Goal: Task Accomplishment & Management: Manage account settings

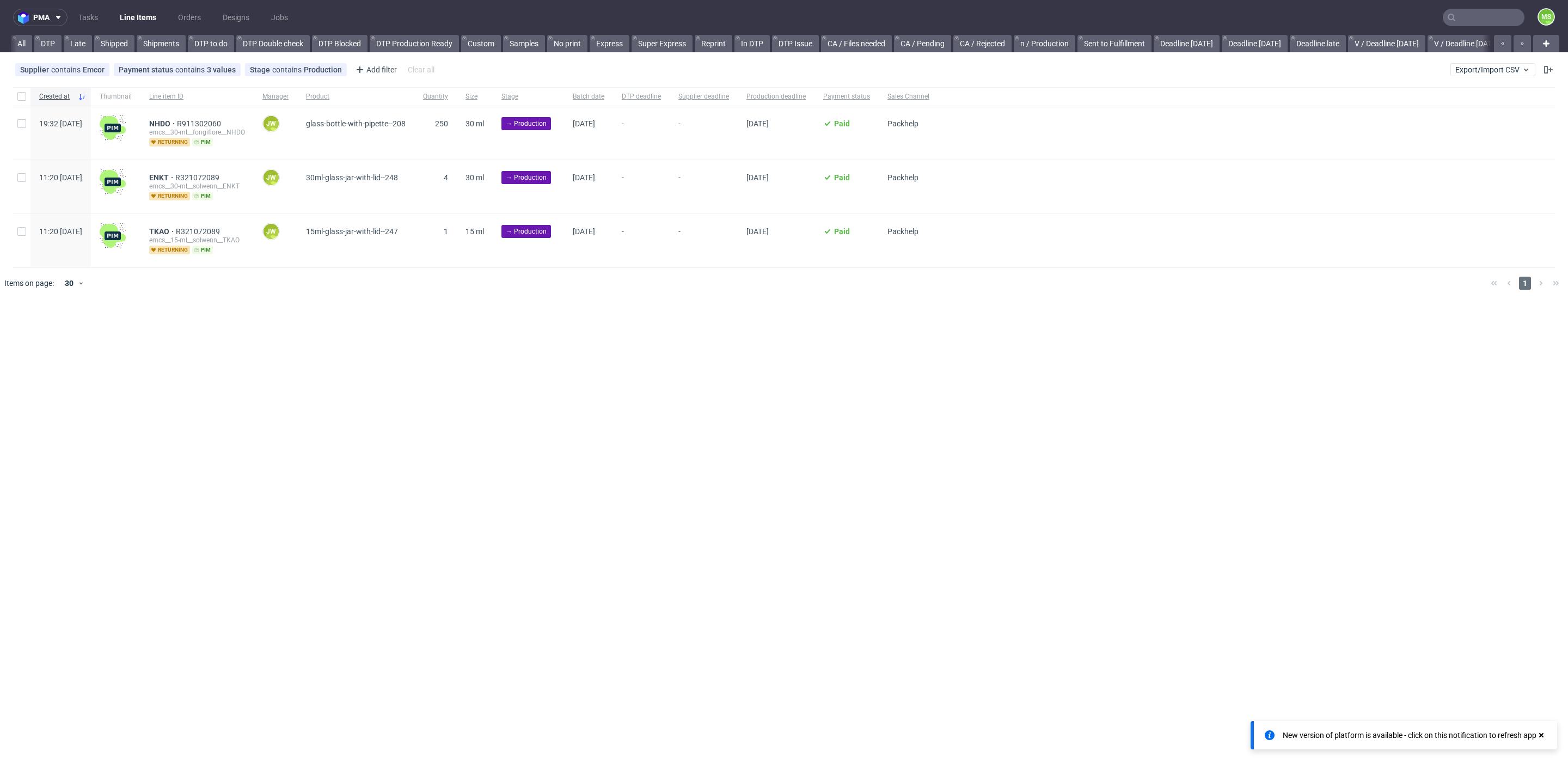
scroll to position [0, 1792]
click at [151, 50] on link "bds prod (12:00)" at bounding box center [116, 43] width 69 height 17
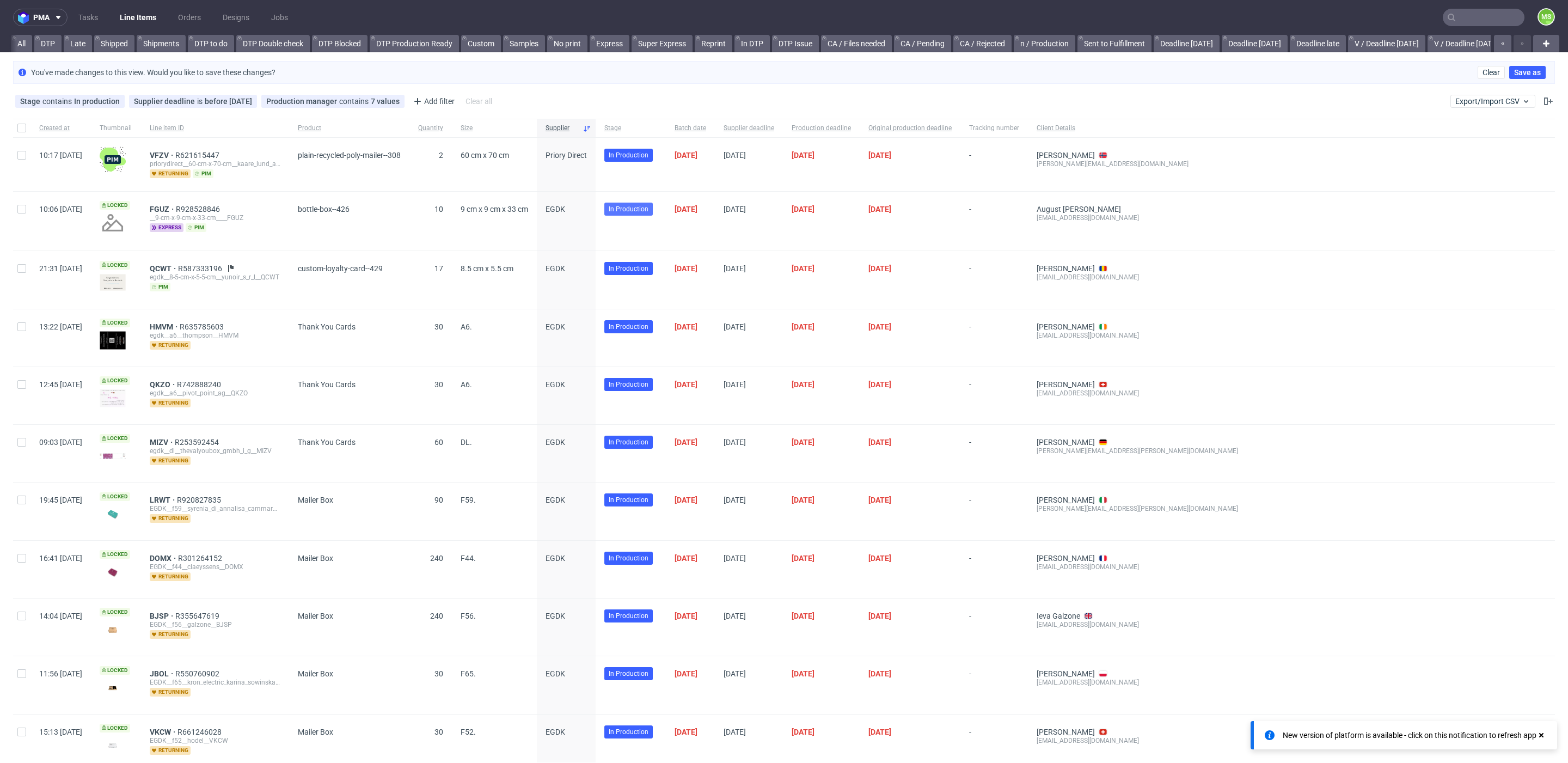
scroll to position [0, 2236]
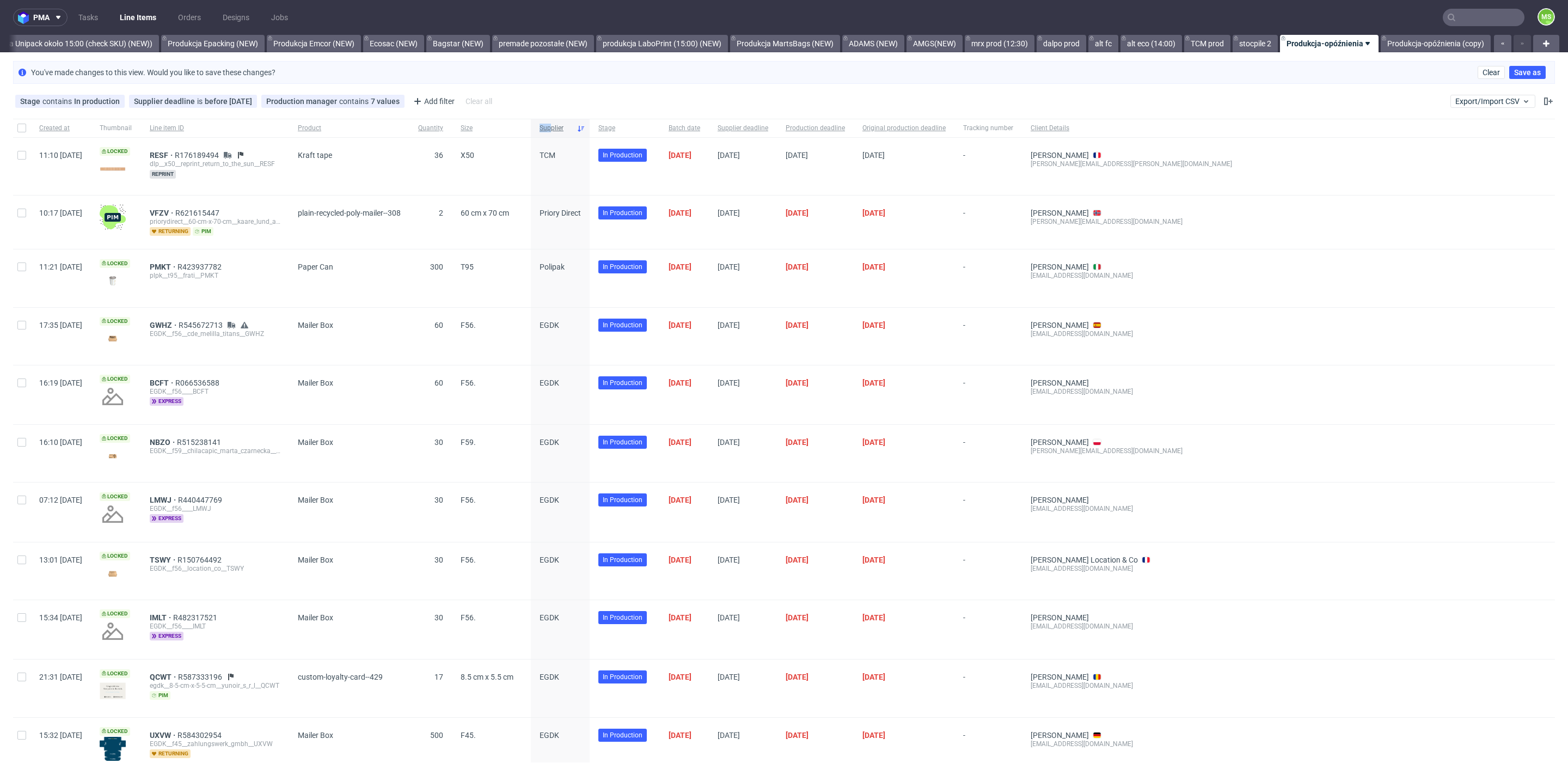
click at [573, 124] on span "Supplier" at bounding box center [555, 128] width 32 height 9
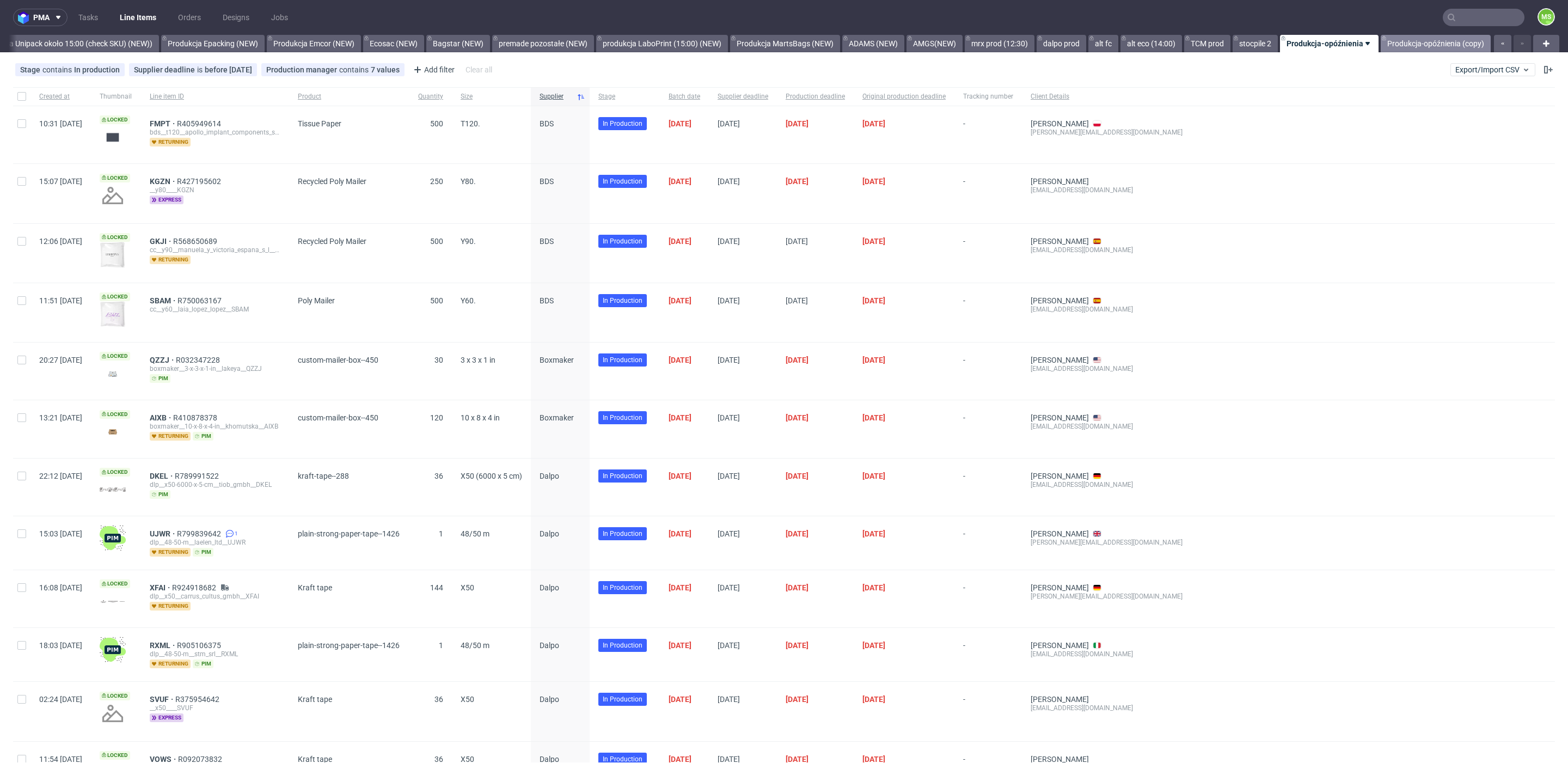
click at [1402, 47] on link "Produkcja-opóźnienia (copy)" at bounding box center [1436, 43] width 110 height 17
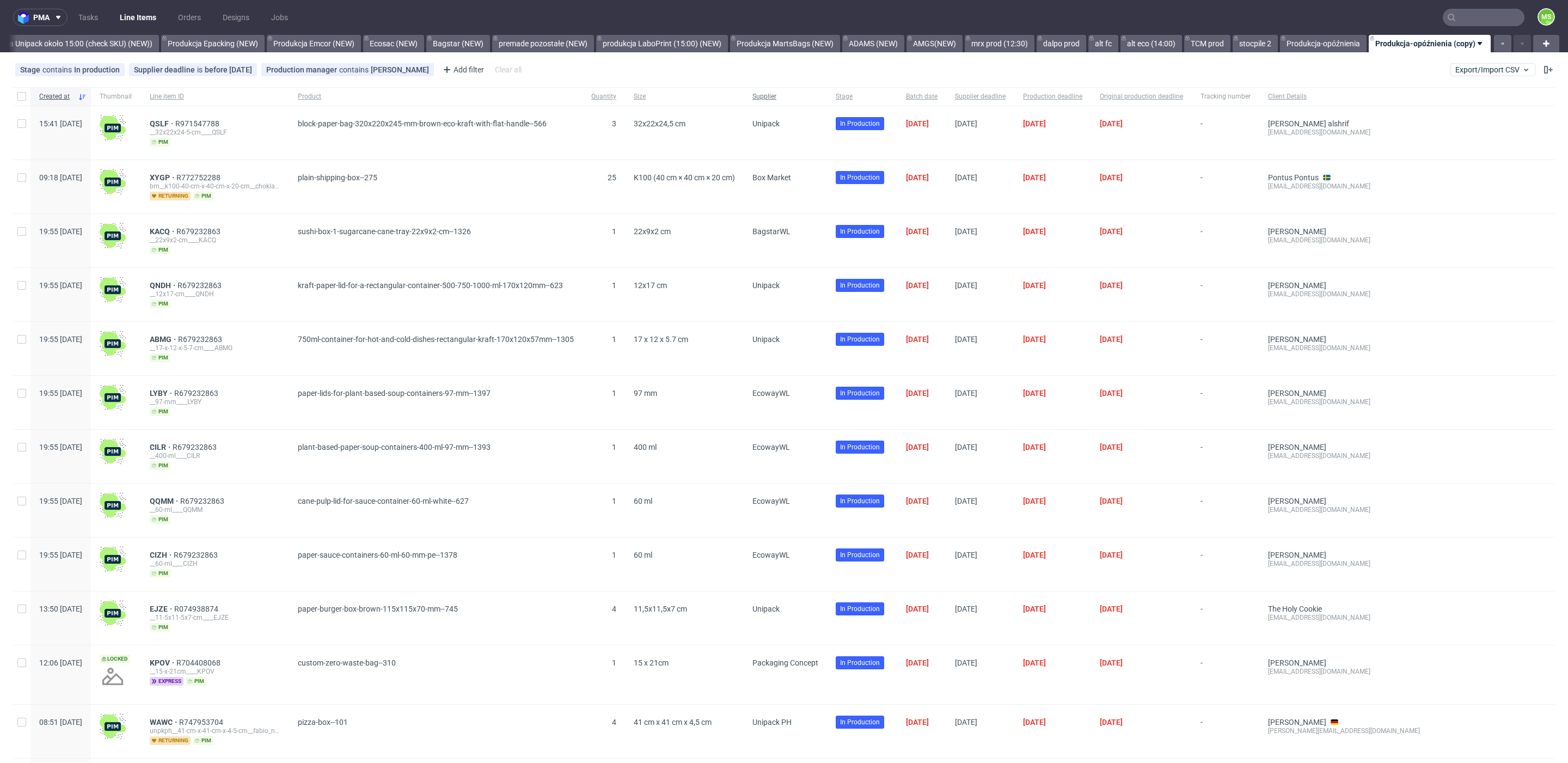
click at [796, 96] on span "Supplier" at bounding box center [785, 96] width 66 height 9
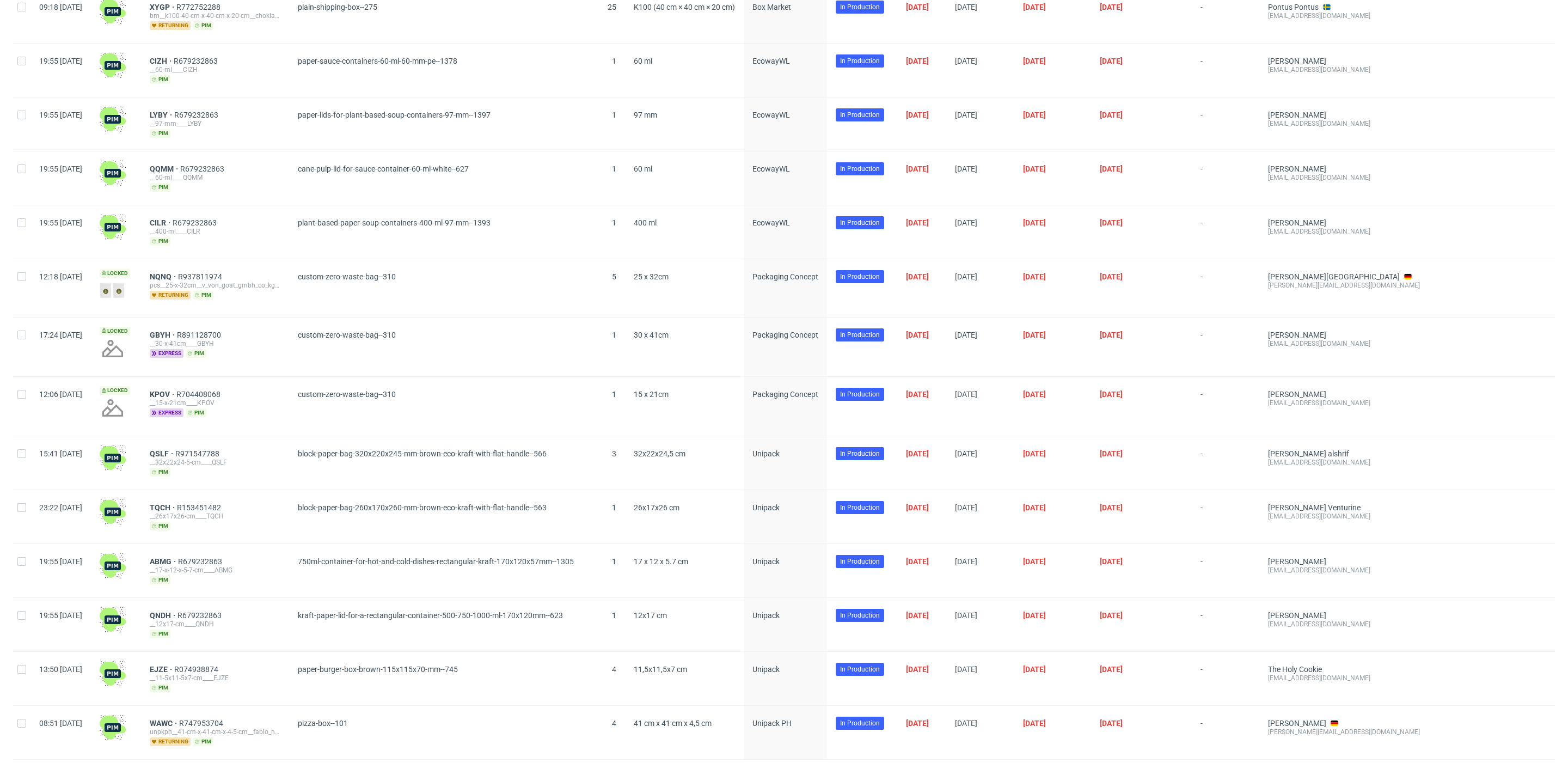
scroll to position [927, 0]
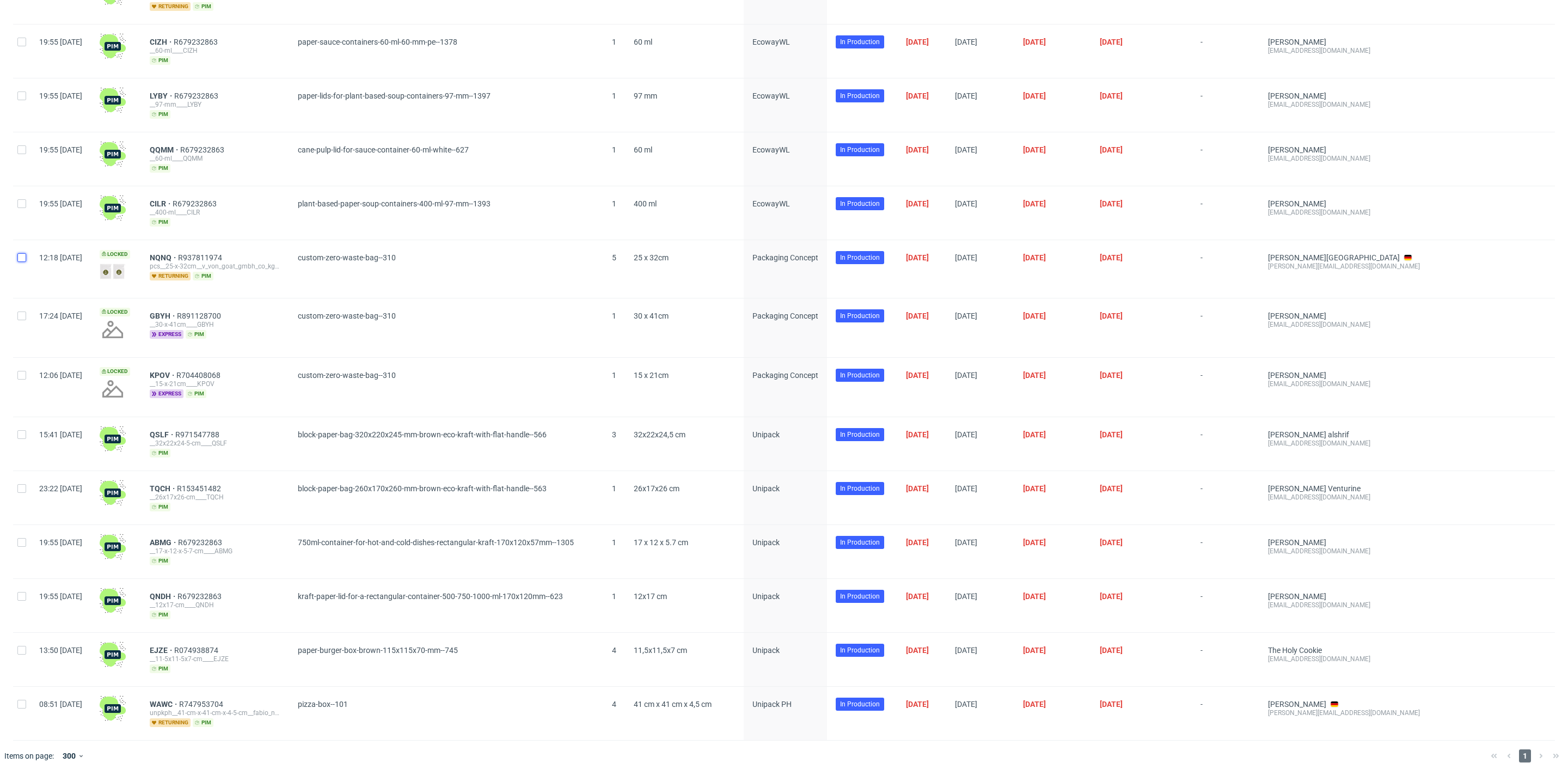
drag, startPoint x: 23, startPoint y: 249, endPoint x: 28, endPoint y: 283, distance: 34.4
click at [23, 254] on input "checkbox" at bounding box center [22, 258] width 8 height 8
checkbox input "true"
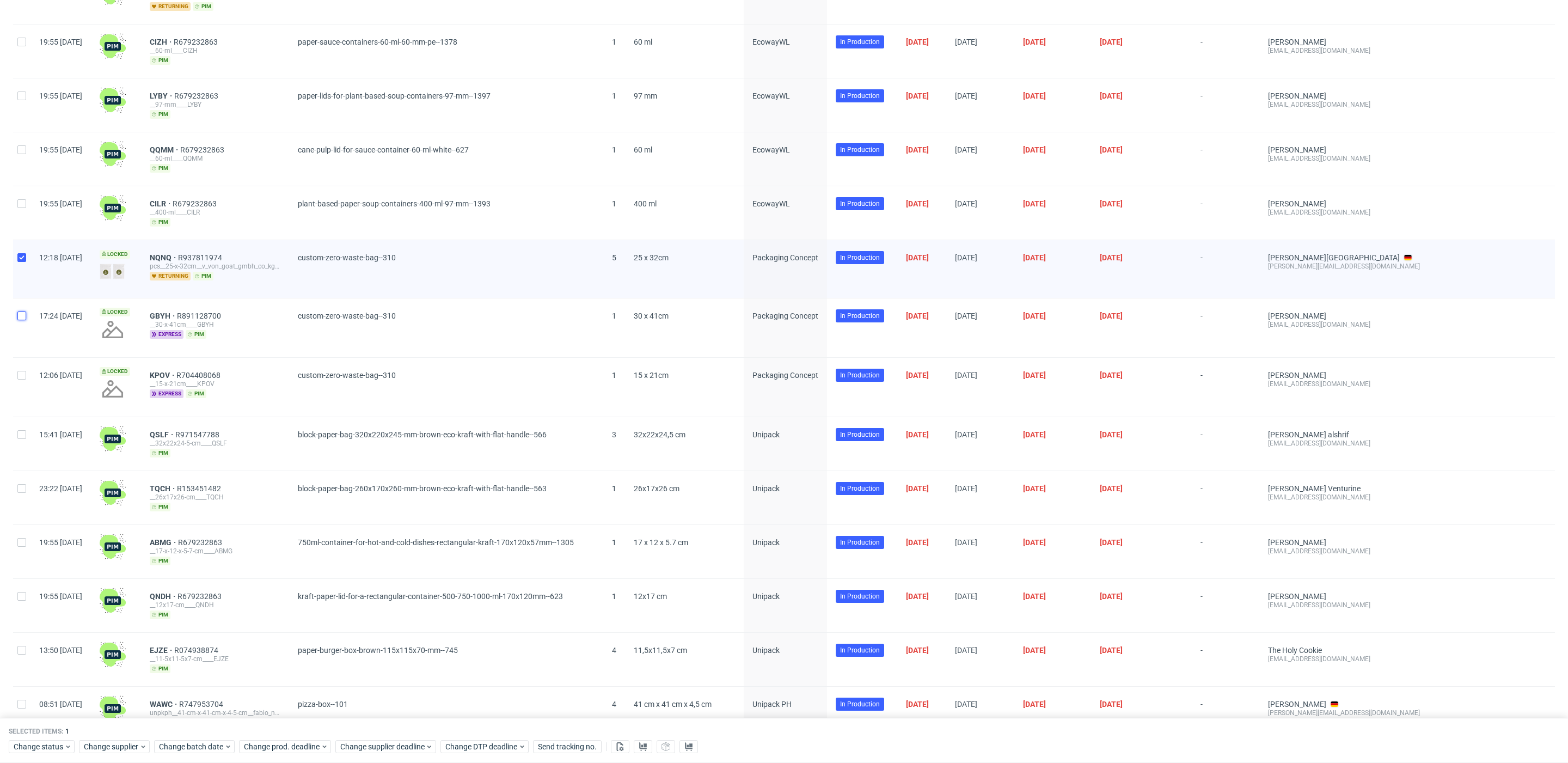
click at [23, 312] on input "checkbox" at bounding box center [22, 316] width 8 height 8
checkbox input "true"
click at [22, 376] on div at bounding box center [22, 387] width 17 height 59
checkbox input "true"
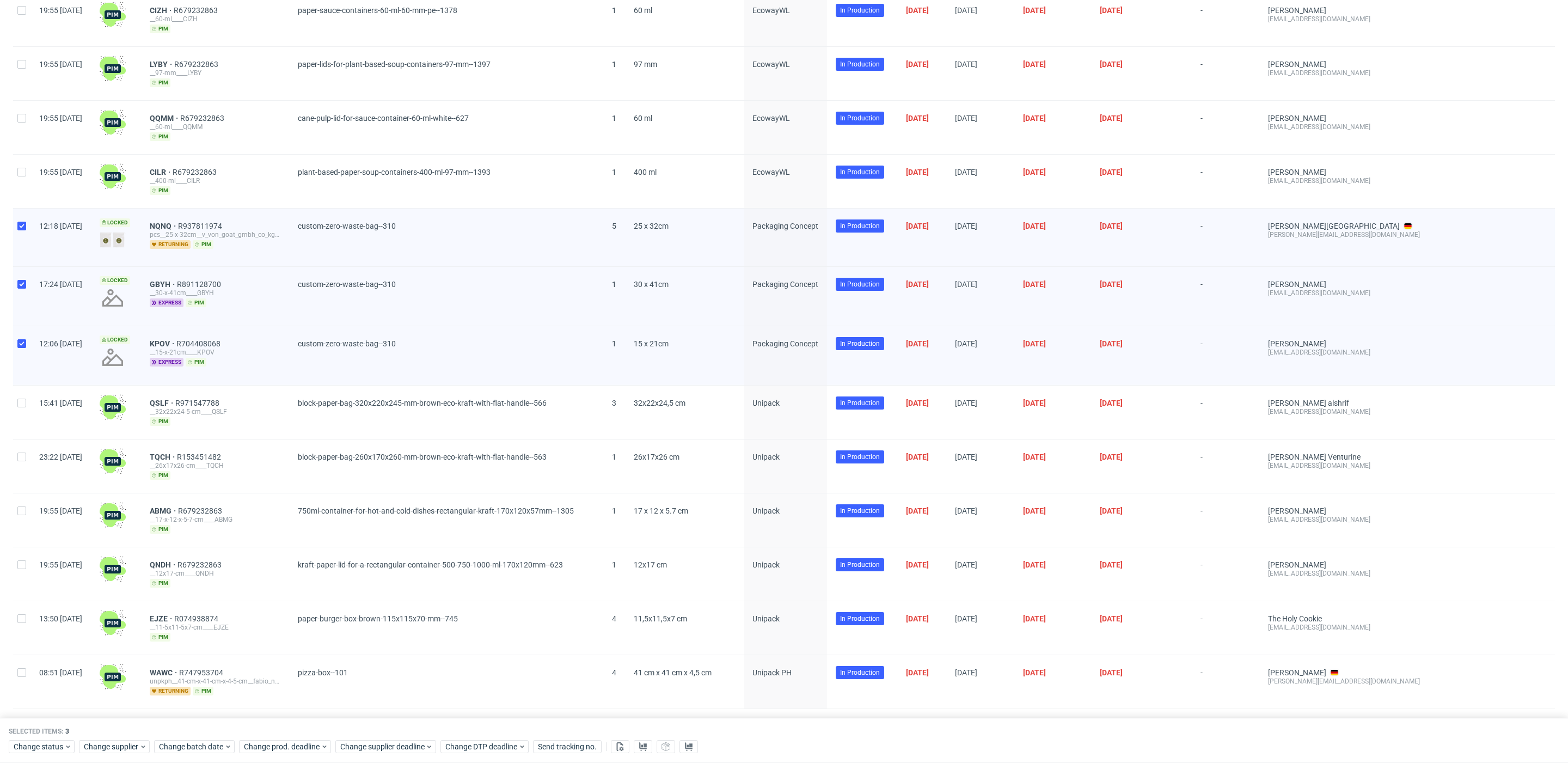
scroll to position [959, 0]
click at [648, 745] on button at bounding box center [643, 747] width 18 height 13
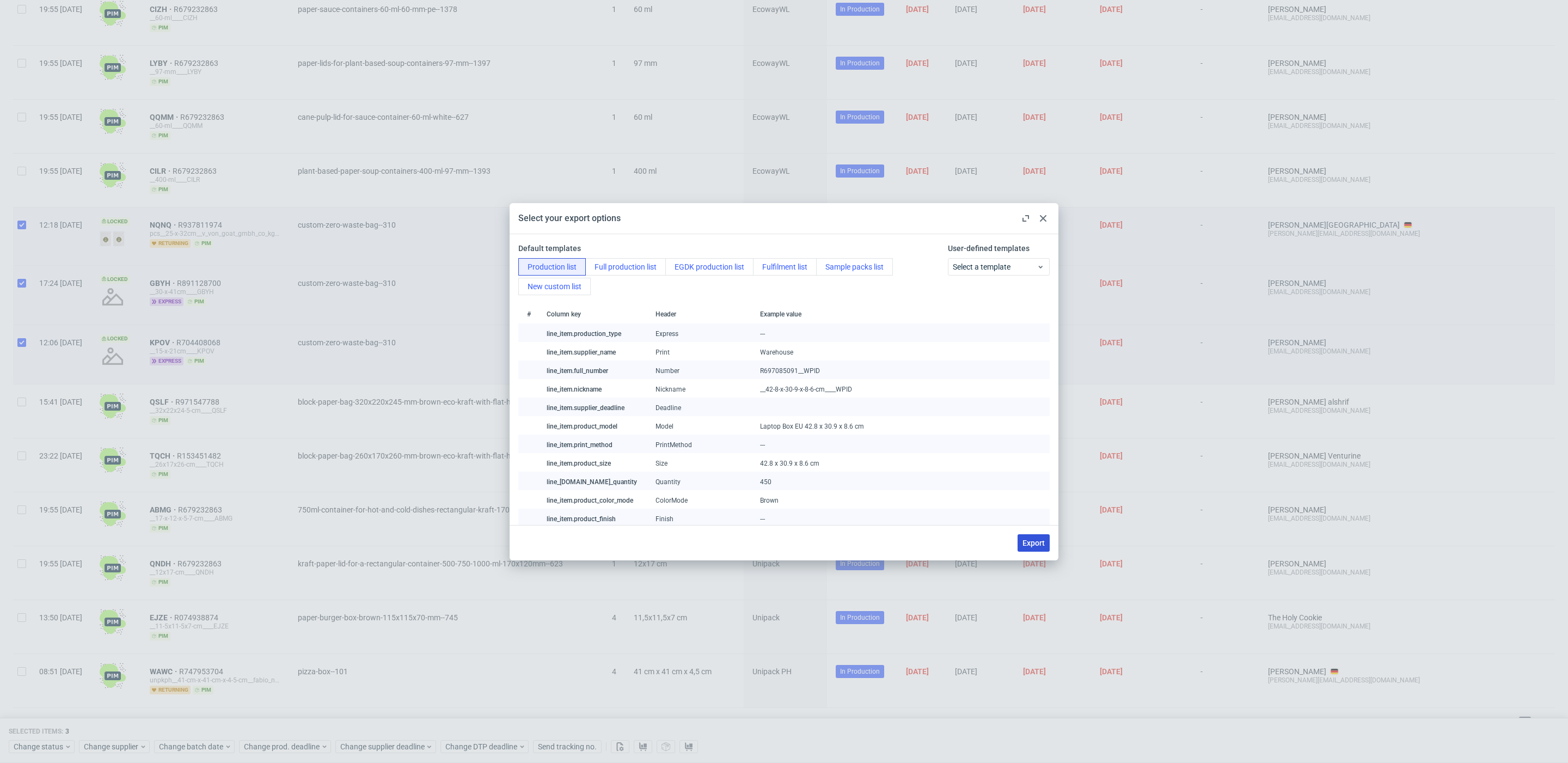
click at [1023, 543] on span "Export" at bounding box center [1034, 543] width 22 height 7
checkbox input "false"
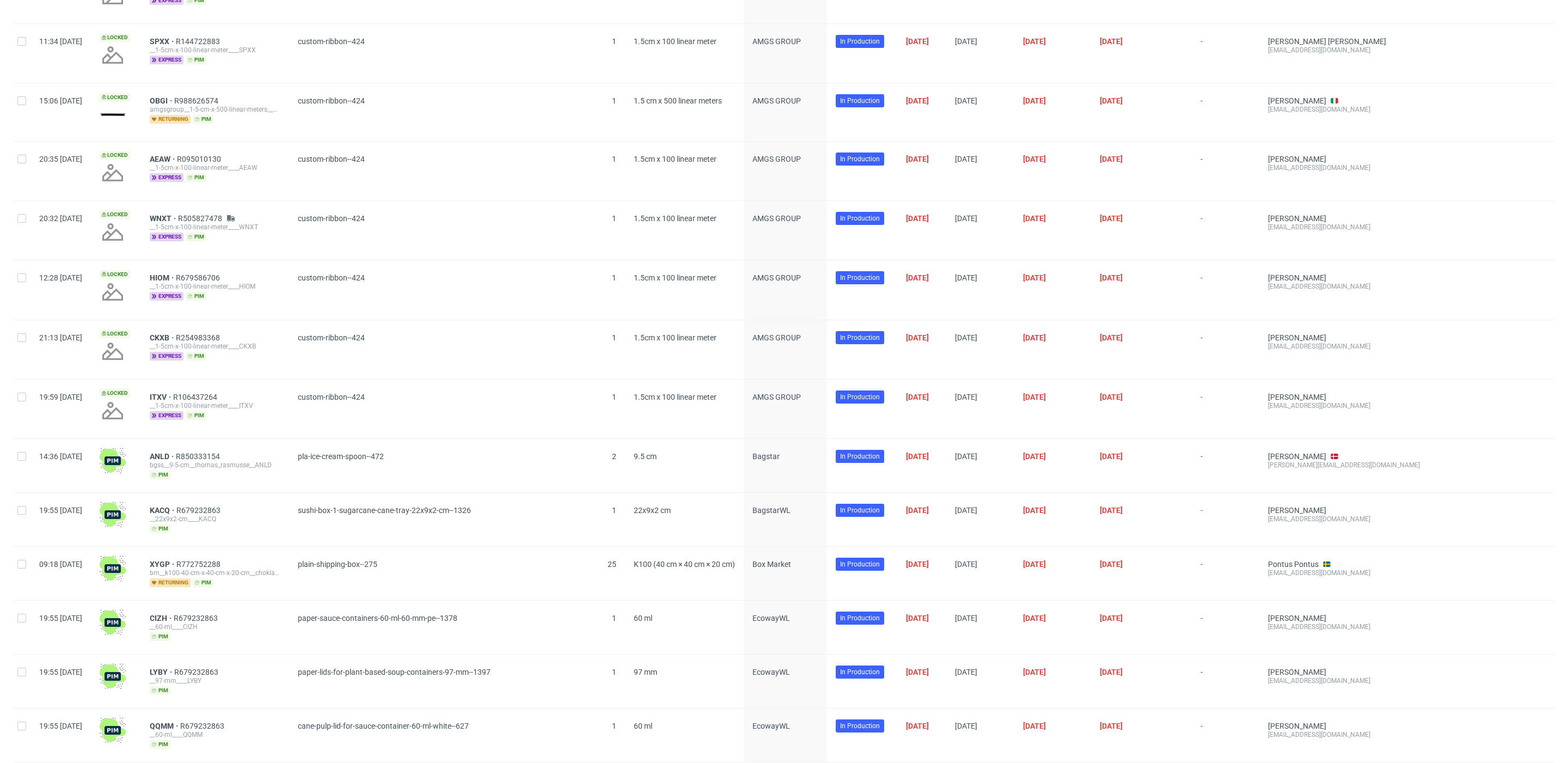
scroll to position [0, 0]
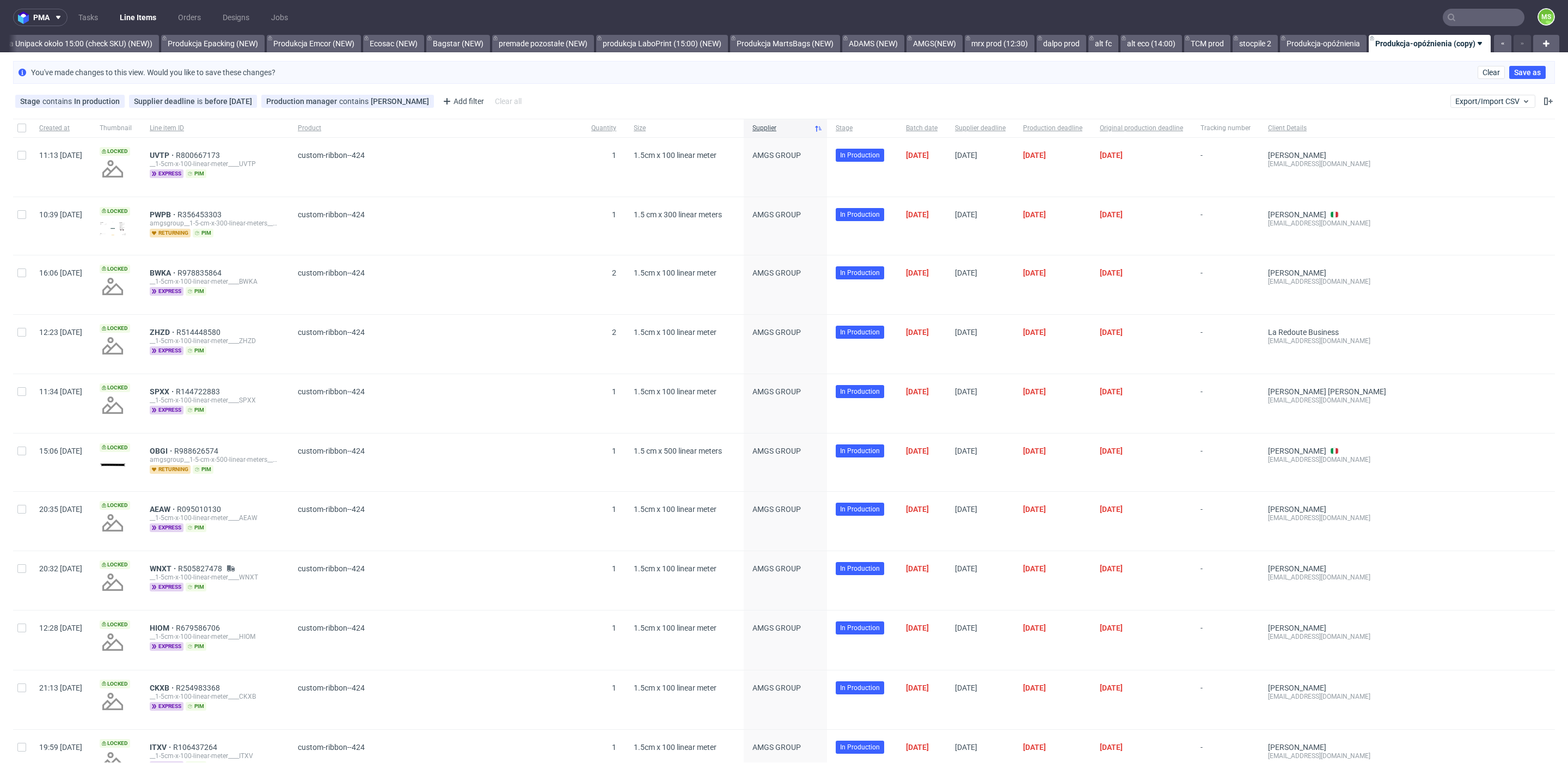
click at [1472, 24] on input "text" at bounding box center [1484, 17] width 81 height 17
paste input "R735331566__DCRJ"
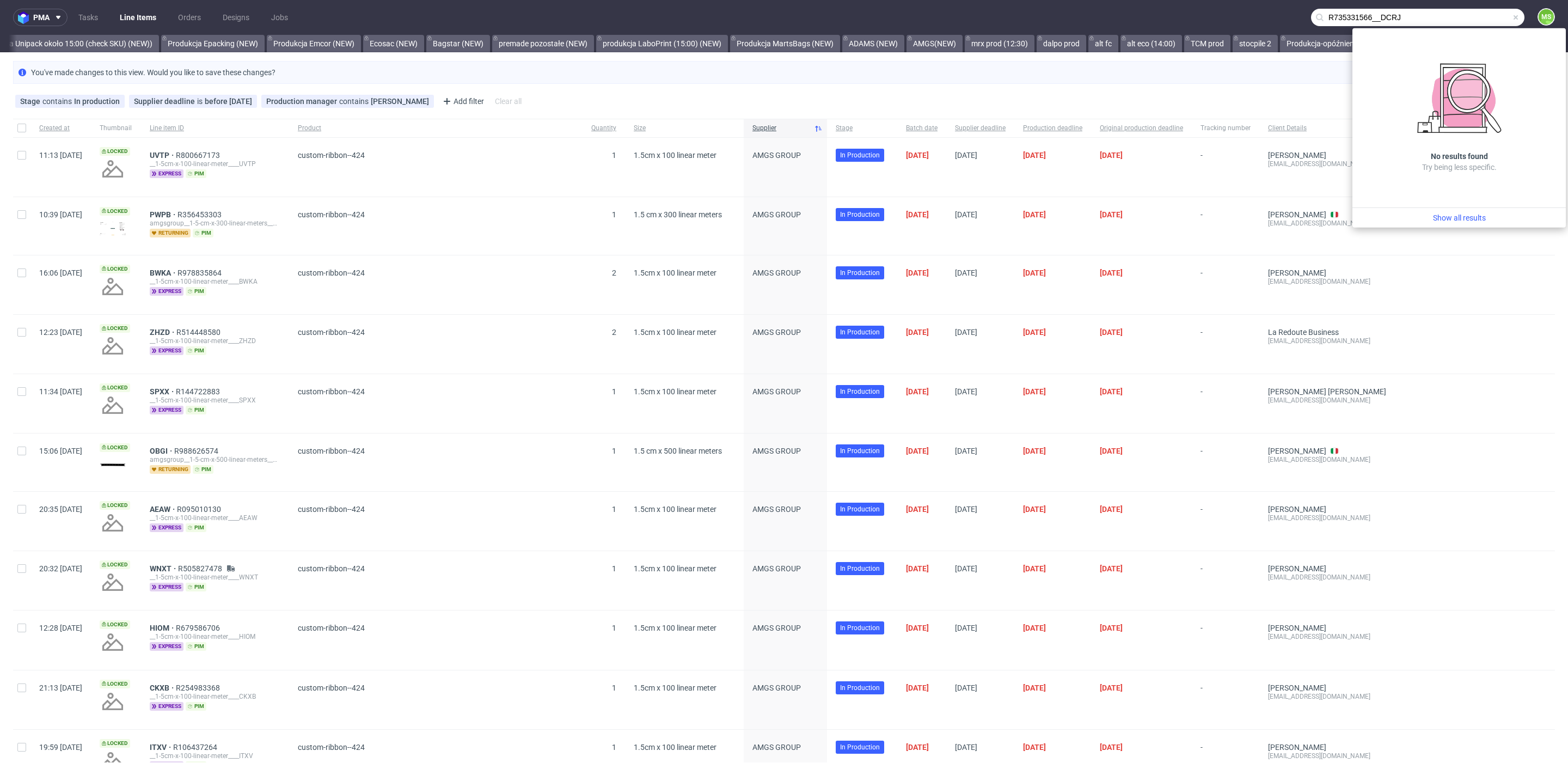
click at [1364, 23] on input "R735331566__DCRJ" at bounding box center [1418, 17] width 214 height 17
drag, startPoint x: 1369, startPoint y: 21, endPoint x: 1263, endPoint y: 23, distance: 106.0
click at [1263, 23] on nav "pma Tasks Line Items Orders Designs Jobs R735331566__DCRJ MS" at bounding box center [784, 17] width 1568 height 35
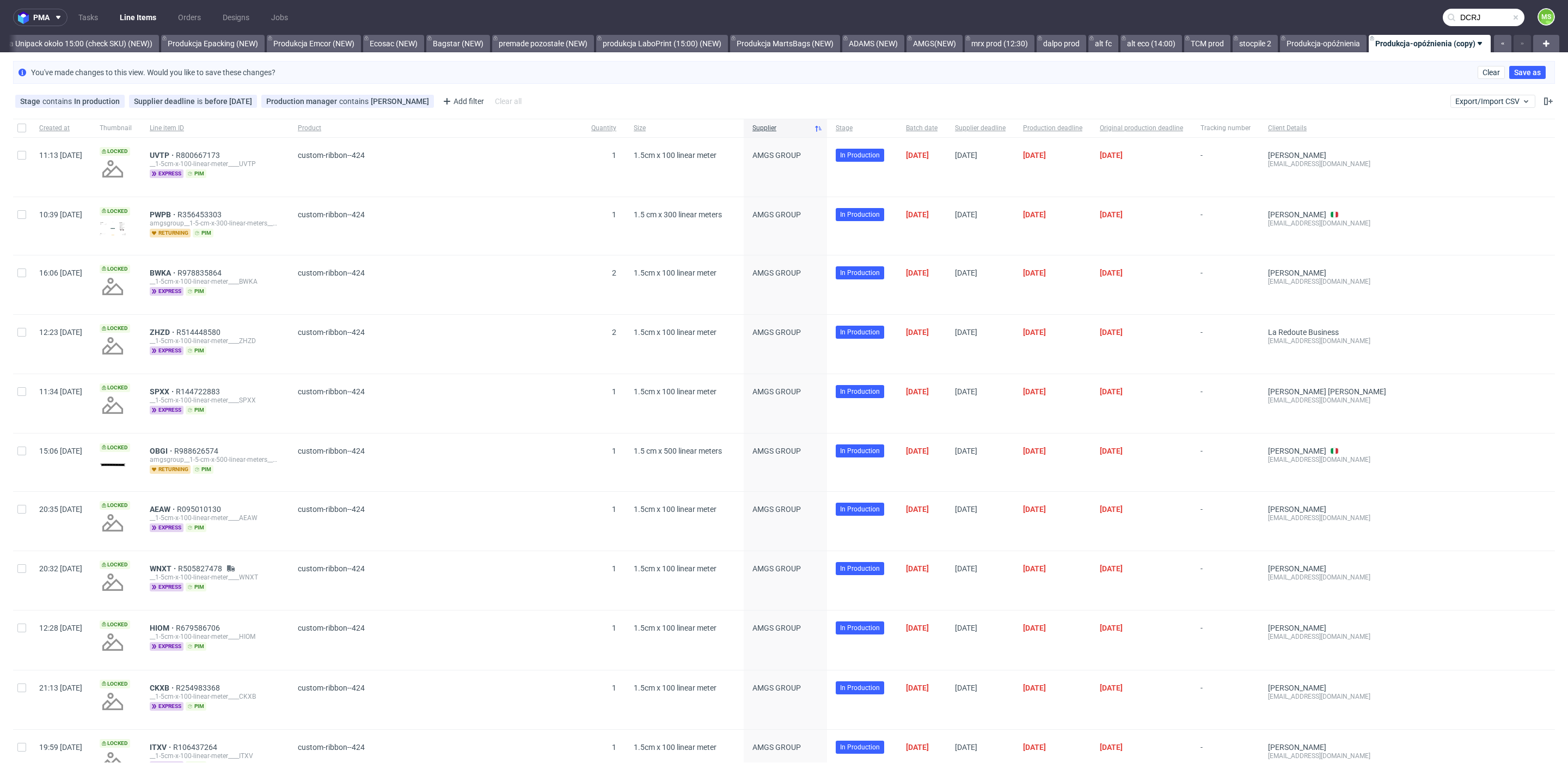
type input "DCRJ"
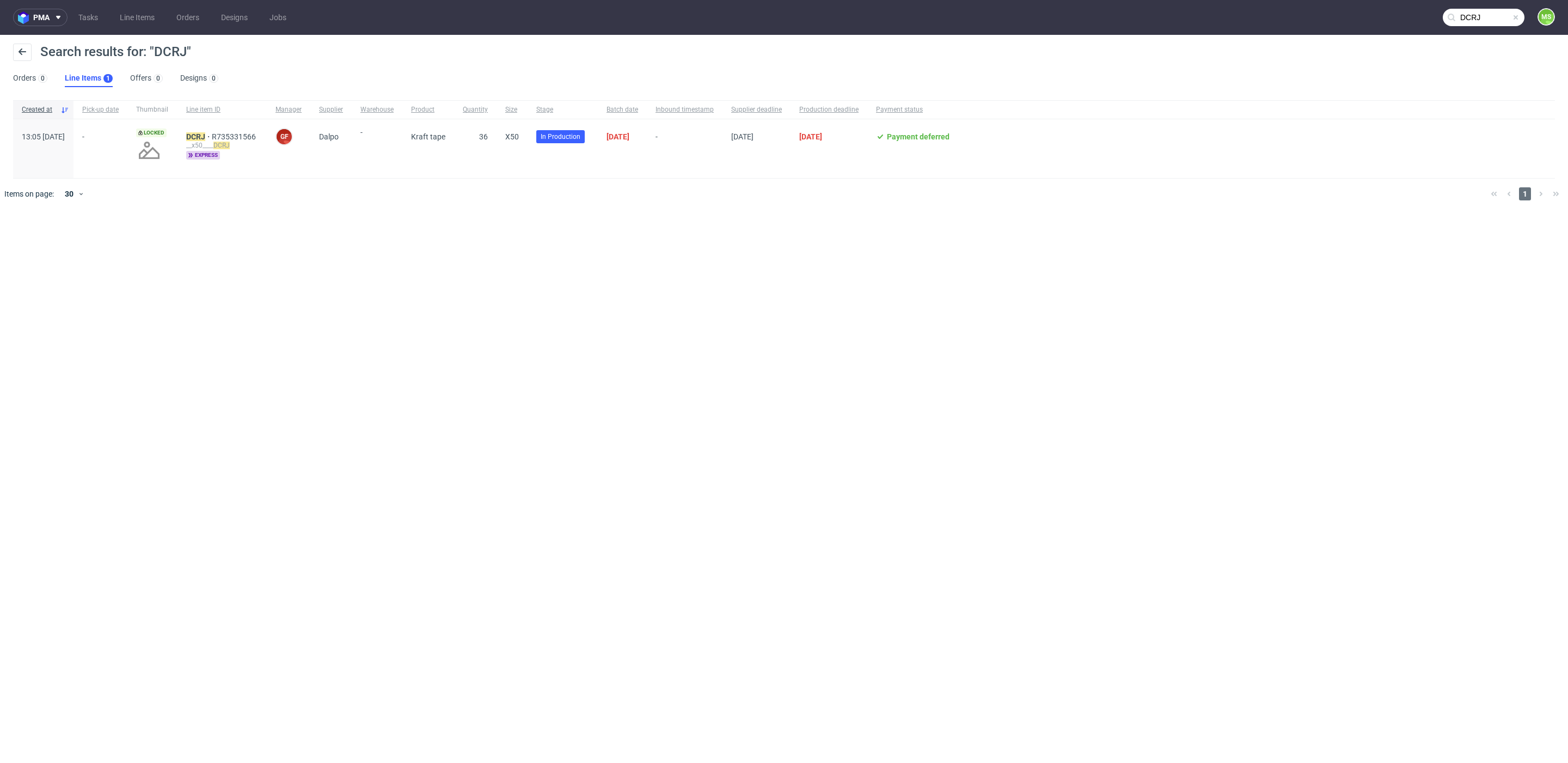
click at [65, 136] on span "13:05 Mon 11.08.2025" at bounding box center [43, 136] width 43 height 8
click at [205, 136] on mark "DCRJ" at bounding box center [195, 136] width 19 height 8
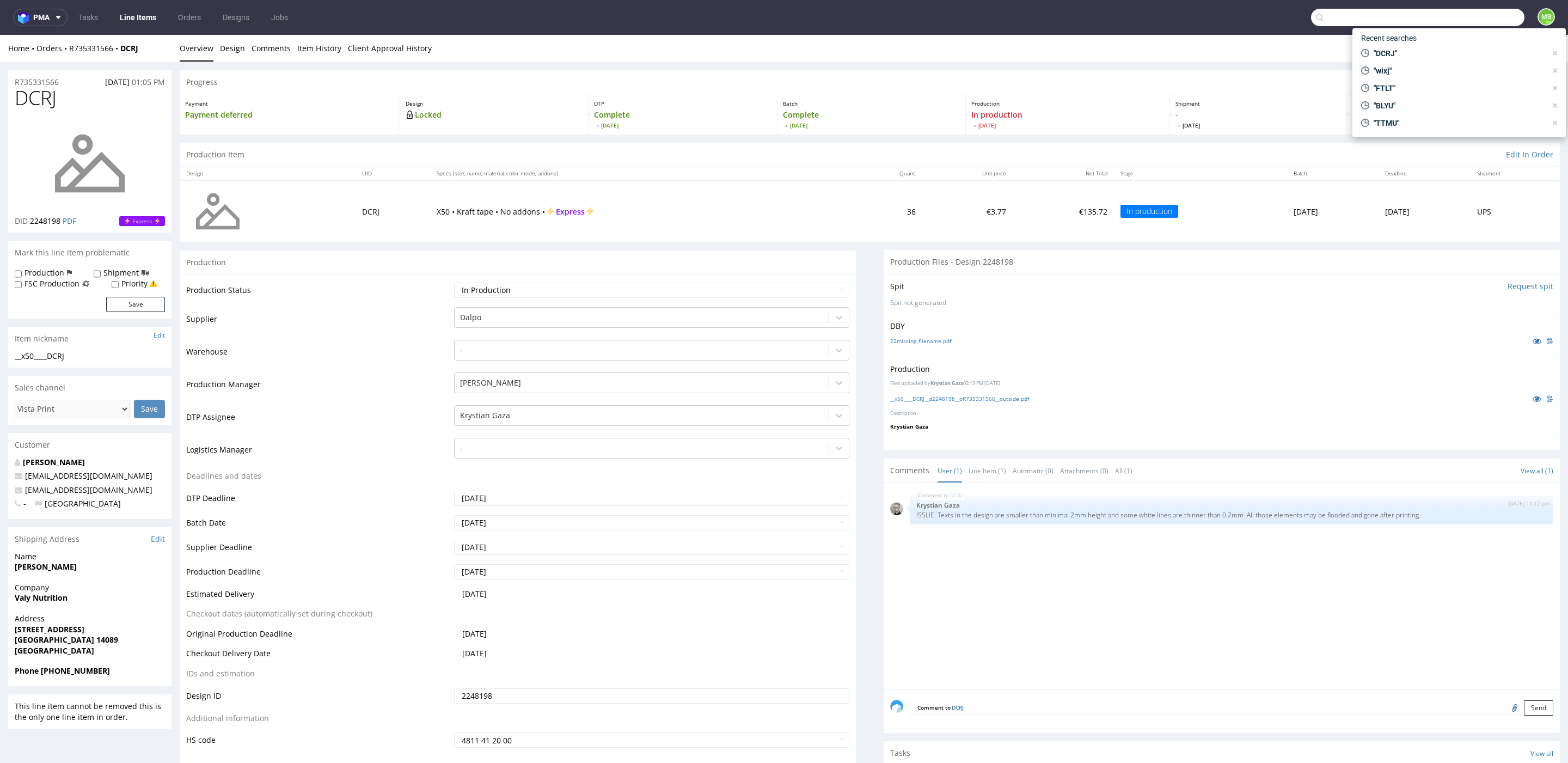
click at [1462, 23] on input "text" at bounding box center [1418, 17] width 214 height 17
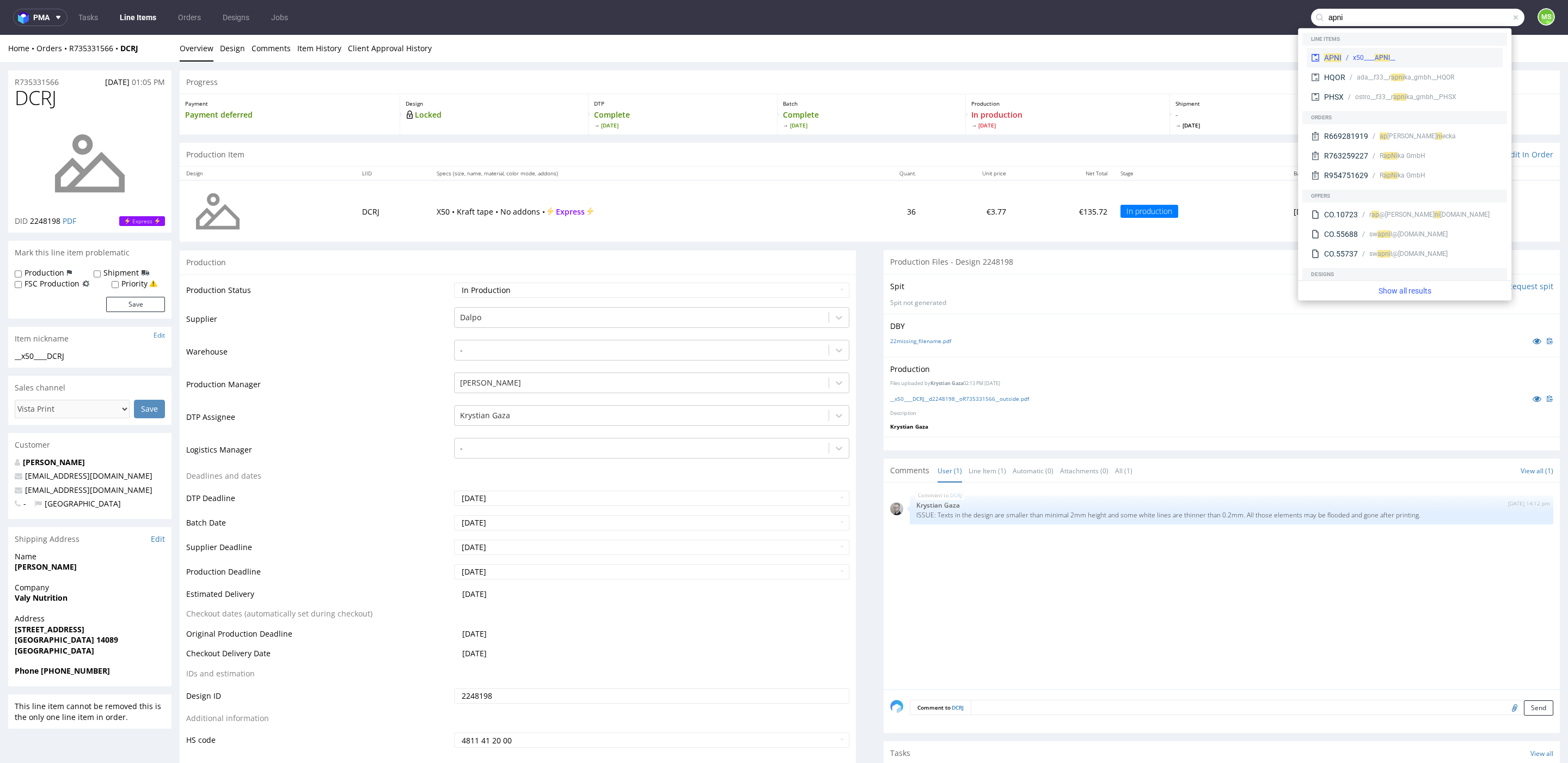
type input "apni"
click at [1331, 57] on span "APNI" at bounding box center [1333, 57] width 17 height 8
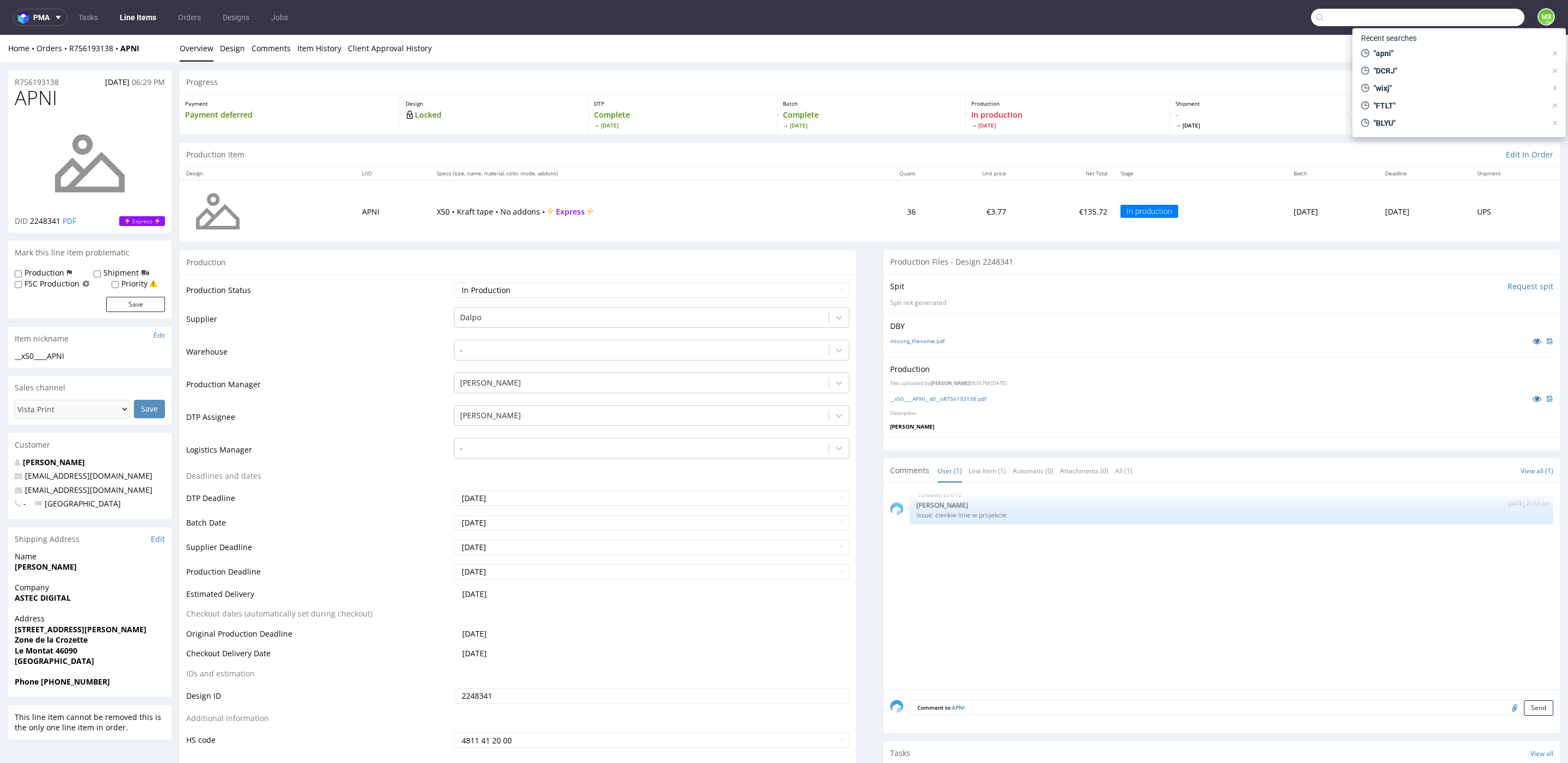
click at [1464, 17] on input "text" at bounding box center [1418, 17] width 214 height 17
type input "kfrk"
click at [1398, 55] on div "__x50____ KFRK" at bounding box center [1421, 58] width 155 height 10
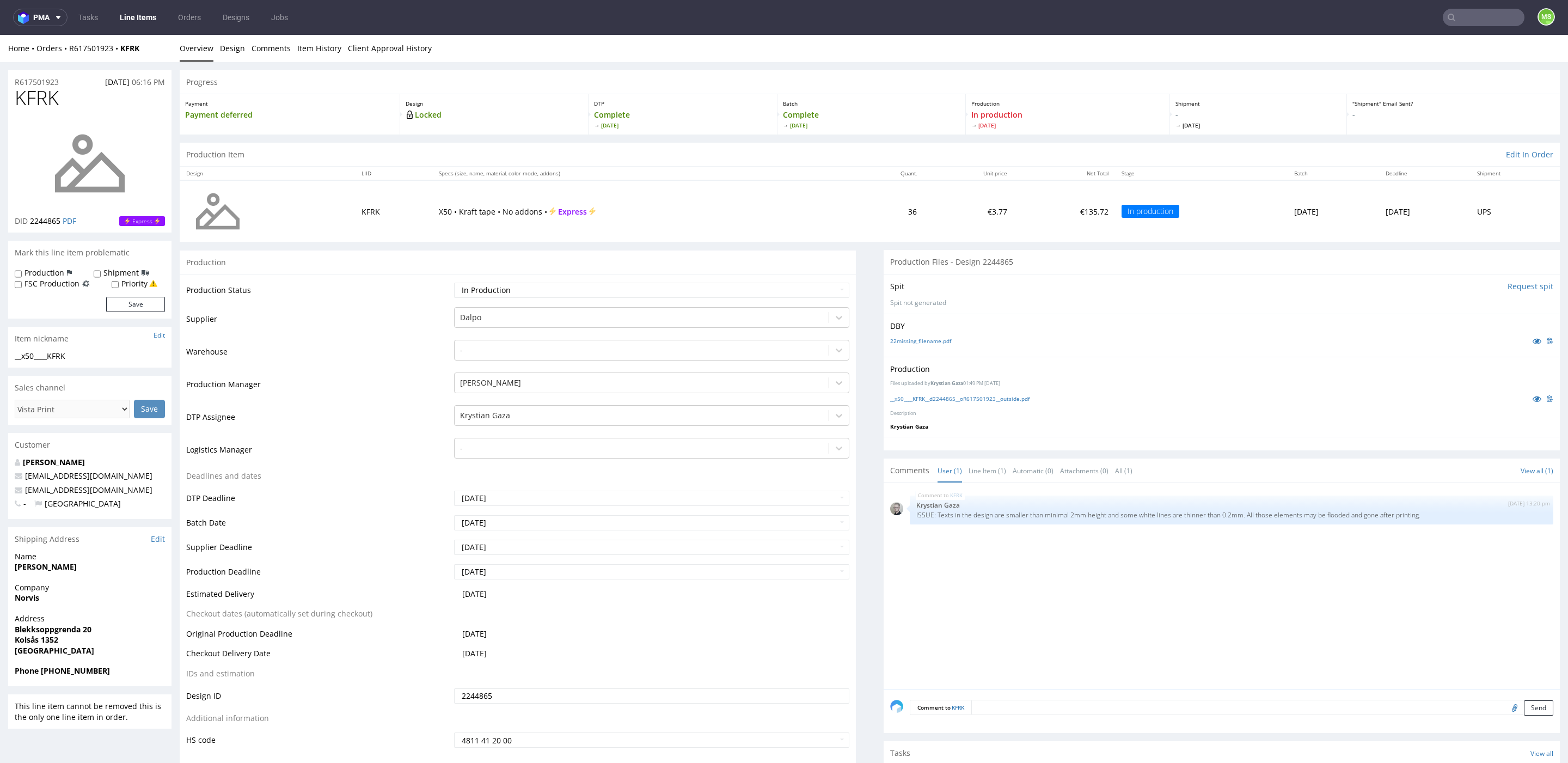
click at [1473, 23] on input "text" at bounding box center [1484, 17] width 81 height 17
type input "vows"
click at [1427, 42] on div "__x50____ VOWS" at bounding box center [1422, 45] width 153 height 10
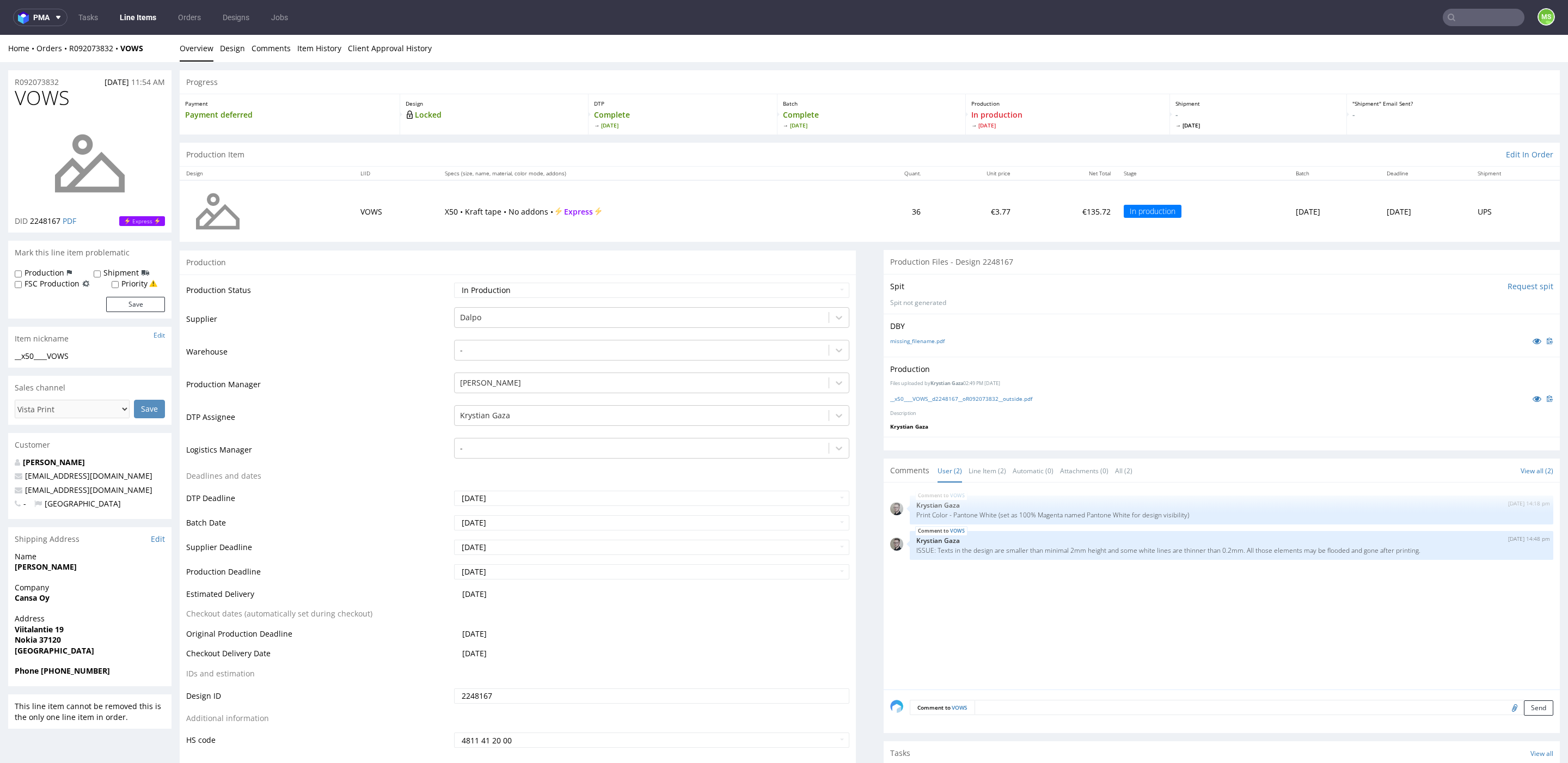
click at [1468, 20] on input "text" at bounding box center [1484, 17] width 81 height 17
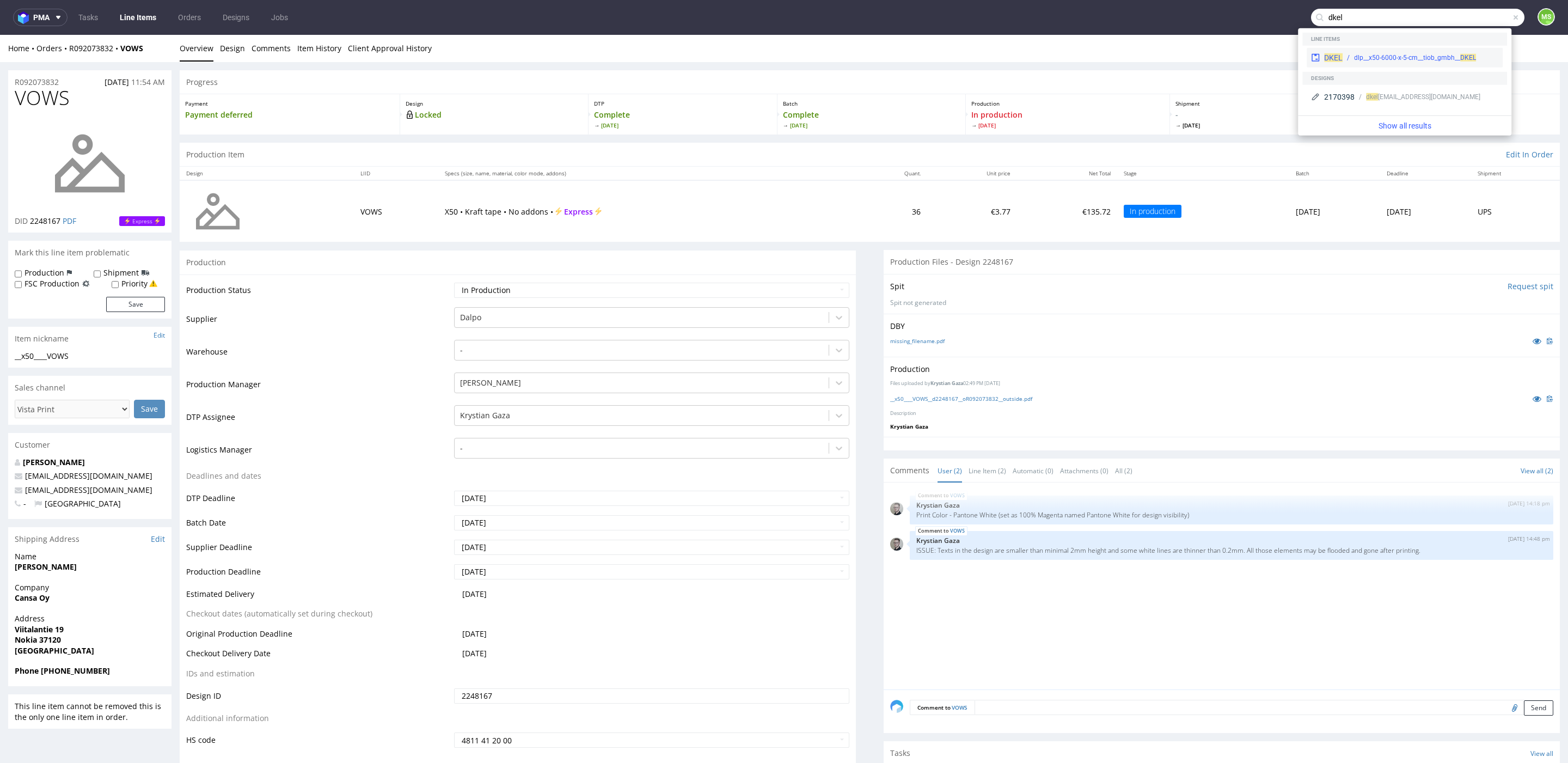
type input "dkel"
click at [1400, 51] on div "DKEL dlp__x50-6000-x-5-cm__tiob_gmbh__ DKEL" at bounding box center [1405, 58] width 196 height 20
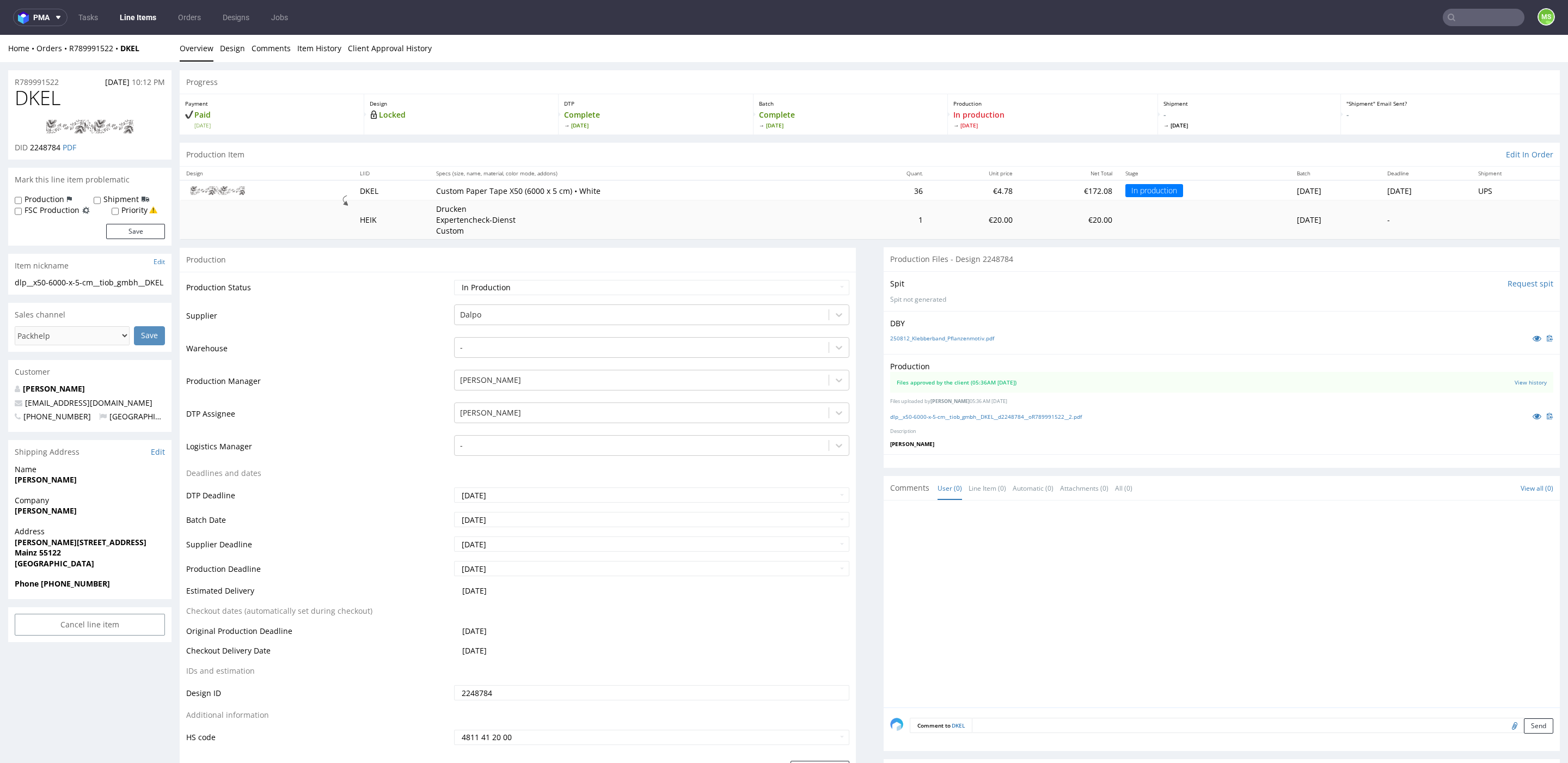
click at [161, 20] on link "Line Items" at bounding box center [138, 17] width 50 height 17
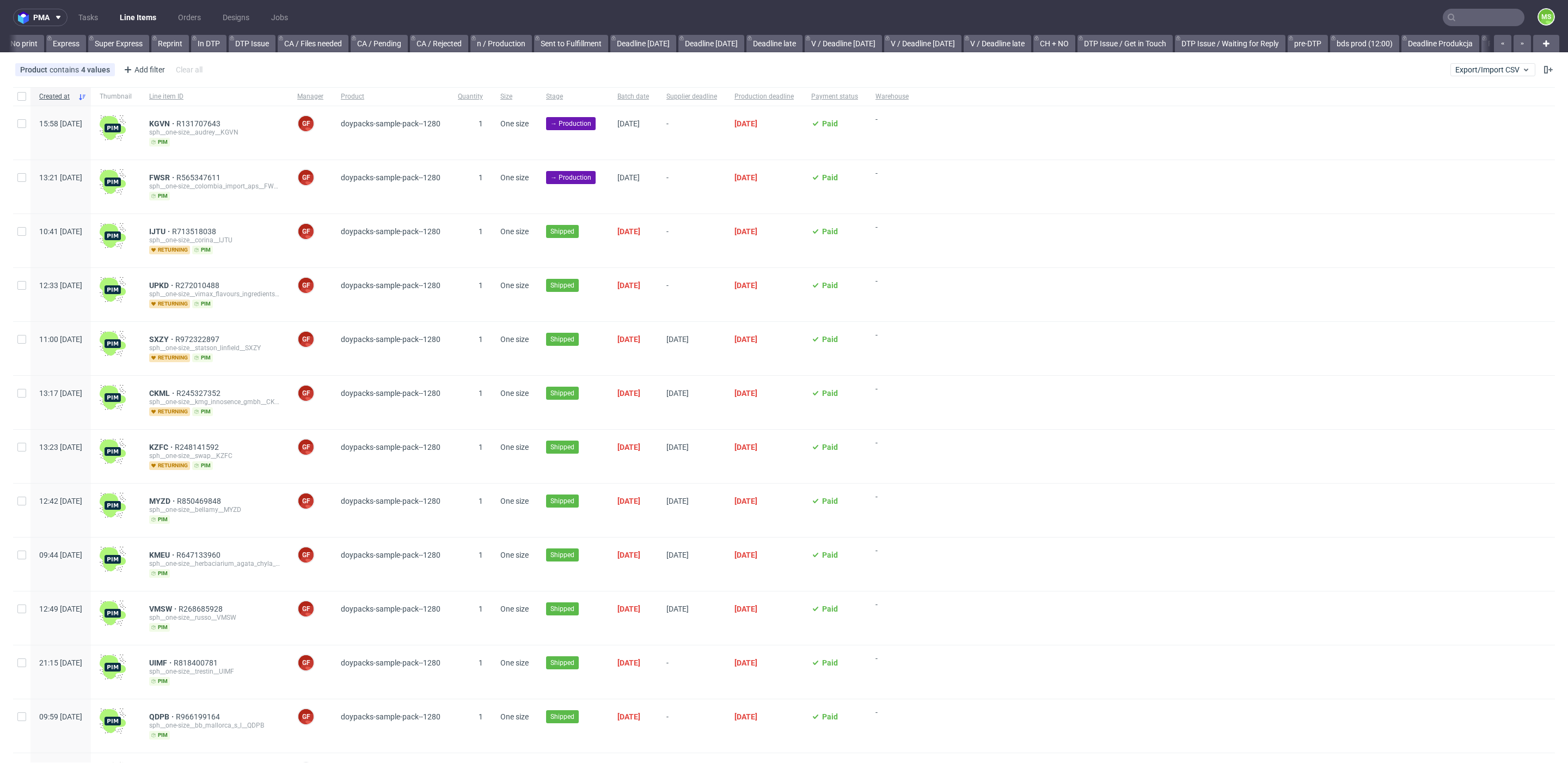
scroll to position [0, 2234]
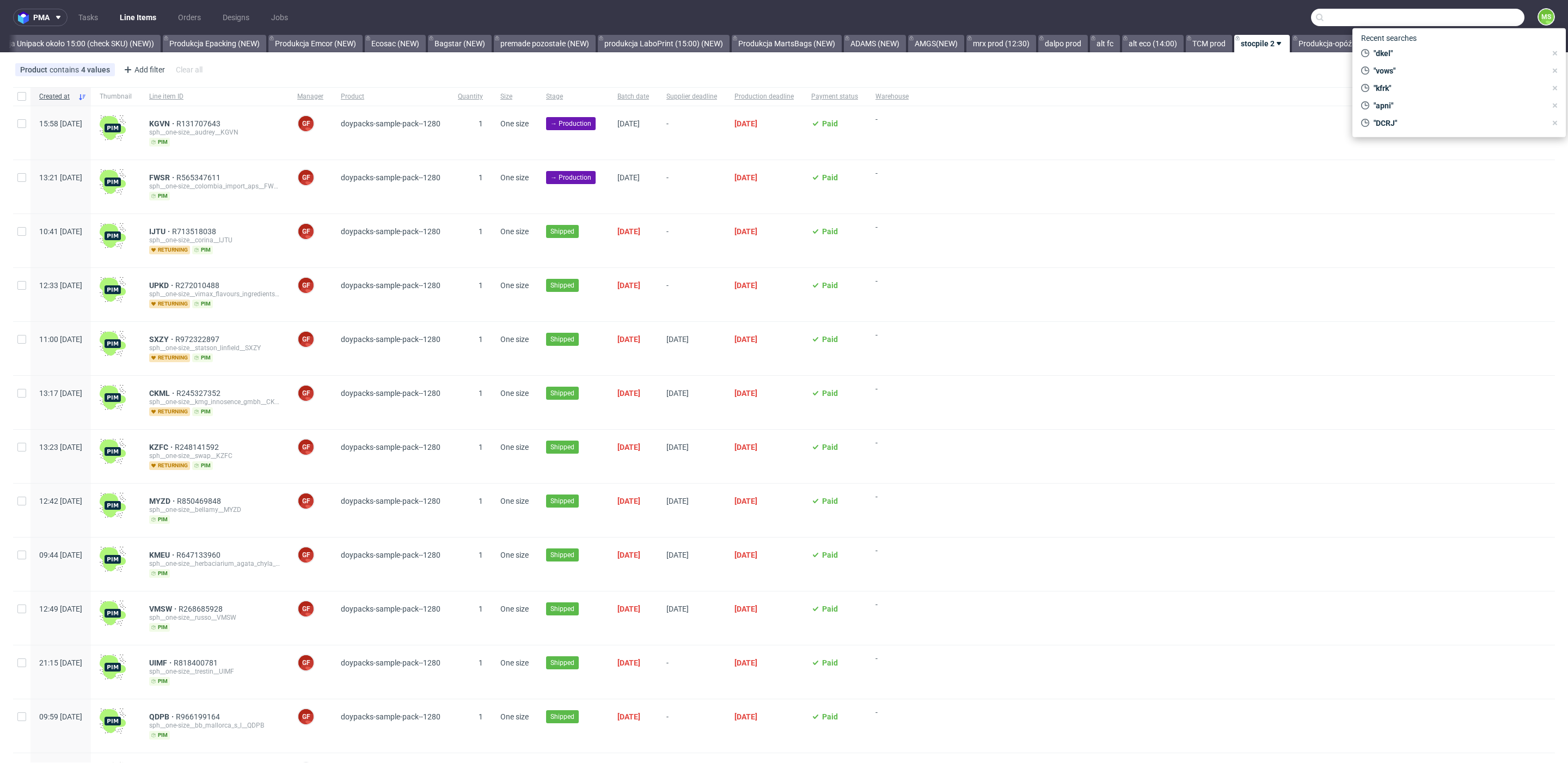
click at [1491, 14] on input "text" at bounding box center [1418, 17] width 214 height 17
type input "nwup"
click at [1423, 38] on div "NWUP ttm__x50__saudade_design__ NWUP" at bounding box center [1405, 45] width 196 height 20
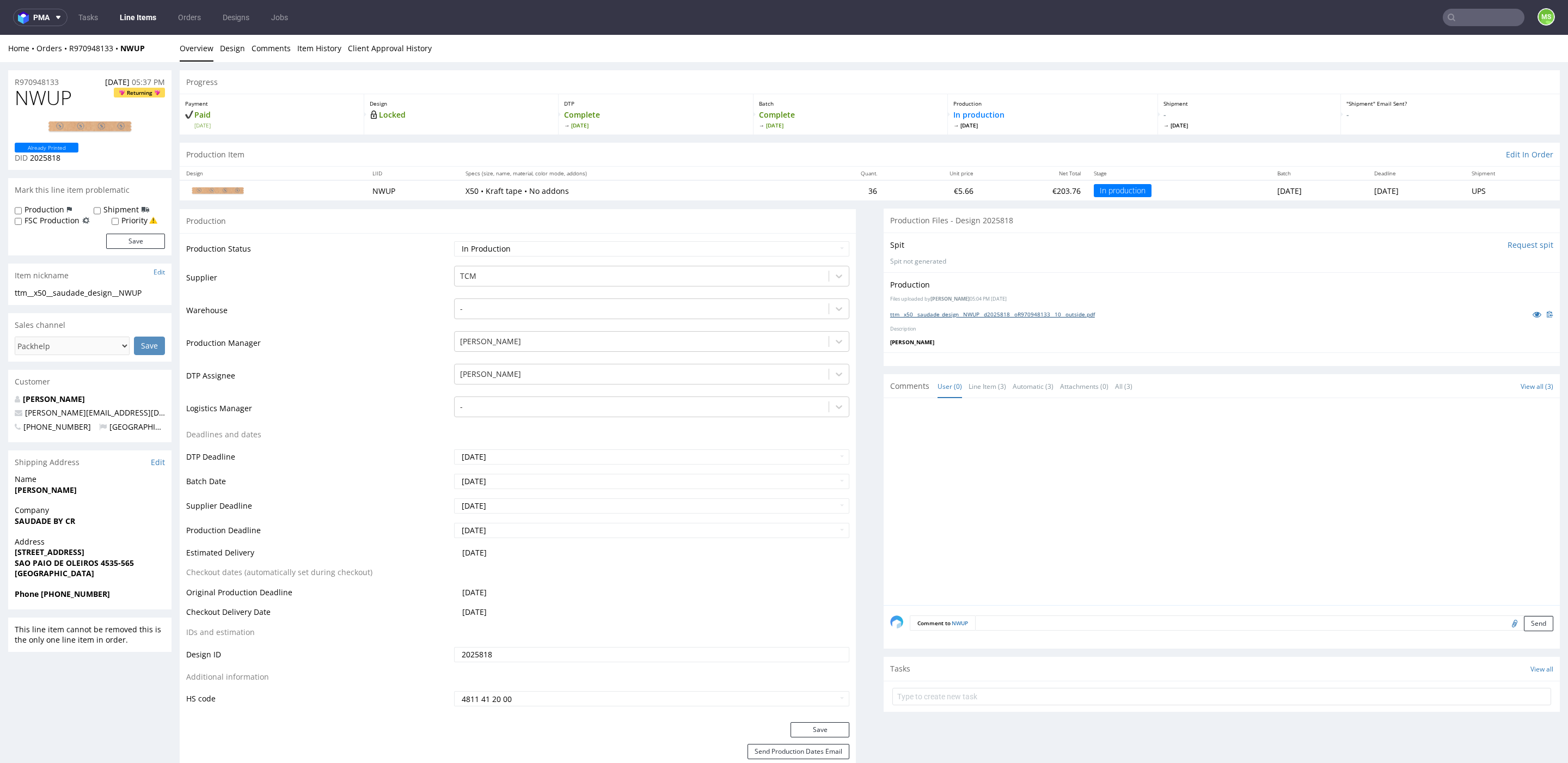
click at [965, 313] on link "ttm__x50__saudade_design__NWUP__d2025818__oR970948133__10__outside.pdf" at bounding box center [992, 314] width 204 height 7
click at [1489, 23] on input "text" at bounding box center [1418, 17] width 214 height 17
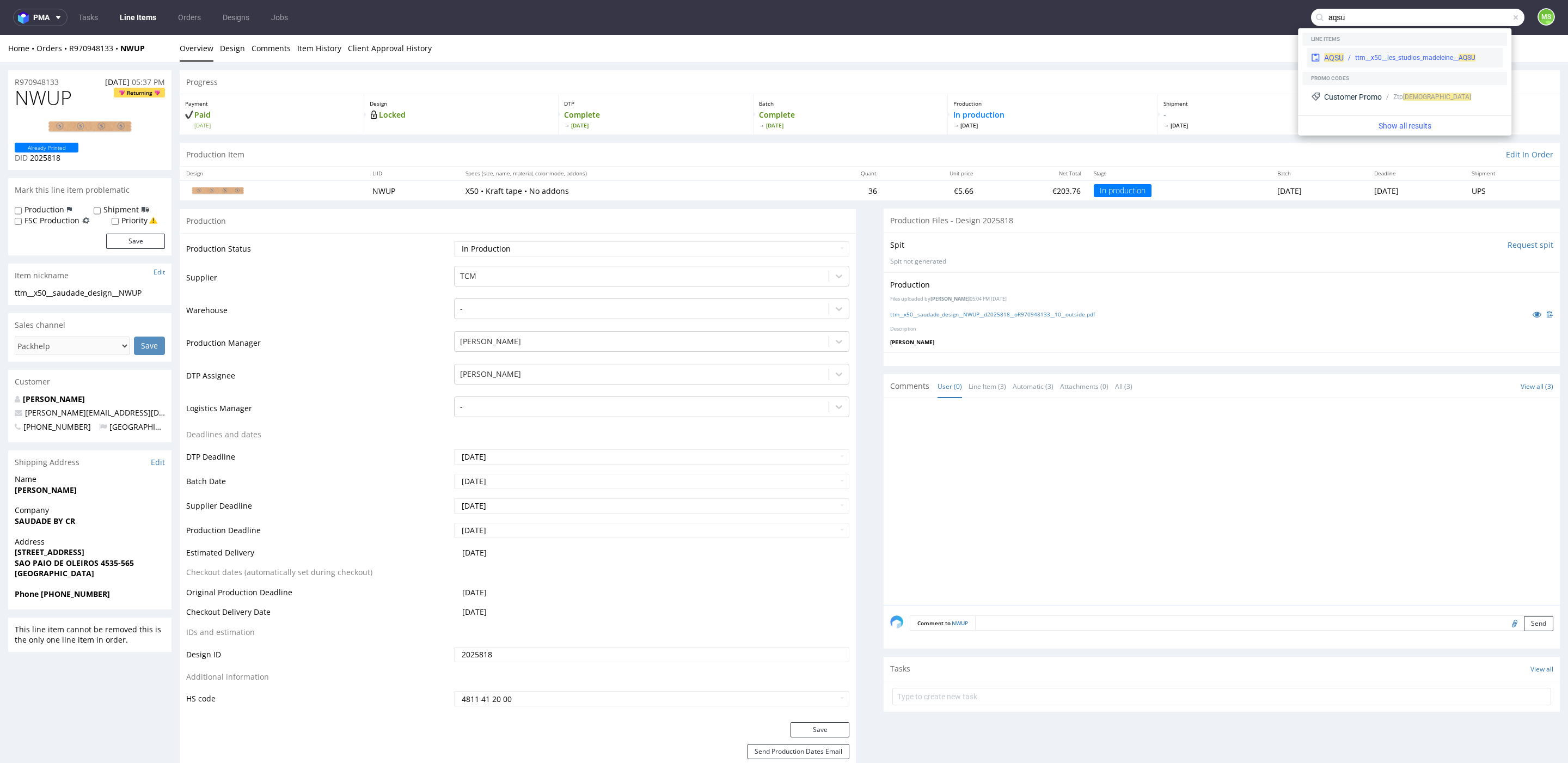
type input "aqsu"
click at [1426, 55] on div "ttm__x50__les_studios_madeleine__ AQSU" at bounding box center [1415, 58] width 120 height 10
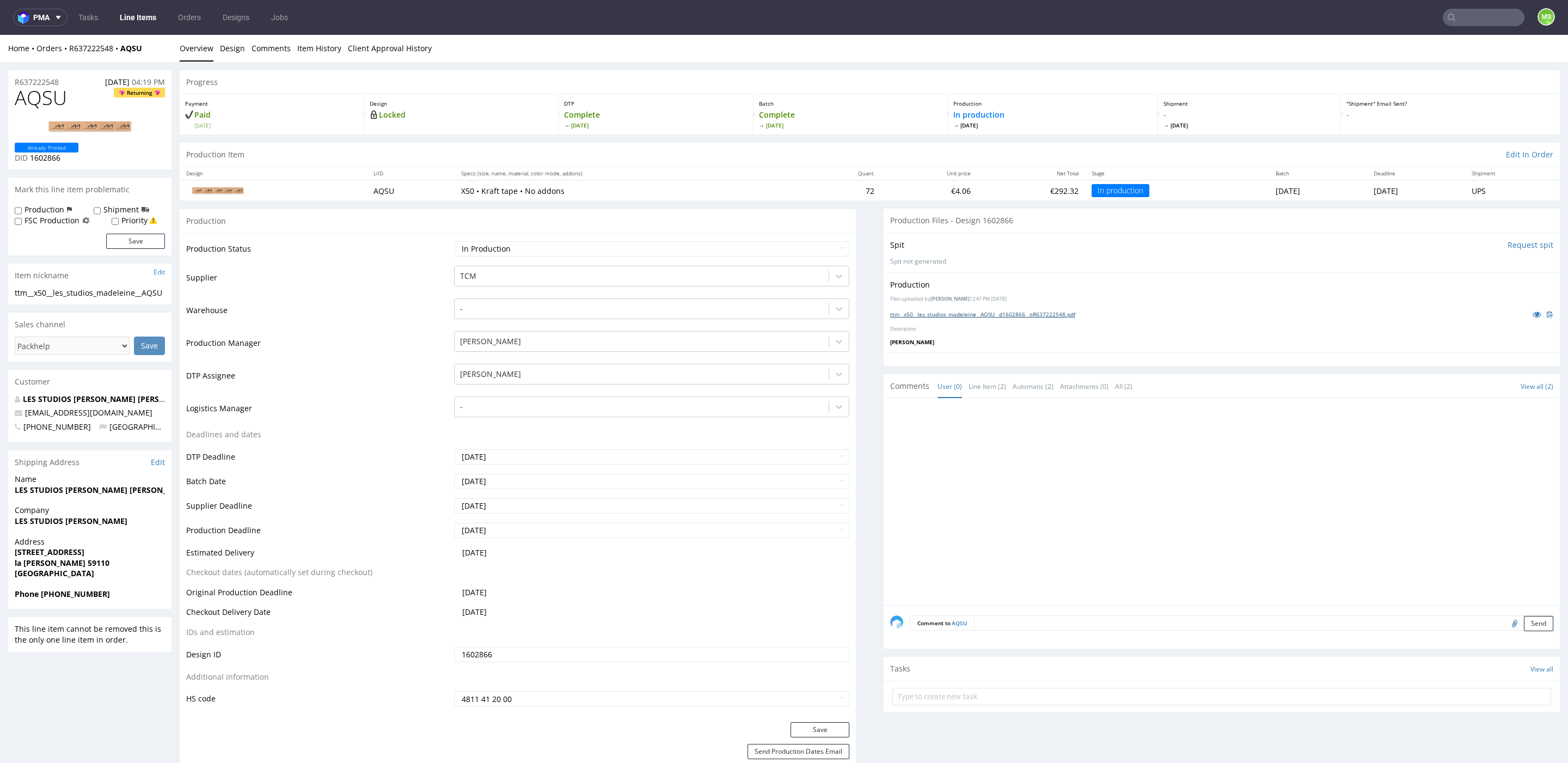
click at [963, 312] on link "ttm__x50__les_studios_madeleine__AQSU__d1602866__oR637222548.pdf" at bounding box center [982, 314] width 185 height 7
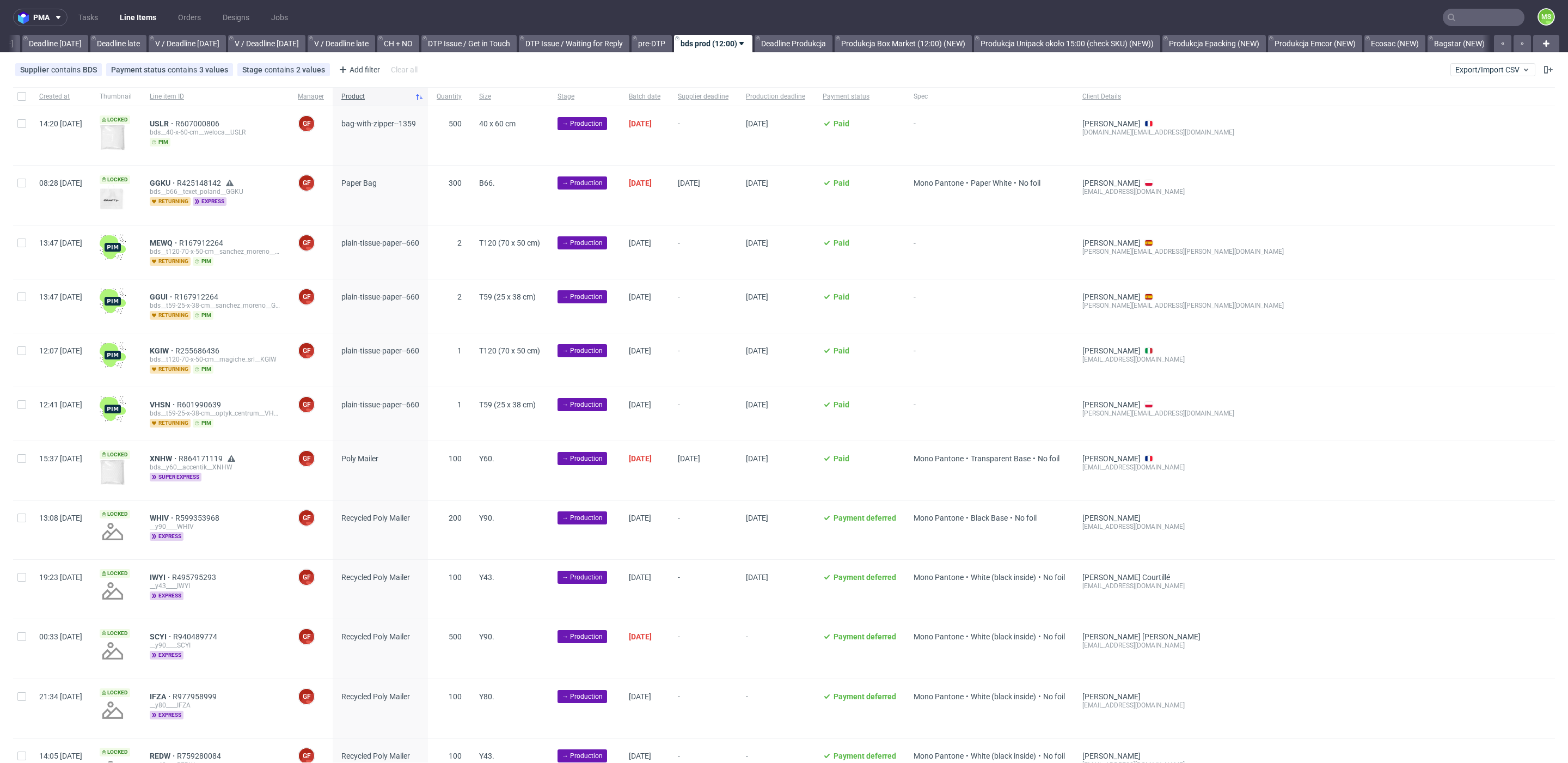
scroll to position [5, 0]
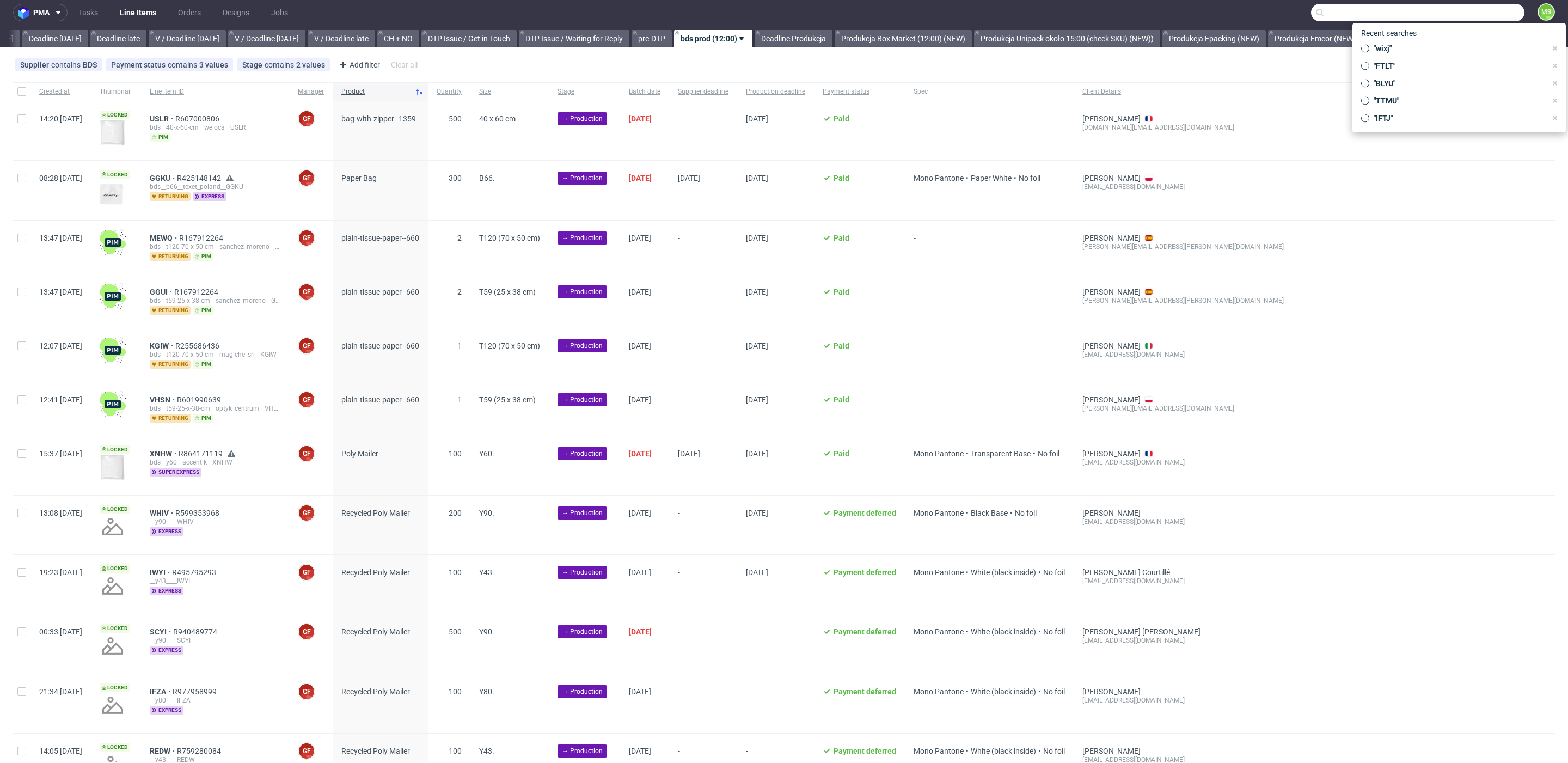
click at [1473, 15] on input "text" at bounding box center [1418, 12] width 214 height 17
paste input "TMAM"
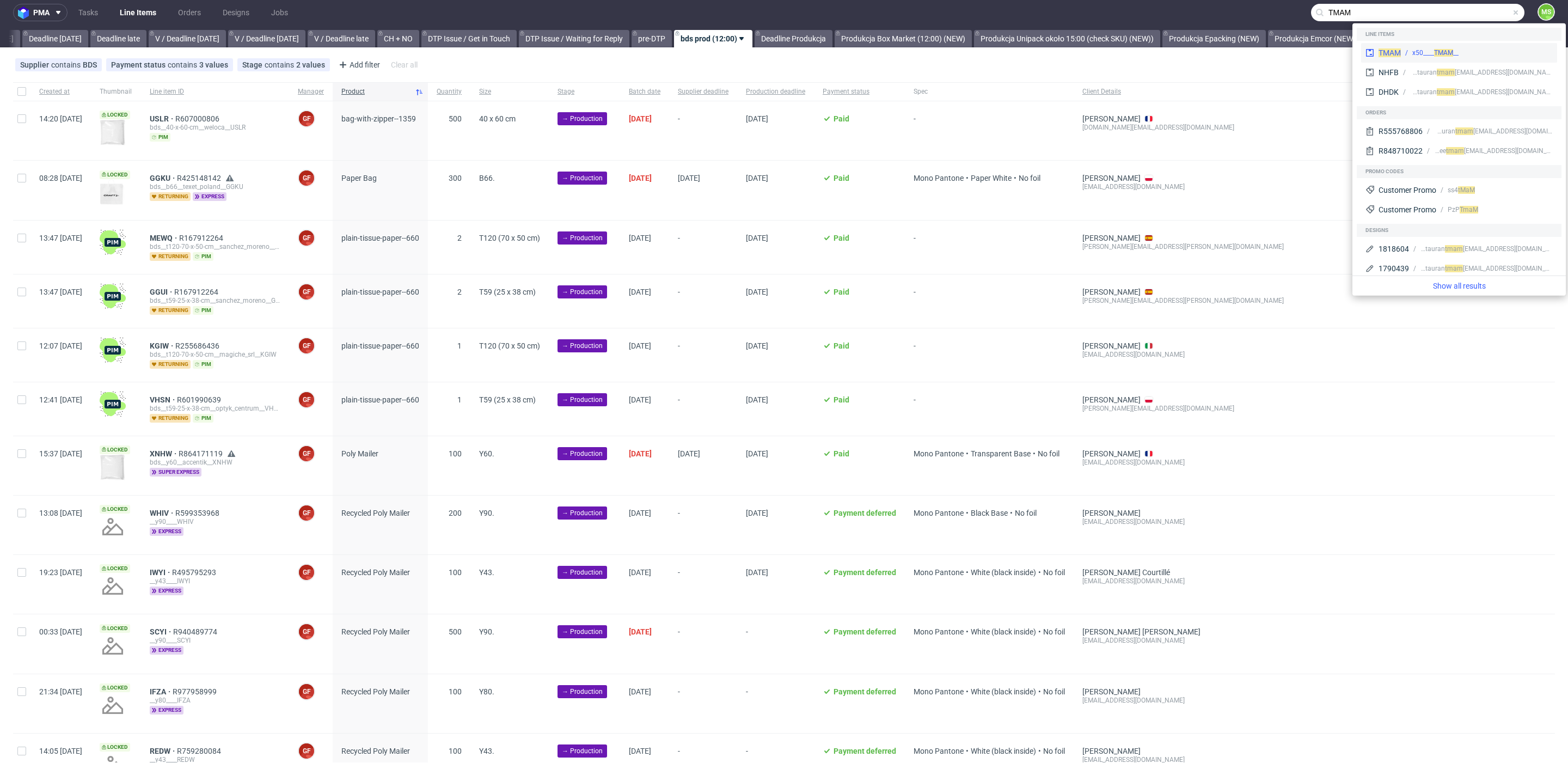
type input "TMAM"
click at [1417, 48] on div "__x50____ TMAM" at bounding box center [1436, 53] width 47 height 10
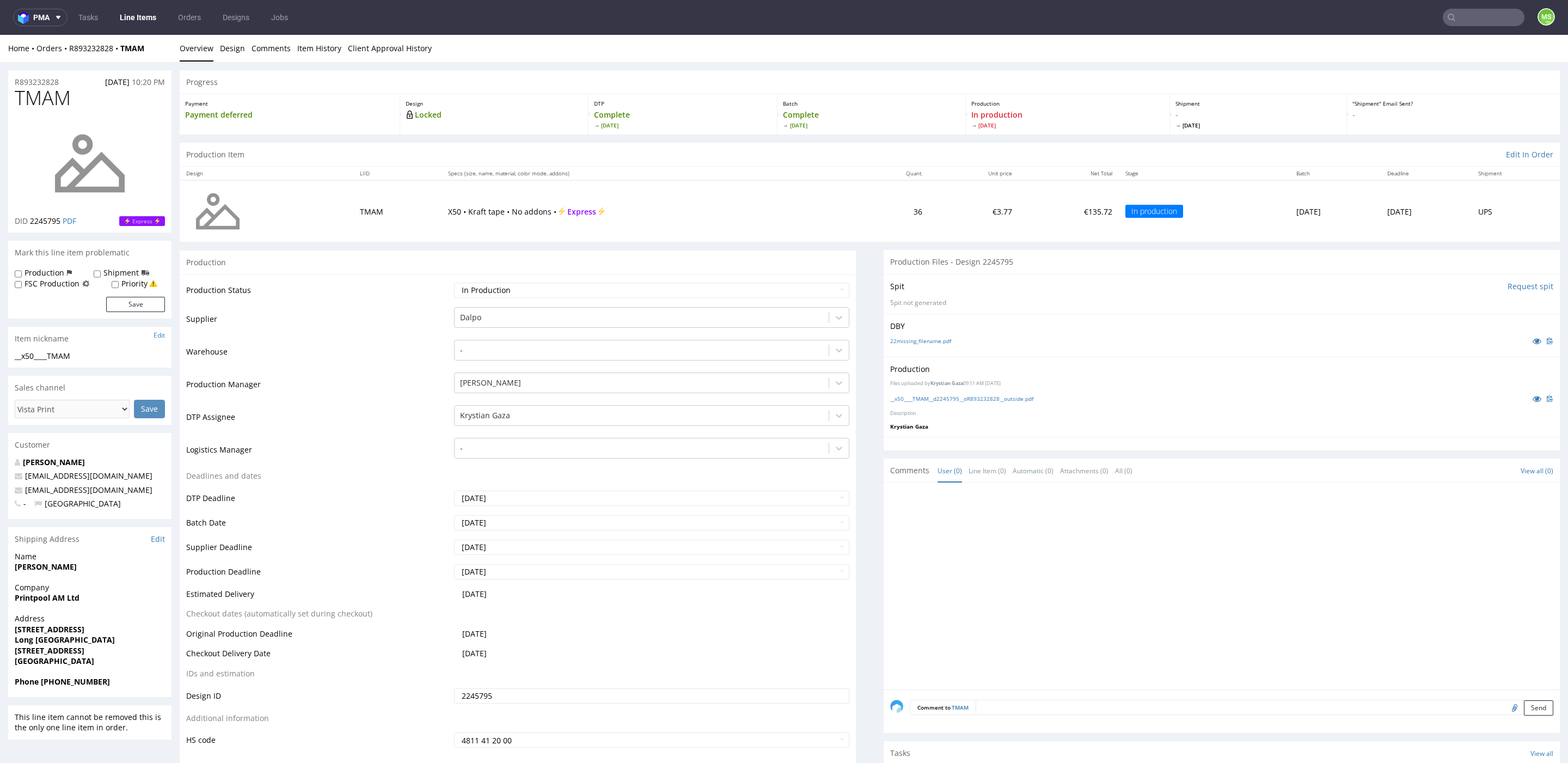
drag, startPoint x: 155, startPoint y: 55, endPoint x: 130, endPoint y: 58, distance: 25.2
click at [101, 55] on div "Home Orders R893232828 TMAM Overview Design Comments Item History Client Approv…" at bounding box center [784, 48] width 1568 height 27
drag, startPoint x: 158, startPoint y: 48, endPoint x: 336, endPoint y: 159, distance: 209.8
click at [71, 52] on div "Home Orders R893232828 TMAM" at bounding box center [90, 48] width 164 height 11
click at [162, 58] on div "Home Orders R893232828 TMAM Overview Design Comments Item History Client Approv…" at bounding box center [784, 48] width 1568 height 27
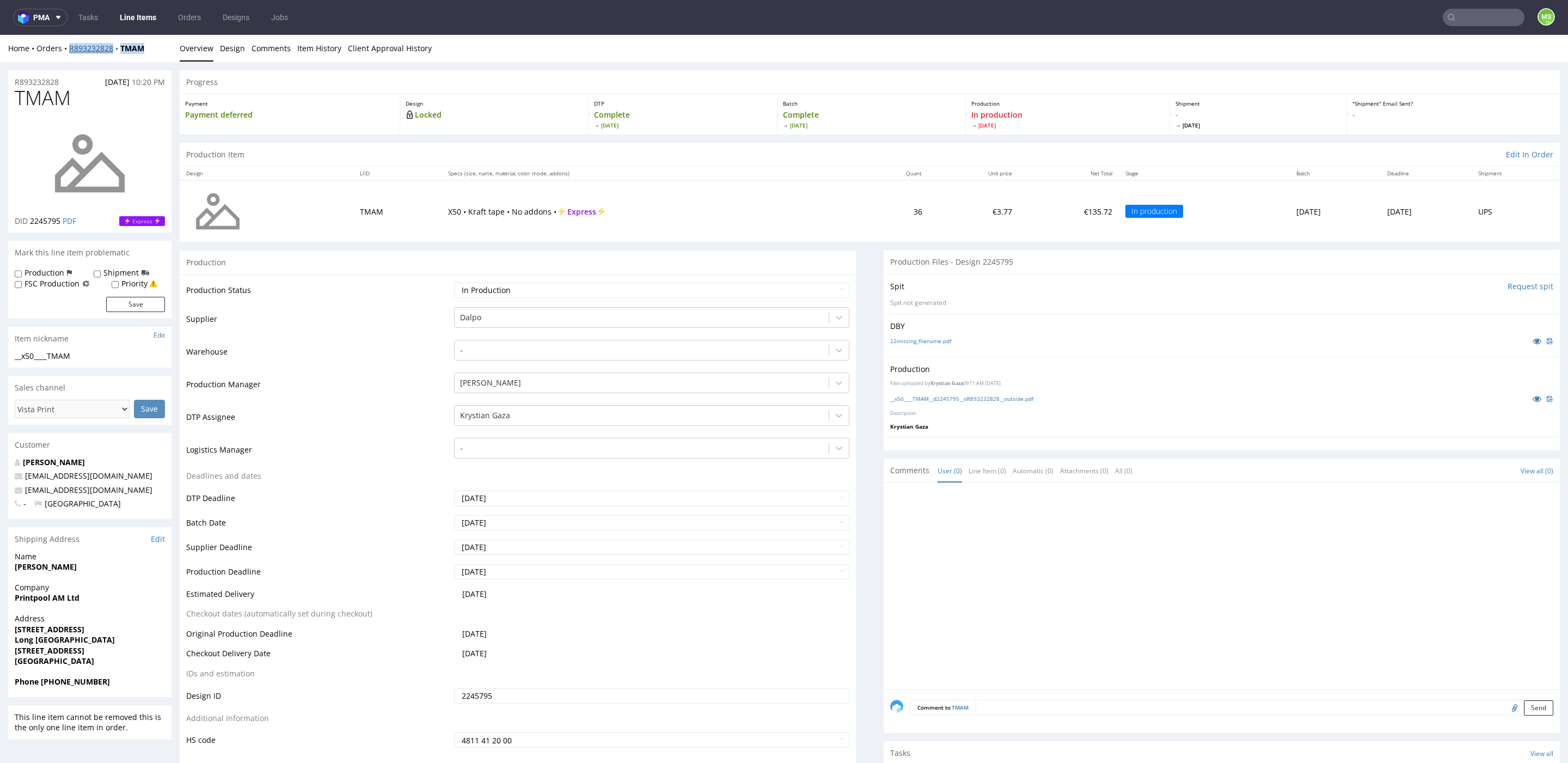
drag, startPoint x: 150, startPoint y: 49, endPoint x: 82, endPoint y: 52, distance: 68.1
click at [71, 49] on div "Home Orders R893232828 TMAM" at bounding box center [90, 48] width 164 height 11
copy div "R893232828 TMAM"
click at [111, 274] on label "Shipment" at bounding box center [121, 273] width 36 height 11
click at [101, 274] on input "Shipment" at bounding box center [97, 273] width 7 height 8
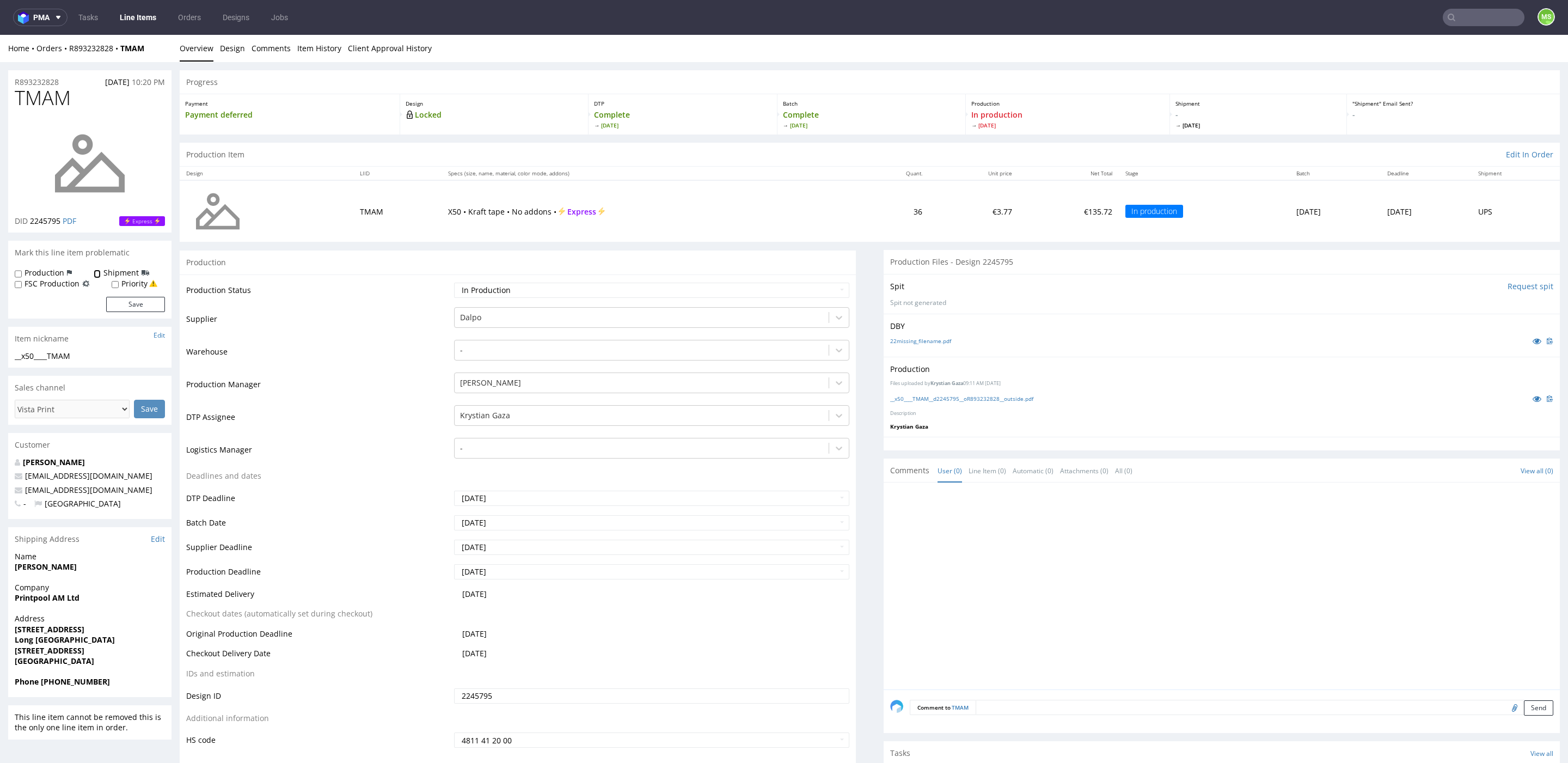
checkbox input "true"
click at [1037, 707] on textarea at bounding box center [1264, 707] width 578 height 15
type textarea "Vista Print/UK"
click at [1526, 756] on button "Send" at bounding box center [1538, 759] width 29 height 15
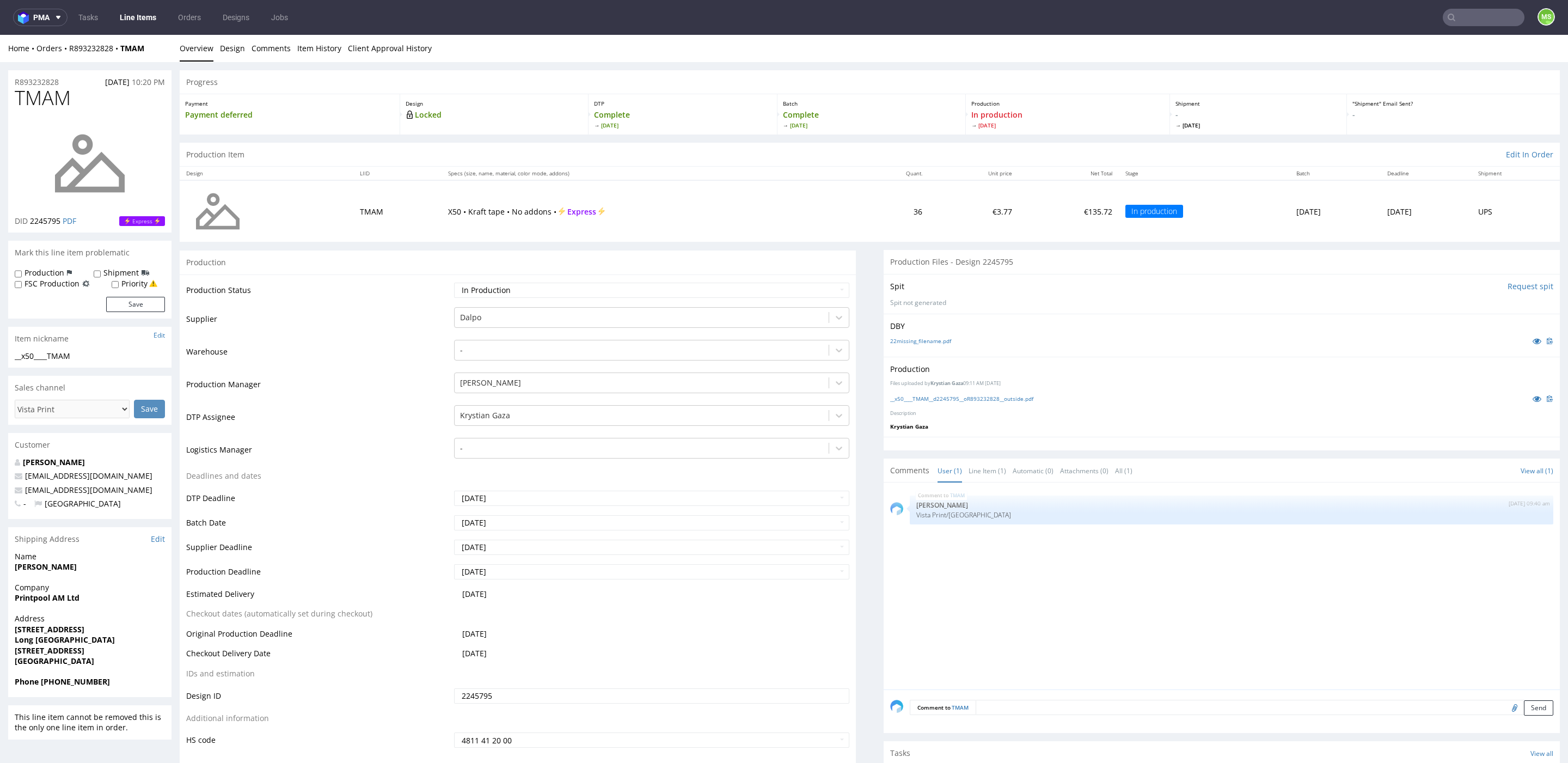
drag, startPoint x: 140, startPoint y: 13, endPoint x: 151, endPoint y: 7, distance: 12.5
click at [140, 13] on link "Line Items" at bounding box center [138, 17] width 50 height 17
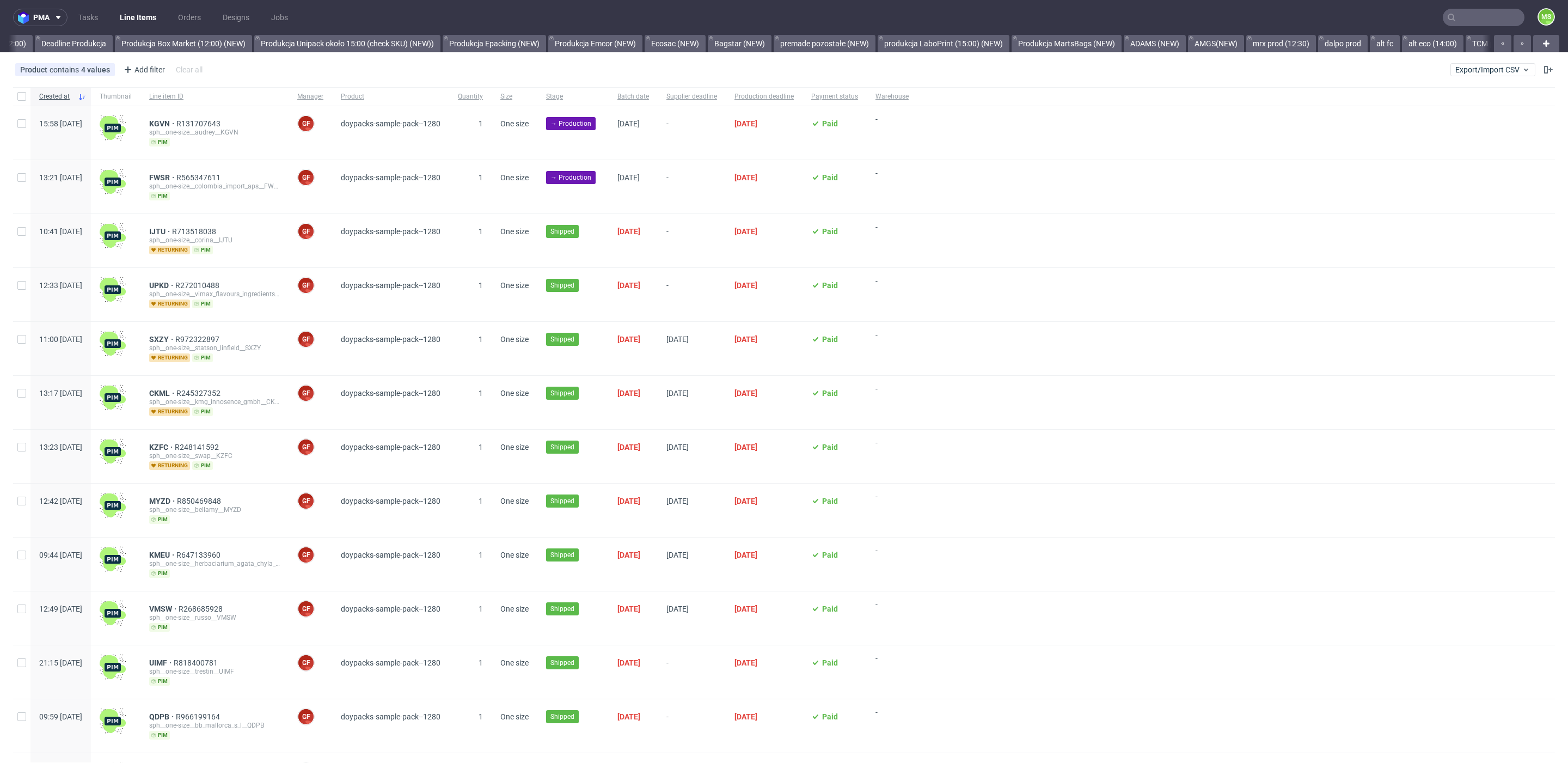
scroll to position [0, 2234]
click at [1475, 66] on span "Export/Import CSV" at bounding box center [1493, 70] width 75 height 8
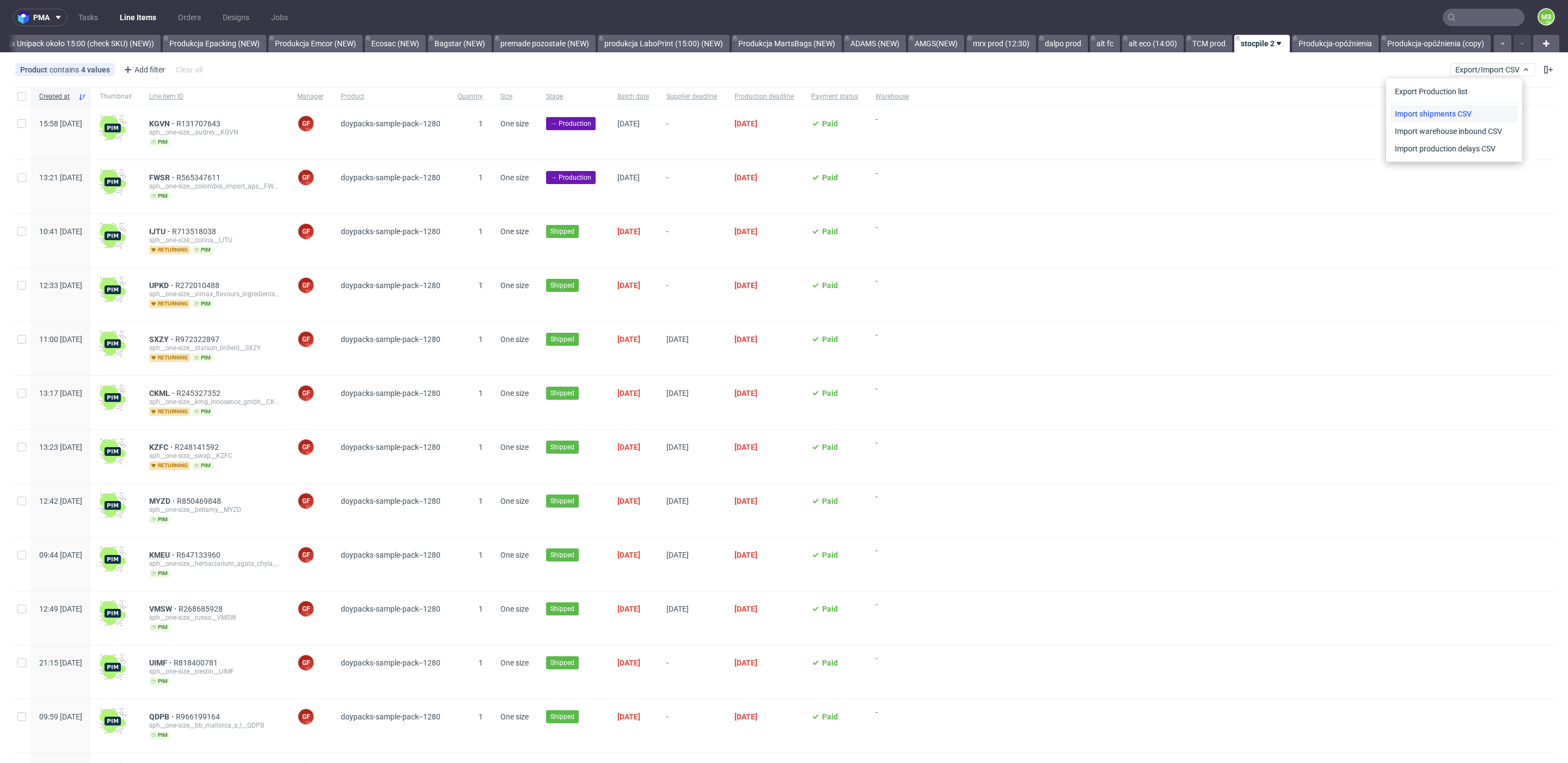
click at [1459, 111] on link "Import shipments CSV" at bounding box center [1454, 113] width 127 height 17
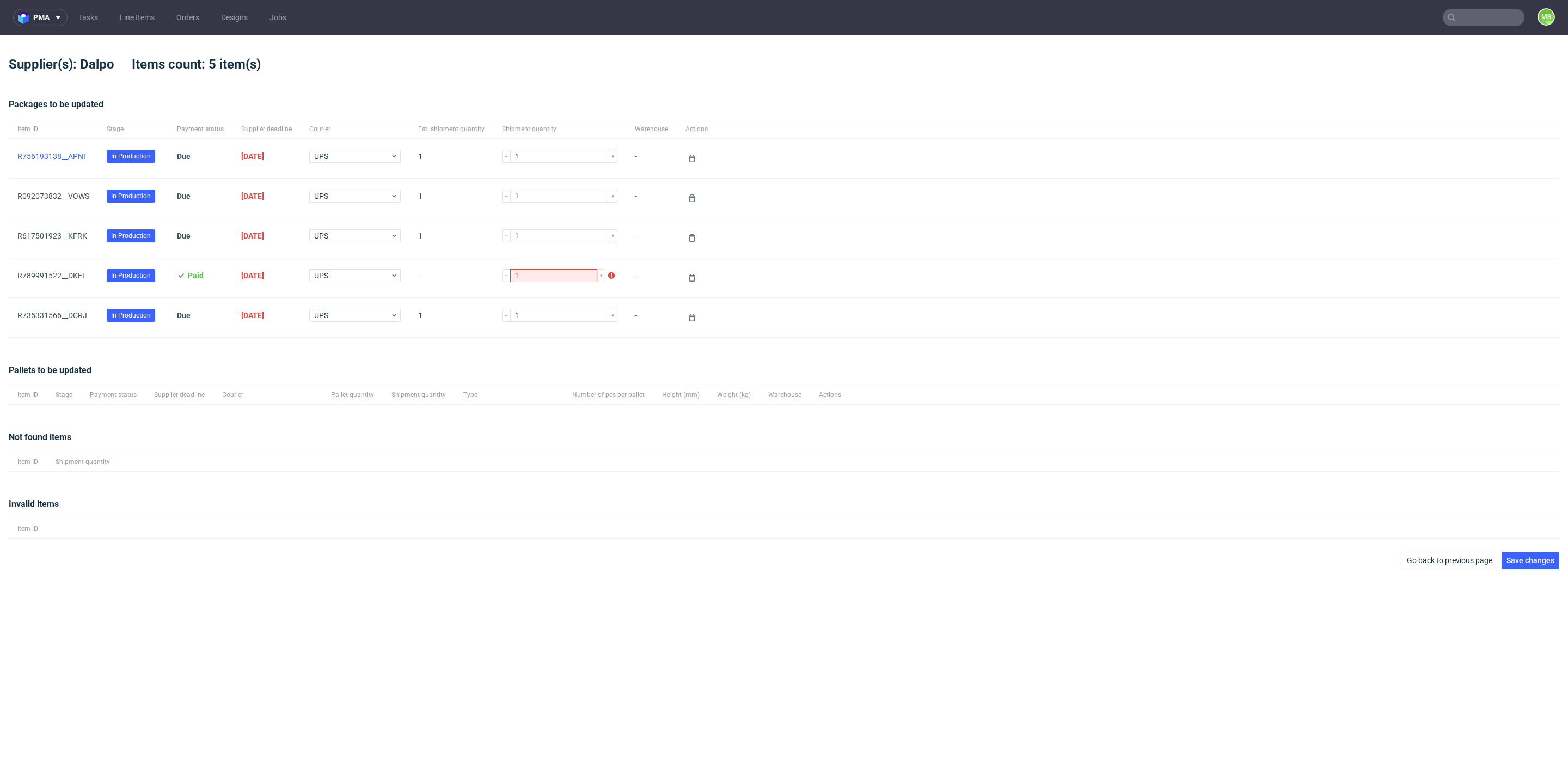
click at [75, 155] on link "R756193138__APNI" at bounding box center [52, 156] width 68 height 8
click at [72, 192] on link "R092073832__VOWS" at bounding box center [53, 196] width 72 height 8
click at [78, 233] on link "R617501923__KFRK" at bounding box center [52, 236] width 70 height 8
click at [80, 278] on link "R789991522__DKEL" at bounding box center [52, 275] width 69 height 8
click at [80, 314] on link "R735331566__DCRJ" at bounding box center [52, 315] width 70 height 8
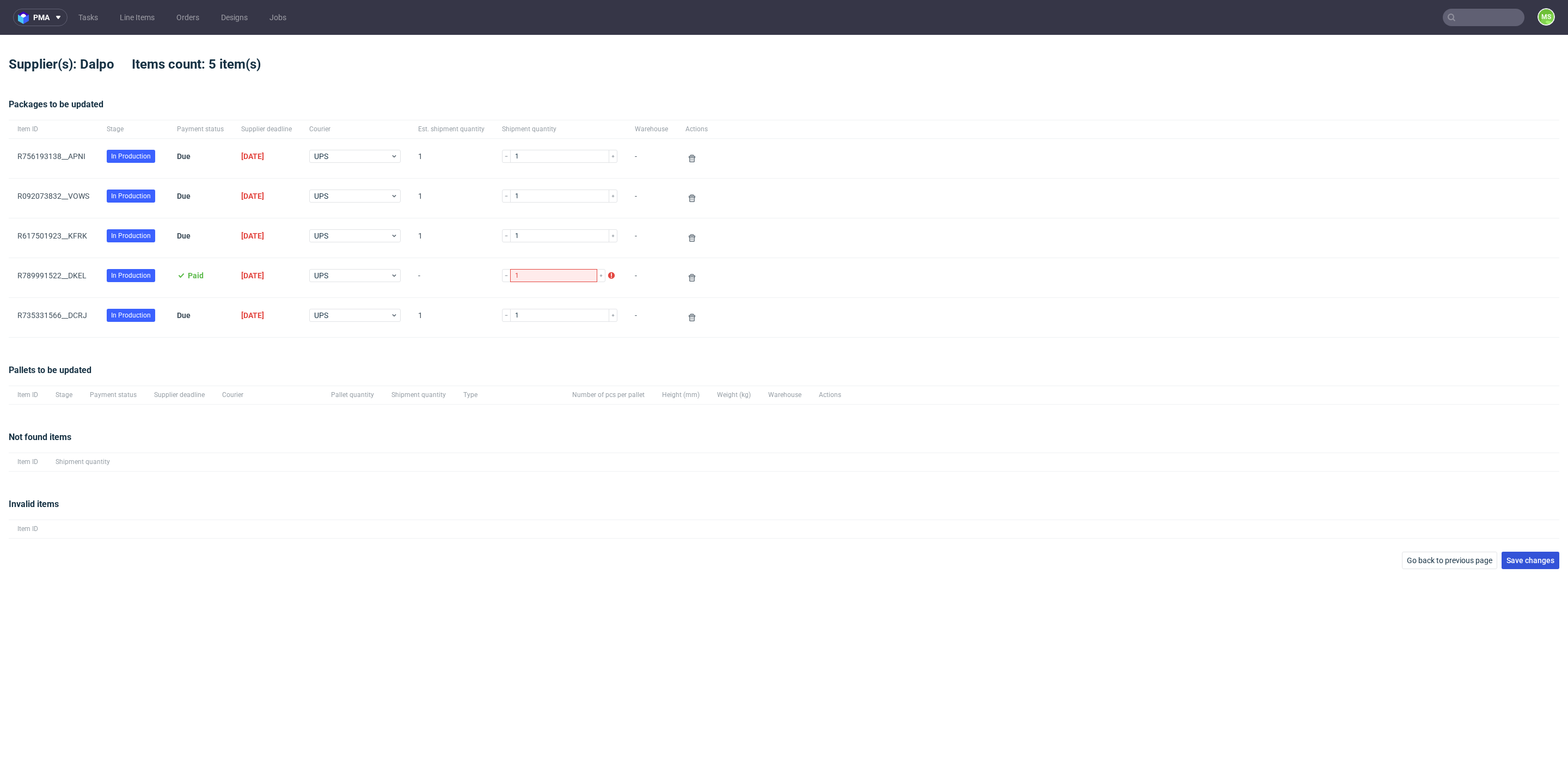
click at [1524, 557] on span "Save changes" at bounding box center [1531, 560] width 48 height 7
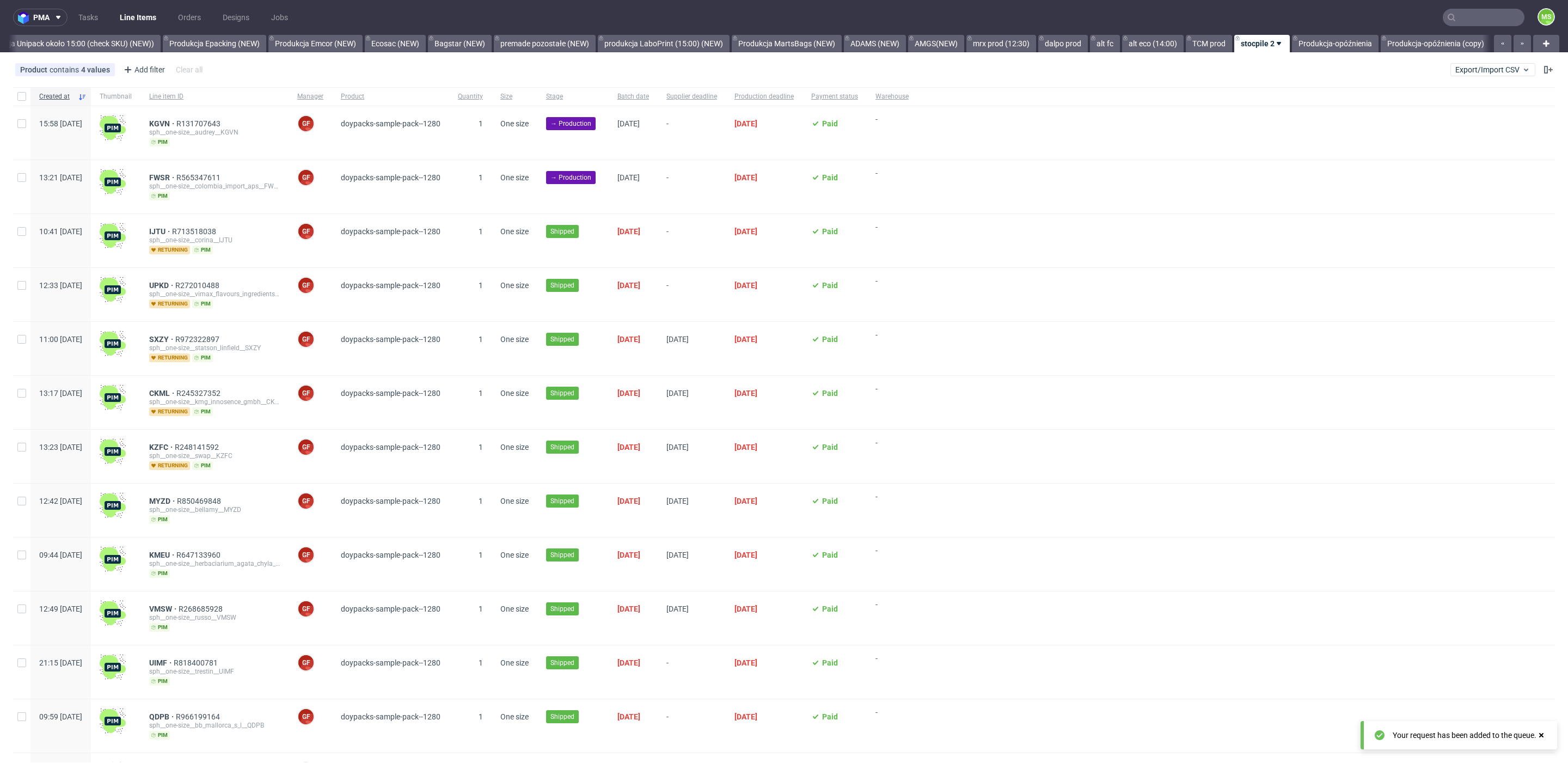
scroll to position [0, 2234]
click at [1482, 18] on input "text" at bounding box center [1484, 17] width 81 height 17
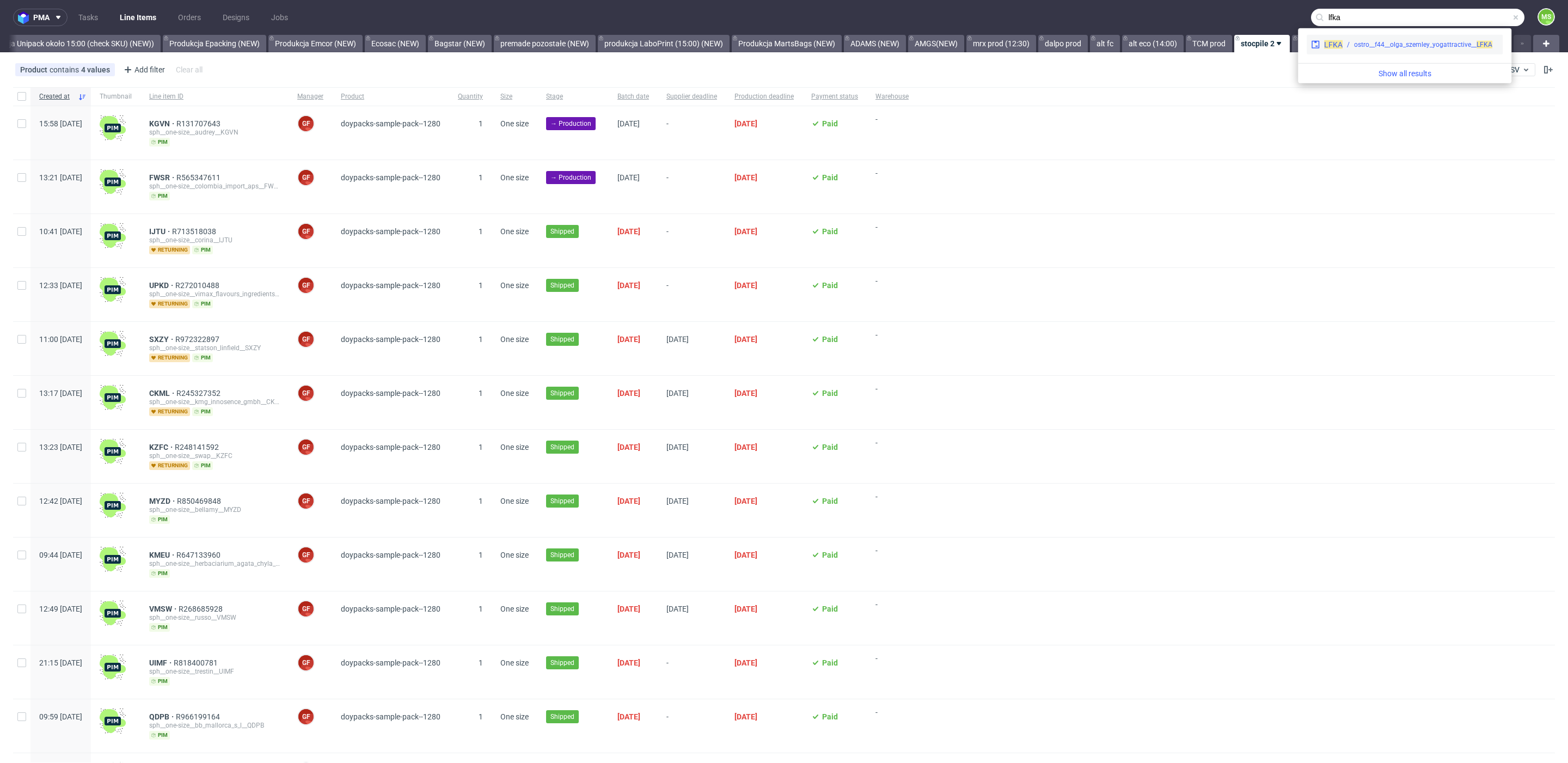
type input "lfka"
click at [1457, 40] on div "ostro__f44__olga_szemley_yogattractive__ LFKA" at bounding box center [1423, 45] width 138 height 10
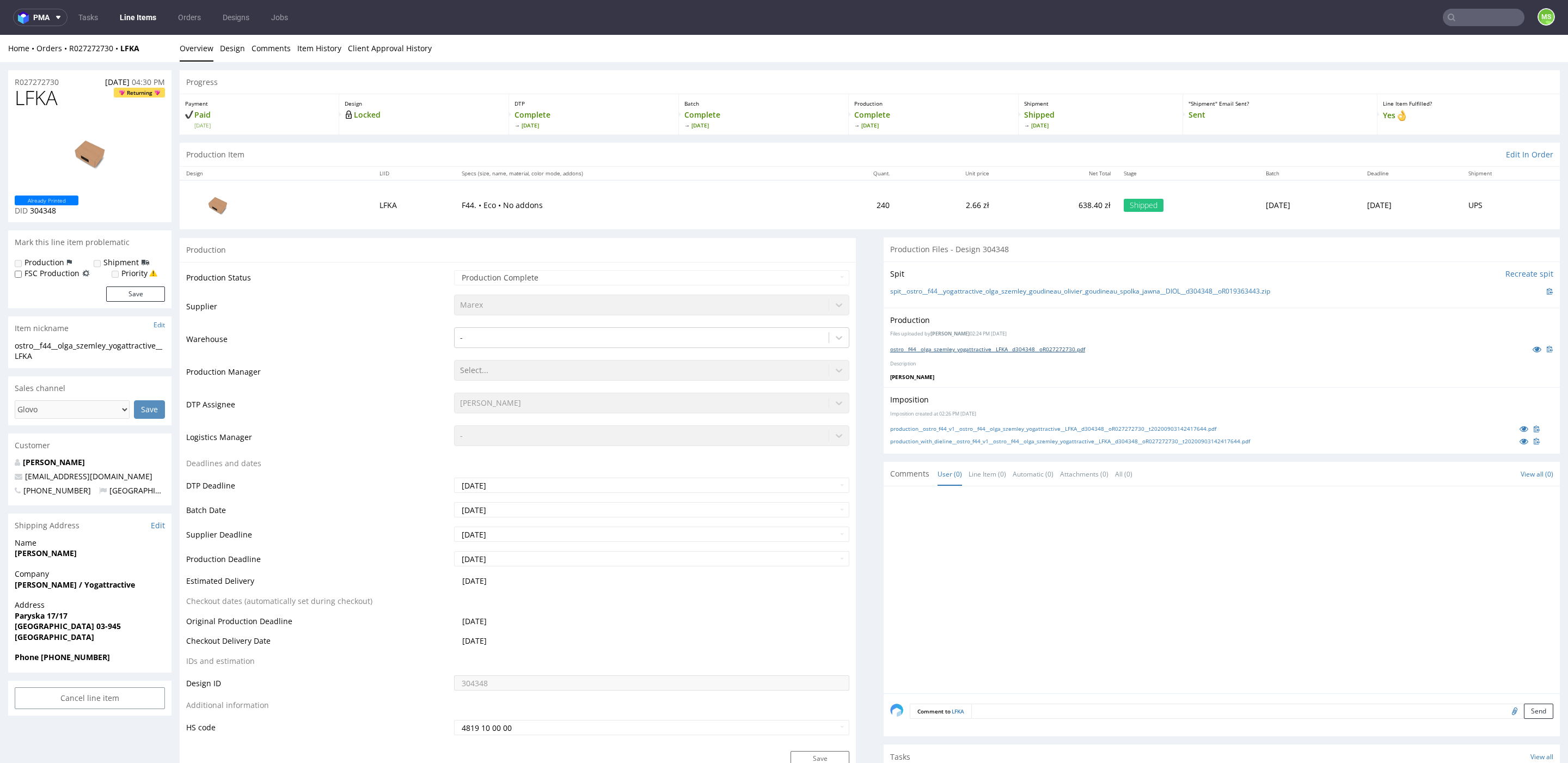
click at [951, 345] on link "ostro__f44__olga_szemley_yogattractive__LFKA__d304348__oR027272730.pdf" at bounding box center [987, 348] width 195 height 7
click at [941, 440] on link "production_with_dieline__ostro_f44_v1__ostro__f44__olga_szemley_yogattractive__…" at bounding box center [1069, 441] width 360 height 7
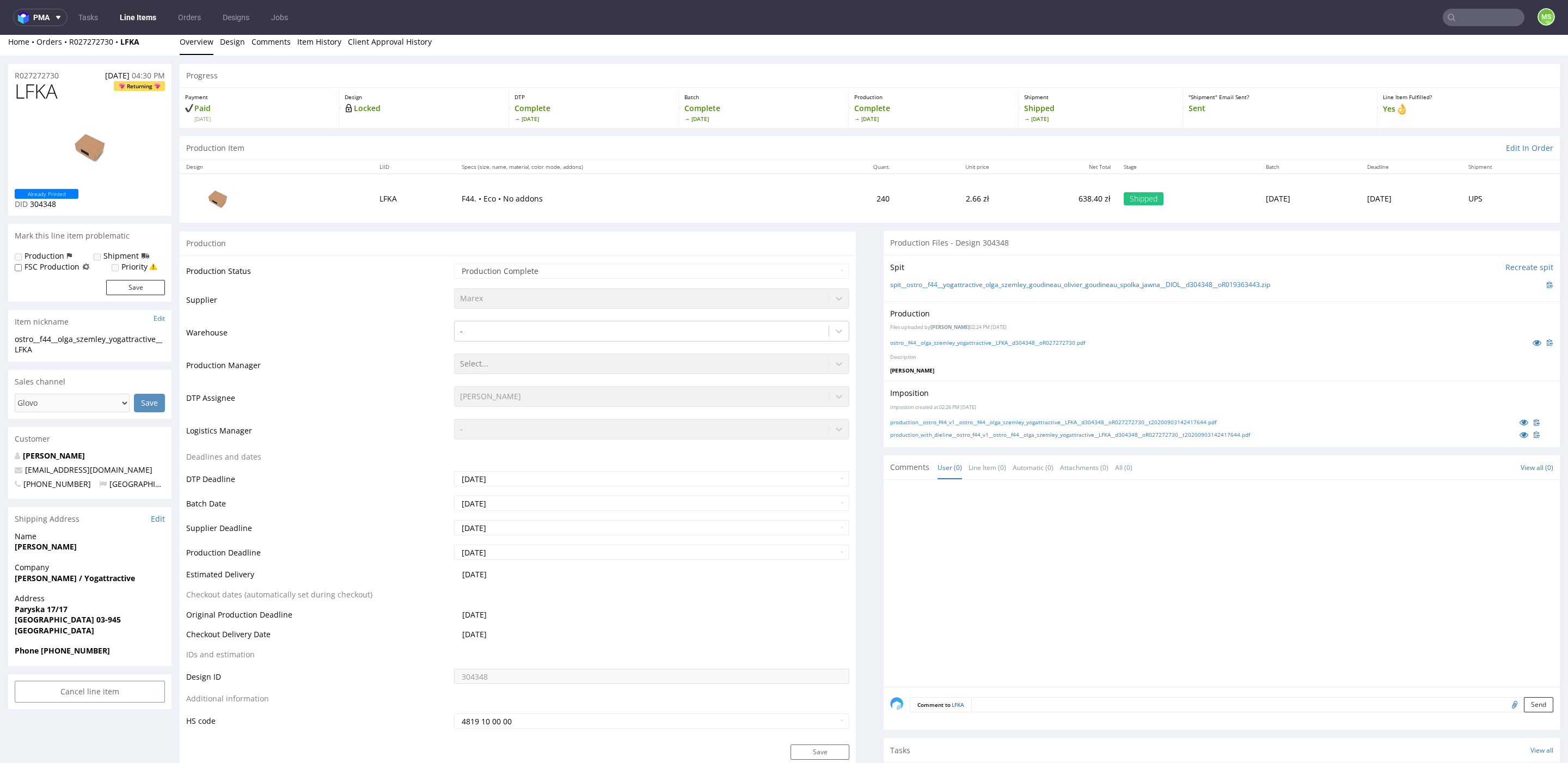
click at [1469, 17] on input "text" at bounding box center [1484, 17] width 81 height 17
click at [1468, 17] on input "text" at bounding box center [1484, 17] width 81 height 17
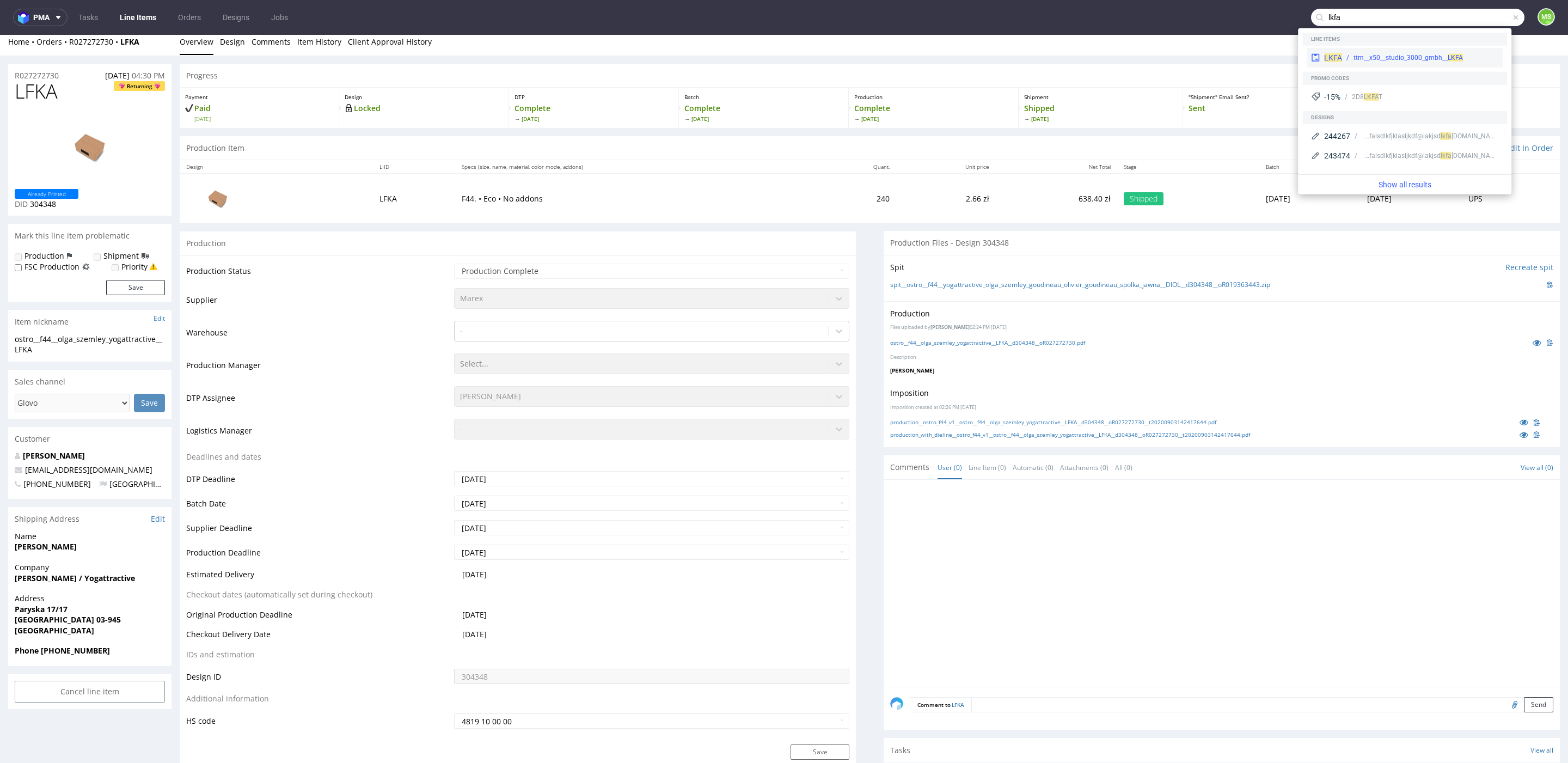
type input "lkfa"
click at [1345, 57] on div "ttm__x50__studio_3000_gmbh__ LKFA" at bounding box center [1420, 58] width 156 height 10
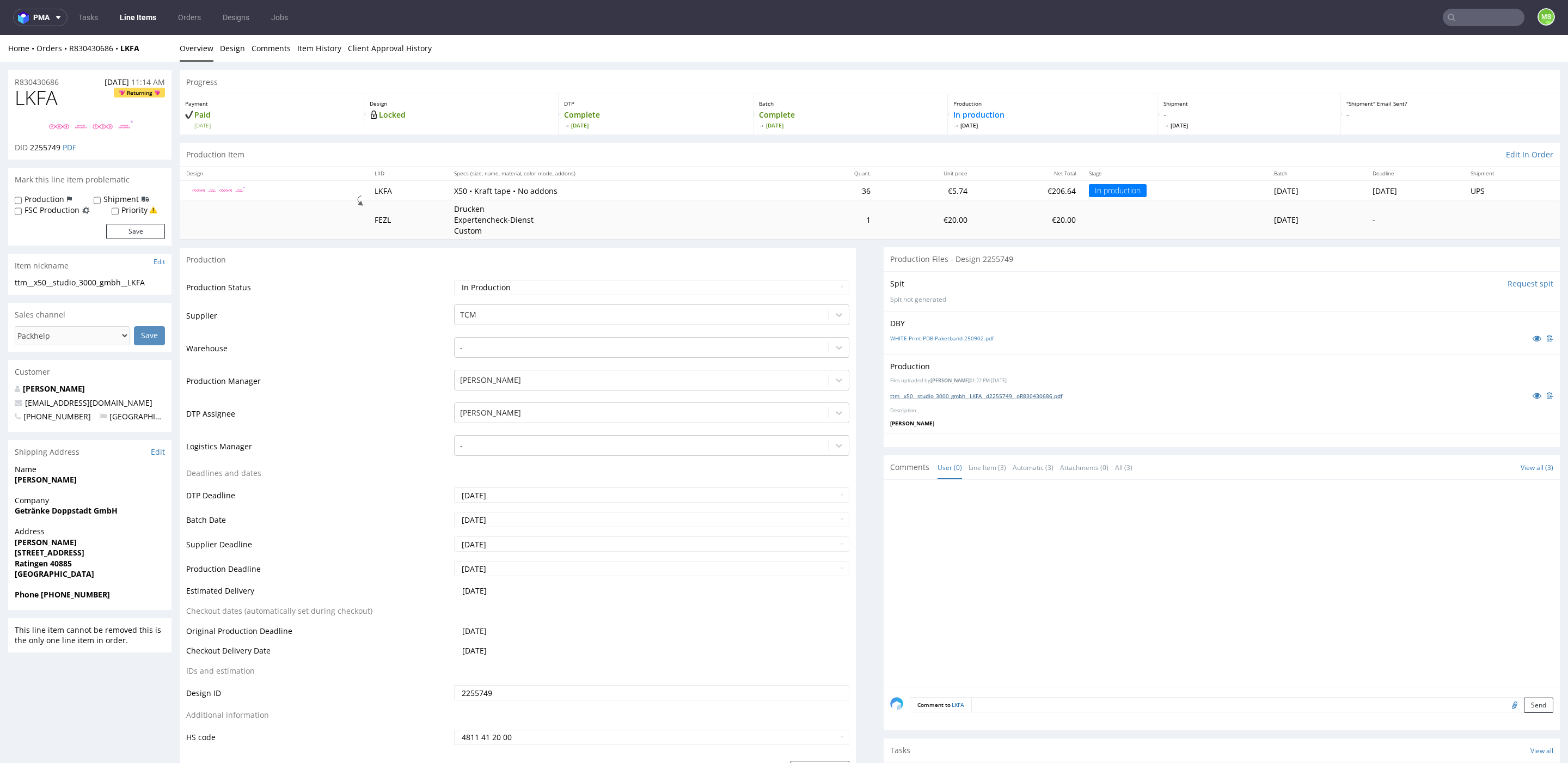
click at [963, 396] on link "ttm__x50__studio_3000_gmbh__LKFA__d2255749__oR830430686.pdf" at bounding box center [976, 396] width 172 height 7
click at [1492, 8] on nav "pma Tasks Line Items Orders Designs Jobs MS" at bounding box center [784, 17] width 1568 height 35
click at [1482, 14] on input "text" at bounding box center [1484, 17] width 81 height 17
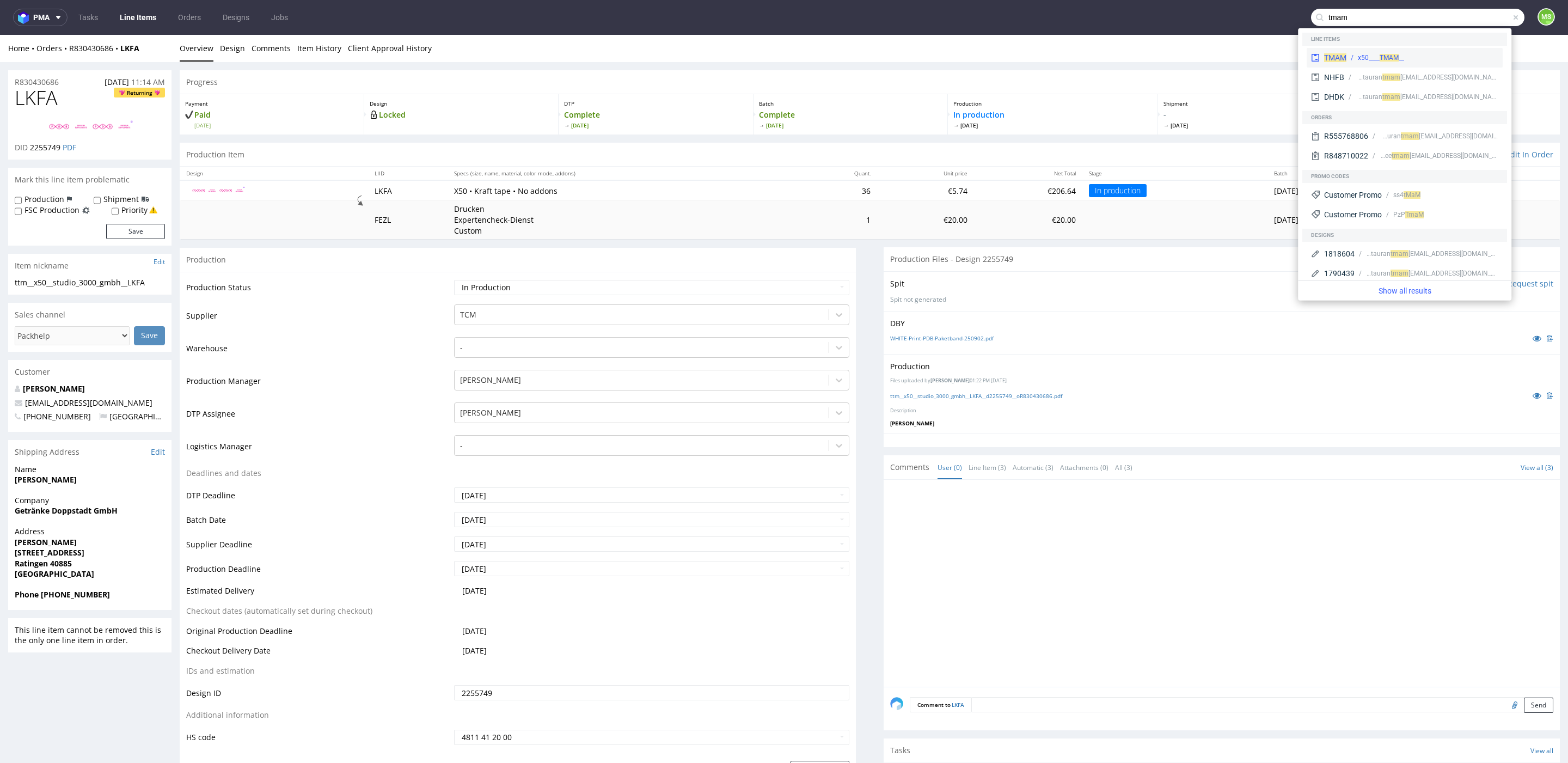
type input "tmam"
click at [1347, 56] on div "__x50____ TMAM" at bounding box center [1423, 58] width 152 height 10
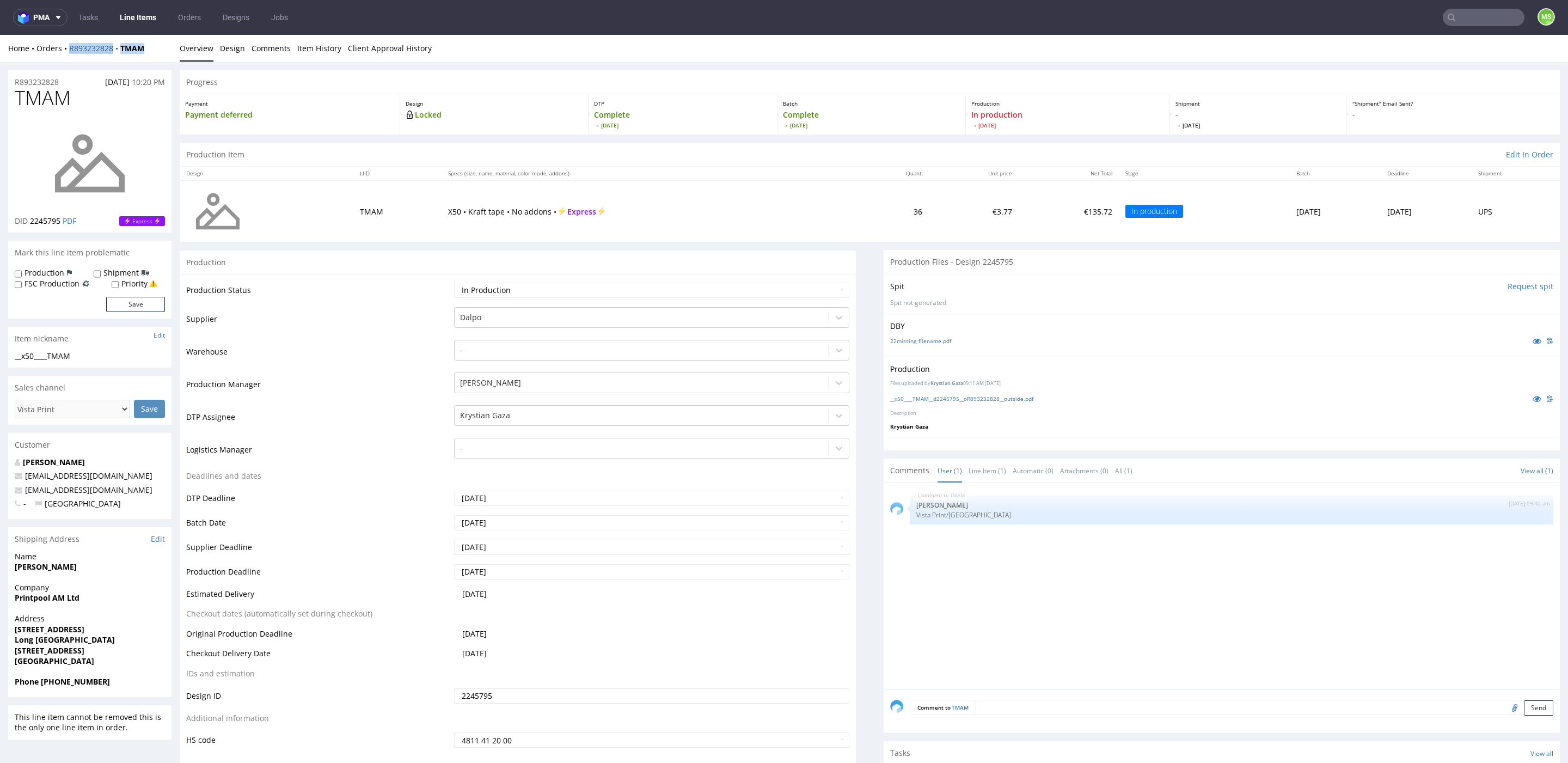
drag, startPoint x: 150, startPoint y: 43, endPoint x: 68, endPoint y: 52, distance: 82.5
click at [68, 52] on div "Home Orders R893232828 TMAM" at bounding box center [90, 48] width 164 height 11
copy div "R893232828 TMAM"
drag, startPoint x: 132, startPoint y: 17, endPoint x: 206, endPoint y: 18, distance: 74.0
click at [131, 17] on link "Line Items" at bounding box center [138, 17] width 50 height 17
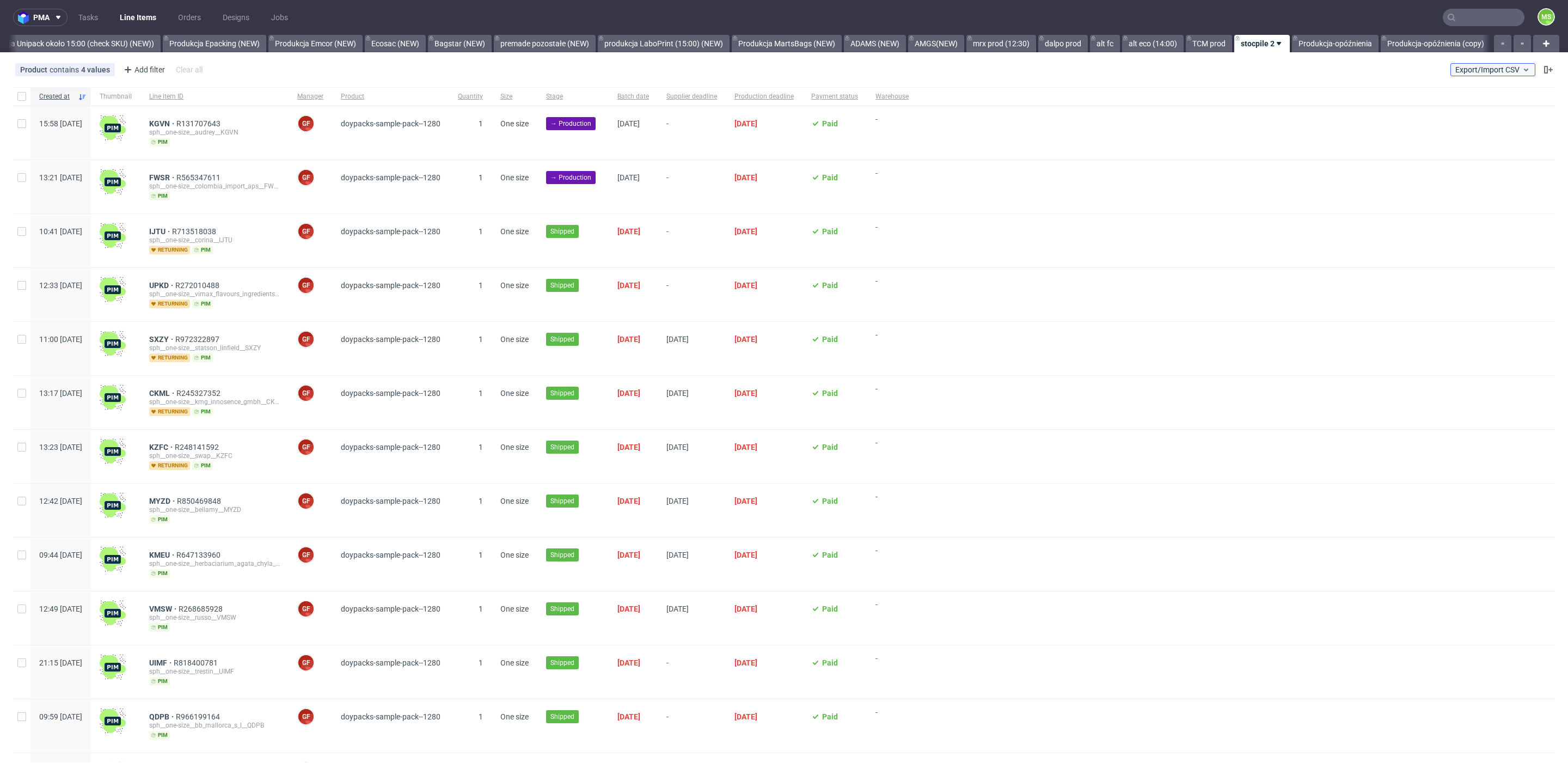
click at [1497, 75] on button "Export/Import CSV" at bounding box center [1493, 70] width 85 height 13
click at [1467, 113] on link "Import shipments CSV" at bounding box center [1454, 113] width 127 height 17
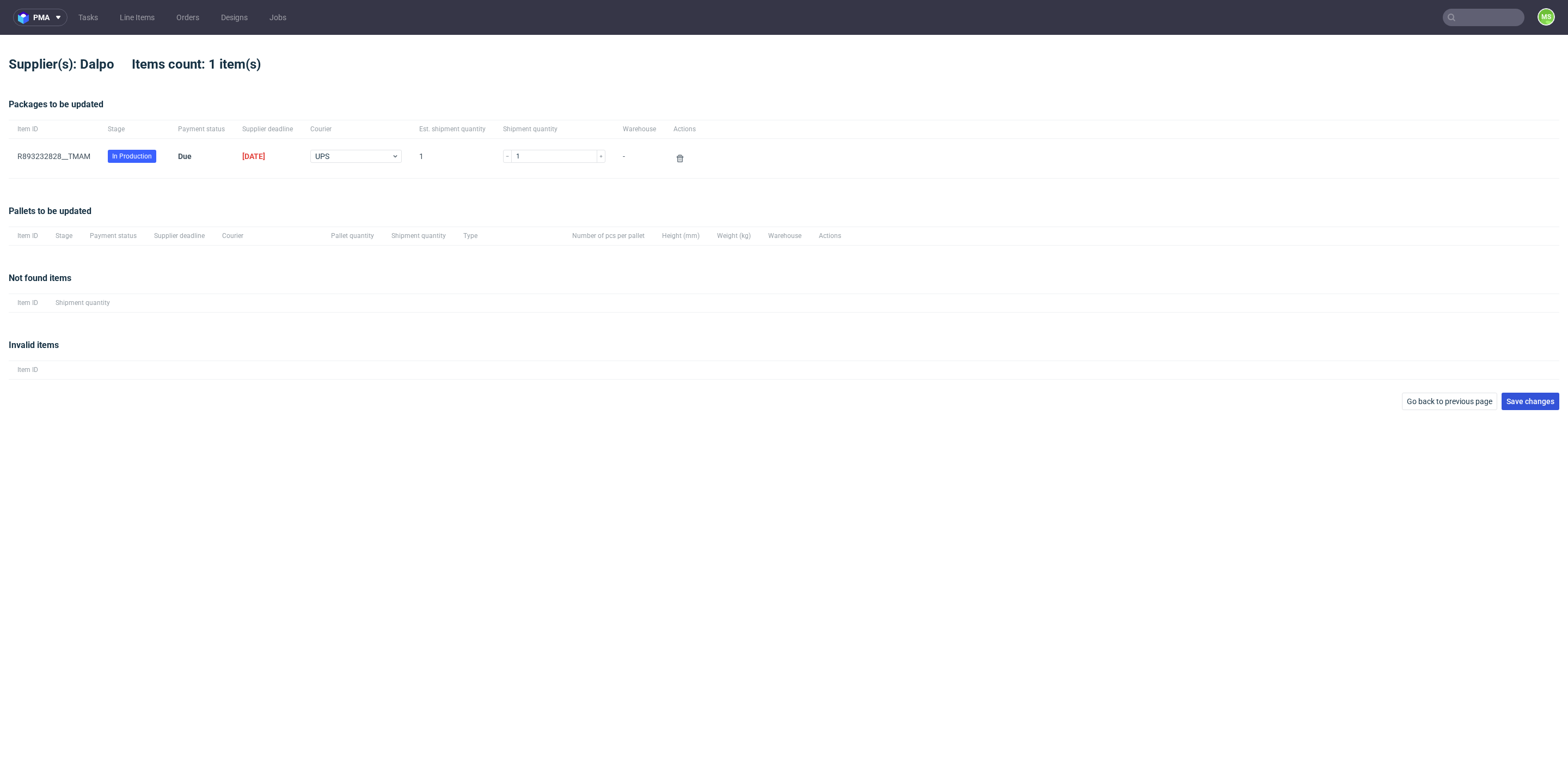
click at [1524, 397] on span "Save changes" at bounding box center [1531, 401] width 48 height 7
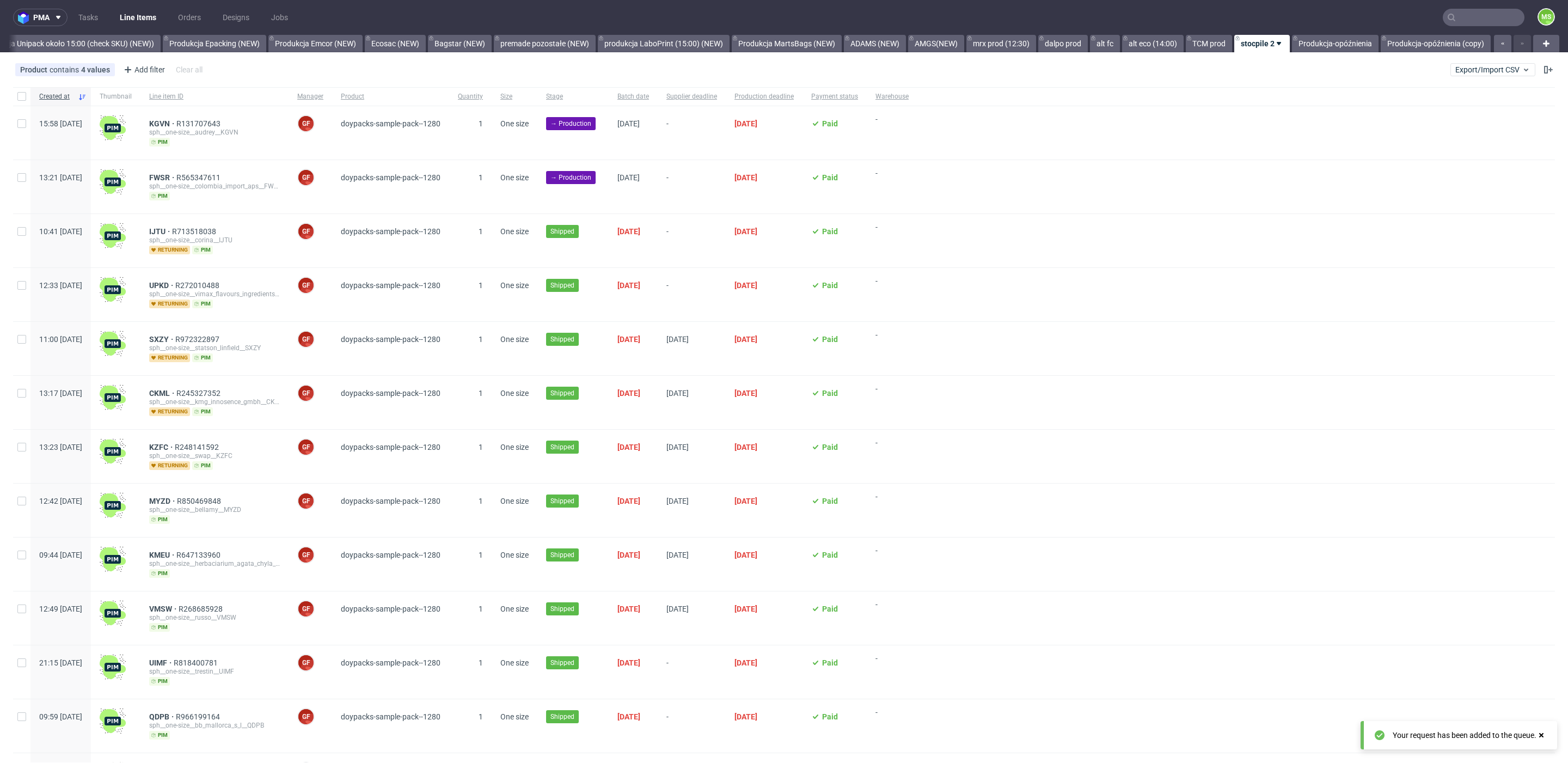
scroll to position [0, 2234]
click at [1502, 64] on button "Export/Import CSV" at bounding box center [1493, 70] width 85 height 13
click at [1465, 110] on link "Import shipments CSV" at bounding box center [1454, 113] width 127 height 17
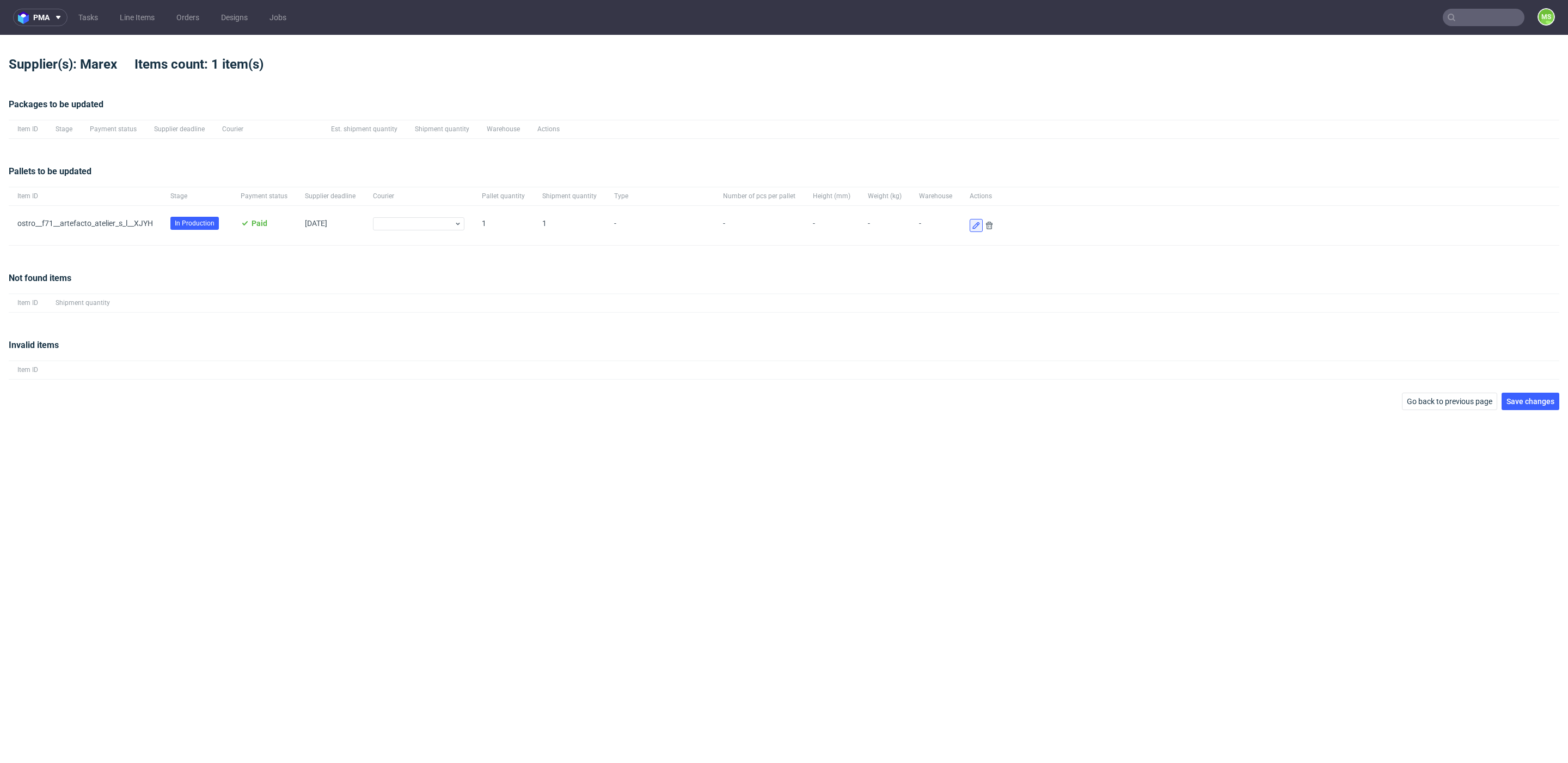
click at [972, 223] on icon at bounding box center [976, 225] width 8 height 8
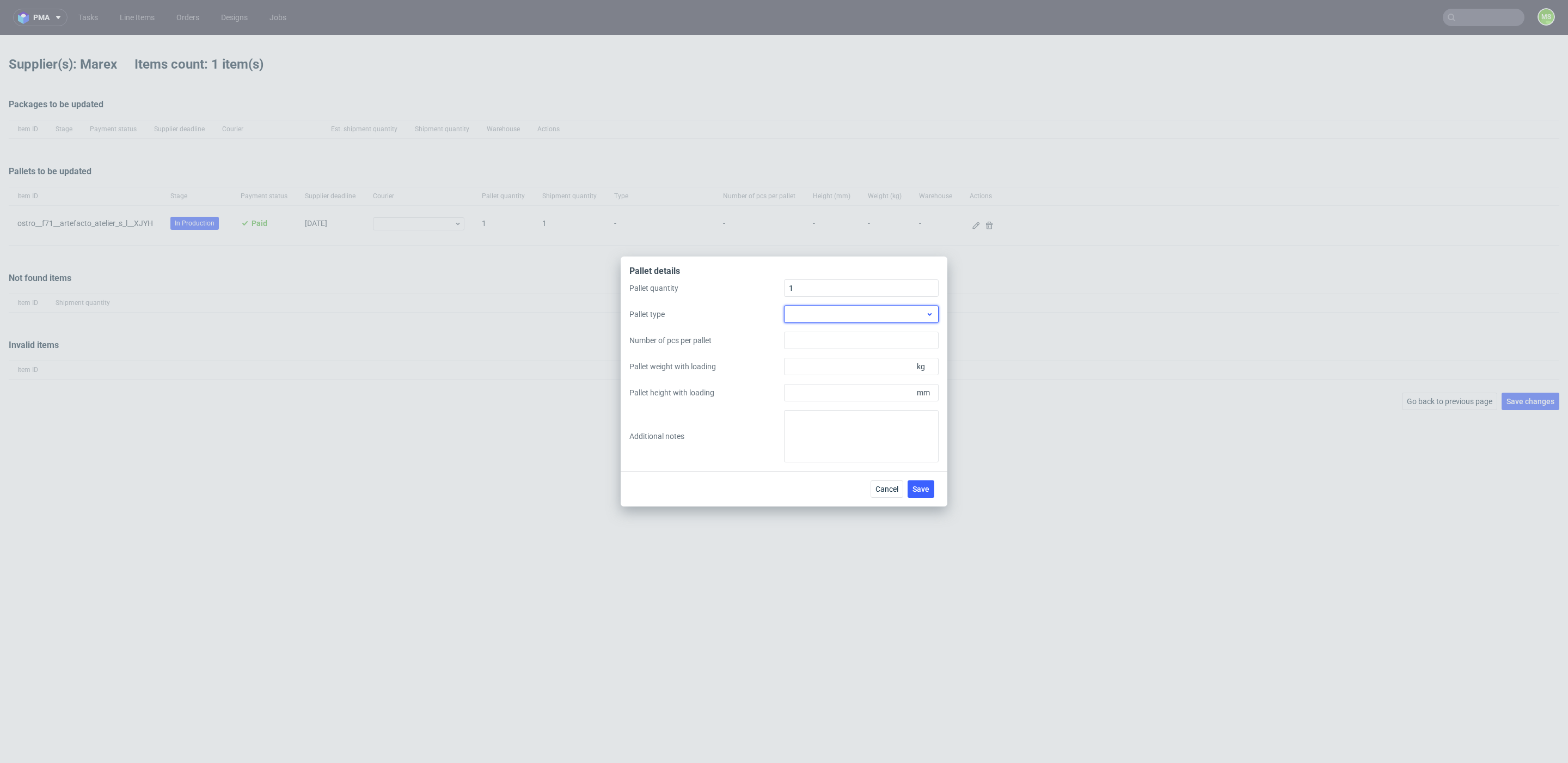
drag, startPoint x: 821, startPoint y: 313, endPoint x: 837, endPoint y: 313, distance: 16.0
click at [821, 313] on div at bounding box center [862, 314] width 155 height 17
click at [869, 332] on div "EPAL1, 1200 x 800mm" at bounding box center [862, 339] width 146 height 20
click at [864, 345] on input "Number of pcs per pallet" at bounding box center [862, 340] width 155 height 17
drag, startPoint x: 874, startPoint y: 366, endPoint x: 877, endPoint y: 371, distance: 5.8
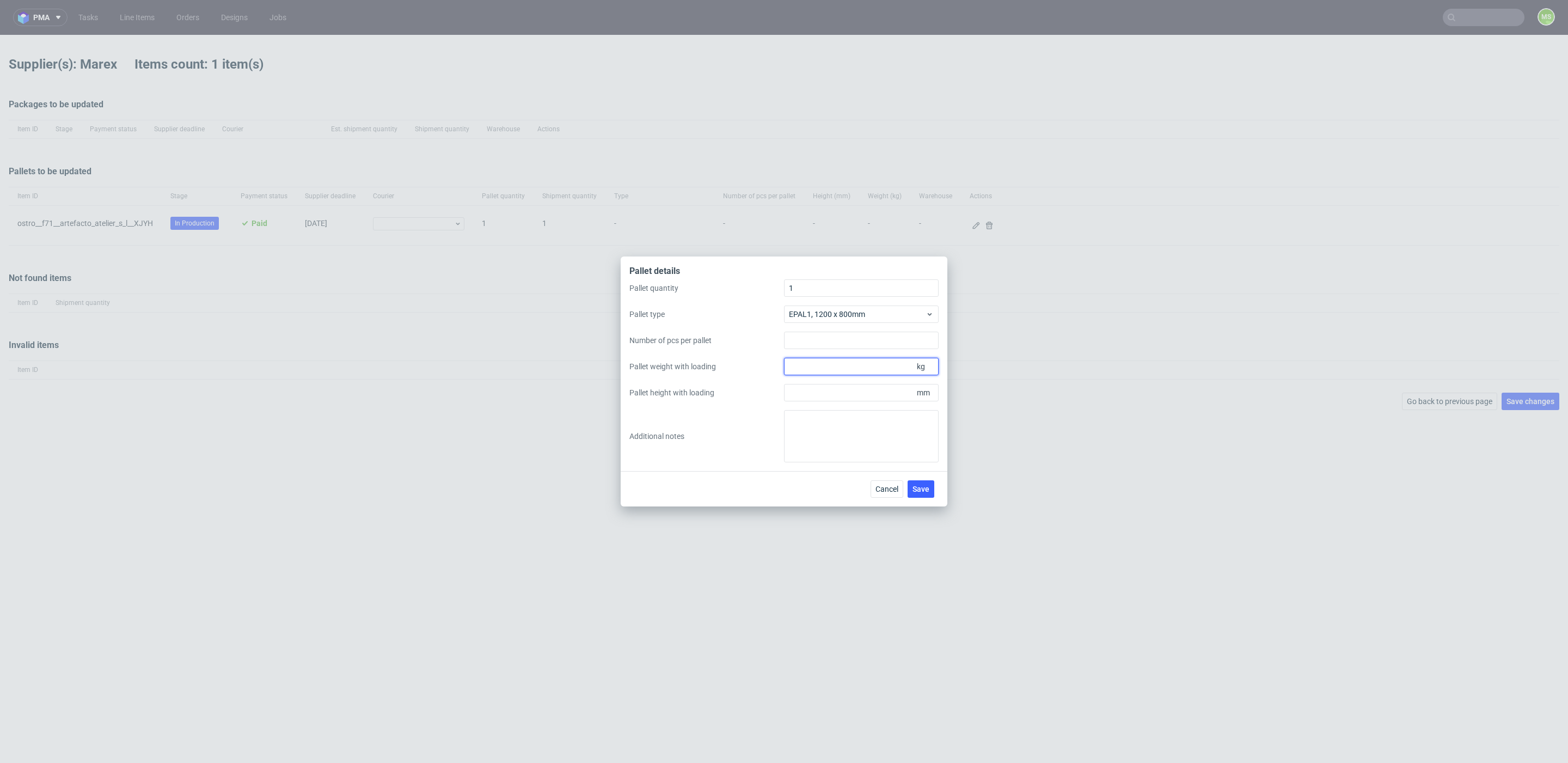
click at [874, 366] on input "Pallet weight with loading" at bounding box center [862, 367] width 155 height 17
type input "130"
drag, startPoint x: 839, startPoint y: 382, endPoint x: 838, endPoint y: 388, distance: 6.1
click at [839, 383] on div "Pallet quantity 1 Pallet type EPAL1, 1200 x 800mm Number of pcs per pallet Pall…" at bounding box center [784, 371] width 309 height 183
click at [838, 391] on input "Pallet height with loading" at bounding box center [862, 392] width 155 height 17
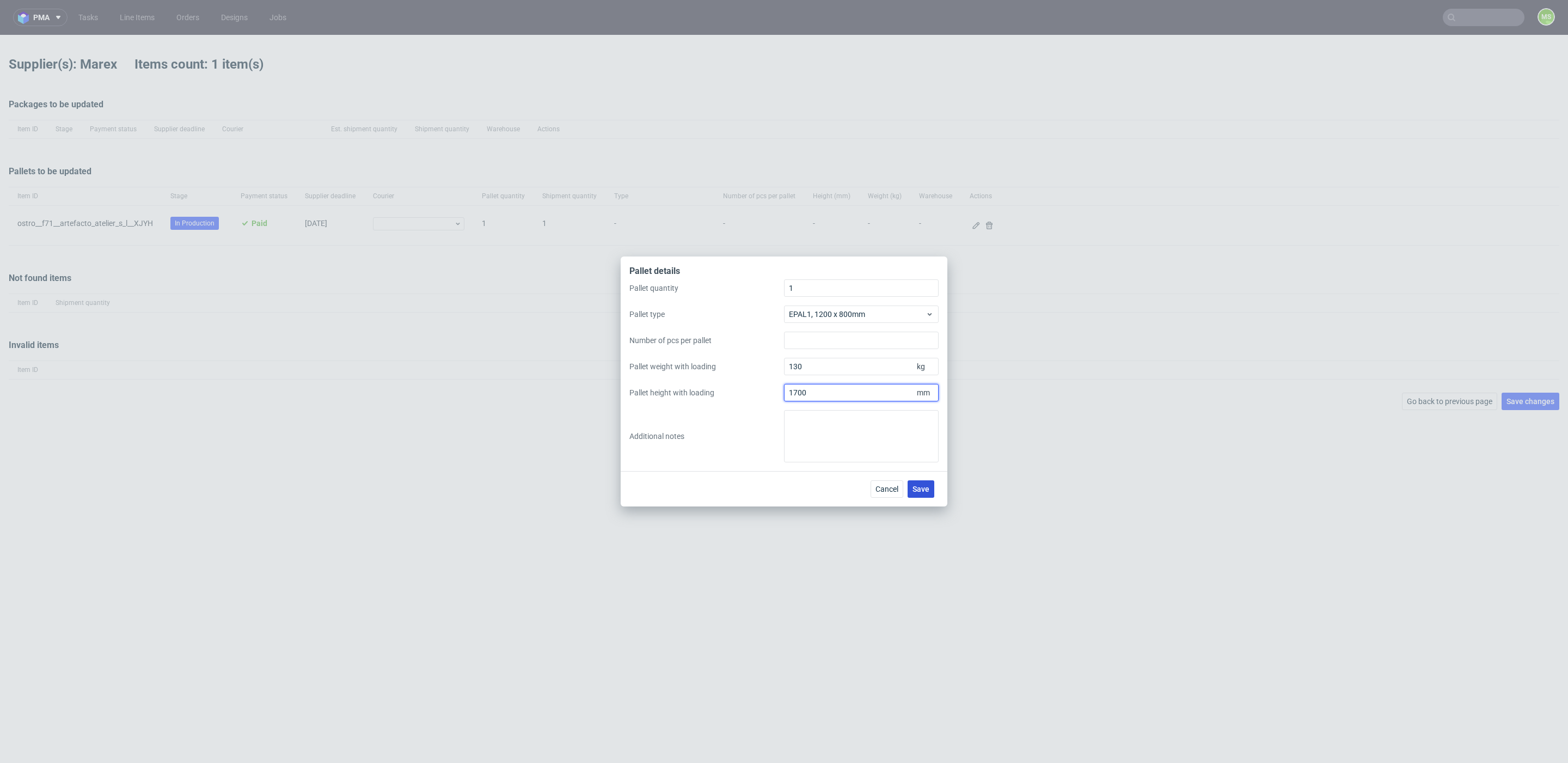
type input "1700"
click at [932, 490] on button "Save" at bounding box center [921, 489] width 27 height 17
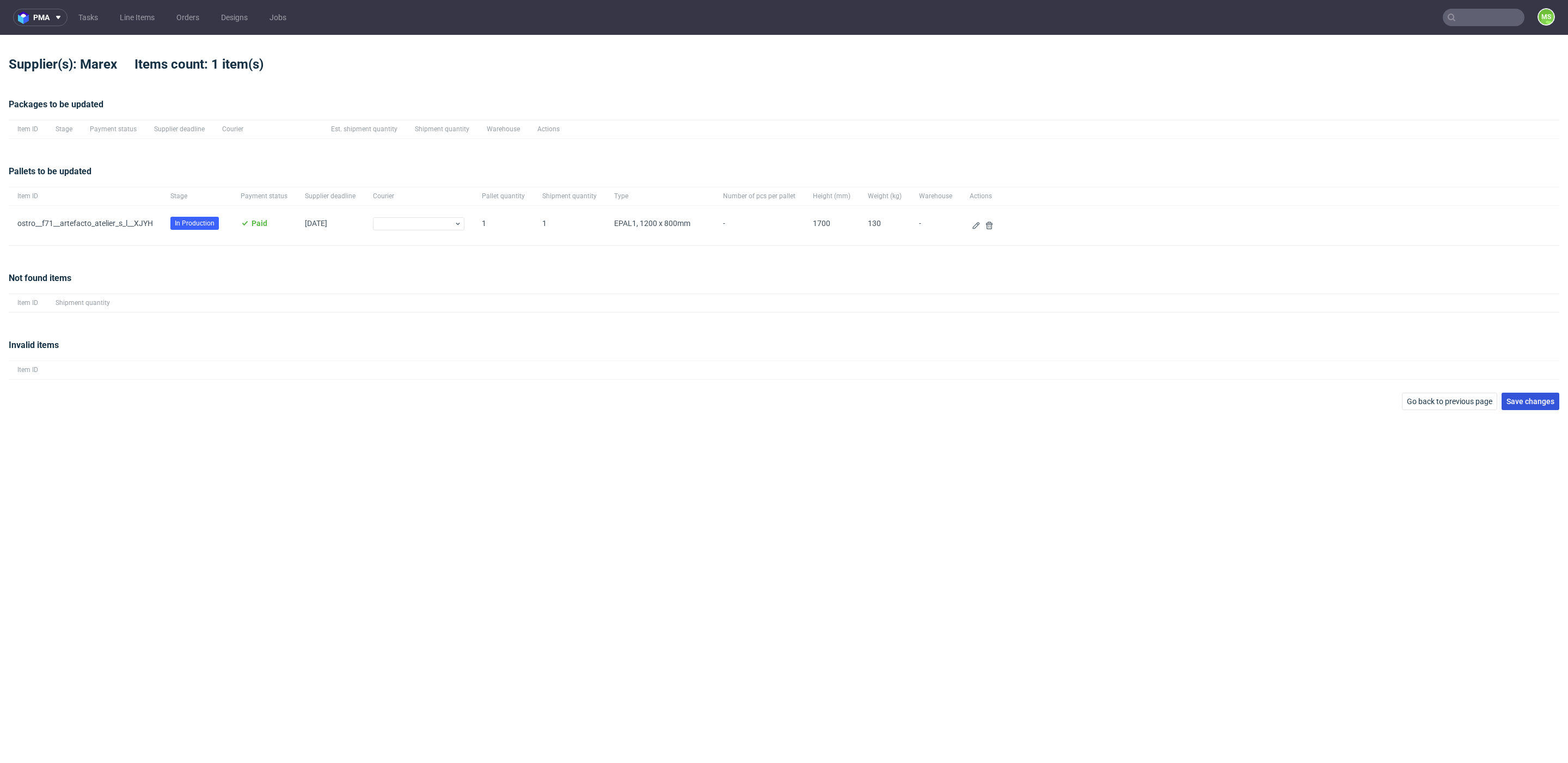
drag, startPoint x: 1526, startPoint y: 406, endPoint x: 1521, endPoint y: 408, distance: 5.4
click at [1526, 406] on button "Save changes" at bounding box center [1530, 401] width 57 height 17
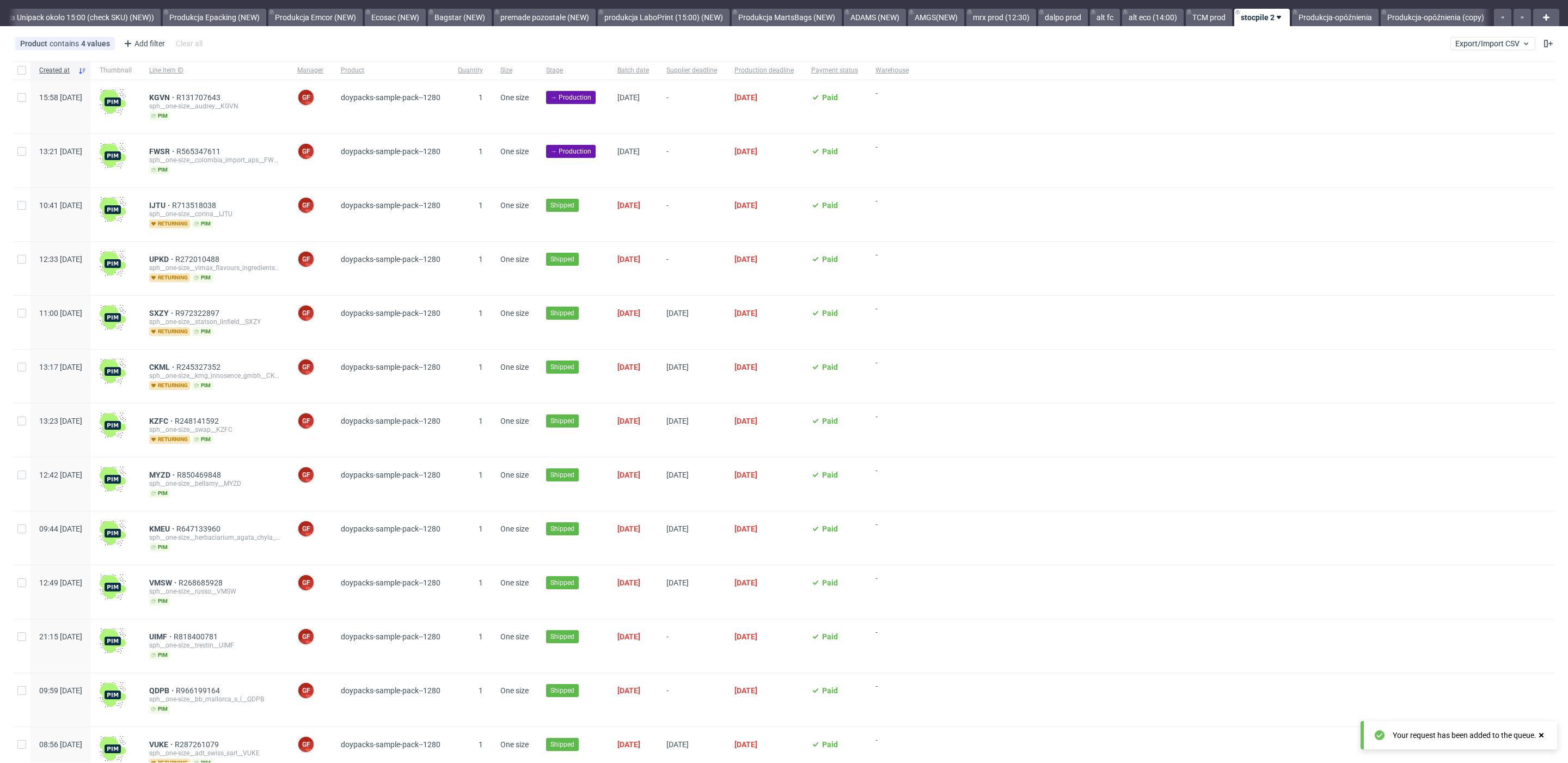
scroll to position [0, 2234]
click at [1468, 48] on button "Export/Import CSV" at bounding box center [1493, 44] width 85 height 13
click at [1461, 85] on link "Import shipments CSV" at bounding box center [1454, 87] width 127 height 17
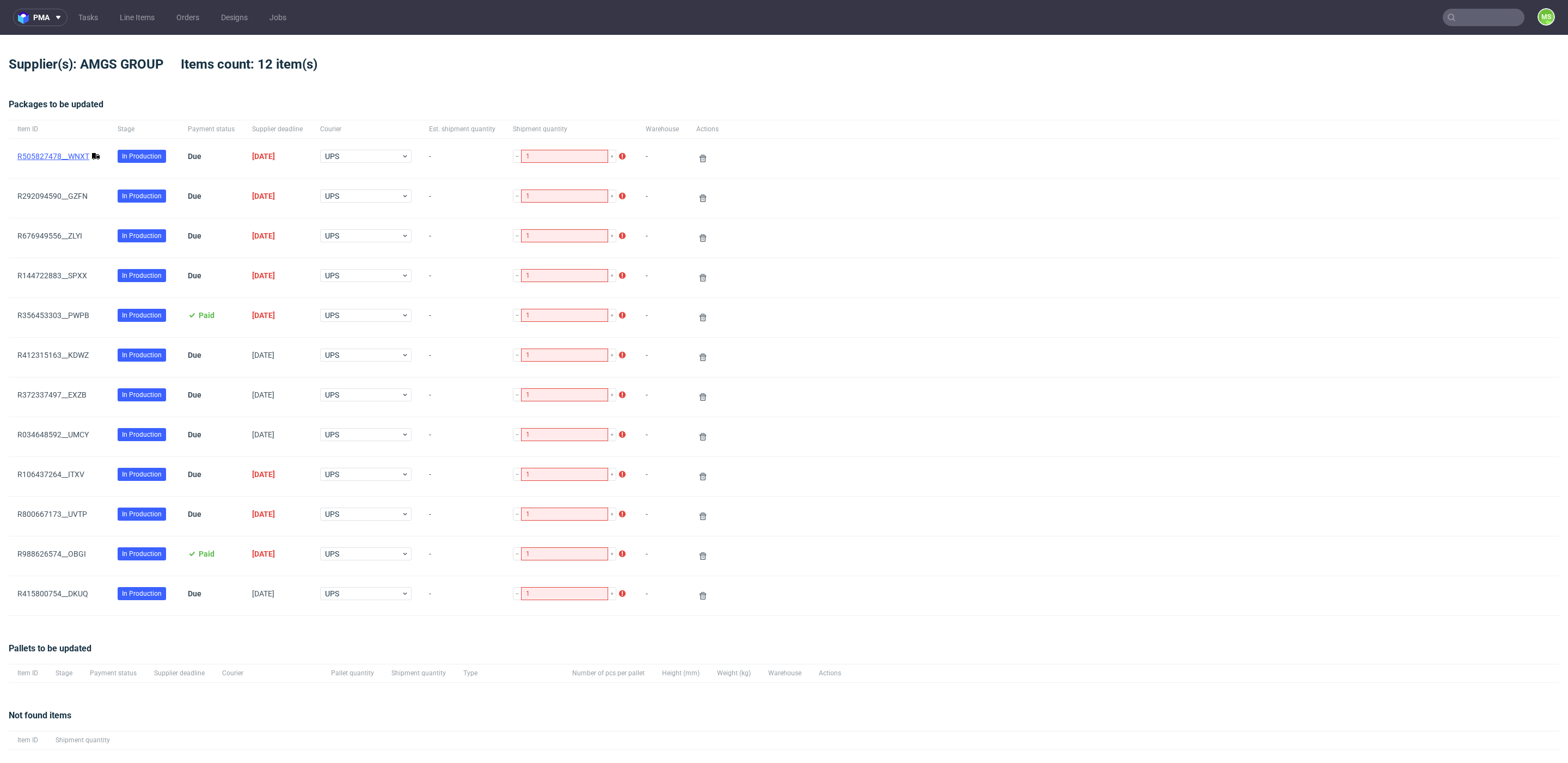
click at [73, 155] on link "R505827478__WNXT" at bounding box center [53, 156] width 72 height 8
click at [700, 160] on use at bounding box center [703, 158] width 7 height 7
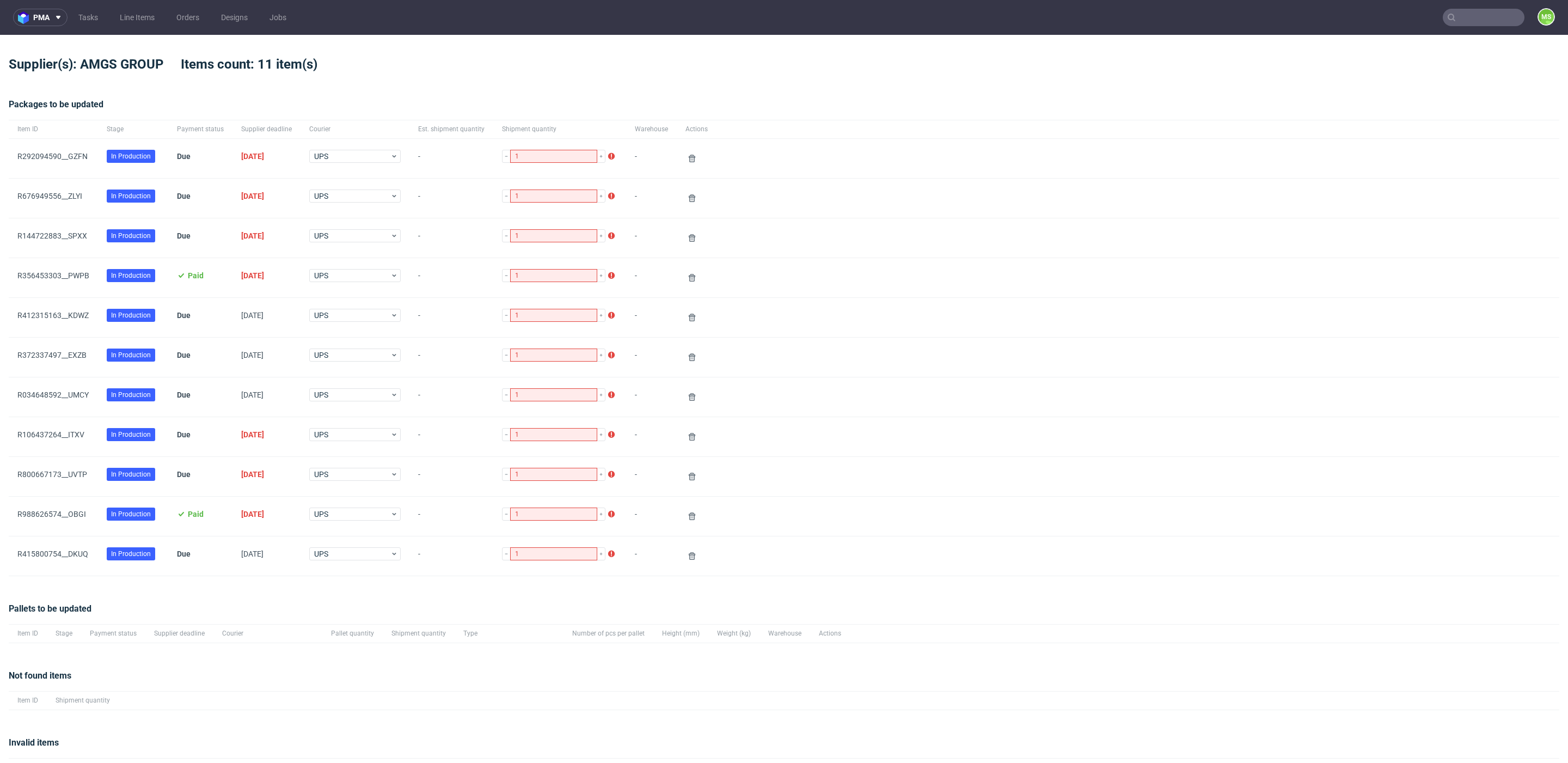
drag, startPoint x: 71, startPoint y: 156, endPoint x: 71, endPoint y: 172, distance: 16.0
click at [71, 155] on link "R292094590__GZFN" at bounding box center [52, 156] width 71 height 8
click at [69, 190] on div "R676949556__ZLYI" at bounding box center [52, 198] width 89 height 39
drag, startPoint x: 69, startPoint y: 197, endPoint x: 67, endPoint y: 214, distance: 17.1
click at [69, 197] on link "R676949556__ZLYI" at bounding box center [50, 196] width 65 height 8
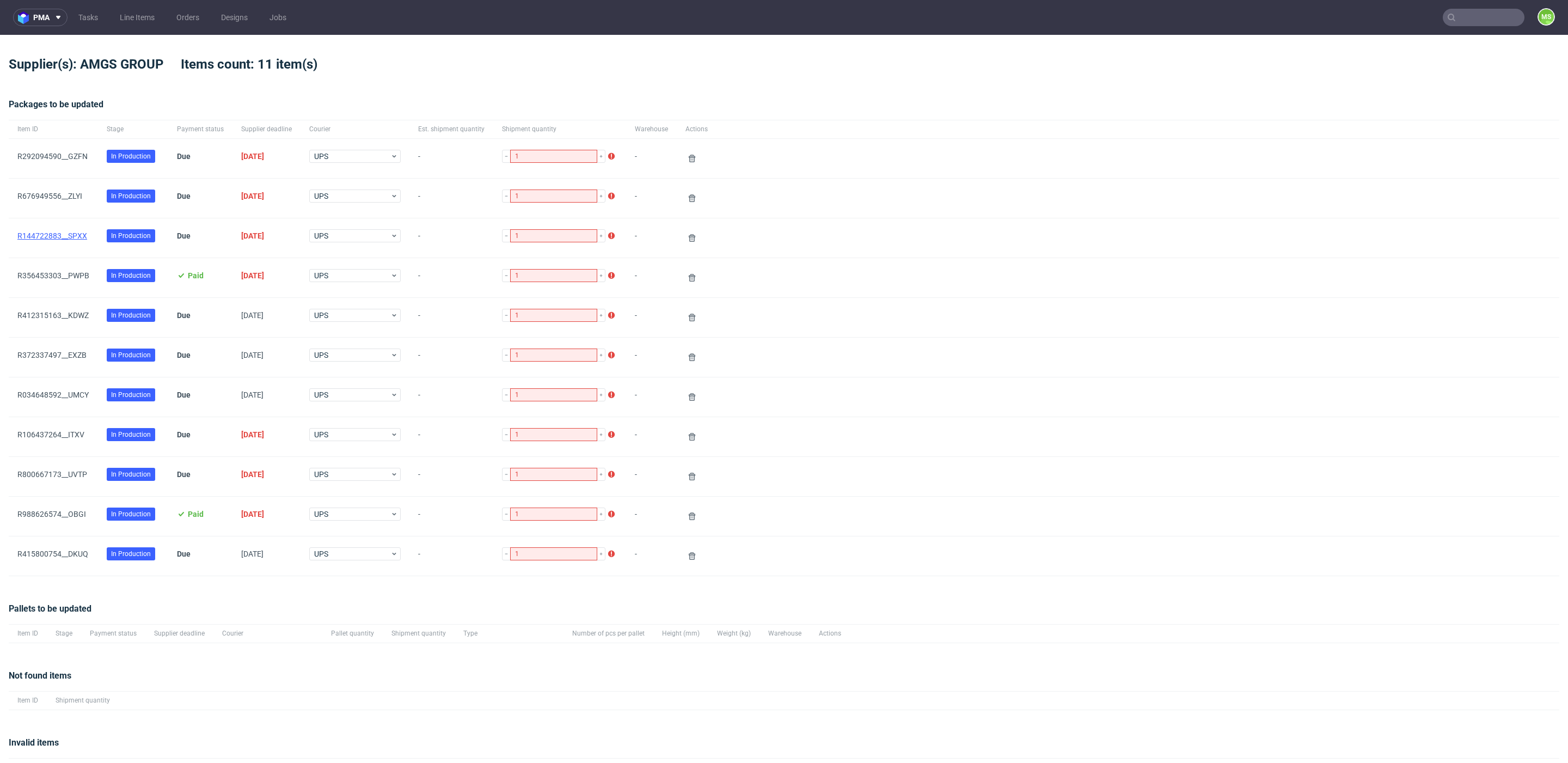
click at [71, 239] on span "R144722883__SPXX" at bounding box center [53, 239] width 72 height 13
drag, startPoint x: 72, startPoint y: 235, endPoint x: 71, endPoint y: 265, distance: 30.0
click at [72, 236] on link "R144722883__SPXX" at bounding box center [52, 236] width 70 height 8
click at [67, 273] on link "R356453303__PWPB" at bounding box center [53, 275] width 72 height 8
click at [62, 317] on link "R412315163__KDWZ" at bounding box center [53, 315] width 71 height 8
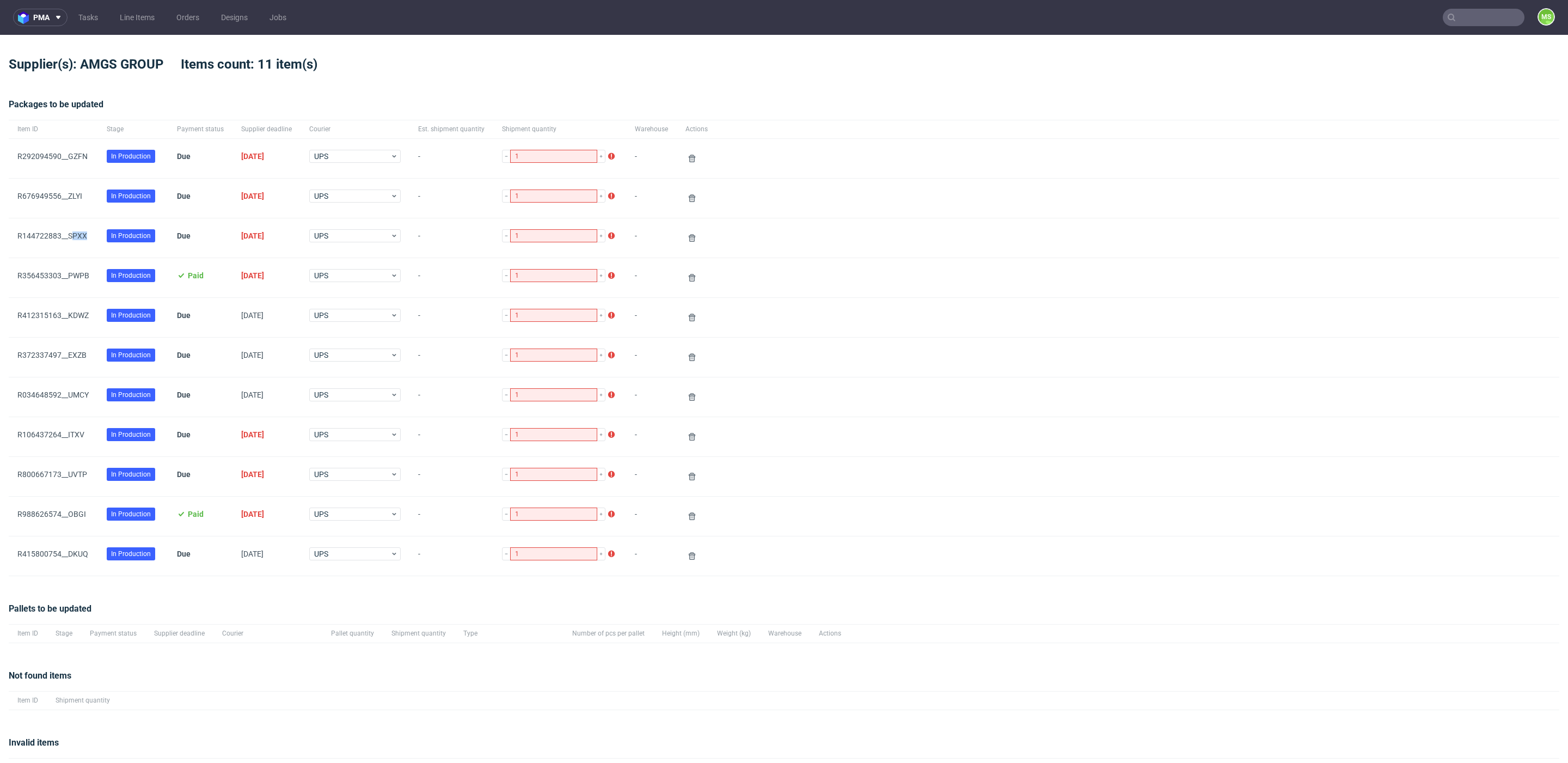
drag, startPoint x: 64, startPoint y: 353, endPoint x: 66, endPoint y: 342, distance: 11.2
click at [64, 353] on link "R372337497__EXZB" at bounding box center [52, 355] width 69 height 8
drag, startPoint x: 43, startPoint y: 393, endPoint x: 50, endPoint y: 422, distance: 29.8
click at [43, 393] on link "R034648592__UMCY" at bounding box center [53, 395] width 71 height 8
drag, startPoint x: 49, startPoint y: 429, endPoint x: 58, endPoint y: 475, distance: 46.9
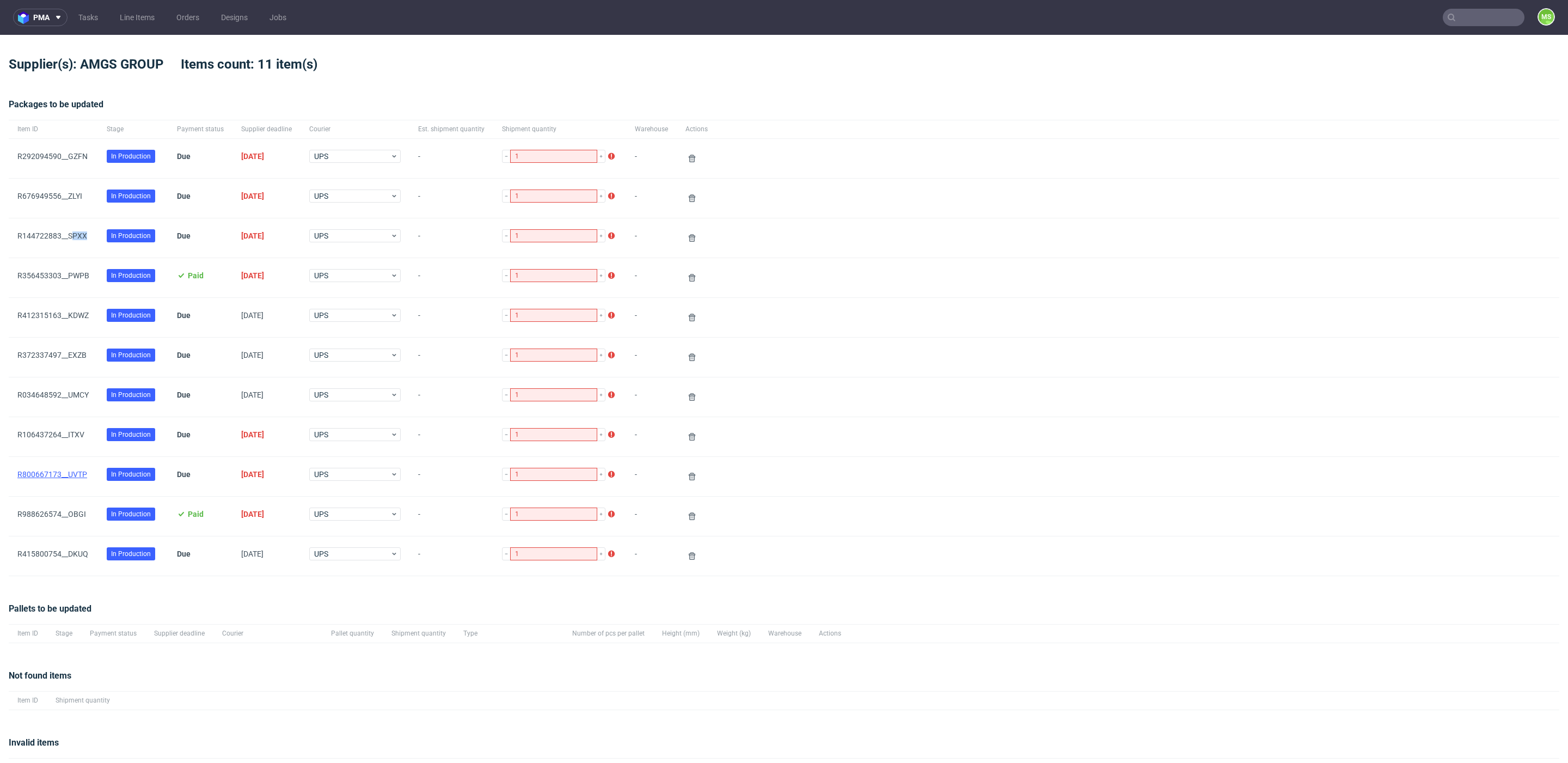
click at [49, 431] on link "R106437264__ITXV" at bounding box center [51, 435] width 67 height 8
drag, startPoint x: 58, startPoint y: 476, endPoint x: 65, endPoint y: 495, distance: 20.2
click at [58, 476] on link "R800667173__UVTP" at bounding box center [52, 475] width 70 height 8
drag, startPoint x: 67, startPoint y: 510, endPoint x: 73, endPoint y: 521, distance: 12.5
click at [68, 510] on link "R988626574__OBGI" at bounding box center [52, 514] width 69 height 8
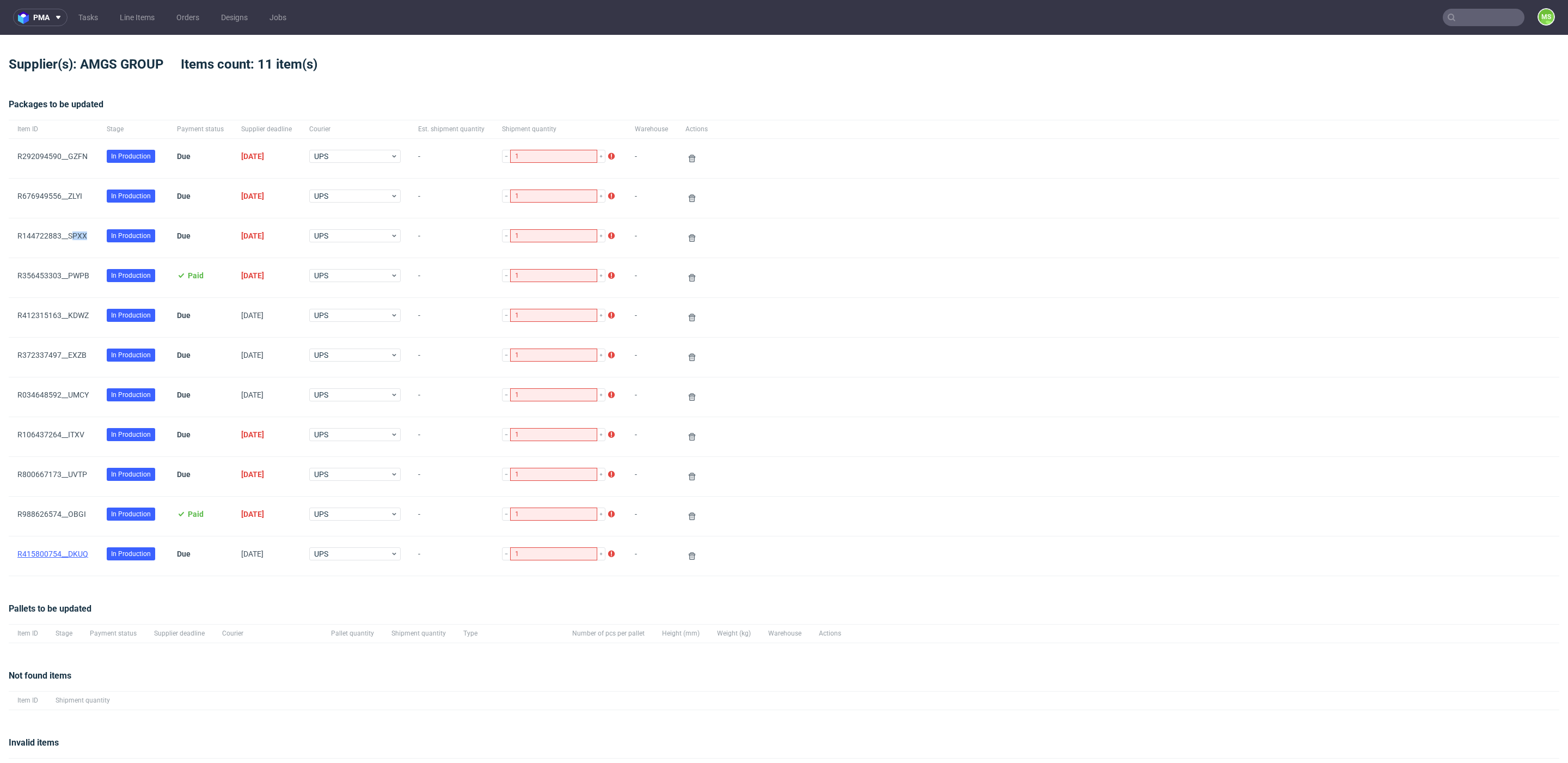
click at [57, 551] on link "R415800754__DKUQ" at bounding box center [52, 554] width 71 height 8
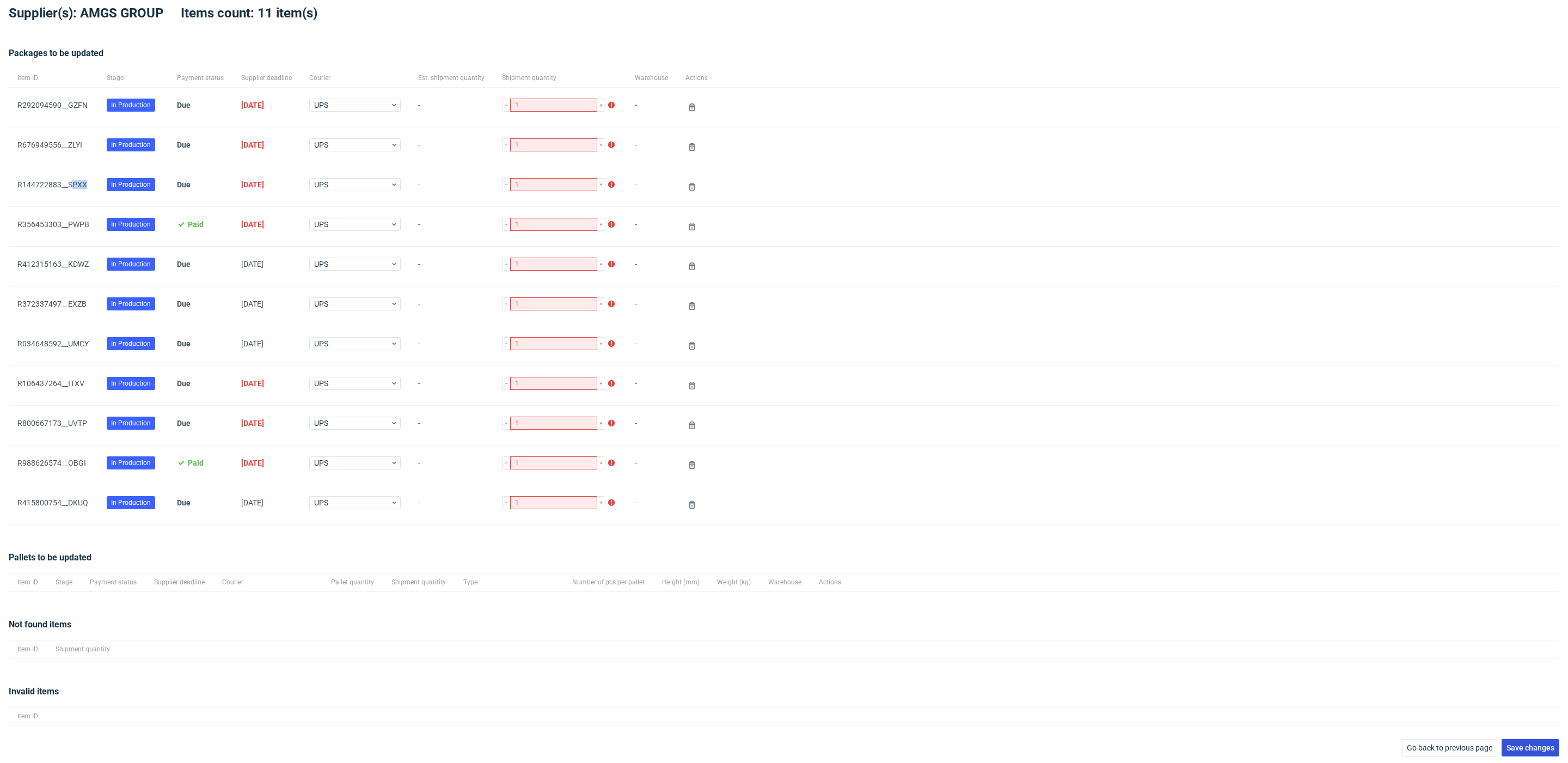
click at [1515, 746] on span "Save changes" at bounding box center [1531, 747] width 48 height 7
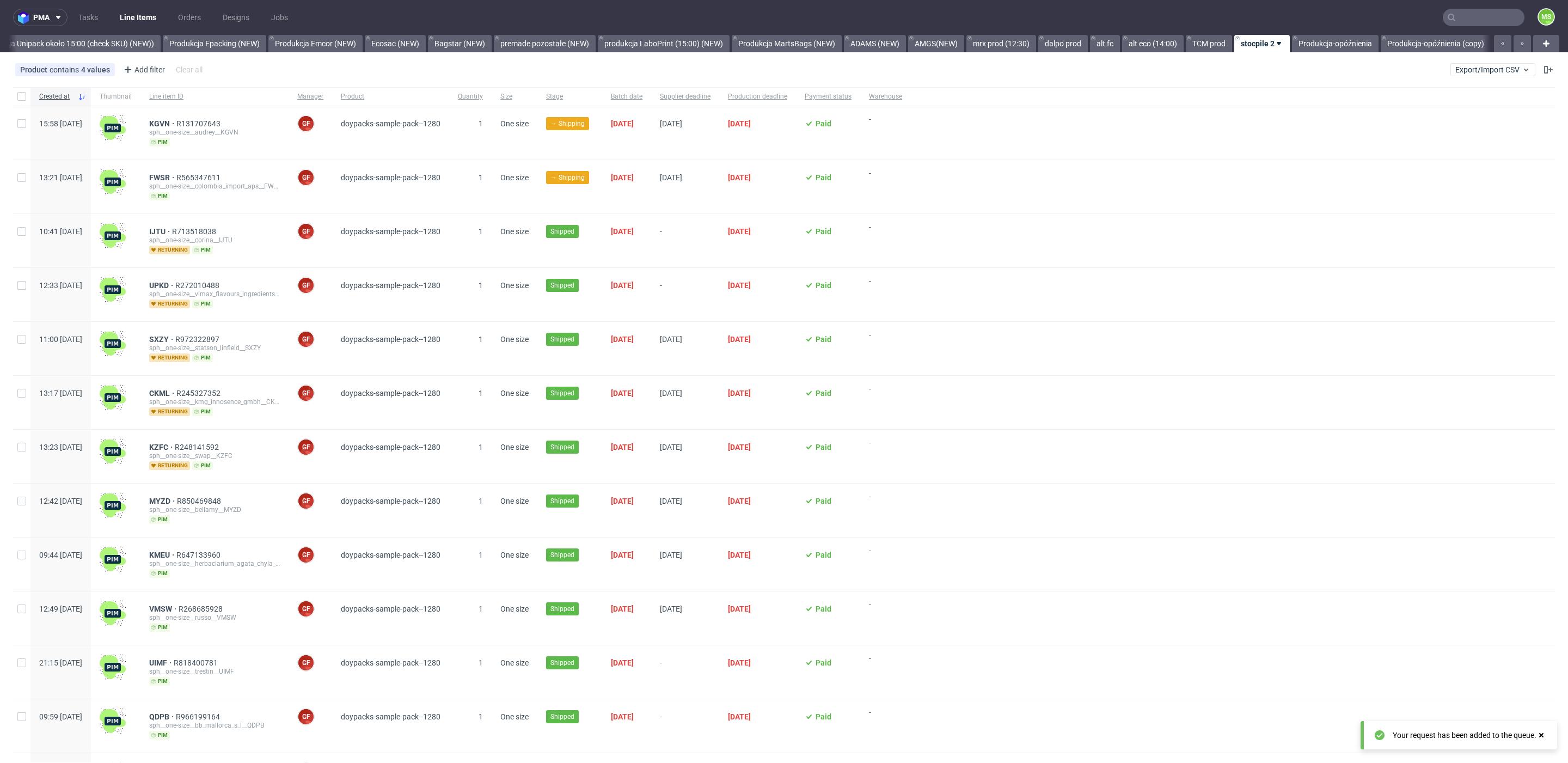
scroll to position [0, 2234]
click at [101, 47] on link "Produkcja Unipack około 15:00 (check SKU) (NEW))" at bounding box center [67, 43] width 186 height 17
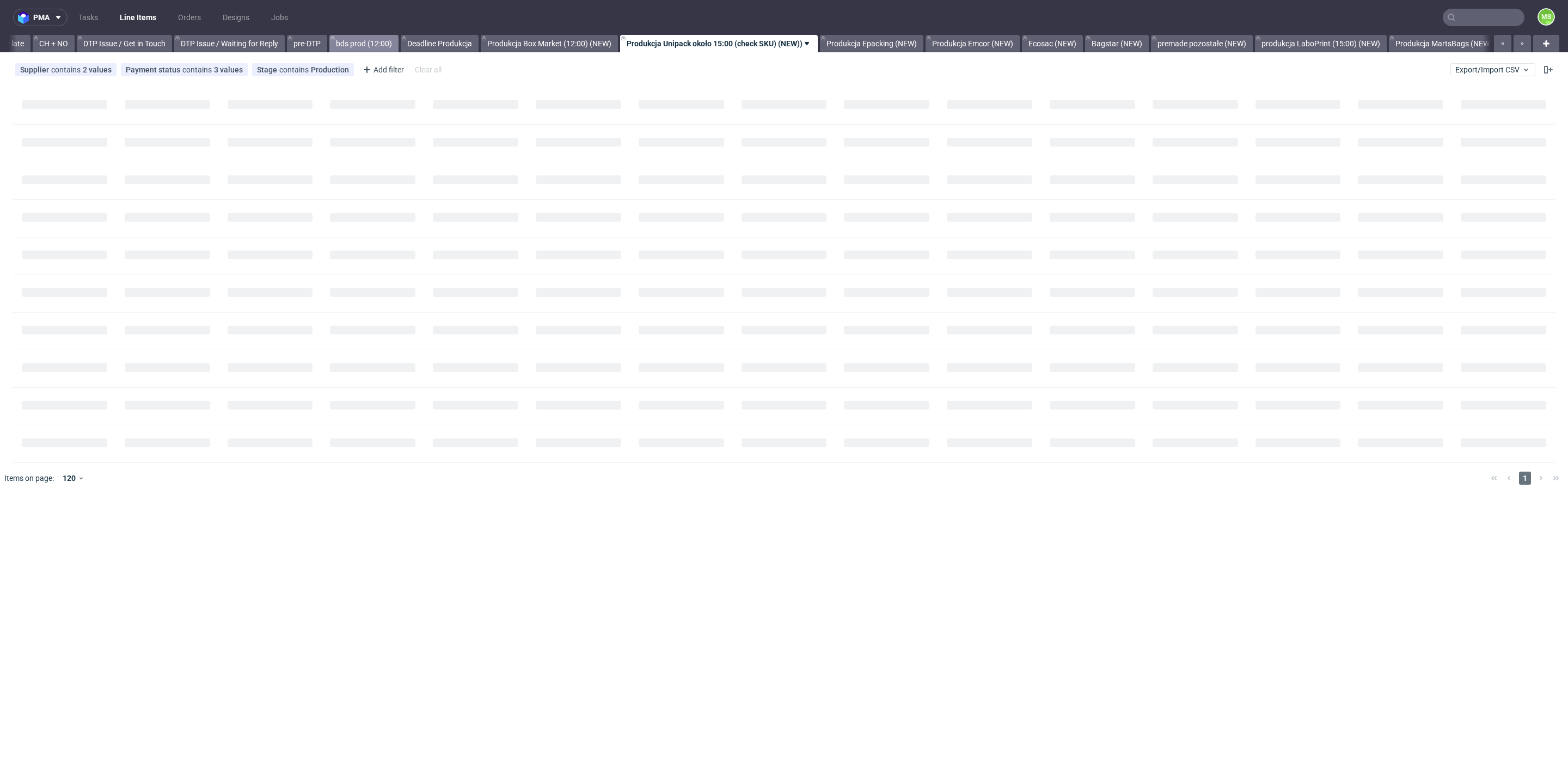
click at [397, 39] on link "bds prod (12:00)" at bounding box center [363, 43] width 69 height 17
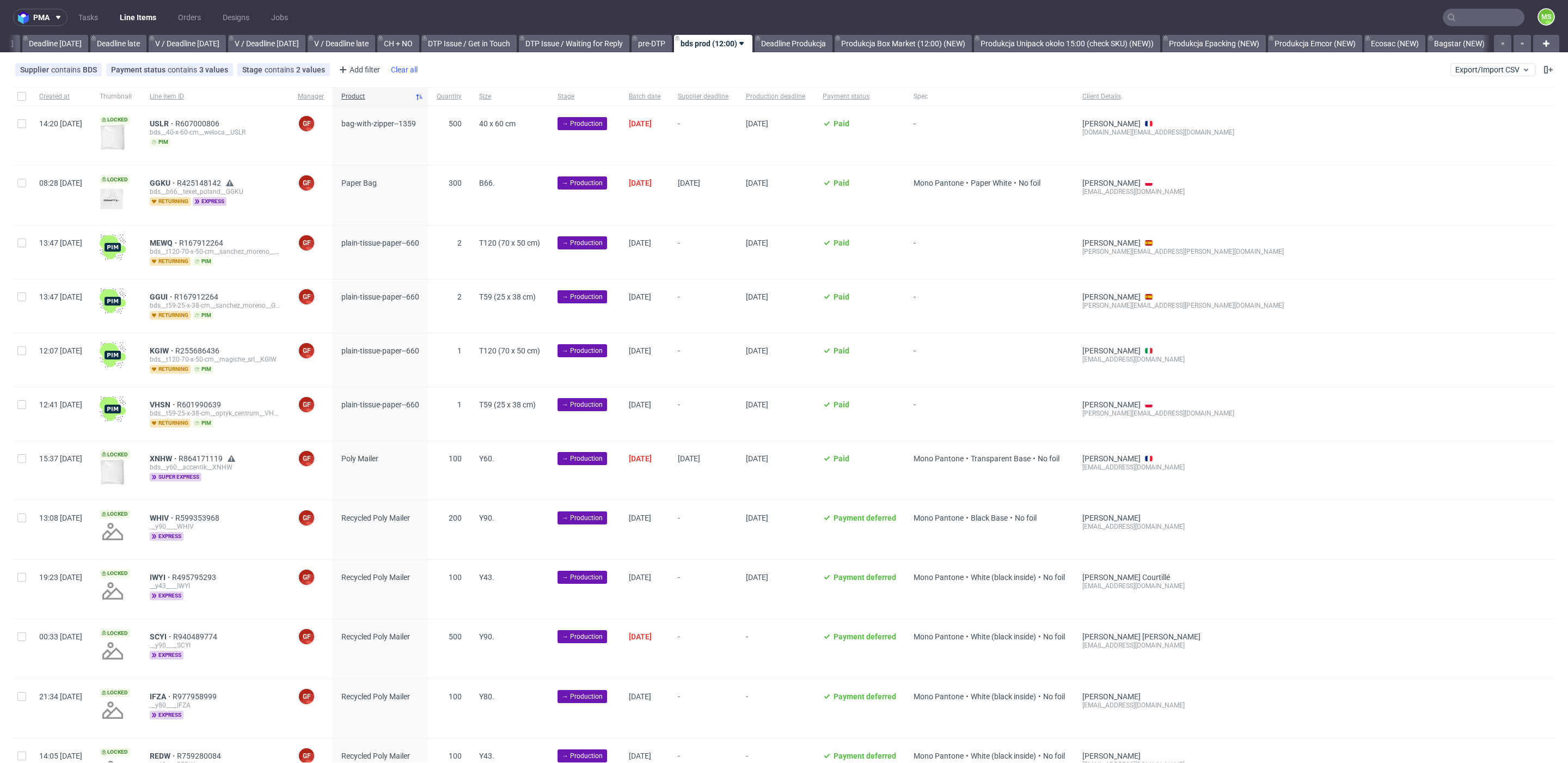
click at [399, 100] on span "Product" at bounding box center [376, 96] width 69 height 9
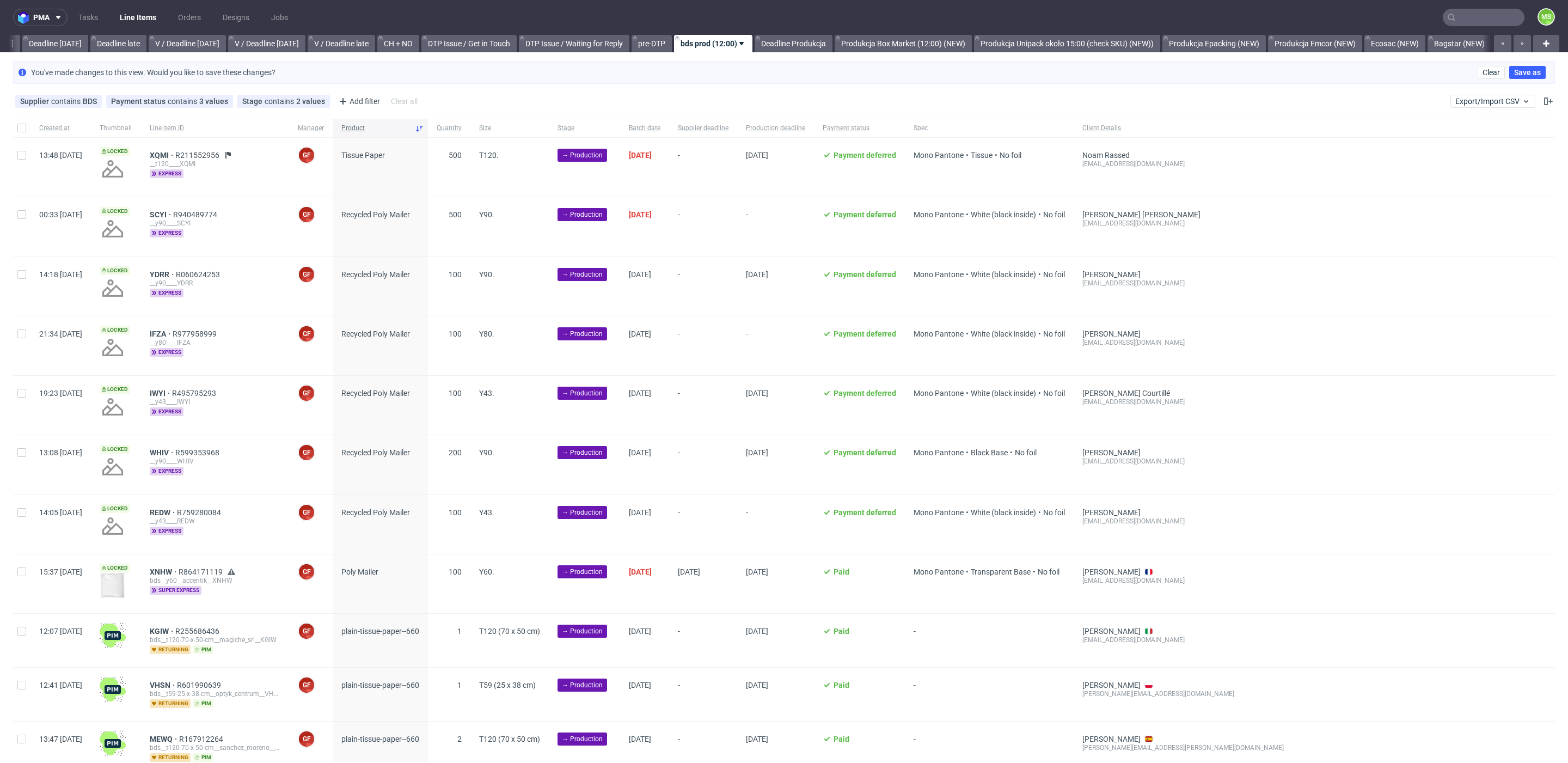
click at [404, 129] on span "Product" at bounding box center [376, 128] width 69 height 9
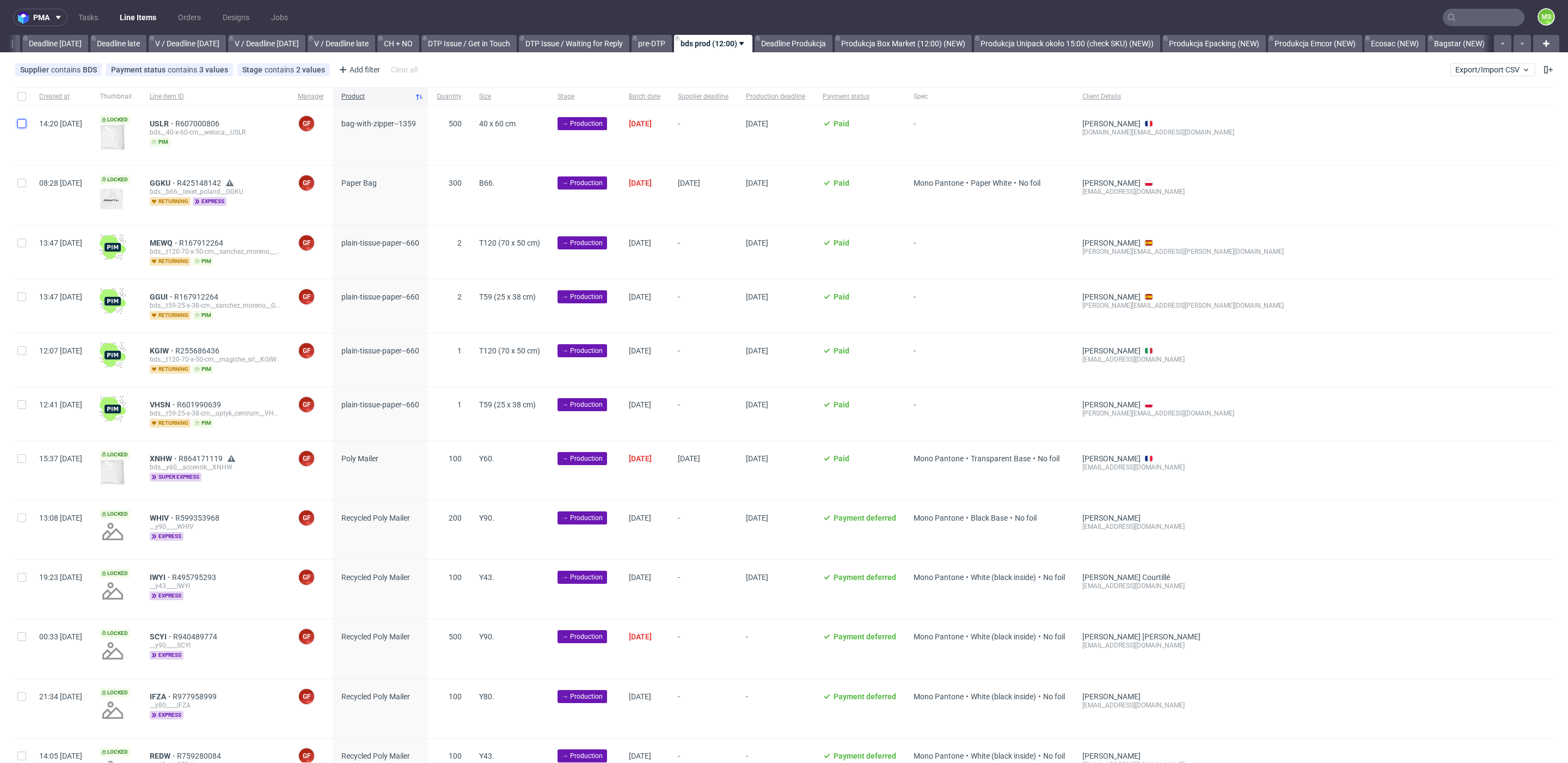
click at [22, 123] on input "checkbox" at bounding box center [22, 124] width 8 height 8
checkbox input "true"
click at [206, 746] on span "Change batch date" at bounding box center [191, 747] width 66 height 11
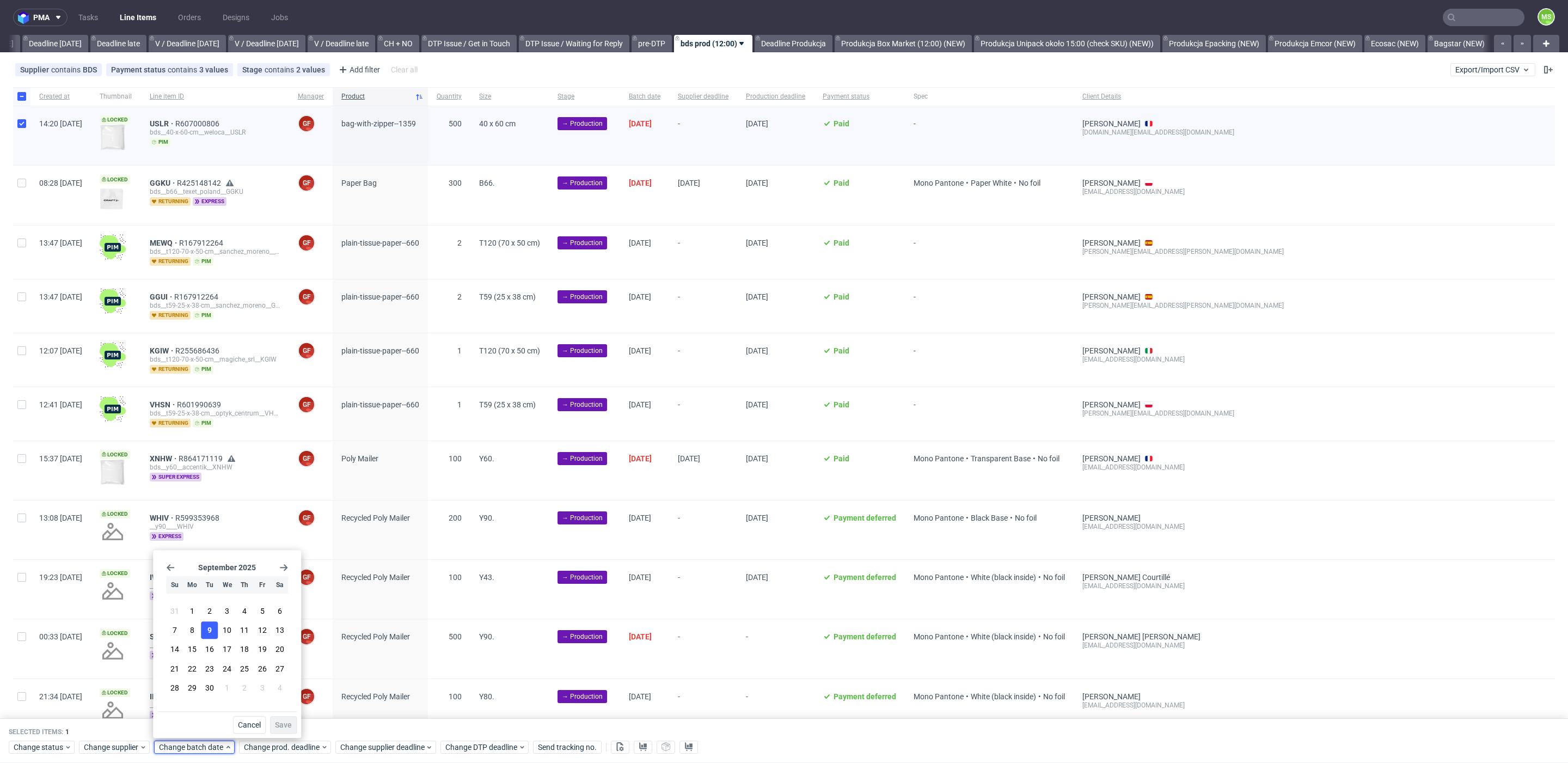
click at [209, 632] on span "9" at bounding box center [209, 630] width 4 height 11
drag, startPoint x: 284, startPoint y: 725, endPoint x: 287, endPoint y: 741, distance: 16.3
click at [284, 725] on span "Save" at bounding box center [283, 725] width 17 height 7
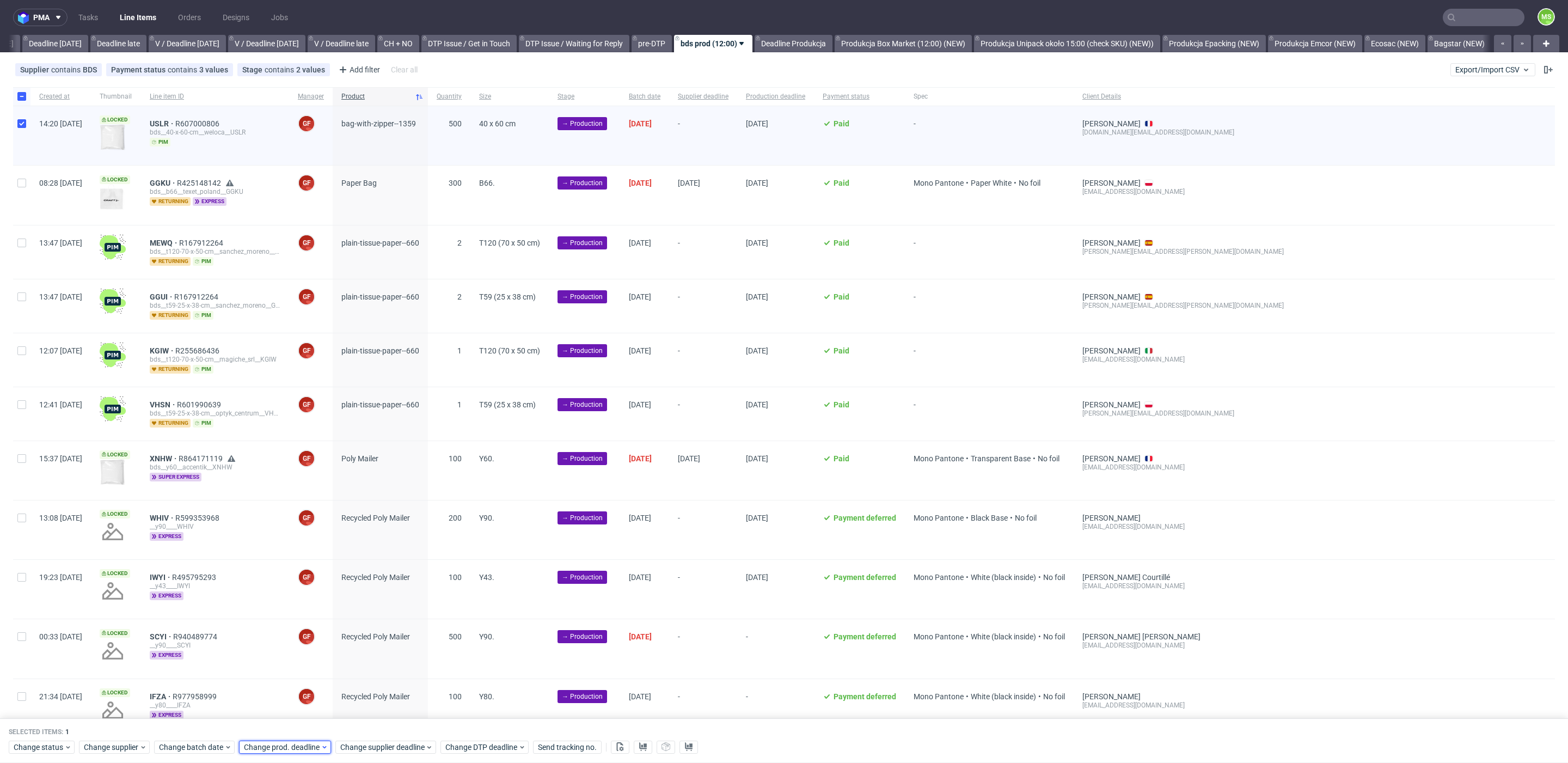
click at [287, 745] on span "Change prod. deadline" at bounding box center [283, 747] width 76 height 11
click at [293, 649] on span "16" at bounding box center [294, 649] width 8 height 11
click at [361, 723] on span "Save" at bounding box center [368, 725] width 17 height 7
click at [366, 743] on span "Change supplier deadline" at bounding box center [383, 747] width 85 height 11
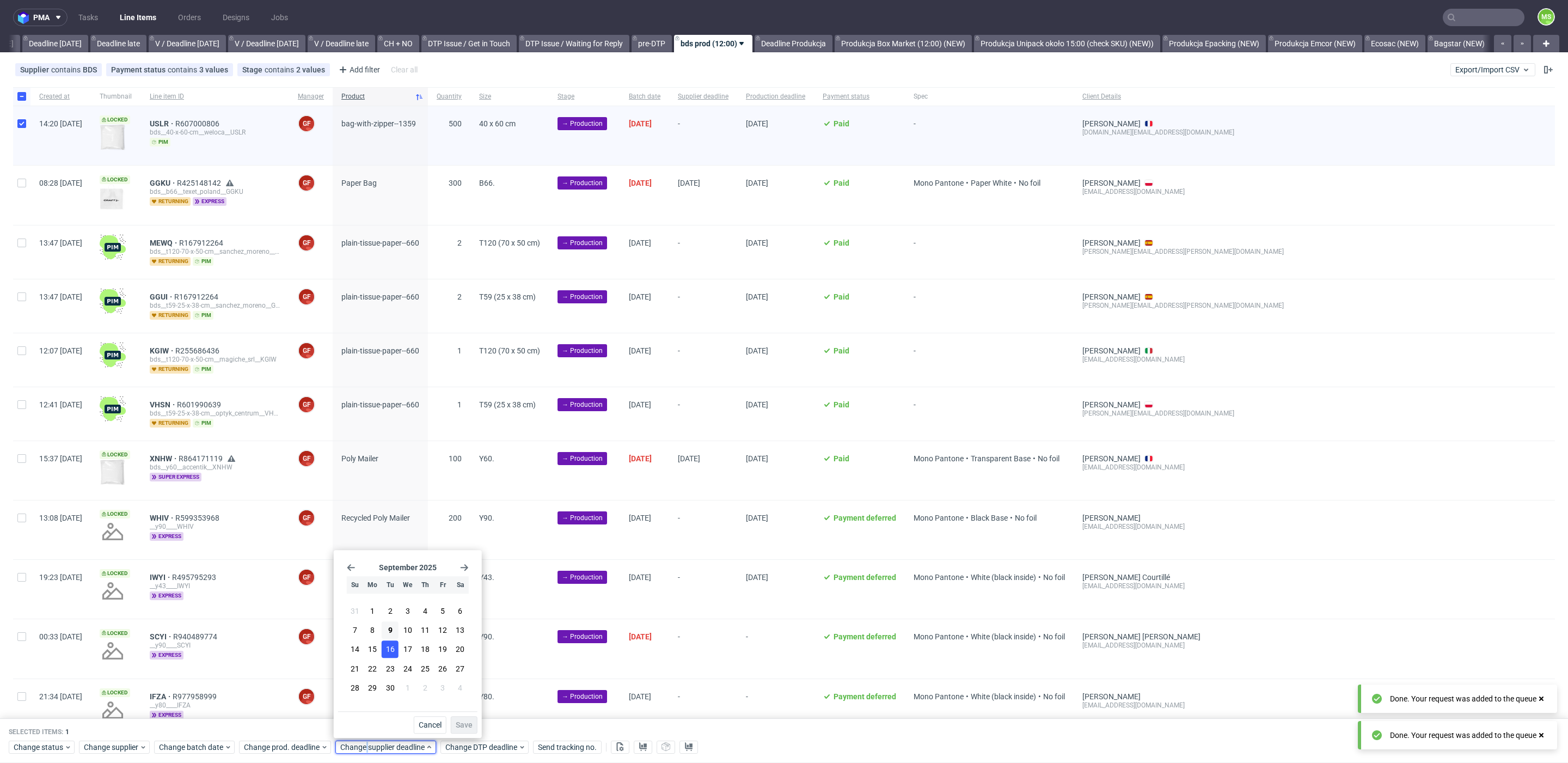
click at [394, 653] on span "16" at bounding box center [391, 649] width 8 height 11
click at [464, 721] on span "Save" at bounding box center [464, 725] width 17 height 7
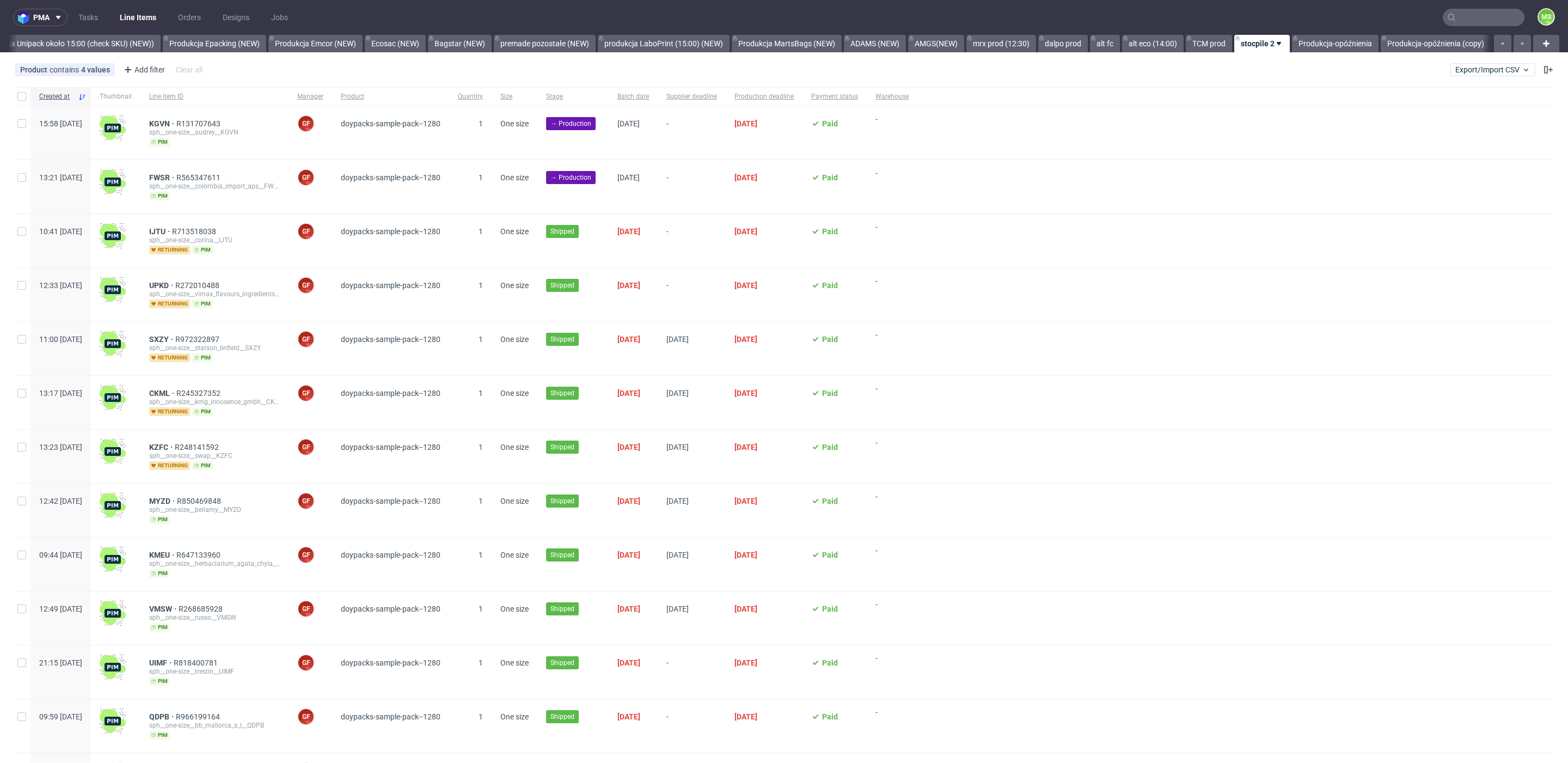
scroll to position [0, 2234]
click at [23, 126] on input "checkbox" at bounding box center [22, 124] width 8 height 8
checkbox input "true"
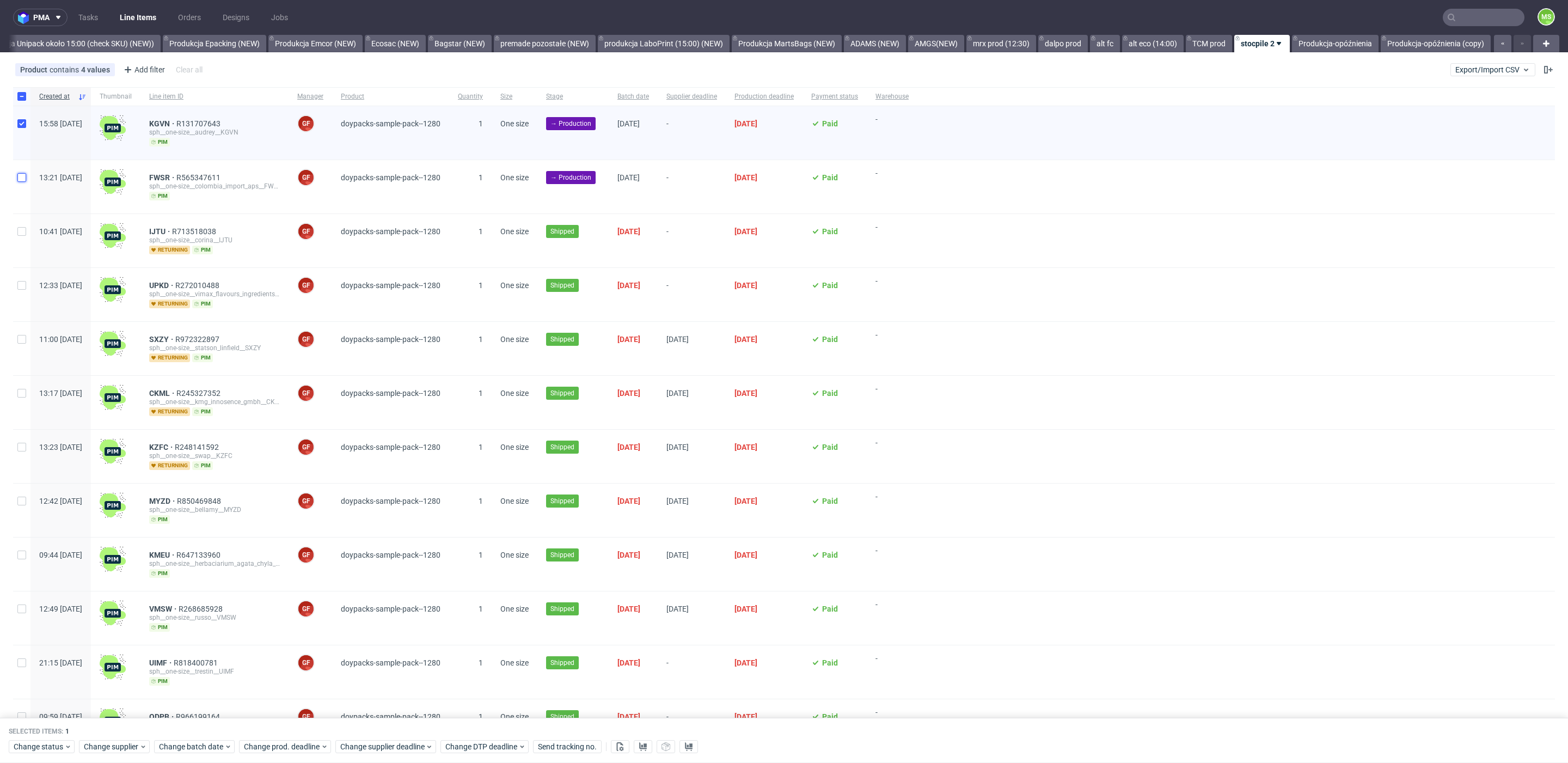
click at [23, 180] on input "checkbox" at bounding box center [22, 177] width 8 height 8
checkbox input "true"
click at [201, 746] on span "Change batch date" at bounding box center [191, 747] width 66 height 11
click at [212, 633] on button "9" at bounding box center [209, 630] width 17 height 17
click at [288, 723] on span "Save" at bounding box center [283, 725] width 17 height 7
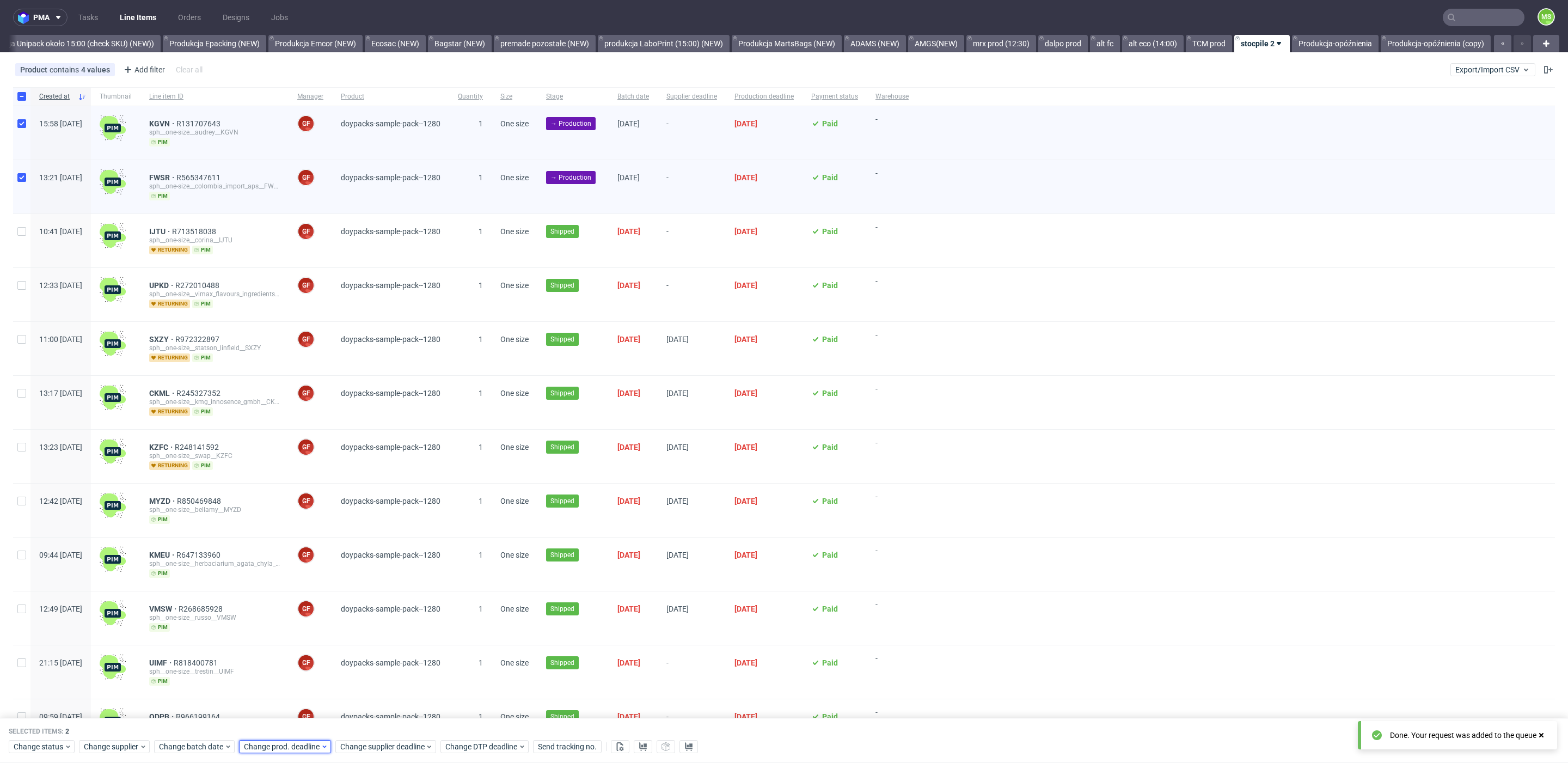
click at [293, 749] on span "Change prod. deadline" at bounding box center [283, 747] width 76 height 11
drag, startPoint x: 295, startPoint y: 631, endPoint x: 350, endPoint y: 706, distance: 93.0
click at [295, 631] on span "9" at bounding box center [293, 630] width 4 height 11
drag, startPoint x: 366, startPoint y: 725, endPoint x: 384, endPoint y: 742, distance: 24.8
click at [366, 726] on span "Save" at bounding box center [368, 725] width 17 height 7
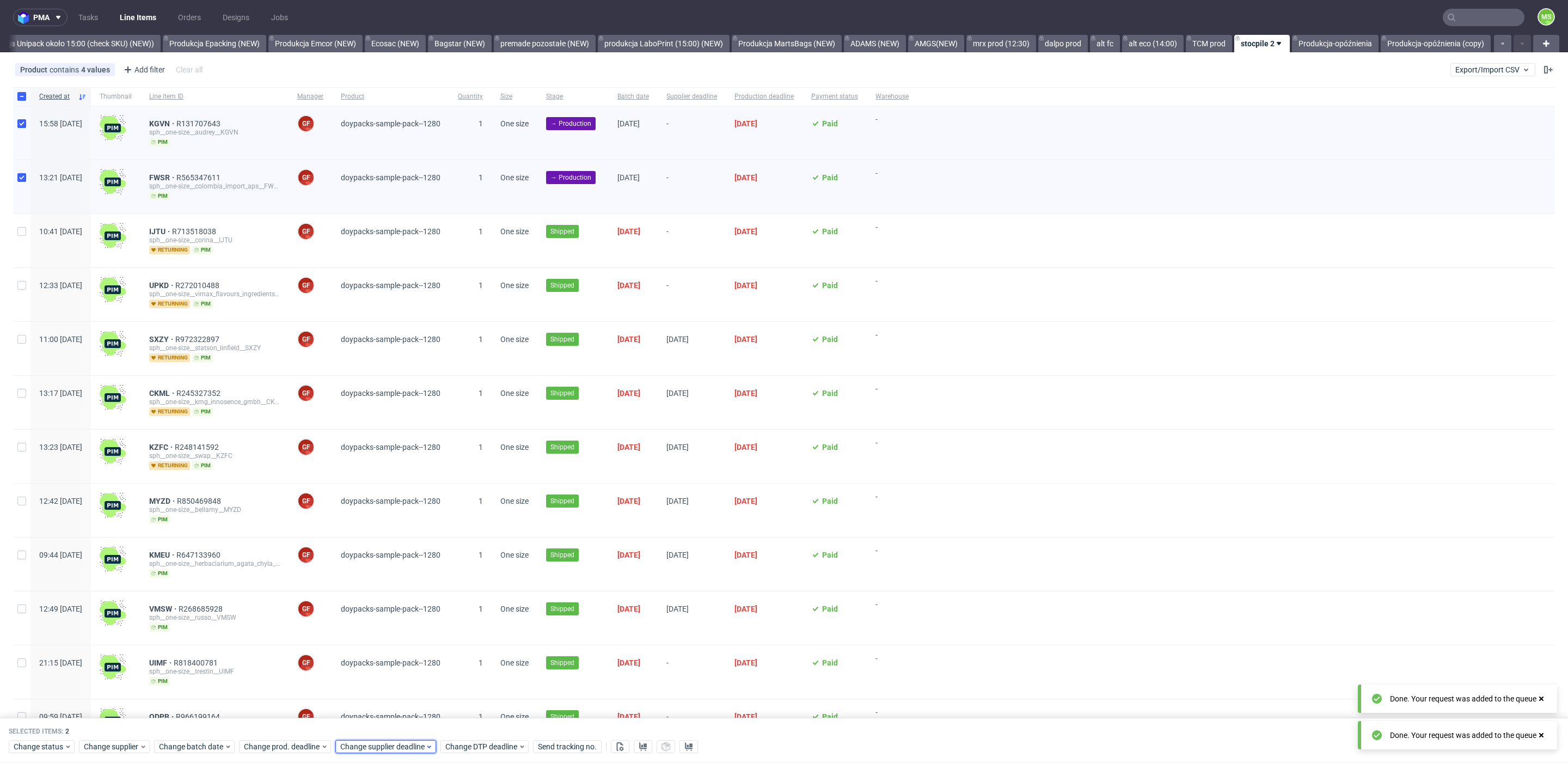
click at [392, 753] on div "Change supplier deadline" at bounding box center [386, 747] width 101 height 13
drag, startPoint x: 392, startPoint y: 634, endPoint x: 401, endPoint y: 636, distance: 9.2
click at [396, 634] on button "9" at bounding box center [390, 630] width 17 height 17
click at [469, 721] on span "Save" at bounding box center [464, 725] width 17 height 7
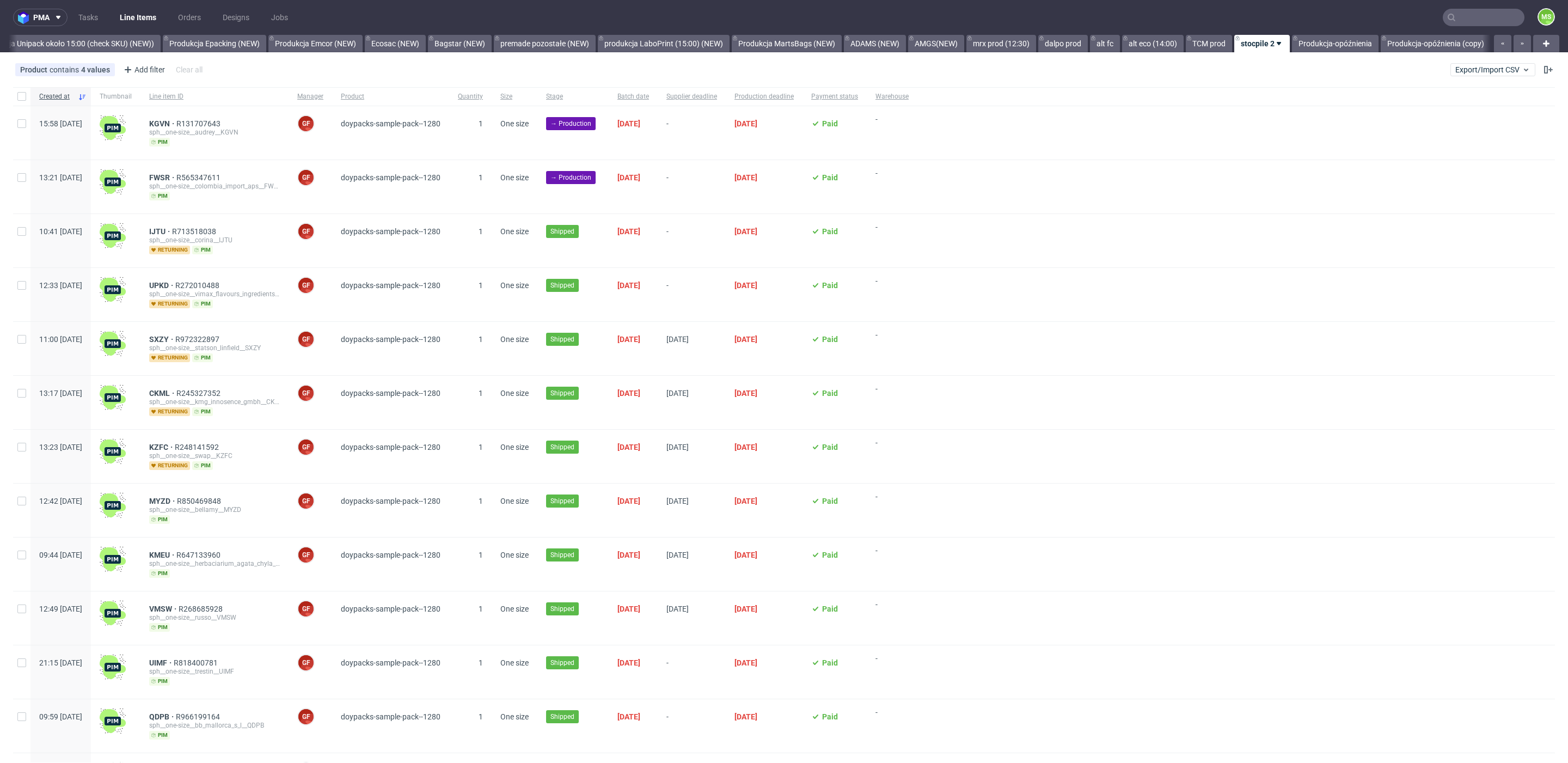
scroll to position [0, 2234]
drag, startPoint x: 25, startPoint y: 126, endPoint x: 22, endPoint y: 160, distance: 34.1
click at [23, 130] on div at bounding box center [22, 133] width 17 height 53
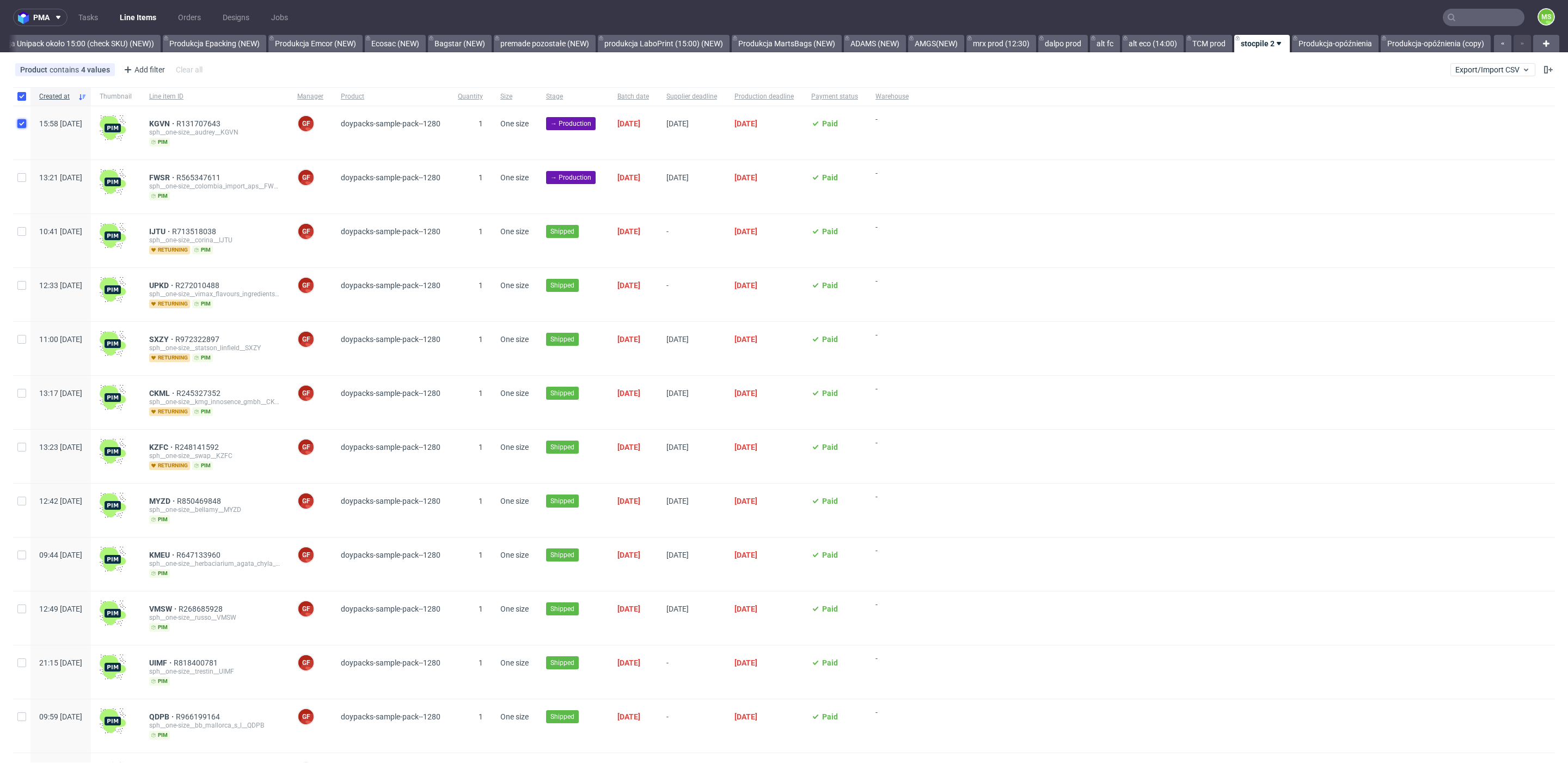
checkbox input "true"
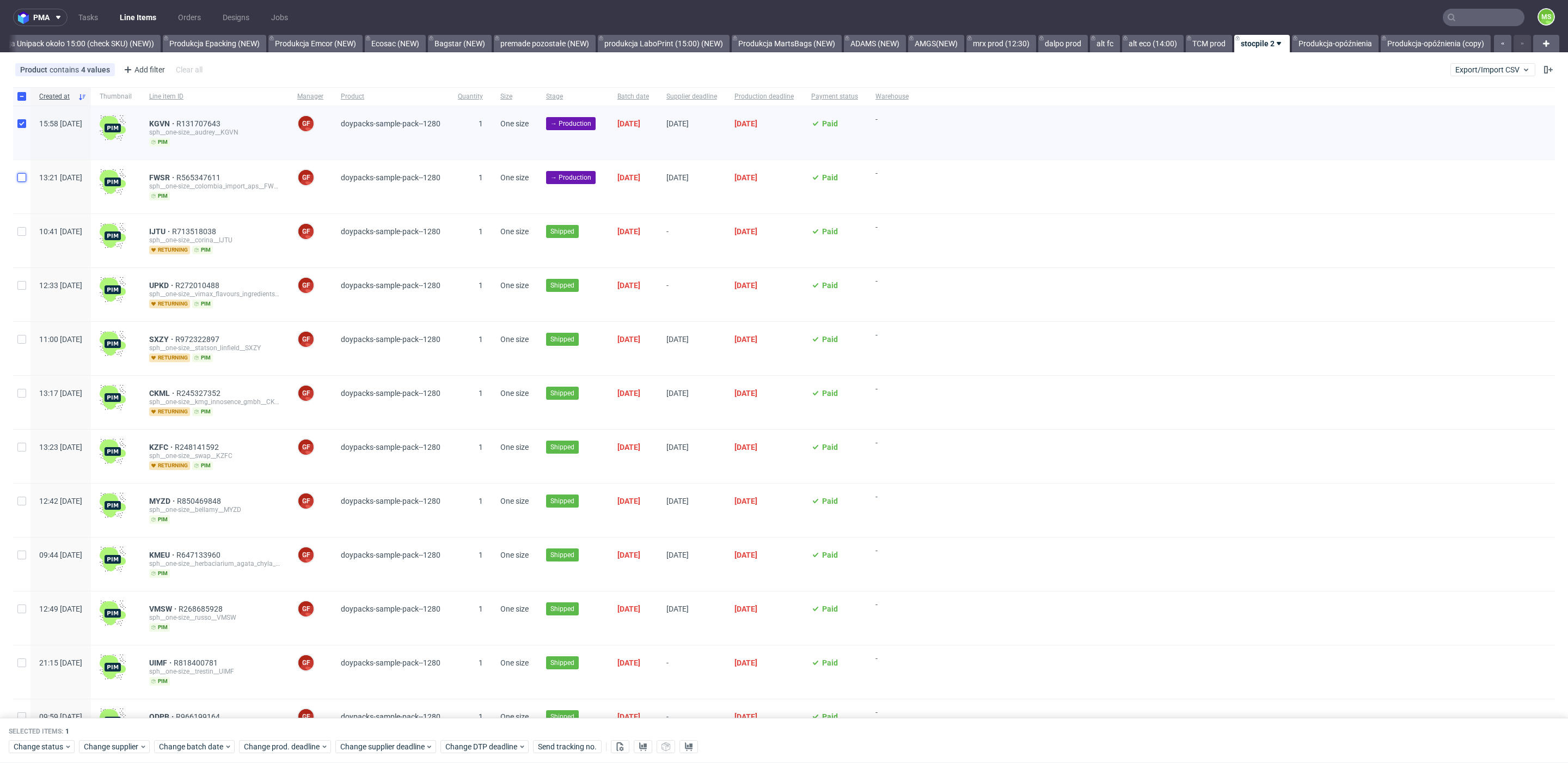
drag, startPoint x: 22, startPoint y: 176, endPoint x: 27, endPoint y: 188, distance: 13.0
click at [22, 176] on input "checkbox" at bounding box center [22, 177] width 8 height 8
checkbox input "true"
click at [33, 755] on div "Selected items: 2 Change status Change supplier Change batch date Change prod. …" at bounding box center [784, 741] width 1568 height 45
click at [37, 751] on span "Change status" at bounding box center [38, 747] width 51 height 11
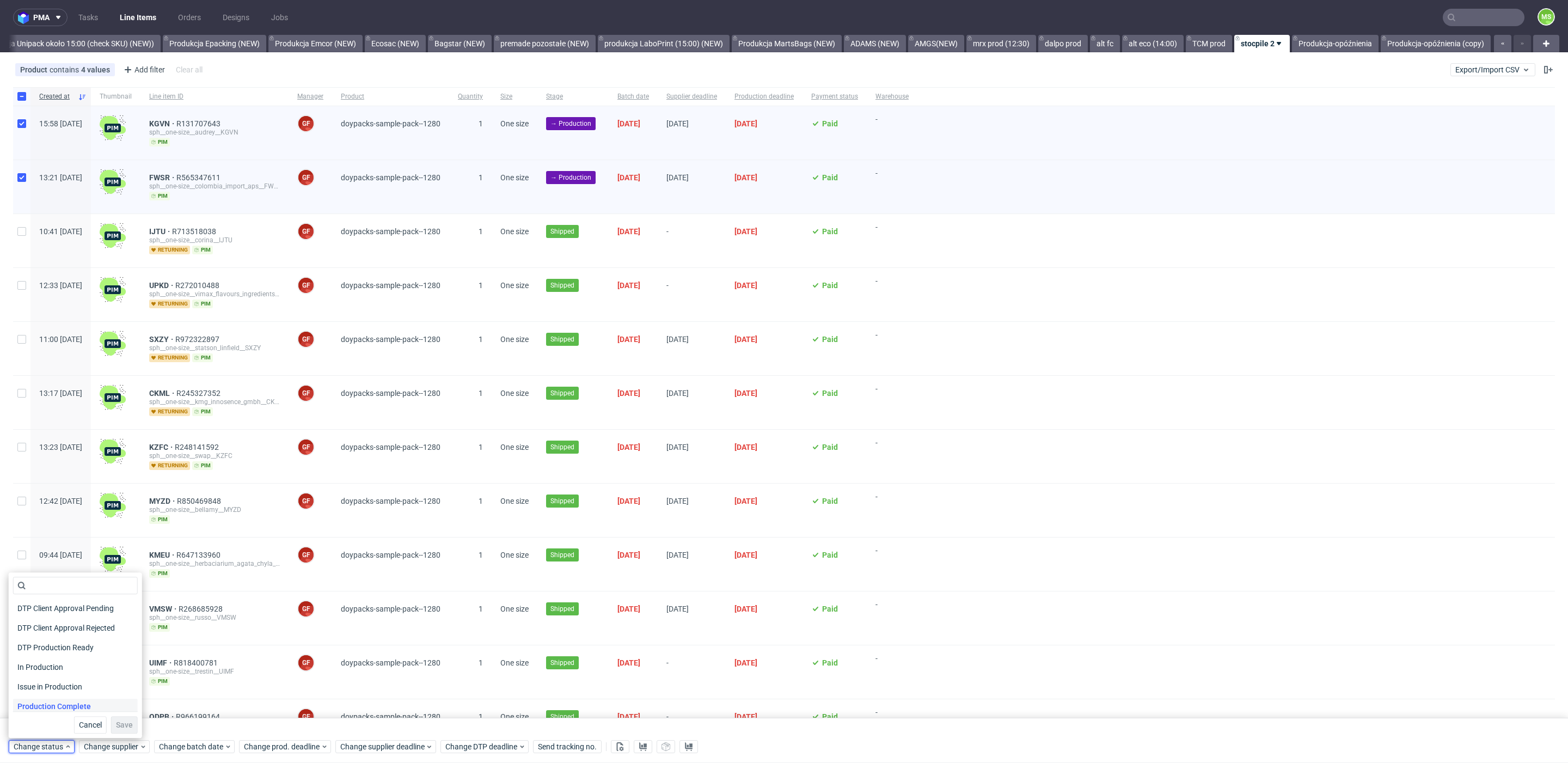
scroll to position [142, 0]
click at [72, 666] on span "Production Complete" at bounding box center [54, 662] width 82 height 15
click at [116, 724] on span "Save" at bounding box center [125, 725] width 17 height 7
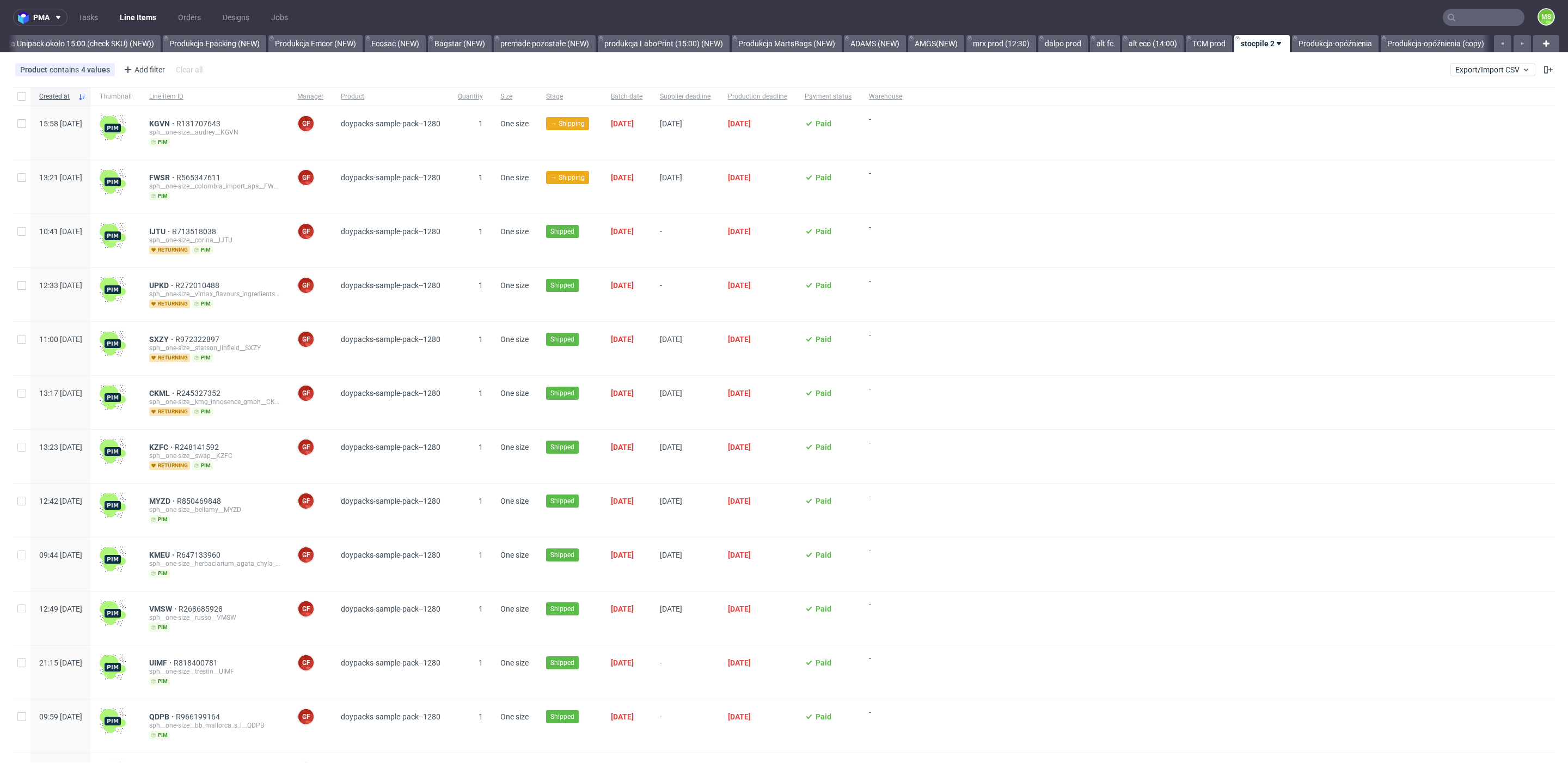
scroll to position [0, 2234]
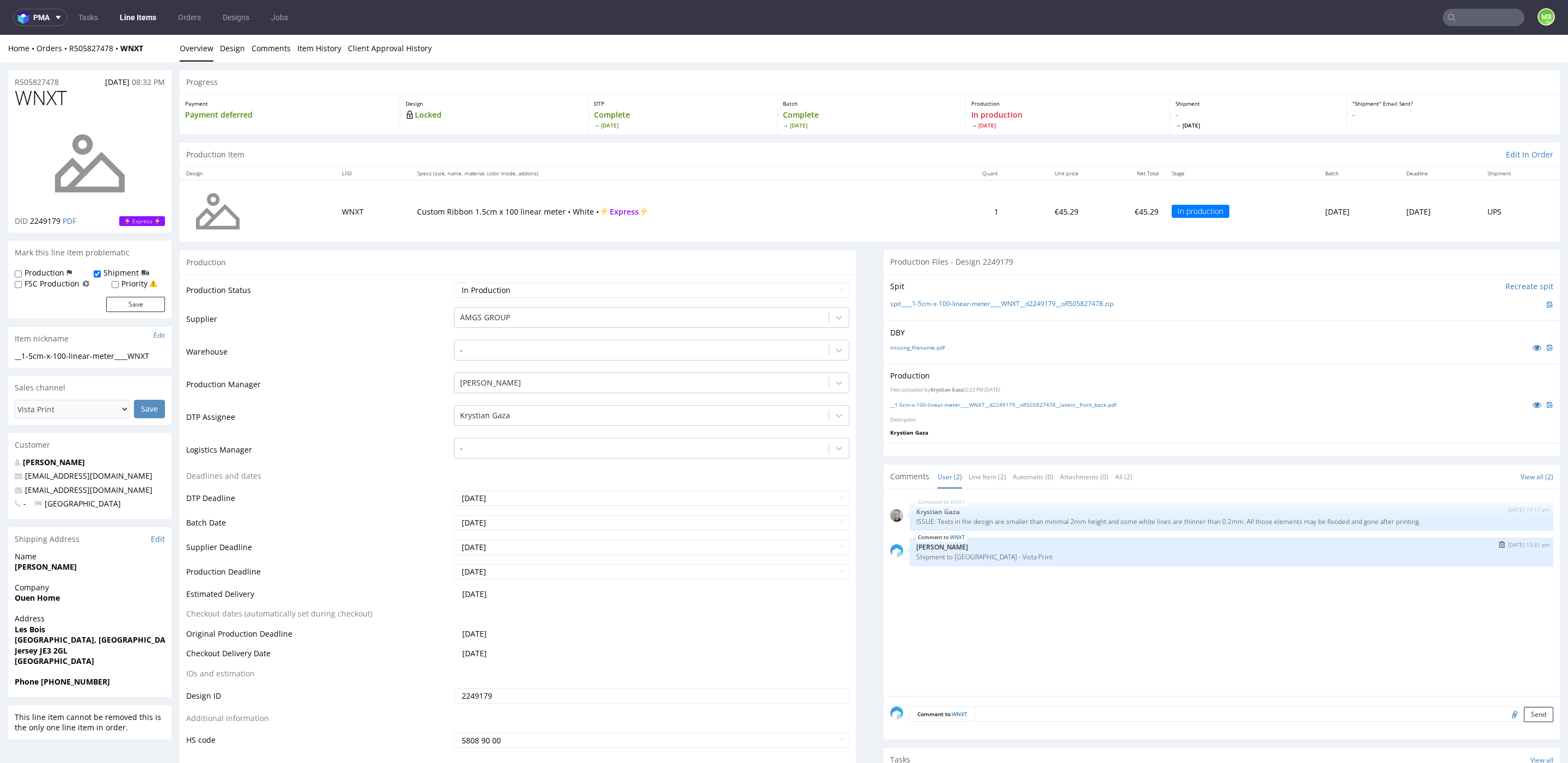
drag, startPoint x: 1003, startPoint y: 557, endPoint x: 912, endPoint y: 561, distance: 91.1
click at [912, 562] on div "WNXT 5th Sep 25 | 13:31 pm Maksymilian Szyszko Shipment to UK - Vista Print" at bounding box center [1231, 552] width 644 height 29
drag, startPoint x: 908, startPoint y: 554, endPoint x: 1021, endPoint y: 560, distance: 113.2
click at [1021, 560] on div "WNXT 5th Sep 25 | 13:31 pm Maksymilian Szyszko Shipment to UK - Vista Print" at bounding box center [1231, 552] width 644 height 29
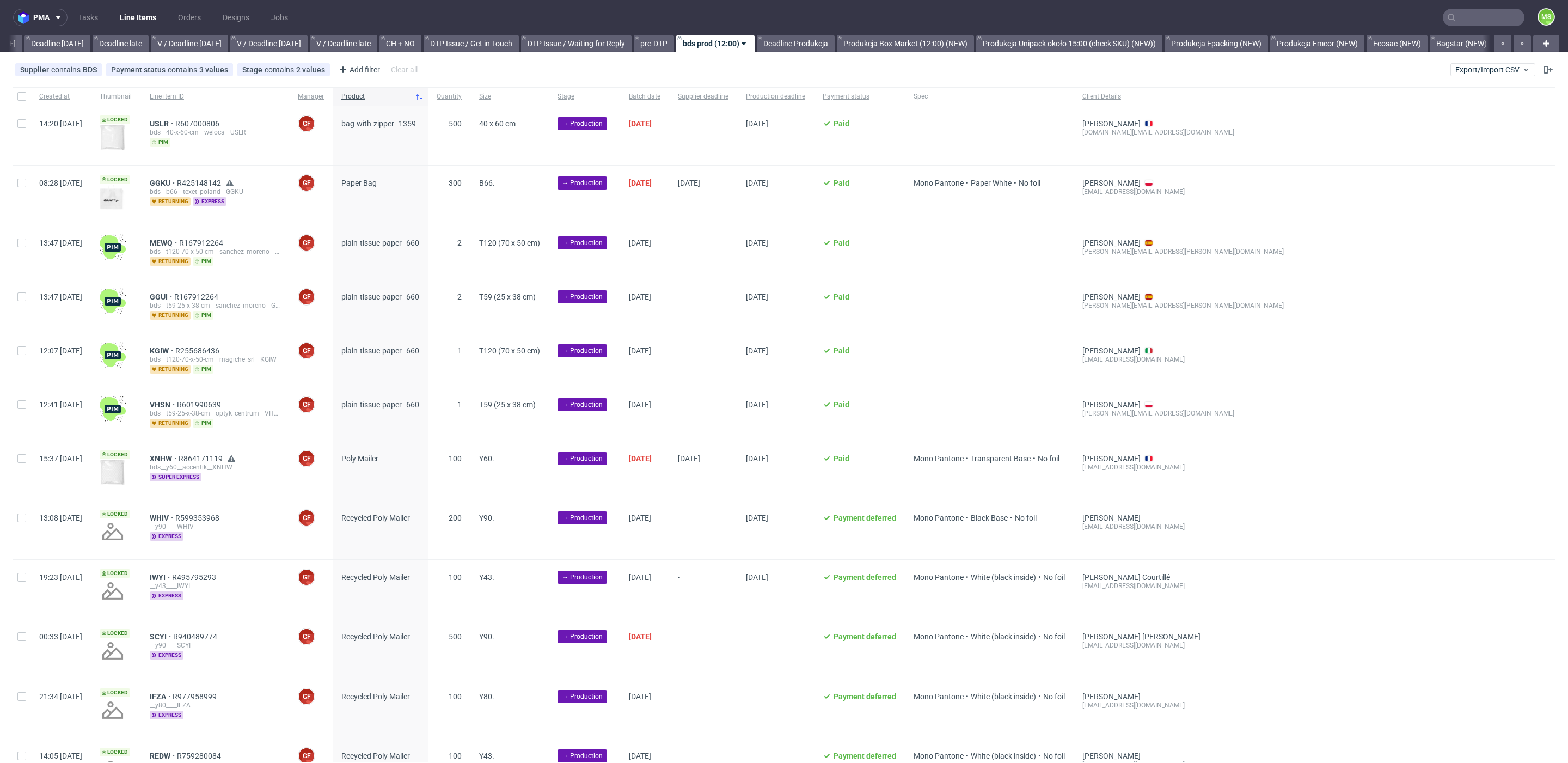
scroll to position [0, 1200]
drag, startPoint x: 22, startPoint y: 402, endPoint x: 24, endPoint y: 353, distance: 49.0
click at [22, 402] on input "checkbox" at bounding box center [22, 404] width 8 height 8
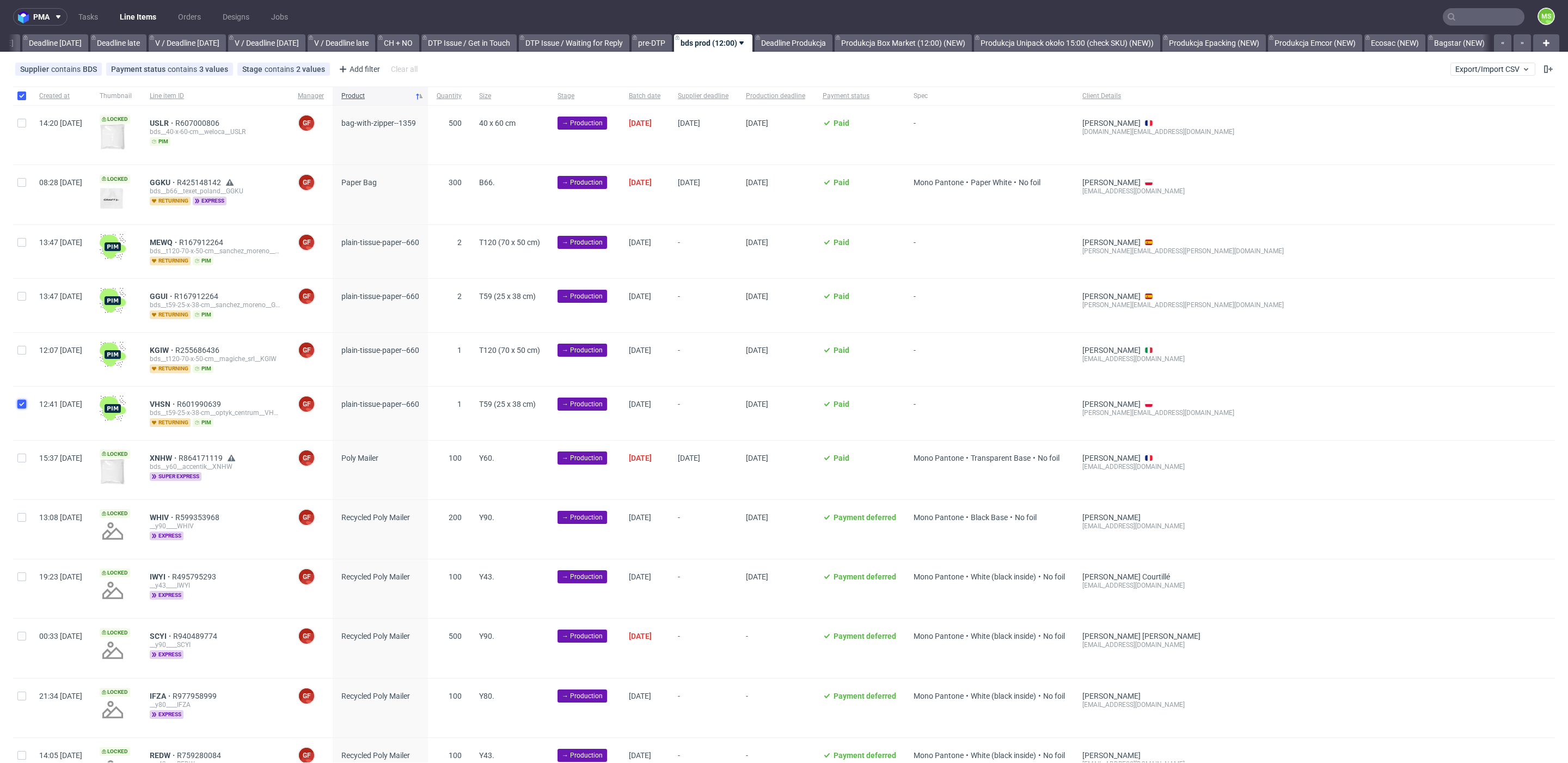
checkbox input "true"
drag, startPoint x: 23, startPoint y: 337, endPoint x: 25, endPoint y: 330, distance: 7.3
click at [23, 337] on div at bounding box center [22, 359] width 17 height 53
checkbox input "true"
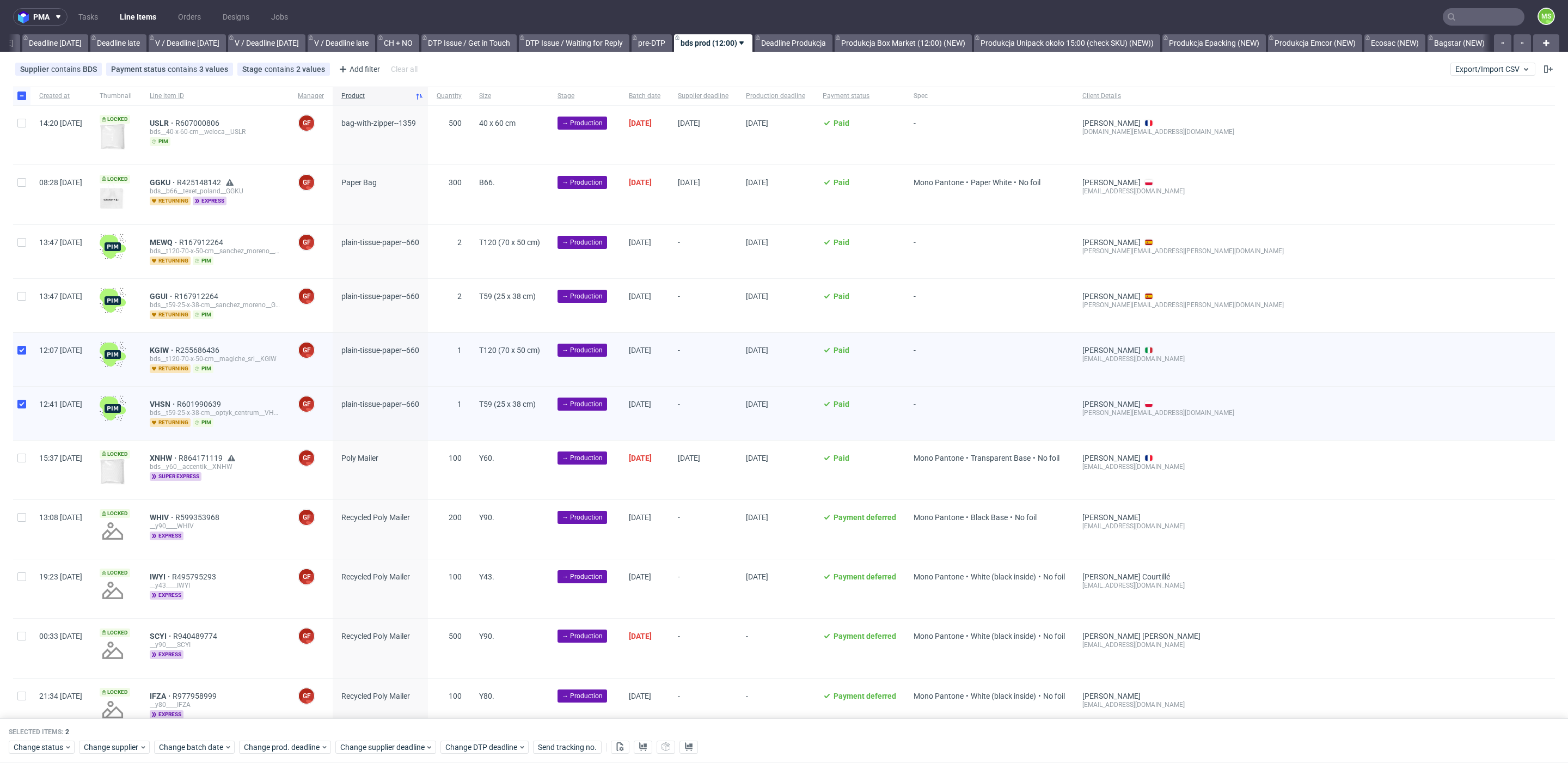
scroll to position [0, 0]
click at [24, 297] on input "checkbox" at bounding box center [22, 297] width 8 height 8
checkbox input "true"
click at [22, 241] on input "checkbox" at bounding box center [22, 243] width 8 height 8
checkbox input "true"
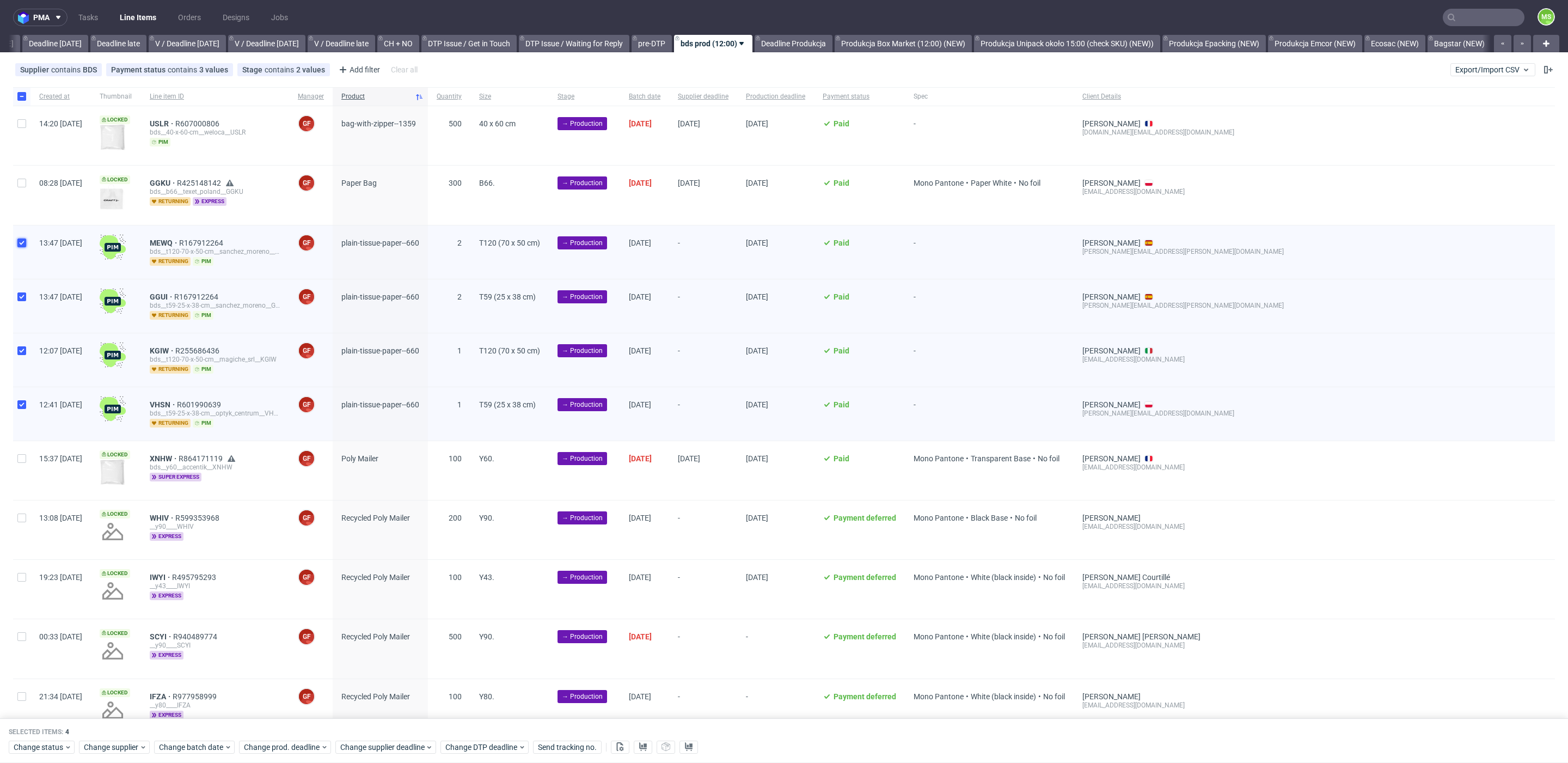
scroll to position [2, 0]
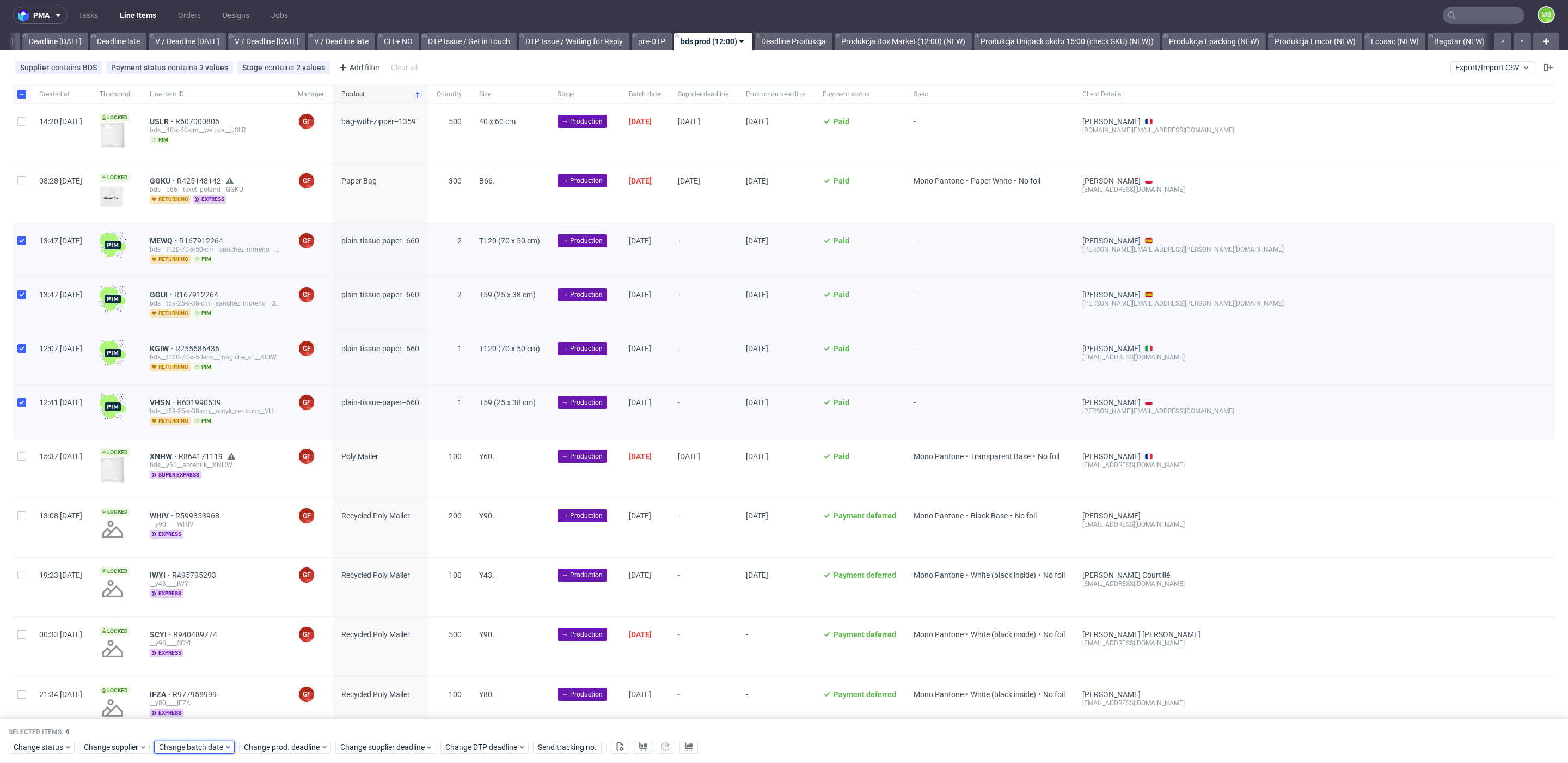
click at [176, 748] on span "Change batch date" at bounding box center [191, 747] width 66 height 11
click at [213, 637] on button "9" at bounding box center [209, 630] width 17 height 17
click at [287, 724] on span "Save" at bounding box center [283, 725] width 17 height 7
drag, startPoint x: 295, startPoint y: 750, endPoint x: 297, endPoint y: 743, distance: 7.3
click at [295, 750] on span "Change prod. deadline" at bounding box center [283, 747] width 76 height 11
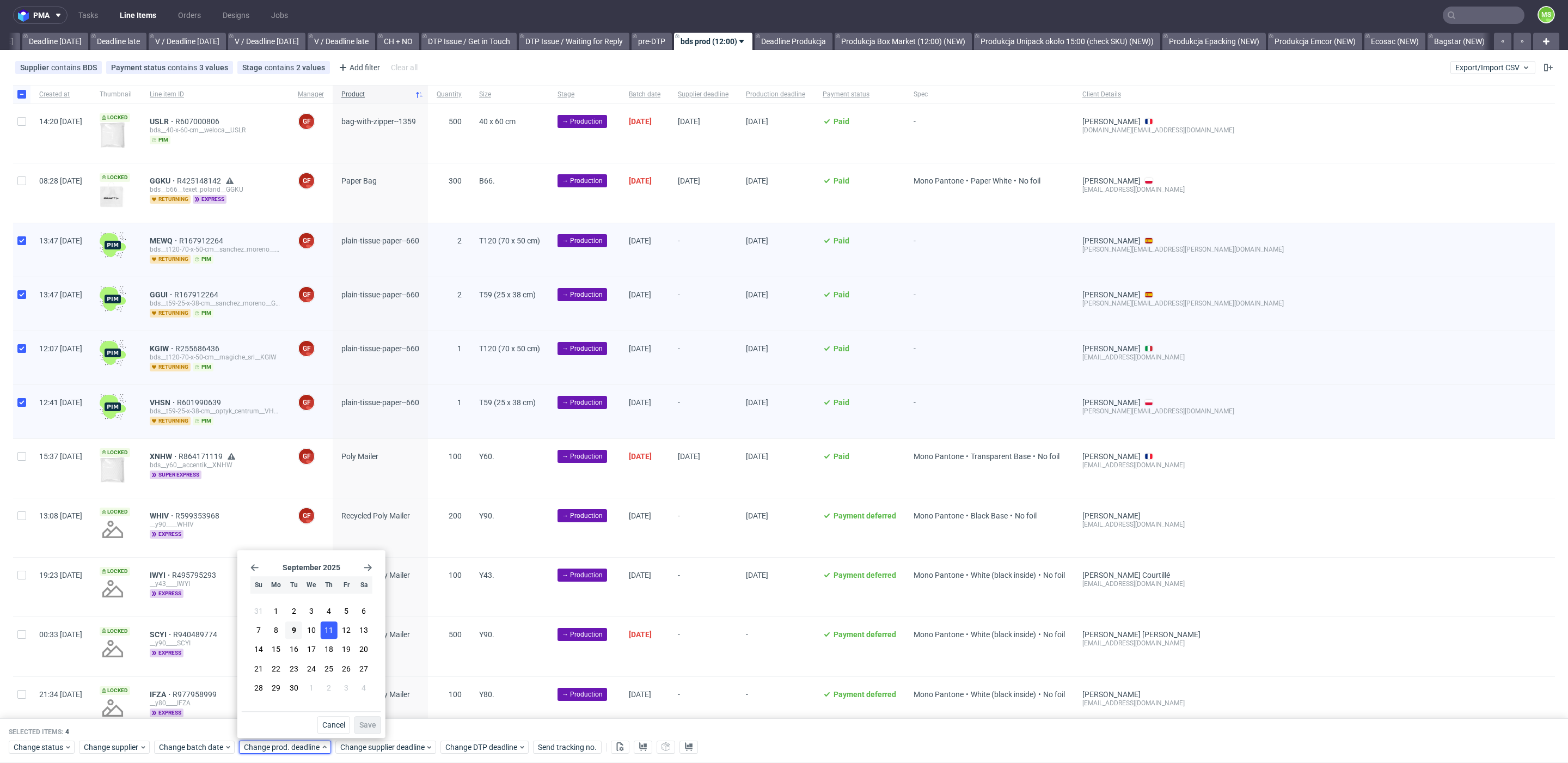
click at [330, 634] on span "11" at bounding box center [329, 630] width 8 height 11
drag, startPoint x: 361, startPoint y: 721, endPoint x: 376, endPoint y: 749, distance: 31.8
click at [361, 721] on span "Save" at bounding box center [368, 725] width 17 height 7
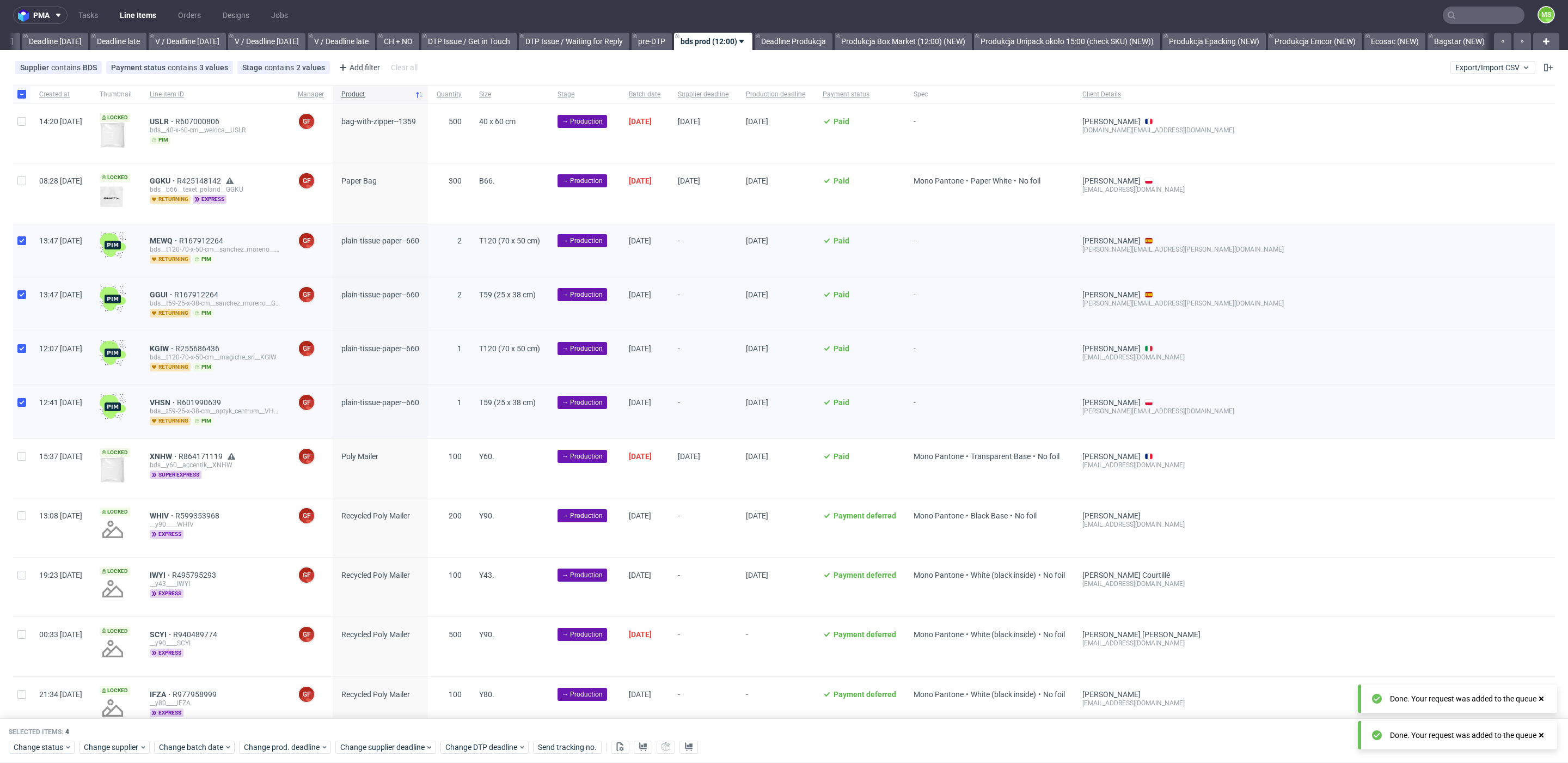
drag, startPoint x: 376, startPoint y: 753, endPoint x: 395, endPoint y: 710, distance: 47.0
click at [376, 753] on div "Change status Change supplier Change batch date Change prod. deadline Change su…" at bounding box center [784, 746] width 1551 height 16
click at [392, 742] on span "Change supplier deadline" at bounding box center [383, 747] width 85 height 11
drag, startPoint x: 429, startPoint y: 633, endPoint x: 430, endPoint y: 647, distance: 14.0
click at [429, 634] on button "11" at bounding box center [425, 630] width 17 height 17
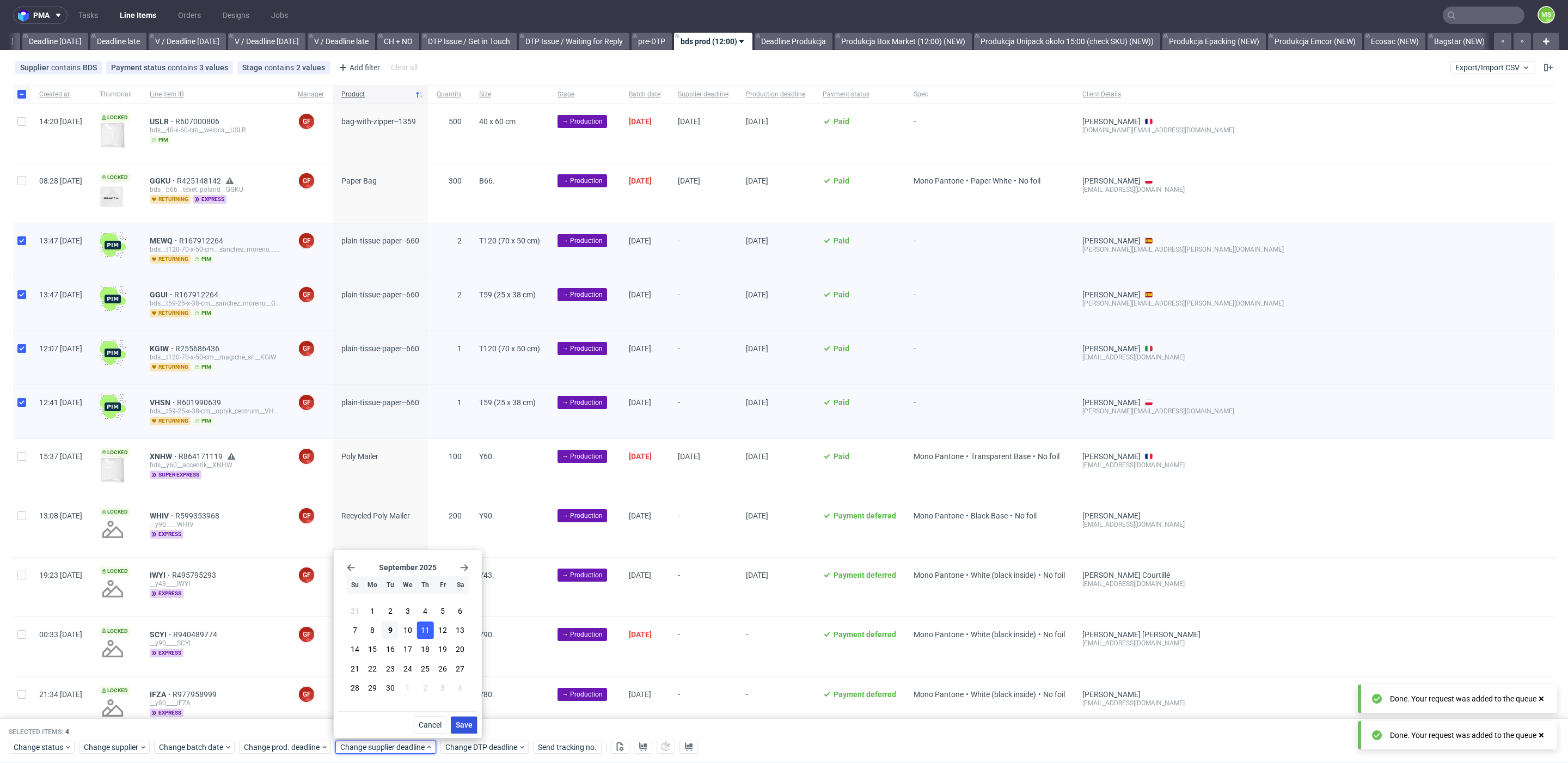
click at [457, 721] on span "Save" at bounding box center [464, 725] width 17 height 7
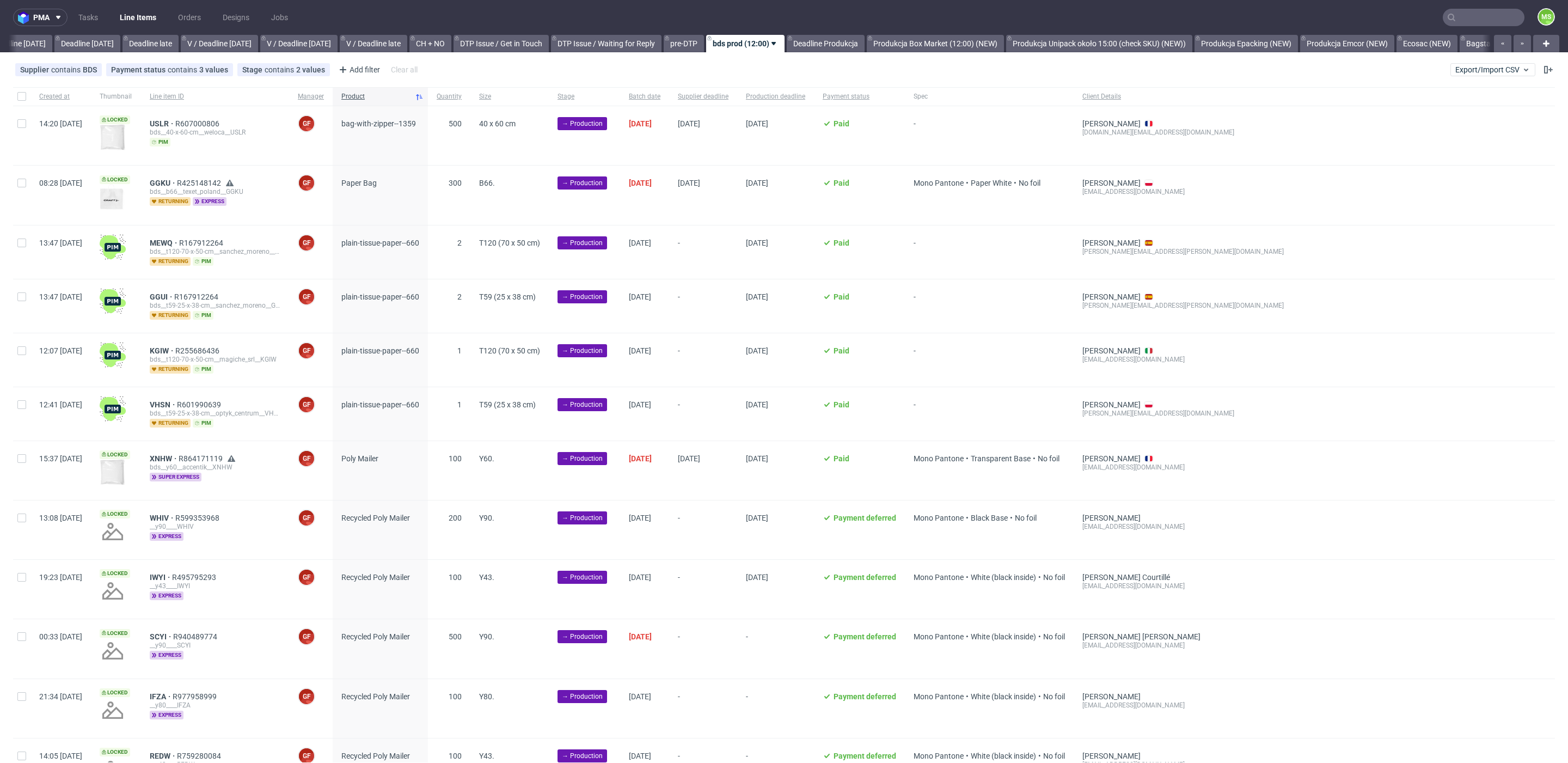
scroll to position [0, 1200]
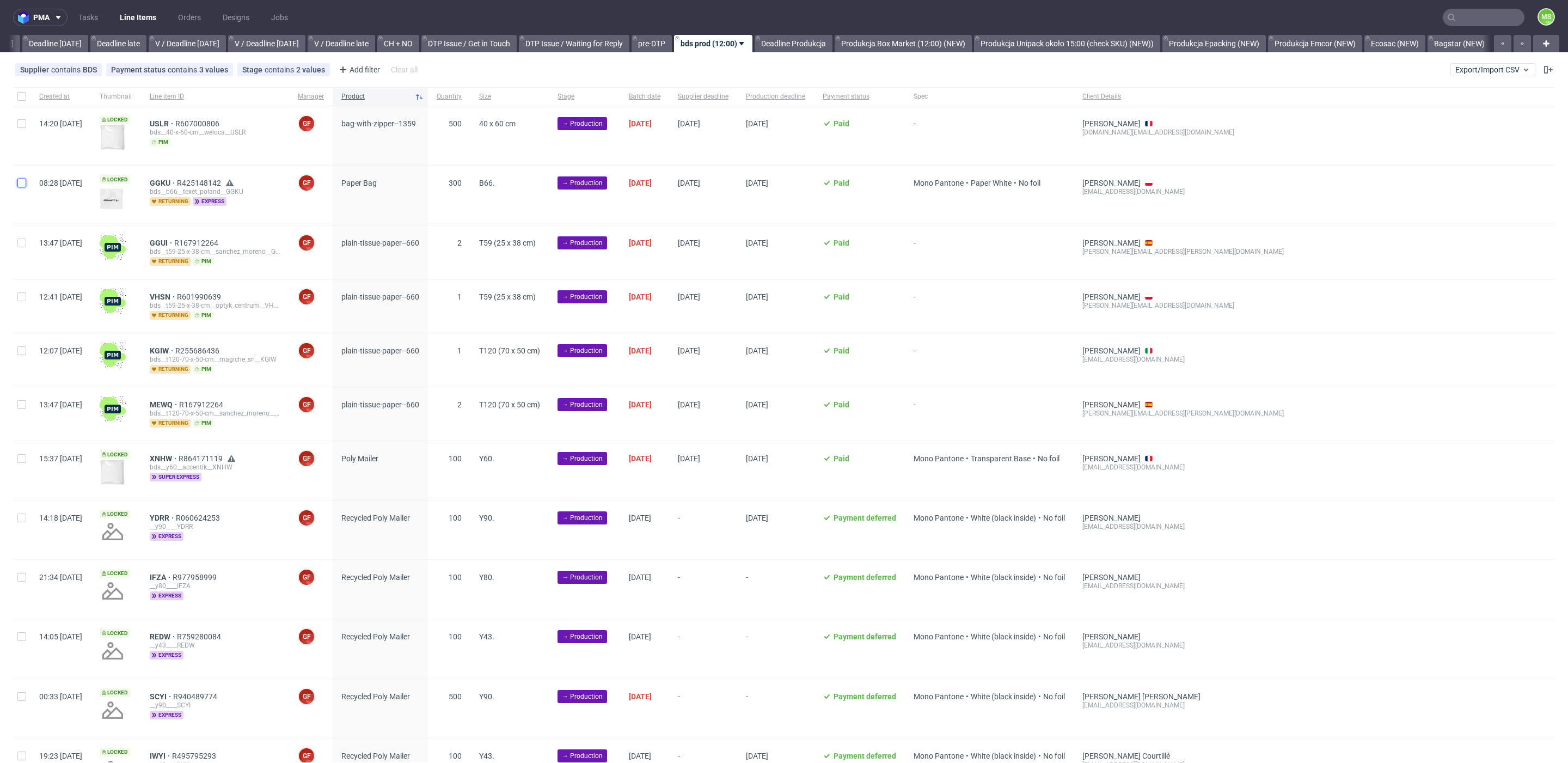
click at [23, 181] on input "checkbox" at bounding box center [22, 183] width 8 height 8
checkbox input "true"
click at [23, 181] on input "checkbox" at bounding box center [22, 183] width 8 height 8
checkbox input "false"
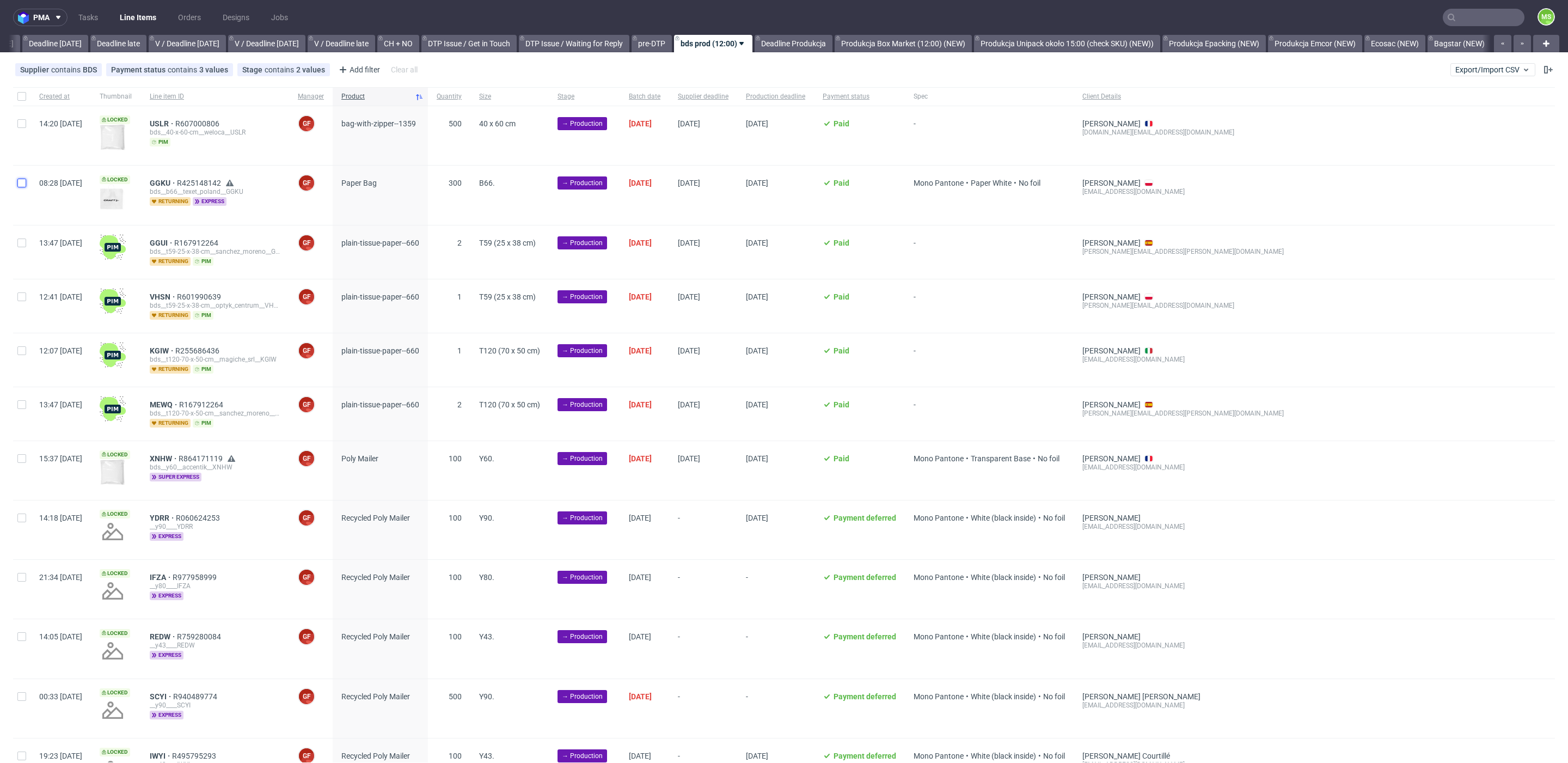
checkbox input "false"
click at [23, 181] on input "checkbox" at bounding box center [22, 183] width 8 height 8
checkbox input "true"
click at [199, 753] on div "Selected items: 1 Change status Change supplier Change batch date Change prod. …" at bounding box center [784, 741] width 1568 height 45
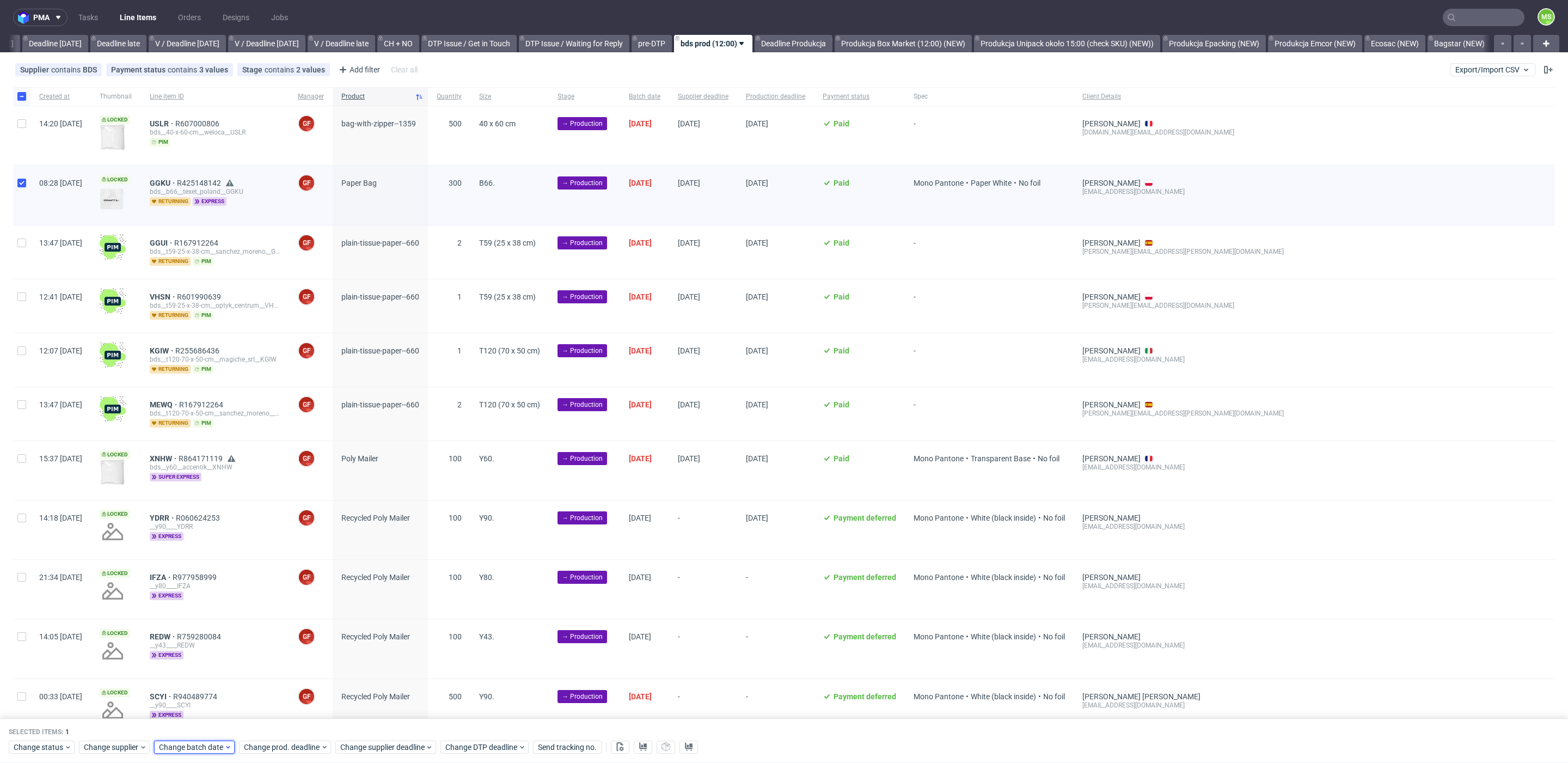
click at [199, 750] on span "Change batch date" at bounding box center [191, 747] width 66 height 11
click at [214, 633] on button "9" at bounding box center [209, 630] width 17 height 17
click at [288, 723] on span "Save" at bounding box center [283, 725] width 17 height 7
click at [289, 745] on span "Change prod. deadline" at bounding box center [283, 747] width 76 height 11
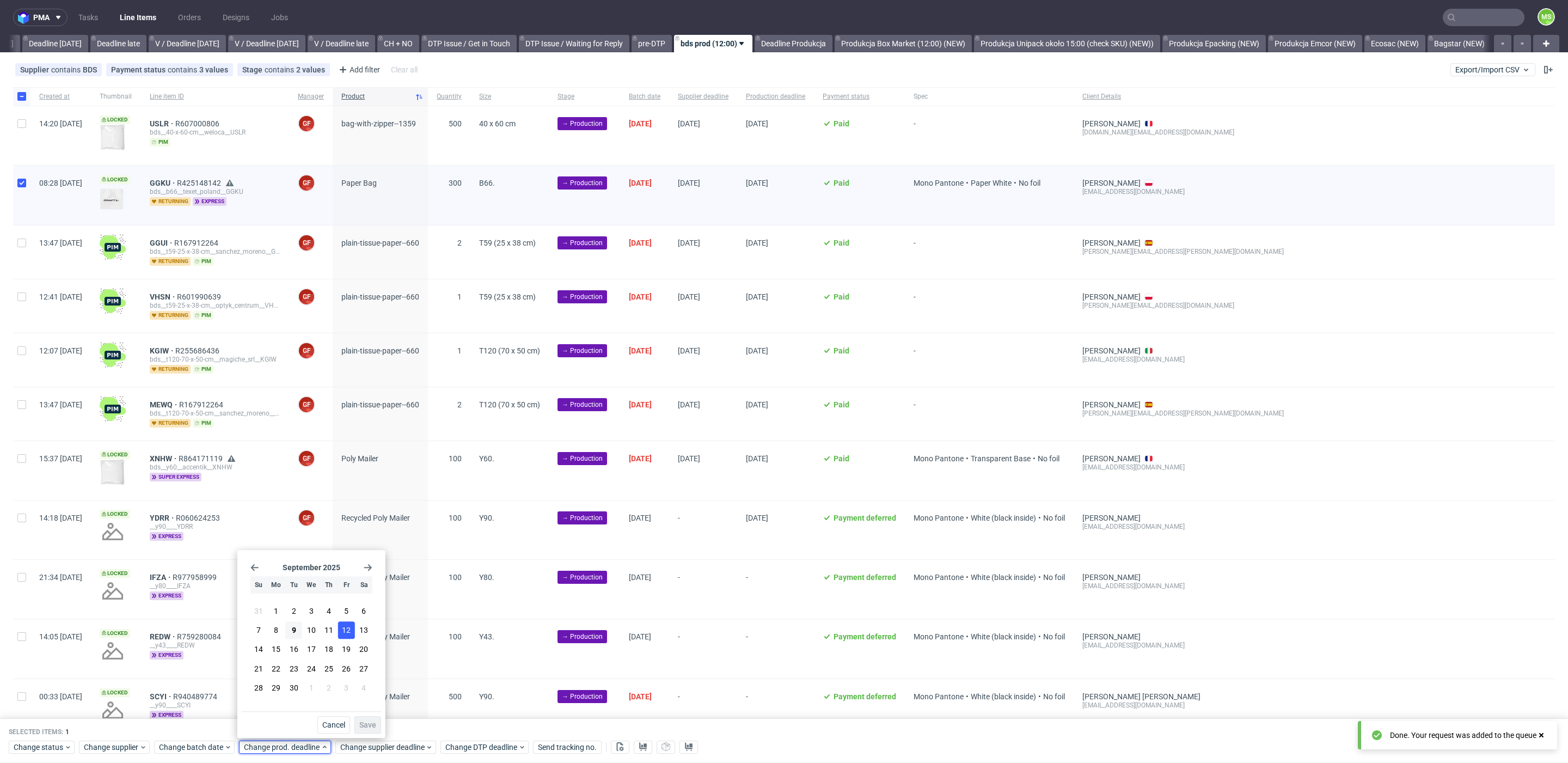
click at [342, 633] on span "12" at bounding box center [347, 630] width 8 height 11
click at [364, 729] on span "Save" at bounding box center [368, 725] width 17 height 7
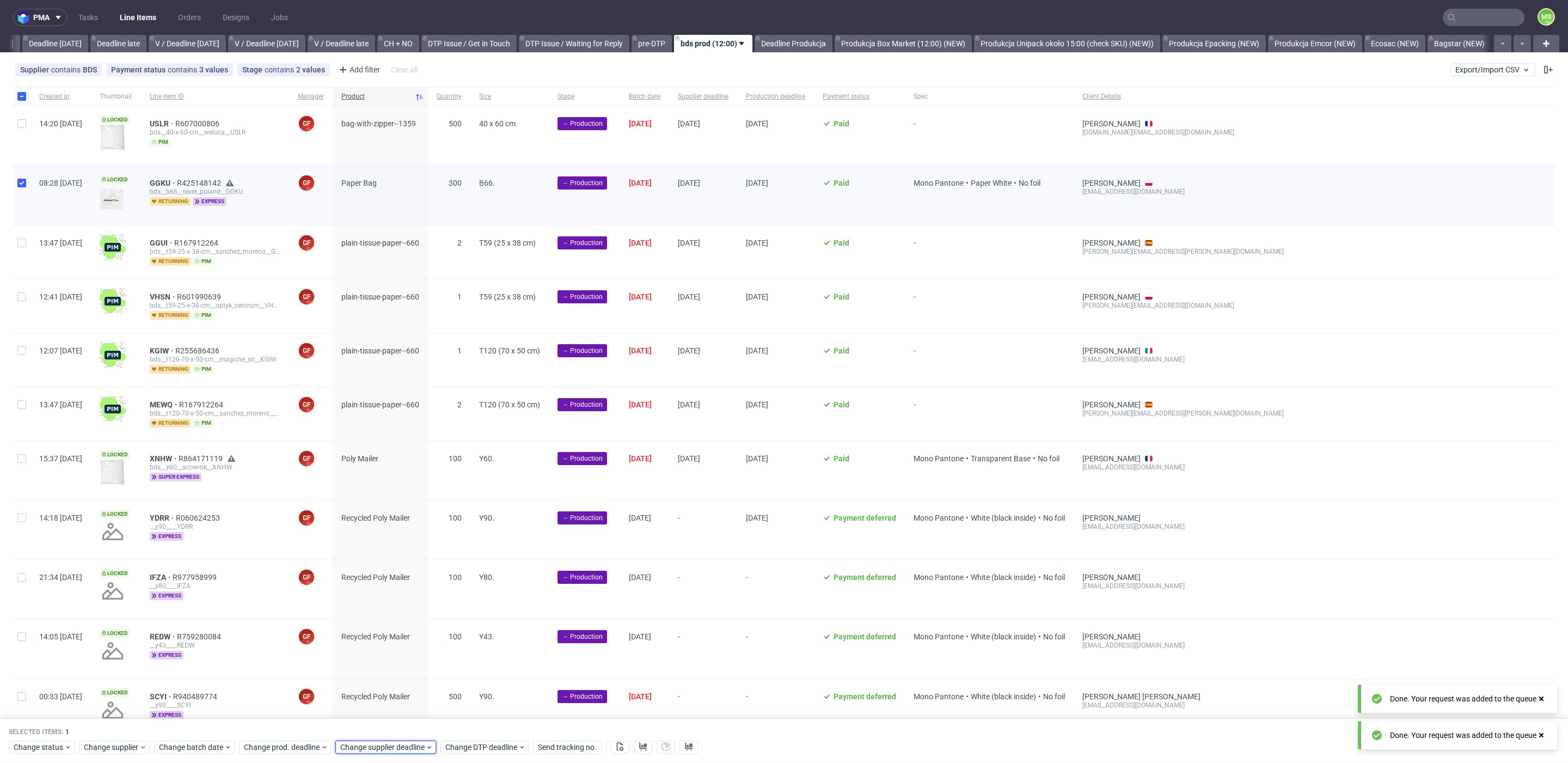
click at [371, 749] on span "Change supplier deadline" at bounding box center [383, 747] width 85 height 11
click at [448, 637] on button "12" at bounding box center [443, 630] width 17 height 17
click at [459, 723] on span "Save" at bounding box center [464, 725] width 17 height 7
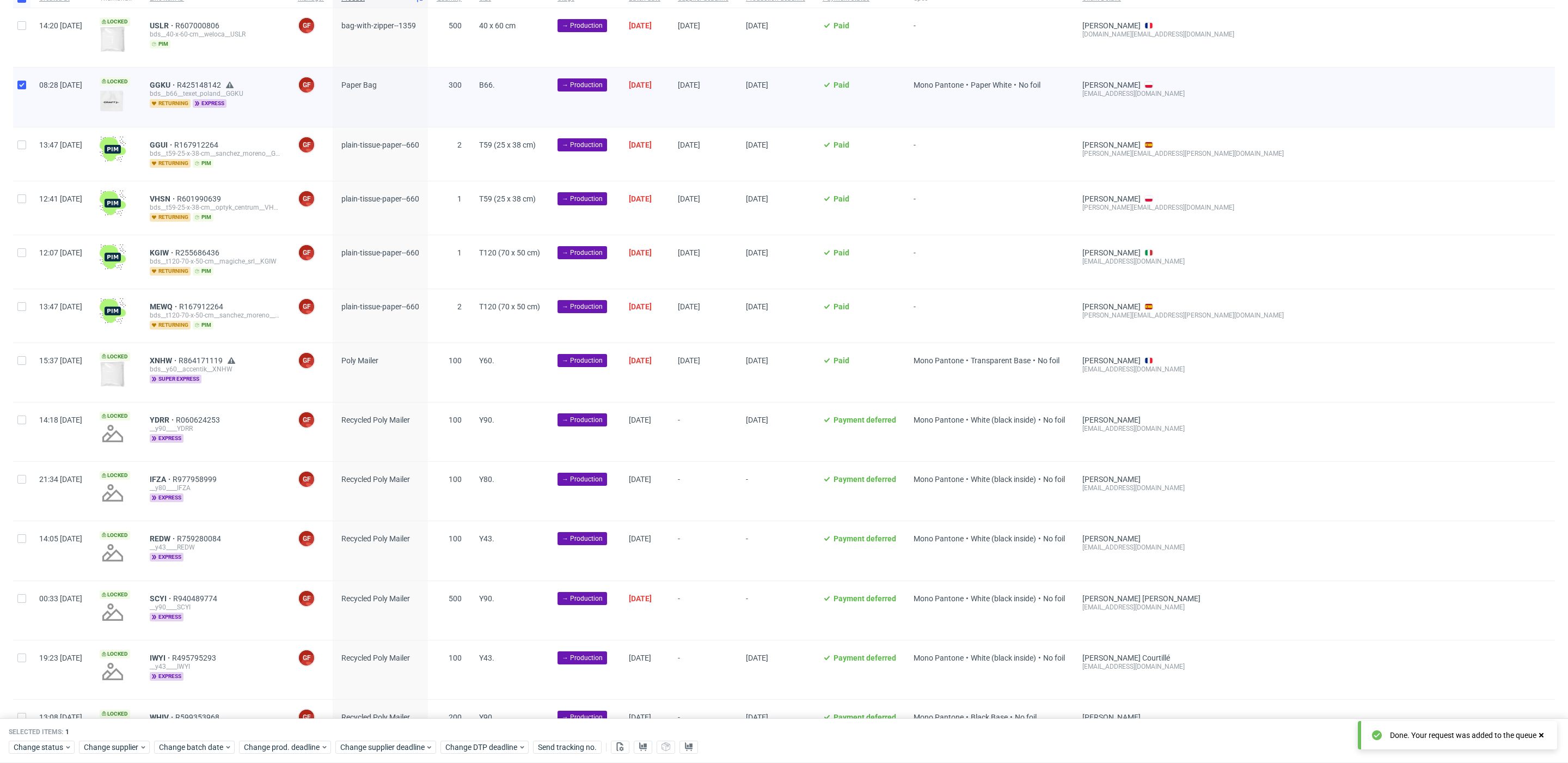
scroll to position [103, 0]
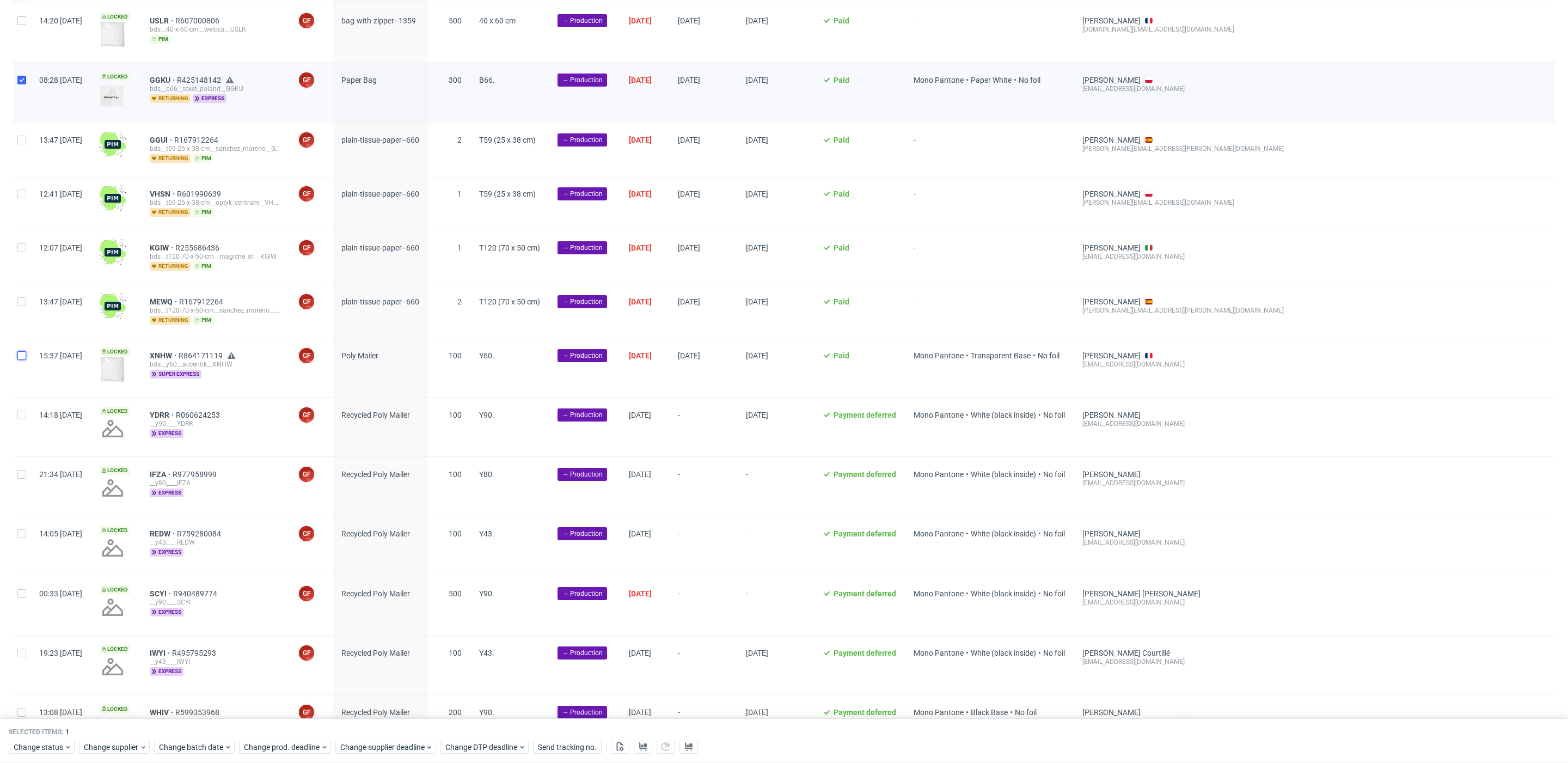
click at [26, 352] on input "checkbox" at bounding box center [22, 356] width 8 height 8
checkbox input "true"
click at [197, 744] on span "Change batch date" at bounding box center [191, 747] width 66 height 11
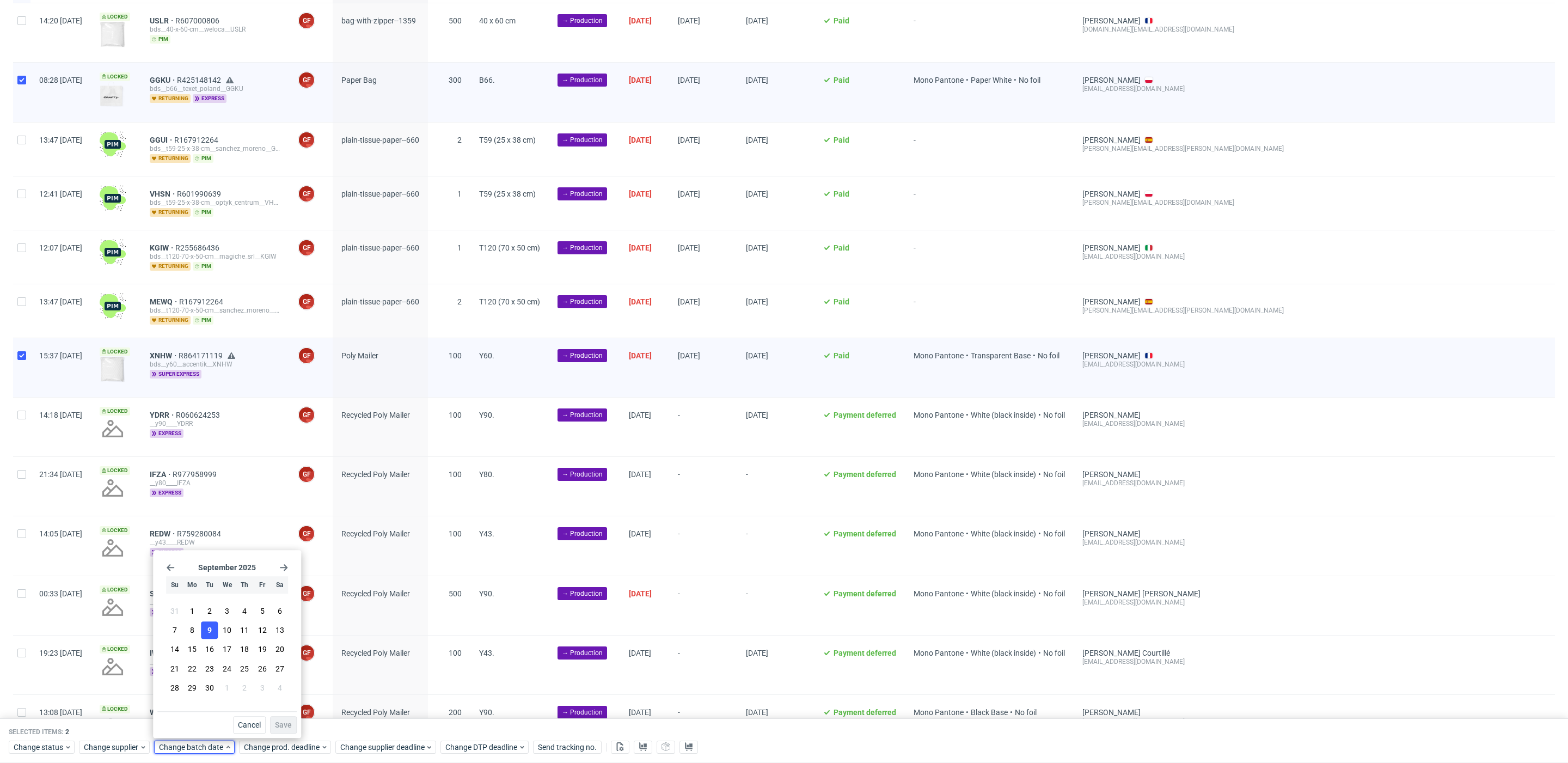
click at [213, 628] on button "9" at bounding box center [209, 630] width 17 height 17
drag, startPoint x: 291, startPoint y: 723, endPoint x: 296, endPoint y: 738, distance: 15.8
click at [291, 724] on span "Save" at bounding box center [283, 725] width 17 height 7
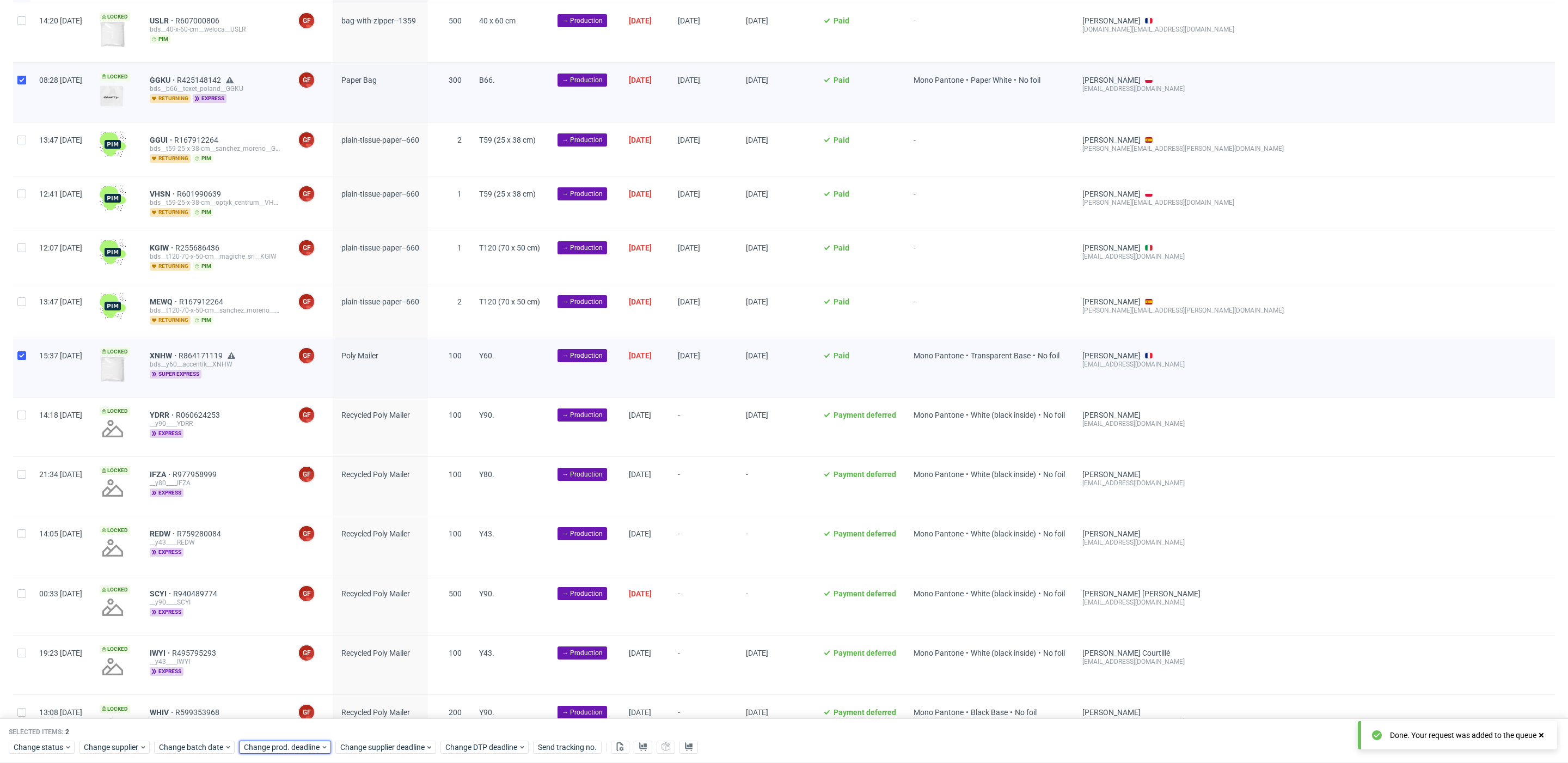
click at [297, 743] on span "Change prod. deadline" at bounding box center [283, 747] width 76 height 11
click at [332, 634] on span "11" at bounding box center [329, 630] width 8 height 11
click at [371, 723] on span "Save" at bounding box center [368, 725] width 17 height 7
click at [391, 753] on div "Change supplier deadline" at bounding box center [386, 747] width 101 height 13
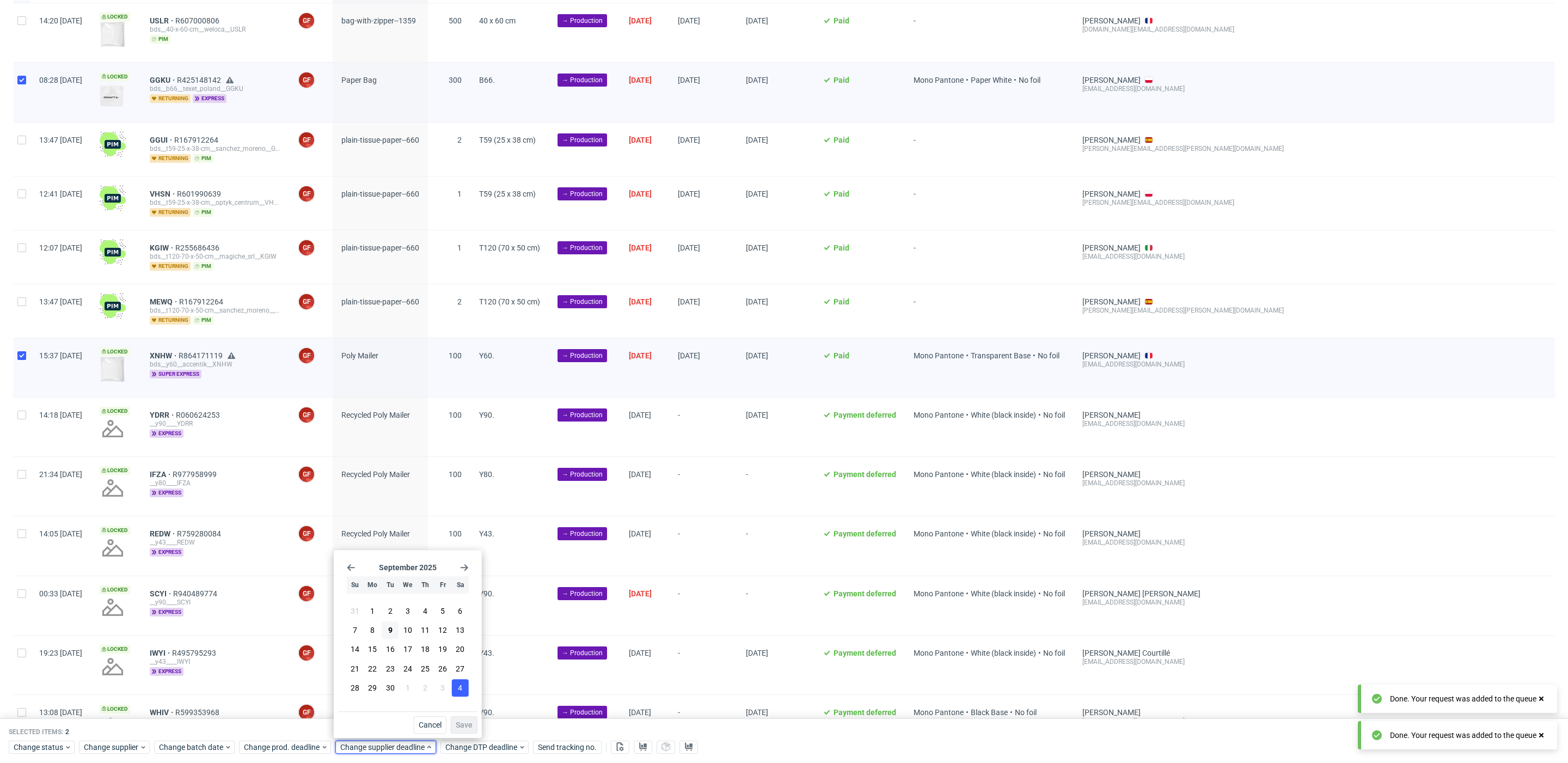
drag, startPoint x: 427, startPoint y: 633, endPoint x: 457, endPoint y: 685, distance: 60.0
click at [427, 633] on span "11" at bounding box center [425, 630] width 8 height 11
click at [467, 721] on span "Save" at bounding box center [464, 725] width 17 height 7
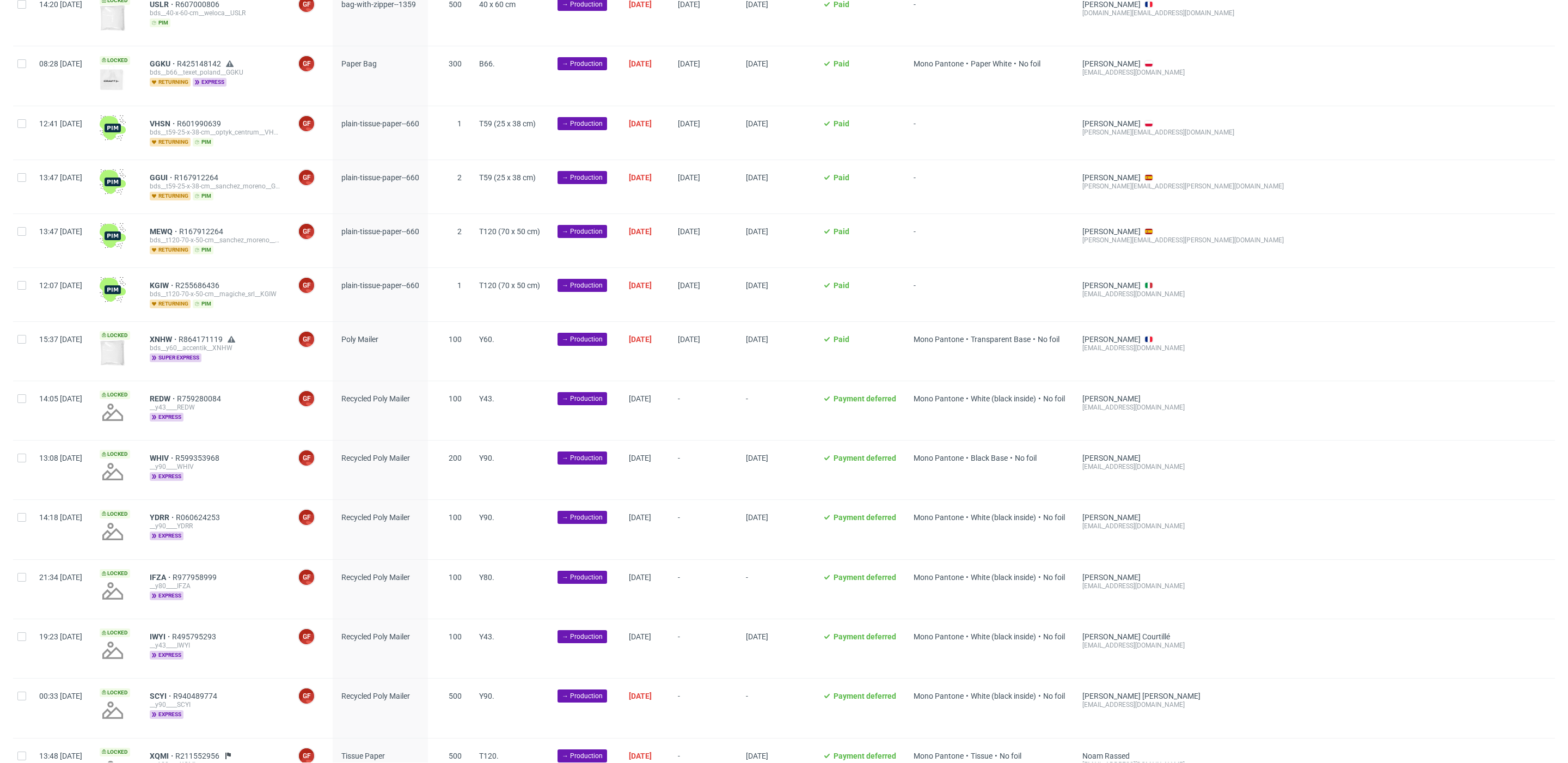
scroll to position [185, 0]
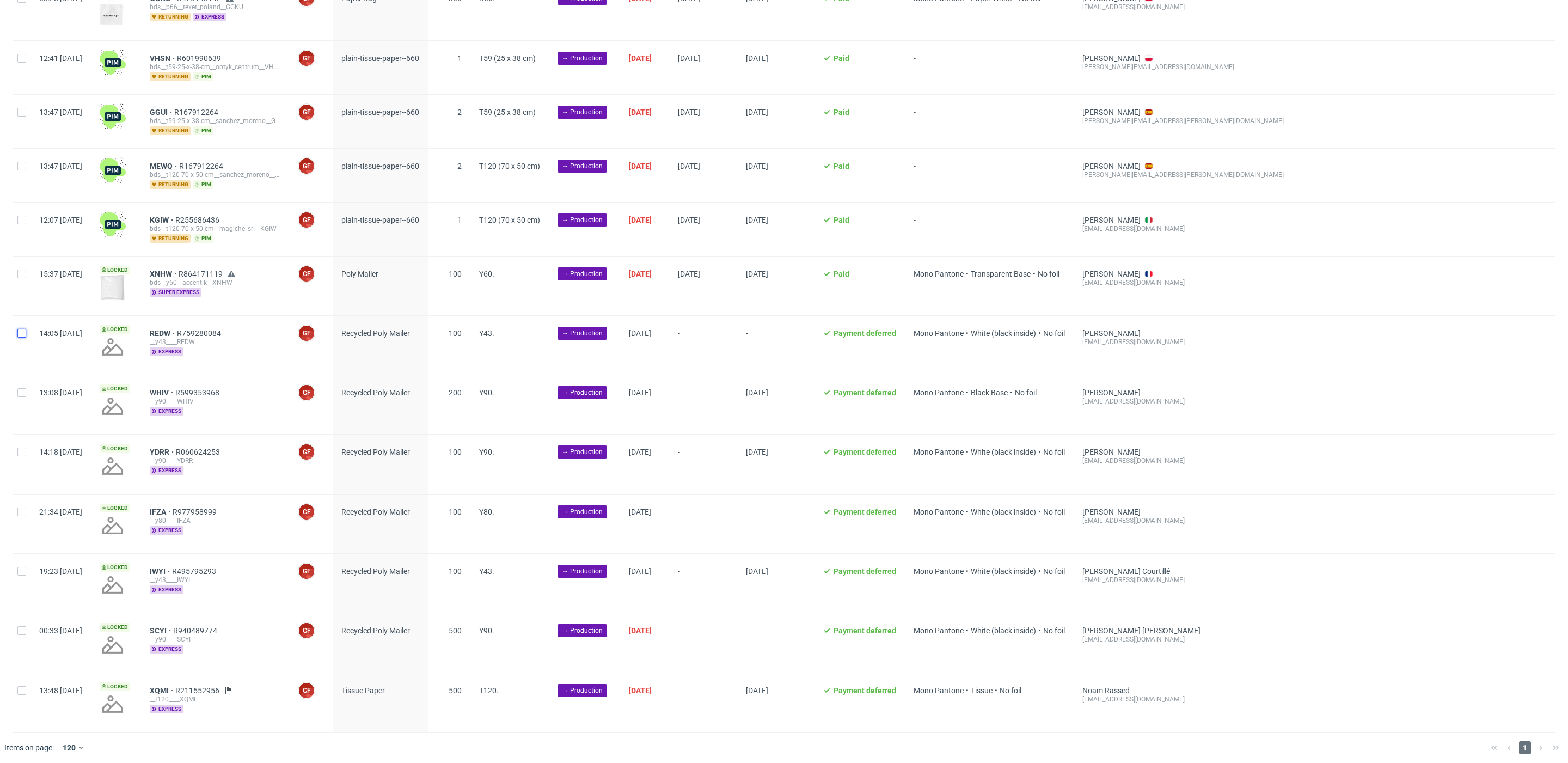
drag, startPoint x: 20, startPoint y: 331, endPoint x: 26, endPoint y: 360, distance: 29.6
click at [20, 331] on input "checkbox" at bounding box center [22, 333] width 8 height 8
checkbox input "true"
click at [23, 391] on input "checkbox" at bounding box center [22, 392] width 8 height 8
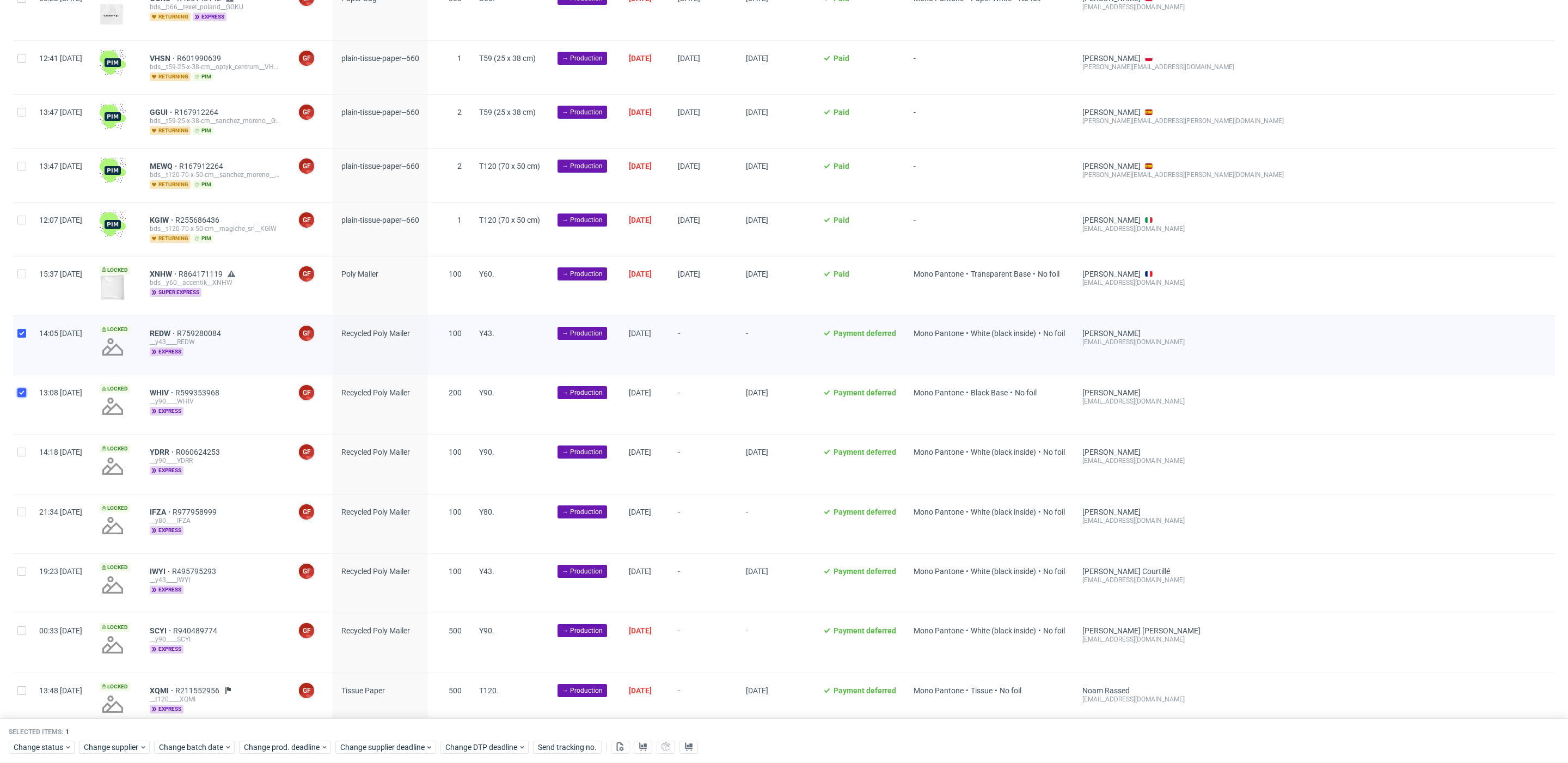
checkbox input "true"
click at [22, 453] on div at bounding box center [22, 464] width 17 height 59
checkbox input "true"
click at [24, 508] on input "checkbox" at bounding box center [22, 512] width 8 height 8
checkbox input "true"
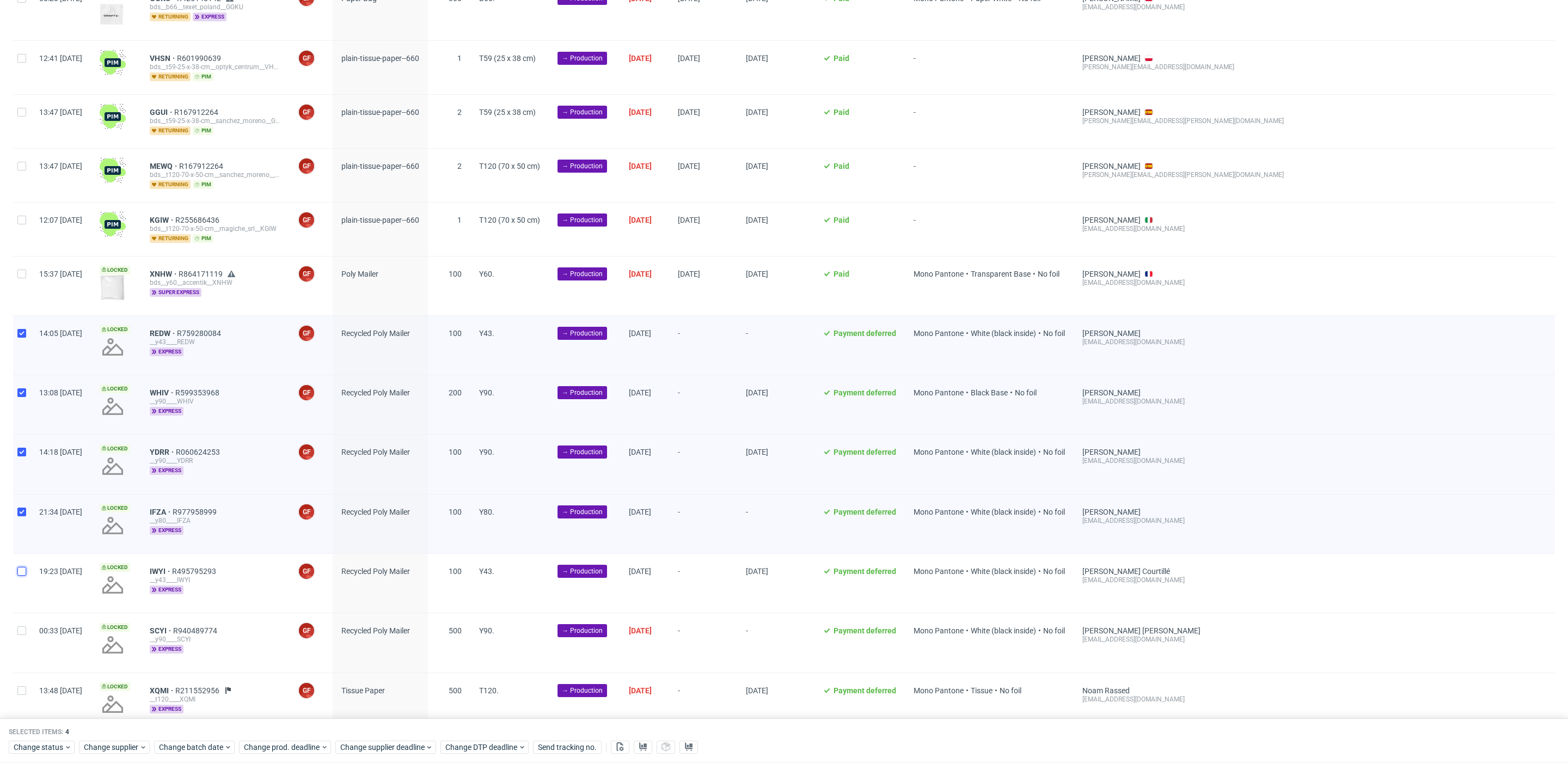
click at [26, 567] on input "checkbox" at bounding box center [22, 571] width 8 height 8
checkbox input "true"
click at [225, 743] on icon at bounding box center [228, 746] width 7 height 8
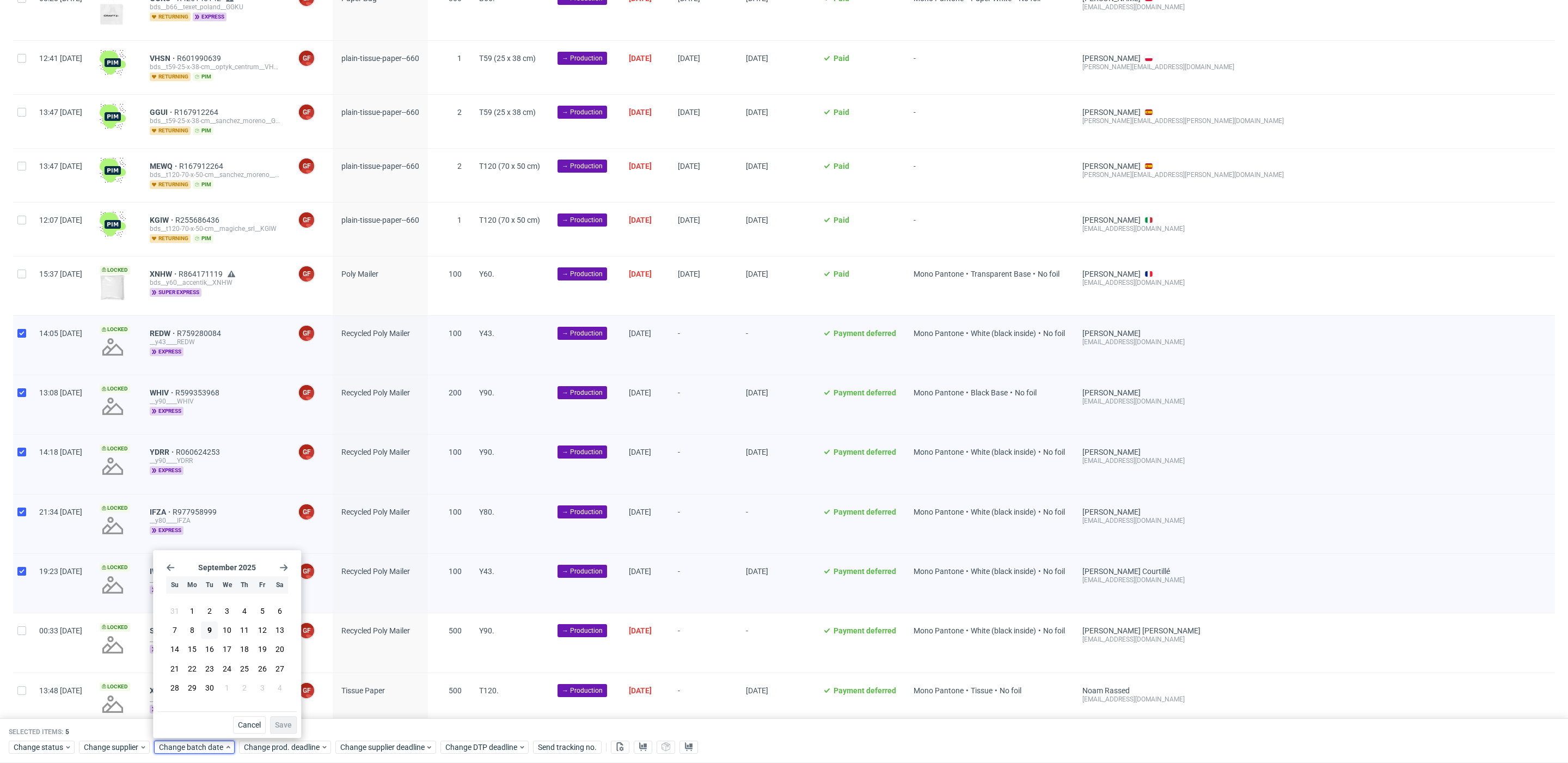
drag, startPoint x: 210, startPoint y: 634, endPoint x: 278, endPoint y: 712, distance: 103.5
click at [211, 634] on span "9" at bounding box center [209, 630] width 4 height 11
click at [285, 721] on span "Save" at bounding box center [283, 725] width 17 height 7
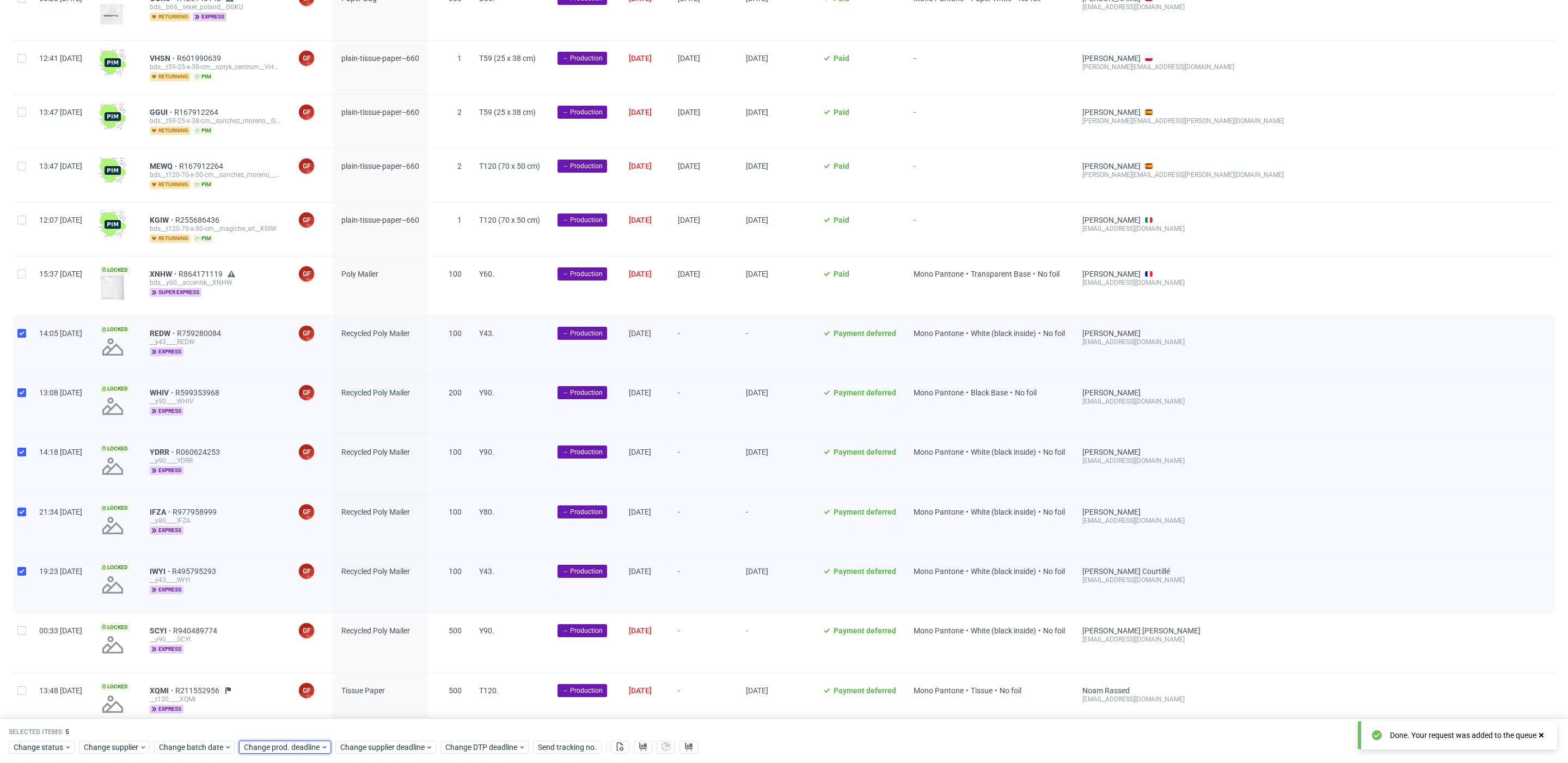
click at [299, 743] on span "Change prod. deadline" at bounding box center [283, 747] width 76 height 11
drag, startPoint x: 296, startPoint y: 650, endPoint x: 382, endPoint y: 721, distance: 111.5
click at [297, 652] on button "16" at bounding box center [293, 649] width 17 height 17
drag, startPoint x: 373, startPoint y: 724, endPoint x: 388, endPoint y: 748, distance: 28.3
click at [373, 725] on span "Save" at bounding box center [368, 725] width 17 height 7
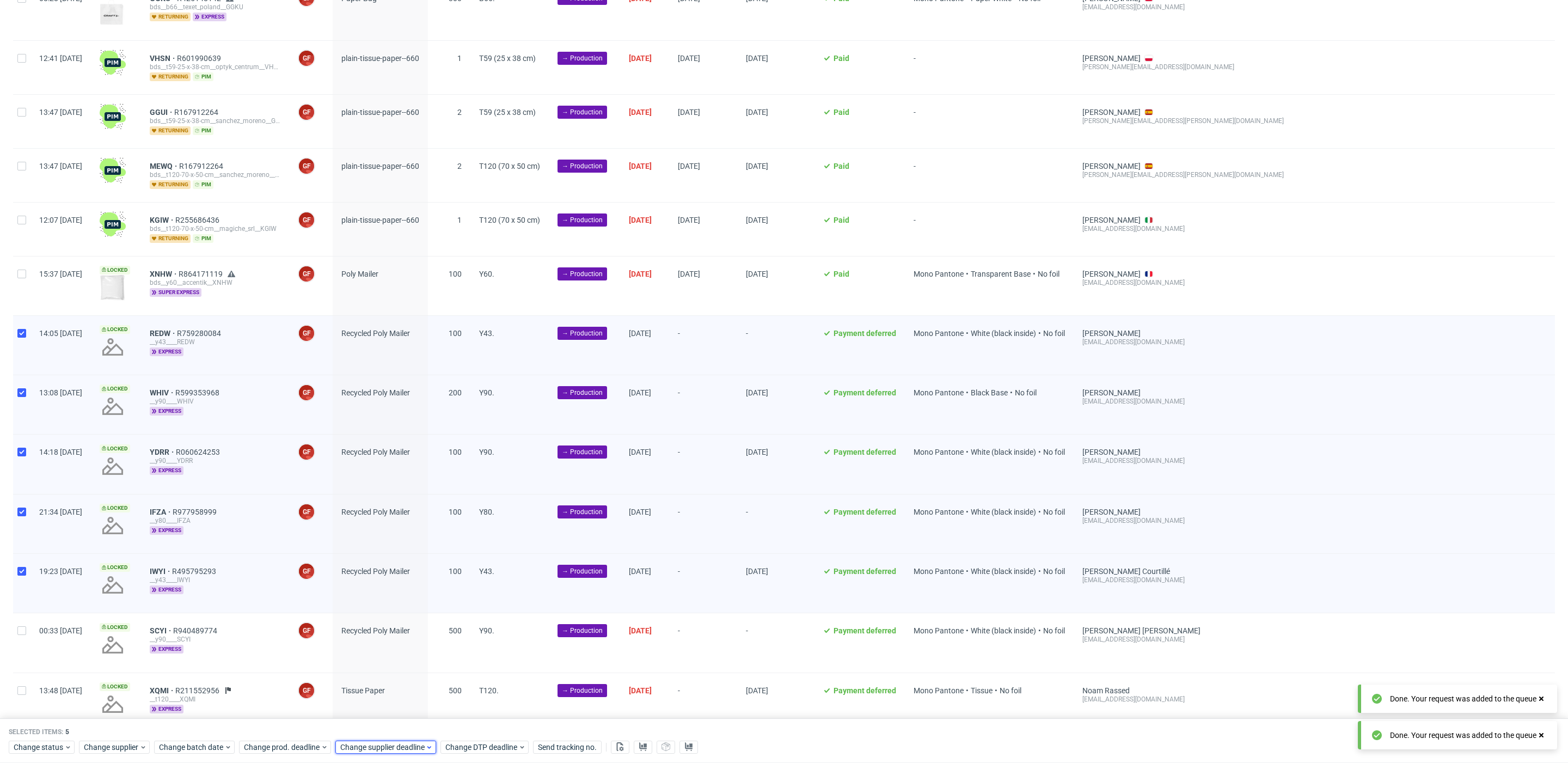
click at [391, 751] on span "Change supplier deadline" at bounding box center [383, 747] width 85 height 11
drag, startPoint x: 394, startPoint y: 651, endPoint x: 435, endPoint y: 694, distance: 59.4
click at [394, 652] on button "16" at bounding box center [390, 649] width 17 height 17
click at [464, 721] on span "Save" at bounding box center [464, 725] width 17 height 7
click at [20, 627] on input "checkbox" at bounding box center [22, 631] width 8 height 8
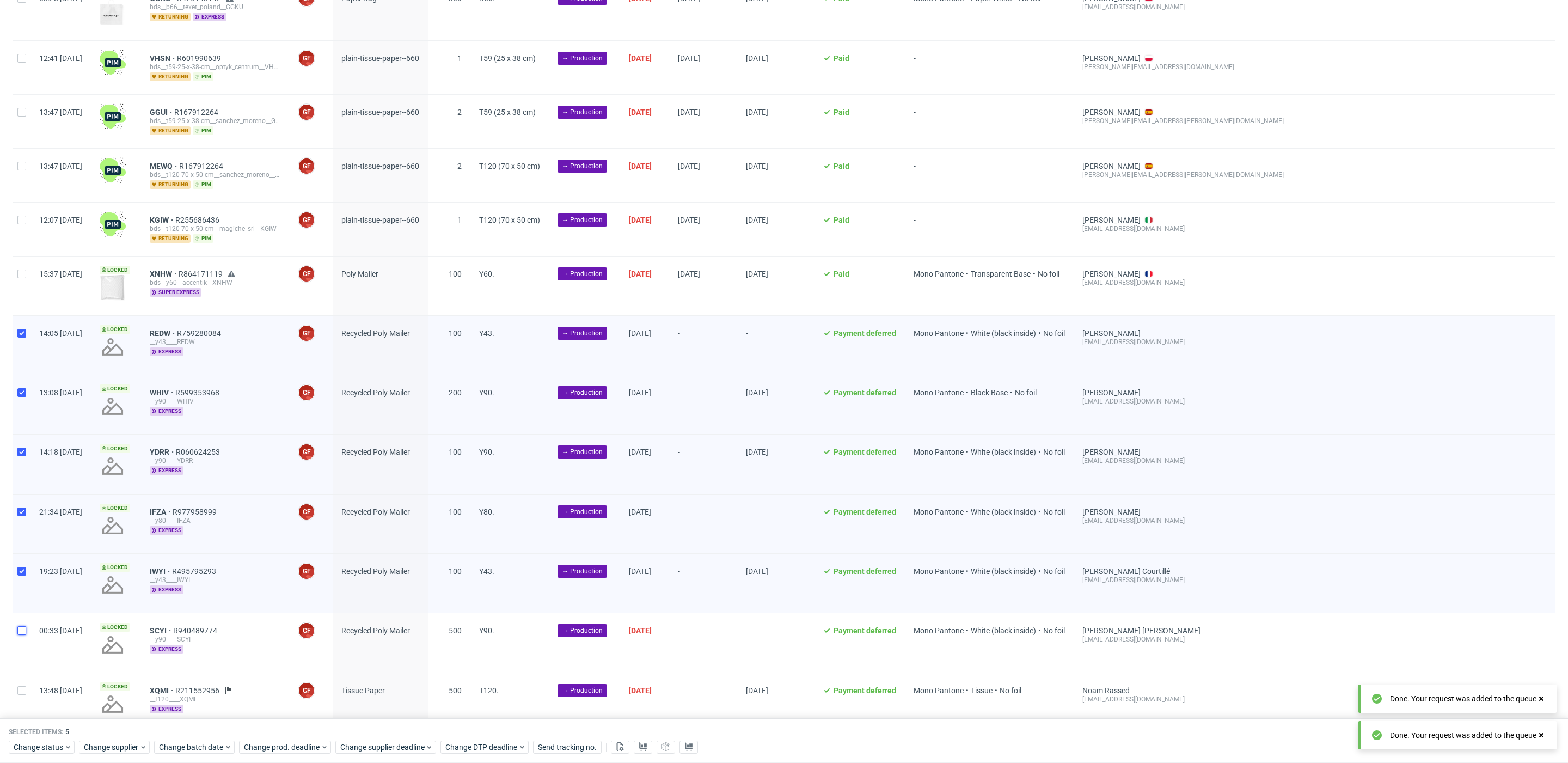
checkbox input "true"
click at [190, 741] on div "Change status Change supplier Change batch date Change prod. deadline Change su…" at bounding box center [784, 746] width 1551 height 16
click at [193, 743] on span "Change batch date" at bounding box center [191, 747] width 66 height 11
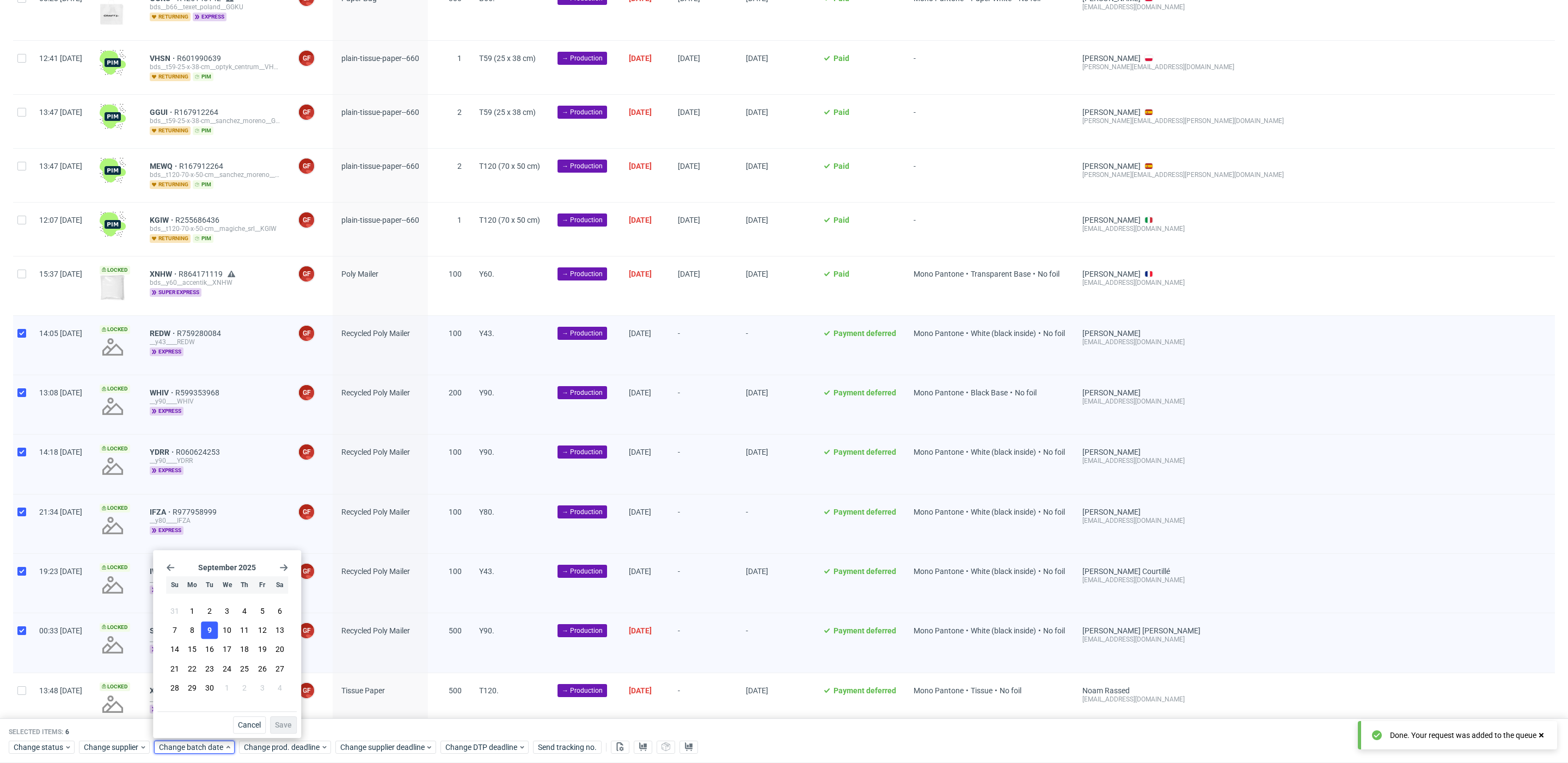
click at [211, 633] on span "9" at bounding box center [209, 630] width 4 height 11
click at [292, 725] on span "Save" at bounding box center [283, 725] width 17 height 7
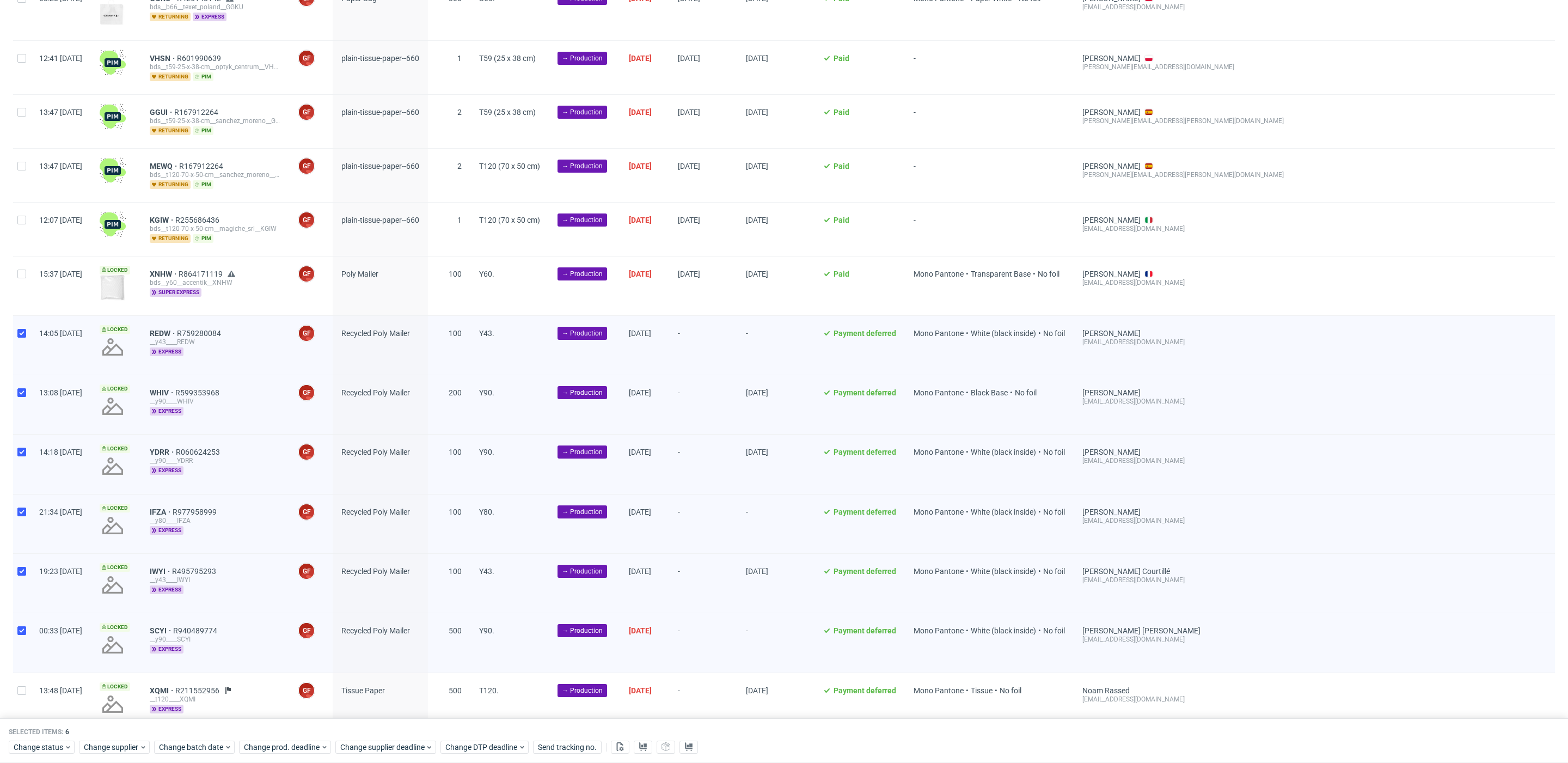
click at [292, 739] on div "Change status Change supplier Change batch date Change prod. deadline Change su…" at bounding box center [784, 746] width 1551 height 16
click at [295, 744] on span "Change prod. deadline" at bounding box center [283, 747] width 76 height 11
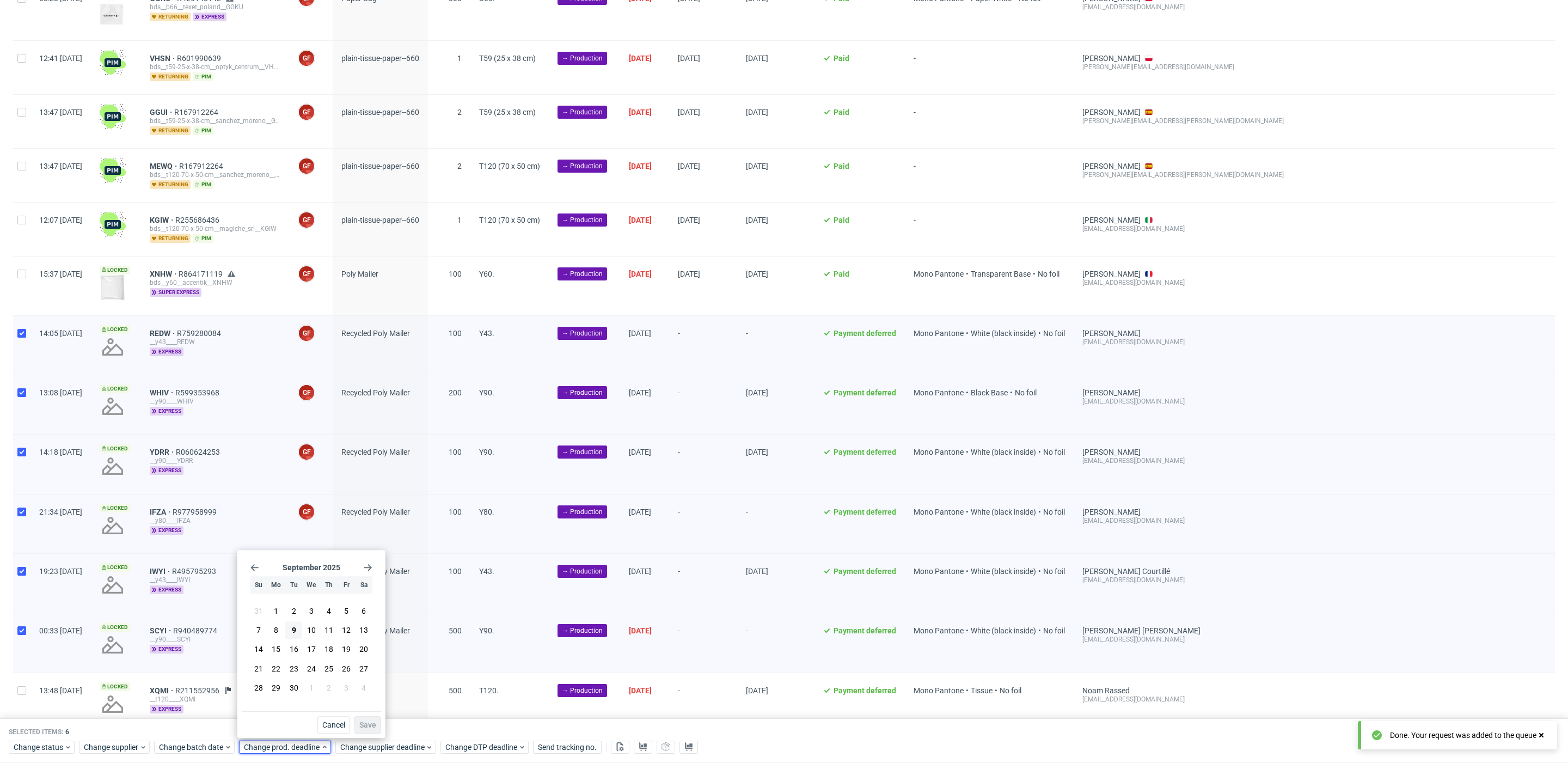
drag, startPoint x: 296, startPoint y: 655, endPoint x: 371, endPoint y: 710, distance: 93.0
click at [297, 657] on button "16" at bounding box center [293, 649] width 17 height 17
drag, startPoint x: 371, startPoint y: 720, endPoint x: 372, endPoint y: 736, distance: 16.0
click at [371, 721] on span "Save" at bounding box center [368, 725] width 17 height 7
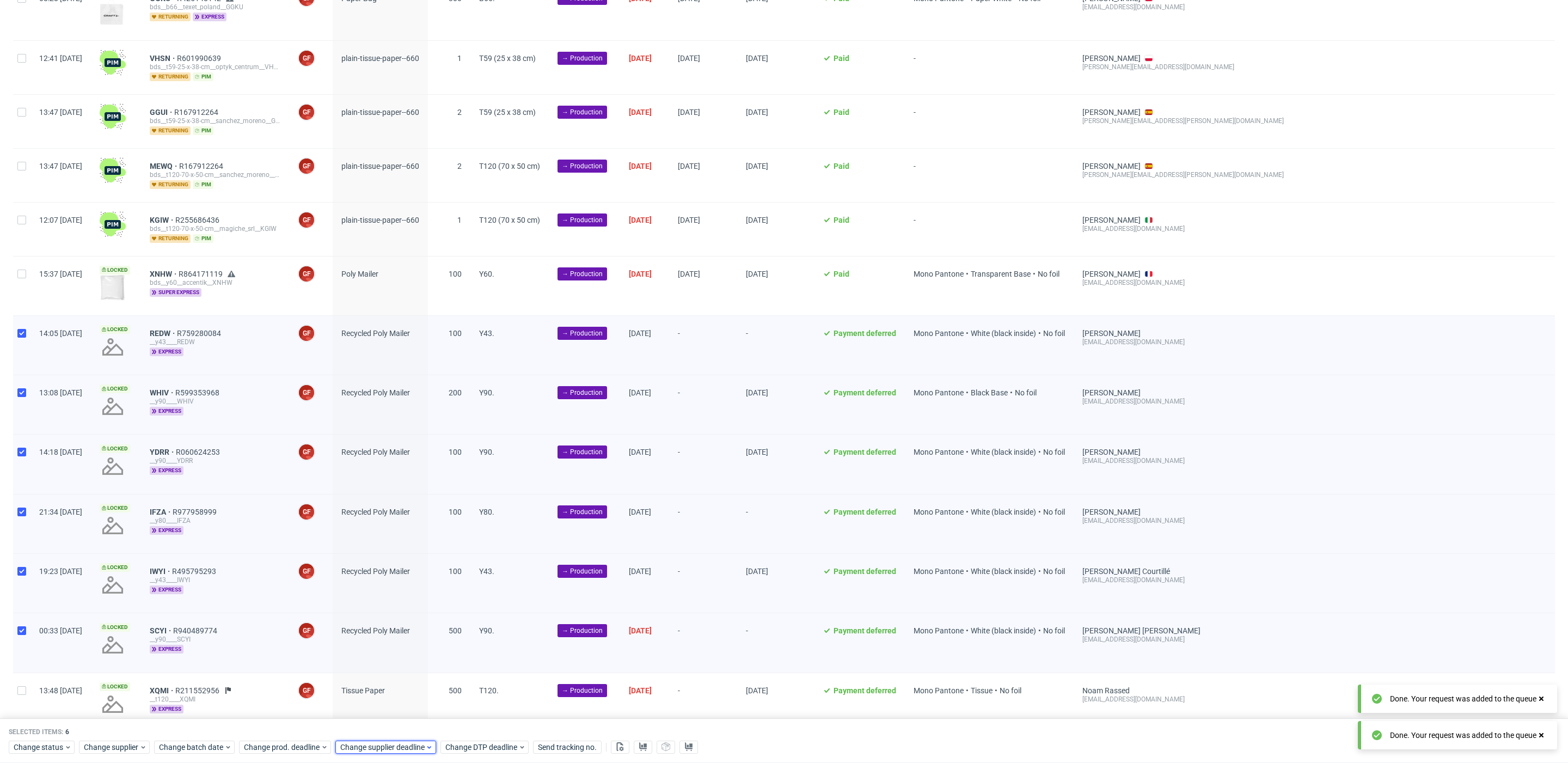
click at [376, 746] on span "Change supplier deadline" at bounding box center [383, 747] width 85 height 11
click at [391, 655] on button "16" at bounding box center [390, 649] width 17 height 17
drag, startPoint x: 460, startPoint y: 725, endPoint x: 455, endPoint y: 721, distance: 6.4
click at [460, 724] on span "Save" at bounding box center [464, 725] width 17 height 7
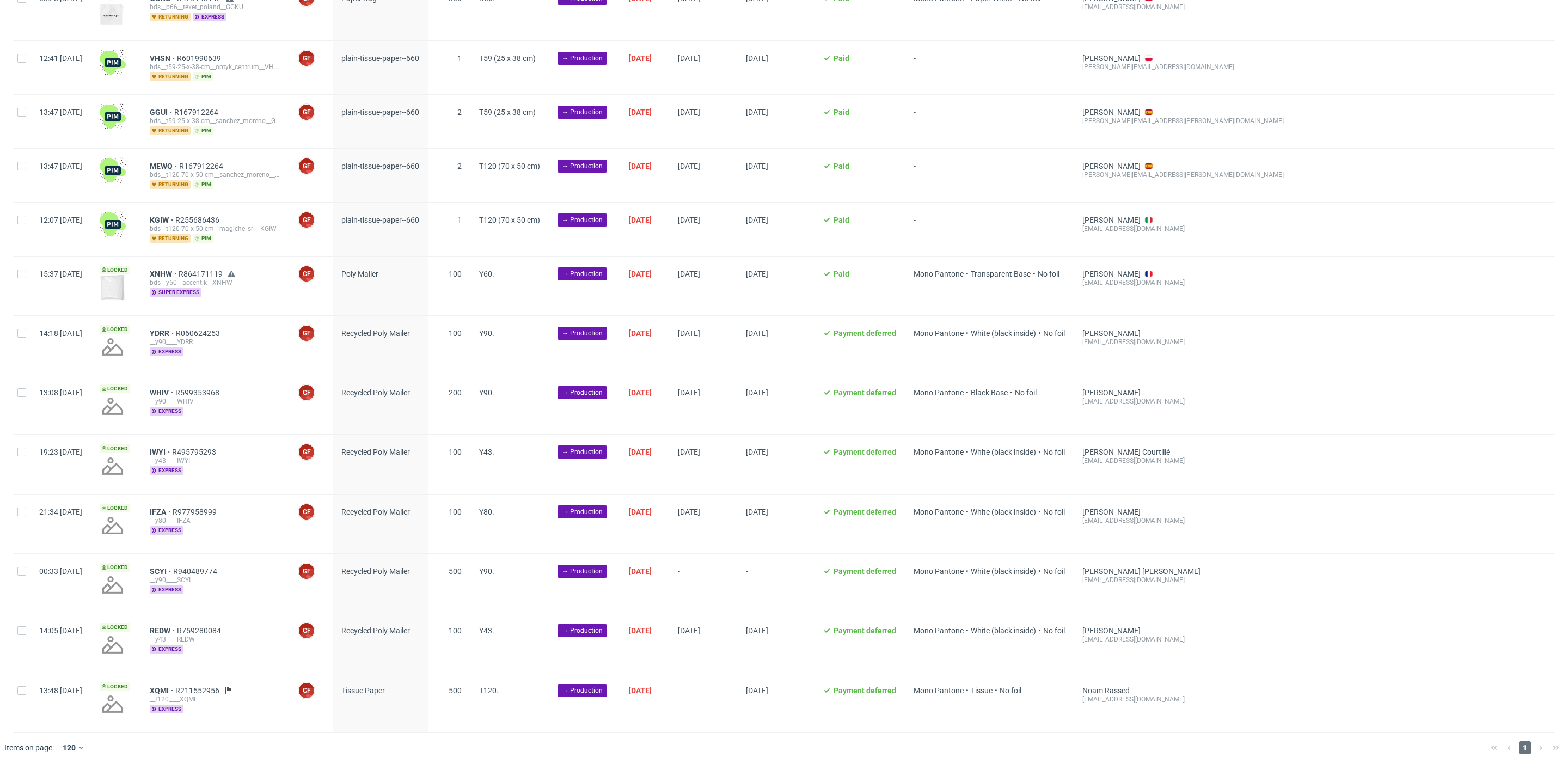
scroll to position [0, 1200]
click at [16, 682] on div at bounding box center [22, 702] width 17 height 59
checkbox input "true"
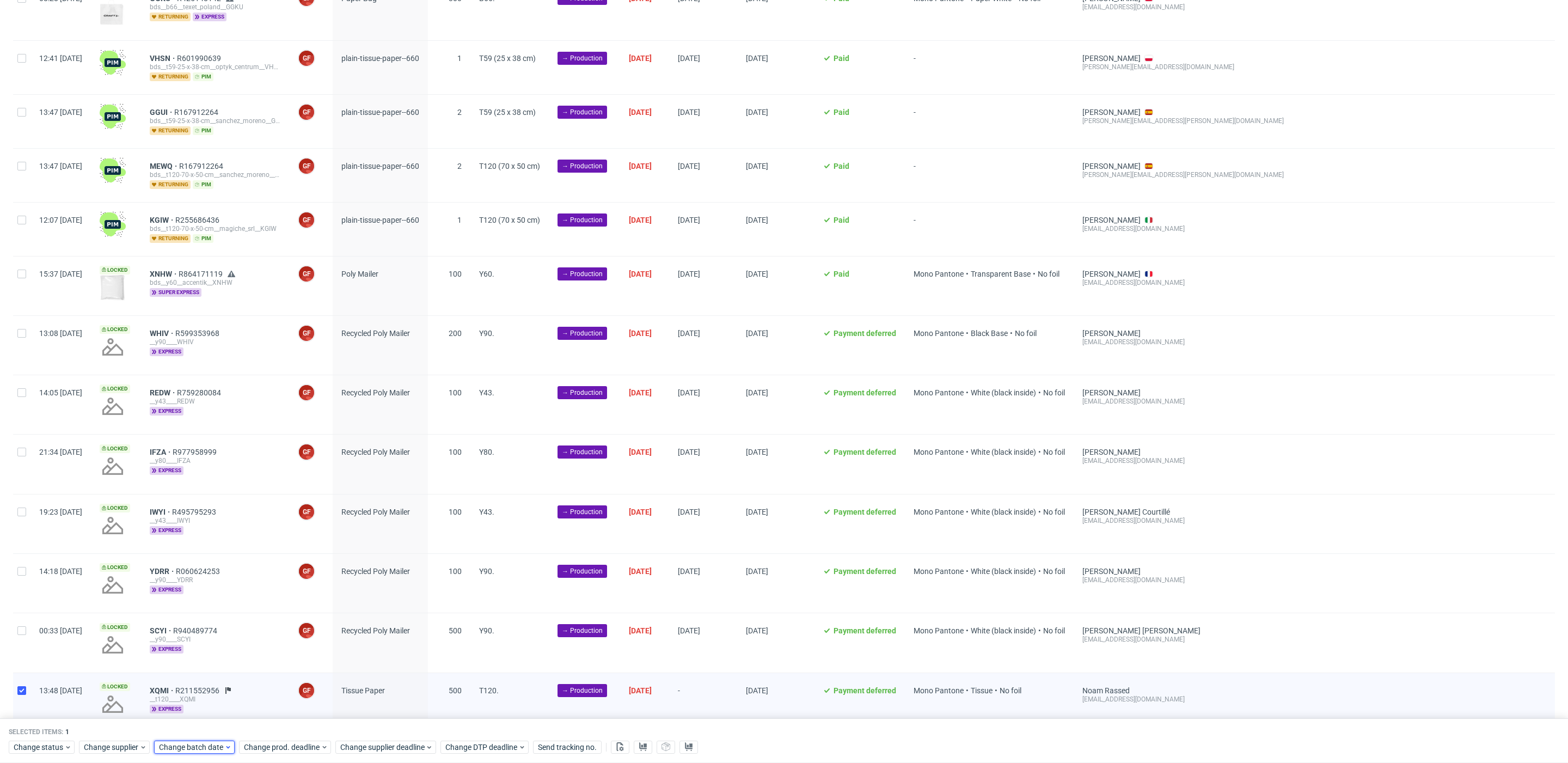
click at [187, 746] on span "Change batch date" at bounding box center [191, 747] width 66 height 11
drag, startPoint x: 213, startPoint y: 633, endPoint x: 222, endPoint y: 642, distance: 12.7
click at [213, 633] on button "9" at bounding box center [209, 630] width 17 height 17
click at [287, 725] on span "Save" at bounding box center [283, 725] width 17 height 7
click at [290, 751] on span "Change prod. deadline" at bounding box center [283, 747] width 76 height 11
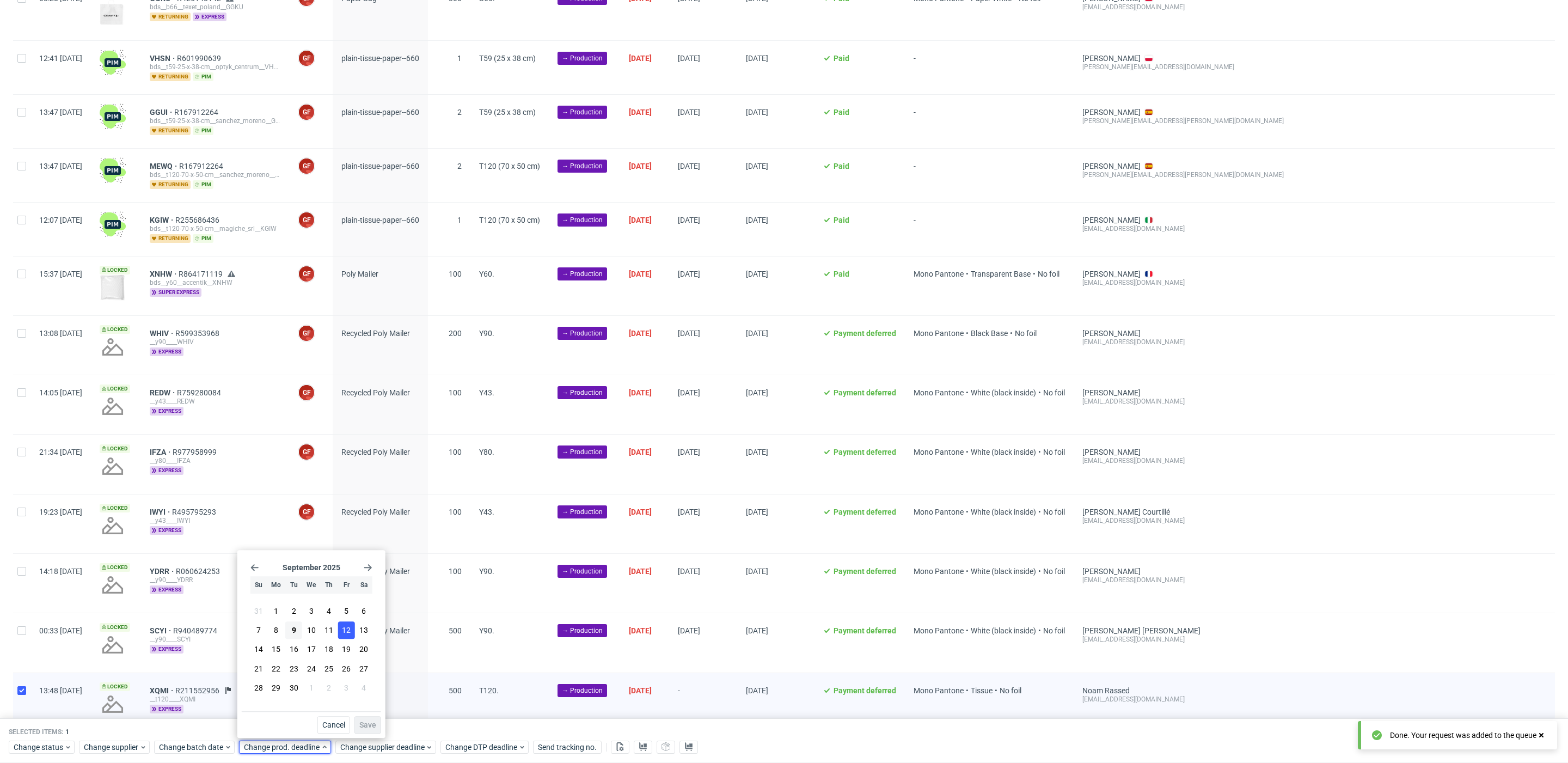
click at [343, 632] on span "12" at bounding box center [347, 630] width 8 height 11
click at [366, 724] on span "Save" at bounding box center [368, 725] width 17 height 7
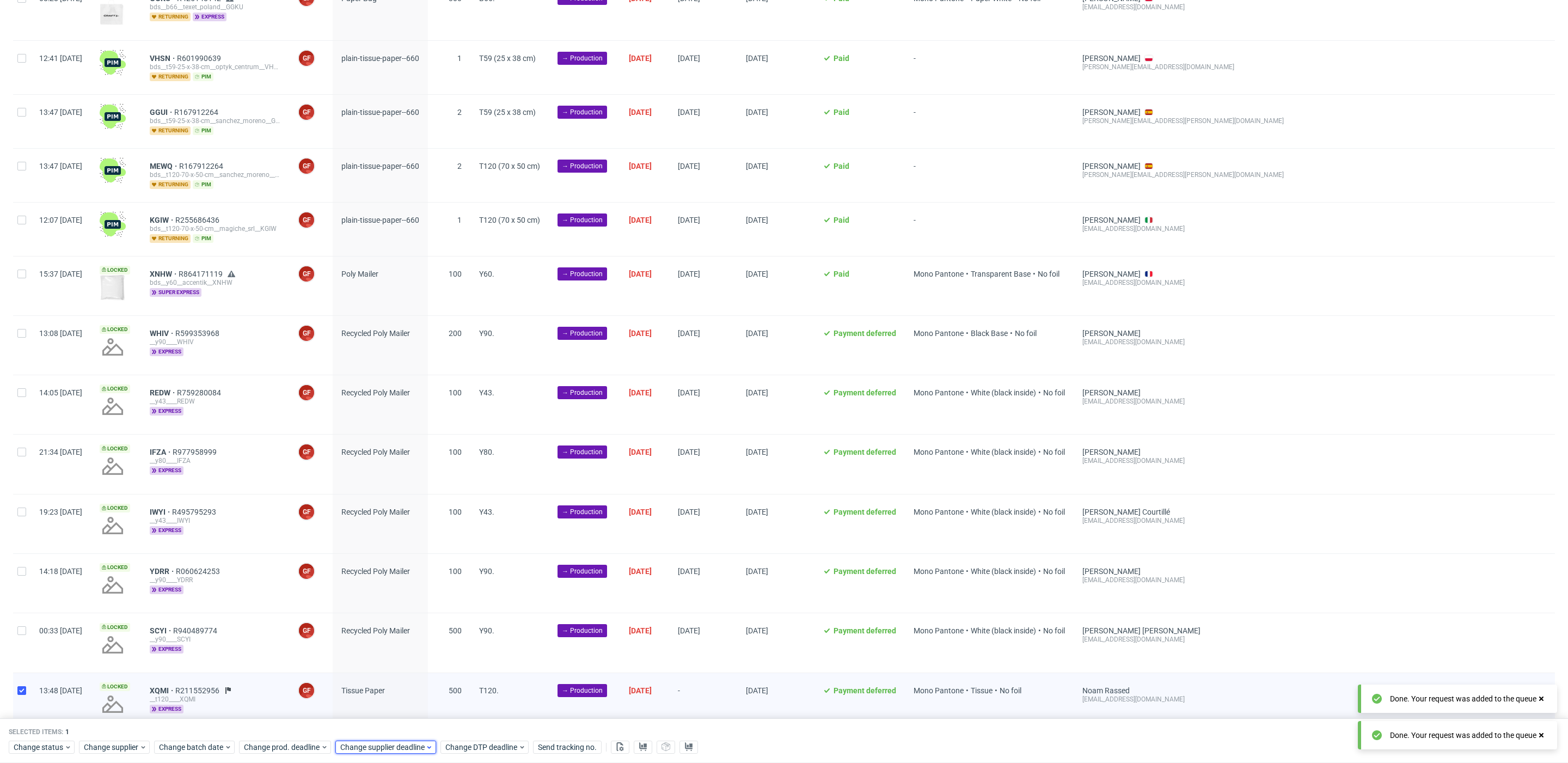
click at [380, 747] on span "Change supplier deadline" at bounding box center [383, 747] width 85 height 11
click at [443, 632] on span "12" at bounding box center [443, 630] width 8 height 11
click at [464, 725] on span "Save" at bounding box center [464, 725] width 17 height 7
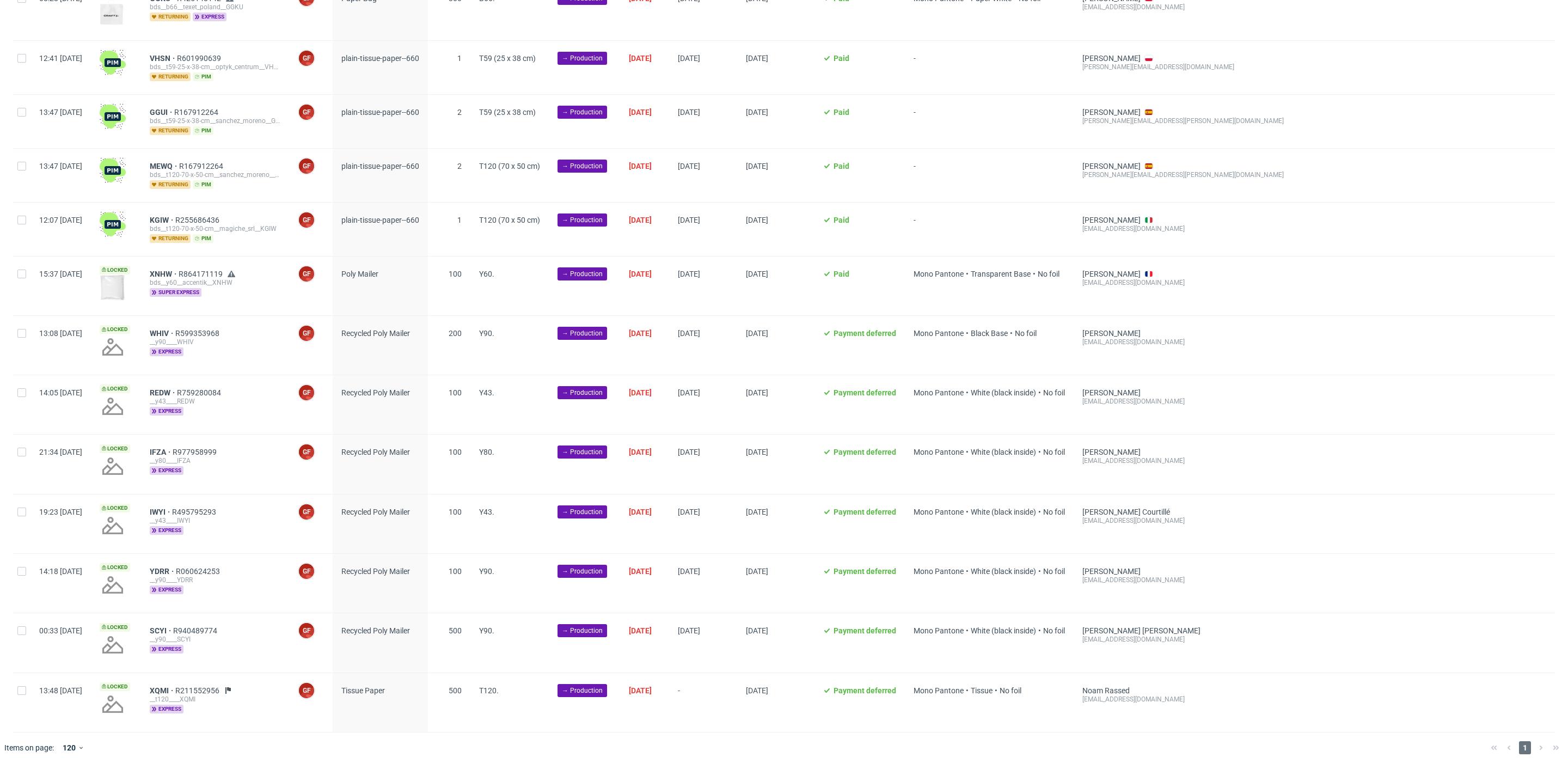
scroll to position [0, 1200]
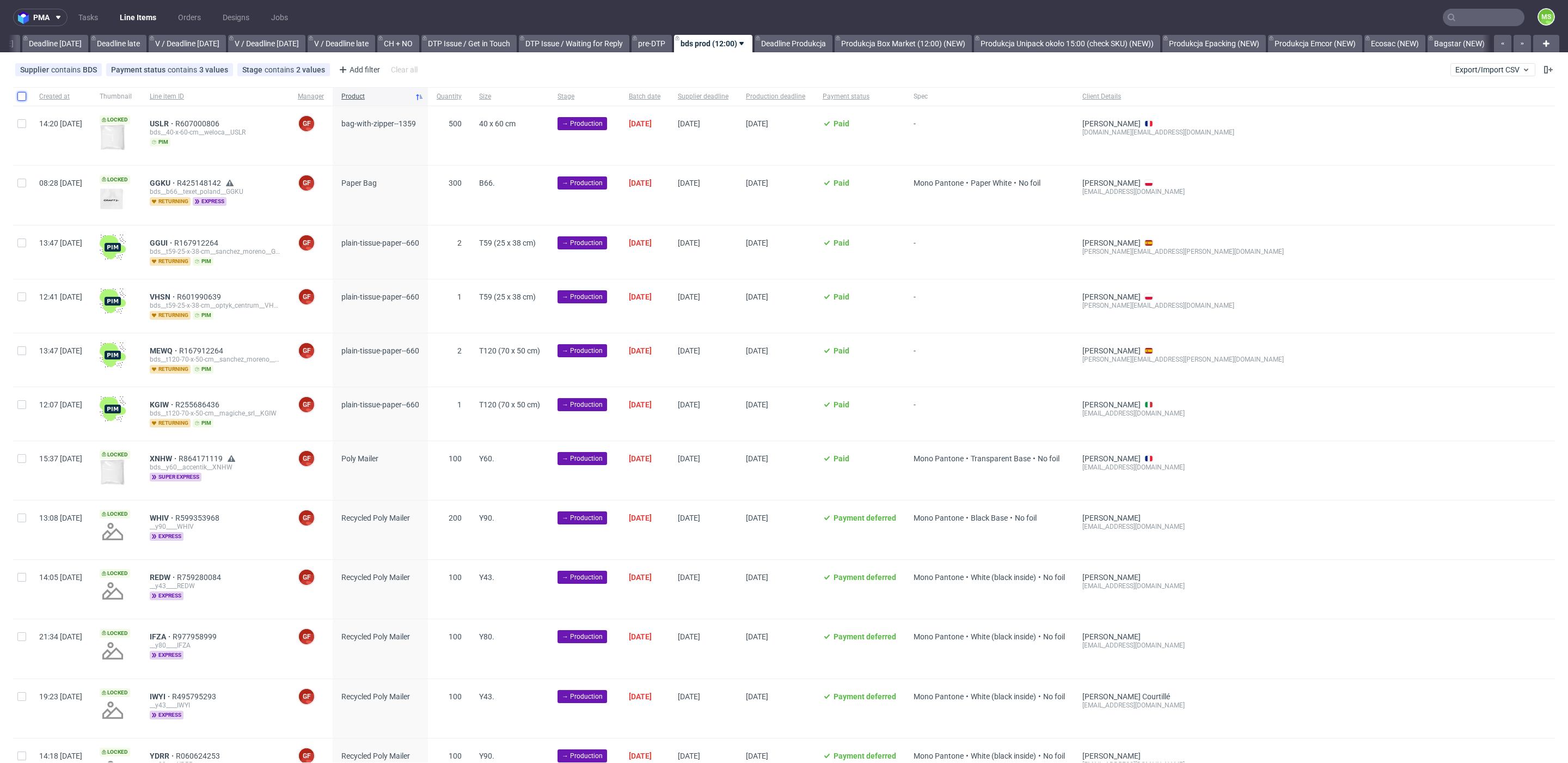
drag, startPoint x: 26, startPoint y: 96, endPoint x: 43, endPoint y: 187, distance: 92.6
click at [24, 96] on input "checkbox" at bounding box center [22, 96] width 8 height 8
checkbox input "true"
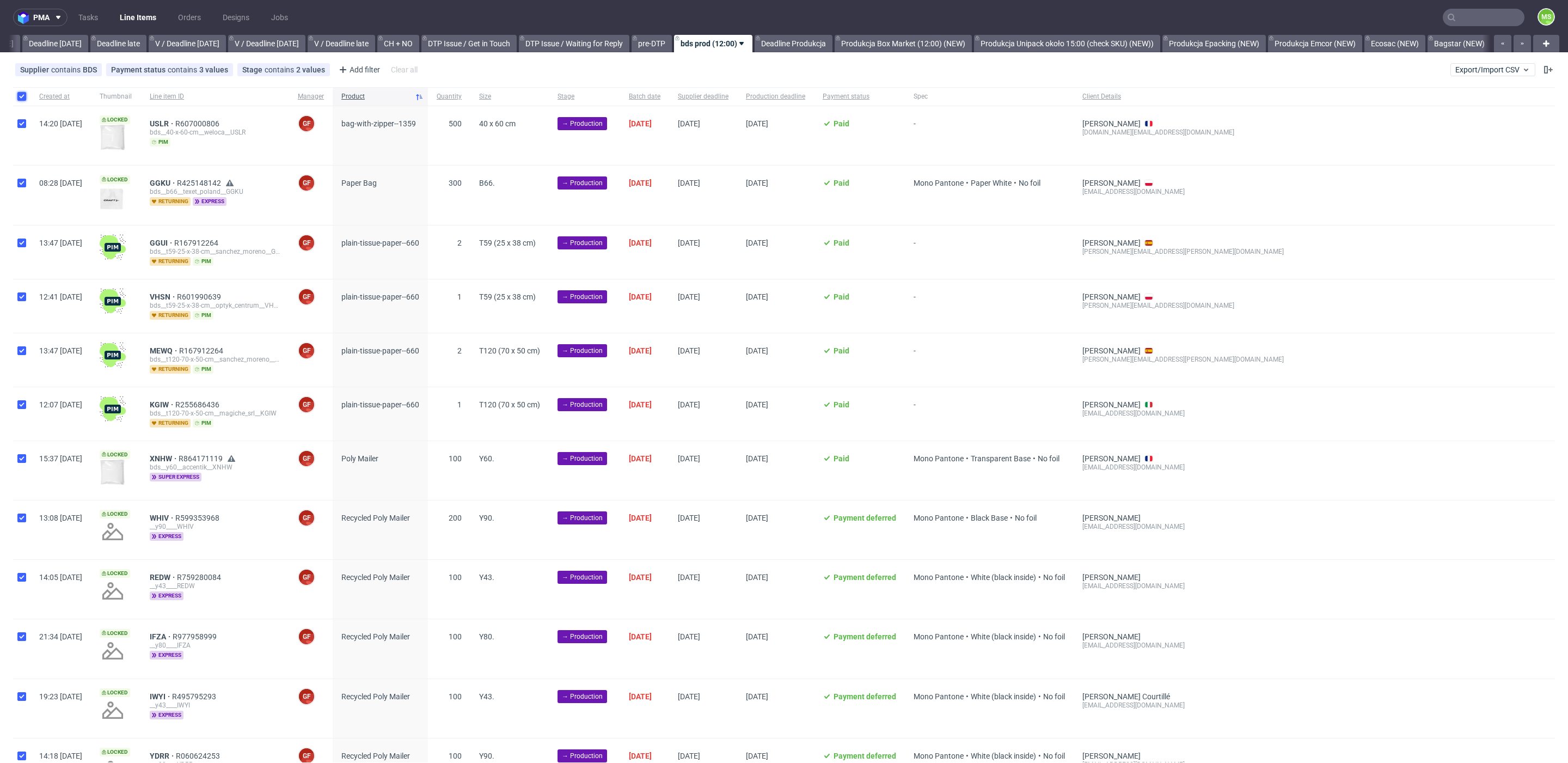
checkbox input "true"
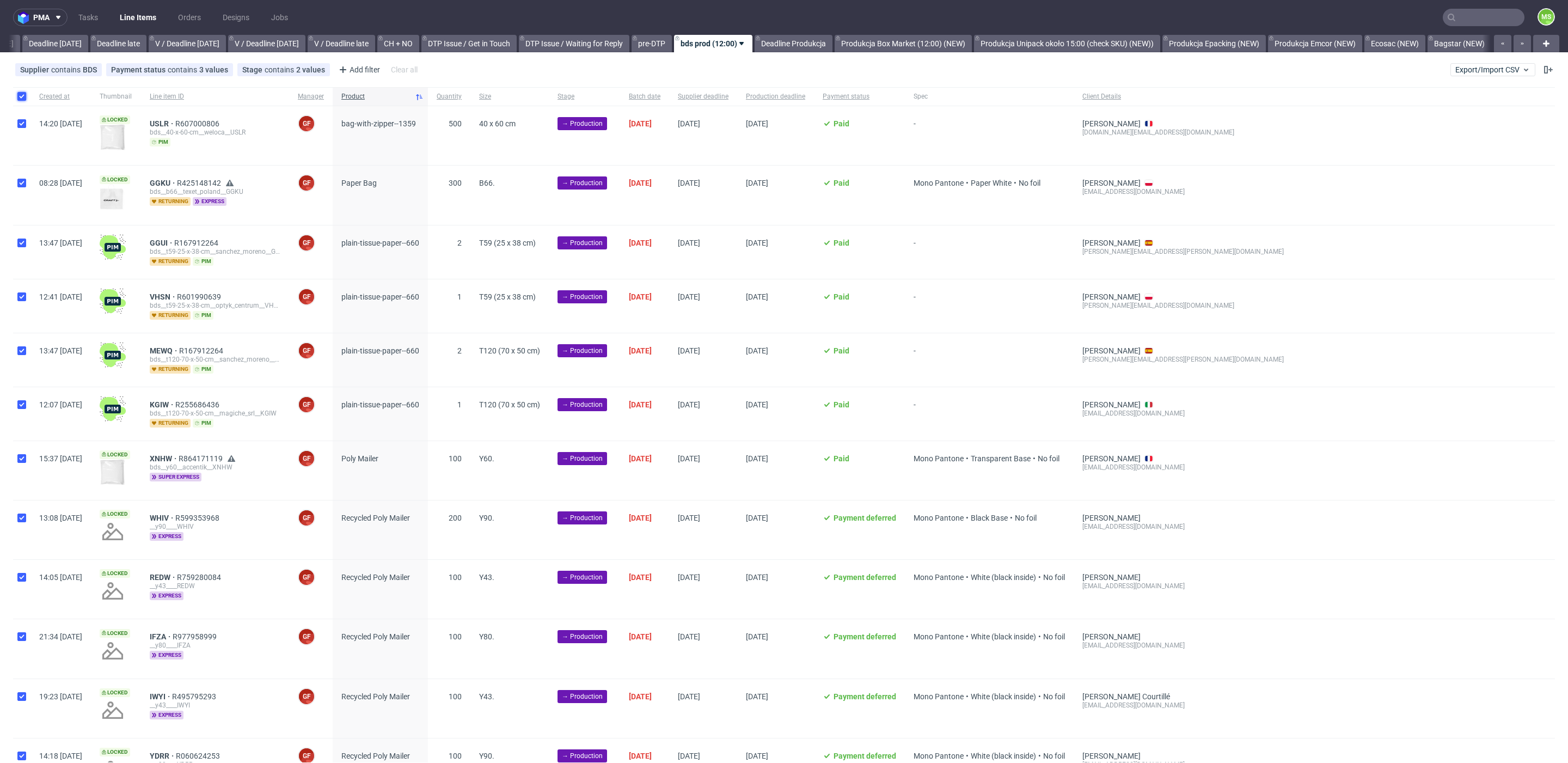
checkbox input "true"
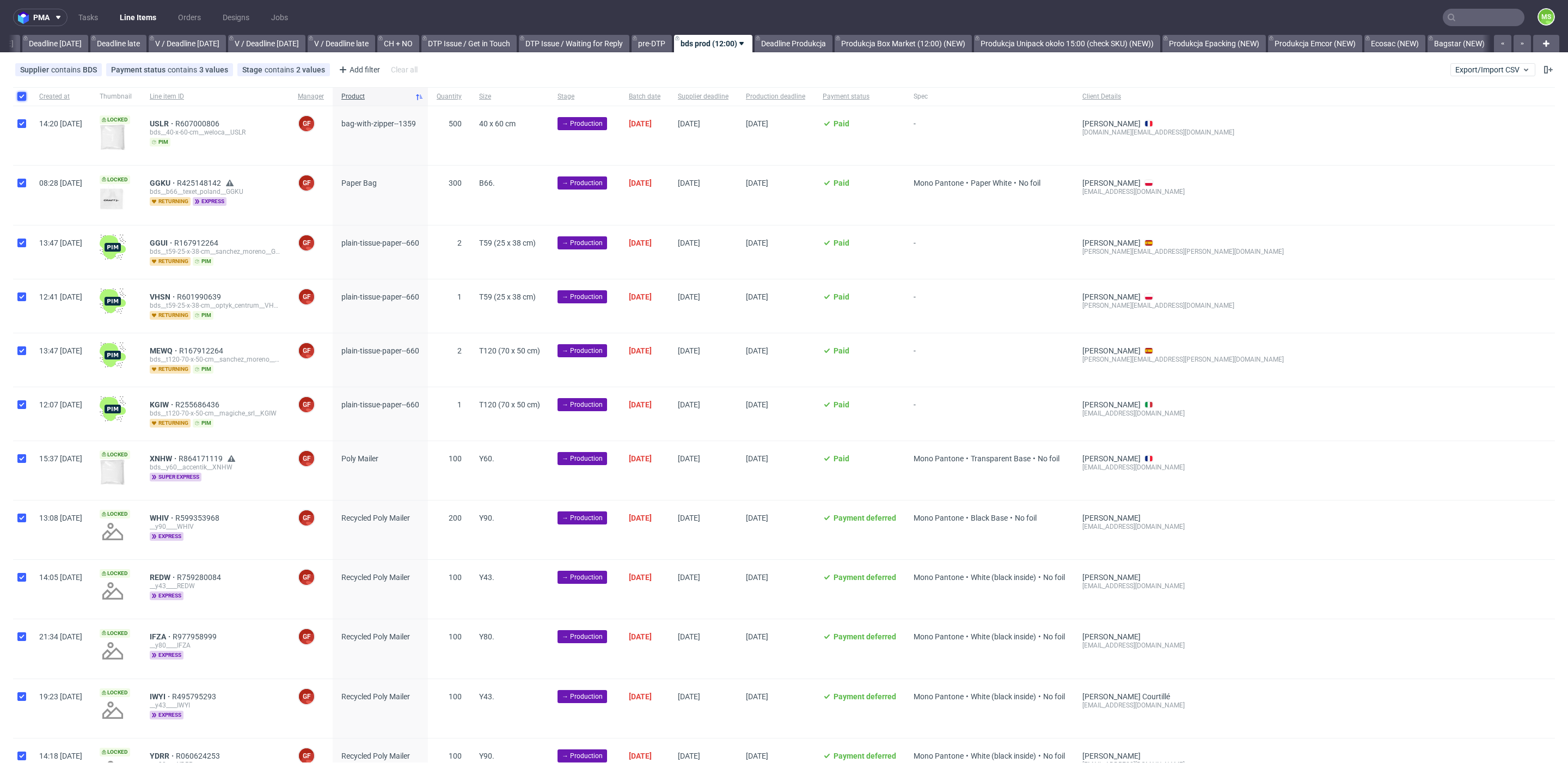
checkbox input "true"
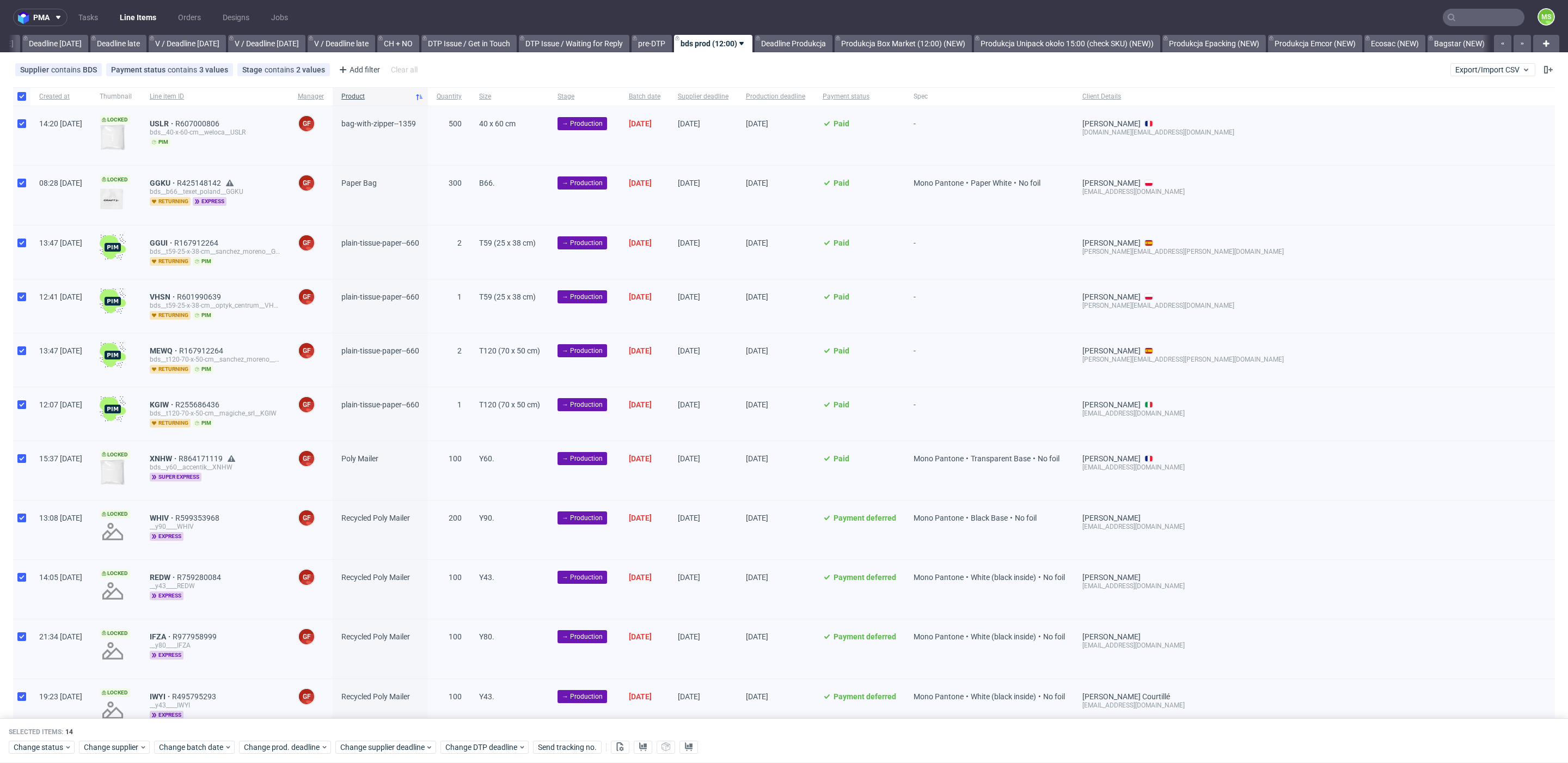
drag, startPoint x: 26, startPoint y: 248, endPoint x: 23, endPoint y: 272, distance: 24.2
click at [25, 248] on div at bounding box center [22, 252] width 17 height 53
checkbox input "false"
drag, startPoint x: 21, startPoint y: 291, endPoint x: 31, endPoint y: 318, distance: 28.8
click at [21, 293] on input "checkbox" at bounding box center [22, 297] width 8 height 8
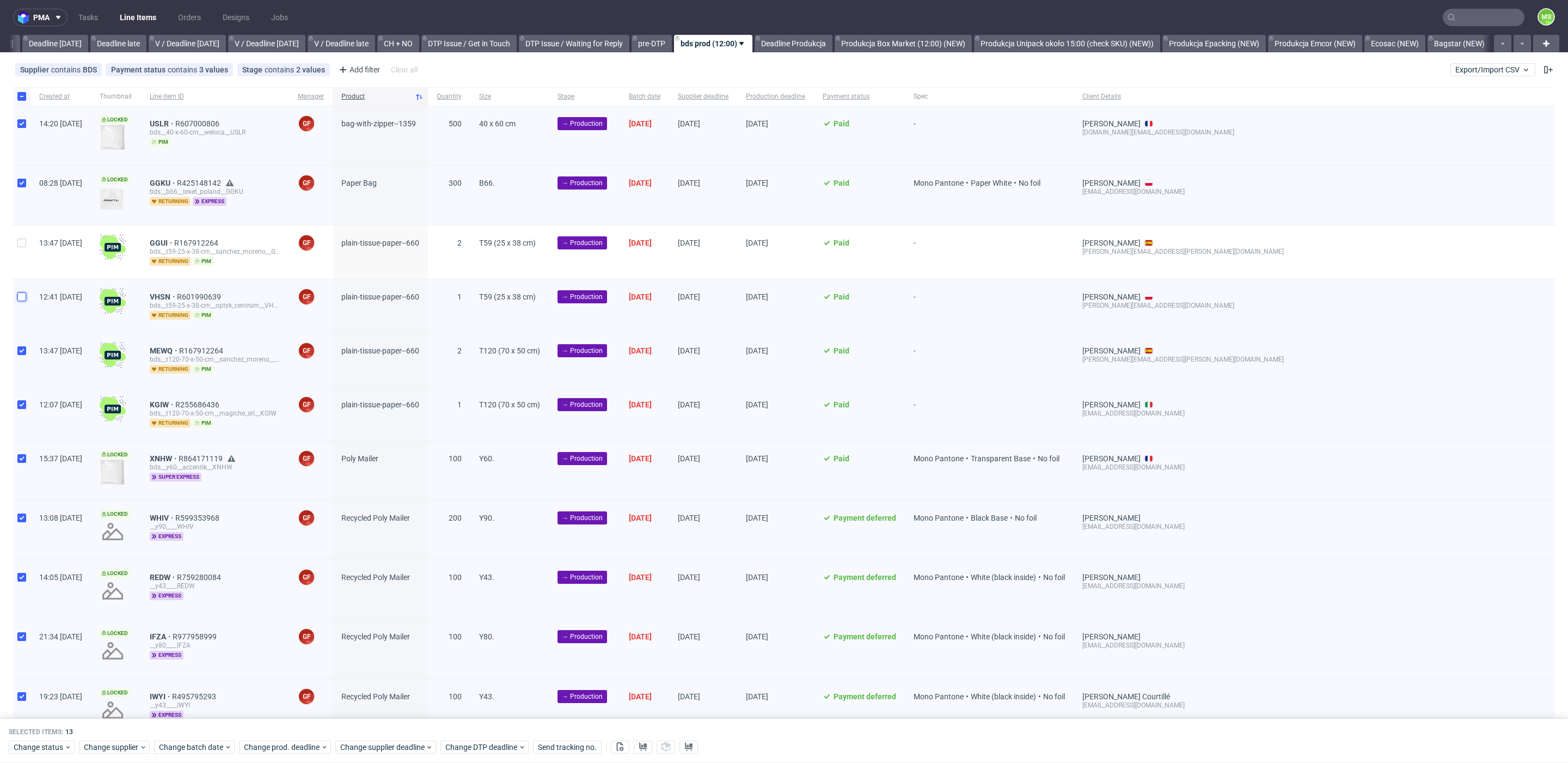
checkbox input "false"
click at [26, 348] on div at bounding box center [22, 360] width 17 height 53
checkbox input "false"
click at [23, 403] on input "checkbox" at bounding box center [22, 405] width 8 height 8
checkbox input "false"
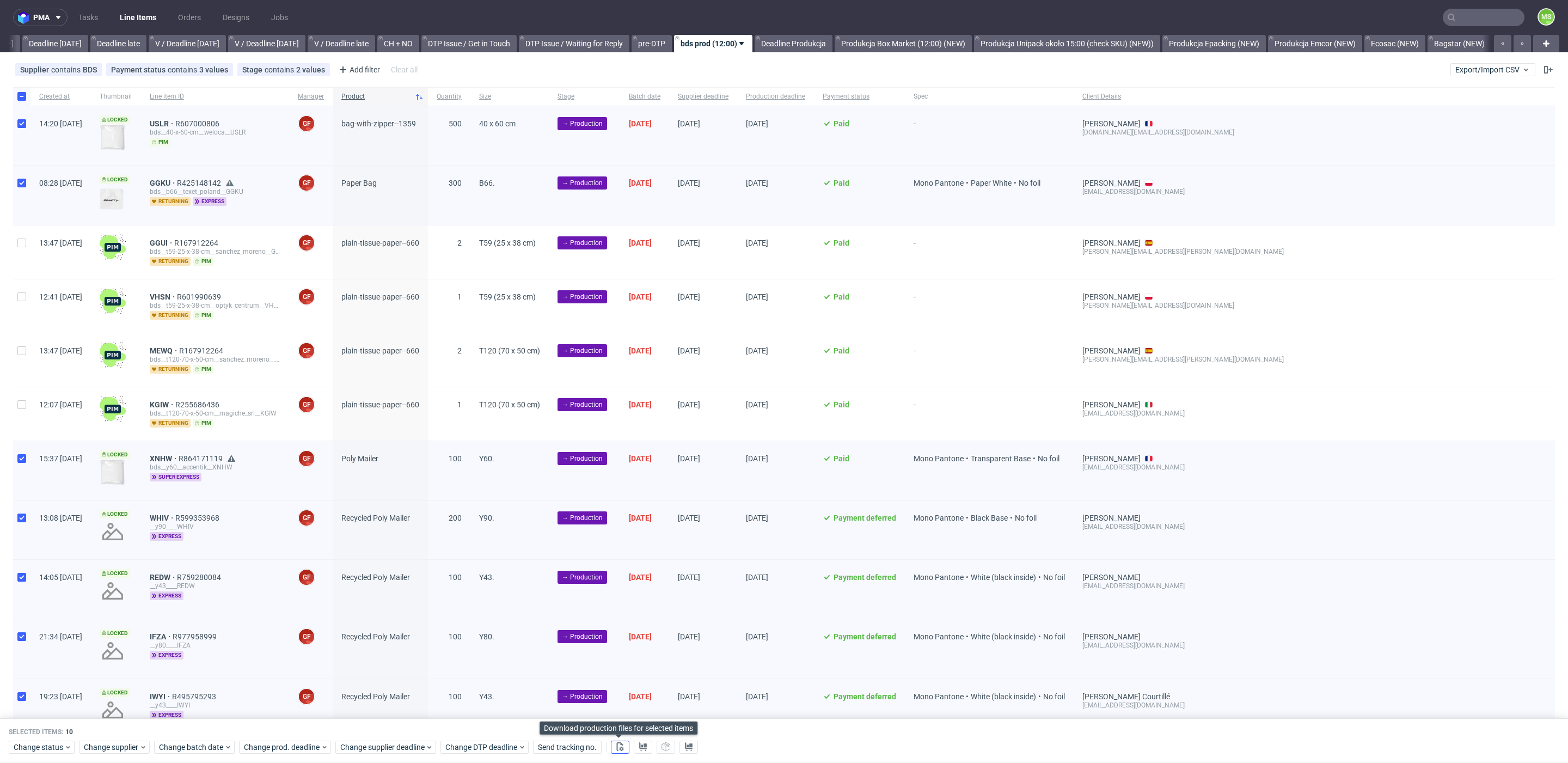
drag, startPoint x: 622, startPoint y: 746, endPoint x: 631, endPoint y: 740, distance: 10.8
click at [622, 746] on icon at bounding box center [620, 746] width 8 height 8
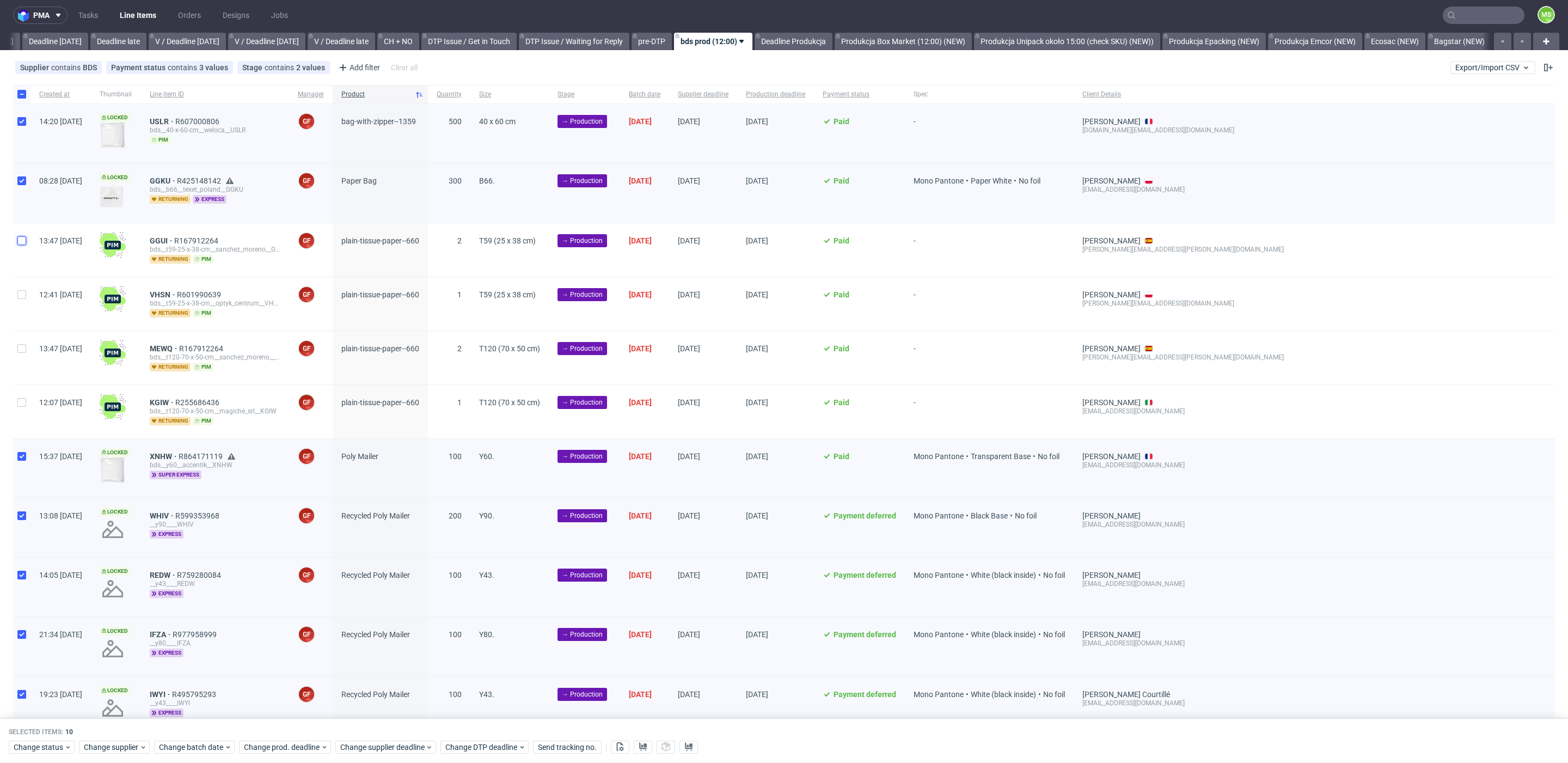
drag, startPoint x: 25, startPoint y: 238, endPoint x: 30, endPoint y: 283, distance: 45.3
click at [25, 244] on input "checkbox" at bounding box center [22, 240] width 8 height 8
checkbox input "true"
drag, startPoint x: 27, startPoint y: 290, endPoint x: 26, endPoint y: 327, distance: 37.0
click at [27, 291] on div at bounding box center [22, 304] width 17 height 53
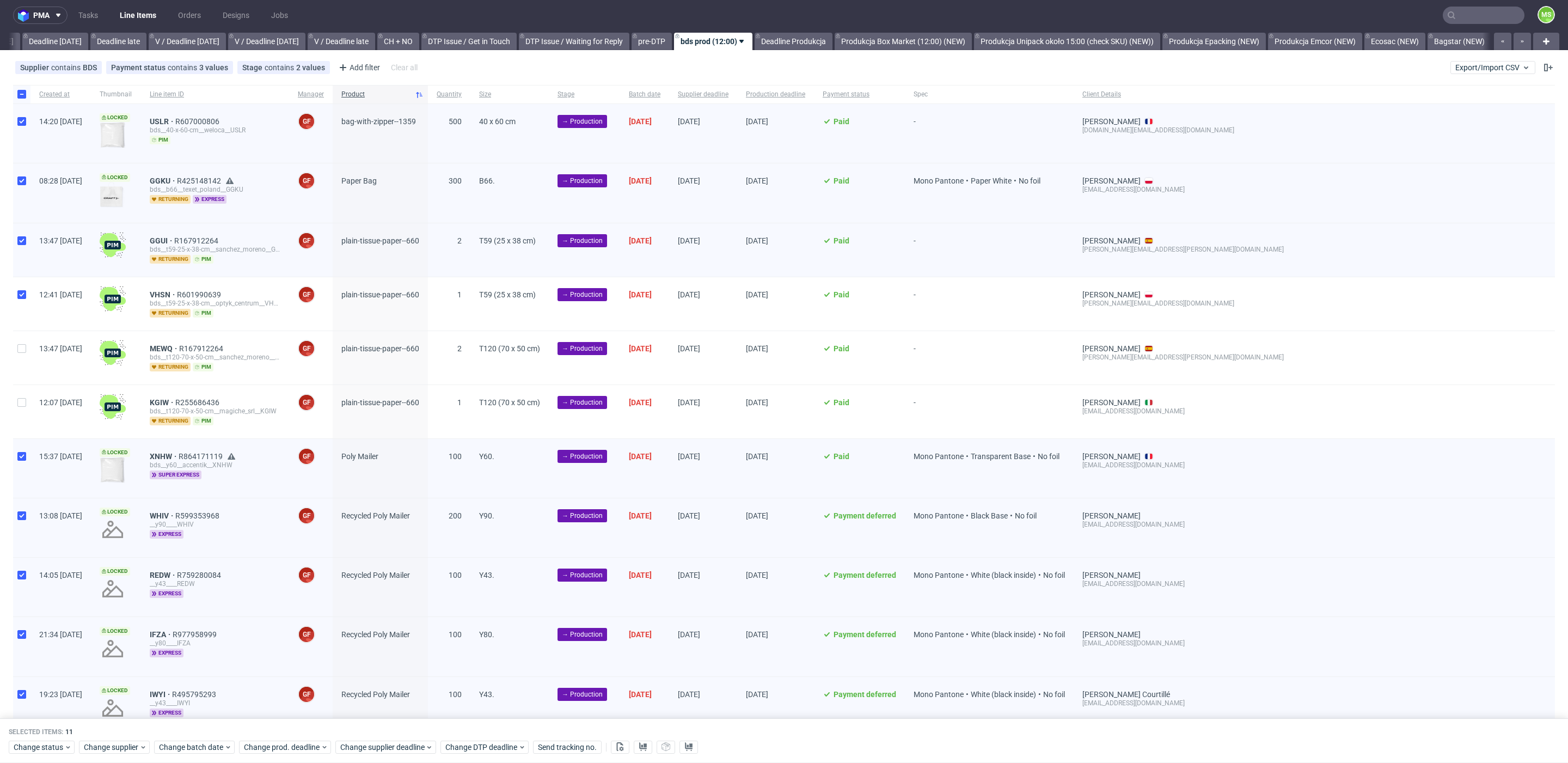
checkbox input "true"
drag, startPoint x: 24, startPoint y: 345, endPoint x: 27, endPoint y: 374, distance: 29.2
click at [23, 346] on input "checkbox" at bounding box center [22, 348] width 8 height 8
checkbox input "true"
click at [22, 394] on div at bounding box center [22, 411] width 17 height 53
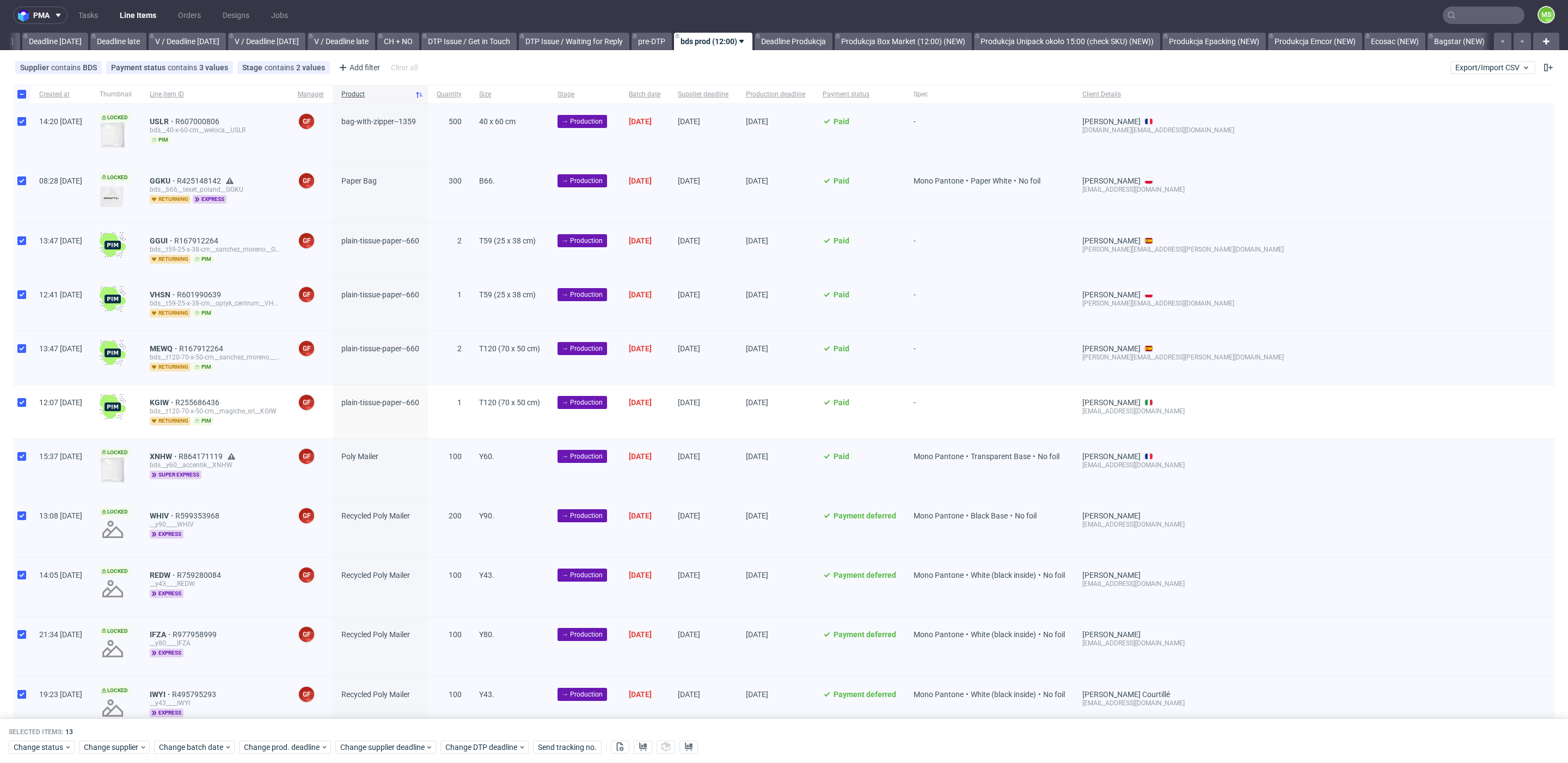
checkbox input "true"
click at [639, 750] on icon at bounding box center [643, 746] width 8 height 8
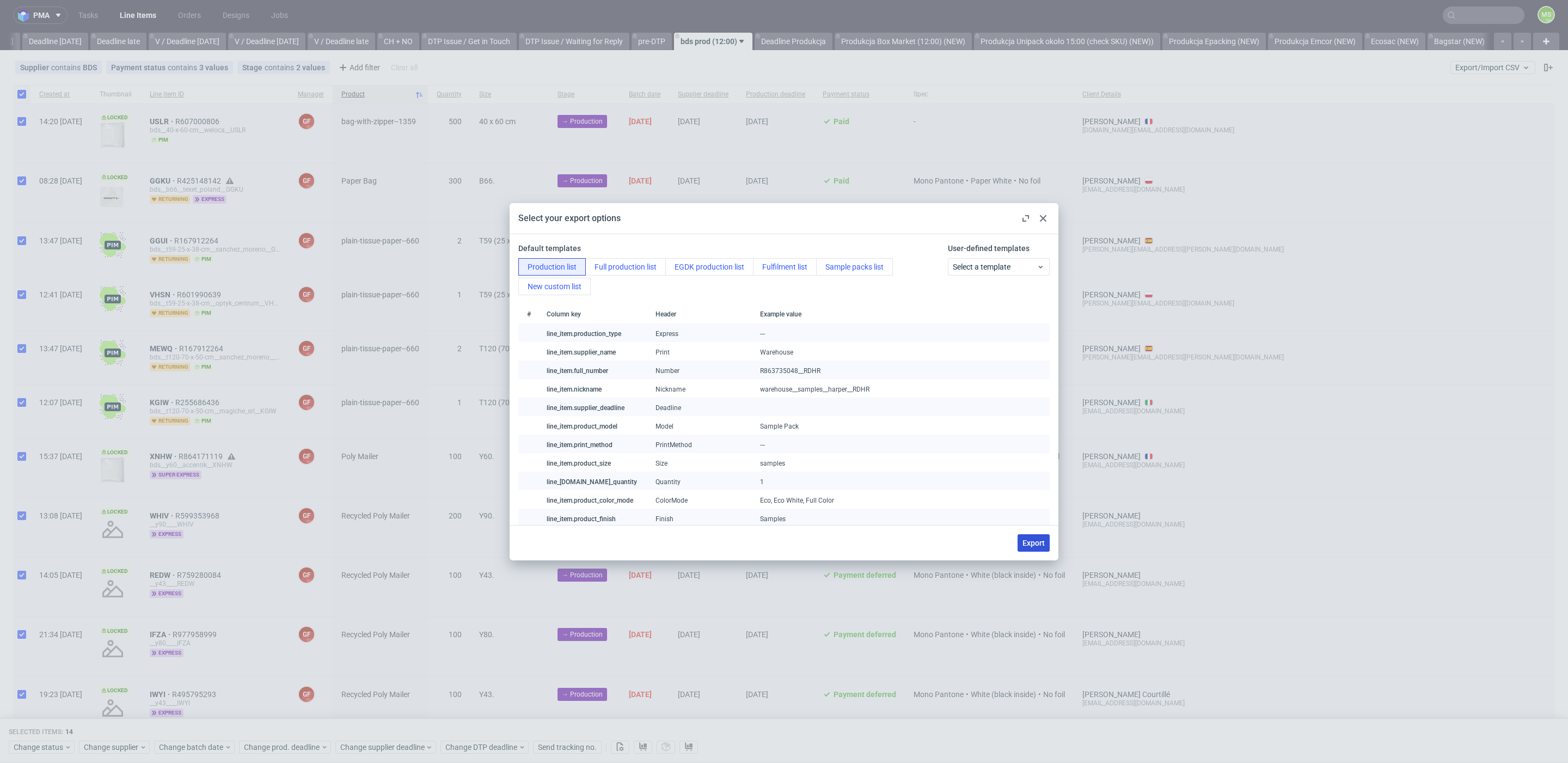
click at [1031, 543] on span "Export" at bounding box center [1034, 543] width 22 height 7
checkbox input "false"
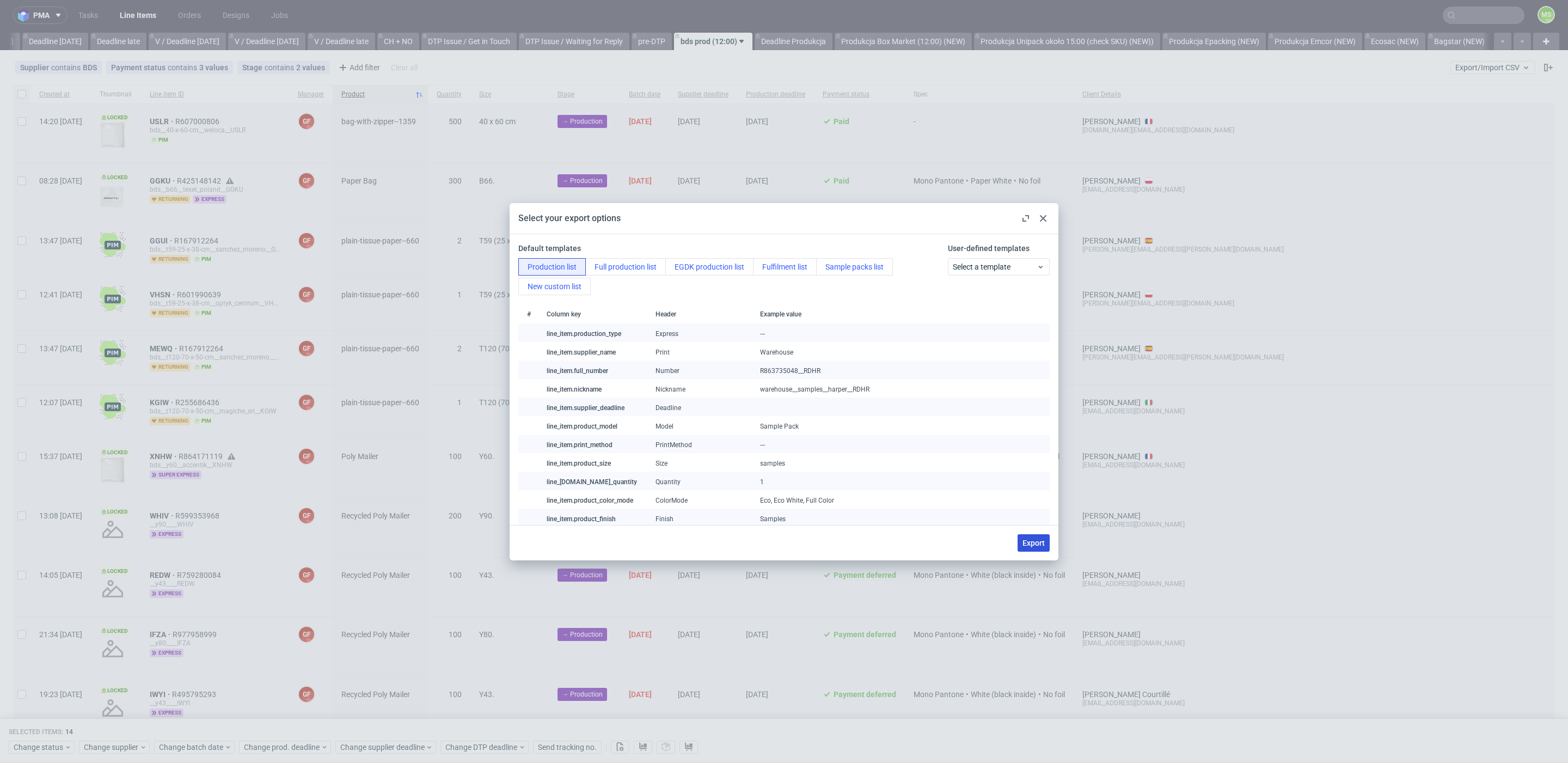
checkbox input "false"
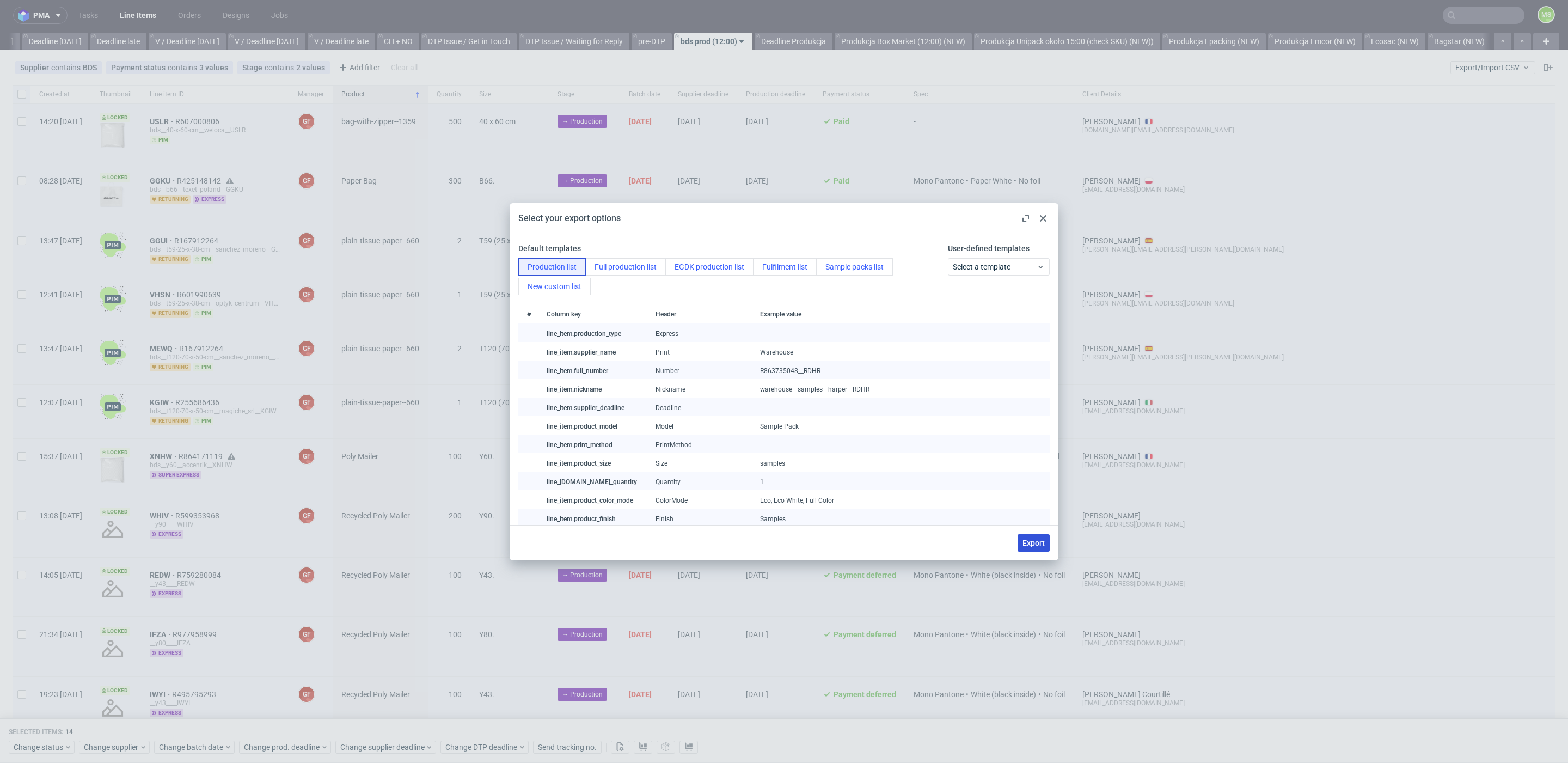
checkbox input "false"
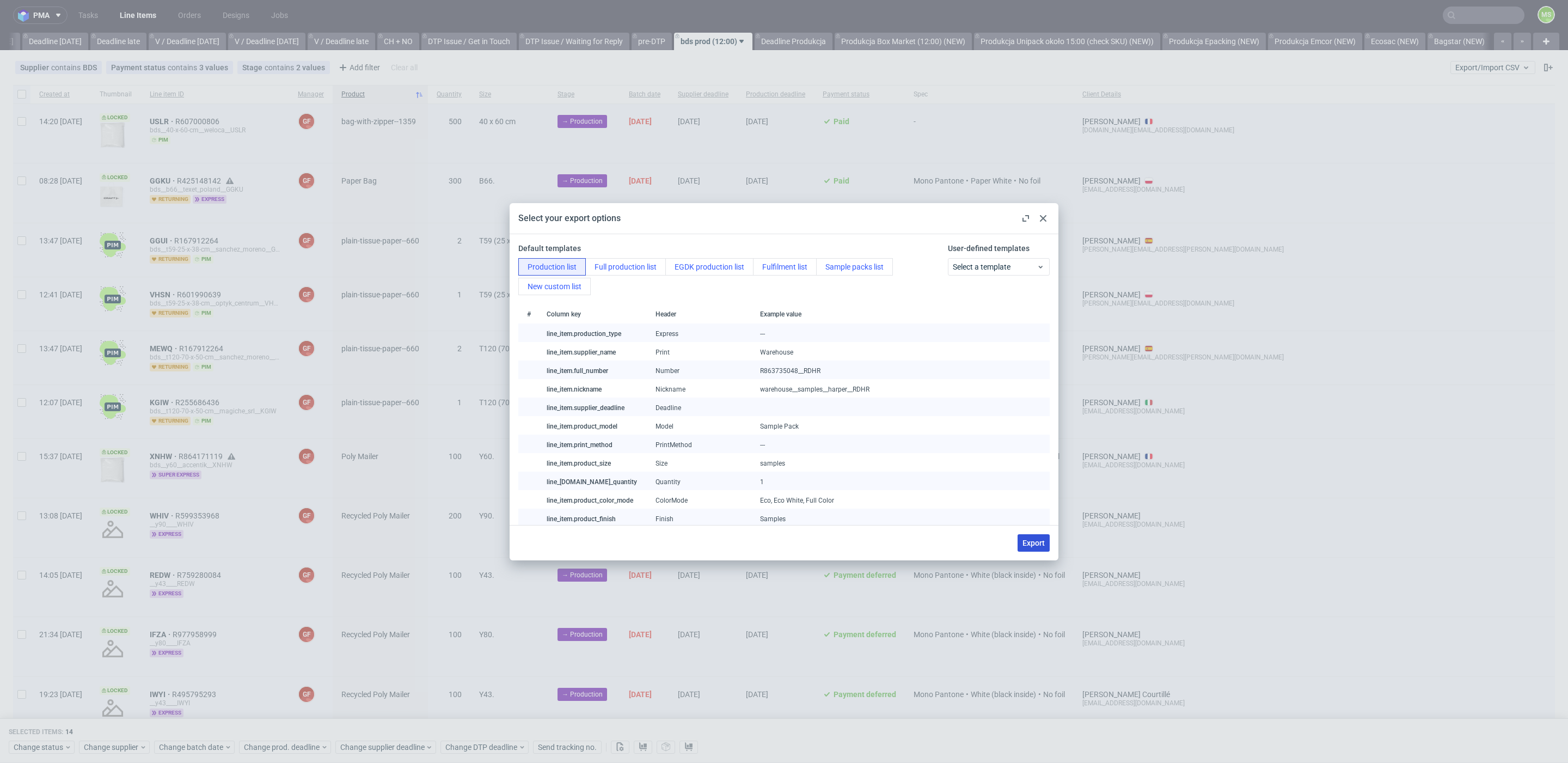
checkbox input "false"
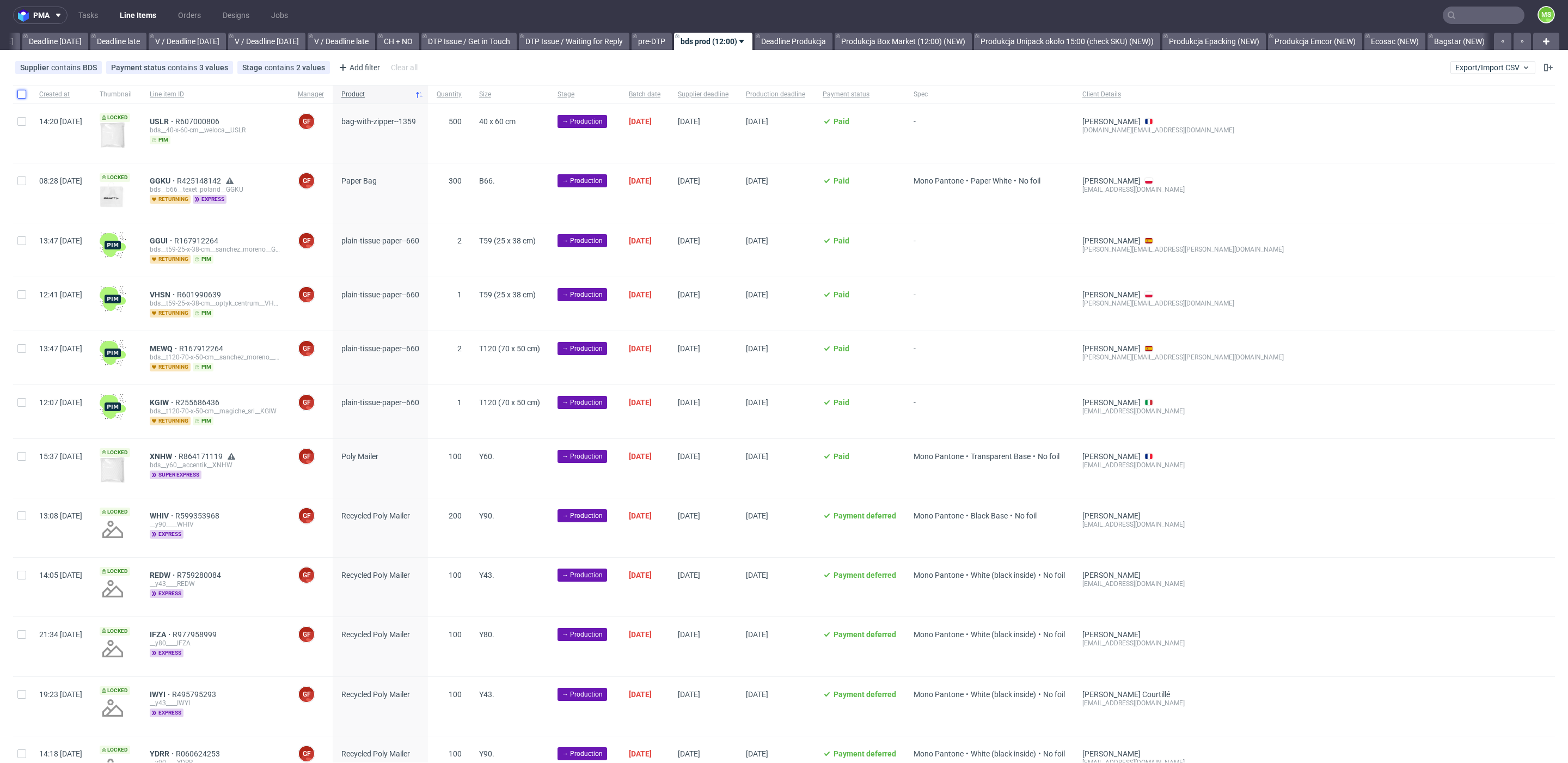
click at [20, 96] on input "checkbox" at bounding box center [22, 94] width 8 height 8
checkbox input "true"
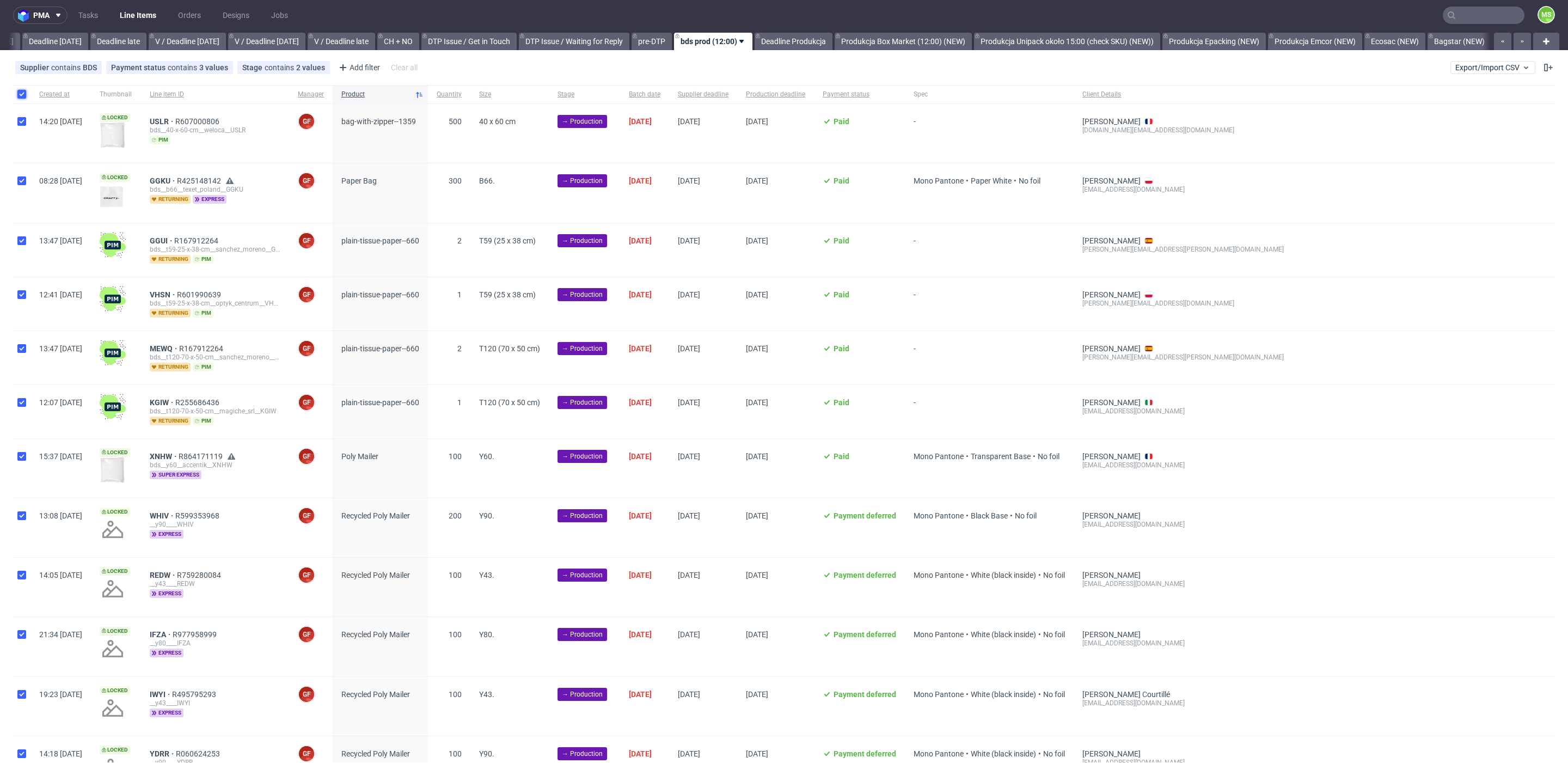
checkbox input "true"
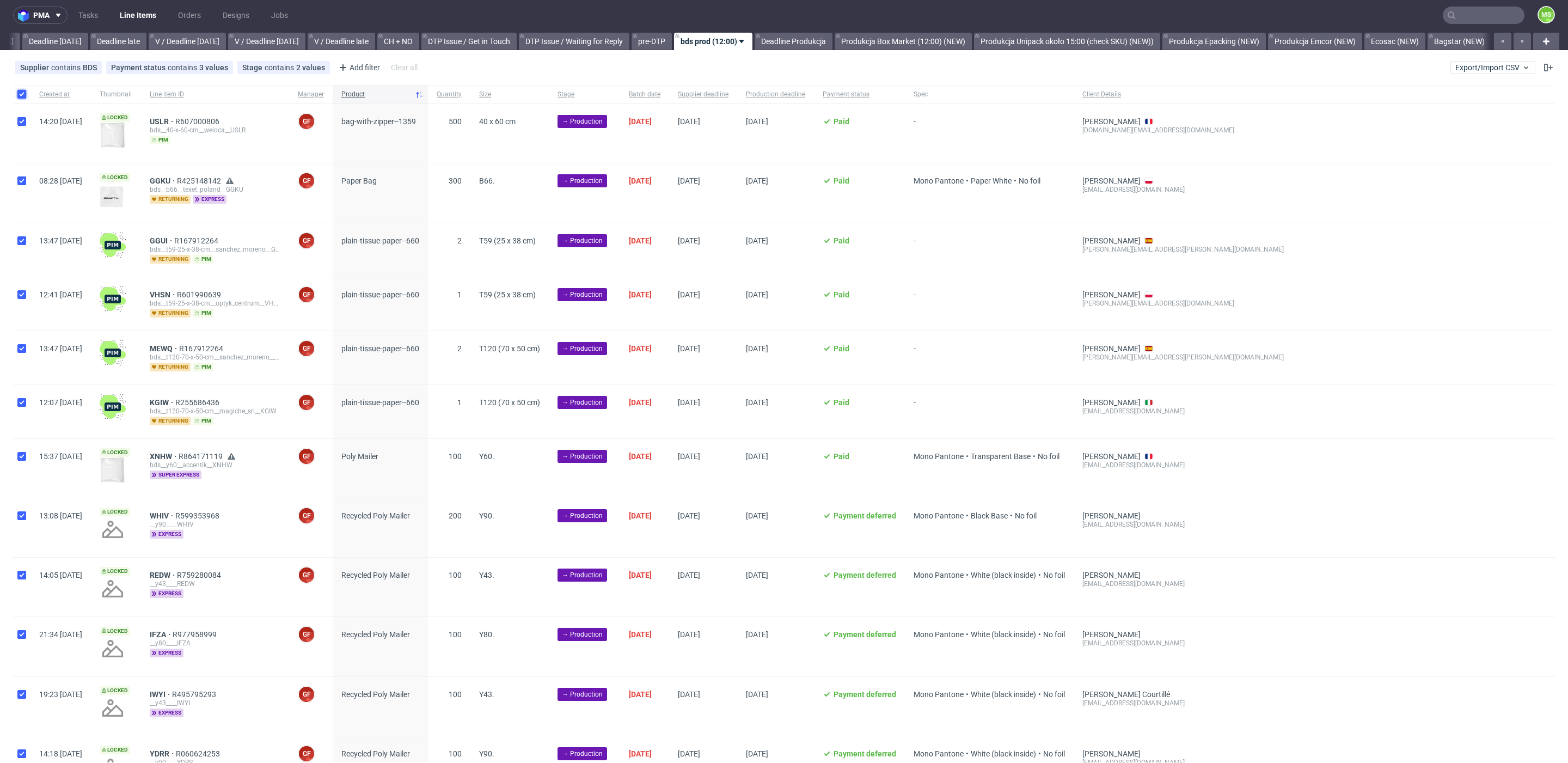
checkbox input "true"
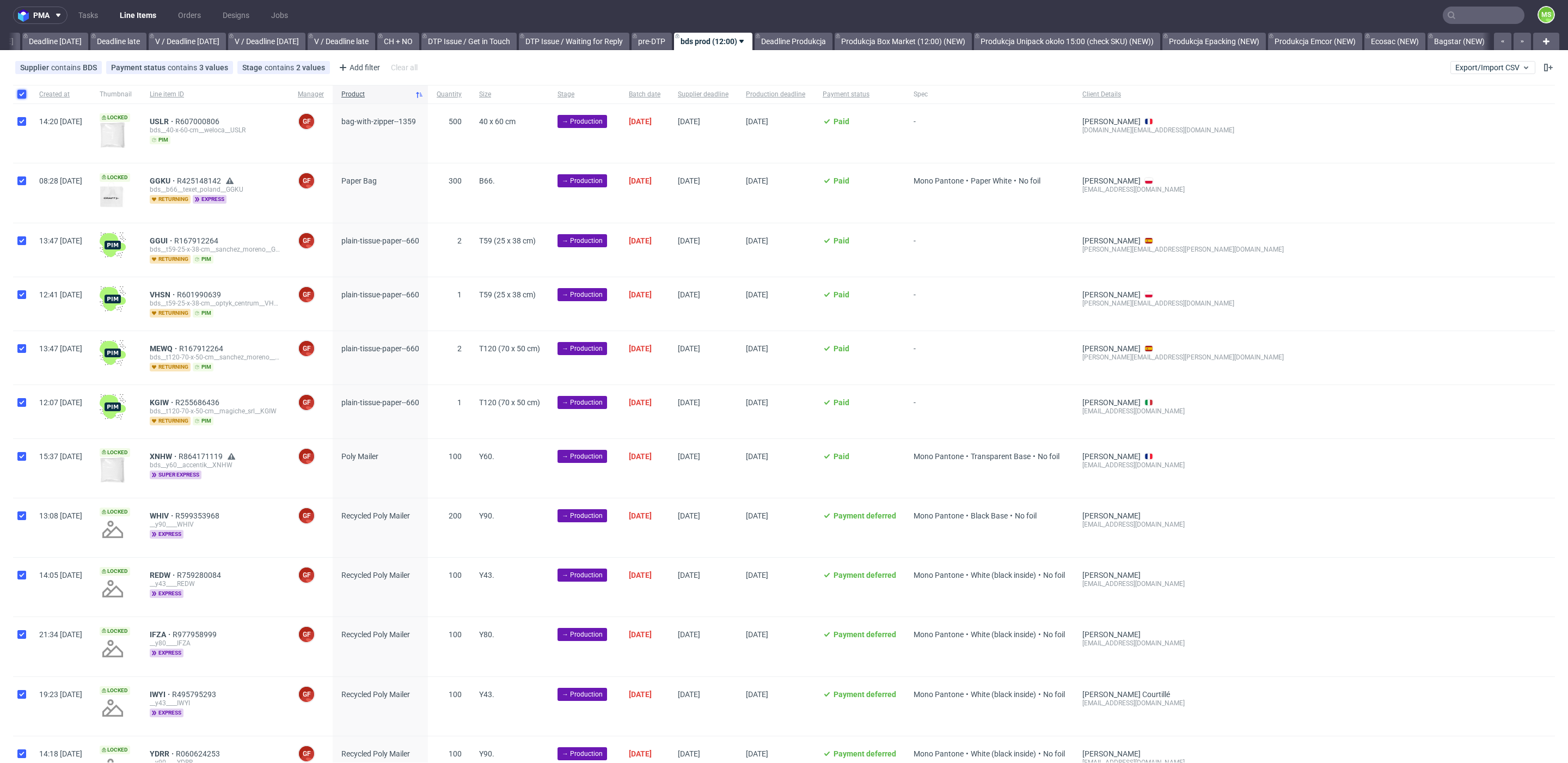
checkbox input "true"
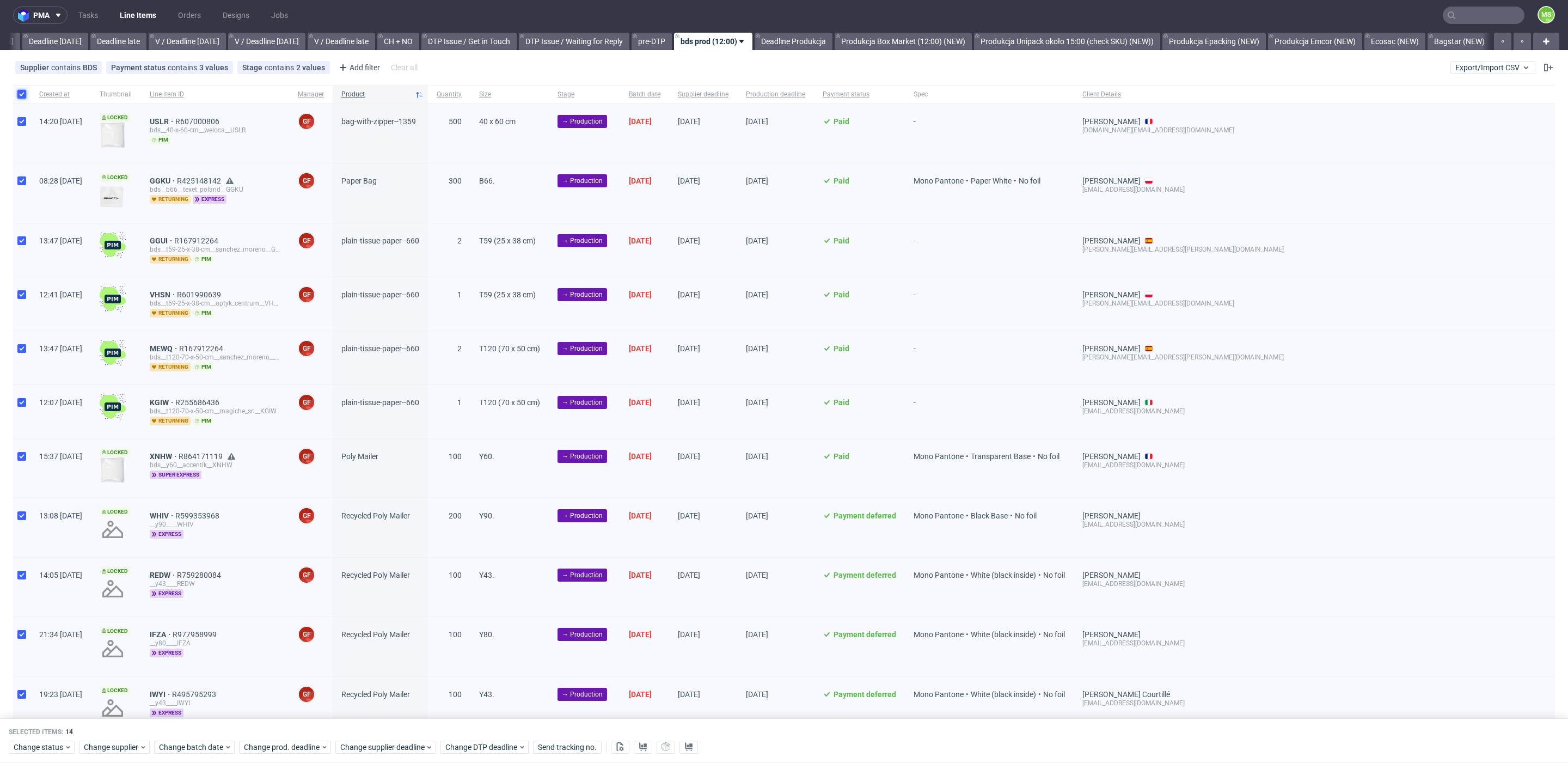
click at [21, 96] on input "checkbox" at bounding box center [22, 94] width 8 height 8
checkbox input "false"
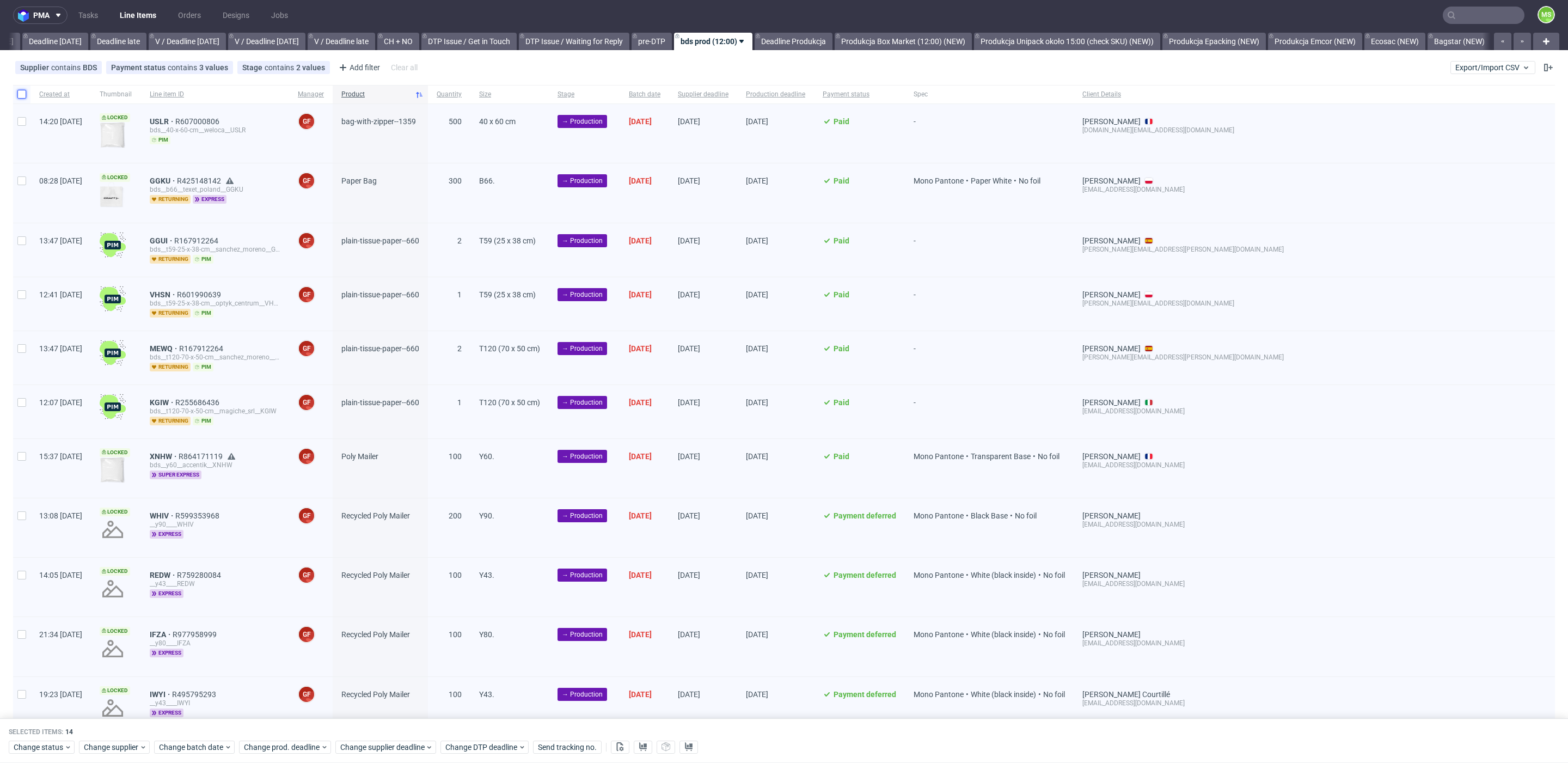
checkbox input "false"
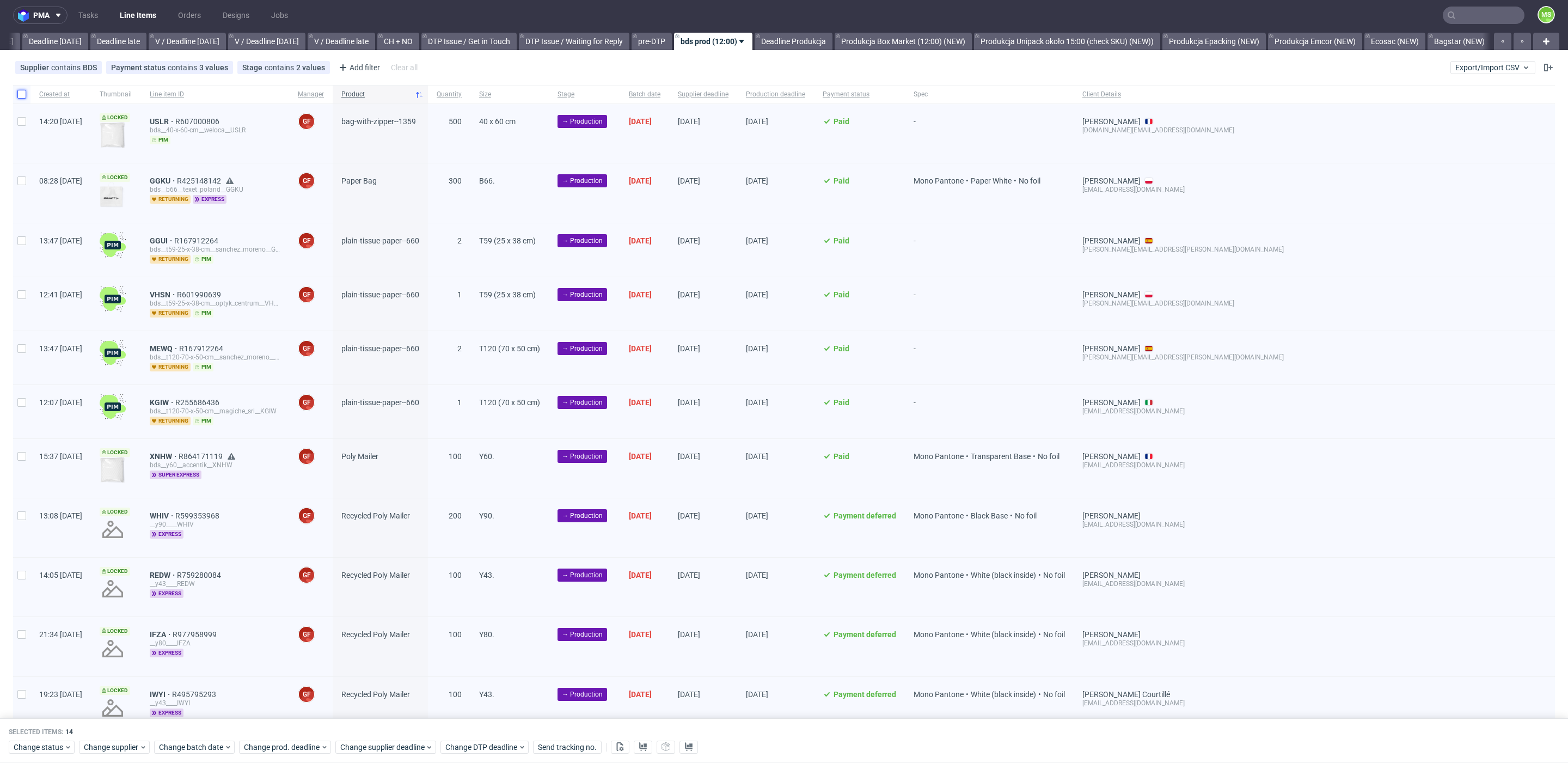
checkbox input "false"
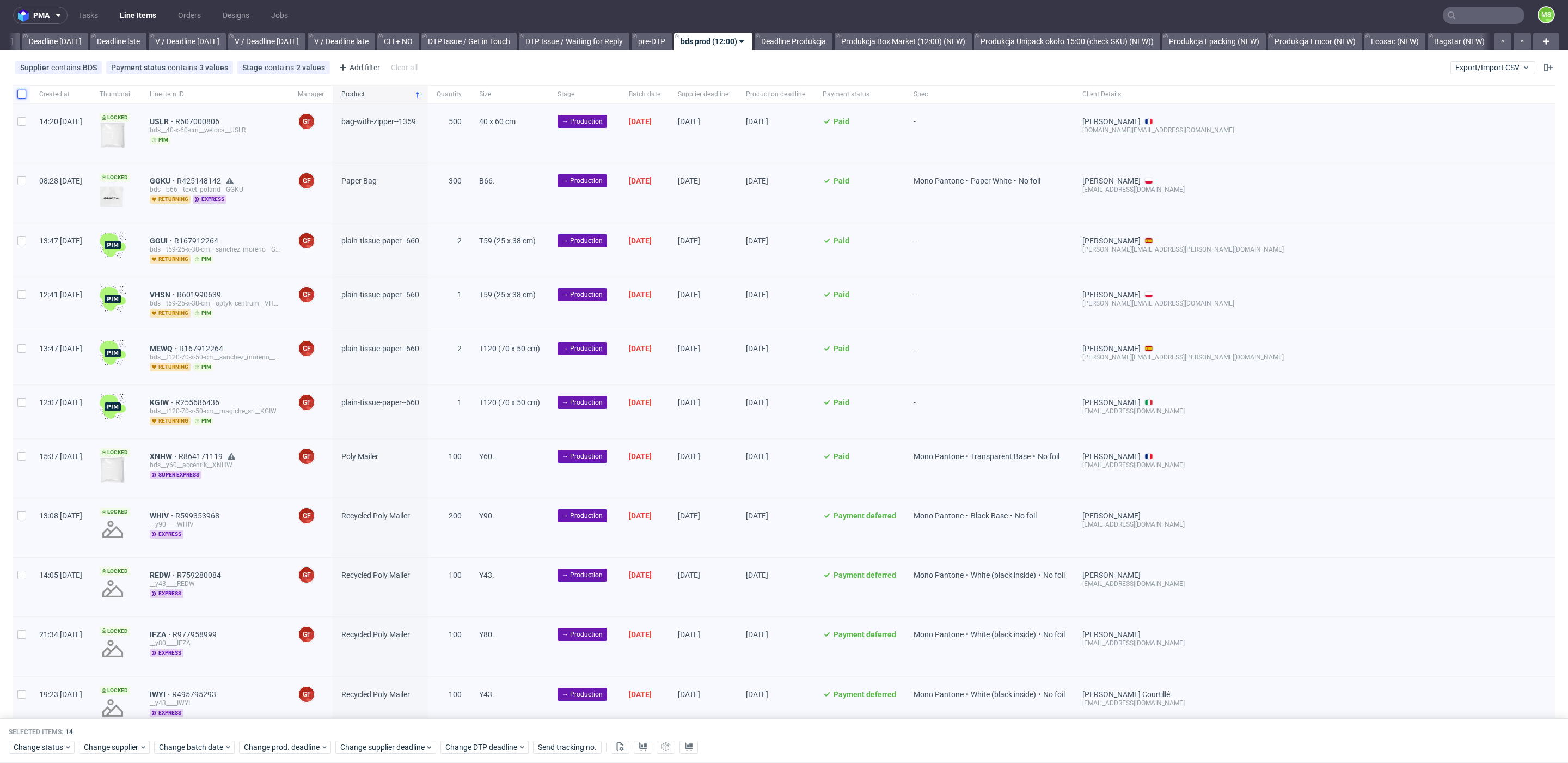
checkbox input "false"
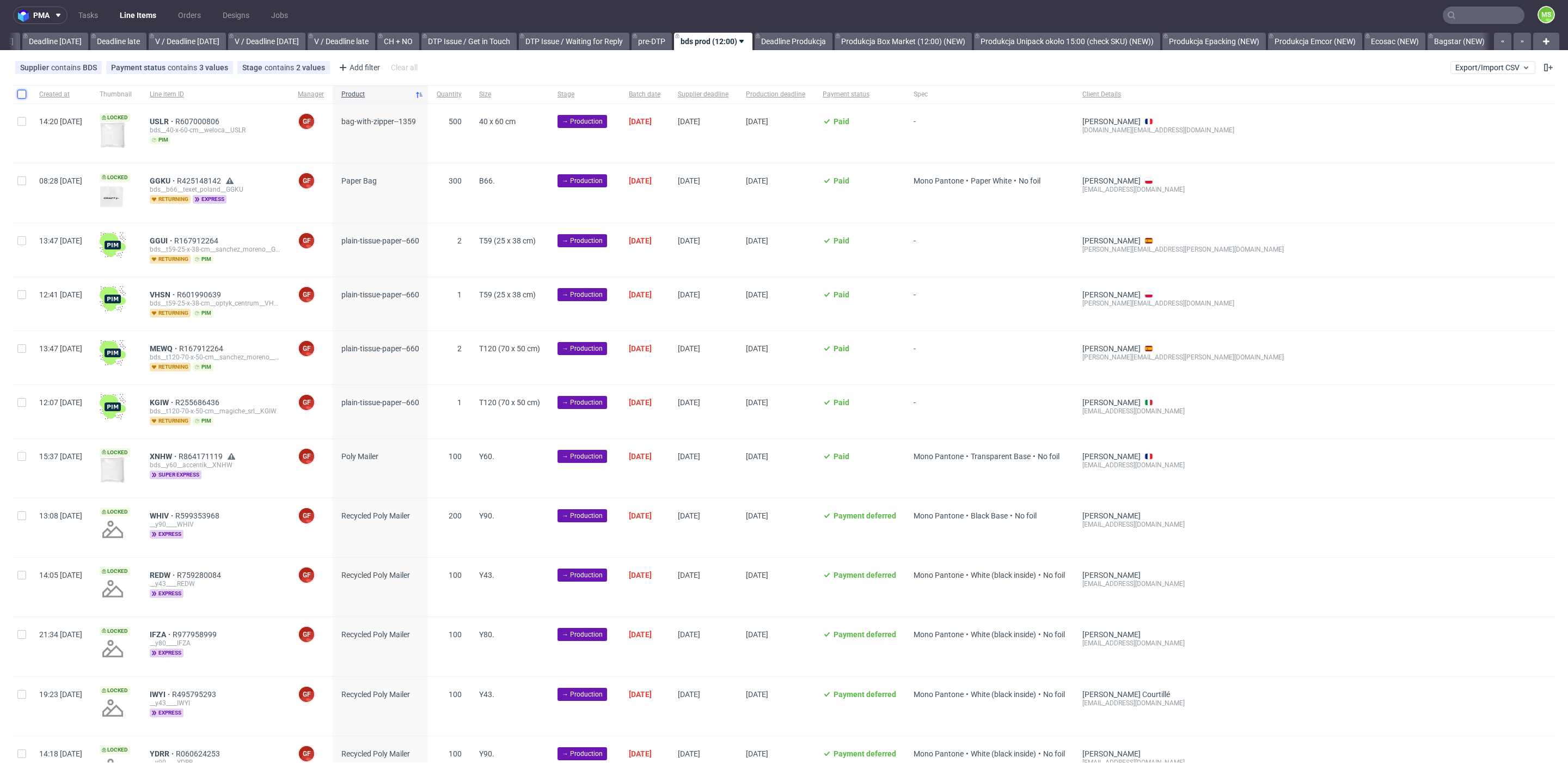
drag, startPoint x: 20, startPoint y: 95, endPoint x: 20, endPoint y: 102, distance: 7.0
click at [20, 95] on input "checkbox" at bounding box center [22, 94] width 8 height 8
checkbox input "true"
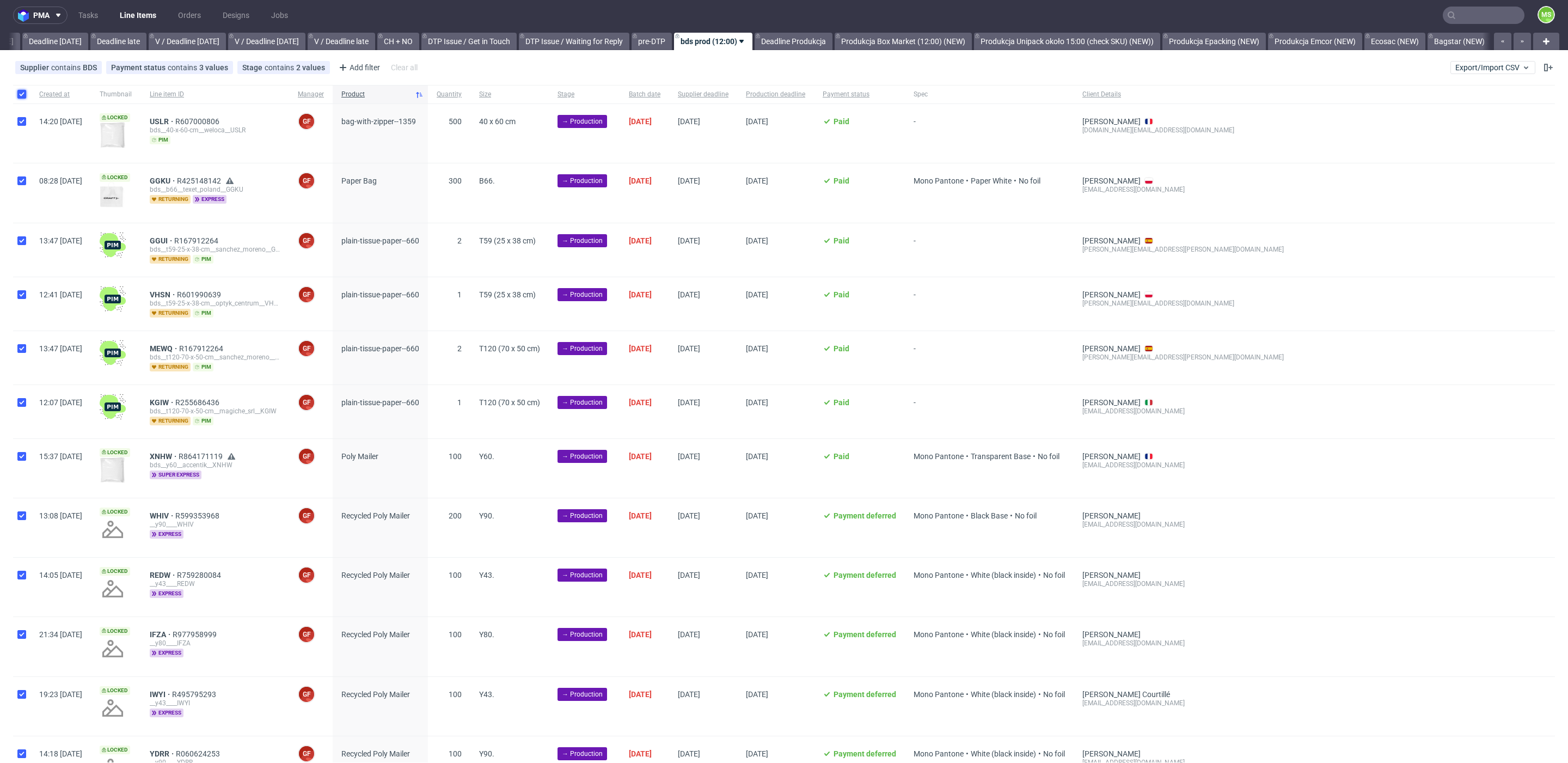
checkbox input "true"
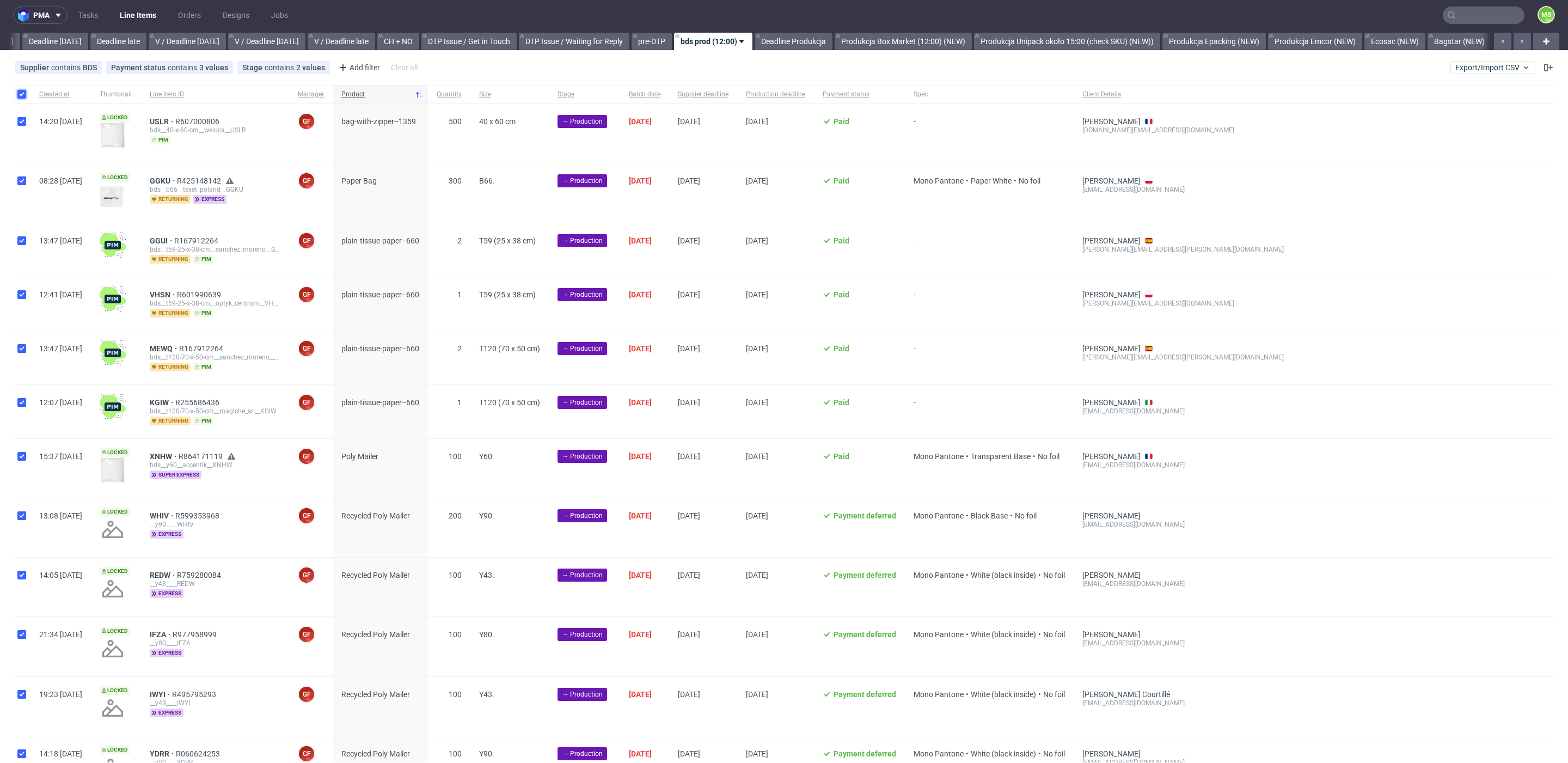
checkbox input "true"
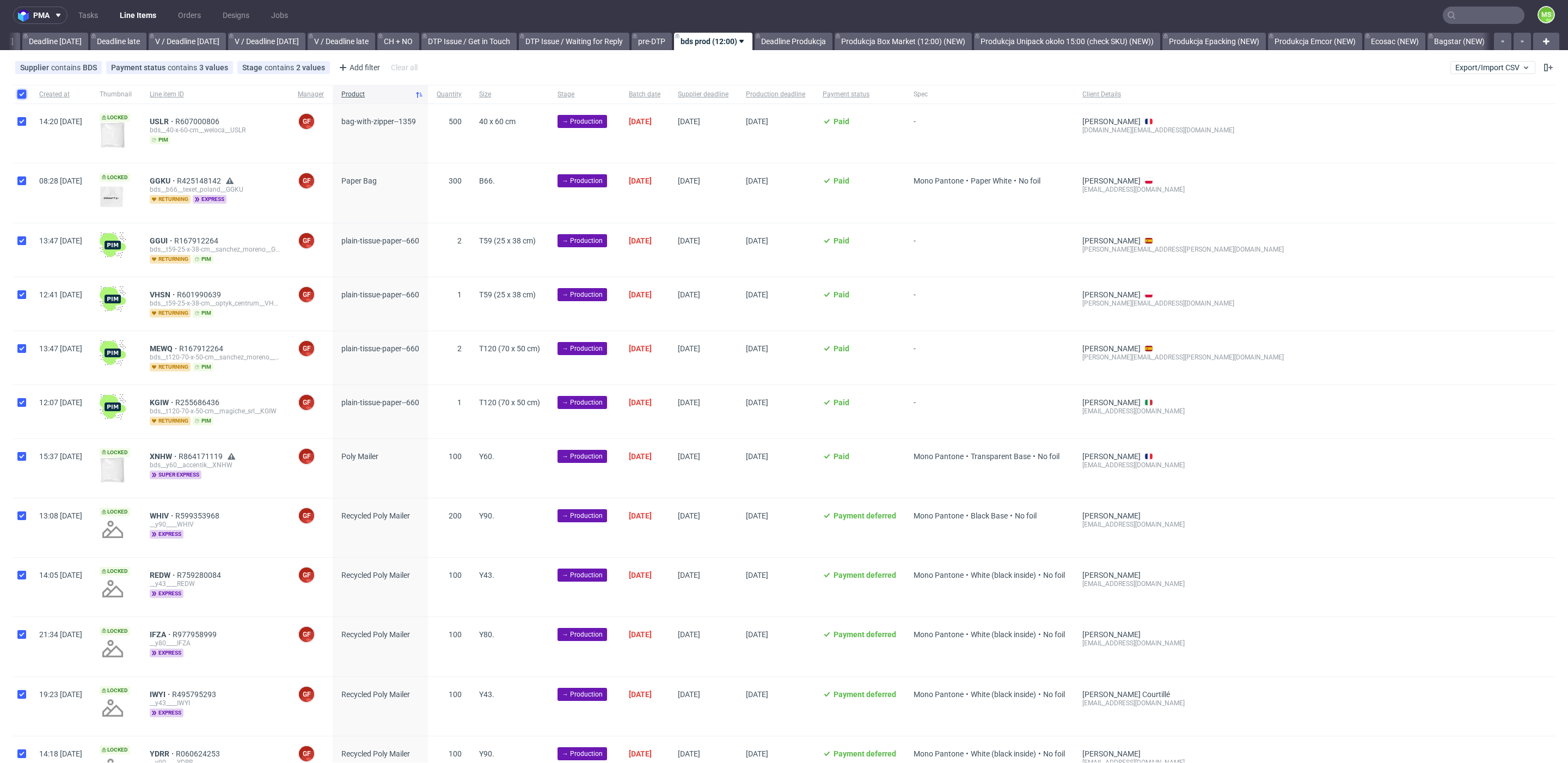
checkbox input "true"
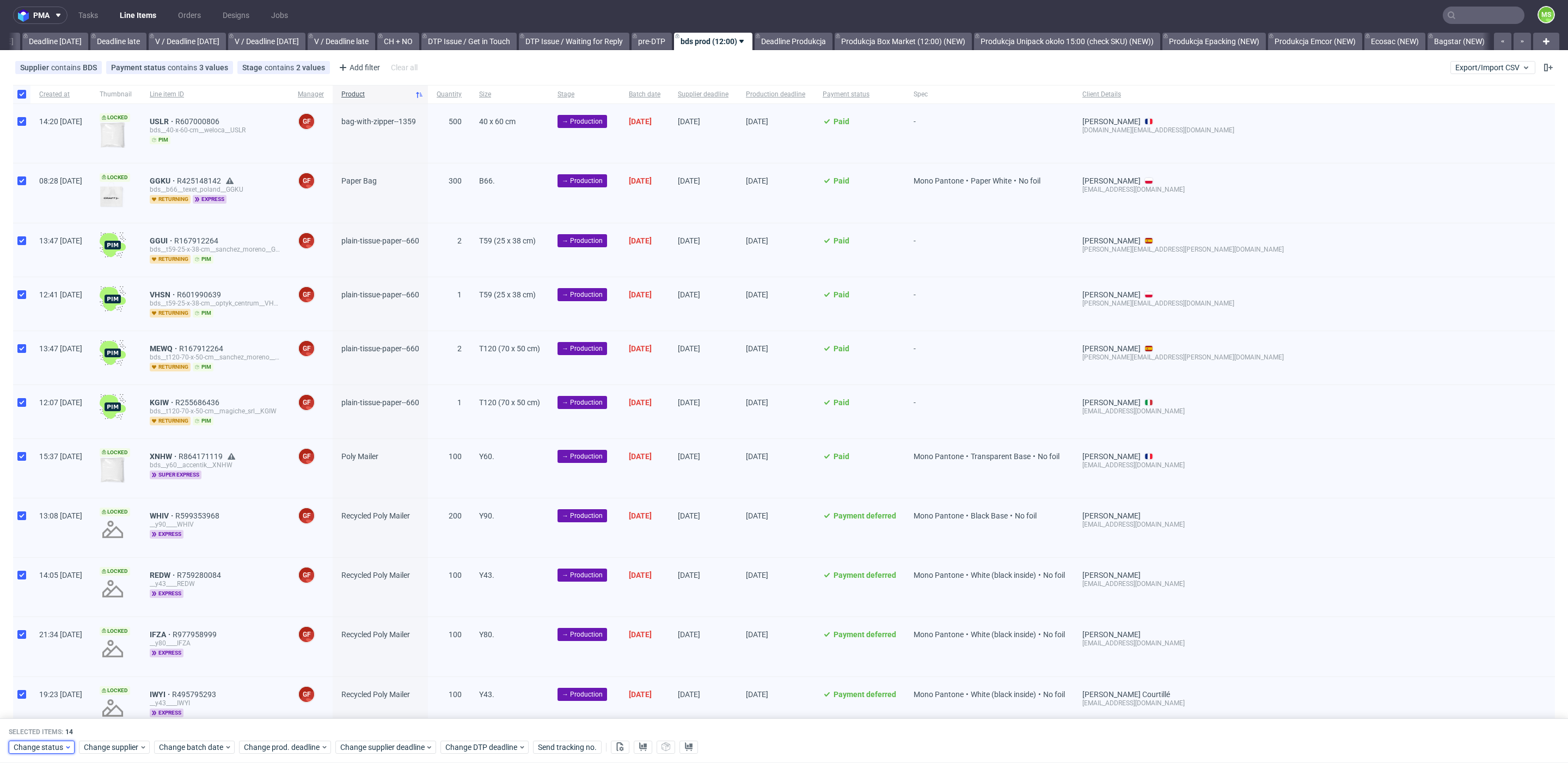
click at [31, 753] on div "Change status" at bounding box center [41, 747] width 66 height 13
click at [71, 629] on div "In Production" at bounding box center [76, 623] width 125 height 15
click at [116, 722] on span "Save" at bounding box center [125, 725] width 17 height 7
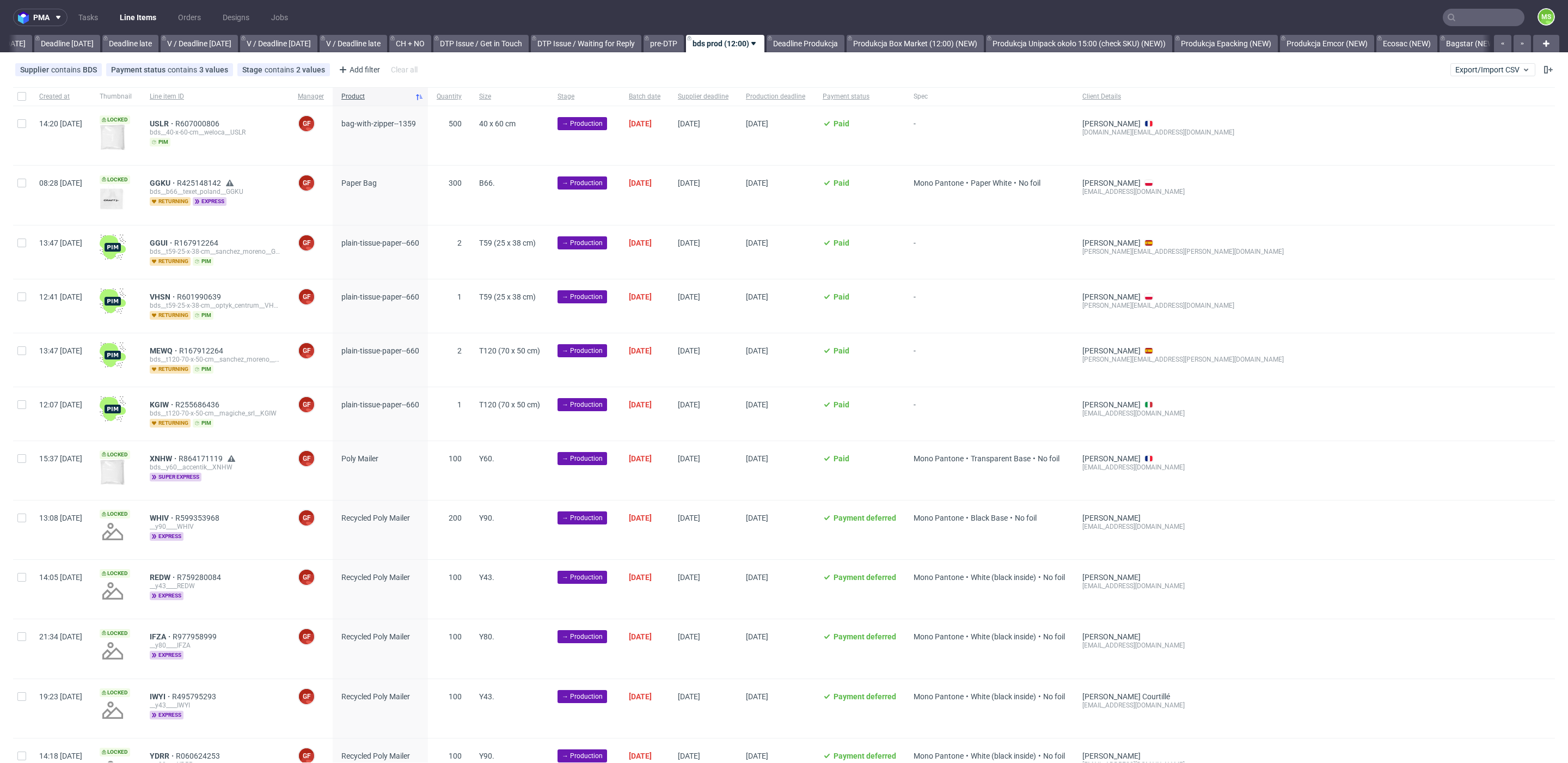
scroll to position [0, 1200]
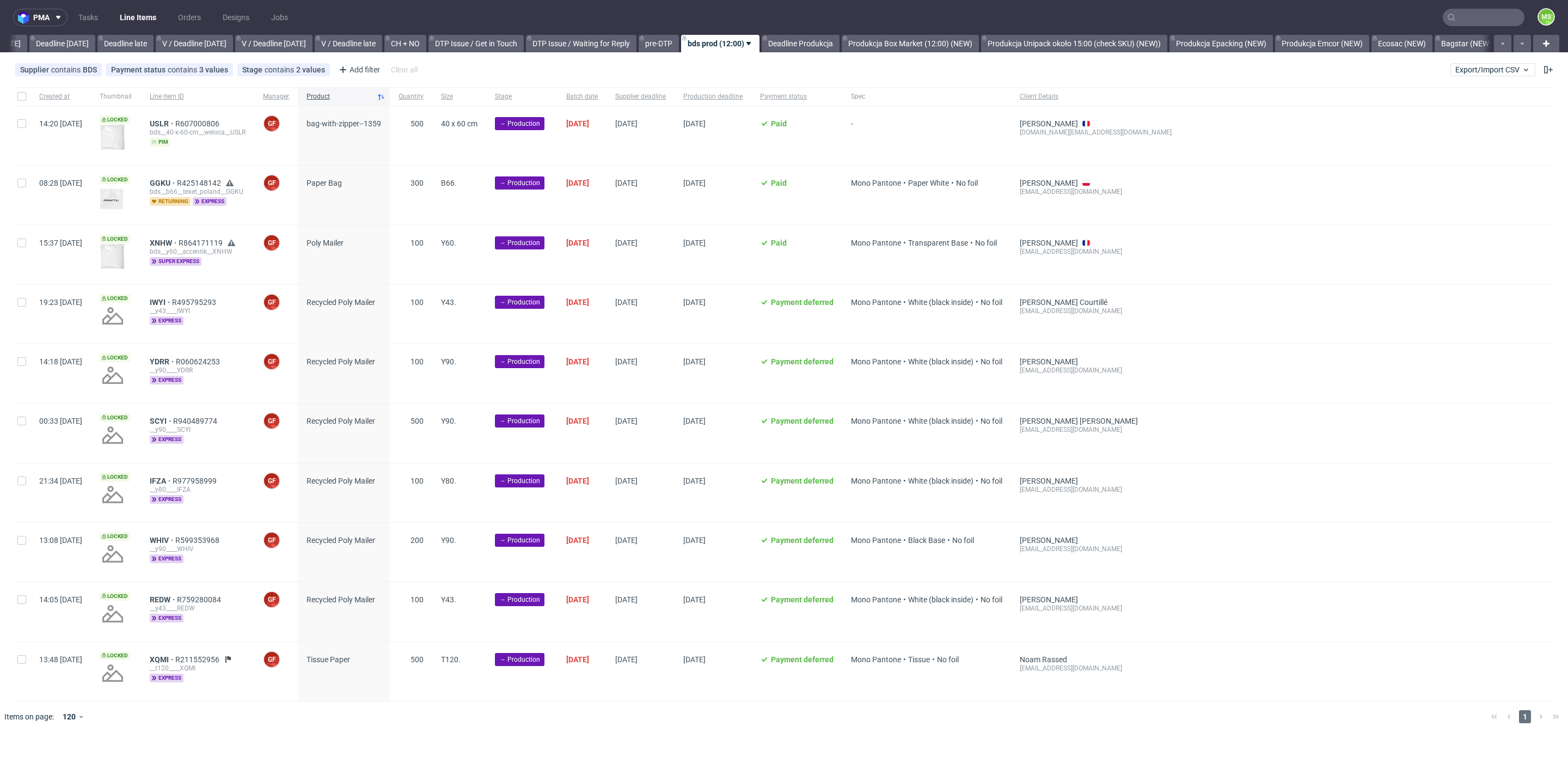
scroll to position [0, 1193]
click at [175, 656] on span "XQMI" at bounding box center [162, 659] width 26 height 8
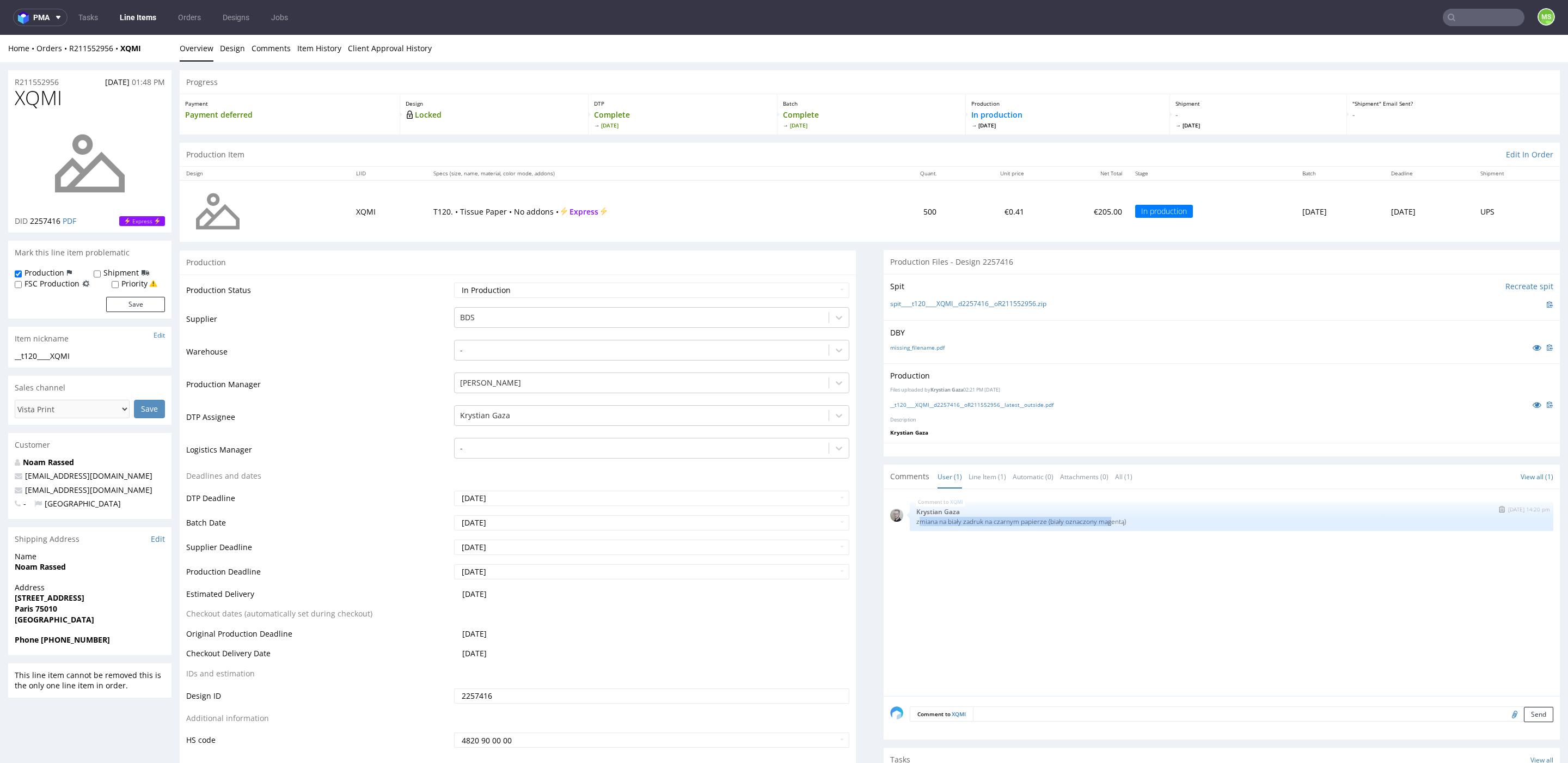
drag, startPoint x: 1054, startPoint y: 521, endPoint x: 915, endPoint y: 518, distance: 139.0
click at [917, 518] on p "zmiana na biały zadruk na czarnym papierze (biały oznaczony magentą)" at bounding box center [1231, 522] width 631 height 8
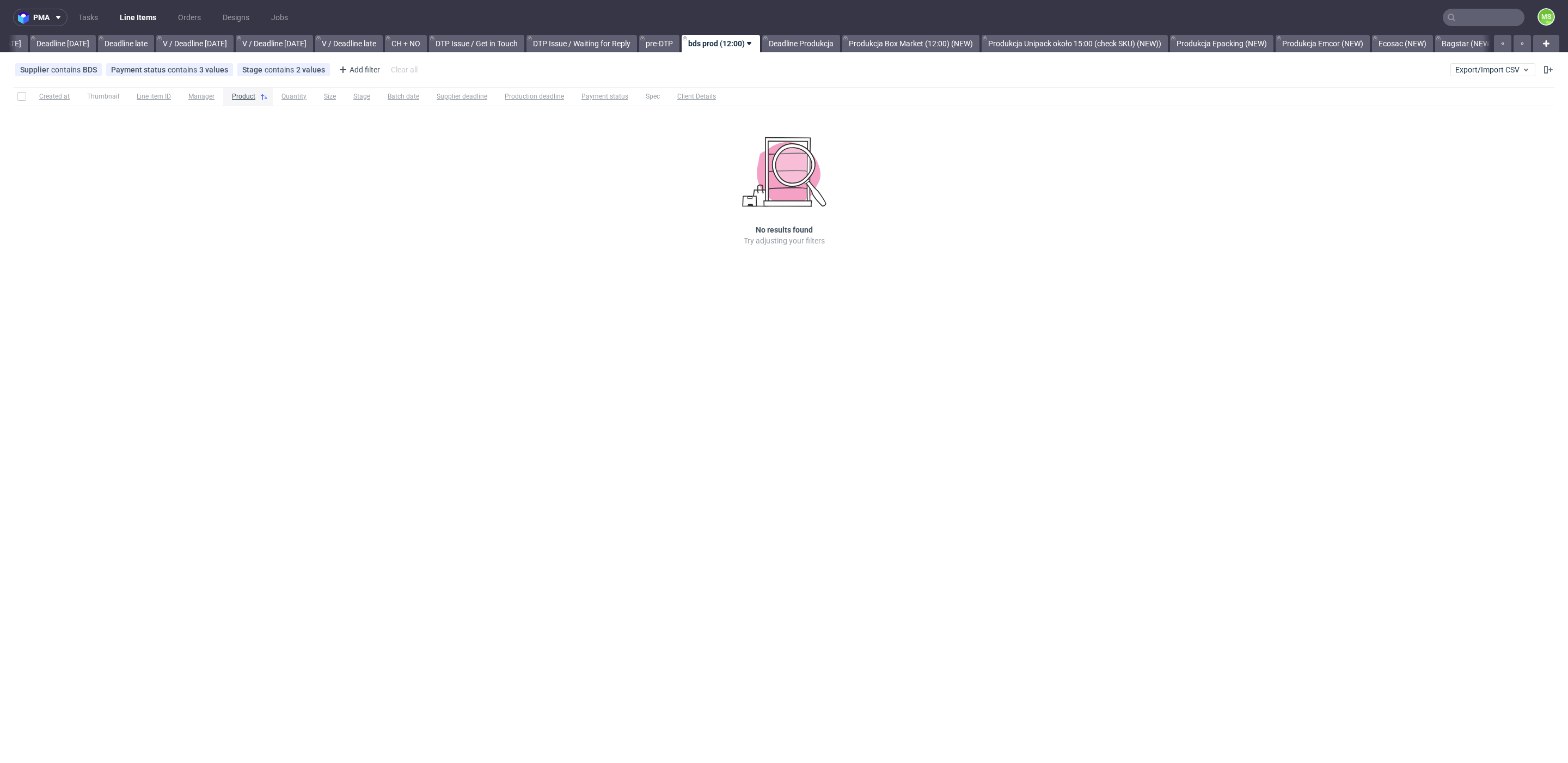
scroll to position [0, 1193]
click at [923, 42] on link "Produkcja Box Market (12:00) (NEW)" at bounding box center [909, 43] width 137 height 17
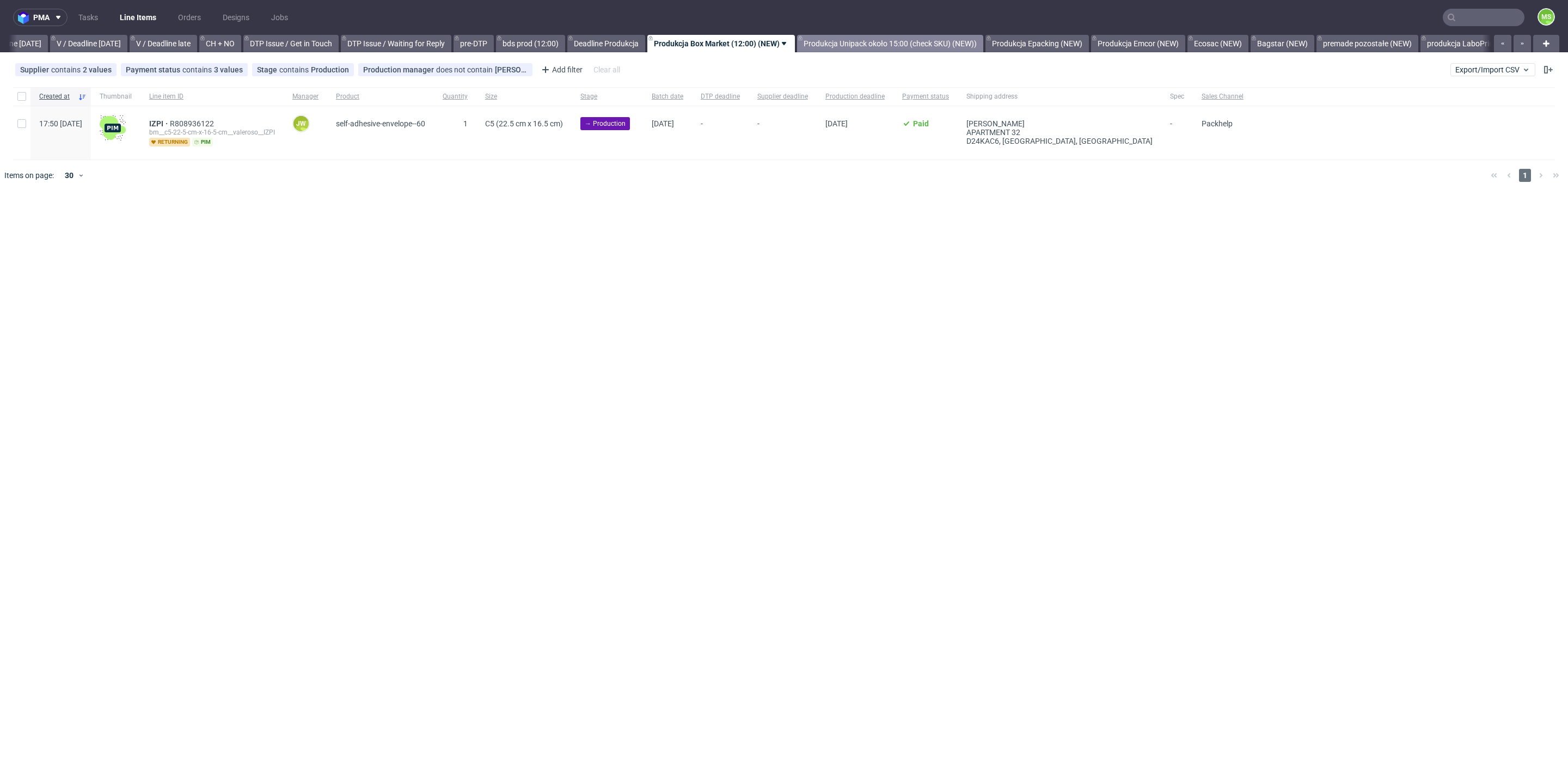
scroll to position [0, 1379]
click at [20, 126] on input "checkbox" at bounding box center [22, 124] width 8 height 8
checkbox input "true"
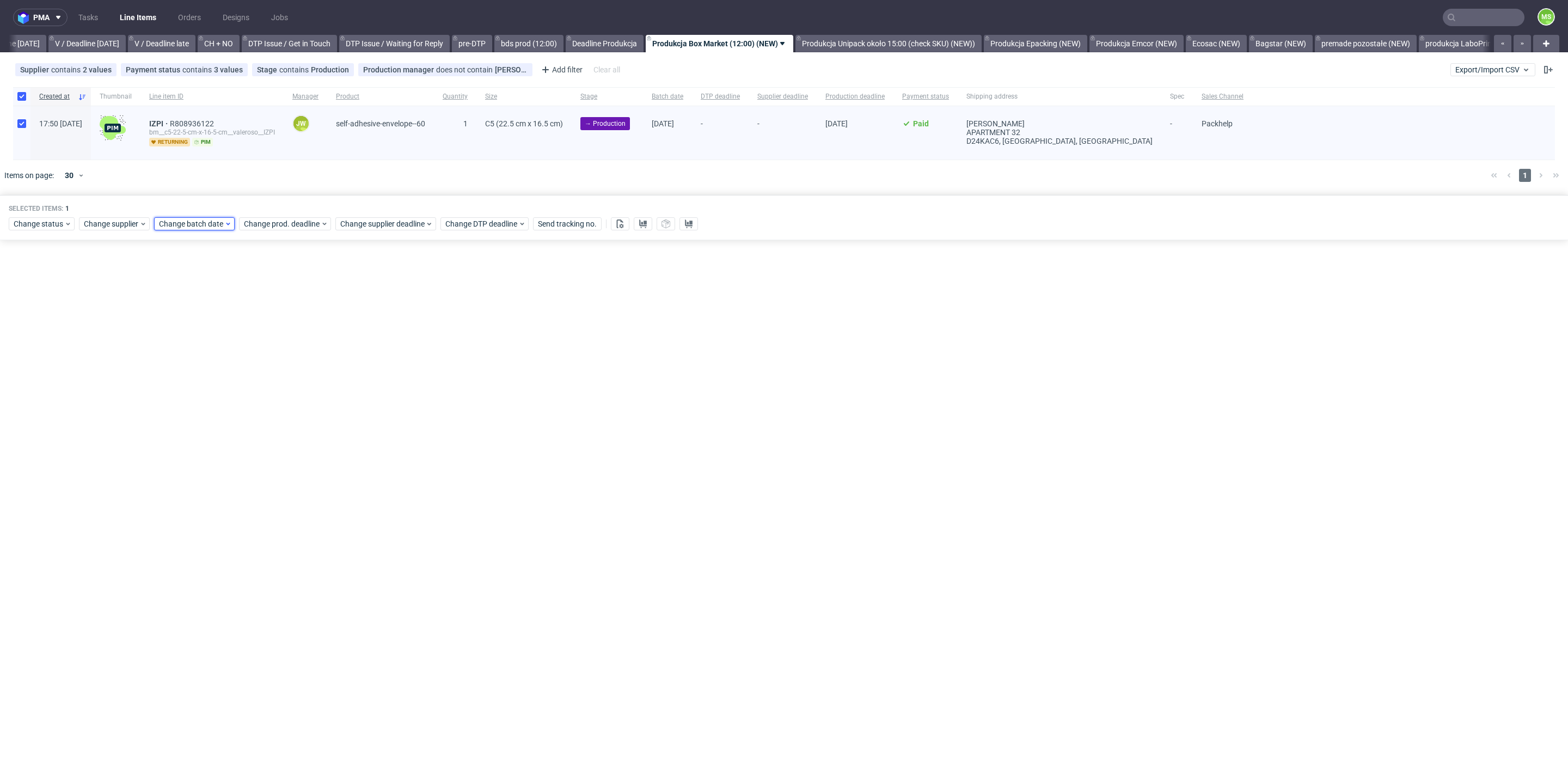
click at [183, 220] on span "Change batch date" at bounding box center [191, 224] width 66 height 11
click at [208, 310] on button "9" at bounding box center [209, 312] width 17 height 17
drag, startPoint x: 281, startPoint y: 404, endPoint x: 285, endPoint y: 393, distance: 11.7
click at [283, 399] on button "Save" at bounding box center [283, 406] width 27 height 17
drag, startPoint x: 297, startPoint y: 222, endPoint x: 297, endPoint y: 229, distance: 7.0
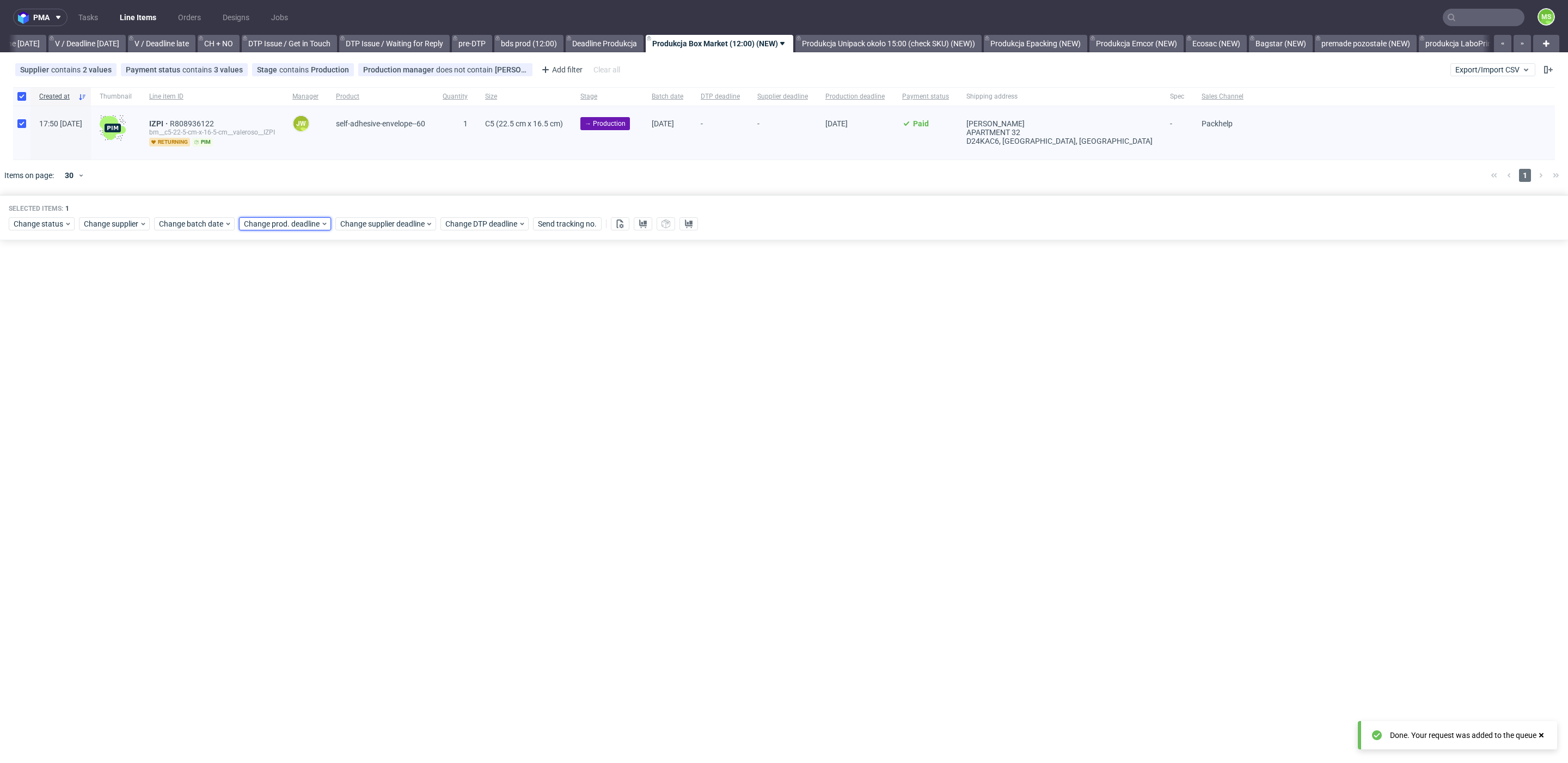
click at [297, 224] on span "Change prod. deadline" at bounding box center [283, 224] width 76 height 11
drag, startPoint x: 309, startPoint y: 309, endPoint x: 379, endPoint y: 383, distance: 101.9
click at [312, 311] on span "10" at bounding box center [312, 312] width 8 height 11
drag, startPoint x: 371, startPoint y: 410, endPoint x: 404, endPoint y: 303, distance: 112.0
click at [373, 406] on span "Save" at bounding box center [368, 406] width 17 height 7
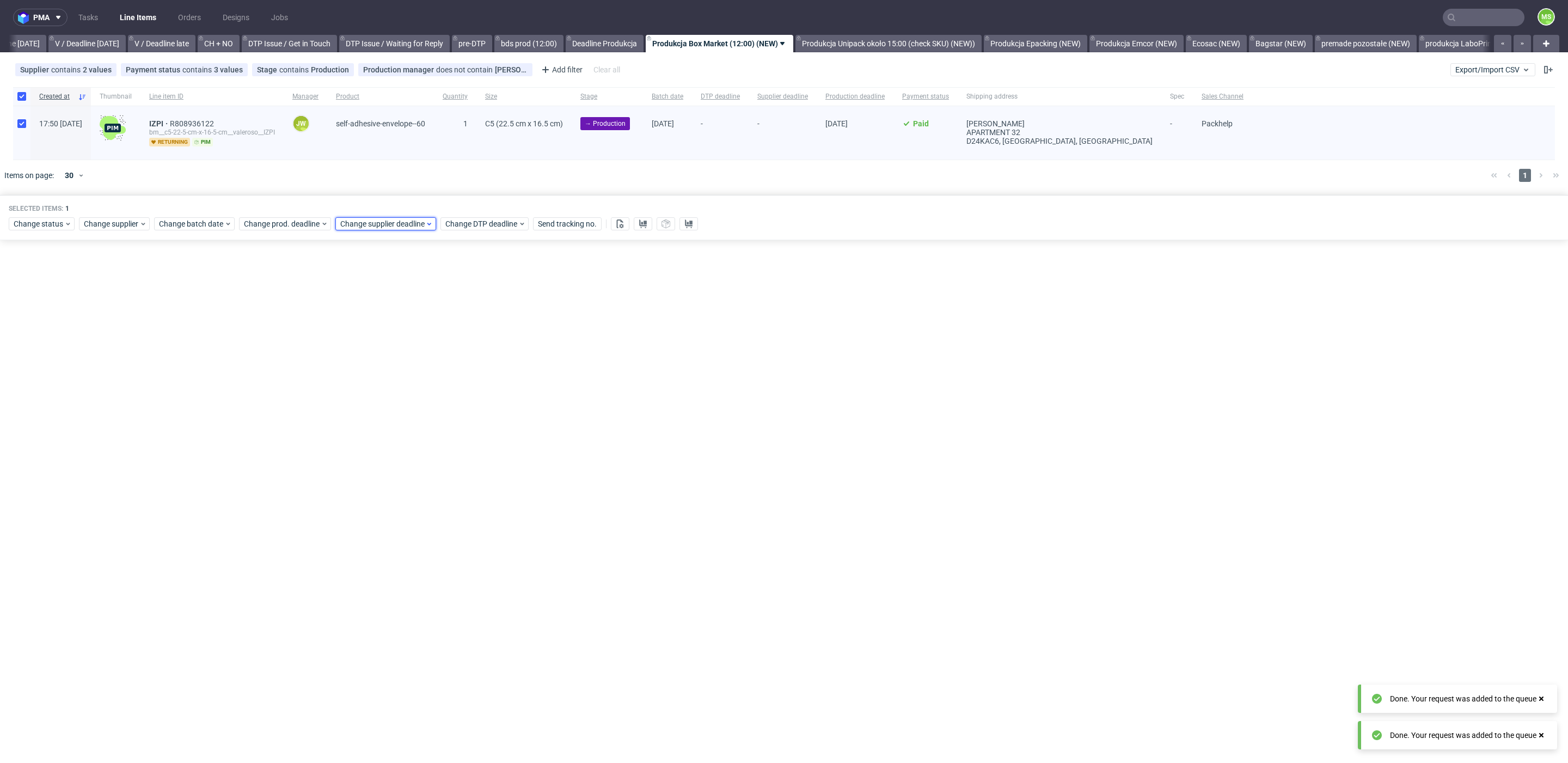
click at [401, 225] on span "Change supplier deadline" at bounding box center [383, 224] width 85 height 11
drag, startPoint x: 411, startPoint y: 317, endPoint x: 465, endPoint y: 383, distance: 85.3
click at [412, 318] on button "10" at bounding box center [407, 312] width 17 height 17
click at [469, 413] on button "Save" at bounding box center [465, 406] width 27 height 17
click at [386, 225] on span "Change supplier deadline" at bounding box center [383, 224] width 85 height 11
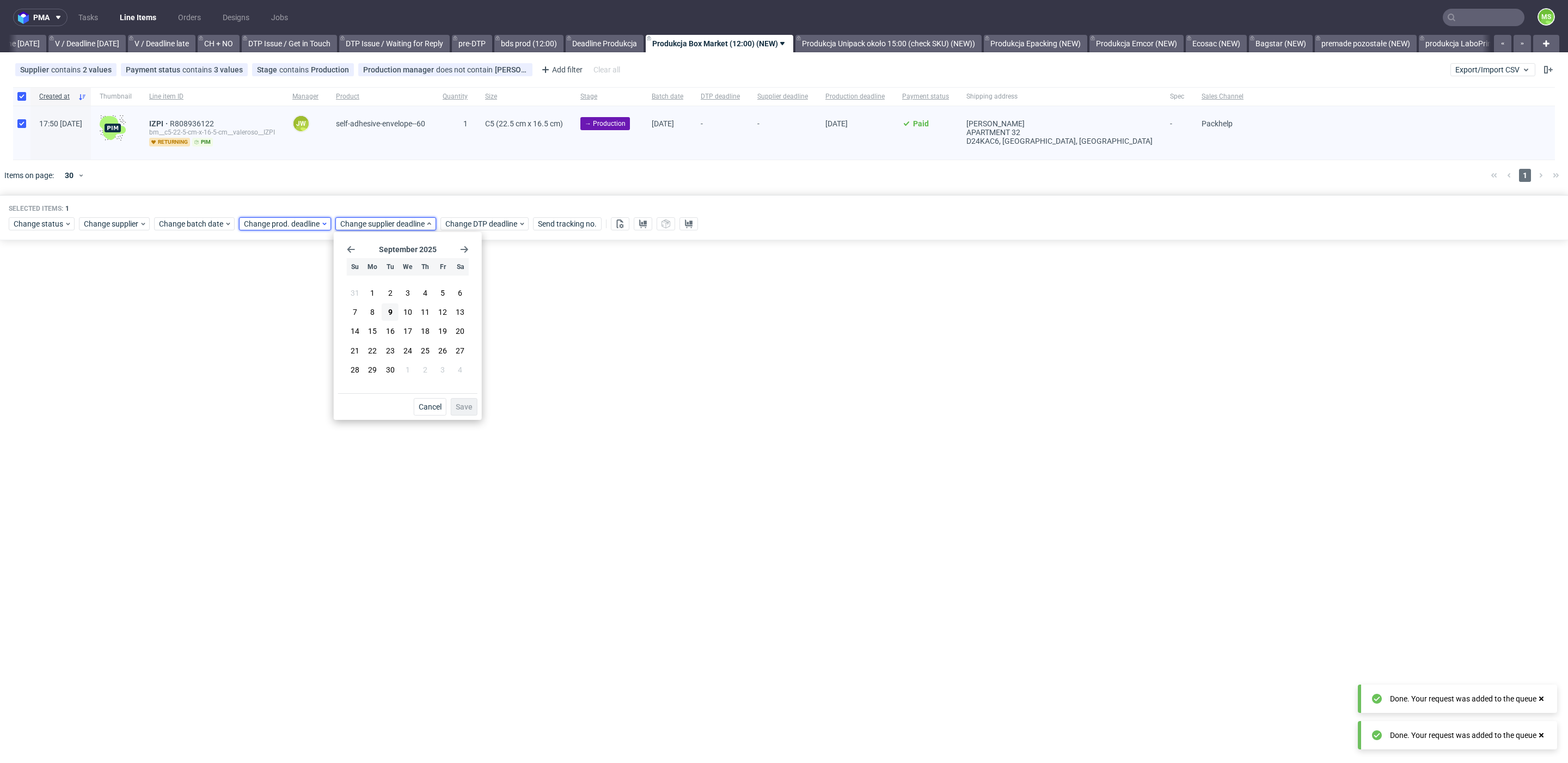
click at [297, 225] on span "Change prod. deadline" at bounding box center [283, 224] width 76 height 11
drag, startPoint x: 388, startPoint y: 227, endPoint x: 317, endPoint y: 224, distance: 71.1
click at [379, 228] on span "Change supplier deadline" at bounding box center [383, 224] width 85 height 11
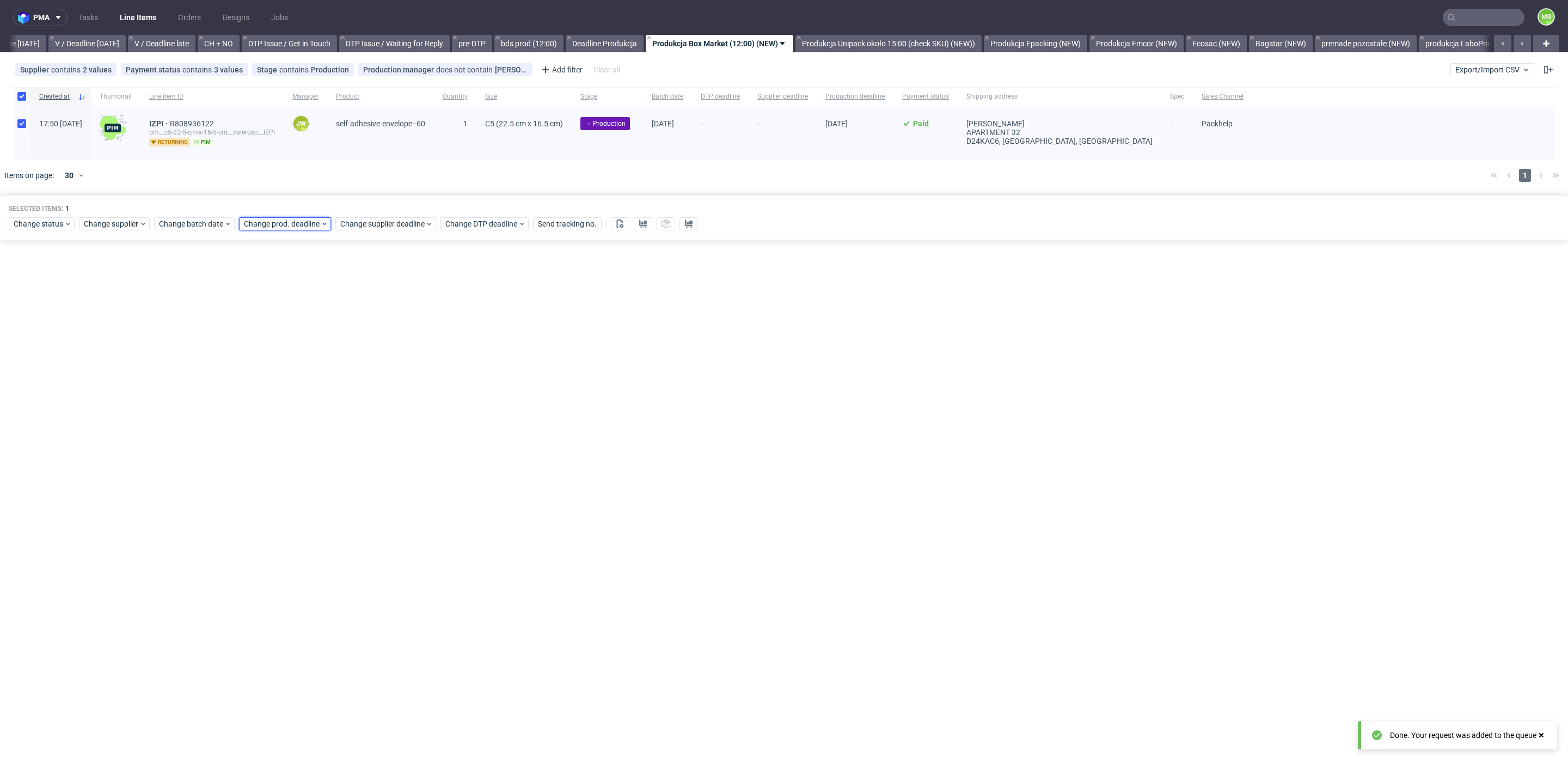
click at [288, 223] on span "Change prod. deadline" at bounding box center [283, 224] width 76 height 11
click at [287, 222] on span "Change prod. deadline" at bounding box center [283, 224] width 76 height 11
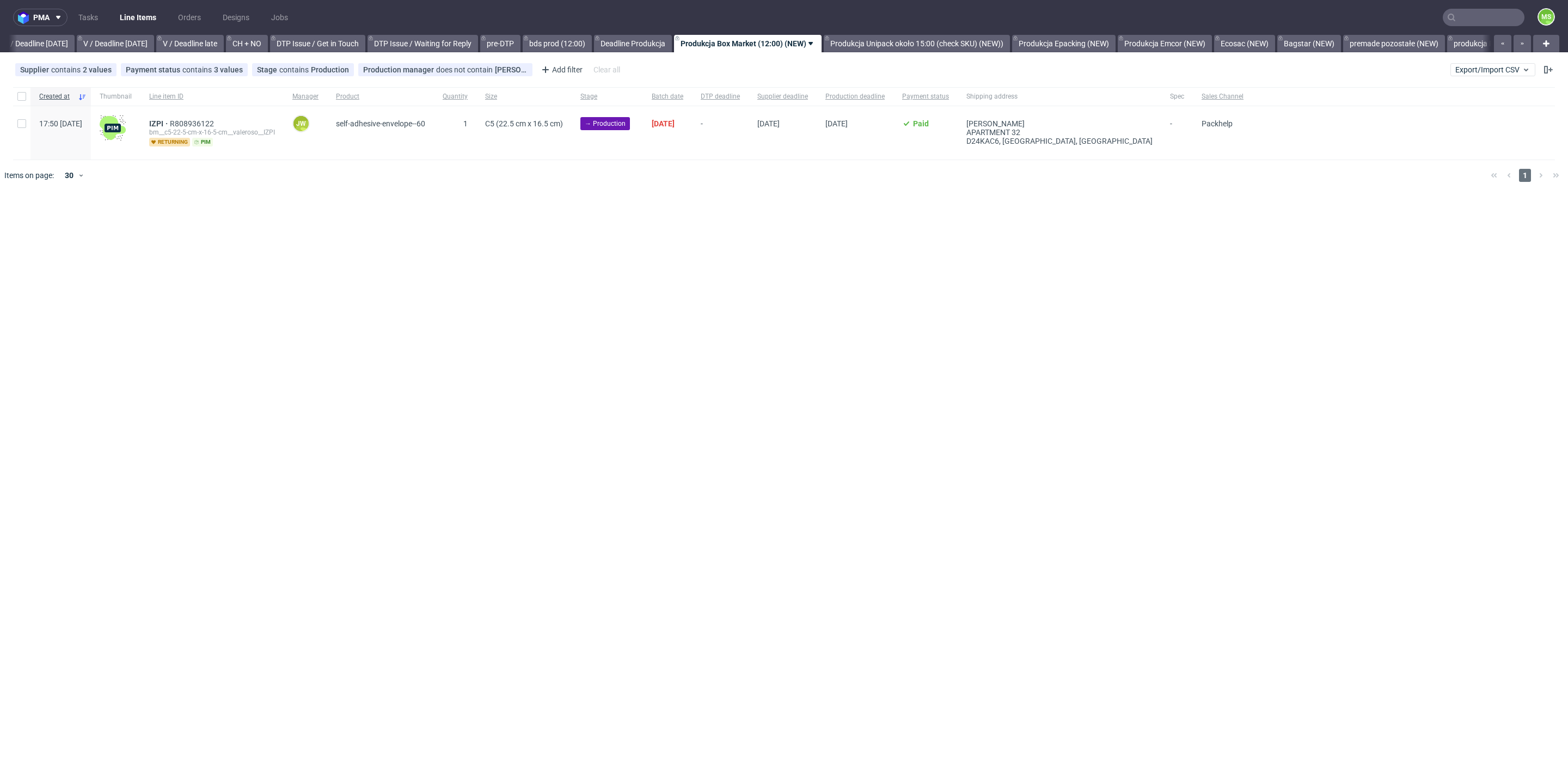
scroll to position [0, 1379]
click at [23, 126] on input "checkbox" at bounding box center [22, 124] width 8 height 8
checkbox input "true"
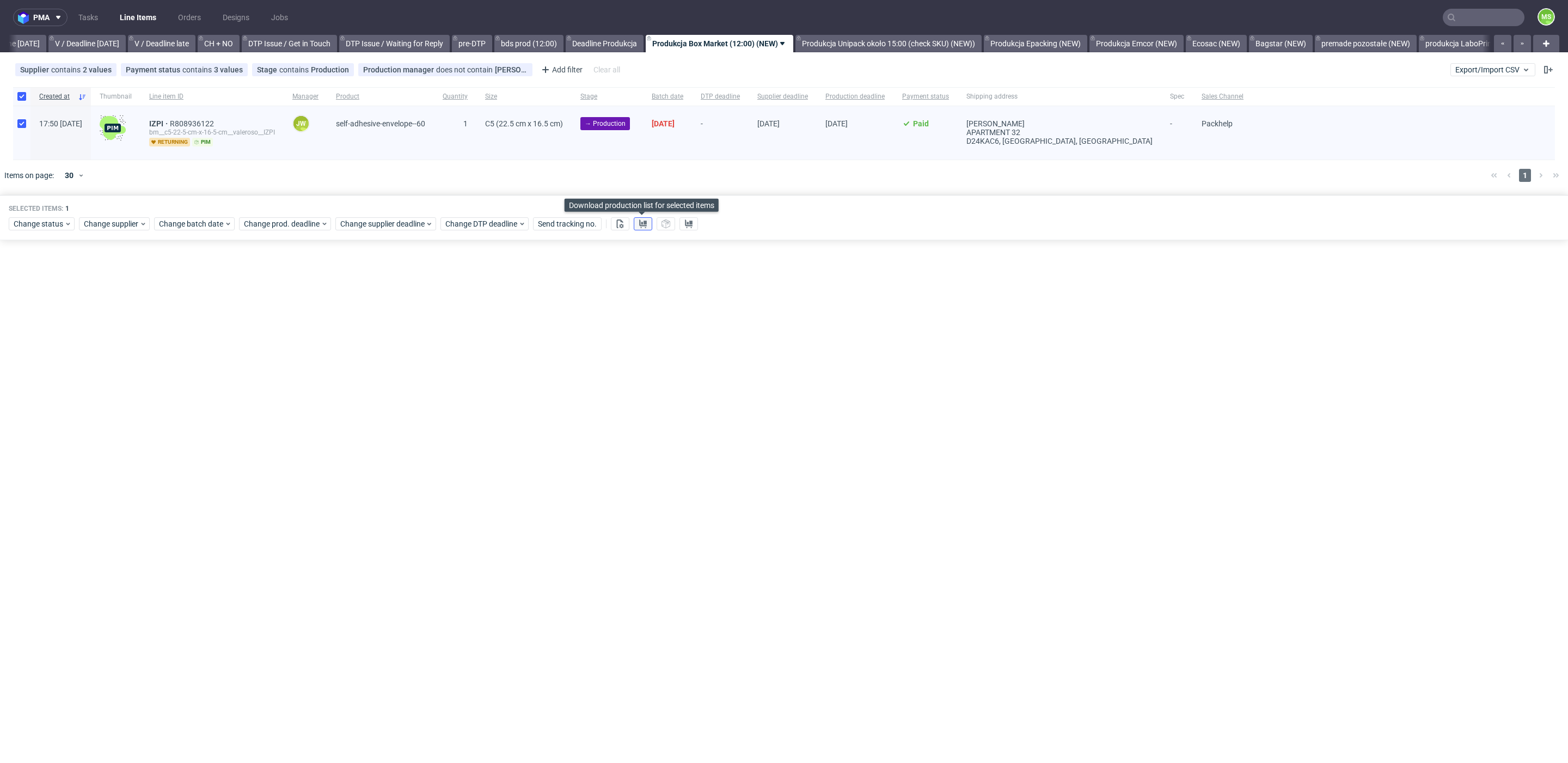
click at [643, 229] on button at bounding box center [643, 224] width 18 height 13
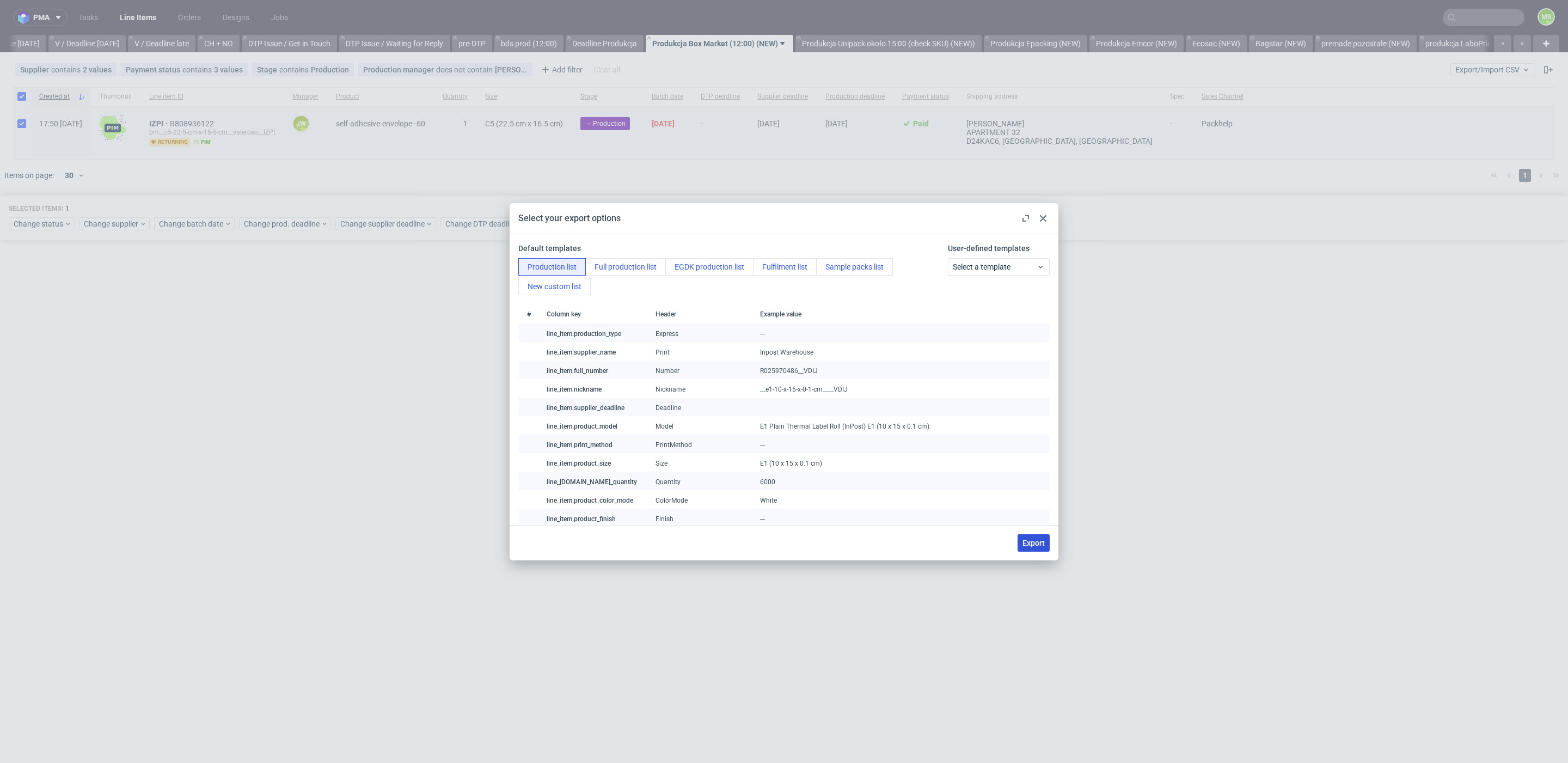
click at [1041, 544] on span "Export" at bounding box center [1034, 543] width 22 height 7
checkbox input "false"
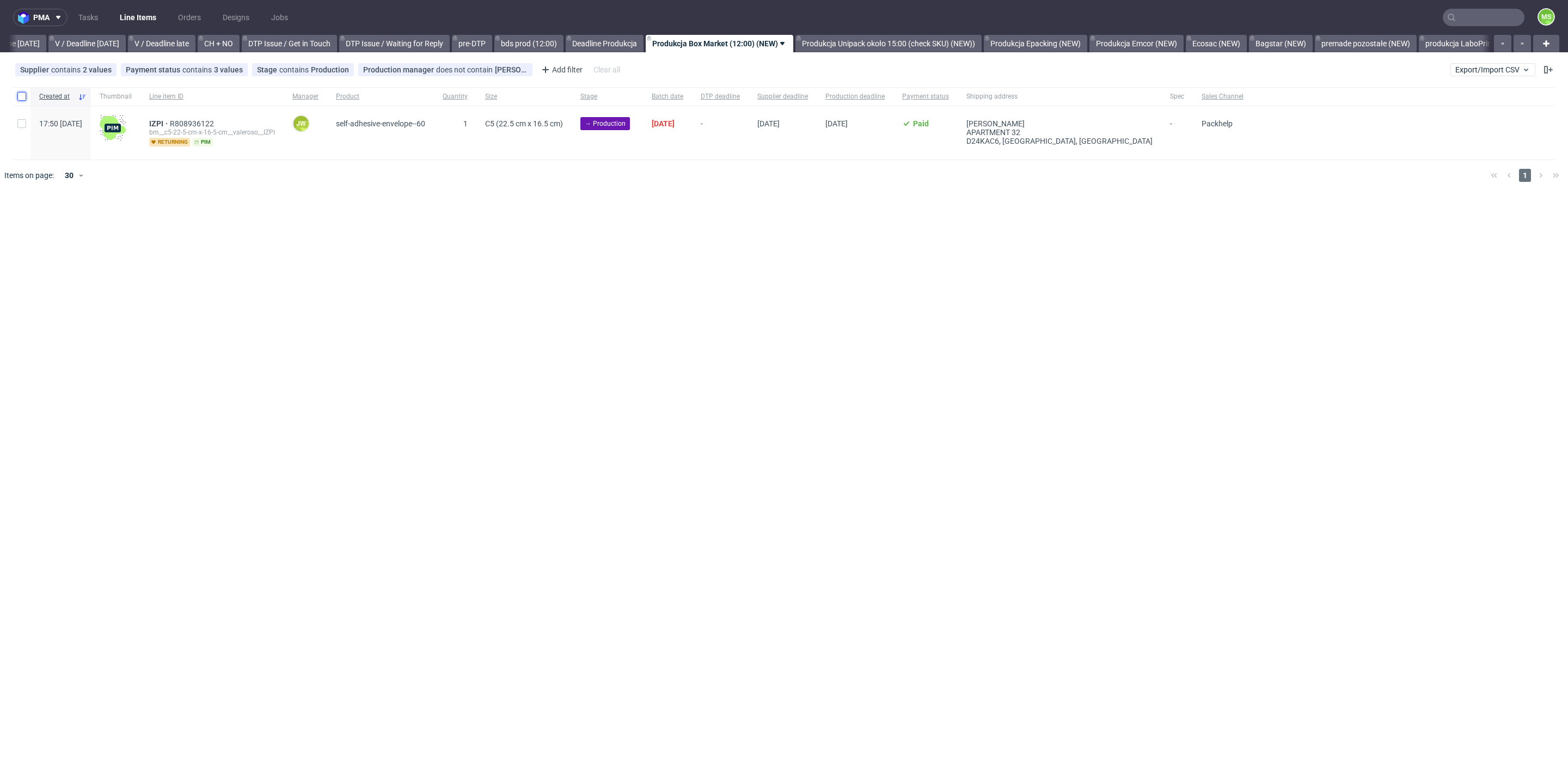
click at [25, 94] on input "checkbox" at bounding box center [22, 96] width 8 height 8
checkbox input "true"
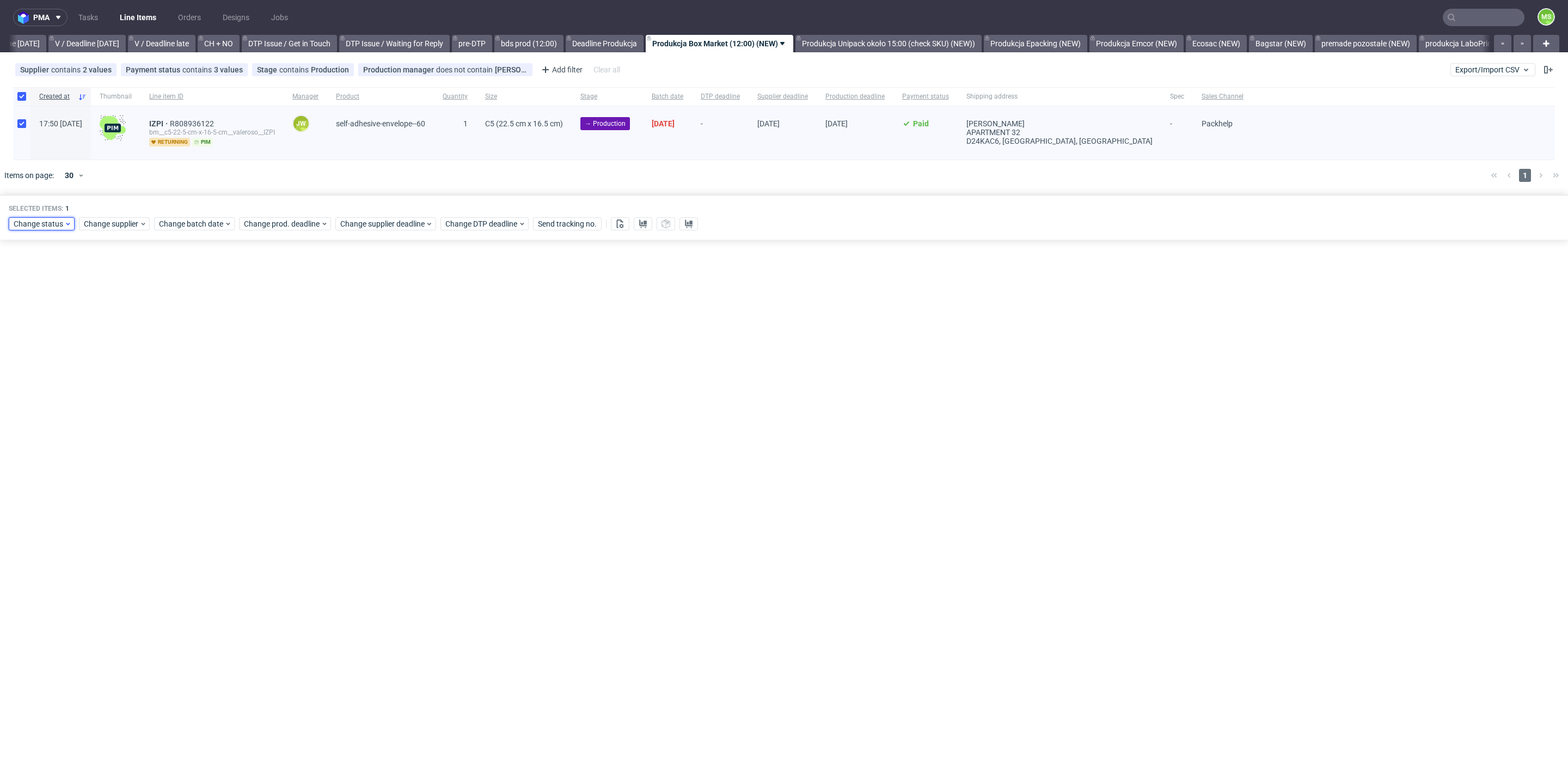
click at [41, 220] on span "Change status" at bounding box center [38, 224] width 51 height 11
click at [72, 282] on div "In Production" at bounding box center [76, 283] width 125 height 15
click at [120, 386] on span "Save" at bounding box center [125, 384] width 17 height 7
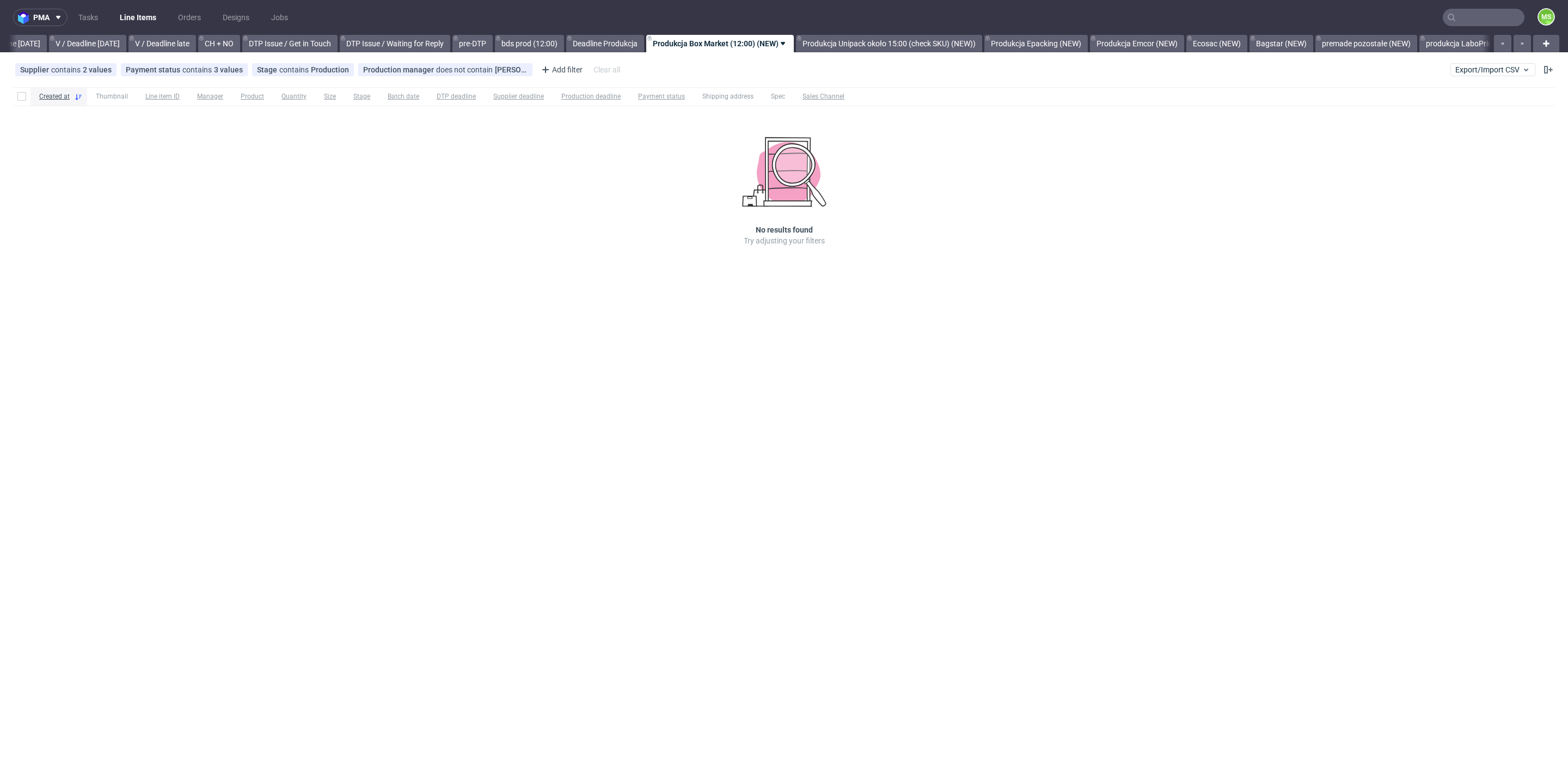
scroll to position [0, 1379]
click at [1081, 44] on link "Produkcja Epacking (NEW)" at bounding box center [1035, 43] width 104 height 17
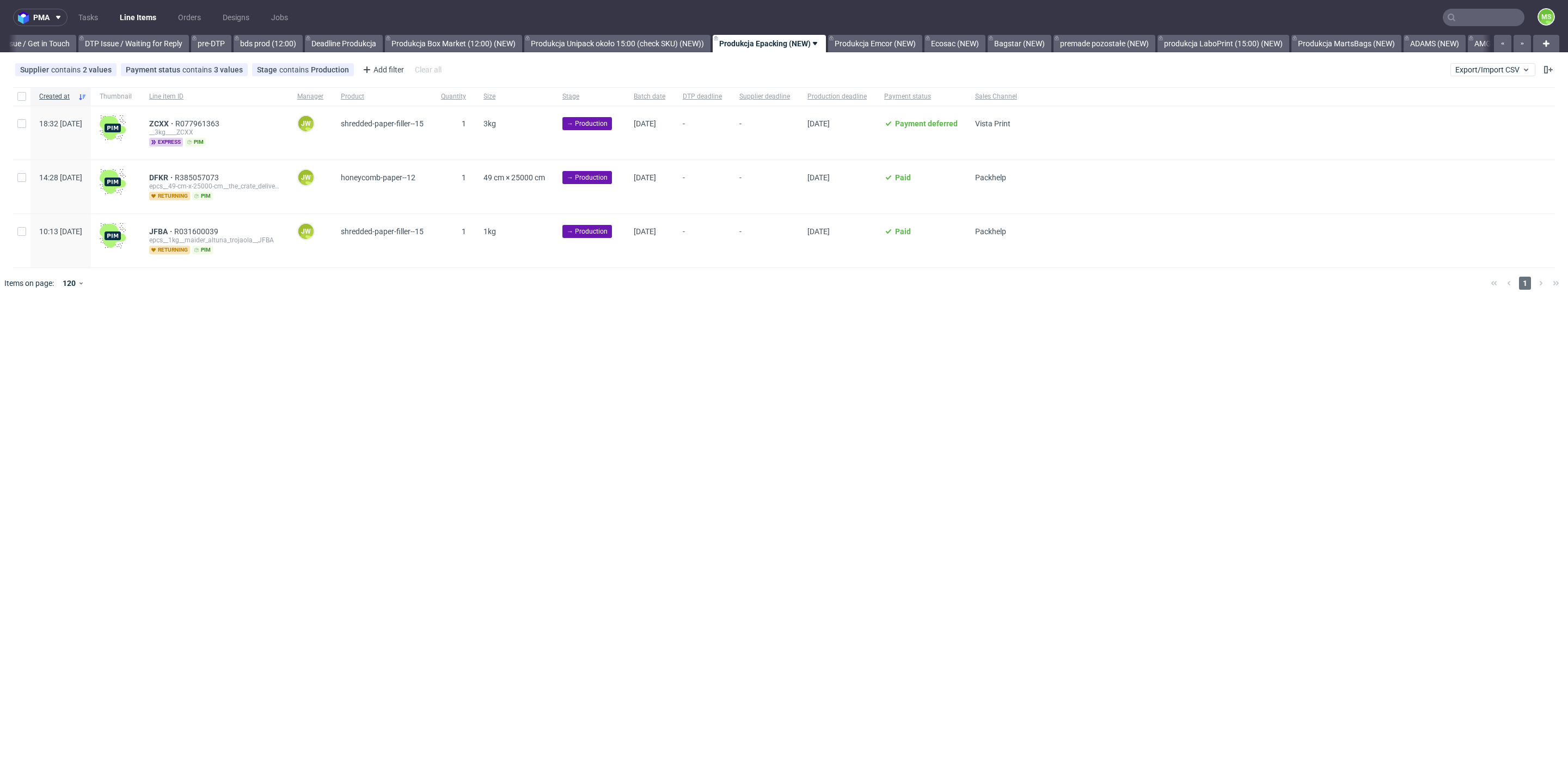
scroll to position [0, 1691]
drag, startPoint x: 22, startPoint y: 126, endPoint x: 23, endPoint y: 160, distance: 34.0
click at [22, 126] on input "checkbox" at bounding box center [22, 124] width 8 height 8
checkbox input "true"
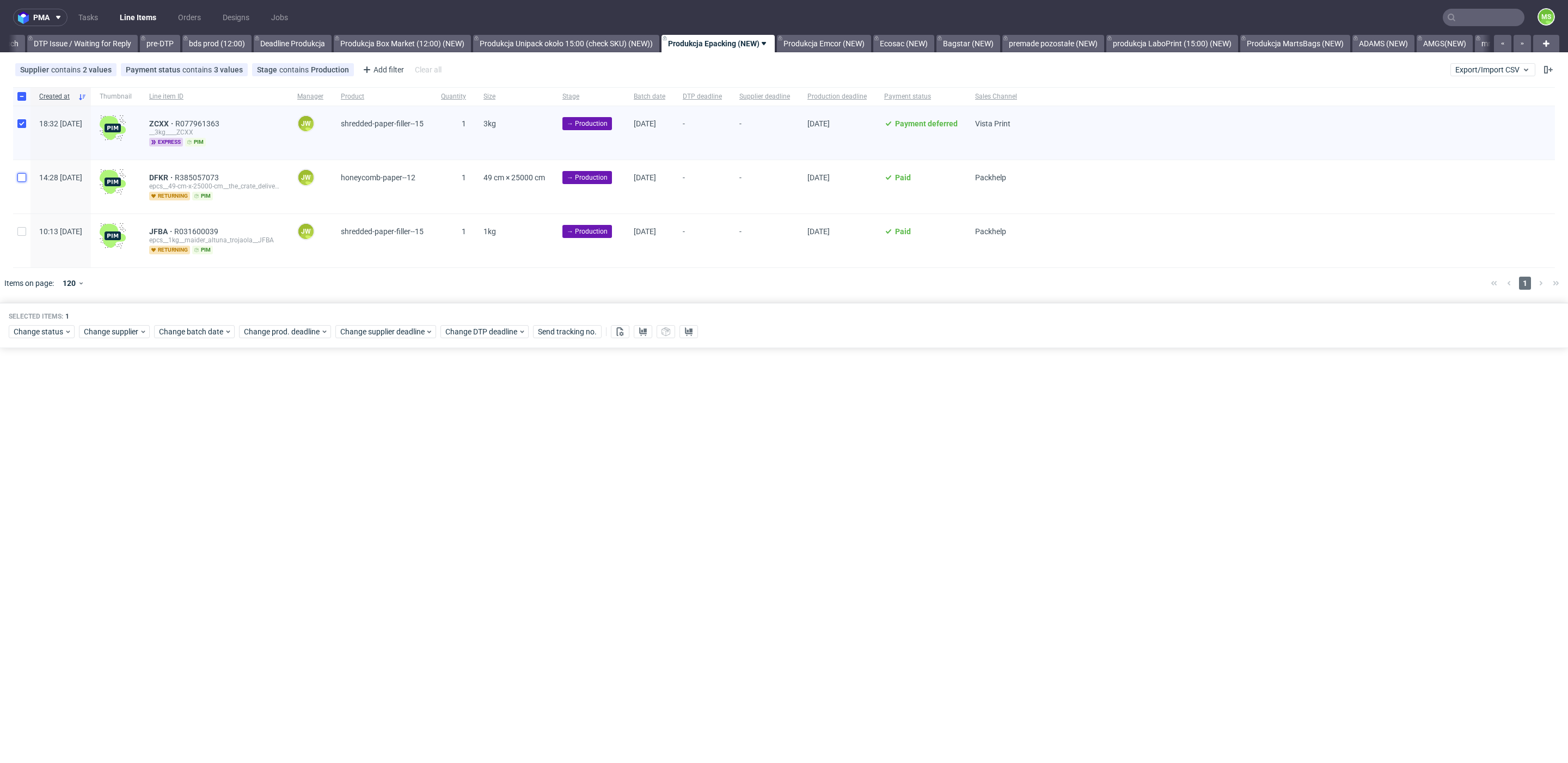
drag, startPoint x: 24, startPoint y: 175, endPoint x: 25, endPoint y: 181, distance: 6.1
click at [24, 176] on input "checkbox" at bounding box center [22, 177] width 8 height 8
checkbox input "true"
drag, startPoint x: 23, startPoint y: 229, endPoint x: 232, endPoint y: 108, distance: 241.5
click at [24, 229] on input "checkbox" at bounding box center [22, 231] width 8 height 8
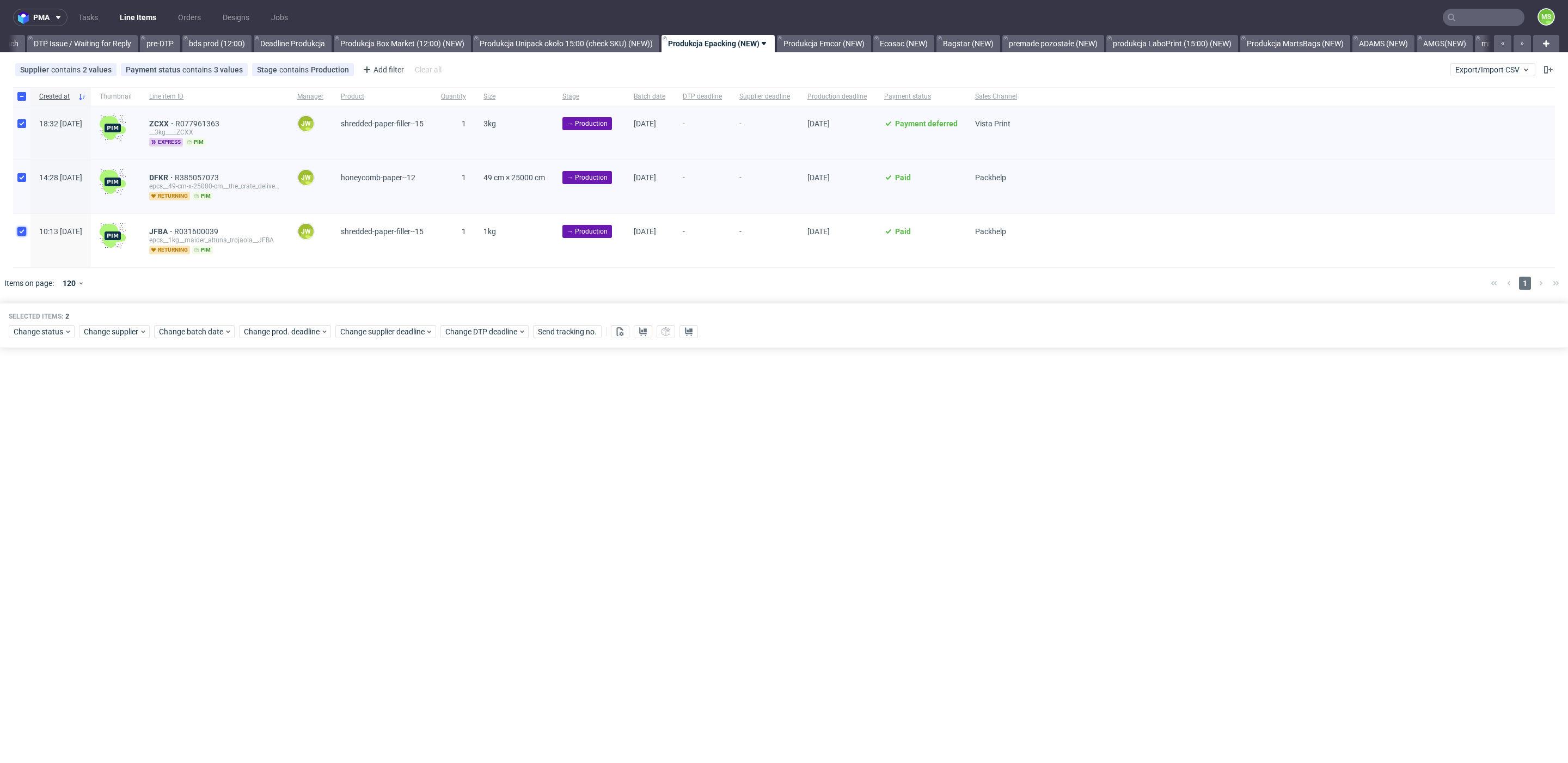
checkbox input "true"
click at [181, 327] on span "Change batch date" at bounding box center [191, 332] width 66 height 11
drag, startPoint x: 208, startPoint y: 416, endPoint x: 277, endPoint y: 483, distance: 96.2
click at [209, 418] on span "9" at bounding box center [209, 418] width 4 height 11
drag, startPoint x: 285, startPoint y: 511, endPoint x: 312, endPoint y: 396, distance: 118.1
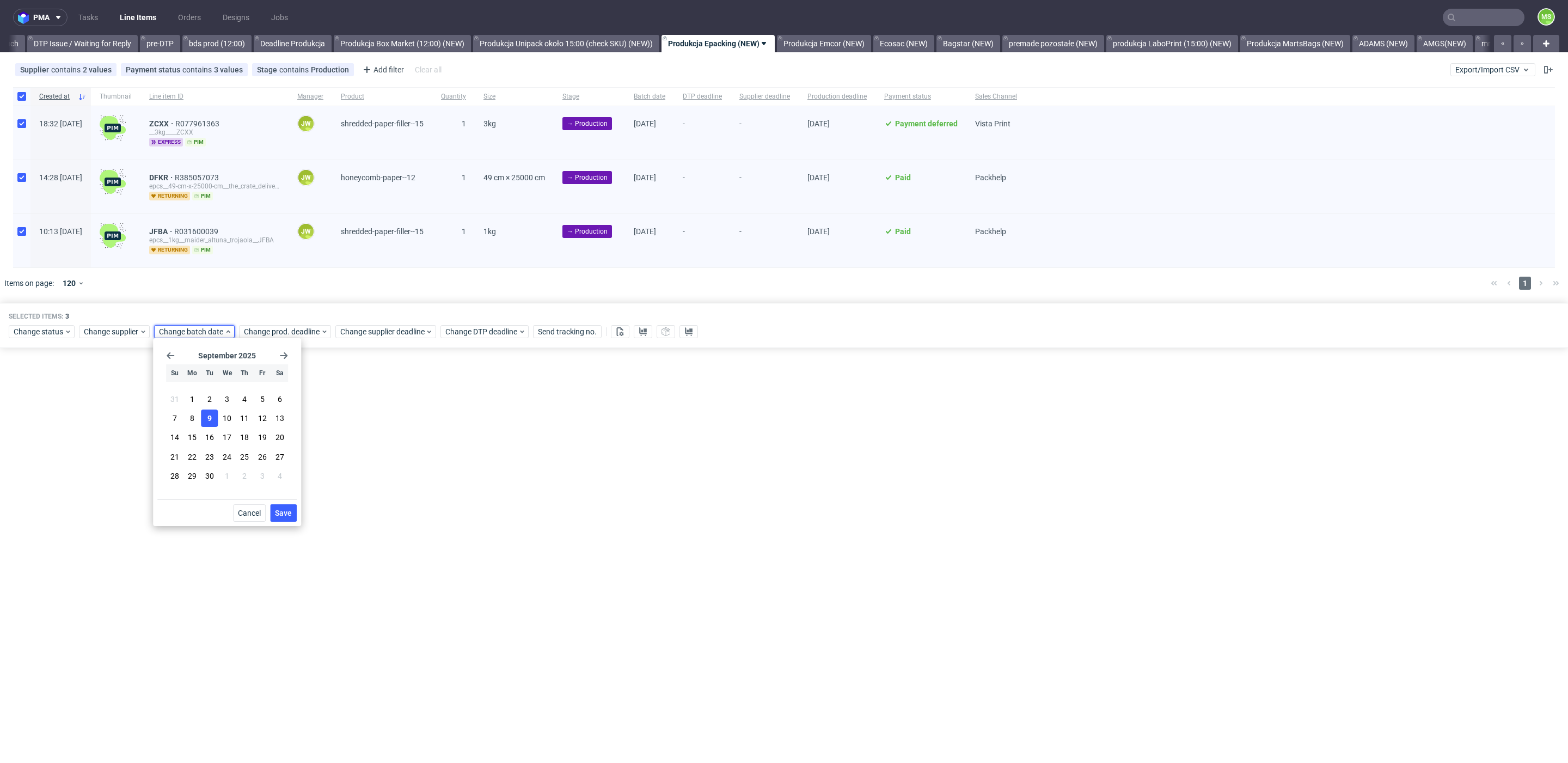
click at [285, 509] on span "Save" at bounding box center [283, 513] width 17 height 7
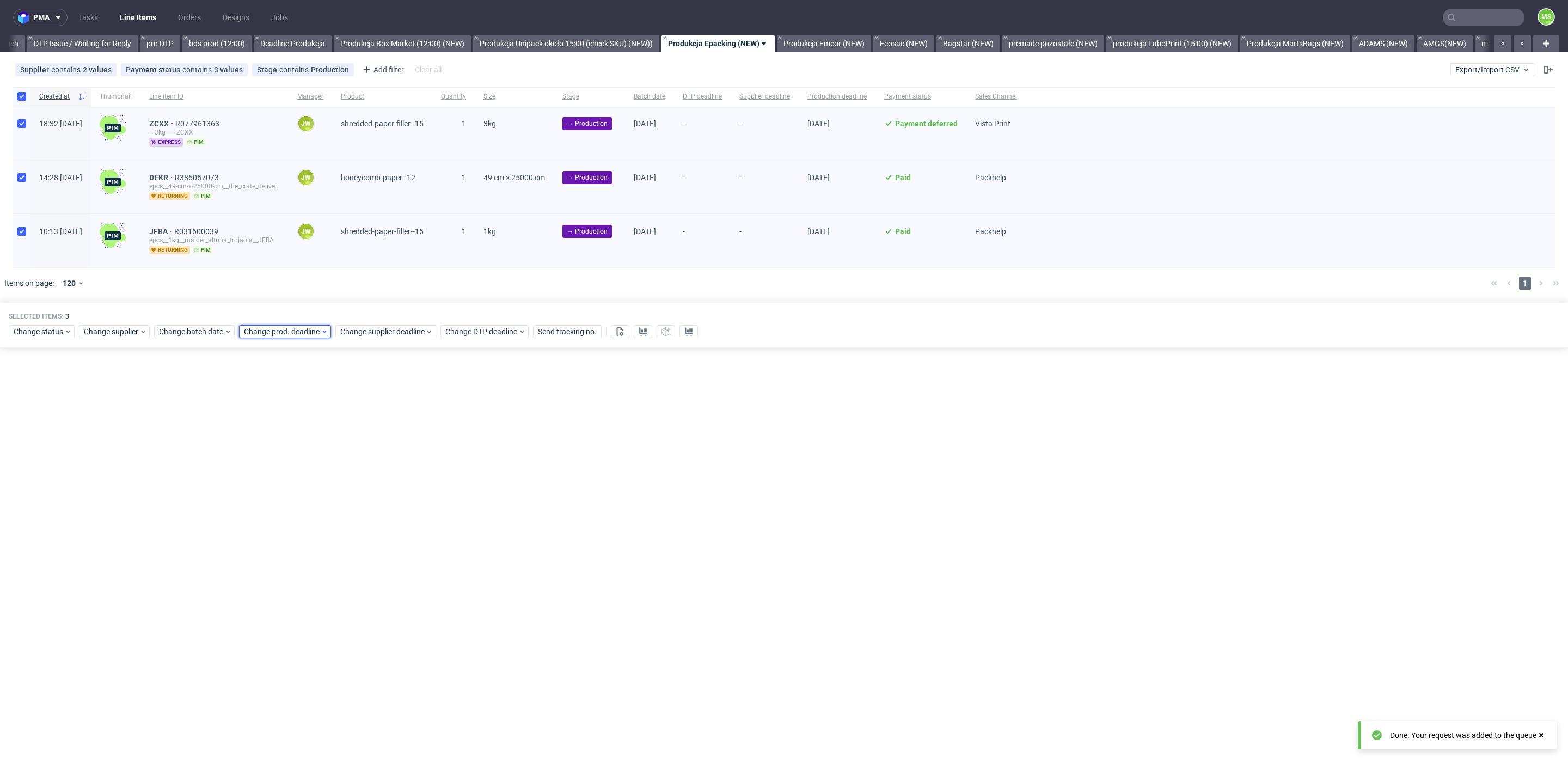
click at [305, 329] on span "Change prod. deadline" at bounding box center [283, 332] width 76 height 11
click at [318, 416] on button "10" at bounding box center [311, 418] width 17 height 17
drag, startPoint x: 371, startPoint y: 519, endPoint x: 376, endPoint y: 502, distance: 17.7
click at [371, 517] on button "Save" at bounding box center [368, 513] width 27 height 17
click at [390, 328] on span "Change supplier deadline" at bounding box center [383, 332] width 85 height 11
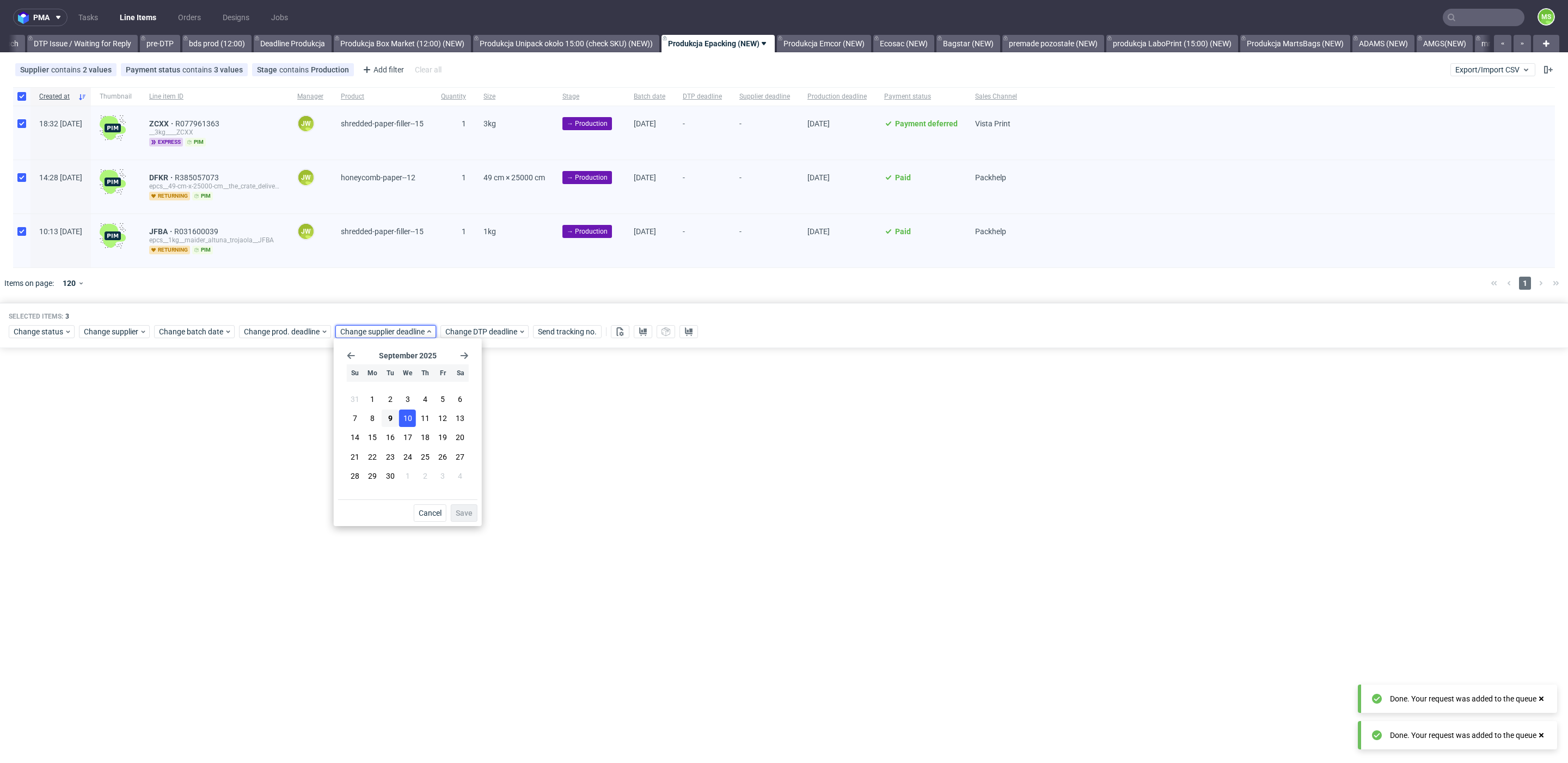
click at [411, 418] on span "10" at bounding box center [408, 418] width 8 height 11
click at [463, 507] on button "Save" at bounding box center [465, 513] width 27 height 17
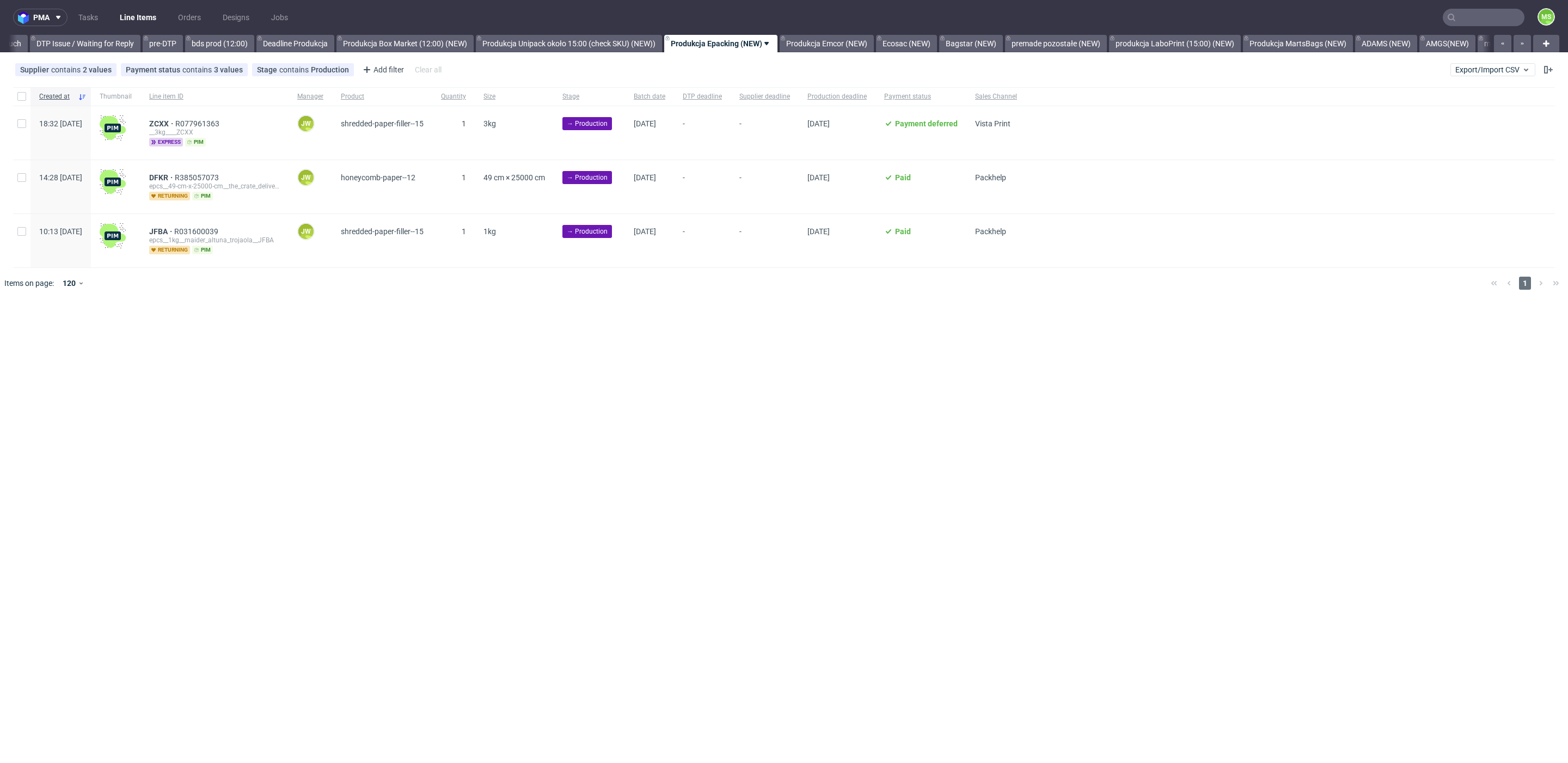
scroll to position [0, 1691]
click at [25, 101] on input "checkbox" at bounding box center [22, 96] width 8 height 8
checkbox input "true"
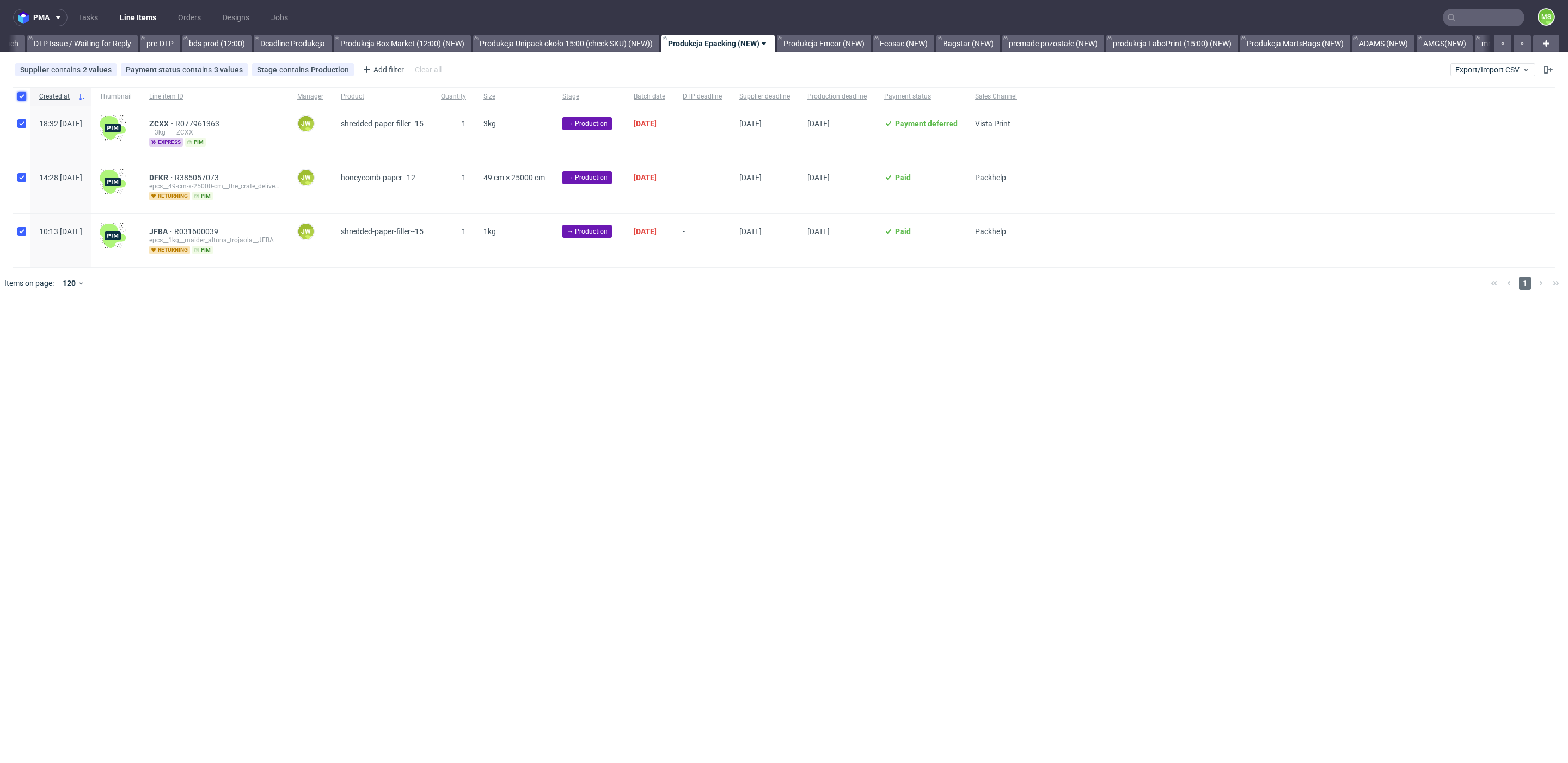
checkbox input "true"
click at [651, 328] on div "Change status Change supplier Change batch date Change prod. deadline Change su…" at bounding box center [784, 331] width 1551 height 16
click at [650, 329] on button at bounding box center [643, 332] width 18 height 13
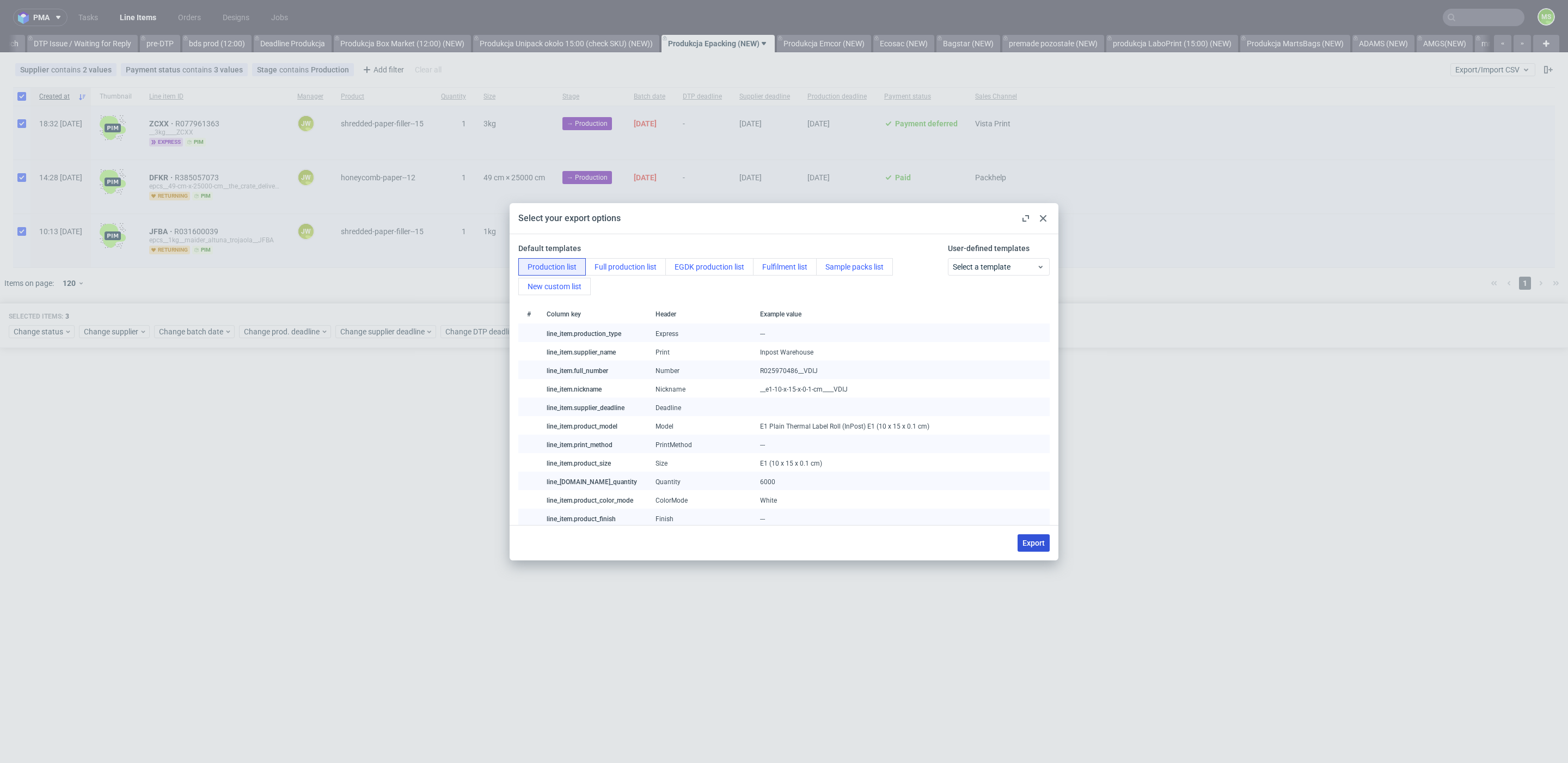
click at [1037, 546] on span "Export" at bounding box center [1034, 543] width 22 height 7
checkbox input "false"
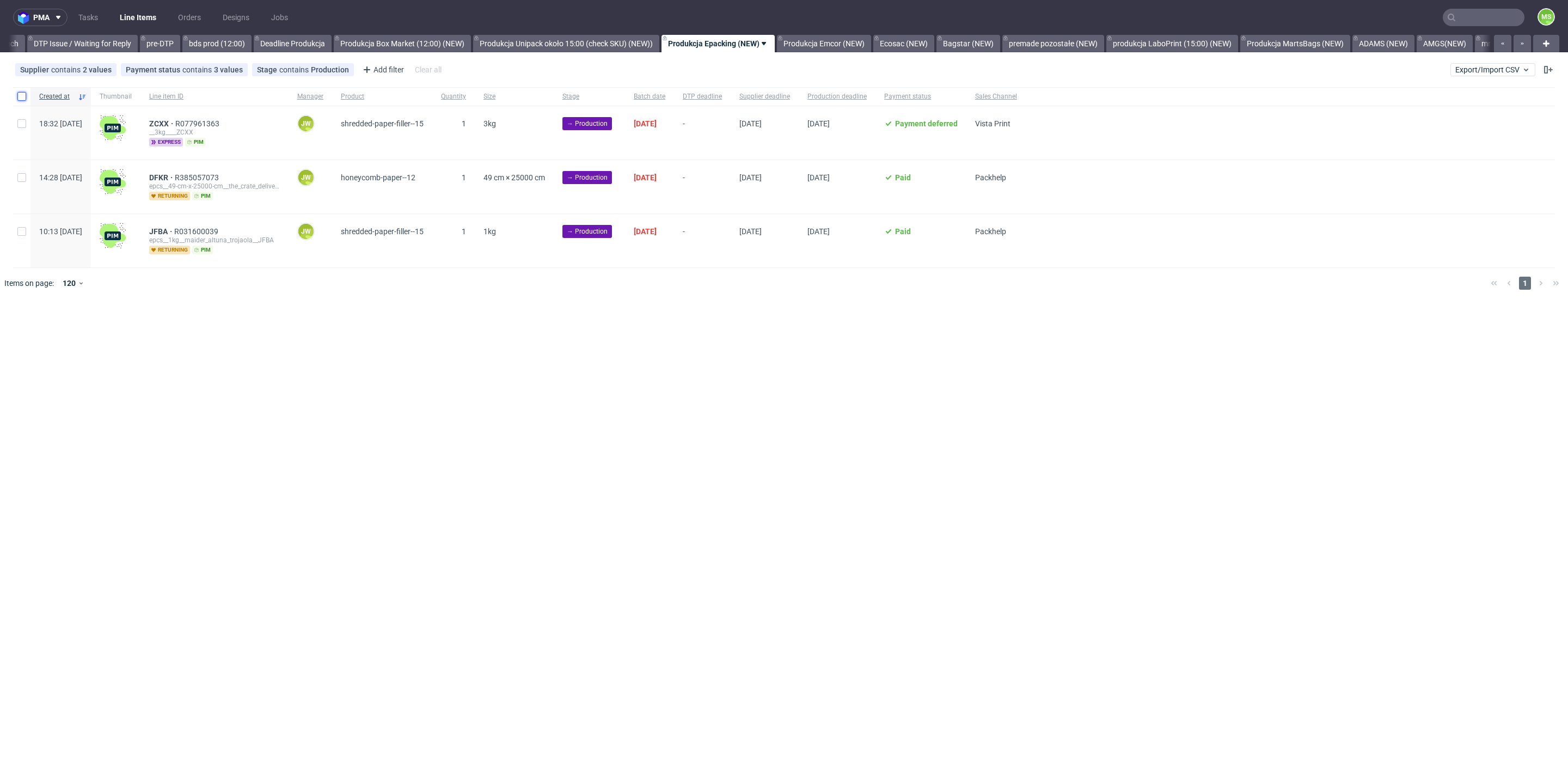
drag, startPoint x: 26, startPoint y: 97, endPoint x: 29, endPoint y: 114, distance: 17.3
click at [25, 97] on input "checkbox" at bounding box center [22, 96] width 8 height 8
checkbox input "true"
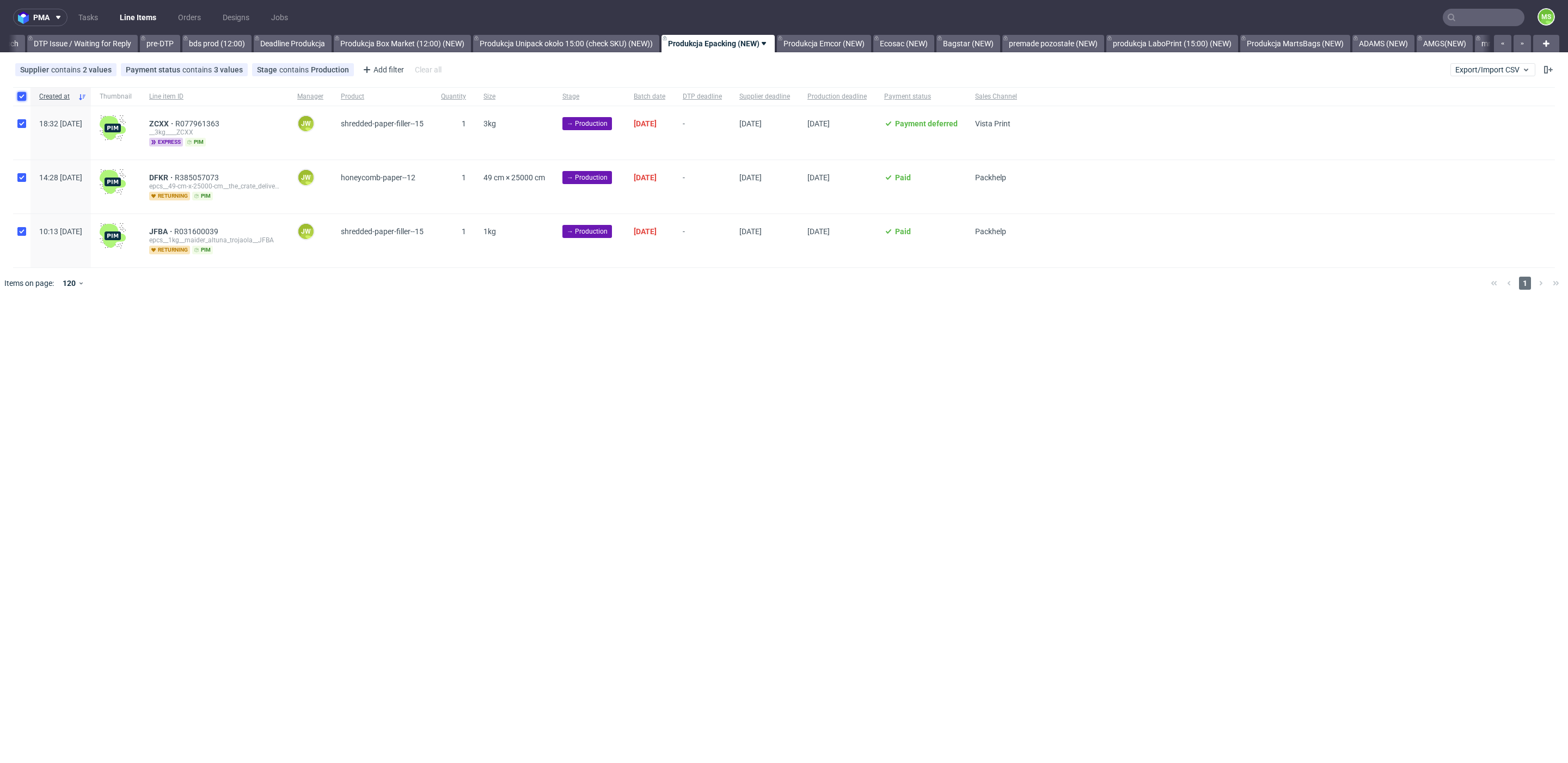
checkbox input "true"
click at [31, 327] on span "Change status" at bounding box center [38, 332] width 51 height 11
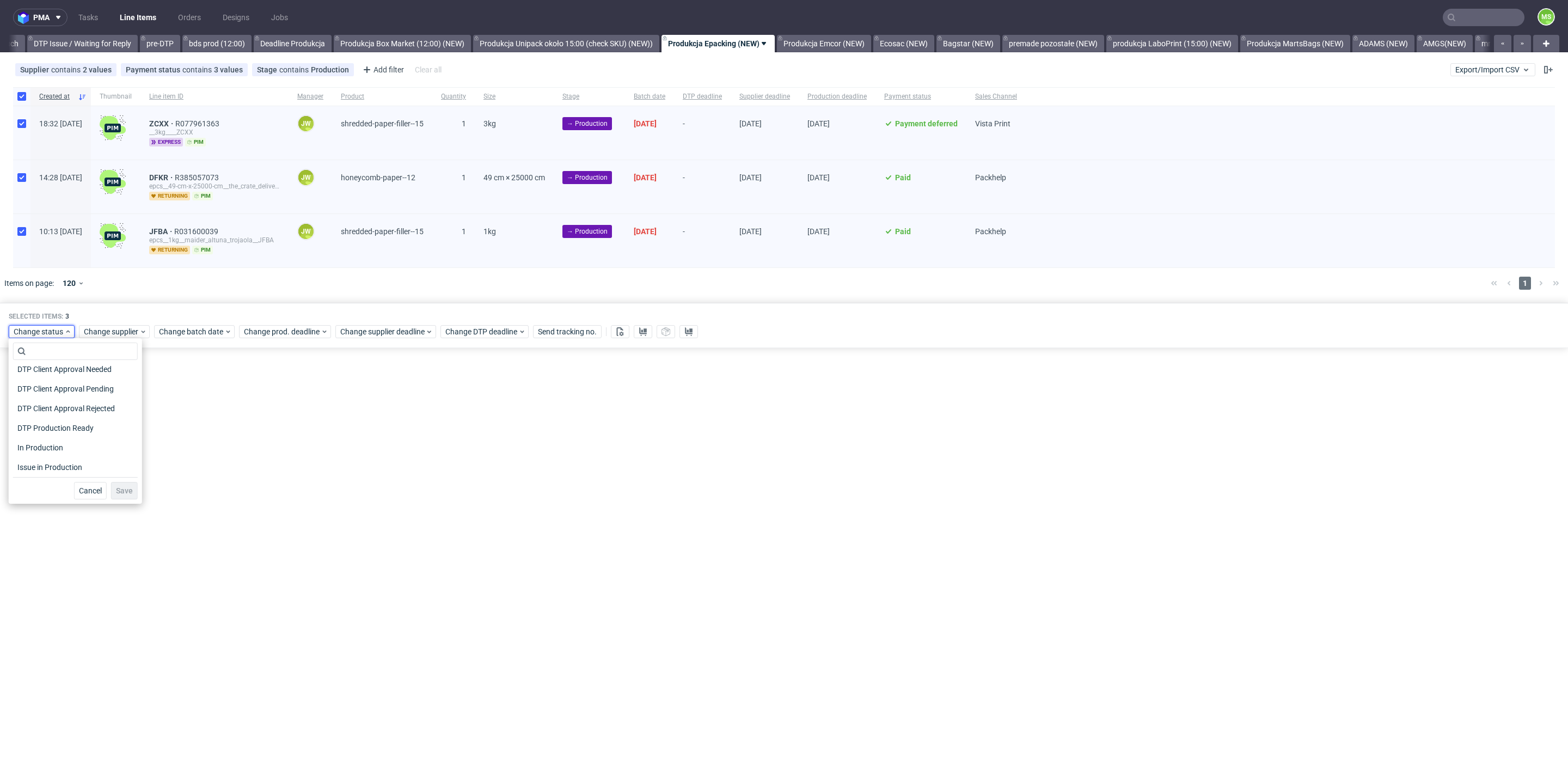
scroll to position [142, 0]
click at [55, 383] on span "In Production" at bounding box center [41, 389] width 55 height 15
click at [116, 489] on span "Save" at bounding box center [125, 490] width 17 height 7
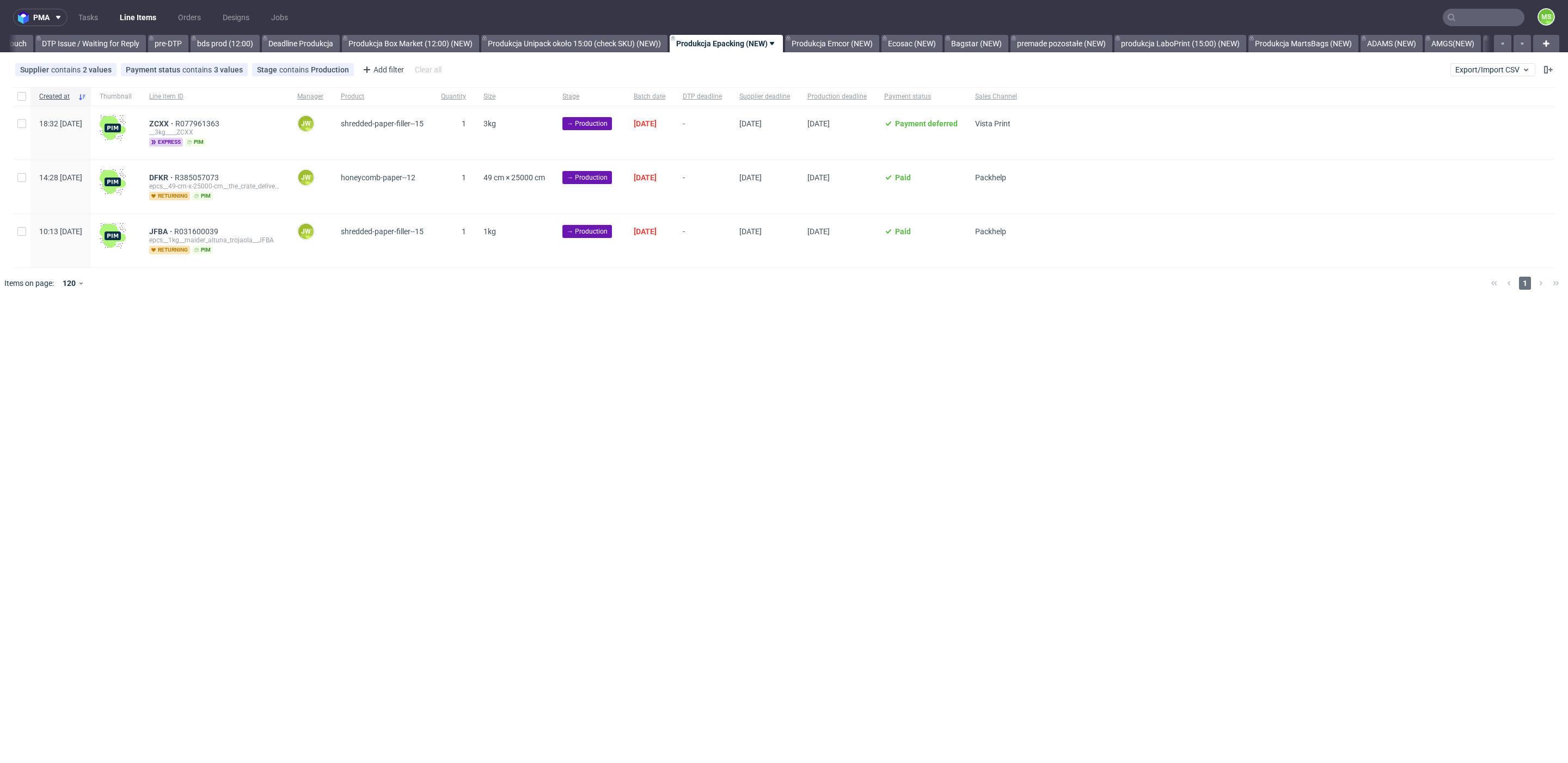
scroll to position [0, 1691]
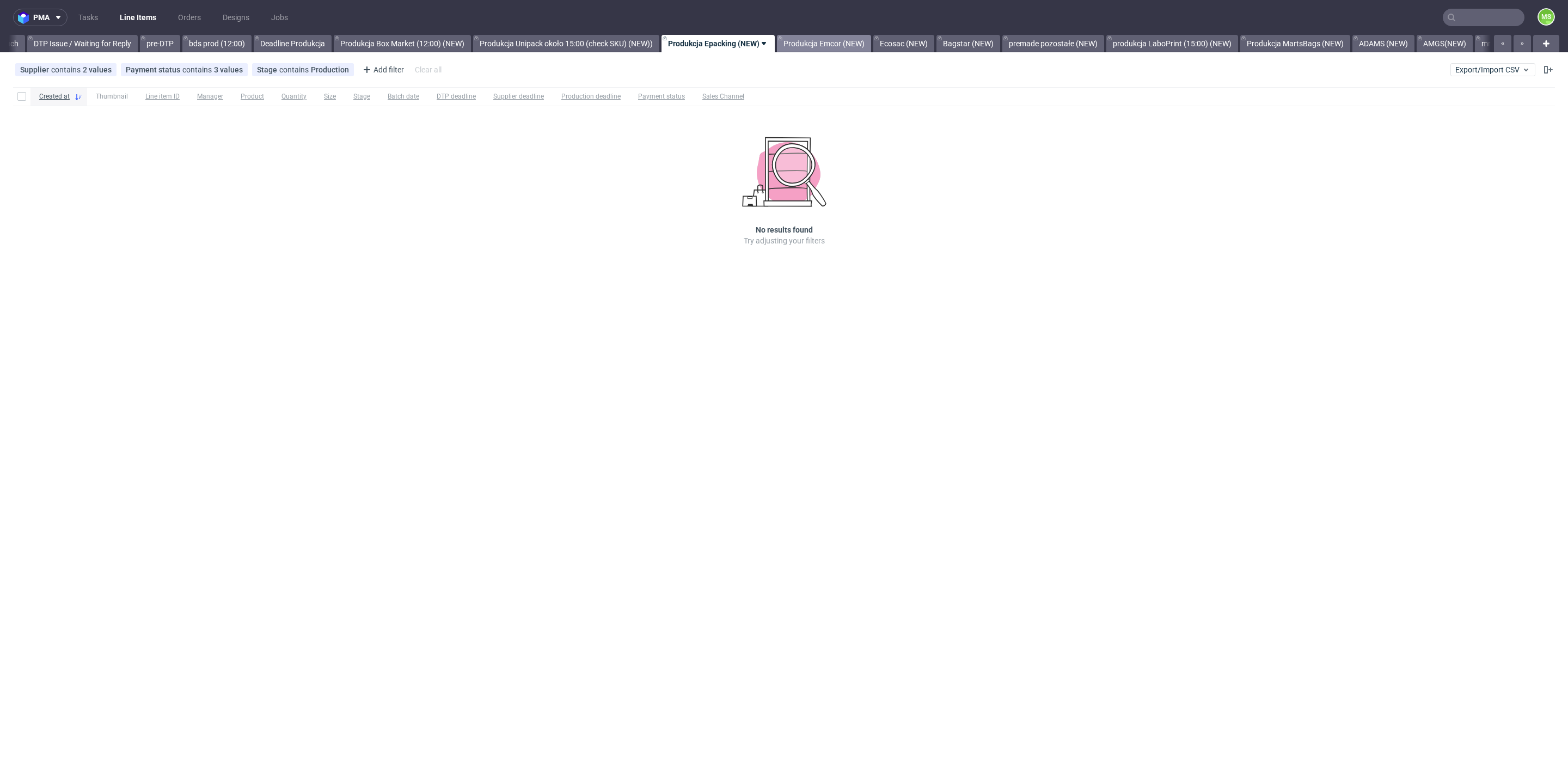
click at [855, 43] on link "Produkcja Emcor (NEW)" at bounding box center [823, 43] width 94 height 17
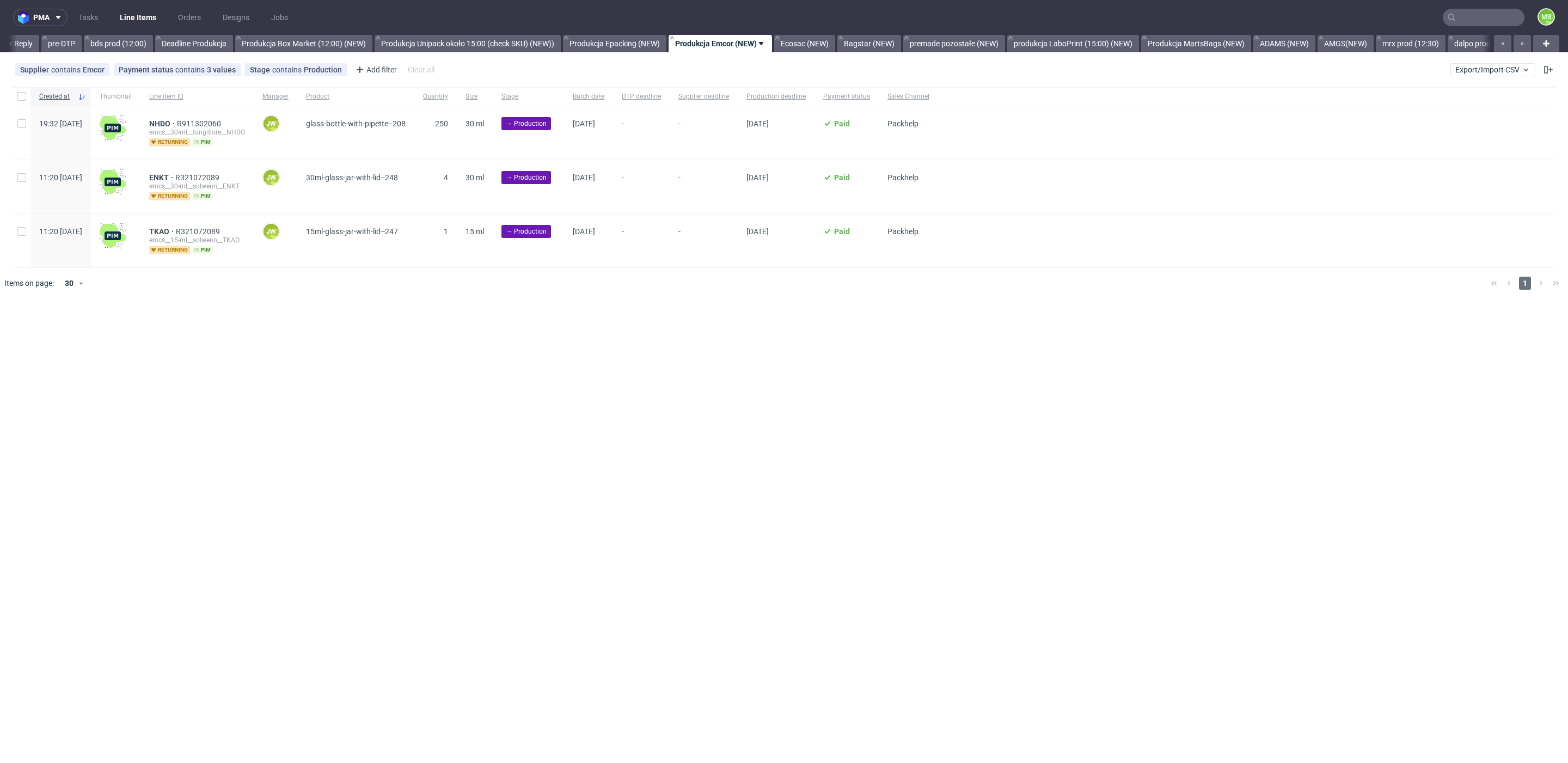
scroll to position [0, 1792]
click at [23, 99] on input "checkbox" at bounding box center [22, 96] width 8 height 8
checkbox input "true"
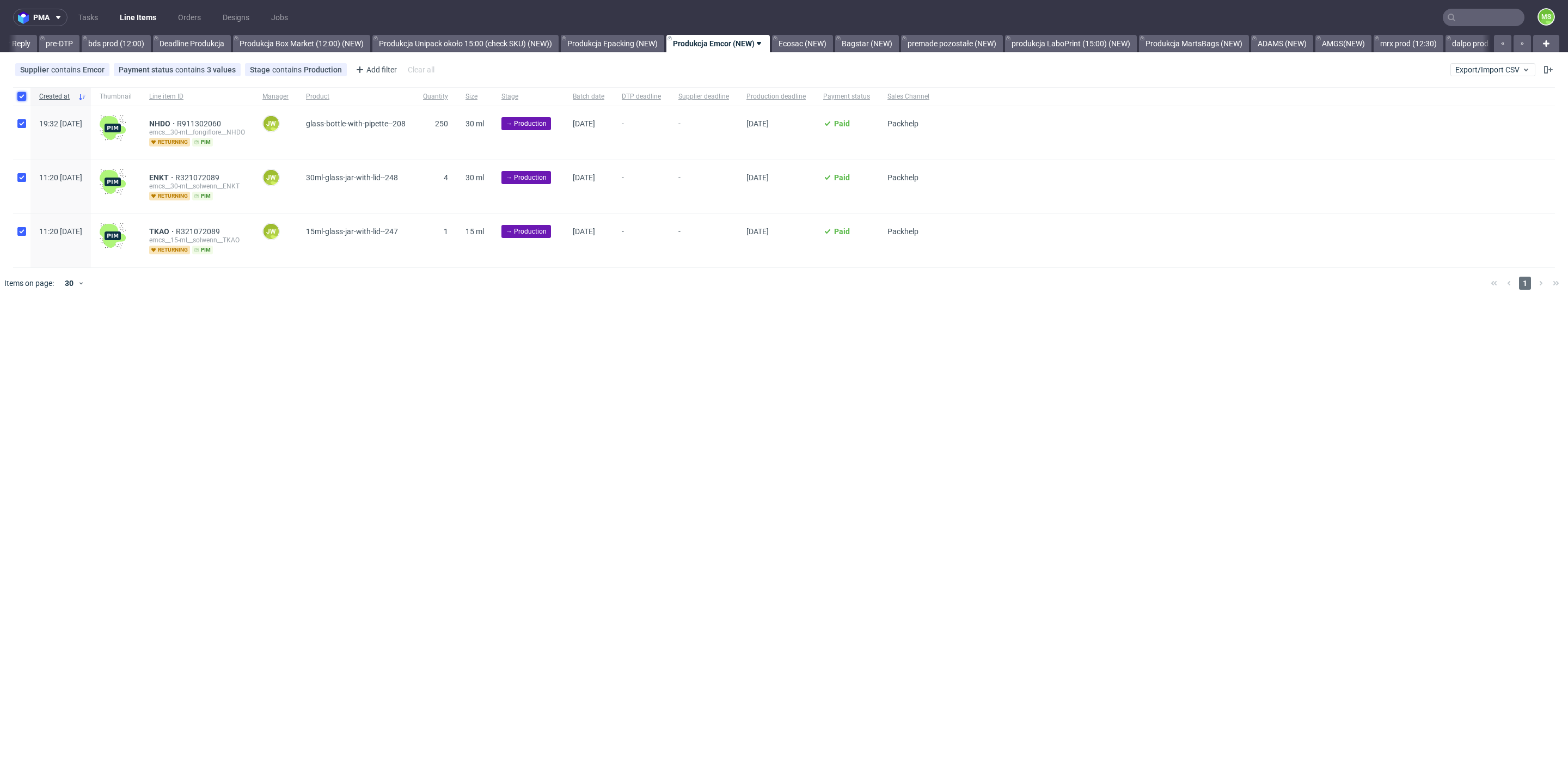
checkbox input "true"
click at [180, 333] on span "Change batch date" at bounding box center [191, 332] width 66 height 11
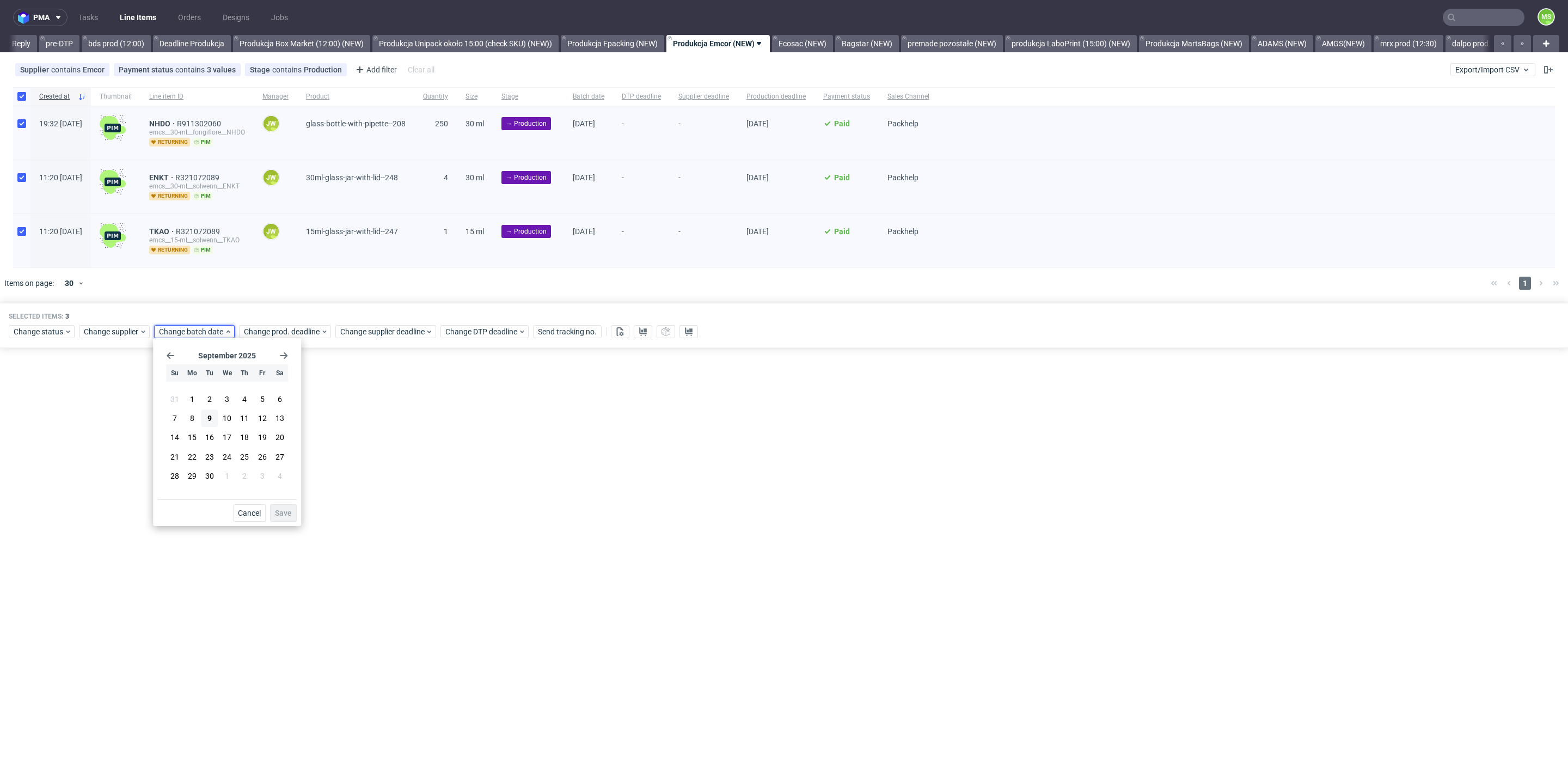
drag, startPoint x: 212, startPoint y: 420, endPoint x: 220, endPoint y: 428, distance: 11.3
click at [214, 421] on button "9" at bounding box center [209, 418] width 17 height 17
drag, startPoint x: 277, startPoint y: 511, endPoint x: 288, endPoint y: 418, distance: 93.6
click at [279, 499] on div "[DATE] Su Mo Tu We Th Fr Sa 31 1 2 3 4 5 6 7 8 9 10 11 12 13 14 15 16 17 18 19 …" at bounding box center [227, 432] width 140 height 180
drag, startPoint x: 285, startPoint y: 515, endPoint x: 288, endPoint y: 398, distance: 117.0
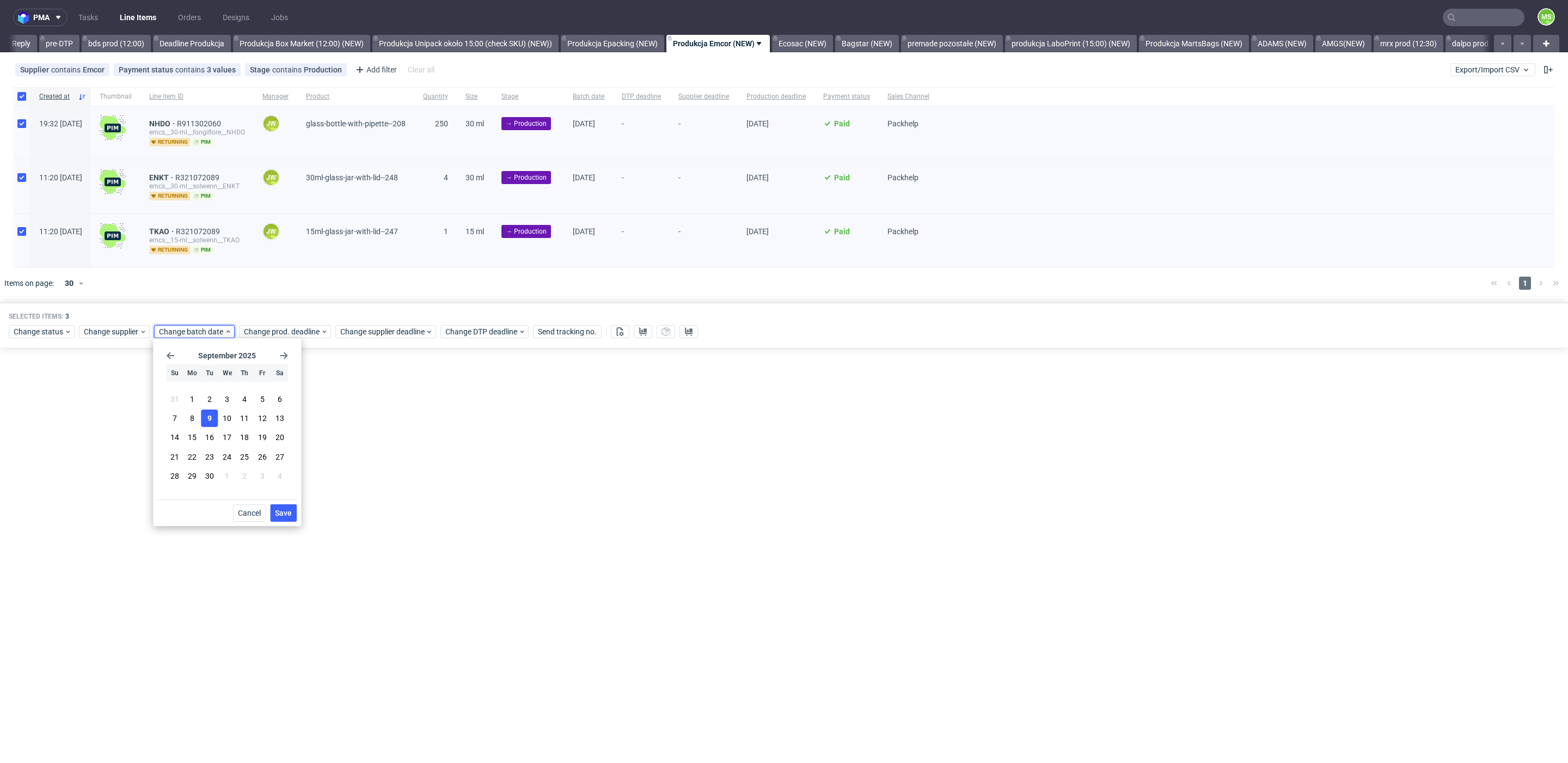
click at [285, 515] on span "Save" at bounding box center [283, 513] width 17 height 7
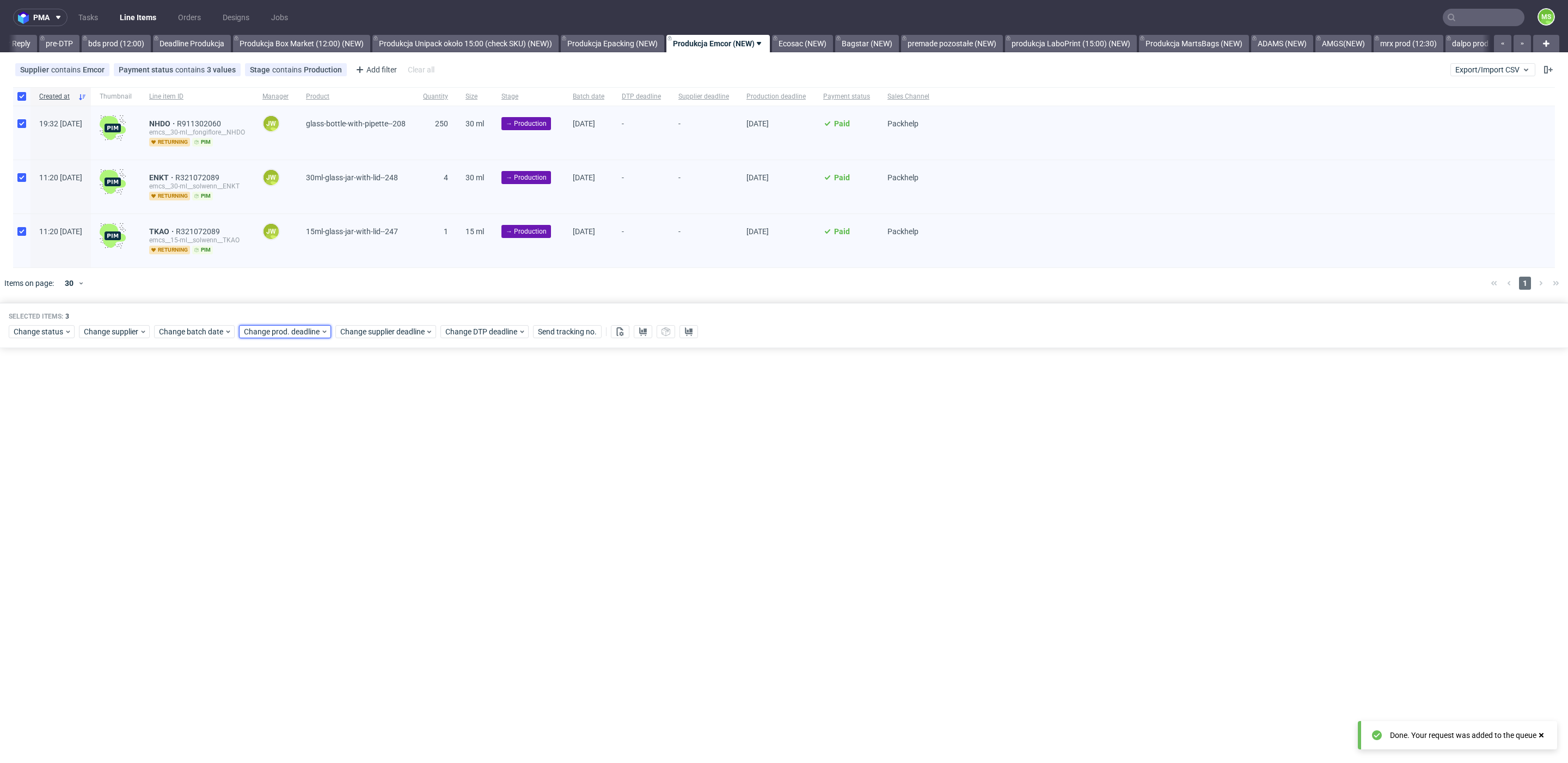
drag, startPoint x: 288, startPoint y: 333, endPoint x: 297, endPoint y: 388, distance: 55.7
click at [288, 337] on div "Selected items: 3 Change status Change supplier Change batch date Change prod. …" at bounding box center [784, 325] width 1568 height 45
drag, startPoint x: 299, startPoint y: 327, endPoint x: 299, endPoint y: 334, distance: 7.0
click at [299, 327] on span "Change prod. deadline" at bounding box center [283, 332] width 76 height 11
drag, startPoint x: 309, startPoint y: 420, endPoint x: 353, endPoint y: 476, distance: 71.2
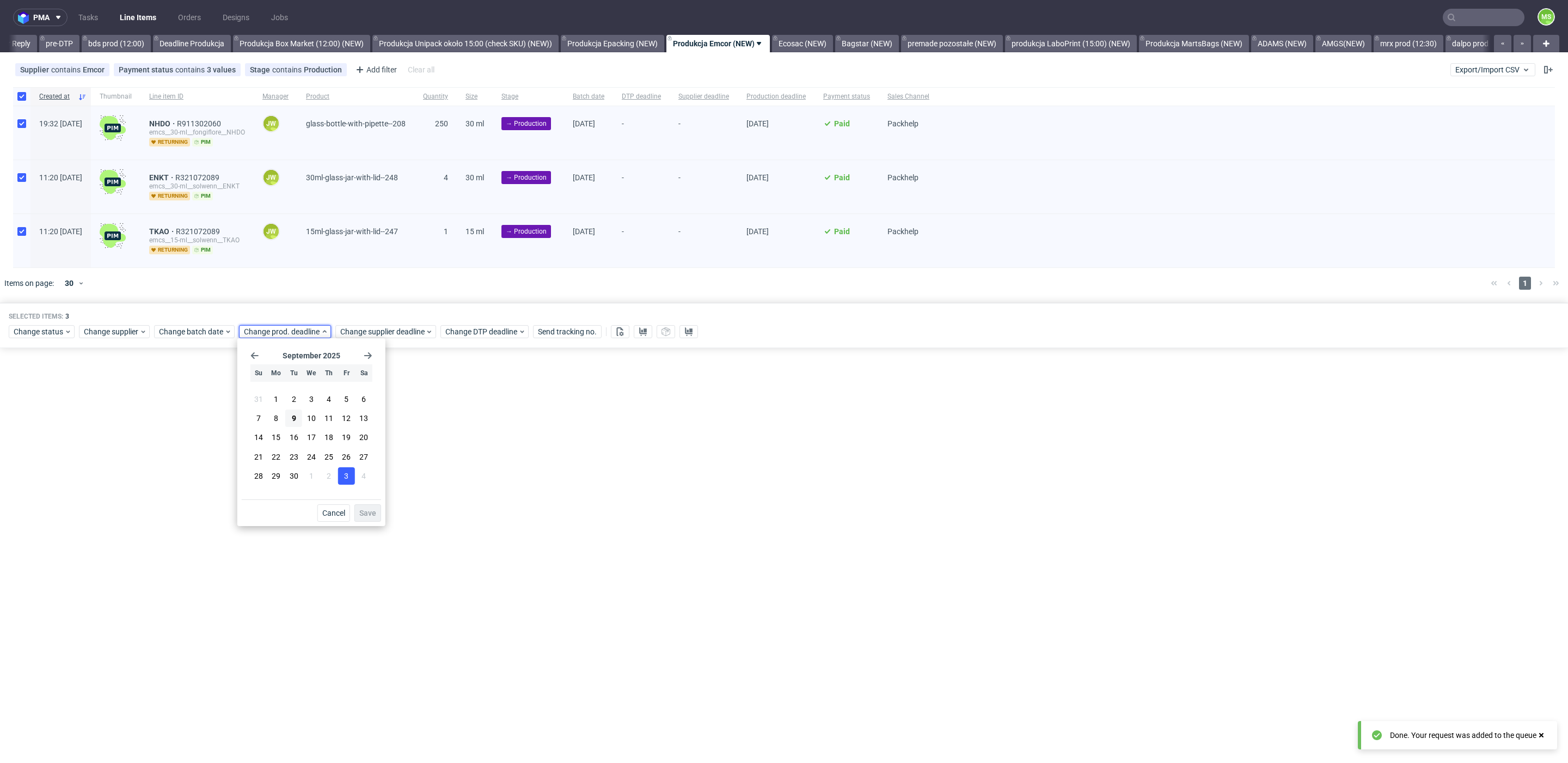
click at [313, 424] on button "10" at bounding box center [311, 418] width 17 height 17
drag, startPoint x: 366, startPoint y: 513, endPoint x: 367, endPoint y: 445, distance: 68.0
click at [366, 511] on span "Save" at bounding box center [368, 513] width 17 height 7
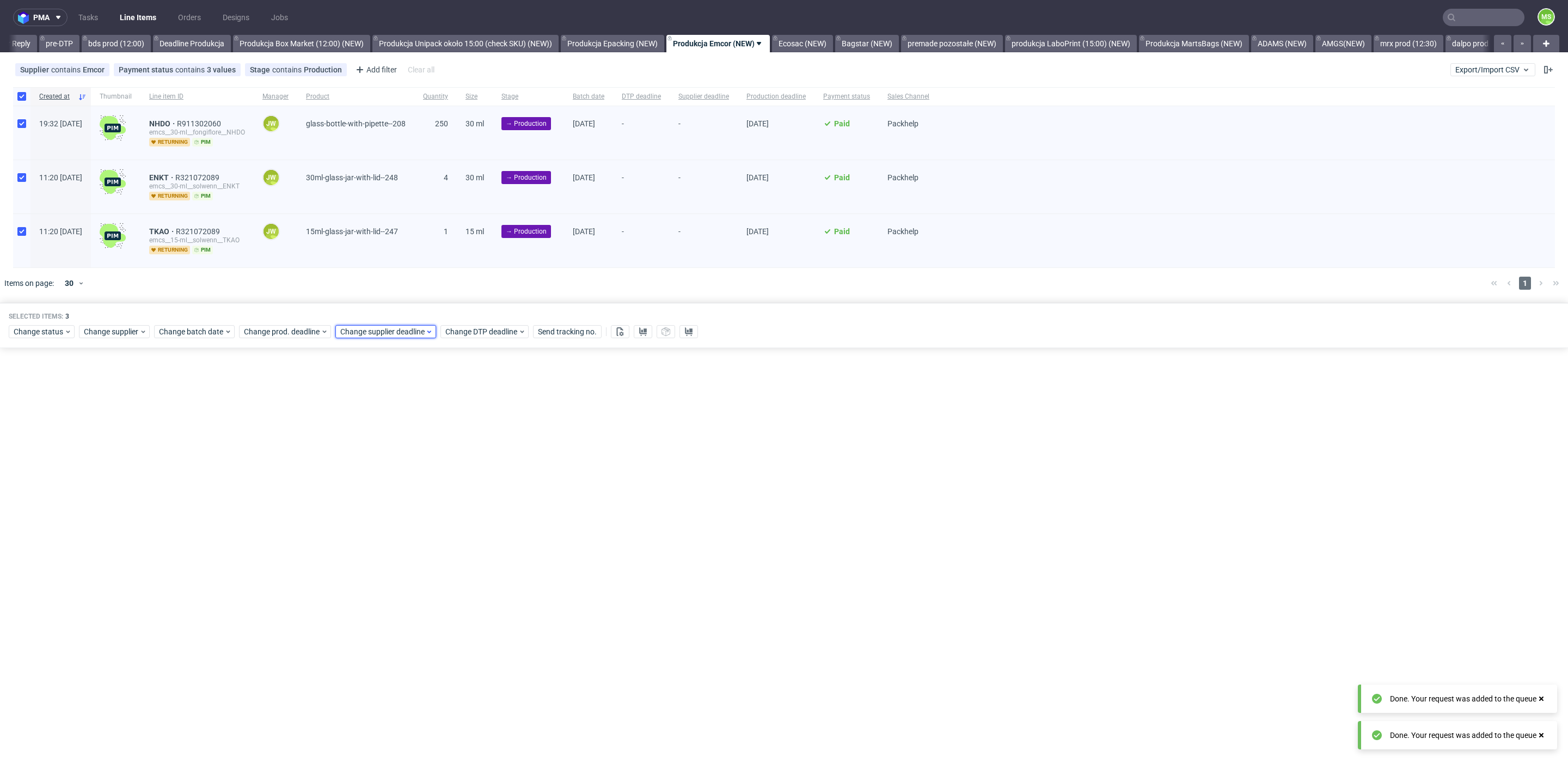
click at [383, 327] on span "Change supplier deadline" at bounding box center [383, 332] width 85 height 11
drag, startPoint x: 402, startPoint y: 415, endPoint x: 440, endPoint y: 450, distance: 51.7
click at [403, 416] on button "10" at bounding box center [407, 418] width 17 height 17
click at [469, 512] on span "Save" at bounding box center [464, 513] width 17 height 7
click at [285, 331] on span "Change prod. deadline" at bounding box center [283, 332] width 76 height 11
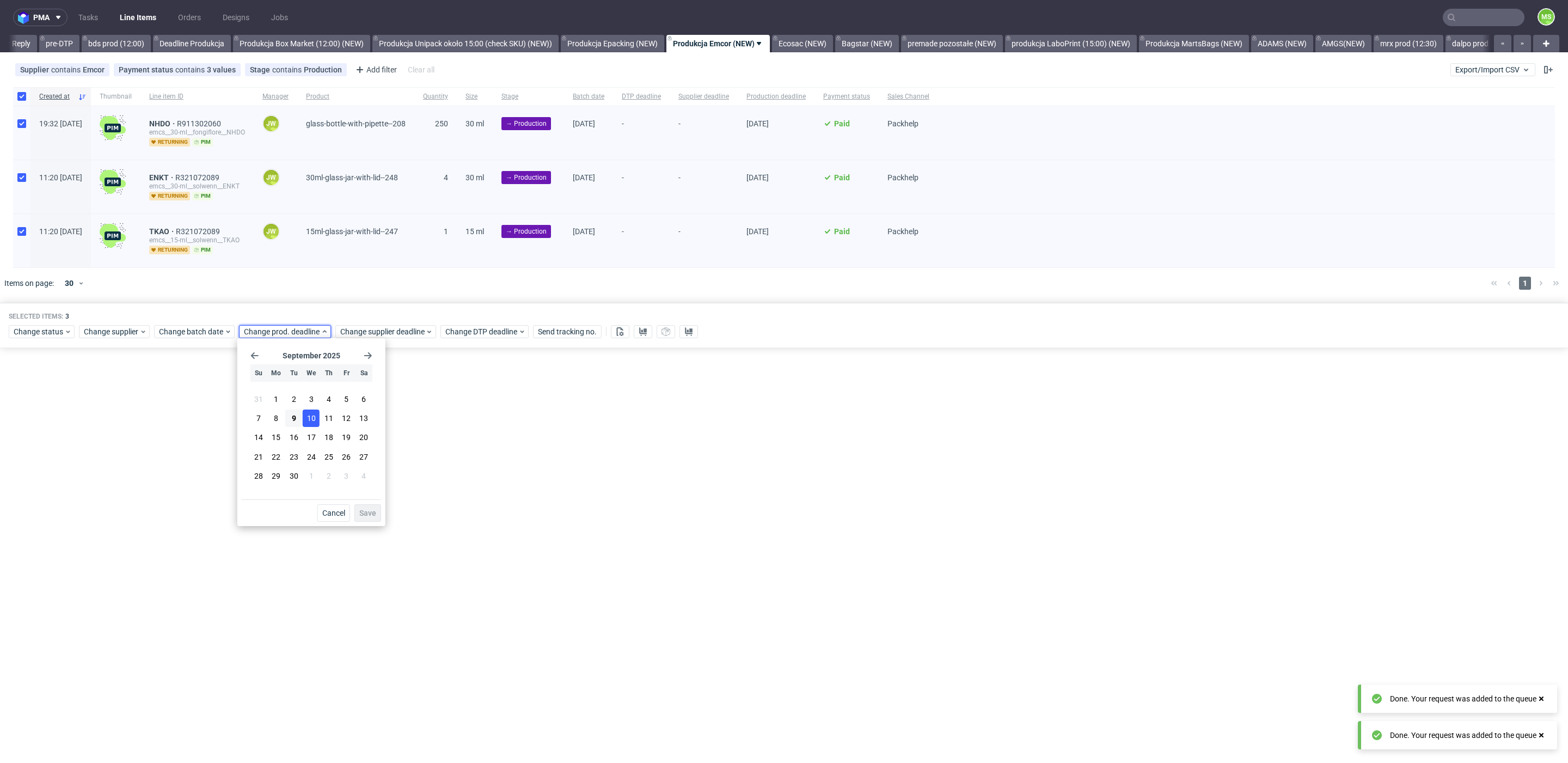
click at [317, 418] on button "10" at bounding box center [311, 418] width 17 height 17
click at [371, 509] on span "Save" at bounding box center [368, 513] width 17 height 7
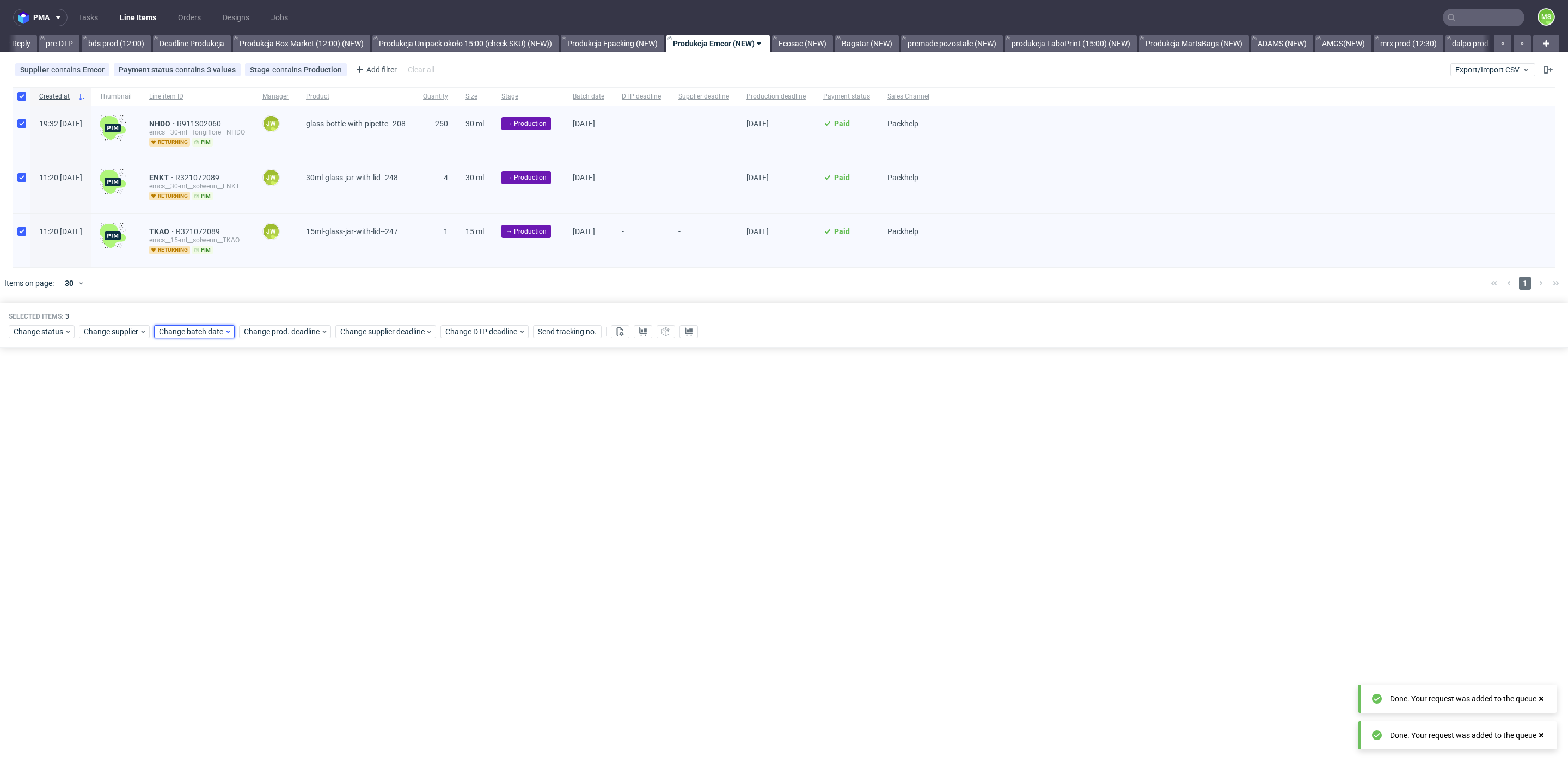
drag, startPoint x: 214, startPoint y: 330, endPoint x: 219, endPoint y: 334, distance: 6.4
click at [214, 330] on span "Change batch date" at bounding box center [191, 332] width 66 height 11
click at [217, 420] on button "9" at bounding box center [209, 418] width 17 height 17
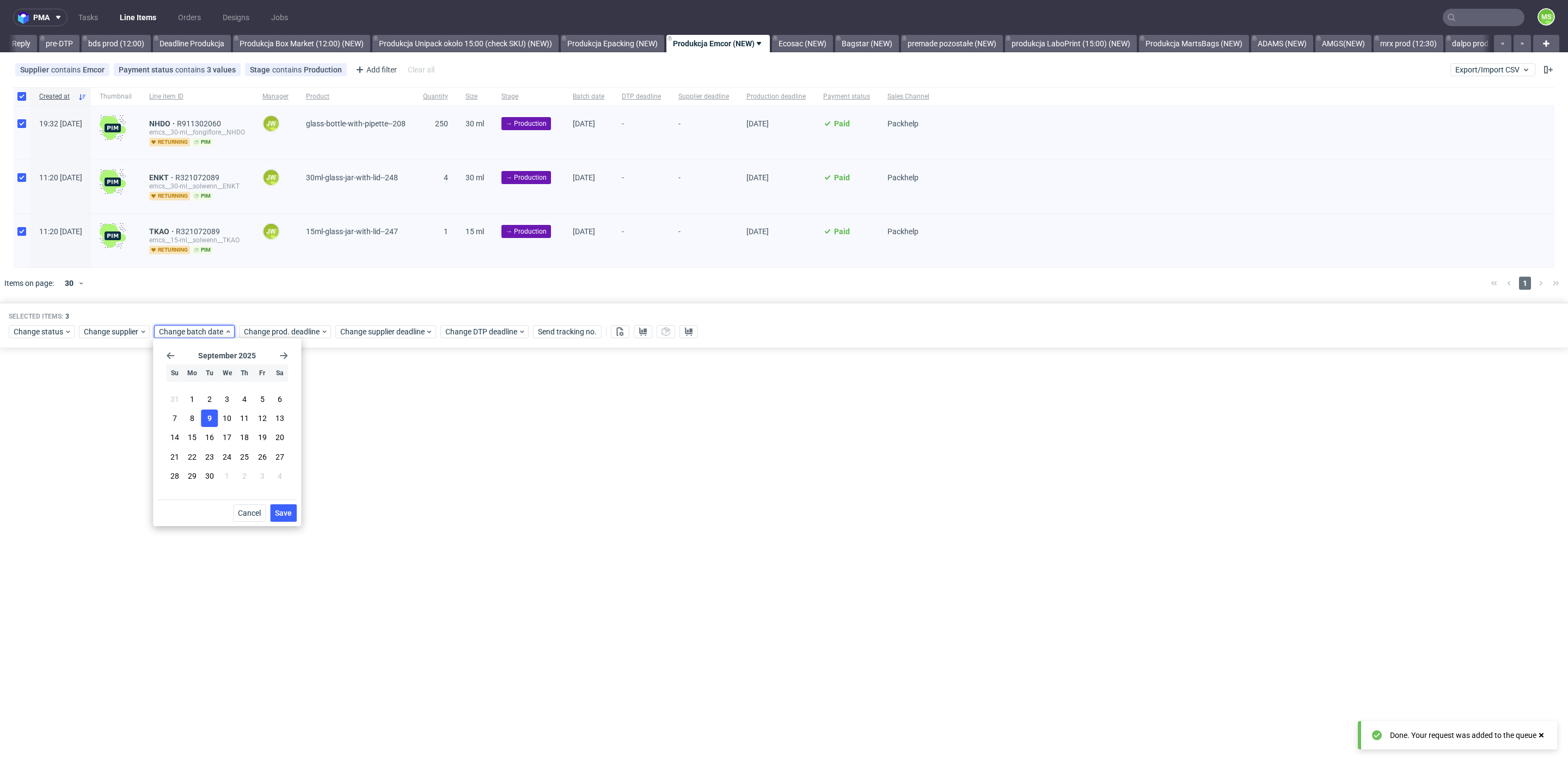
drag, startPoint x: 285, startPoint y: 508, endPoint x: 278, endPoint y: 492, distance: 17.5
click at [285, 509] on span "Save" at bounding box center [283, 513] width 17 height 7
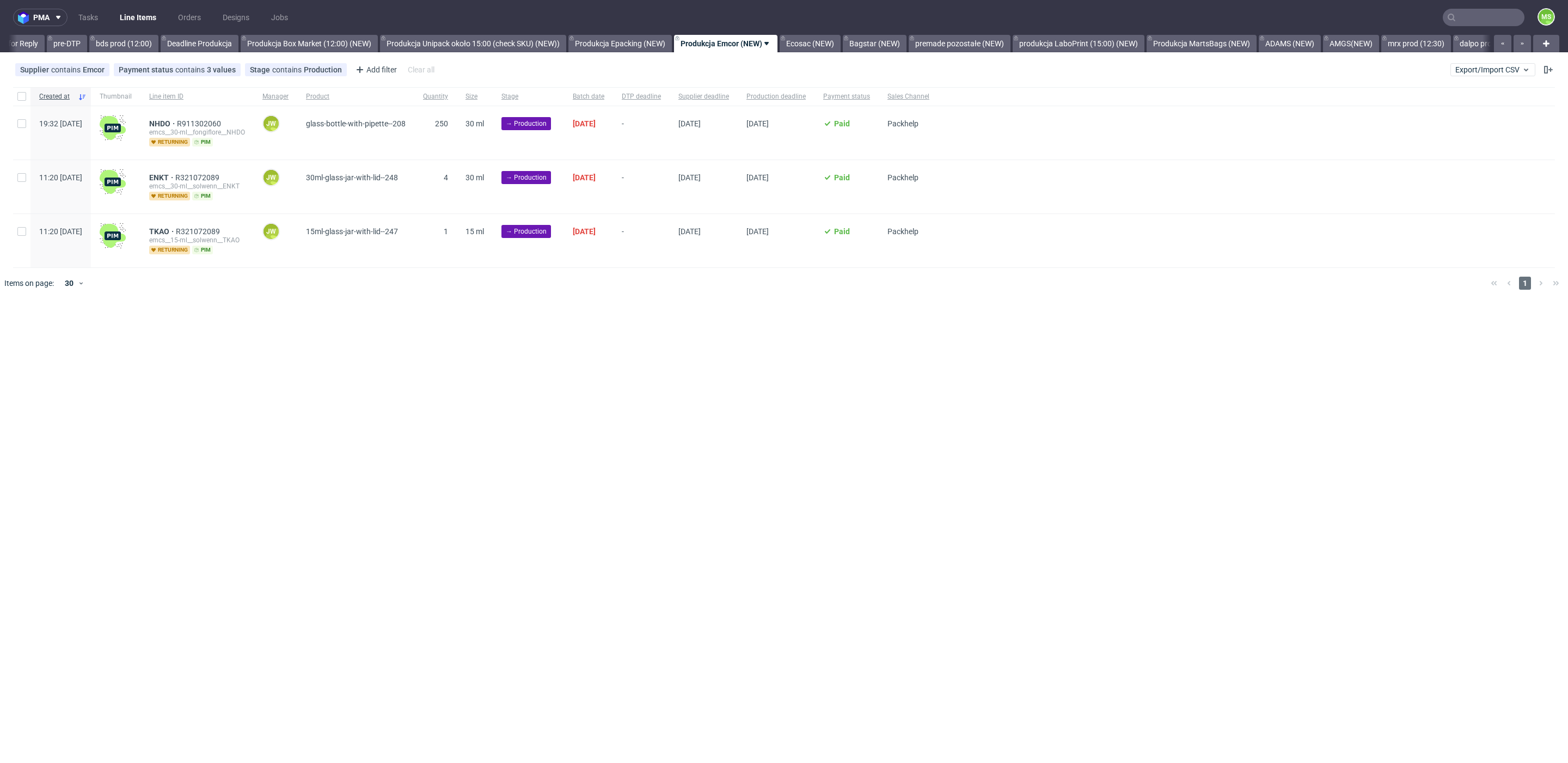
scroll to position [0, 1792]
click at [24, 102] on div at bounding box center [22, 96] width 17 height 18
checkbox input "true"
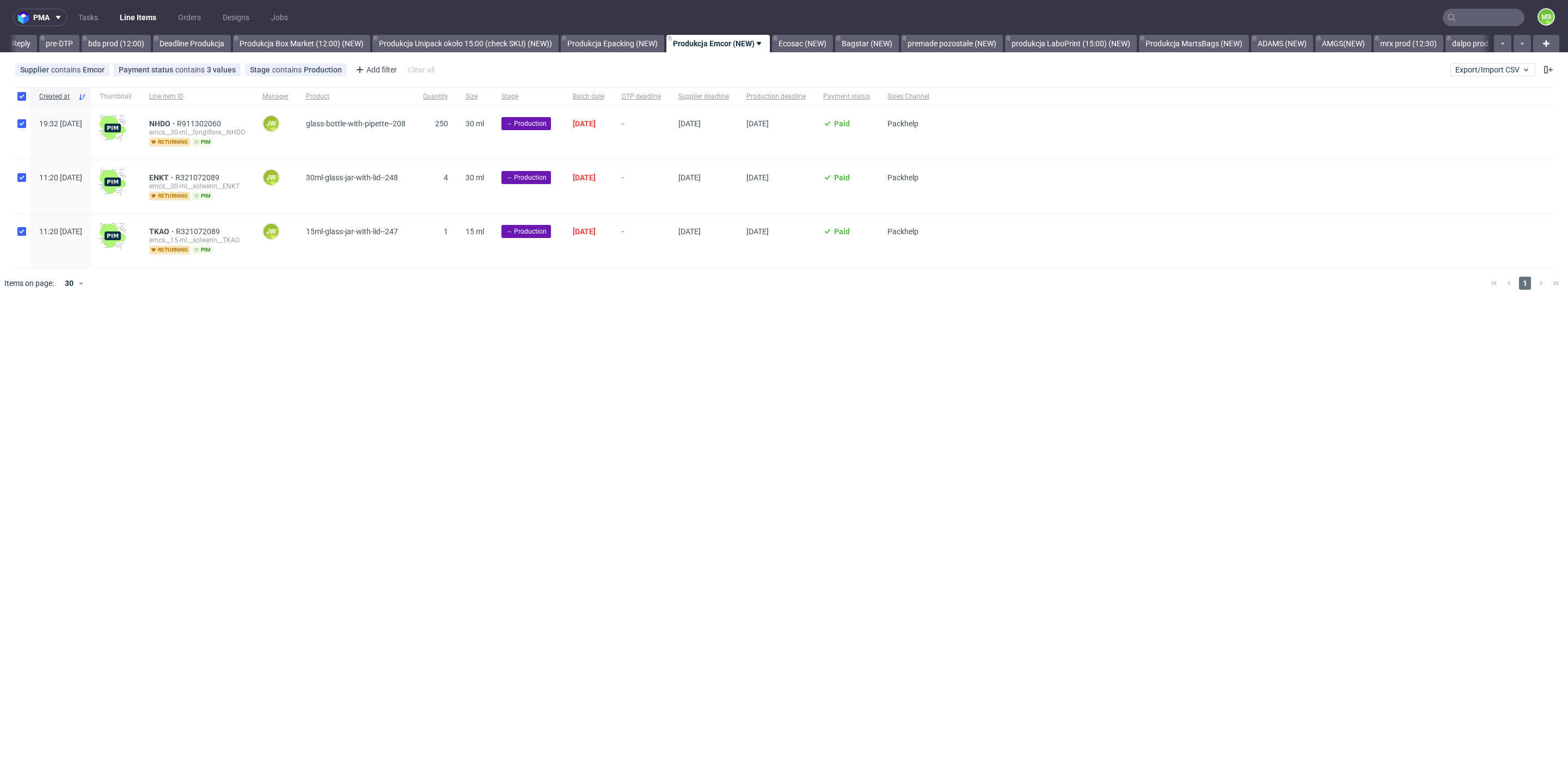
checkbox input "true"
click at [641, 336] on button at bounding box center [643, 332] width 18 height 13
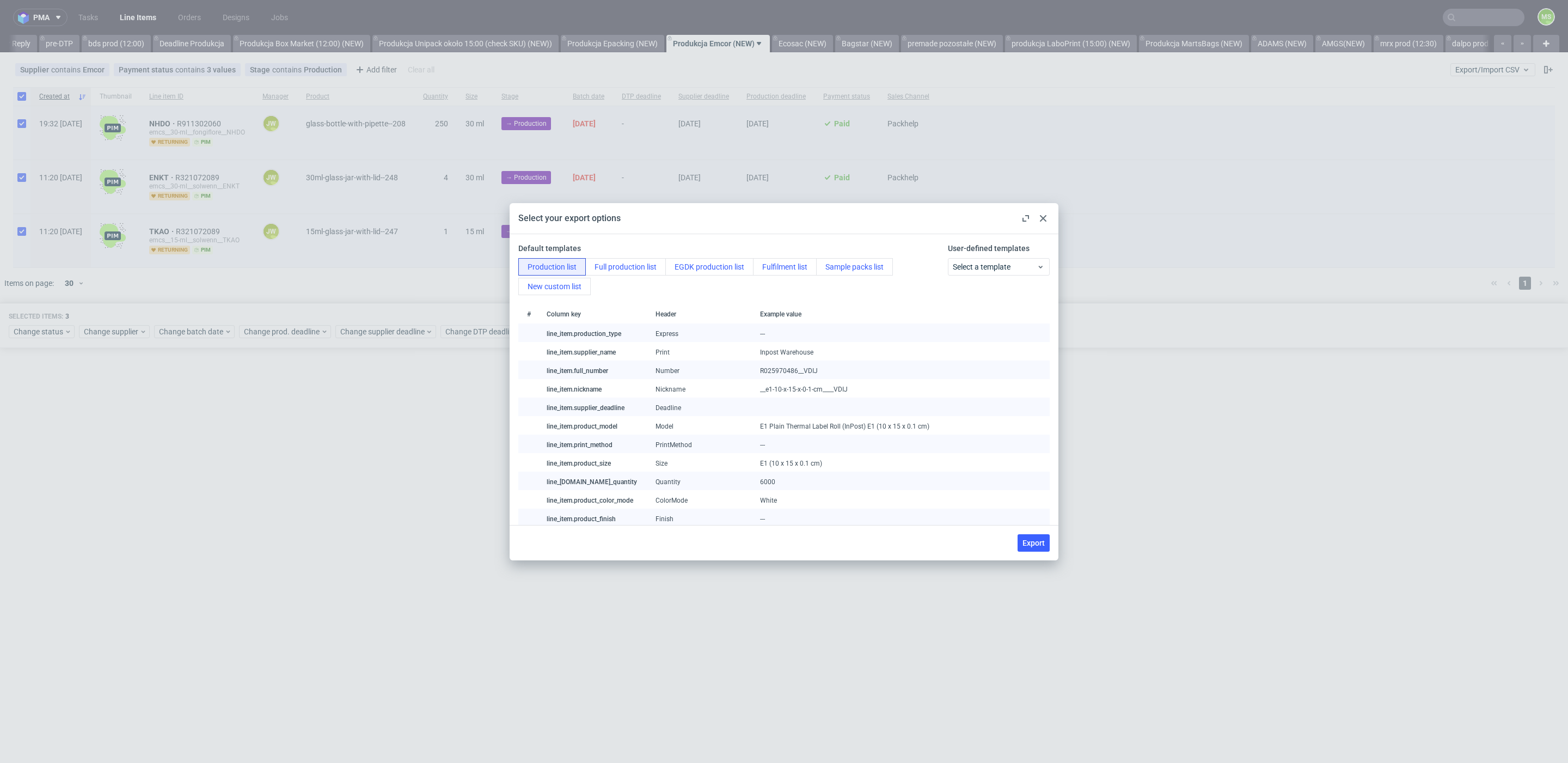
click at [1030, 549] on button "Export" at bounding box center [1034, 543] width 32 height 17
checkbox input "false"
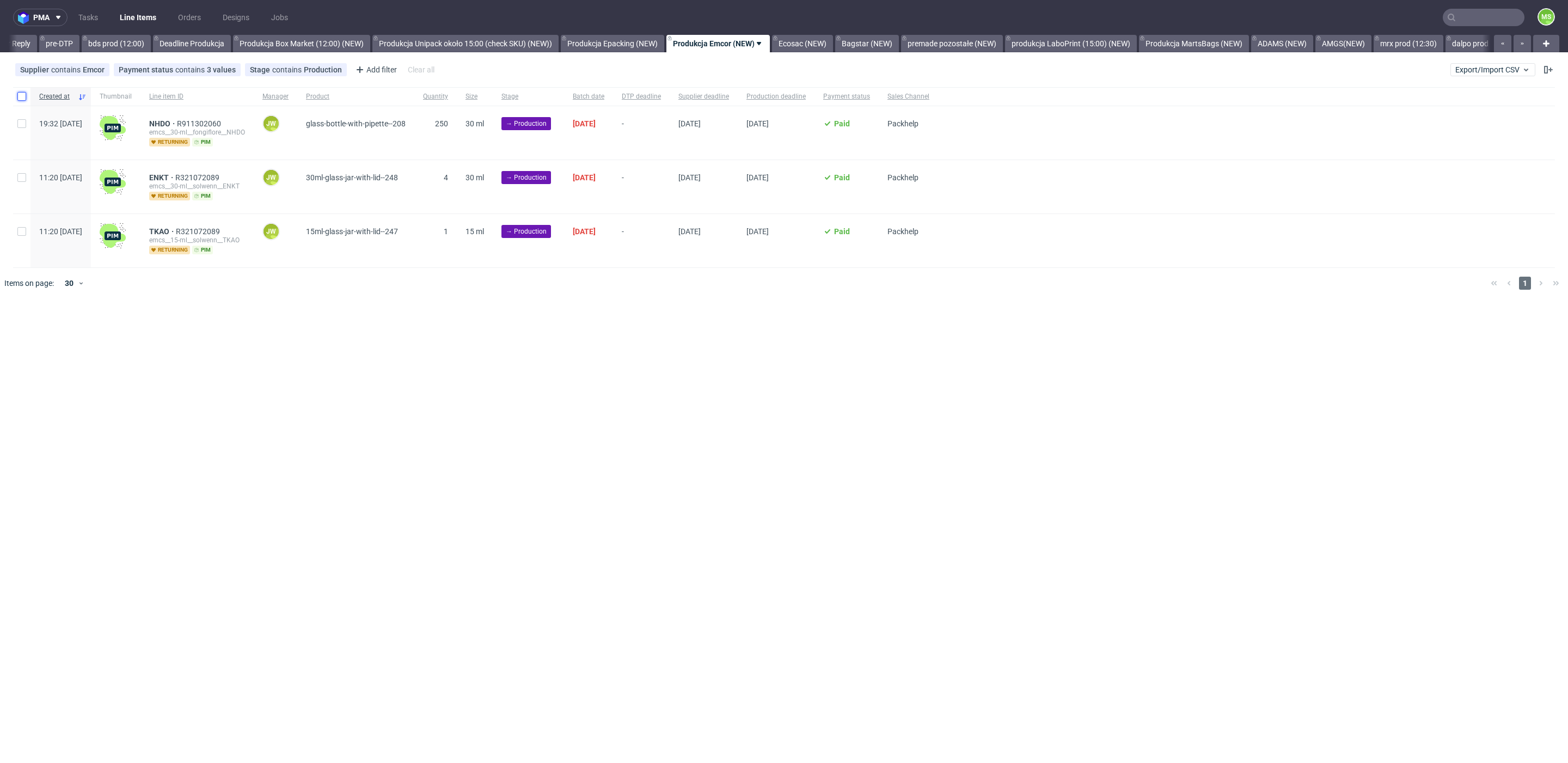
click at [21, 100] on input "checkbox" at bounding box center [22, 96] width 8 height 8
checkbox input "true"
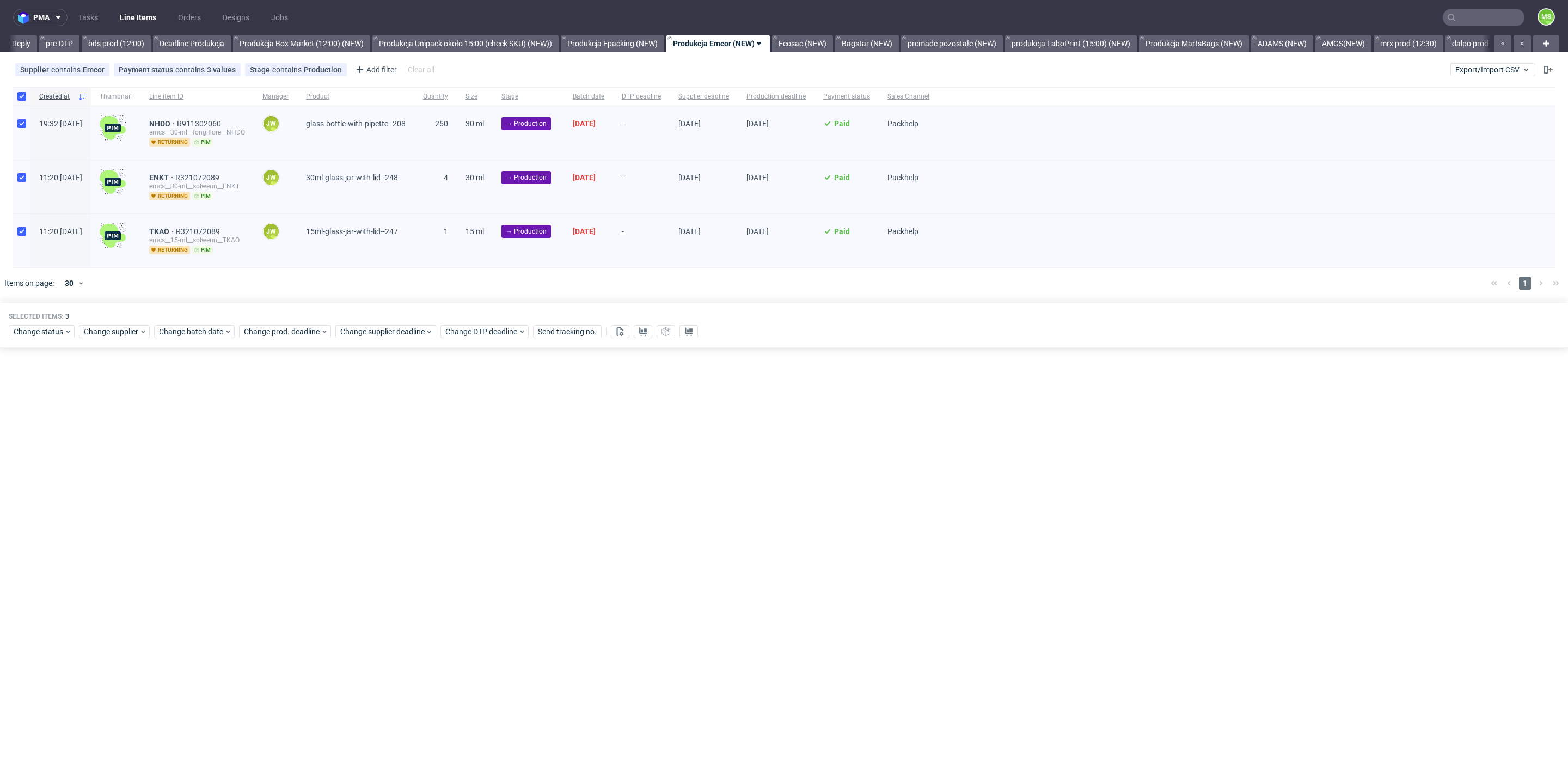
click at [39, 336] on div "Change status Change supplier Change batch date Change prod. deadline Change su…" at bounding box center [784, 331] width 1551 height 16
click at [43, 332] on span "Change status" at bounding box center [38, 332] width 51 height 11
click at [62, 391] on span "In Production" at bounding box center [41, 389] width 55 height 15
click at [111, 487] on button "Save" at bounding box center [125, 490] width 27 height 17
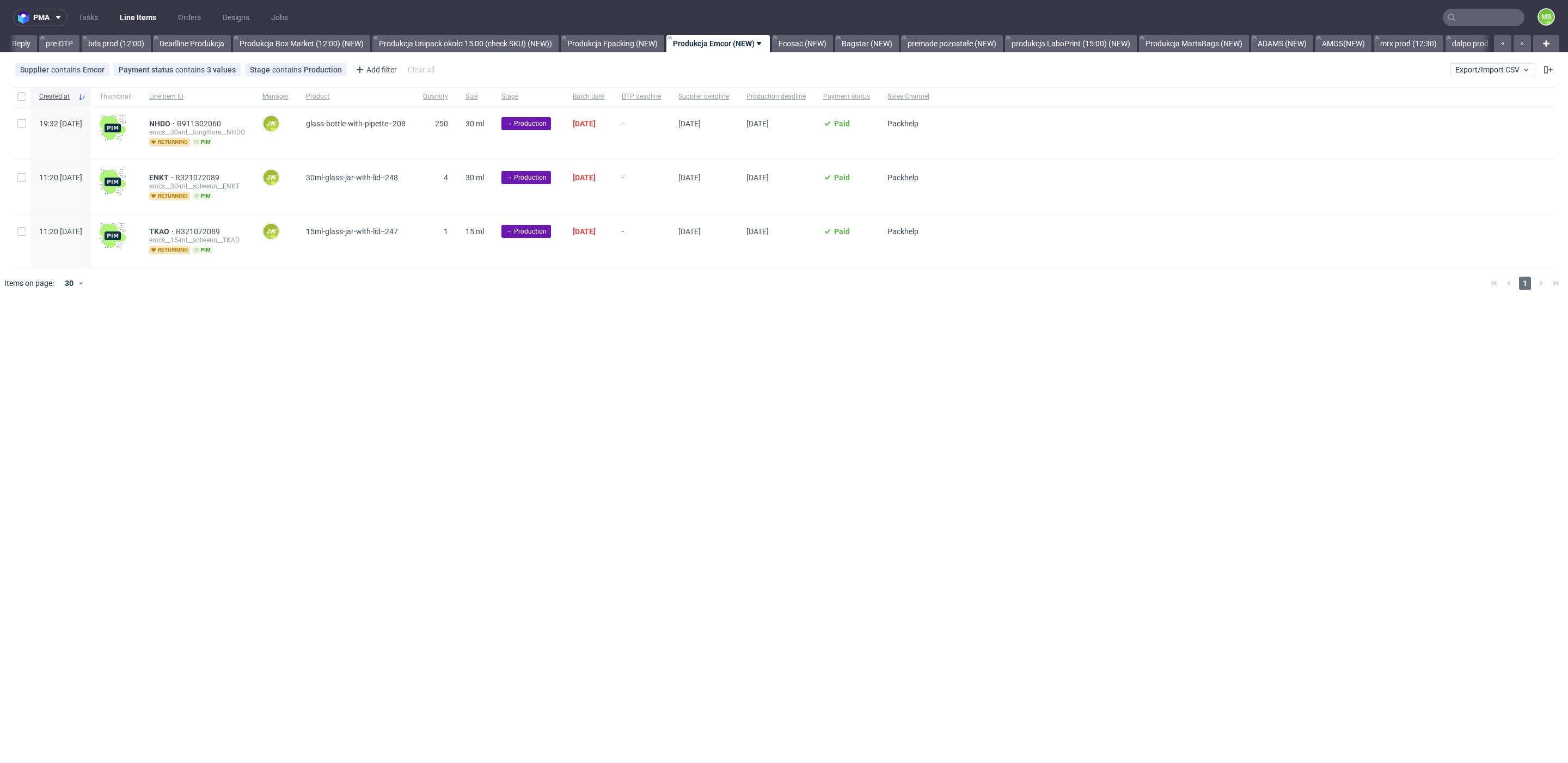
scroll to position [0, 1792]
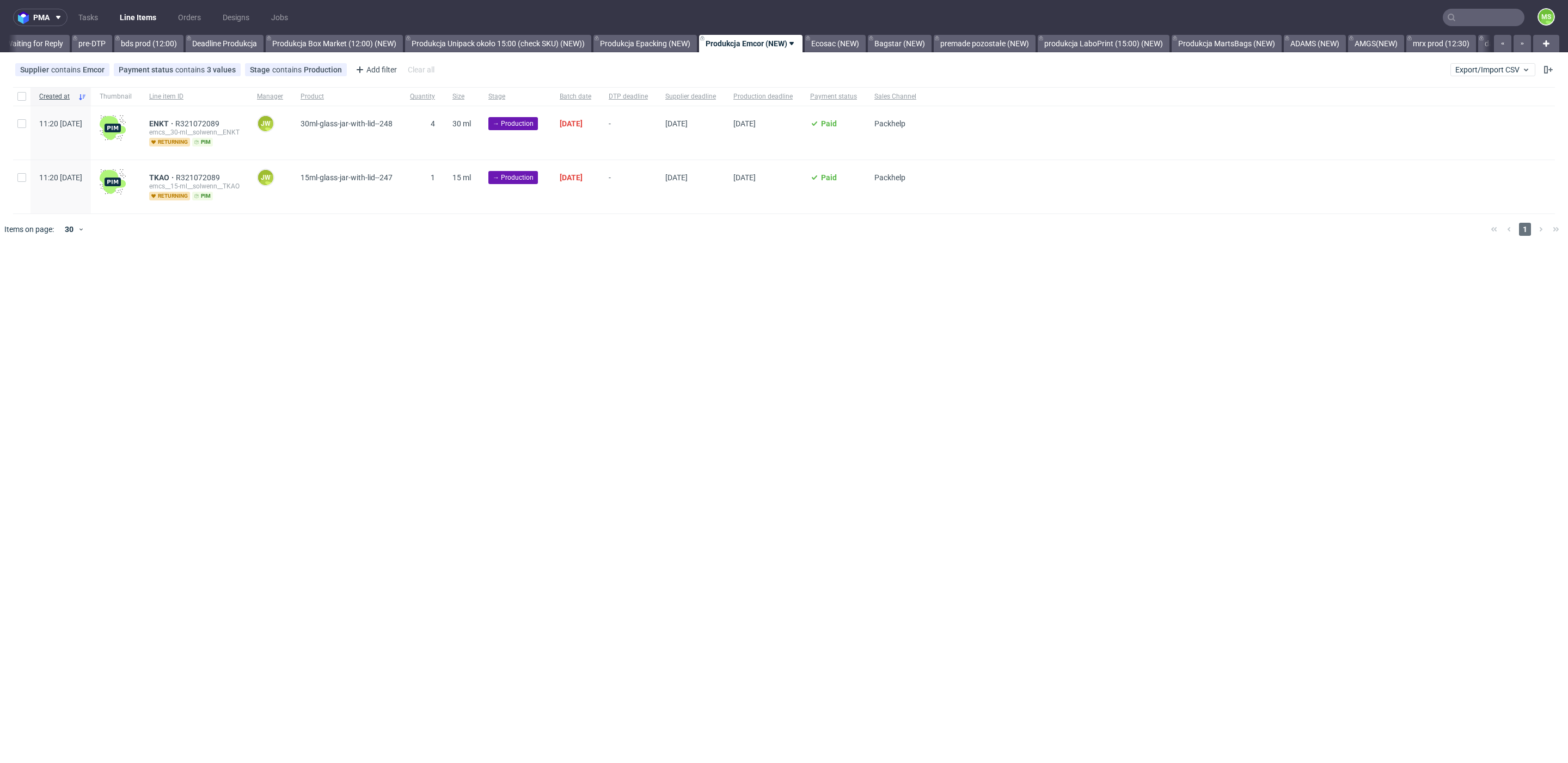
scroll to position [0, 1792]
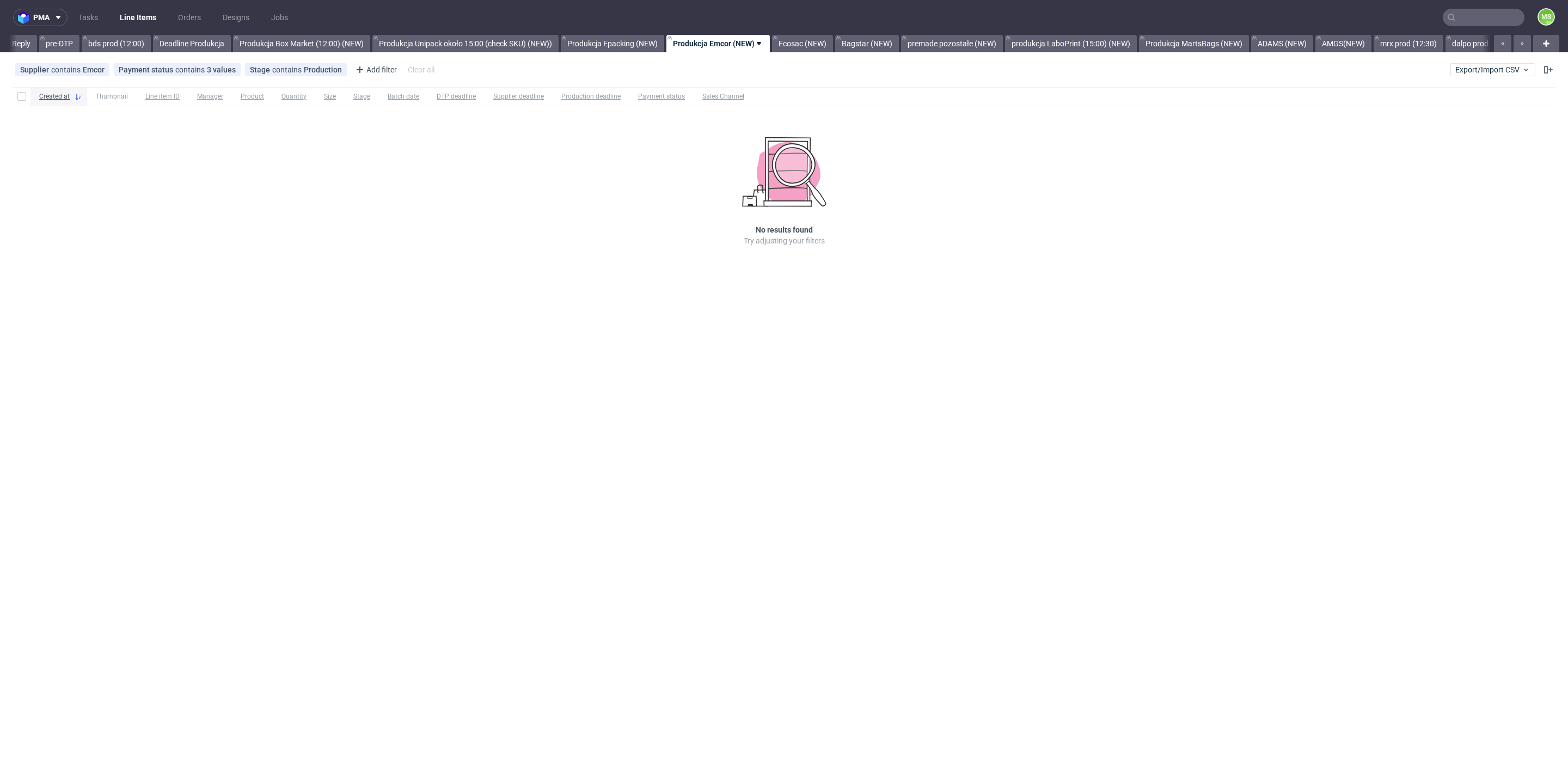
scroll to position [0, 1792]
drag, startPoint x: 843, startPoint y: 42, endPoint x: 851, endPoint y: 48, distance: 10.0
click at [833, 42] on link "Ecosac (NEW)" at bounding box center [802, 43] width 61 height 17
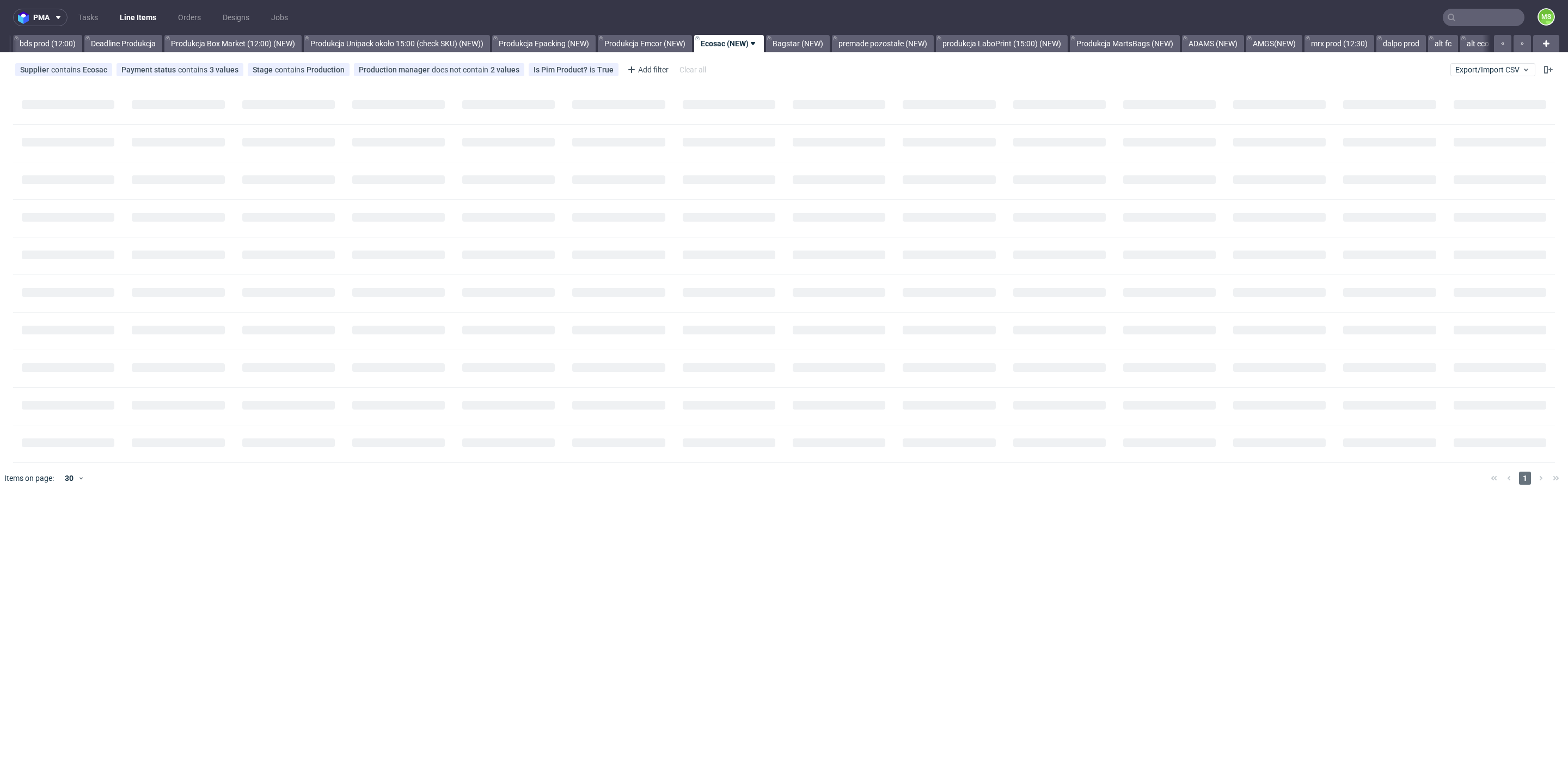
scroll to position [0, 1872]
drag, startPoint x: 816, startPoint y: 40, endPoint x: 823, endPoint y: 59, distance: 20.2
click at [816, 40] on link "Bagstar (NEW)" at bounding box center [786, 43] width 64 height 17
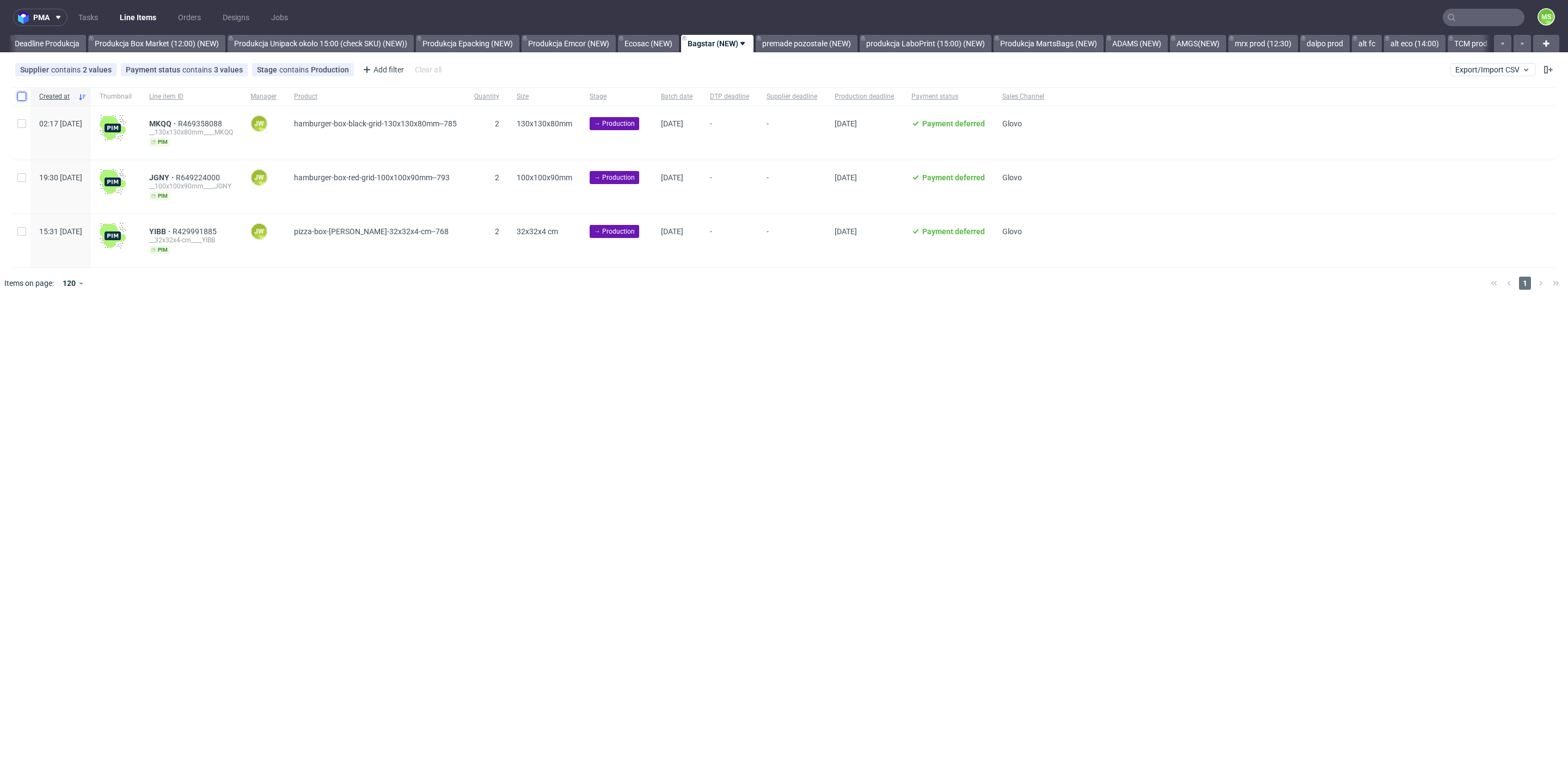
drag, startPoint x: 23, startPoint y: 99, endPoint x: 96, endPoint y: 219, distance: 140.5
click at [23, 100] on input "checkbox" at bounding box center [22, 96] width 8 height 8
checkbox input "true"
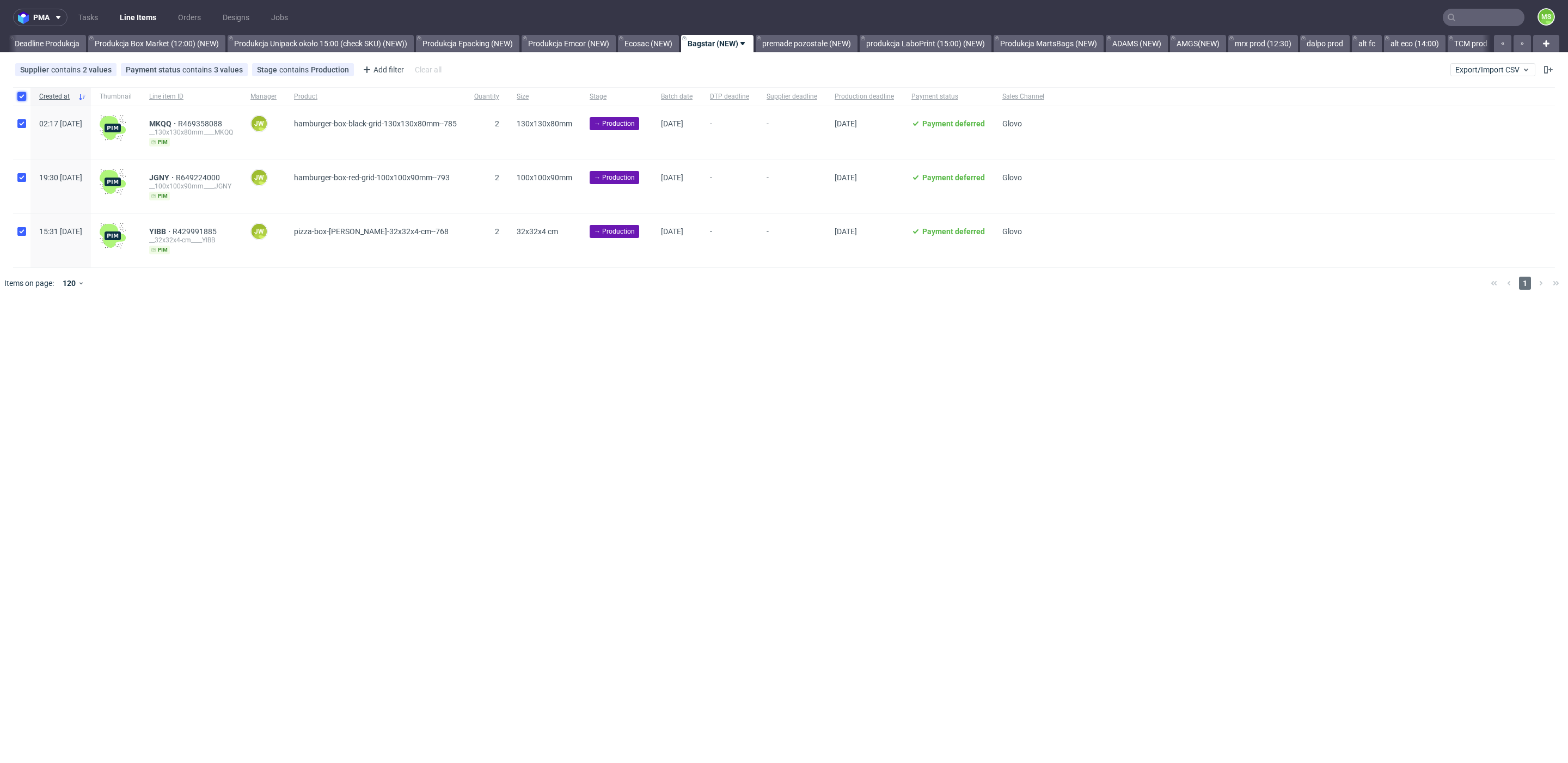
checkbox input "true"
click at [182, 327] on span "Change batch date" at bounding box center [191, 332] width 66 height 11
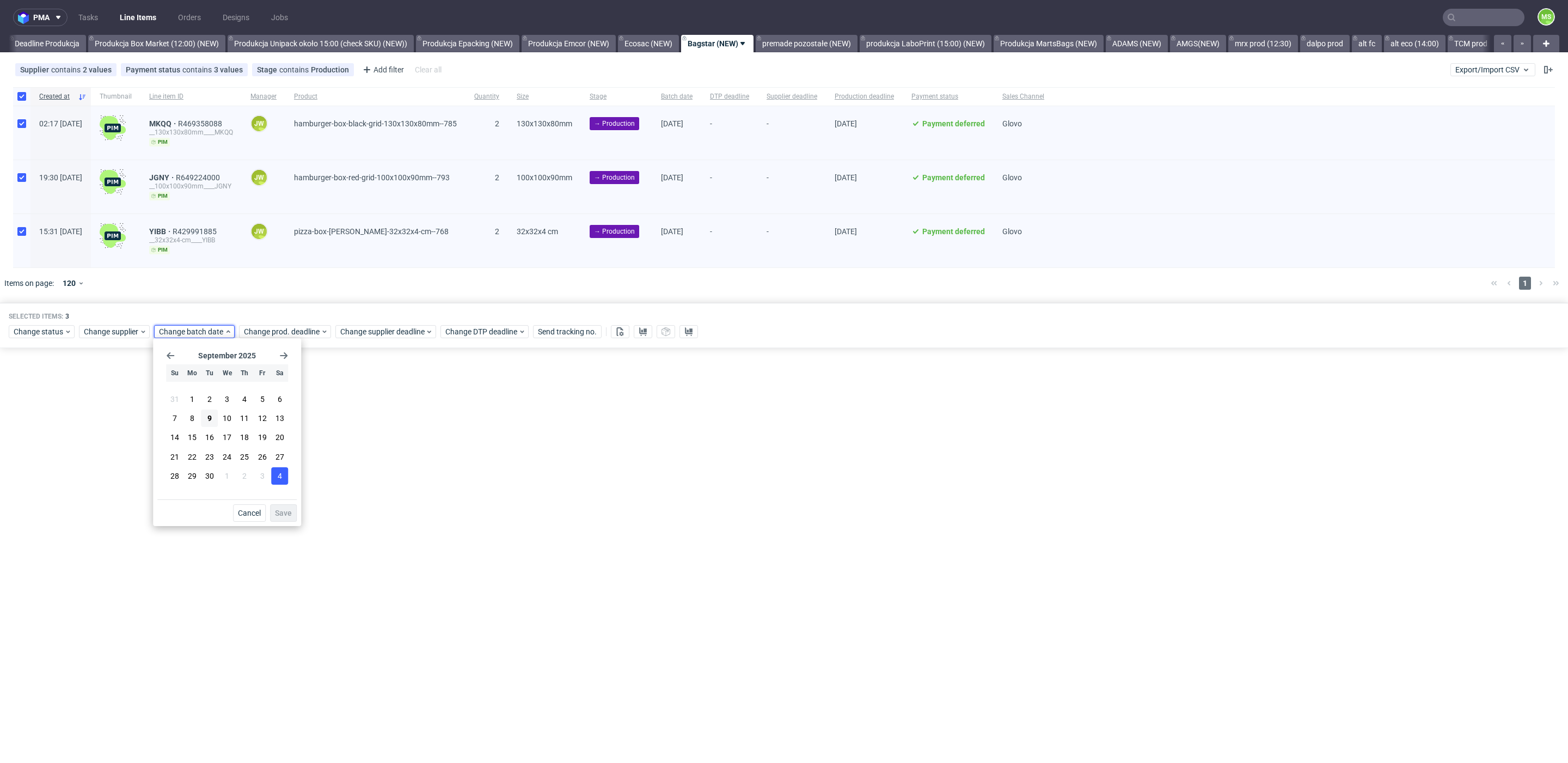
drag, startPoint x: 204, startPoint y: 416, endPoint x: 283, endPoint y: 481, distance: 102.3
click at [204, 416] on button "9" at bounding box center [209, 418] width 17 height 17
click at [290, 514] on span "Save" at bounding box center [283, 513] width 17 height 7
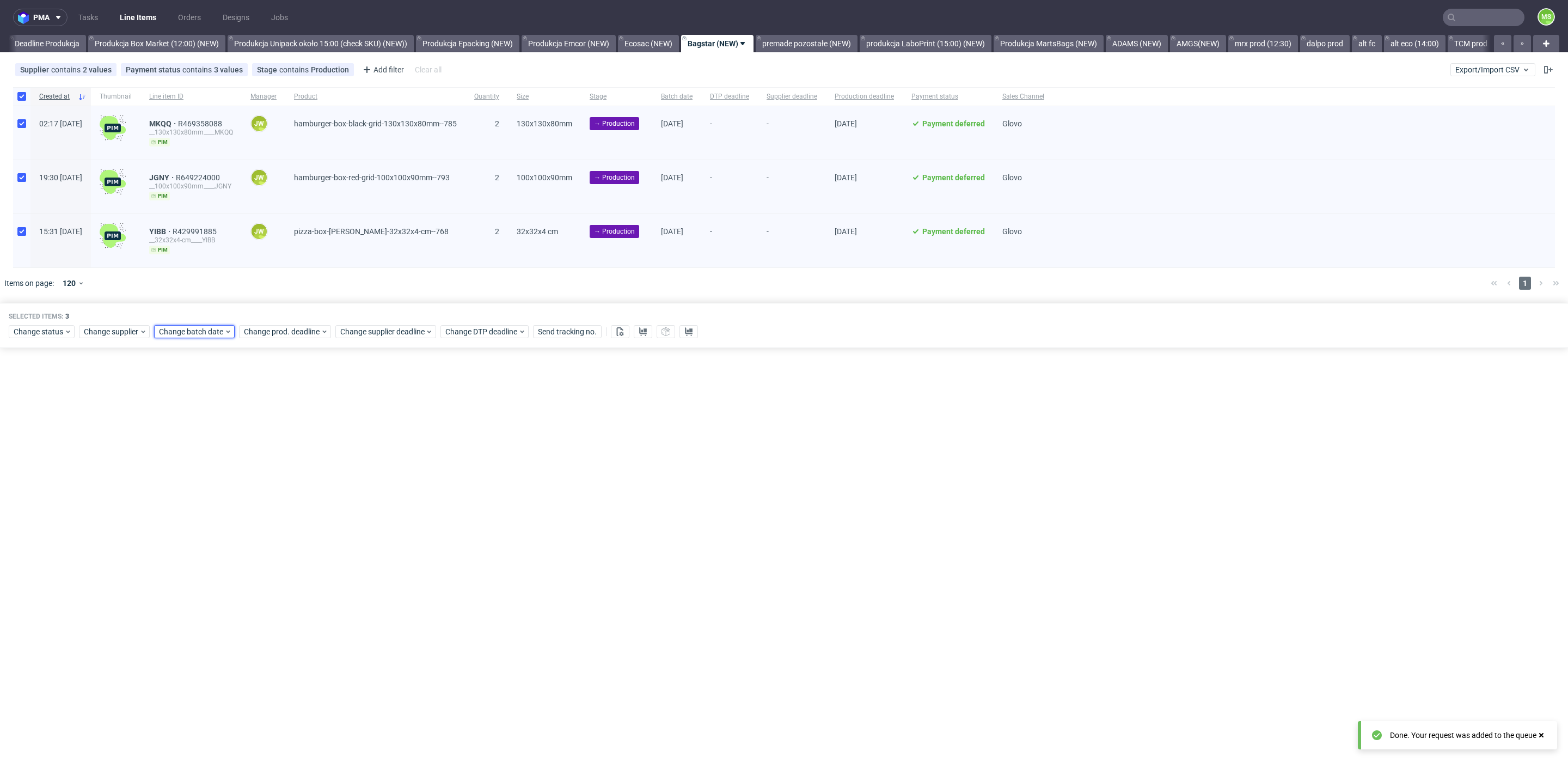
click at [209, 329] on span "Change batch date" at bounding box center [191, 332] width 66 height 11
drag, startPoint x: 216, startPoint y: 423, endPoint x: 264, endPoint y: 467, distance: 65.1
click at [216, 423] on button "9" at bounding box center [209, 418] width 17 height 17
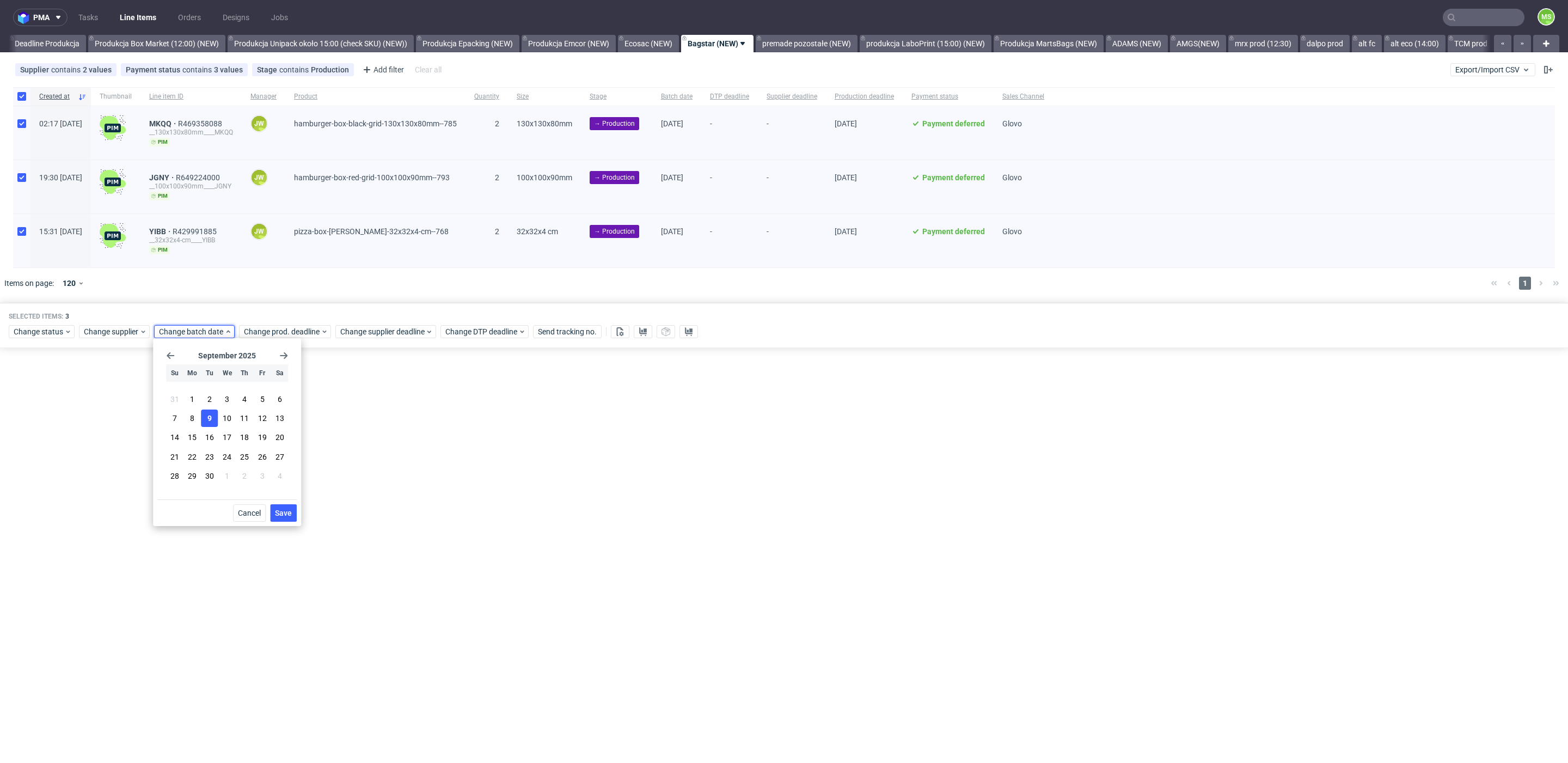
click at [289, 505] on button "Save" at bounding box center [283, 513] width 27 height 17
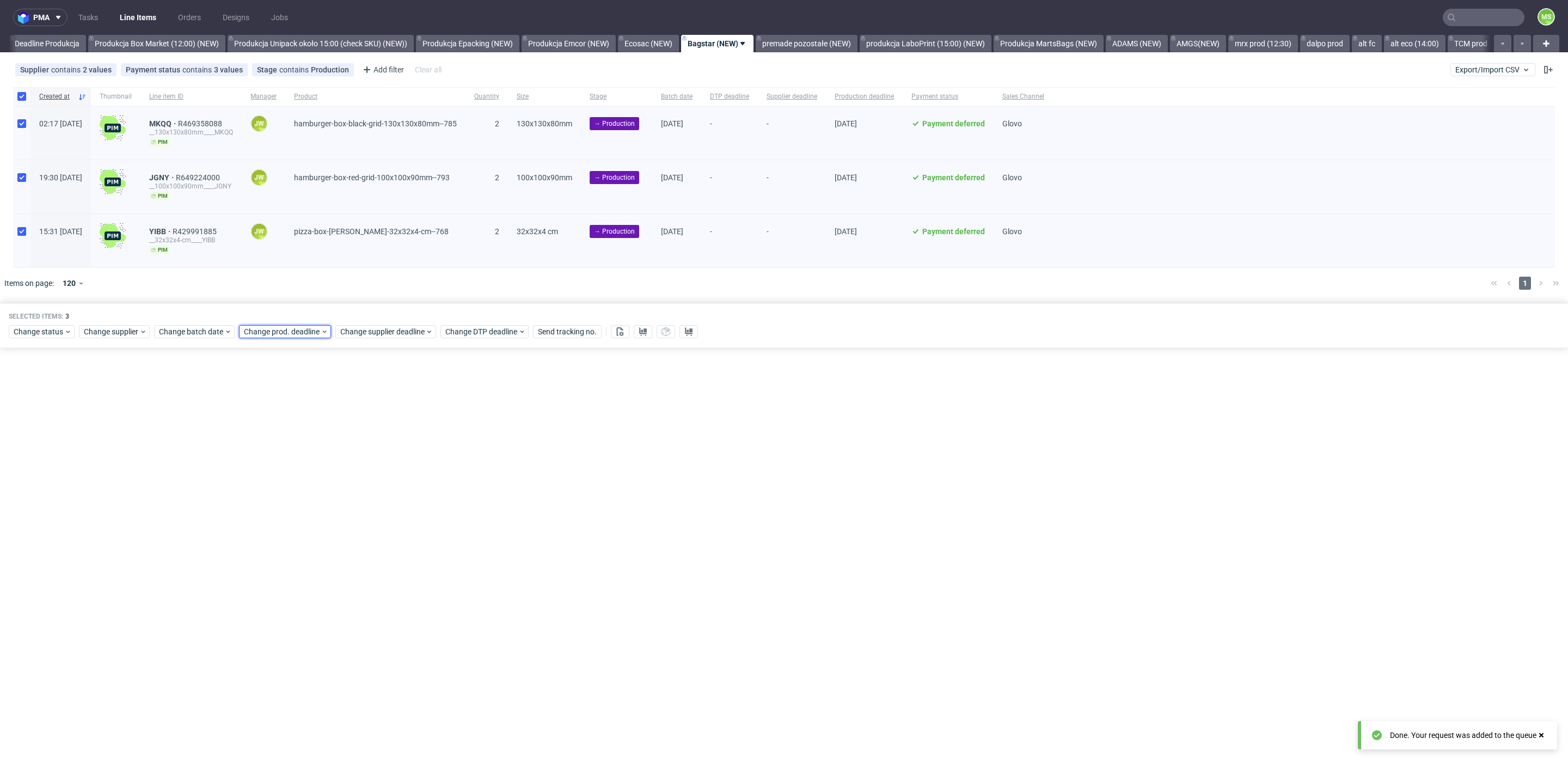
drag, startPoint x: 297, startPoint y: 329, endPoint x: 300, endPoint y: 337, distance: 8.5
click at [298, 330] on span "Change prod. deadline" at bounding box center [283, 332] width 76 height 11
click at [318, 425] on button "10" at bounding box center [311, 418] width 17 height 17
drag, startPoint x: 370, startPoint y: 509, endPoint x: 369, endPoint y: 432, distance: 77.0
click at [370, 506] on button "Save" at bounding box center [368, 513] width 27 height 17
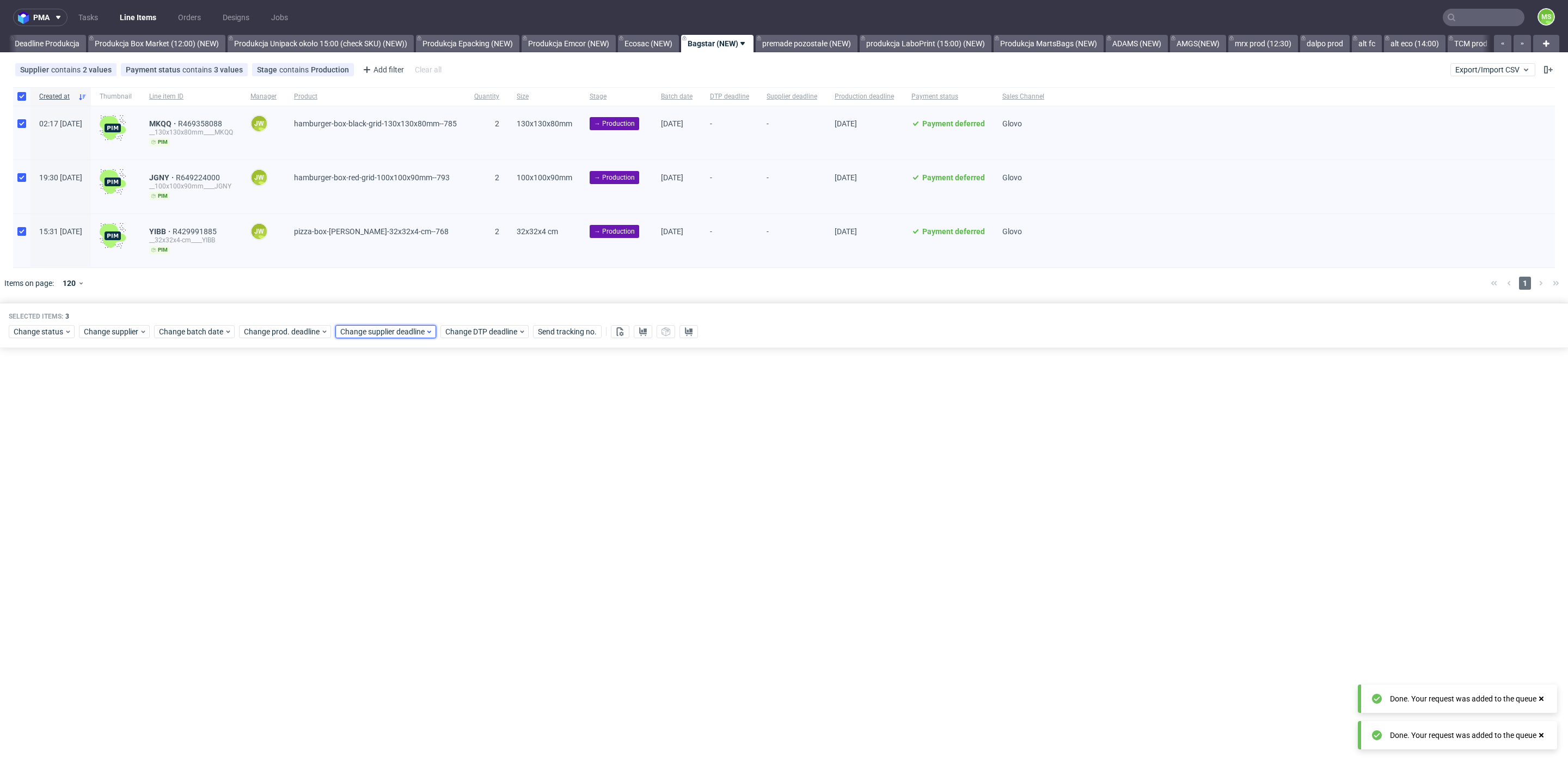
click at [376, 332] on span "Change supplier deadline" at bounding box center [383, 332] width 85 height 11
click at [406, 421] on span "10" at bounding box center [408, 418] width 8 height 11
drag, startPoint x: 469, startPoint y: 516, endPoint x: 250, endPoint y: 282, distance: 320.5
click at [469, 516] on span "Save" at bounding box center [464, 513] width 17 height 7
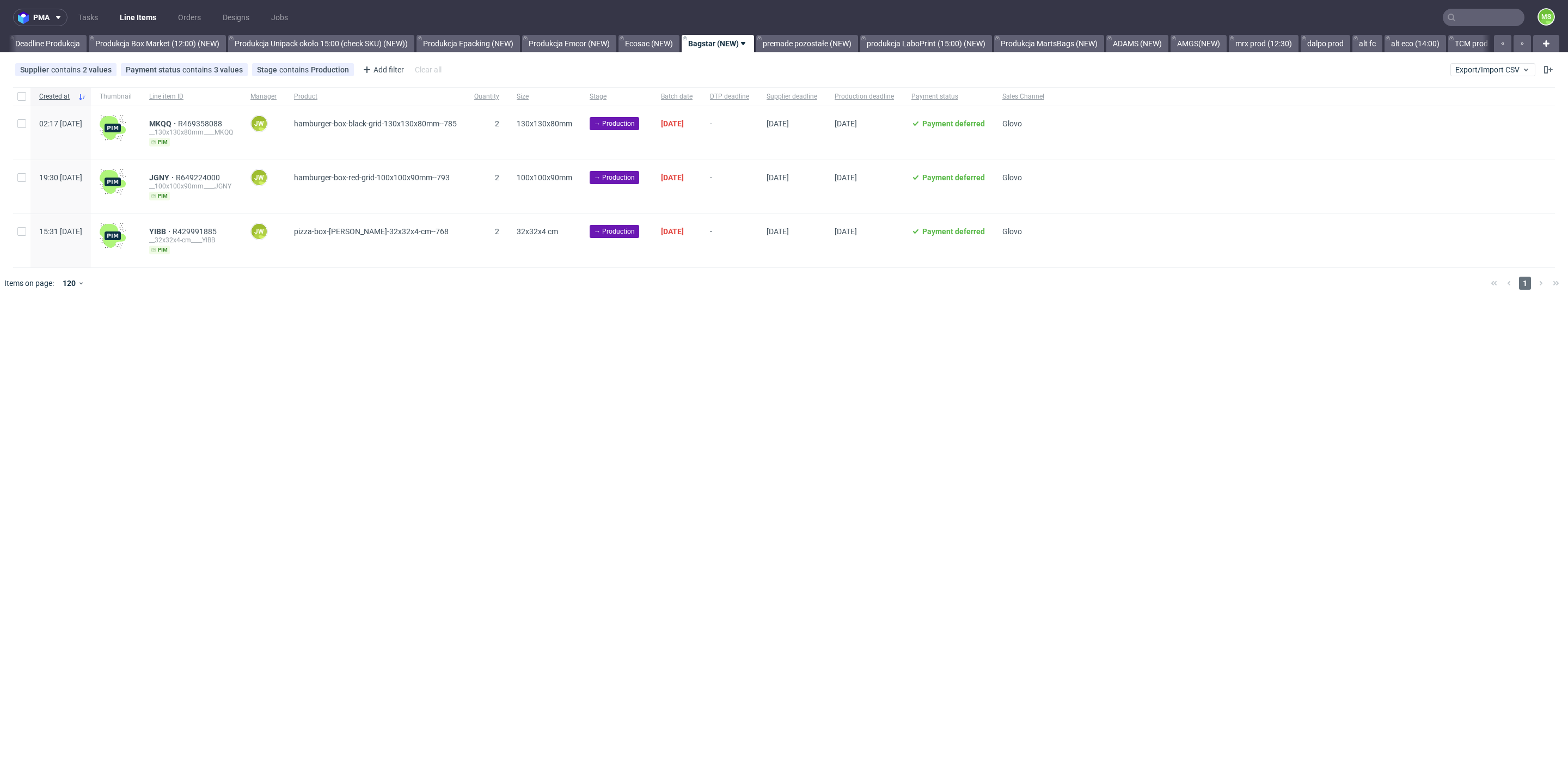
scroll to position [0, 1937]
click at [27, 92] on div at bounding box center [22, 96] width 17 height 18
checkbox input "true"
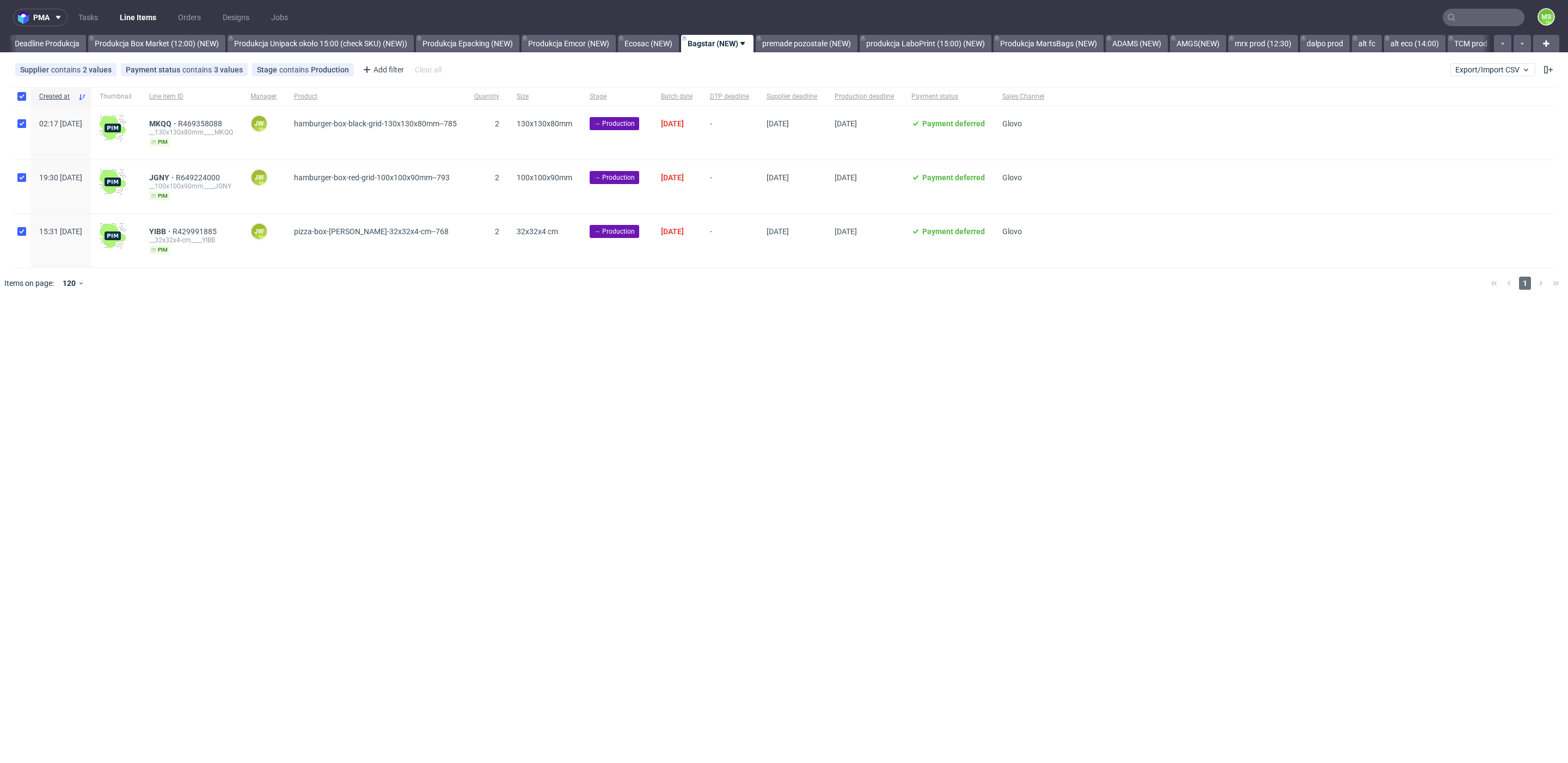
checkbox input "true"
click at [651, 332] on div "Change status Change supplier Change batch date Change prod. deadline Change su…" at bounding box center [784, 331] width 1551 height 16
click at [647, 332] on button at bounding box center [643, 332] width 18 height 13
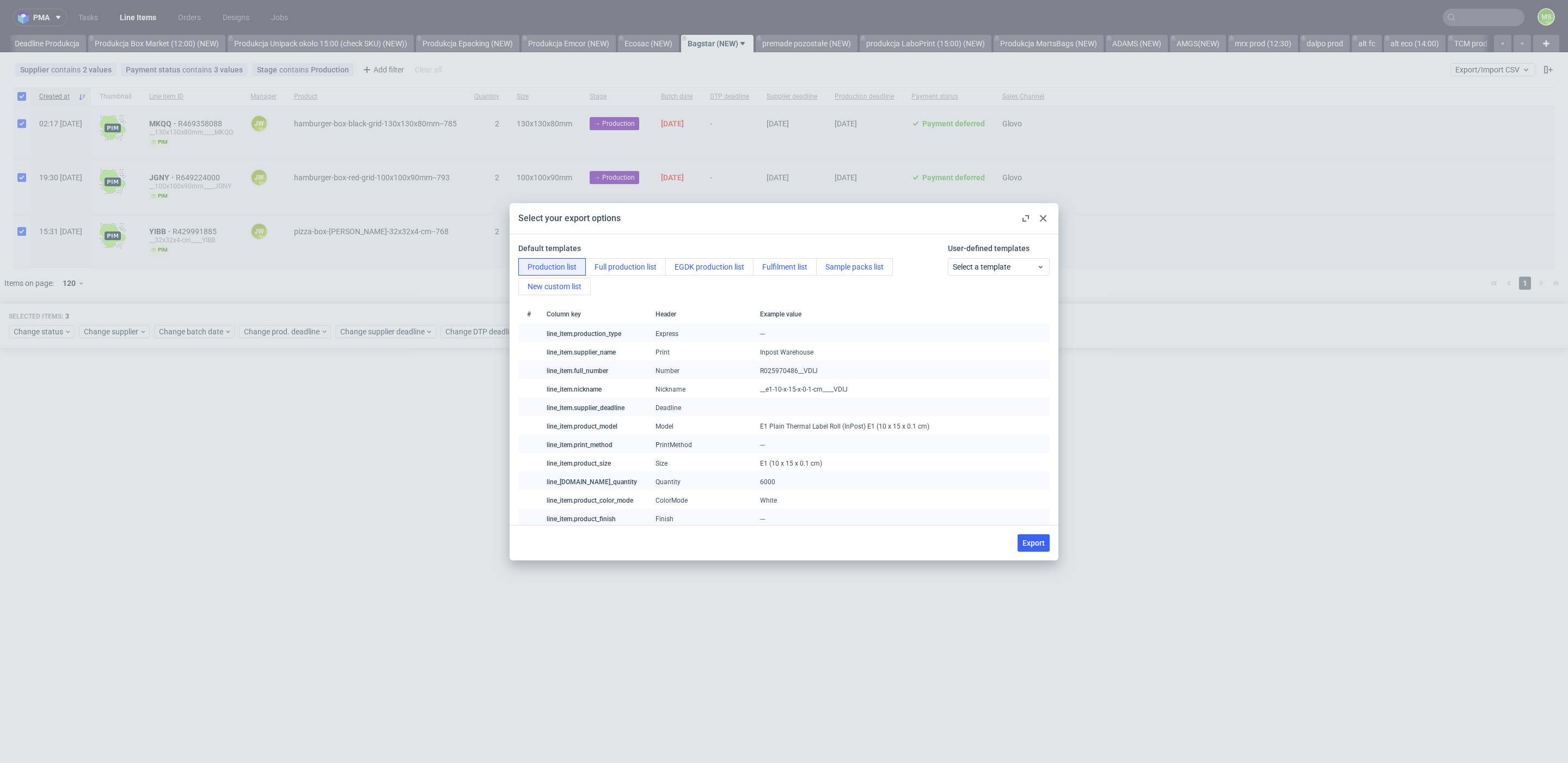
drag, startPoint x: 1030, startPoint y: 540, endPoint x: 1048, endPoint y: 536, distance: 18.4
click at [1030, 540] on span "Export" at bounding box center [1034, 543] width 22 height 7
checkbox input "false"
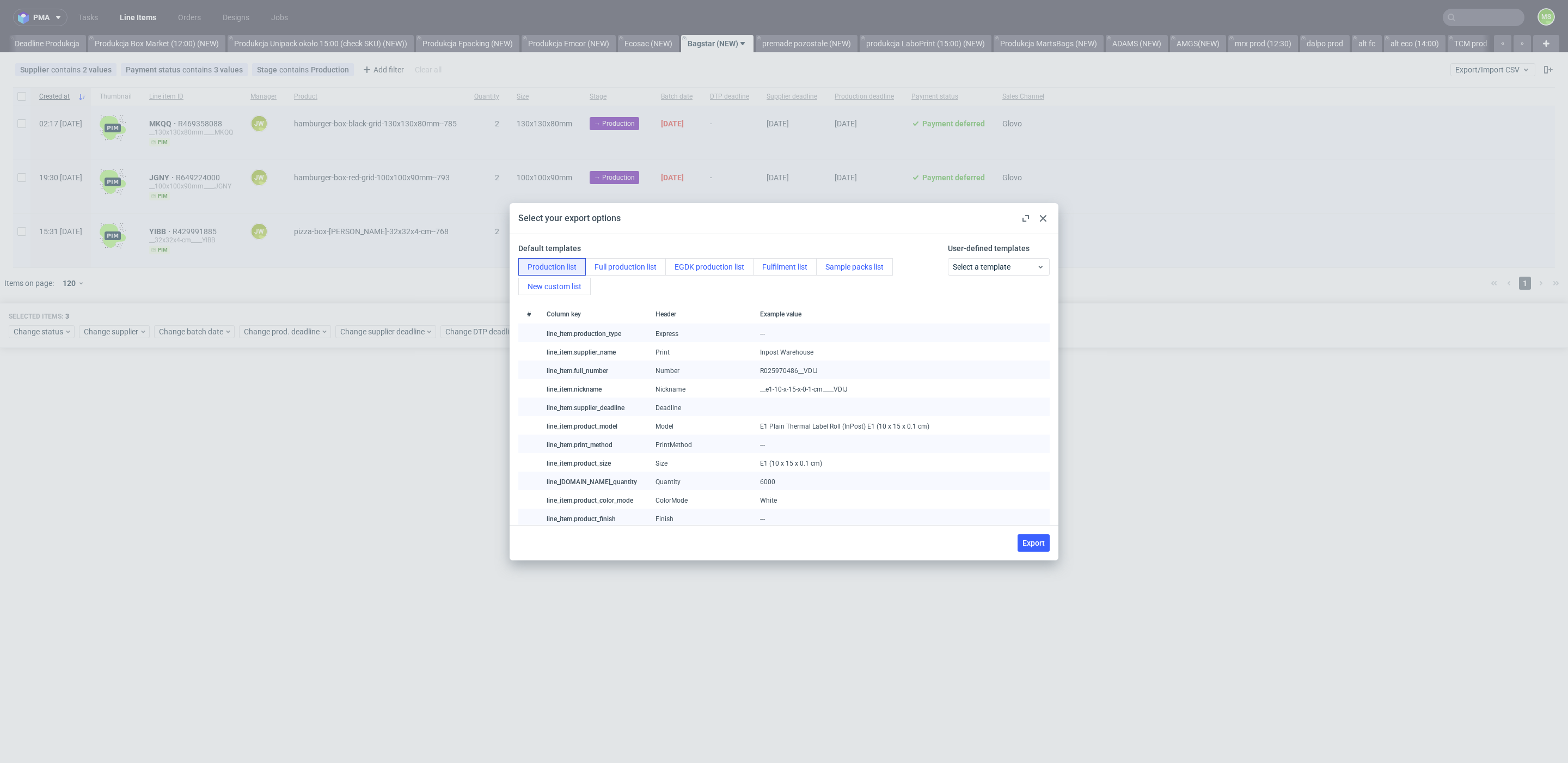
checkbox input "false"
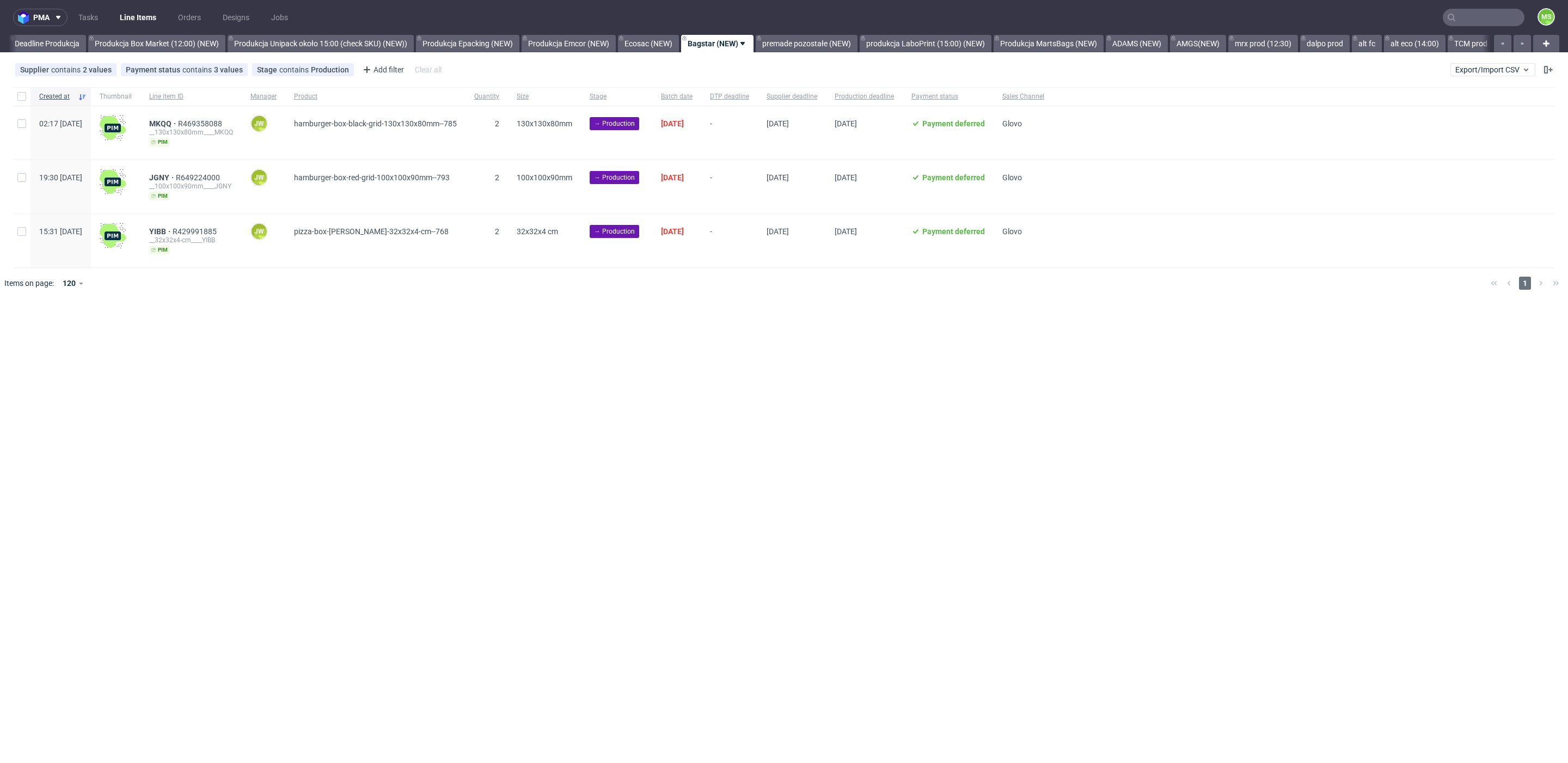
click at [27, 95] on div at bounding box center [22, 96] width 17 height 18
checkbox input "true"
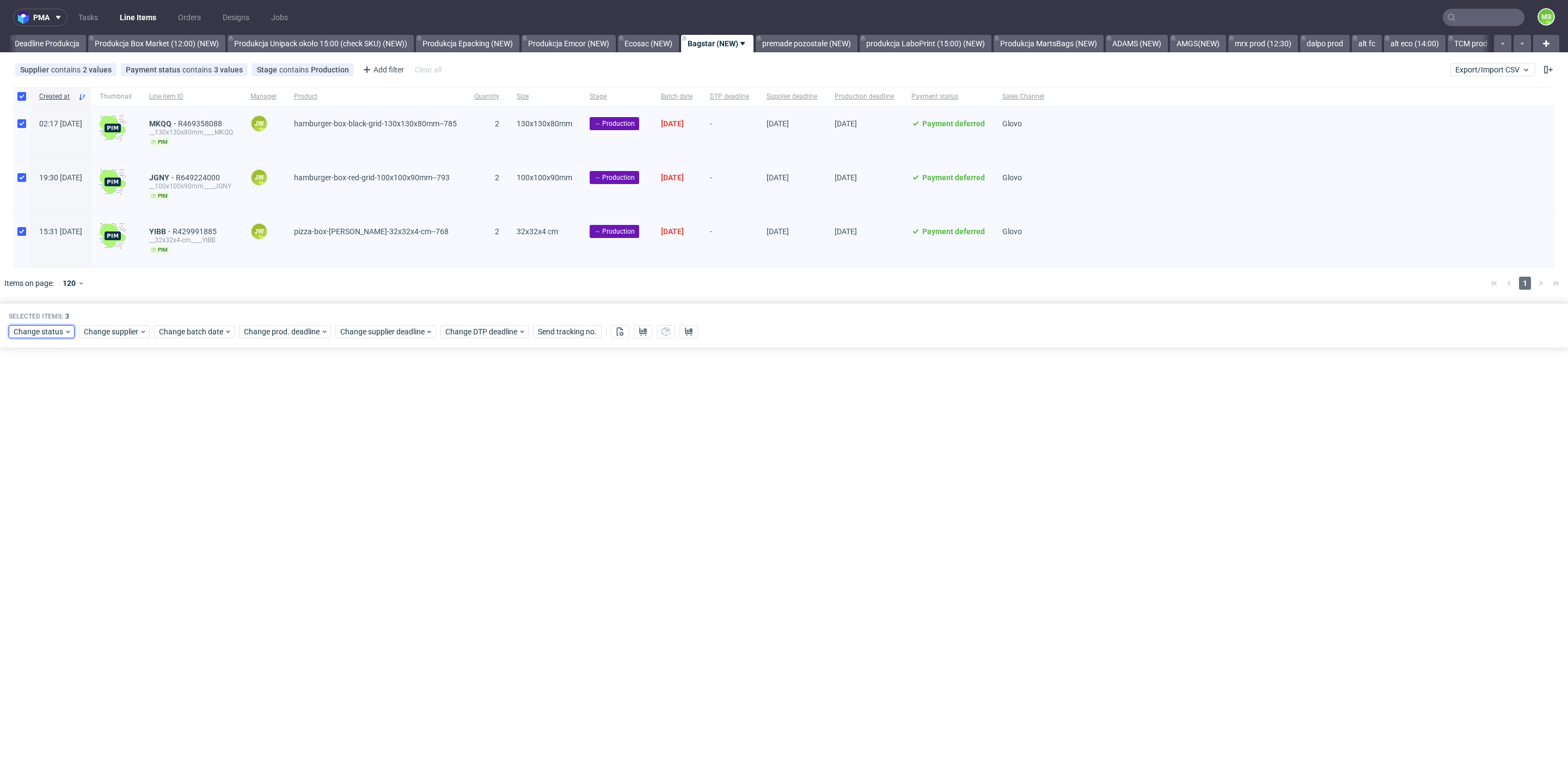
click at [61, 332] on span "Change status" at bounding box center [38, 332] width 51 height 11
click at [57, 388] on span "In Production" at bounding box center [41, 389] width 55 height 15
click at [116, 488] on span "Save" at bounding box center [125, 490] width 17 height 7
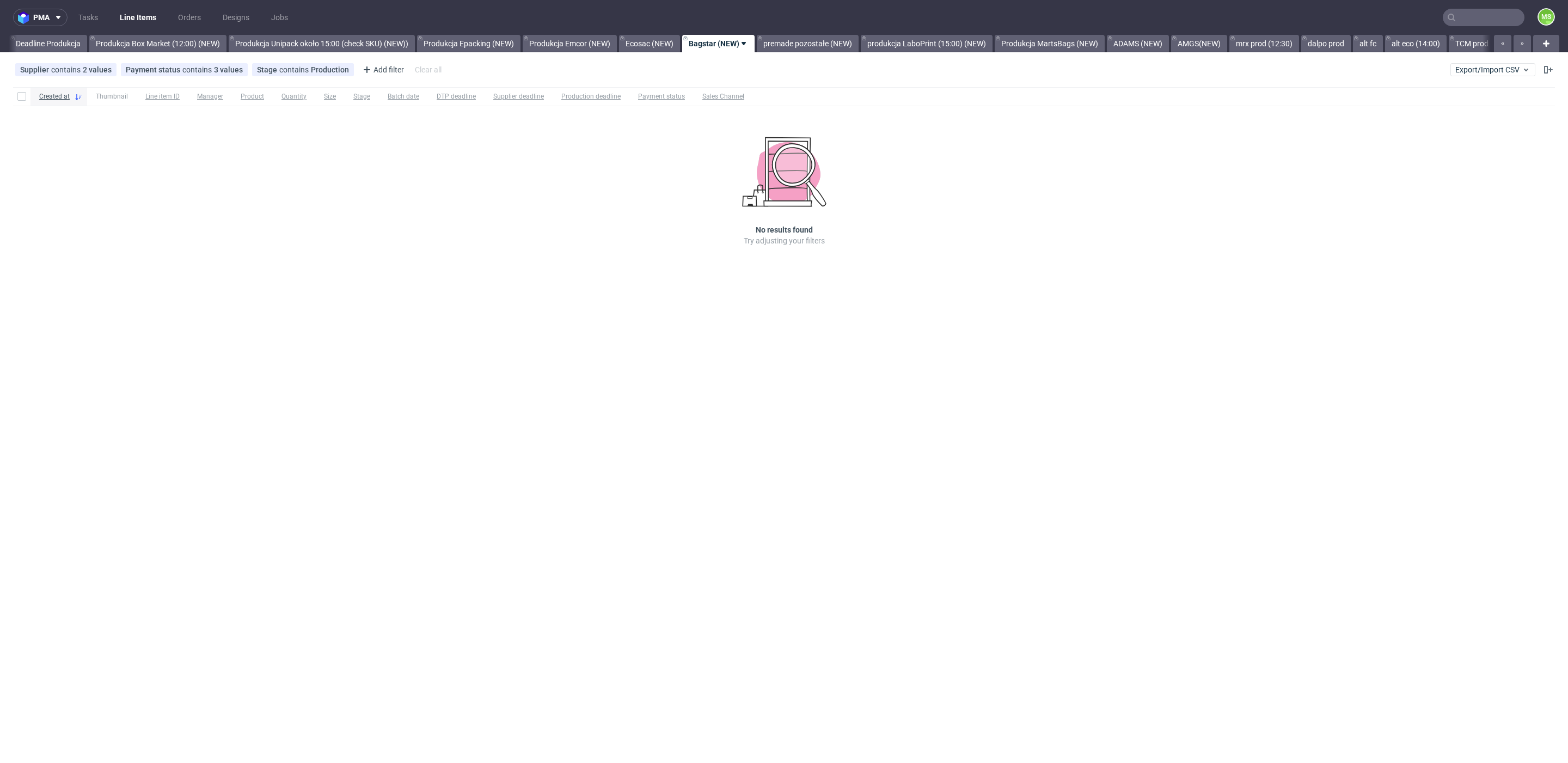
scroll to position [0, 1937]
click at [858, 52] on link "premade pozostałe (NEW)" at bounding box center [807, 43] width 102 height 17
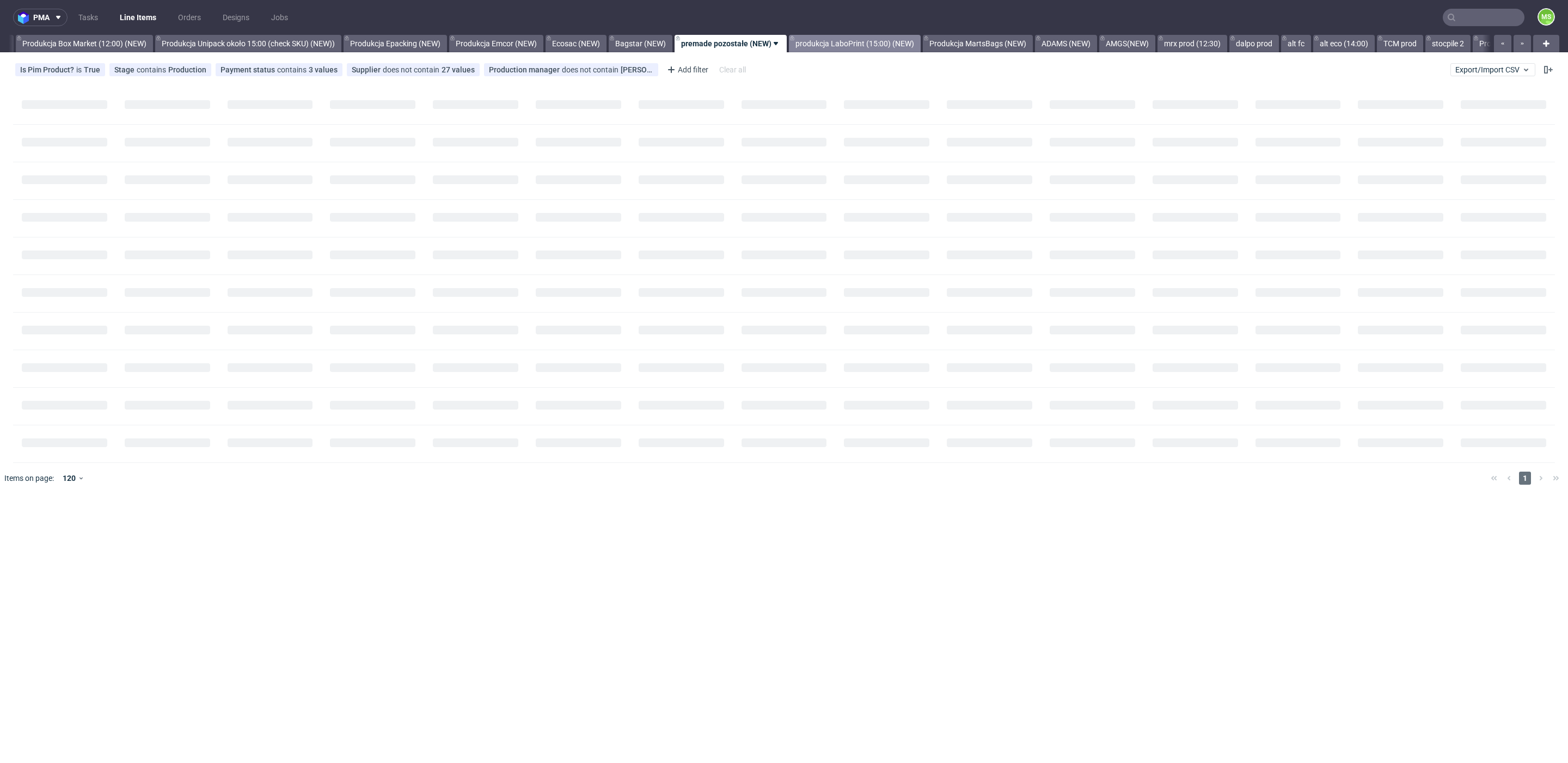
scroll to position [0, 2022]
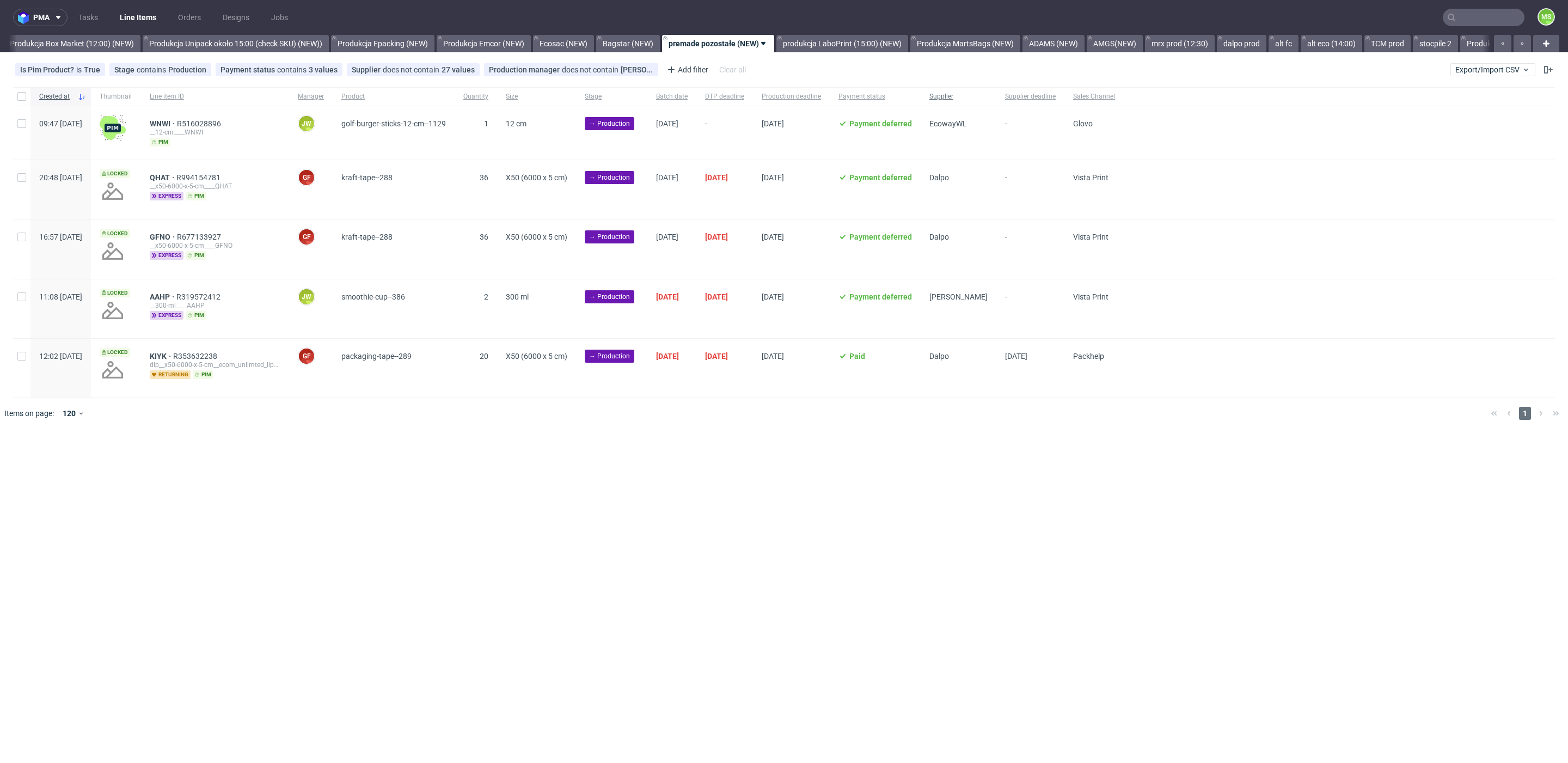
click at [972, 92] on span "Supplier" at bounding box center [959, 96] width 58 height 9
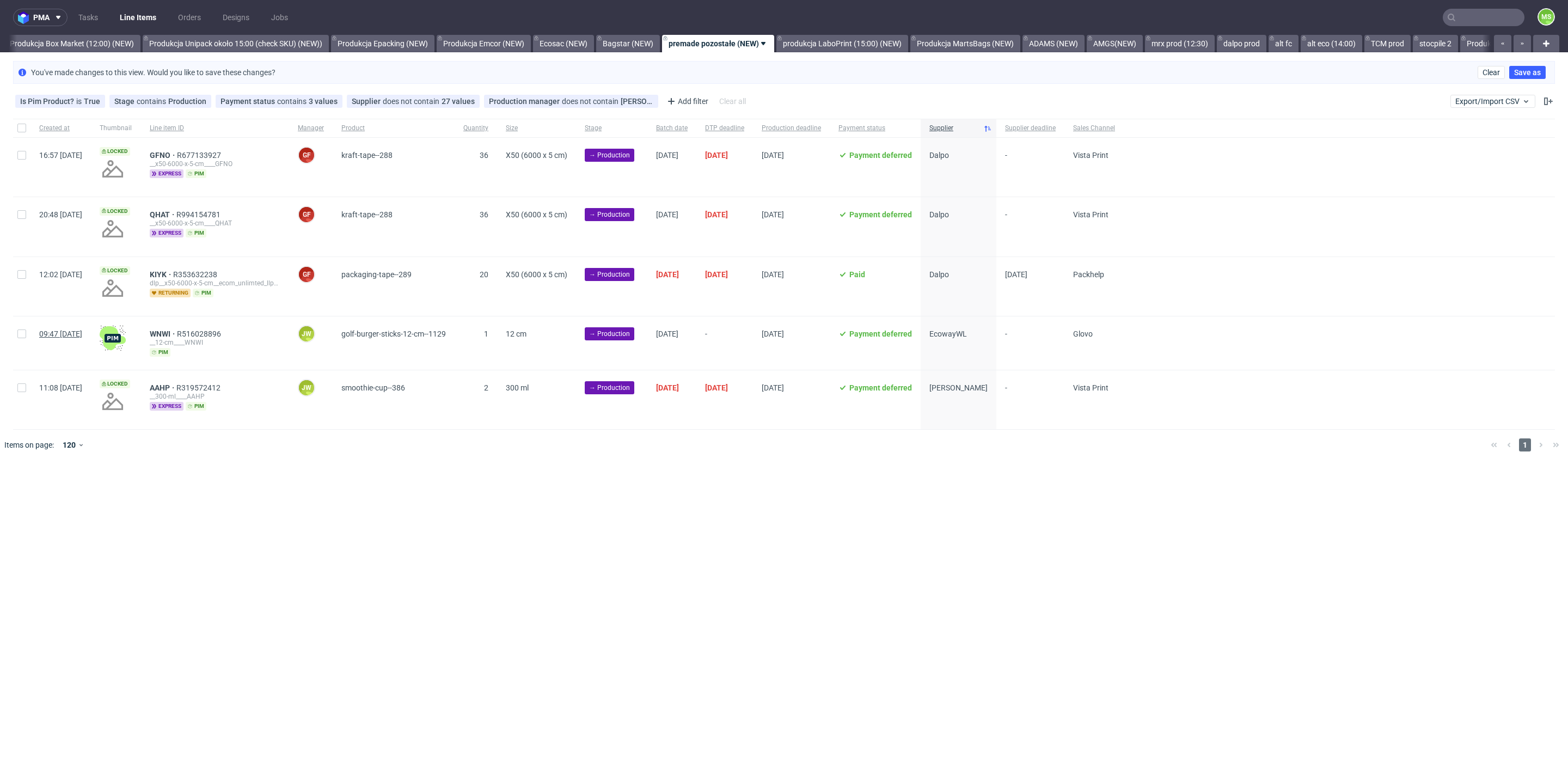
drag, startPoint x: 26, startPoint y: 331, endPoint x: 43, endPoint y: 332, distance: 17.0
click at [26, 331] on div at bounding box center [22, 343] width 17 height 53
checkbox input "true"
drag, startPoint x: 114, startPoint y: 487, endPoint x: 123, endPoint y: 495, distance: 12.0
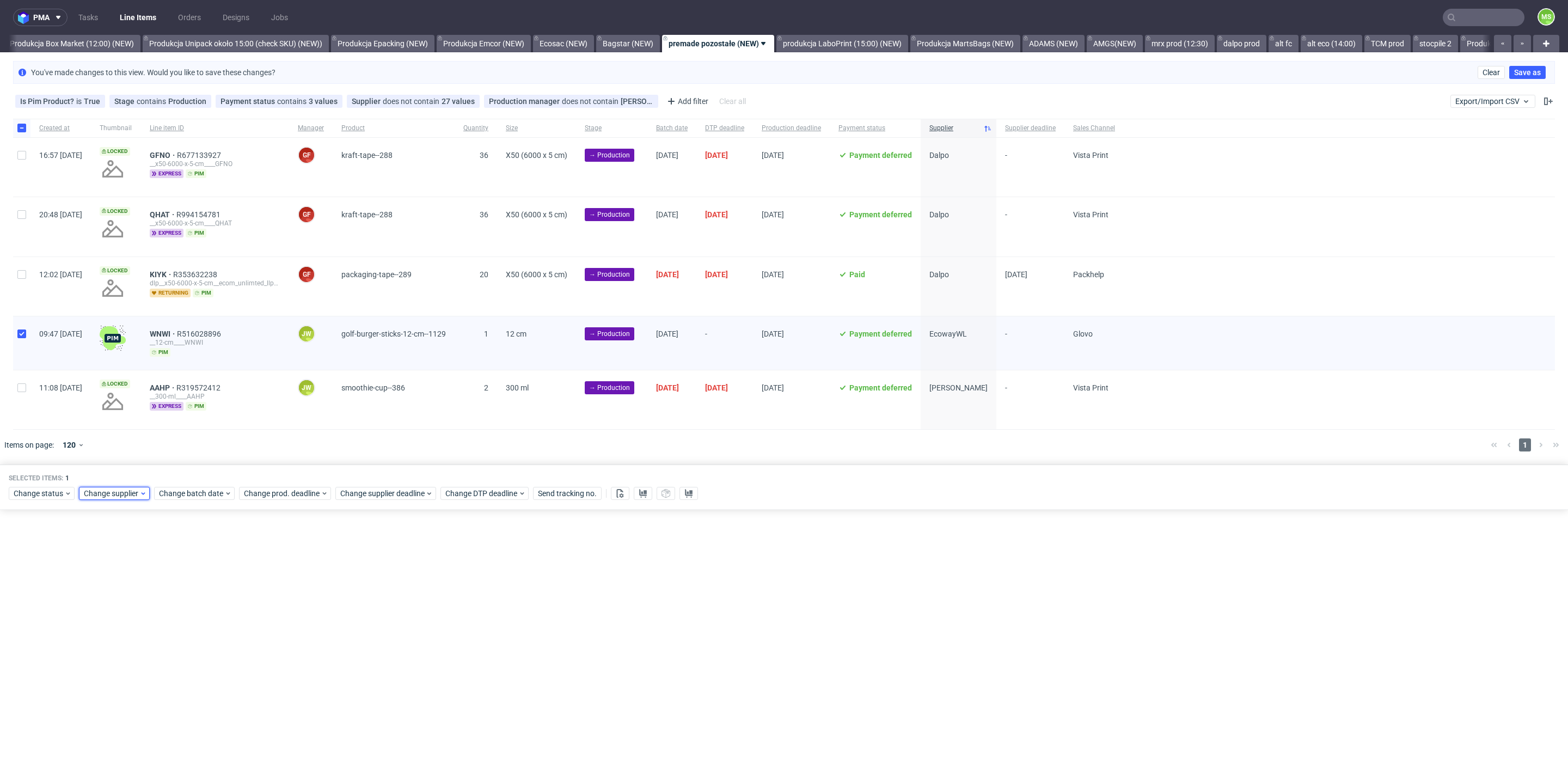
click at [115, 488] on span "Change supplier" at bounding box center [111, 493] width 56 height 11
click at [161, 496] on span "Change batch date" at bounding box center [191, 493] width 66 height 11
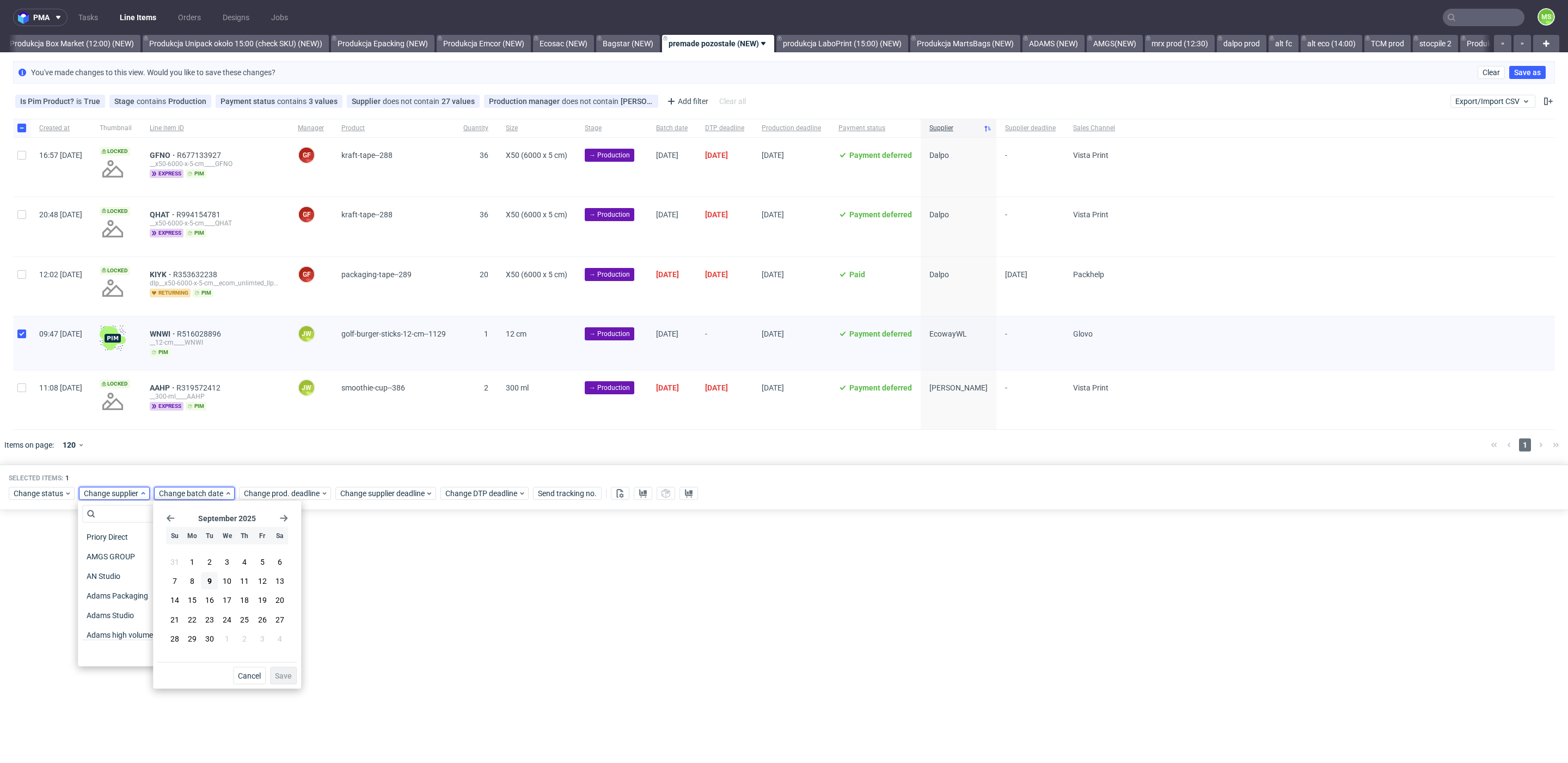
click at [140, 495] on icon at bounding box center [143, 493] width 7 height 8
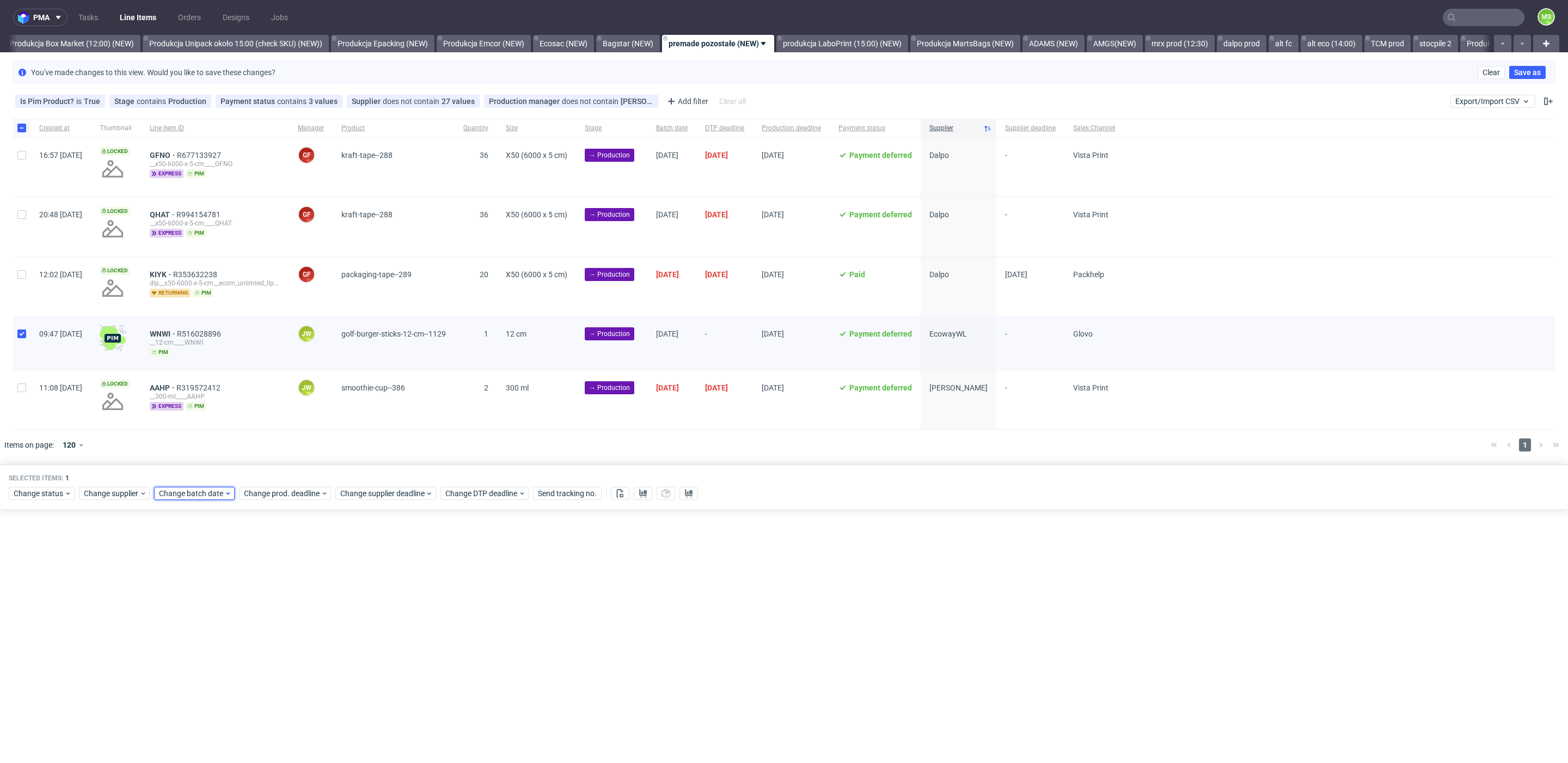
click at [175, 496] on span "Change batch date" at bounding box center [191, 493] width 66 height 11
drag, startPoint x: 211, startPoint y: 580, endPoint x: 257, endPoint y: 620, distance: 61.0
click at [211, 580] on span "9" at bounding box center [209, 581] width 4 height 11
drag, startPoint x: 288, startPoint y: 676, endPoint x: 307, endPoint y: 569, distance: 108.7
click at [290, 674] on span "Save" at bounding box center [283, 676] width 17 height 7
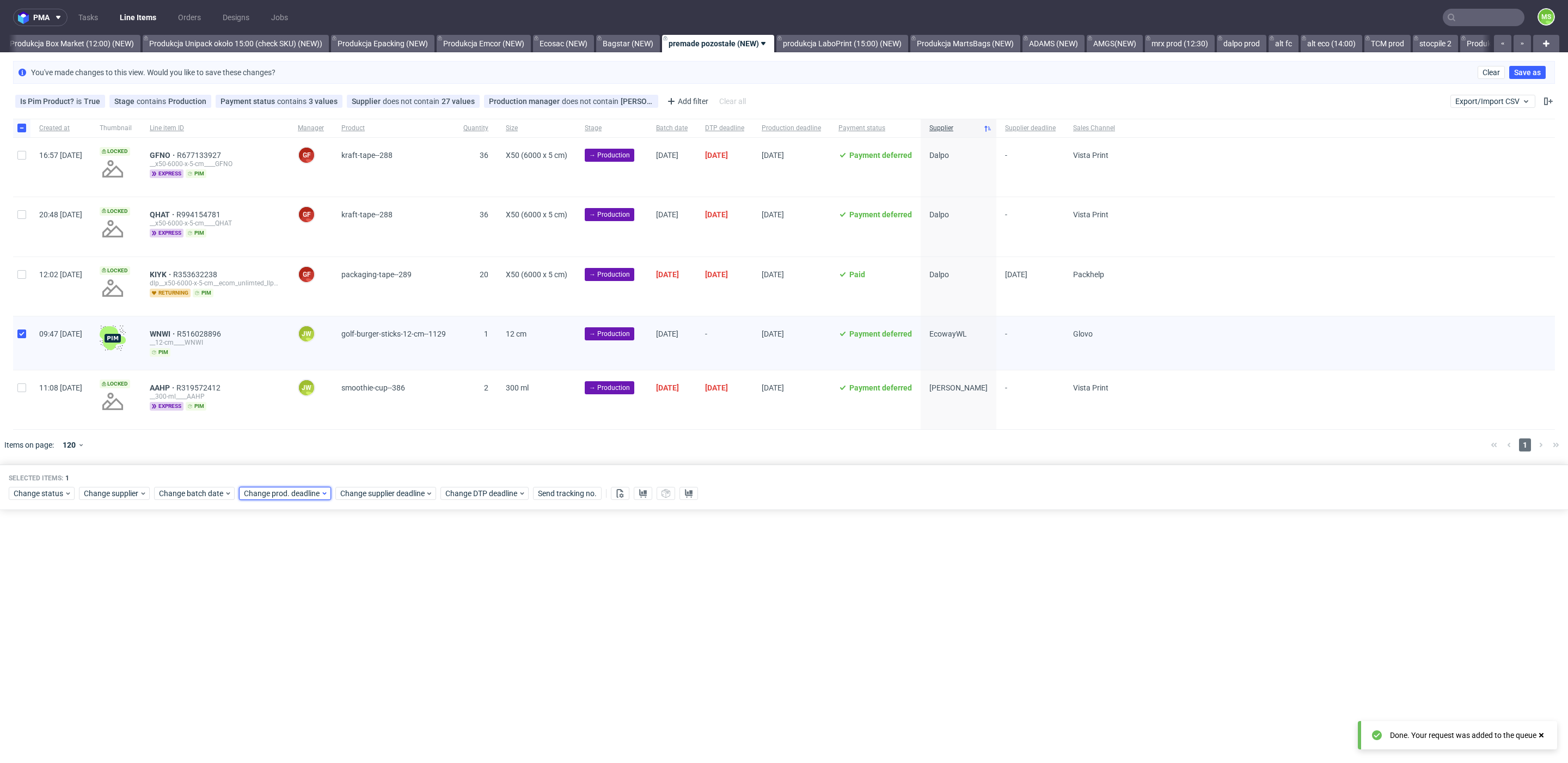
drag, startPoint x: 297, startPoint y: 490, endPoint x: 303, endPoint y: 497, distance: 9.2
click at [300, 494] on span "Change prod. deadline" at bounding box center [283, 493] width 76 height 11
drag, startPoint x: 333, startPoint y: 578, endPoint x: 336, endPoint y: 583, distance: 5.8
click at [334, 578] on button "11" at bounding box center [328, 581] width 17 height 17
click at [372, 677] on span "Save" at bounding box center [368, 676] width 17 height 7
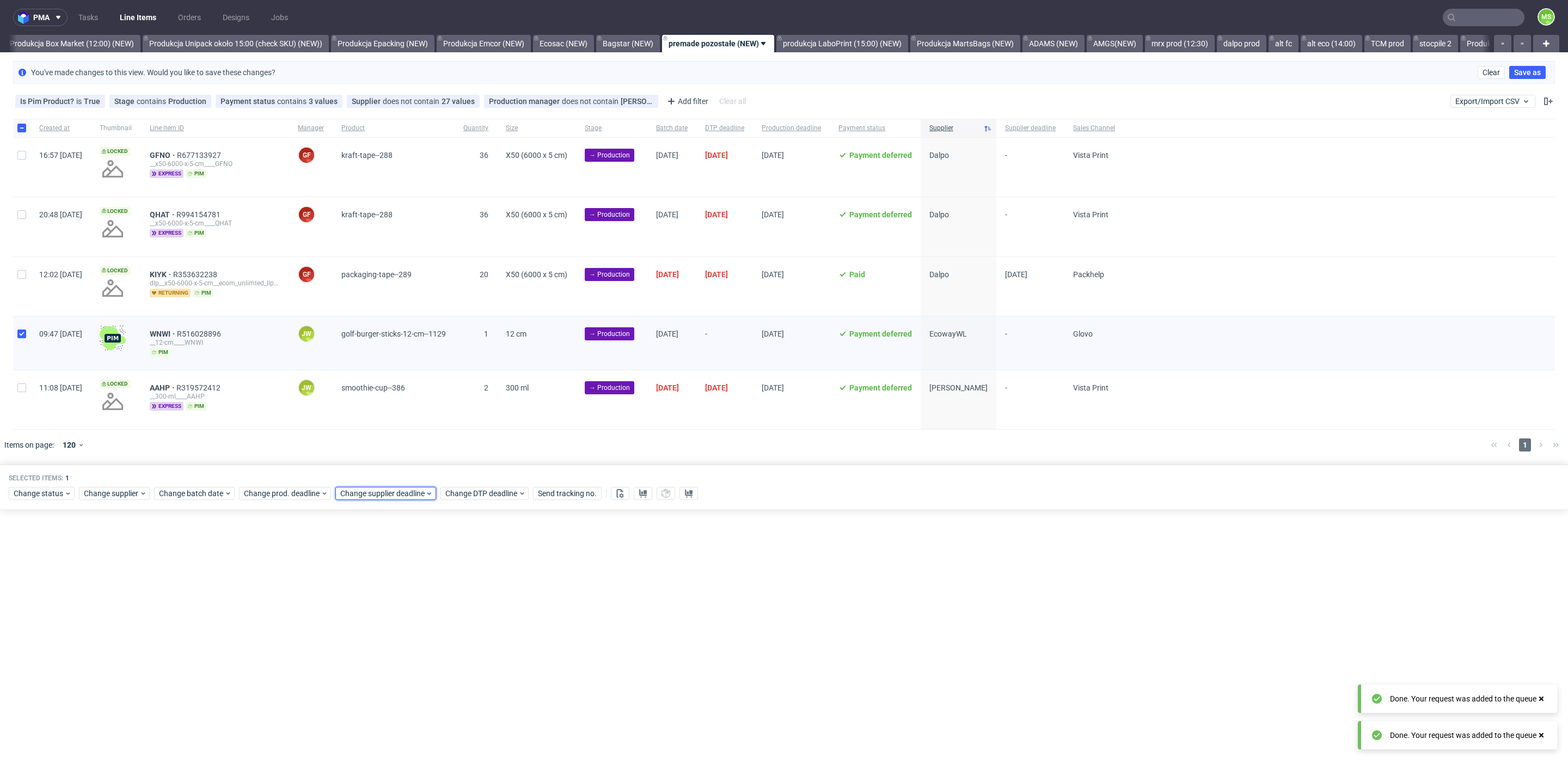
click at [391, 496] on span "Change supplier deadline" at bounding box center [383, 493] width 85 height 11
drag, startPoint x: 421, startPoint y: 578, endPoint x: 452, endPoint y: 621, distance: 53.0
click at [423, 578] on span "11" at bounding box center [425, 581] width 8 height 11
click at [474, 677] on button "Save" at bounding box center [465, 676] width 27 height 17
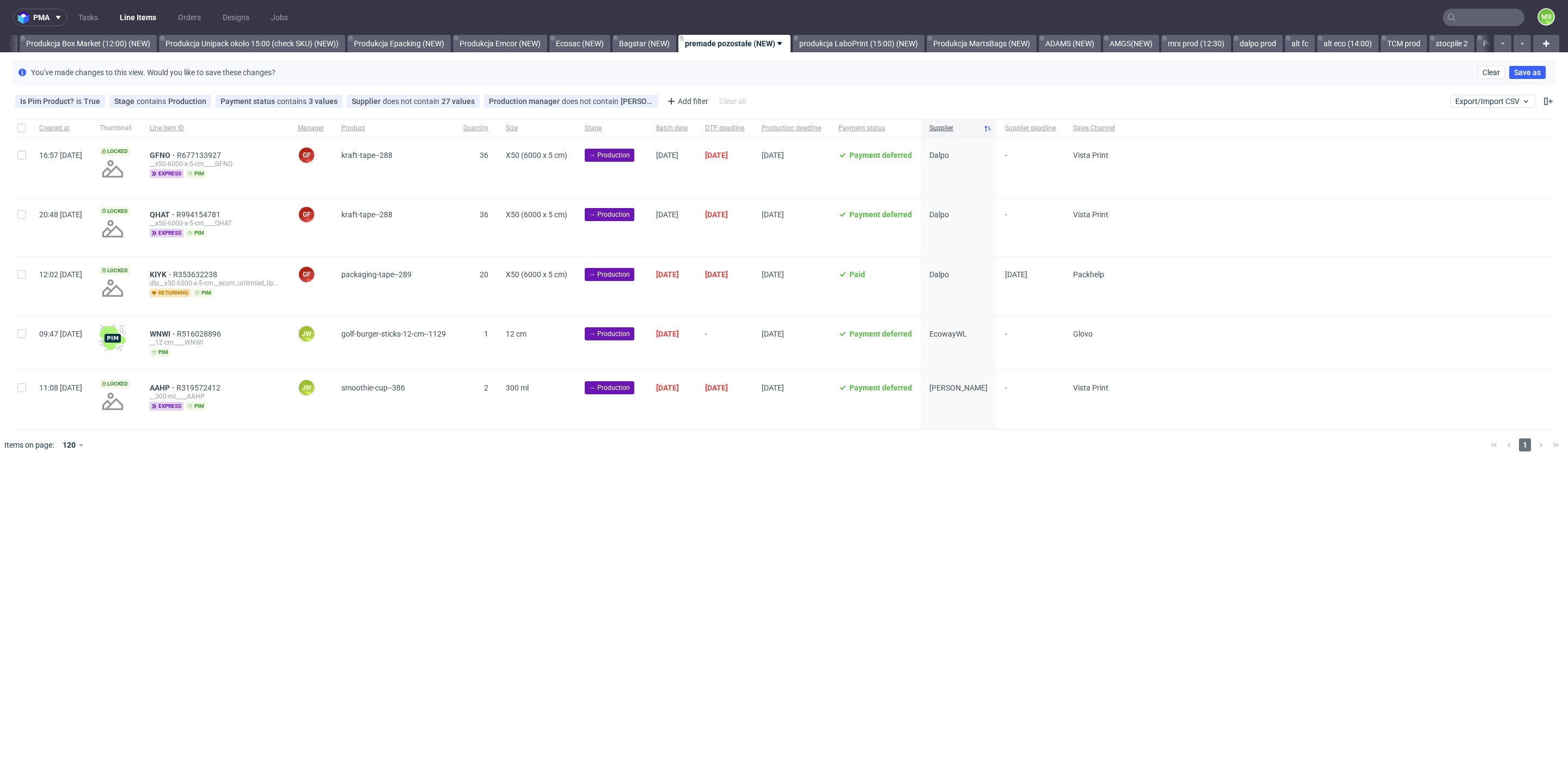
scroll to position [0, 2022]
drag, startPoint x: 22, startPoint y: 332, endPoint x: 73, endPoint y: 370, distance: 63.6
click at [22, 333] on input "checkbox" at bounding box center [22, 333] width 8 height 8
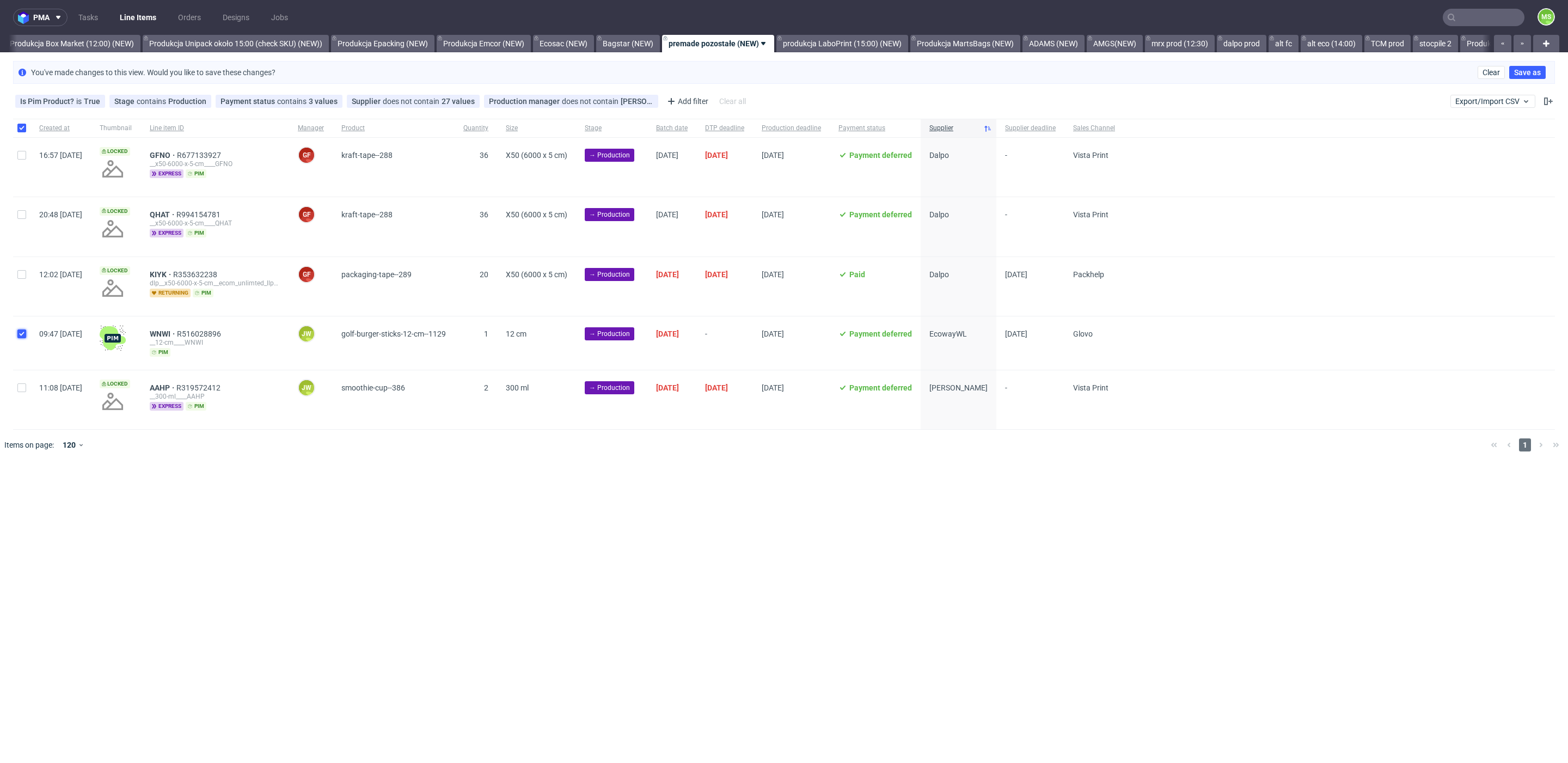
checkbox input "true"
click at [642, 497] on button at bounding box center [643, 494] width 18 height 13
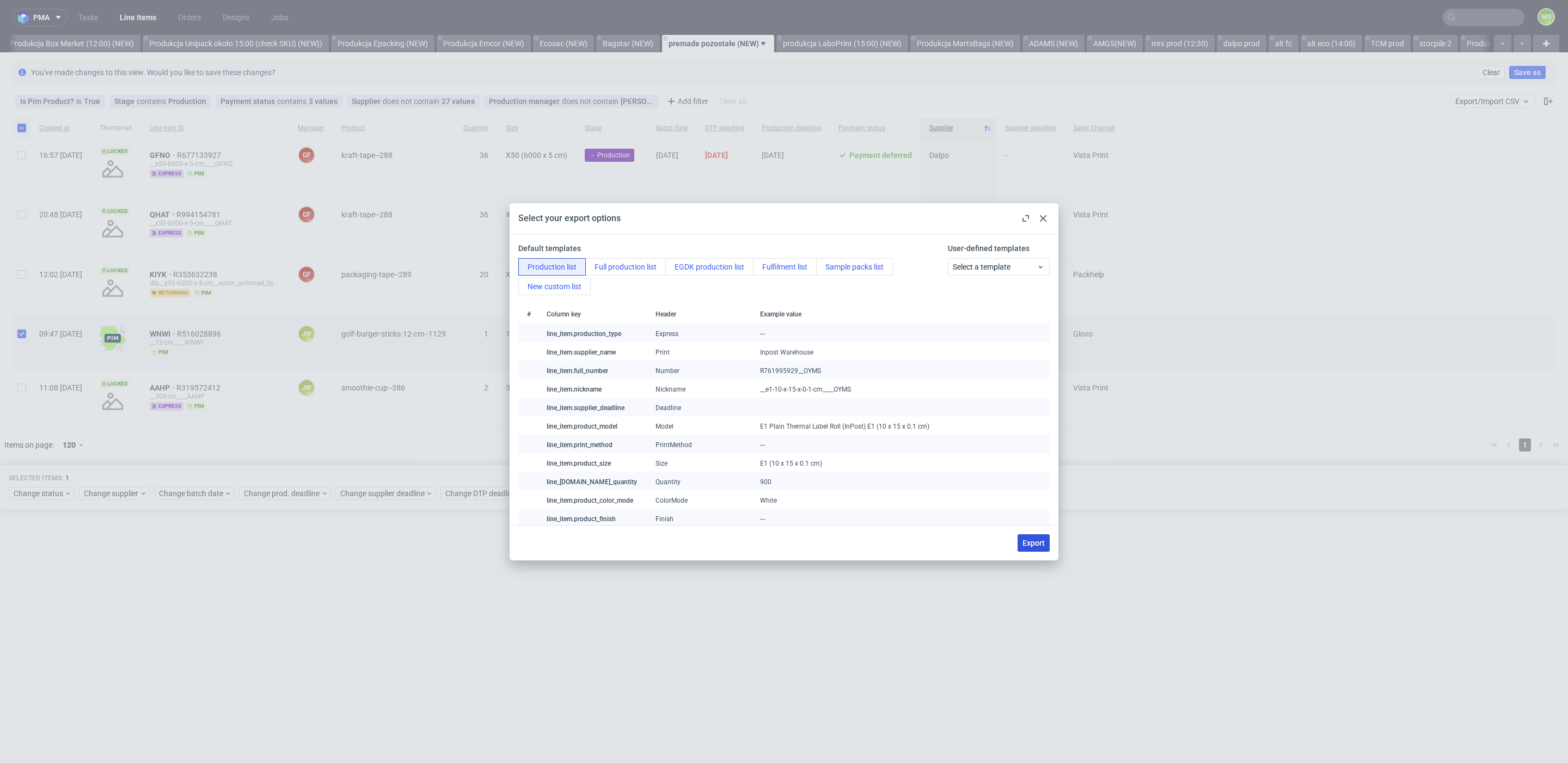
click at [1050, 544] on div "Export" at bounding box center [784, 543] width 549 height 36
click at [1040, 544] on span "Export" at bounding box center [1034, 543] width 22 height 7
checkbox input "false"
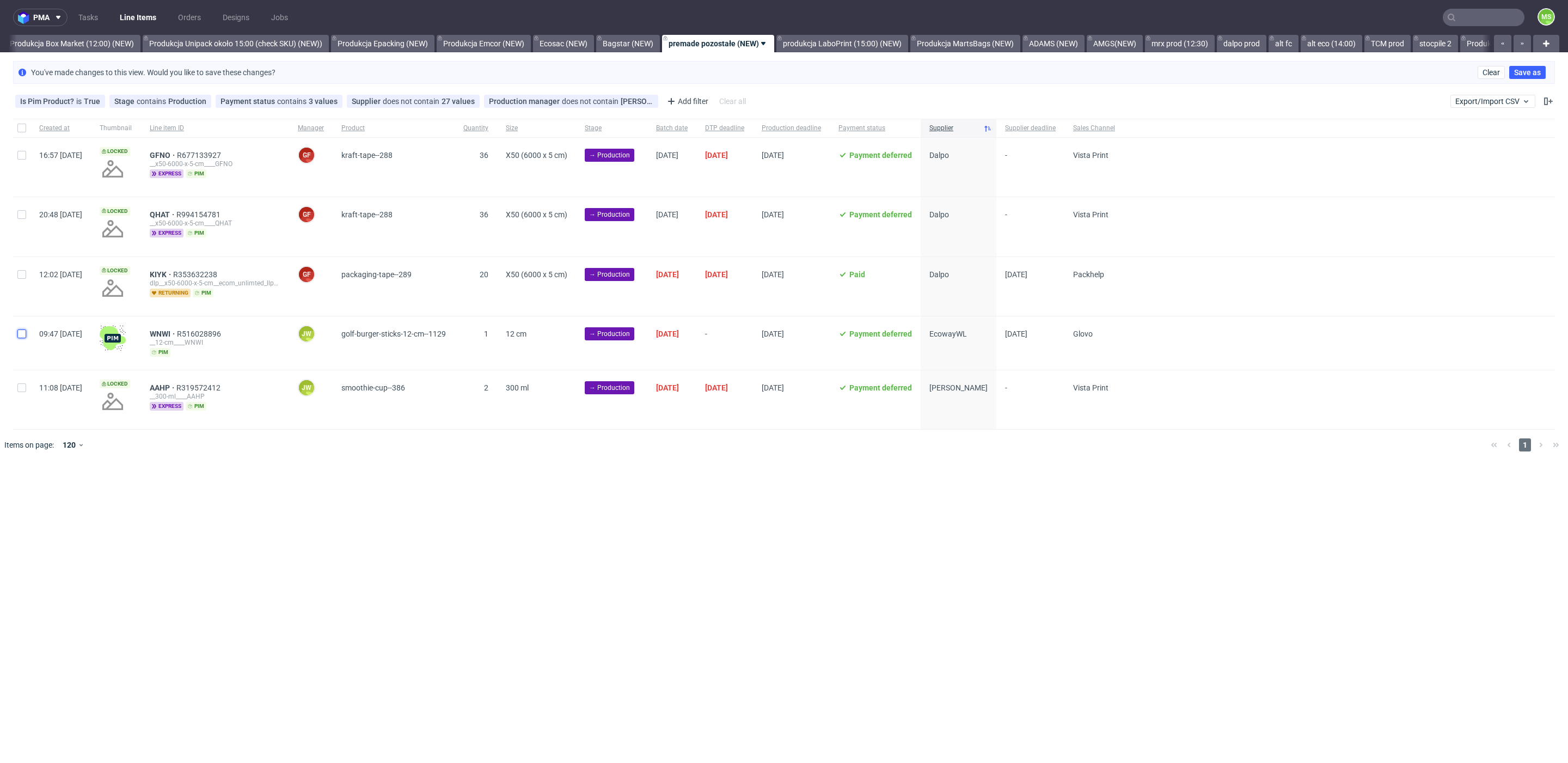
click at [24, 333] on input "checkbox" at bounding box center [22, 333] width 8 height 8
checkbox input "true"
drag, startPoint x: 66, startPoint y: 491, endPoint x: 66, endPoint y: 499, distance: 8.0
click at [64, 494] on icon at bounding box center [67, 493] width 7 height 8
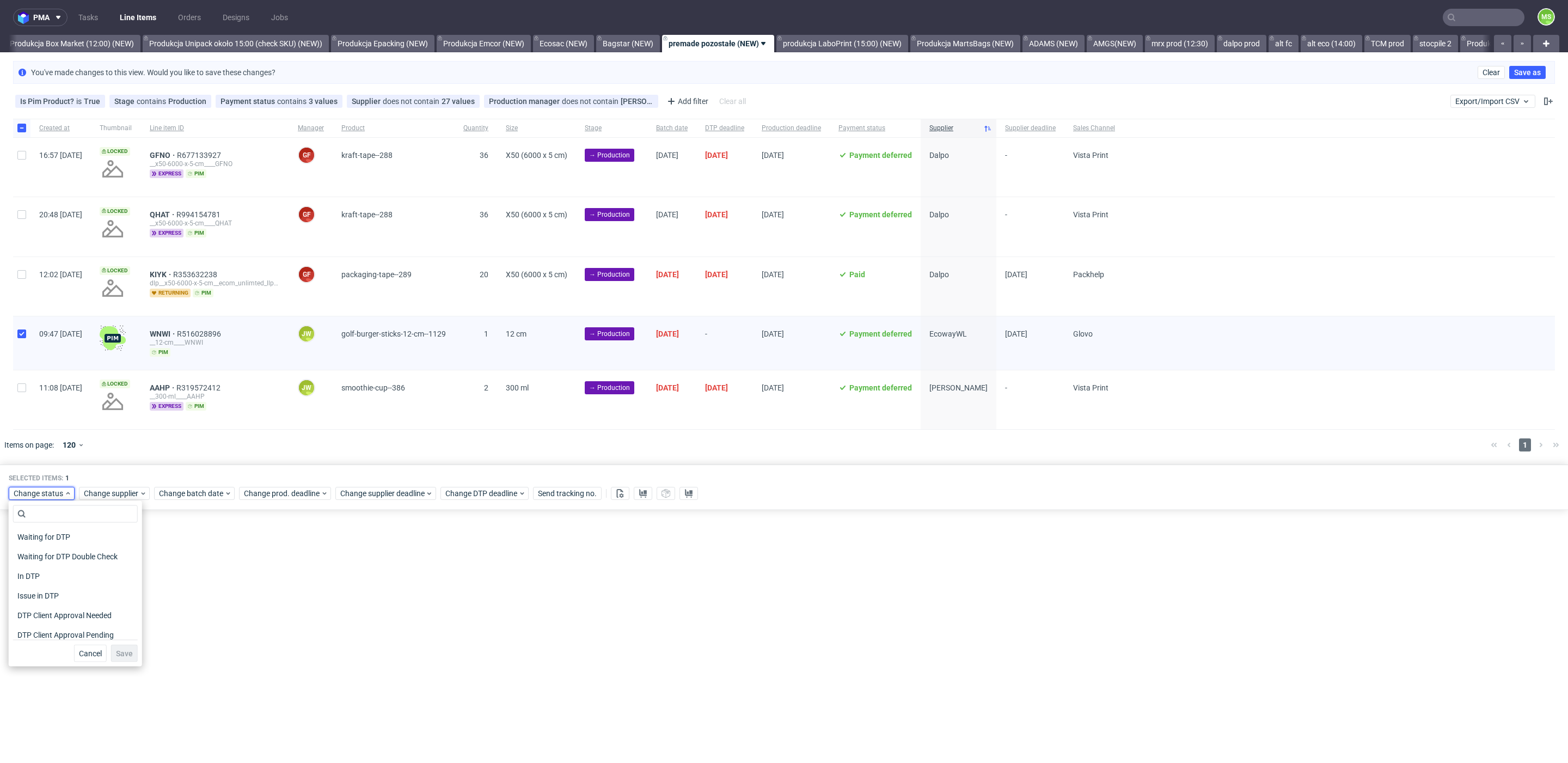
scroll to position [142, 0]
click at [73, 557] on div "In Production" at bounding box center [76, 552] width 125 height 15
click at [120, 651] on span "Save" at bounding box center [125, 653] width 17 height 7
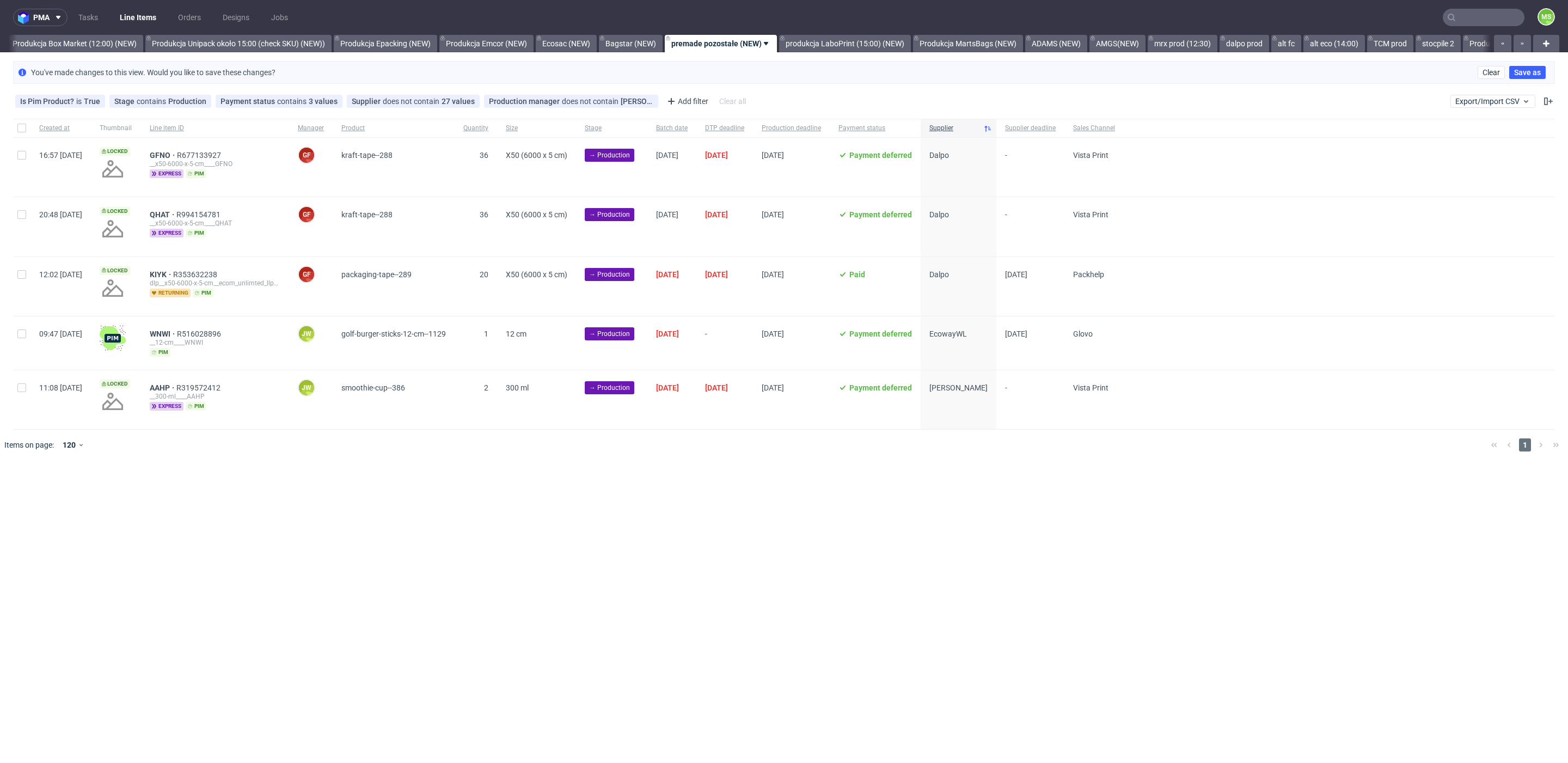
scroll to position [0, 2022]
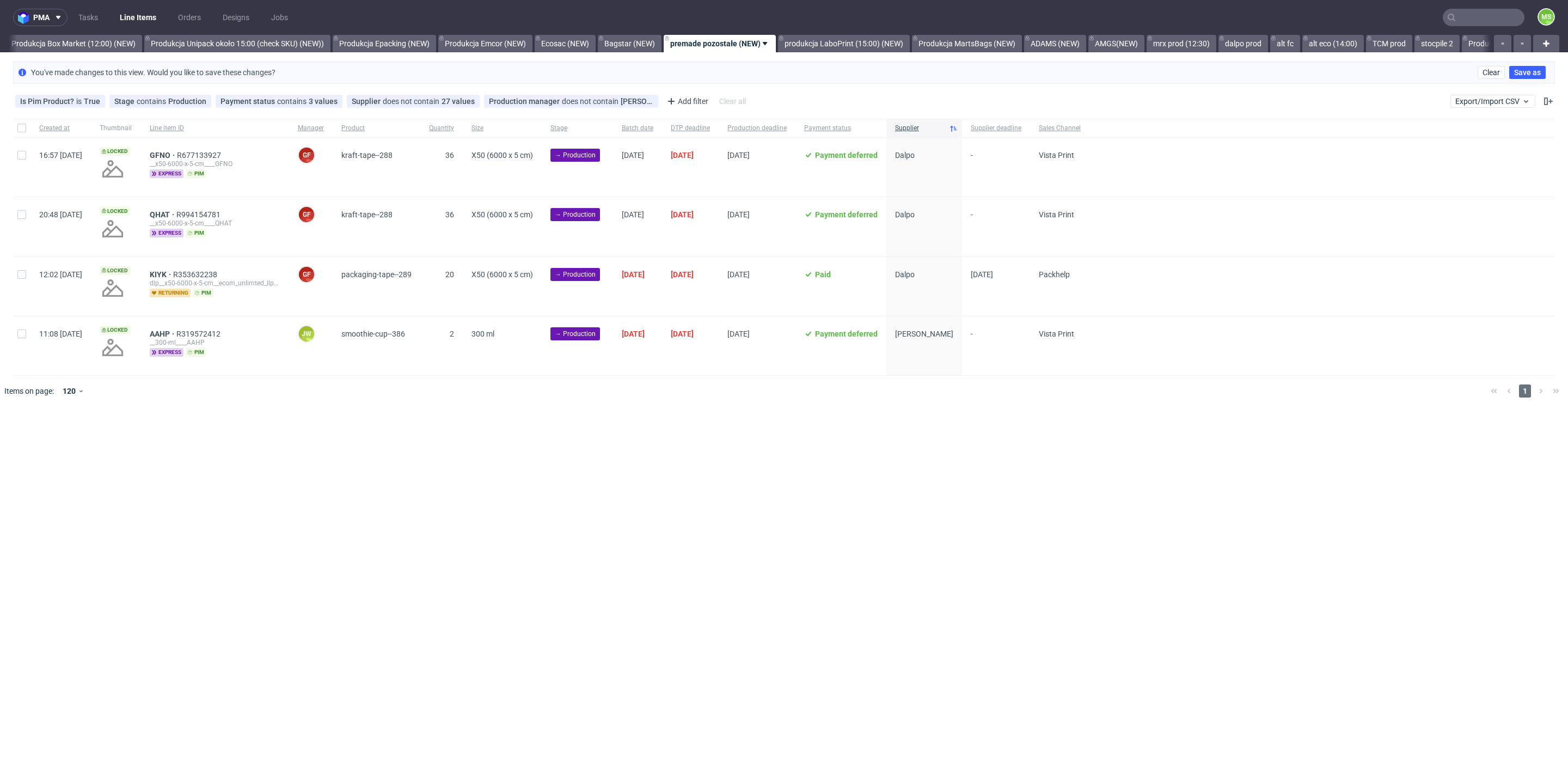
scroll to position [0, 2022]
click at [25, 335] on input "checkbox" at bounding box center [22, 333] width 8 height 8
checkbox input "true"
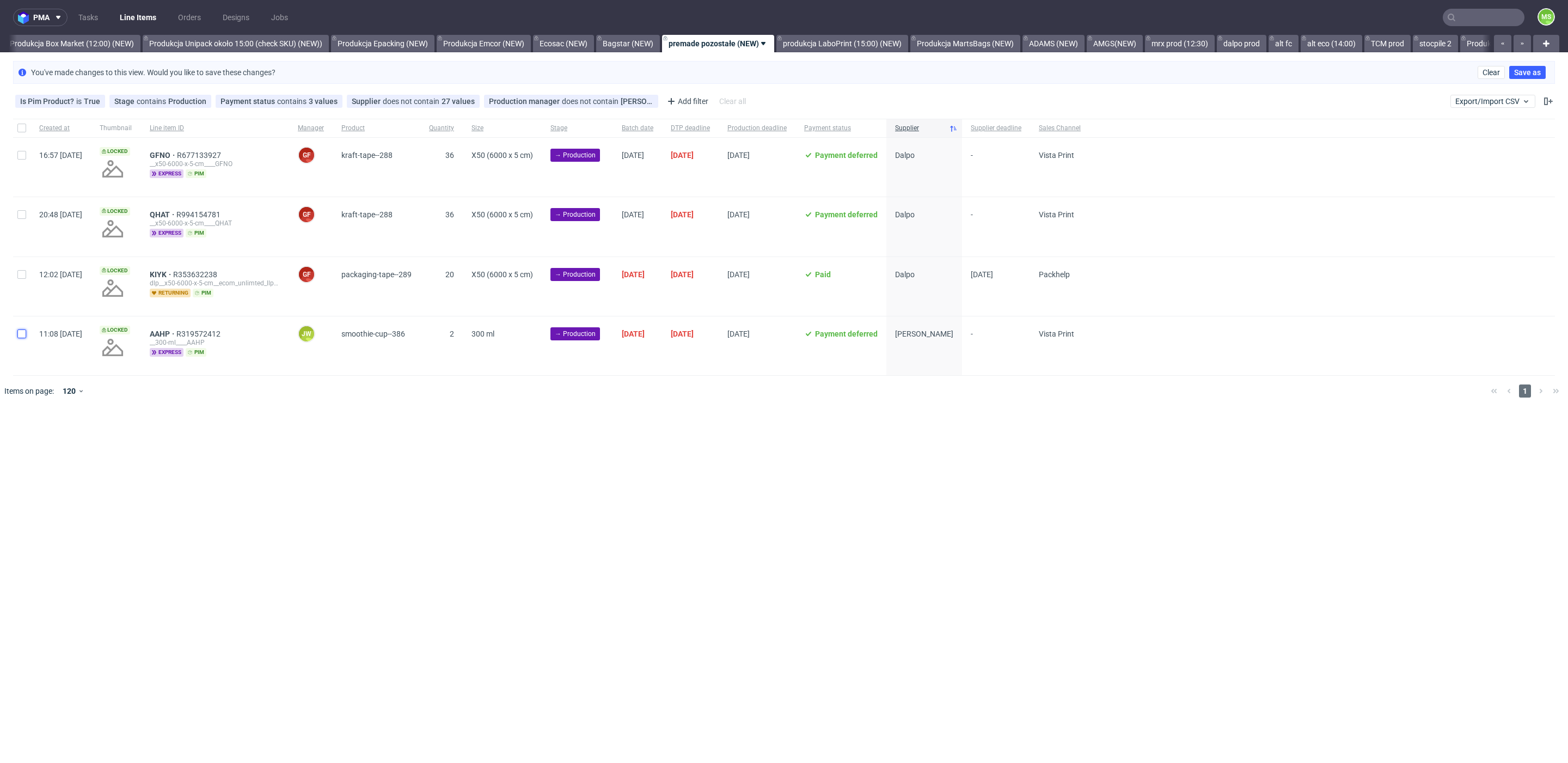
click at [23, 333] on input "checkbox" at bounding box center [22, 333] width 8 height 8
checkbox input "true"
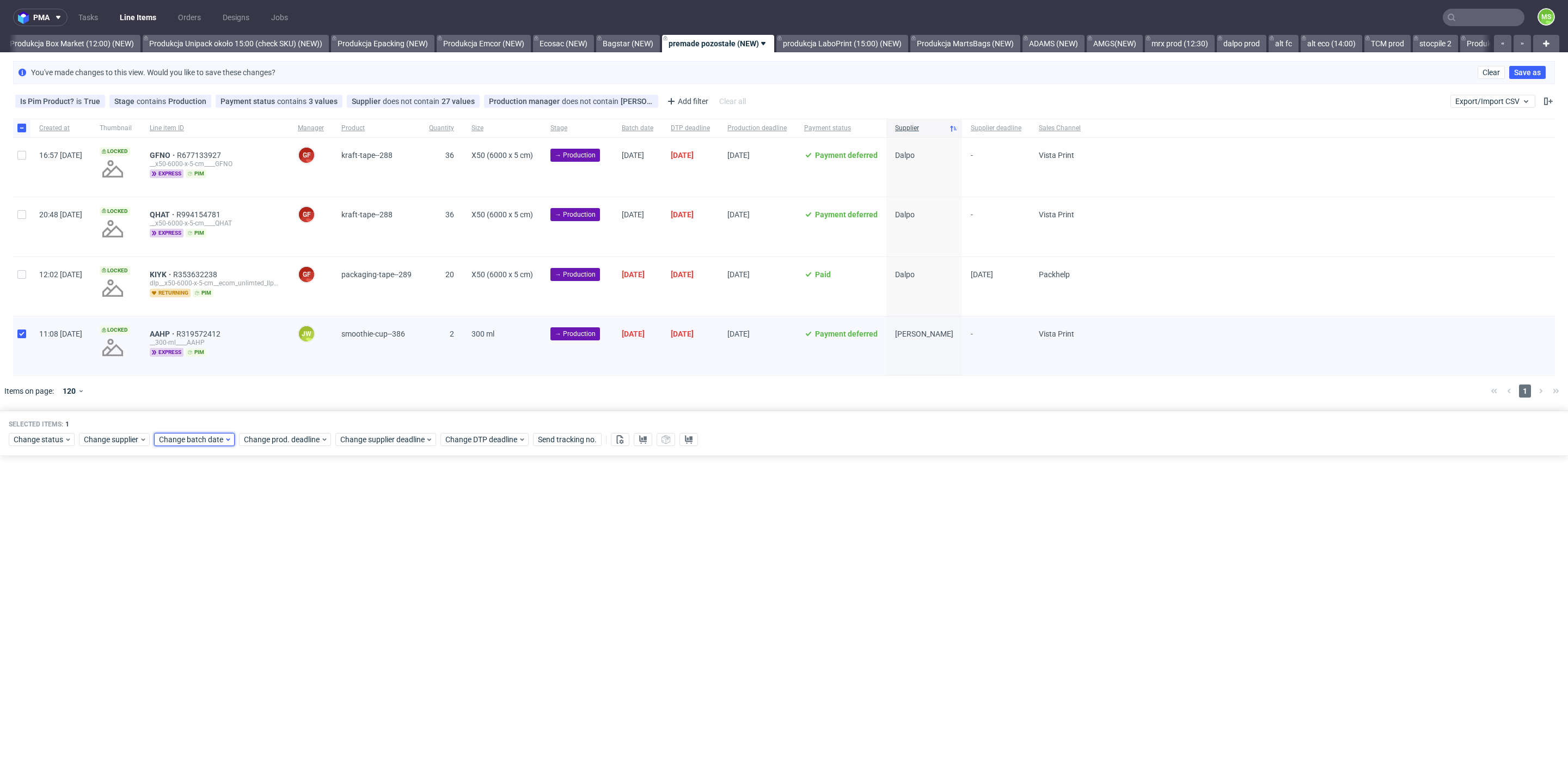
click at [174, 434] on span "Change batch date" at bounding box center [191, 439] width 66 height 11
click at [209, 520] on button "9" at bounding box center [209, 528] width 17 height 17
click at [278, 618] on span "Save" at bounding box center [283, 622] width 17 height 7
click at [282, 441] on span "Change prod. deadline" at bounding box center [283, 439] width 76 height 11
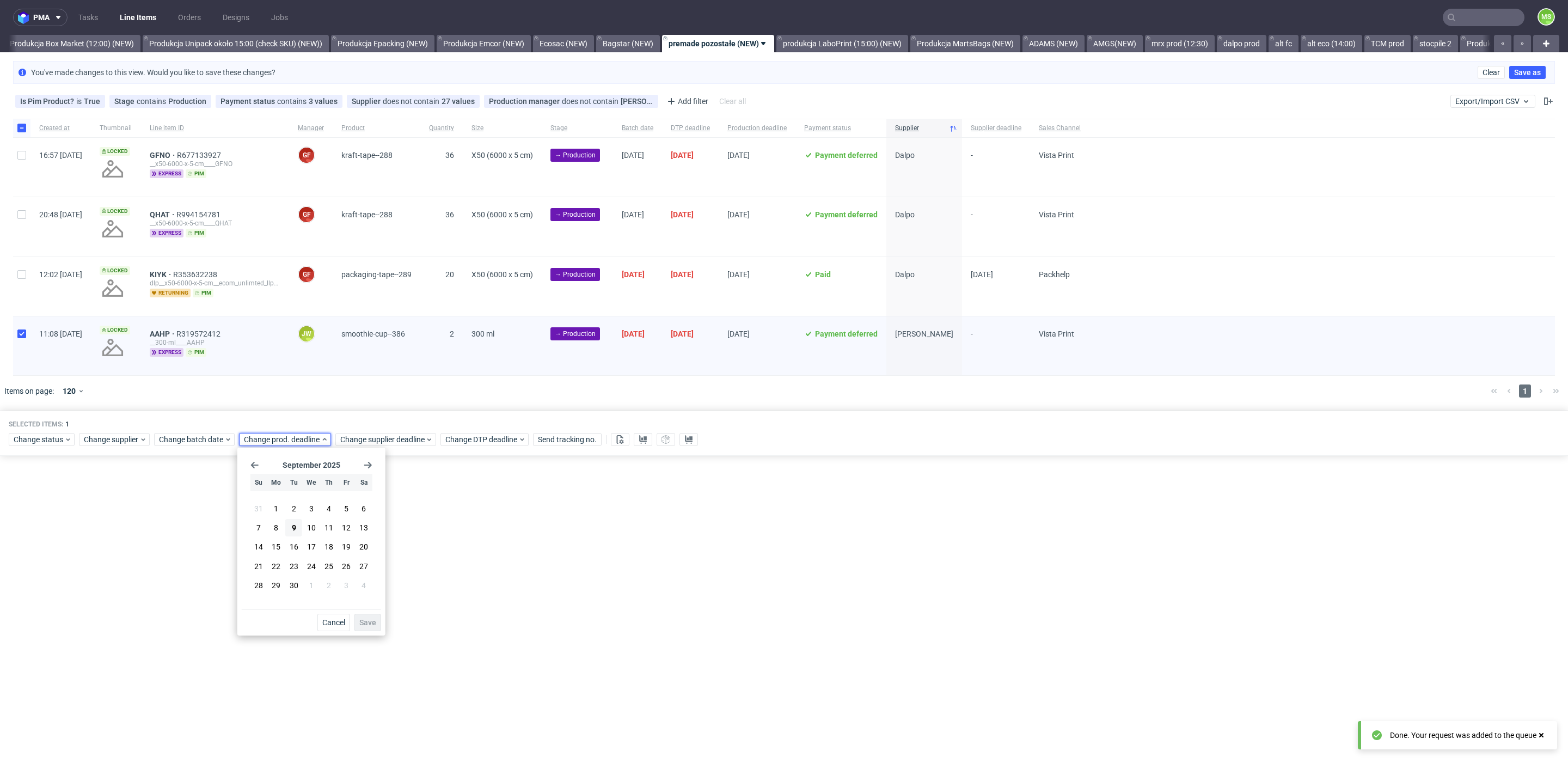
click at [375, 465] on div "September 2025 Su Mo Tu We Th Fr Sa 31 1 2 3 4 5 6 7 8 9 10 11 12 13 14 15 16 1…" at bounding box center [312, 530] width 140 height 157
click at [372, 465] on div "September 2025 Su Mo Tu We Th Fr Sa 31 1 2 3 4 5 6 7 8 9 10 11 12 13 14 15 16 1…" at bounding box center [312, 530] width 140 height 157
click at [371, 465] on use "Go forward 1 month" at bounding box center [367, 465] width 7 height 7
click at [345, 546] on span "17" at bounding box center [347, 546] width 8 height 11
drag, startPoint x: 362, startPoint y: 616, endPoint x: 377, endPoint y: 587, distance: 32.6
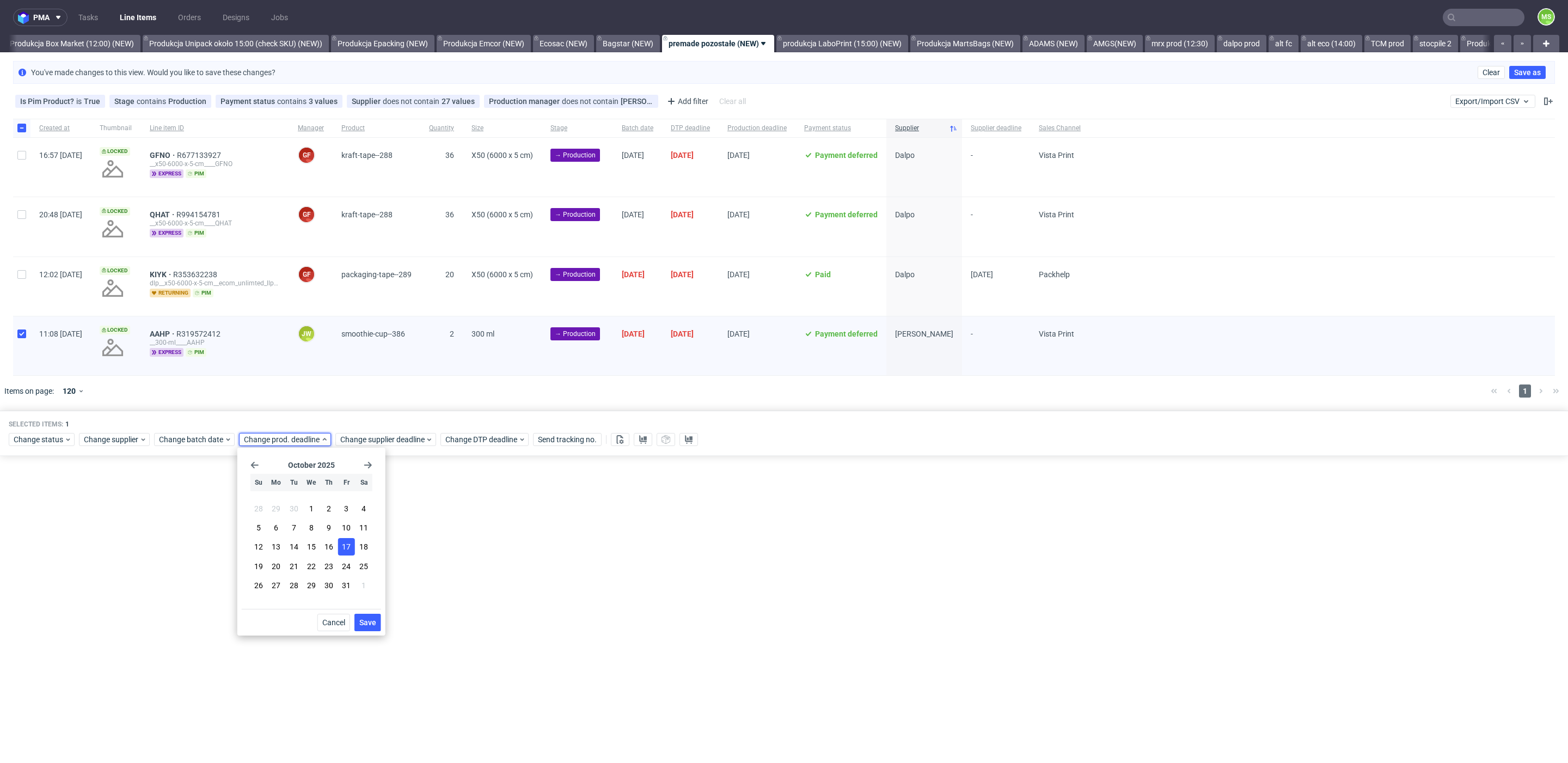
click at [363, 616] on button "Save" at bounding box center [368, 623] width 27 height 17
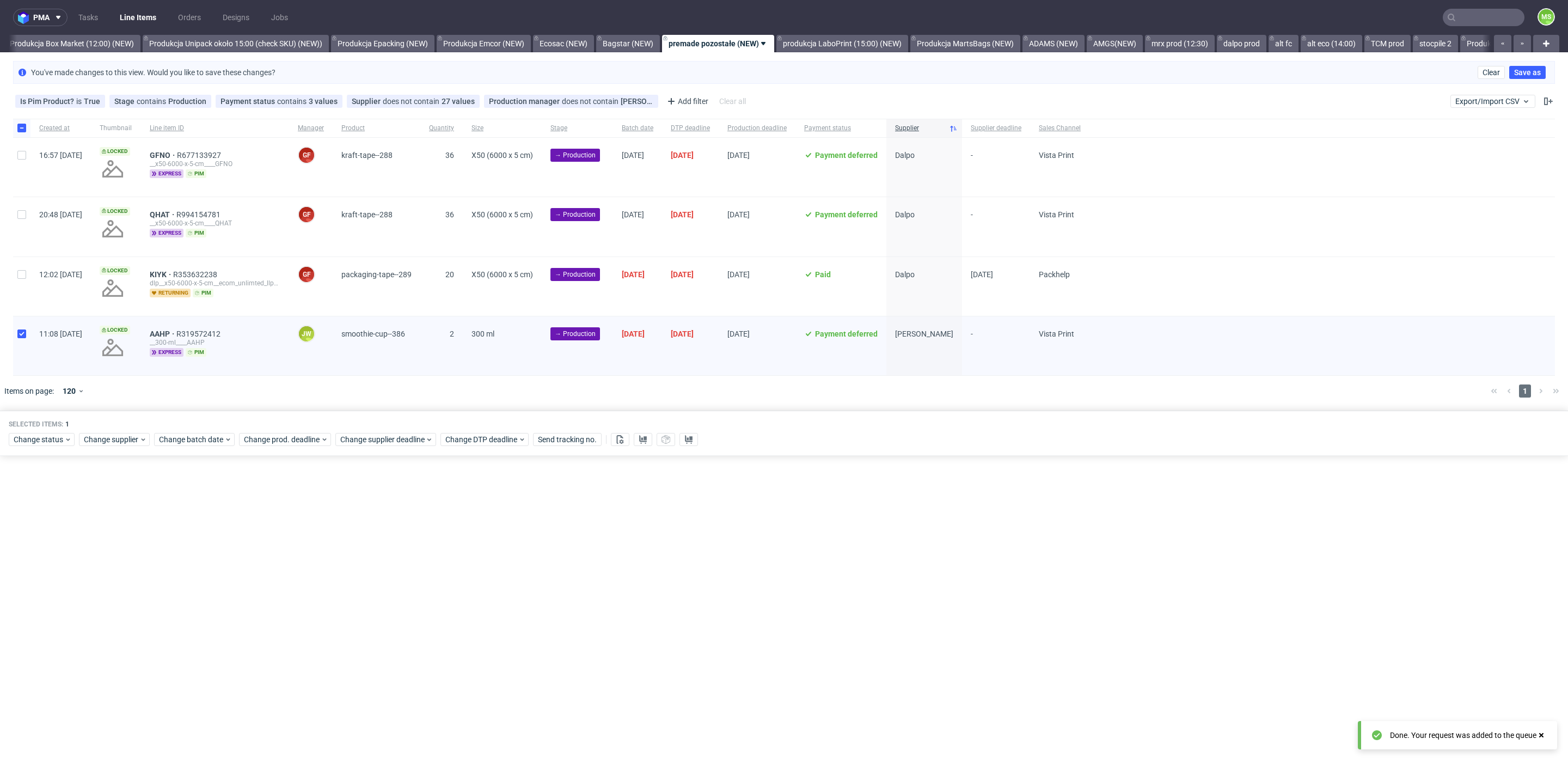
click at [383, 421] on div "Selected items: 1" at bounding box center [784, 424] width 1551 height 8
click at [381, 429] on div "Selected items: 1 Change status Change supplier Change batch date Change prod. …" at bounding box center [784, 433] width 1568 height 45
click at [381, 434] on span "Change supplier deadline" at bounding box center [383, 439] width 85 height 11
click at [461, 465] on icon "Go forward 1 month" at bounding box center [465, 465] width 8 height 8
click at [440, 549] on span "17" at bounding box center [443, 546] width 8 height 11
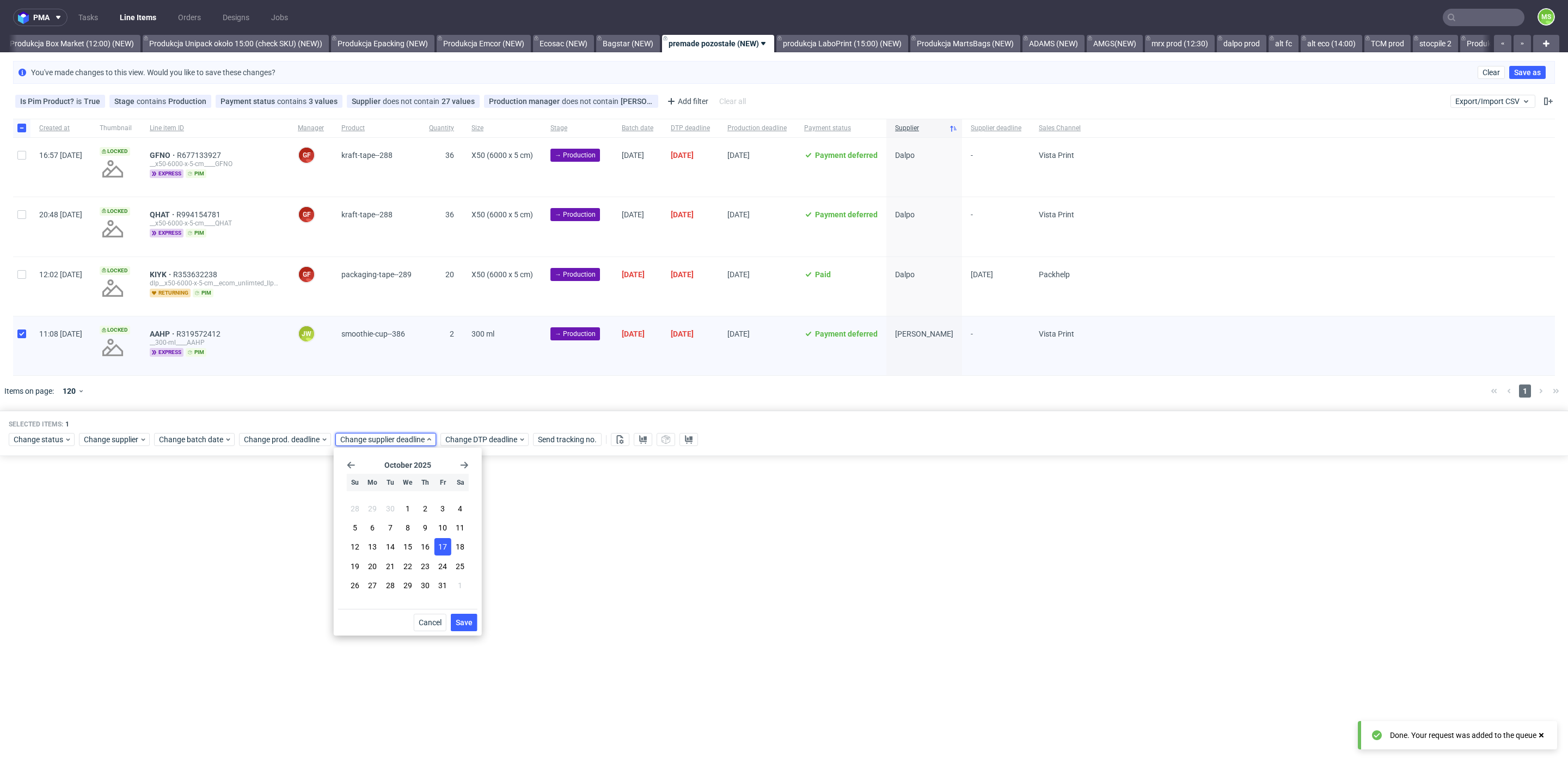
click at [463, 618] on span "Save" at bounding box center [464, 622] width 17 height 7
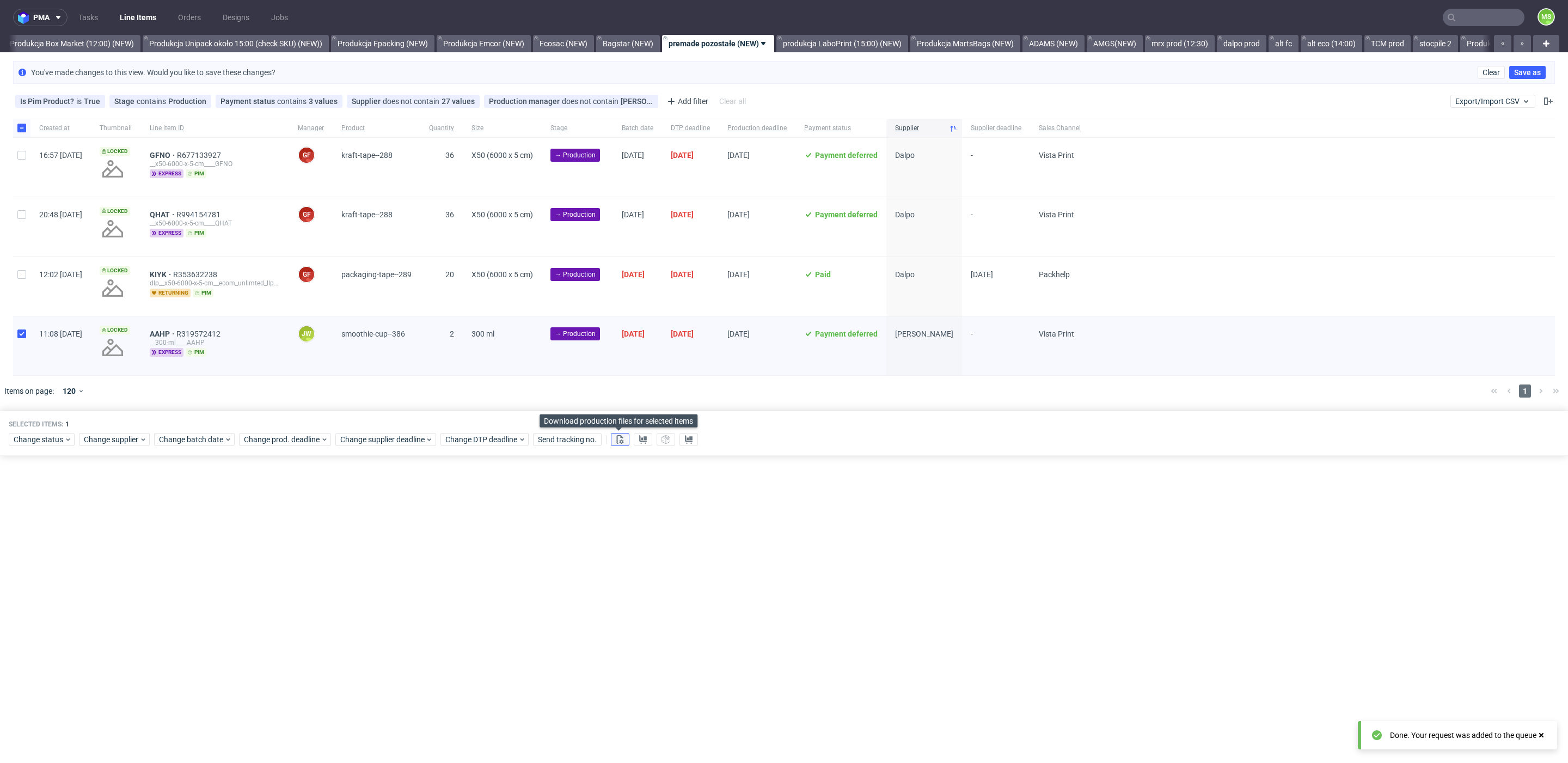
click at [617, 436] on icon at bounding box center [620, 440] width 8 height 8
click at [641, 438] on icon at bounding box center [643, 440] width 8 height 8
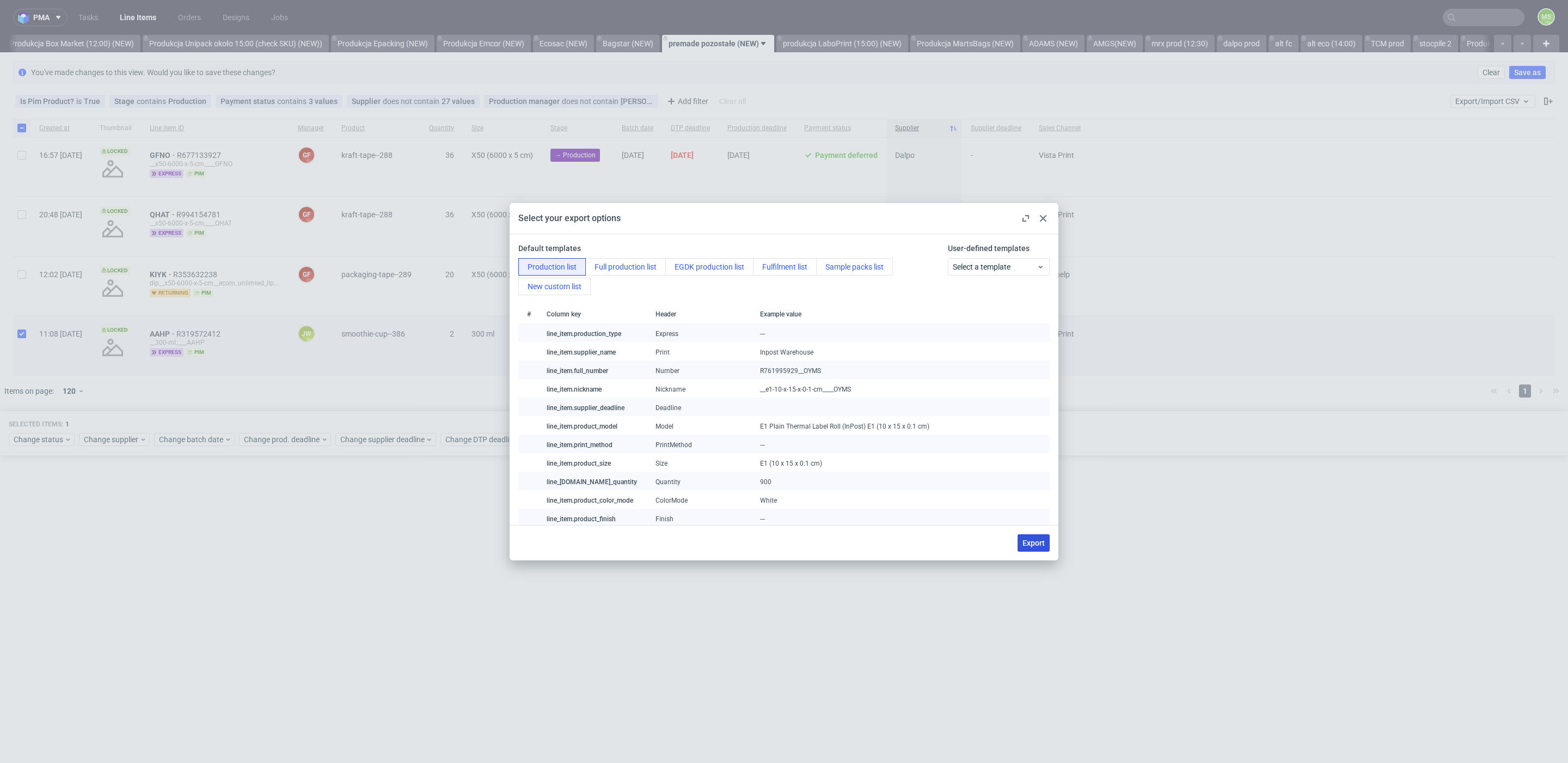
click at [1035, 545] on span "Export" at bounding box center [1034, 543] width 22 height 7
checkbox input "false"
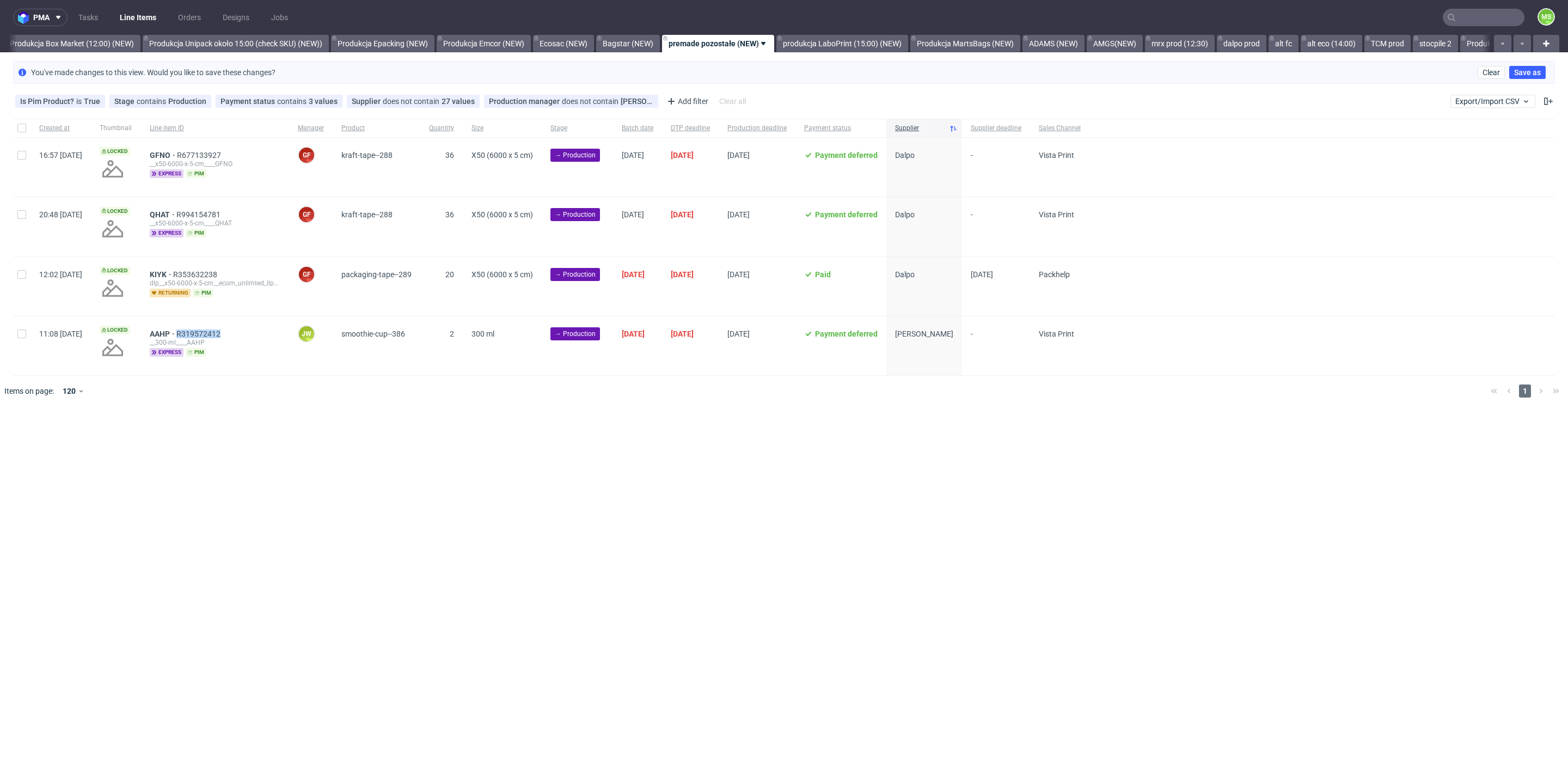
drag, startPoint x: 233, startPoint y: 331, endPoint x: 284, endPoint y: 354, distance: 55.9
click at [210, 332] on div "AAHP R319572412" at bounding box center [214, 333] width 130 height 8
copy span "R319572412"
click at [189, 333] on div "11:08 Wed 03.09.2025 Locked AAHP R319572412 __300-ml____AAHP express pim JW Jęd…" at bounding box center [784, 345] width 1542 height 59
click at [174, 332] on div "AAHP R319572412 __300-ml____AAHP express pim" at bounding box center [215, 346] width 148 height 59
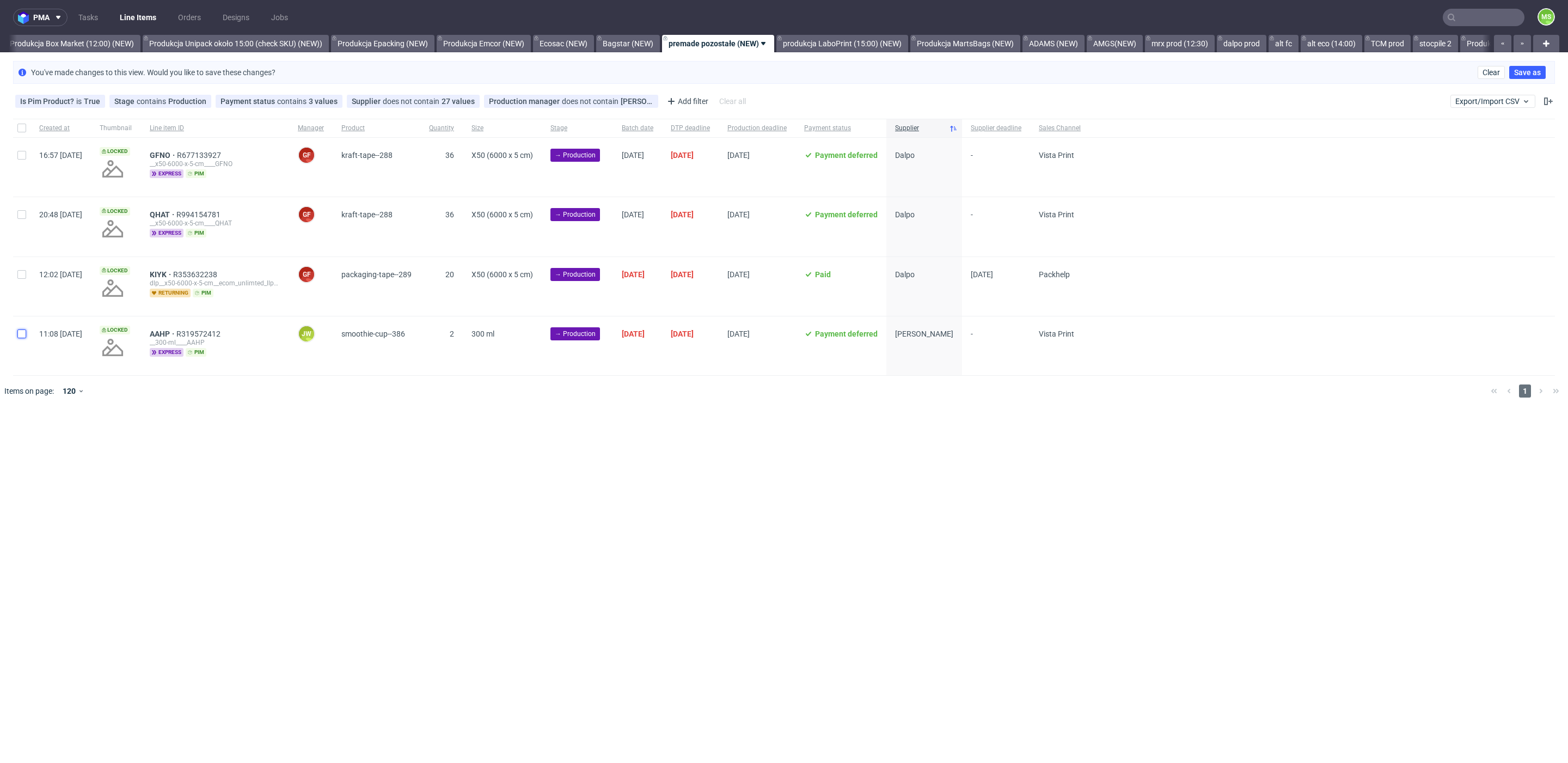
click at [22, 336] on input "checkbox" at bounding box center [22, 333] width 8 height 8
checkbox input "true"
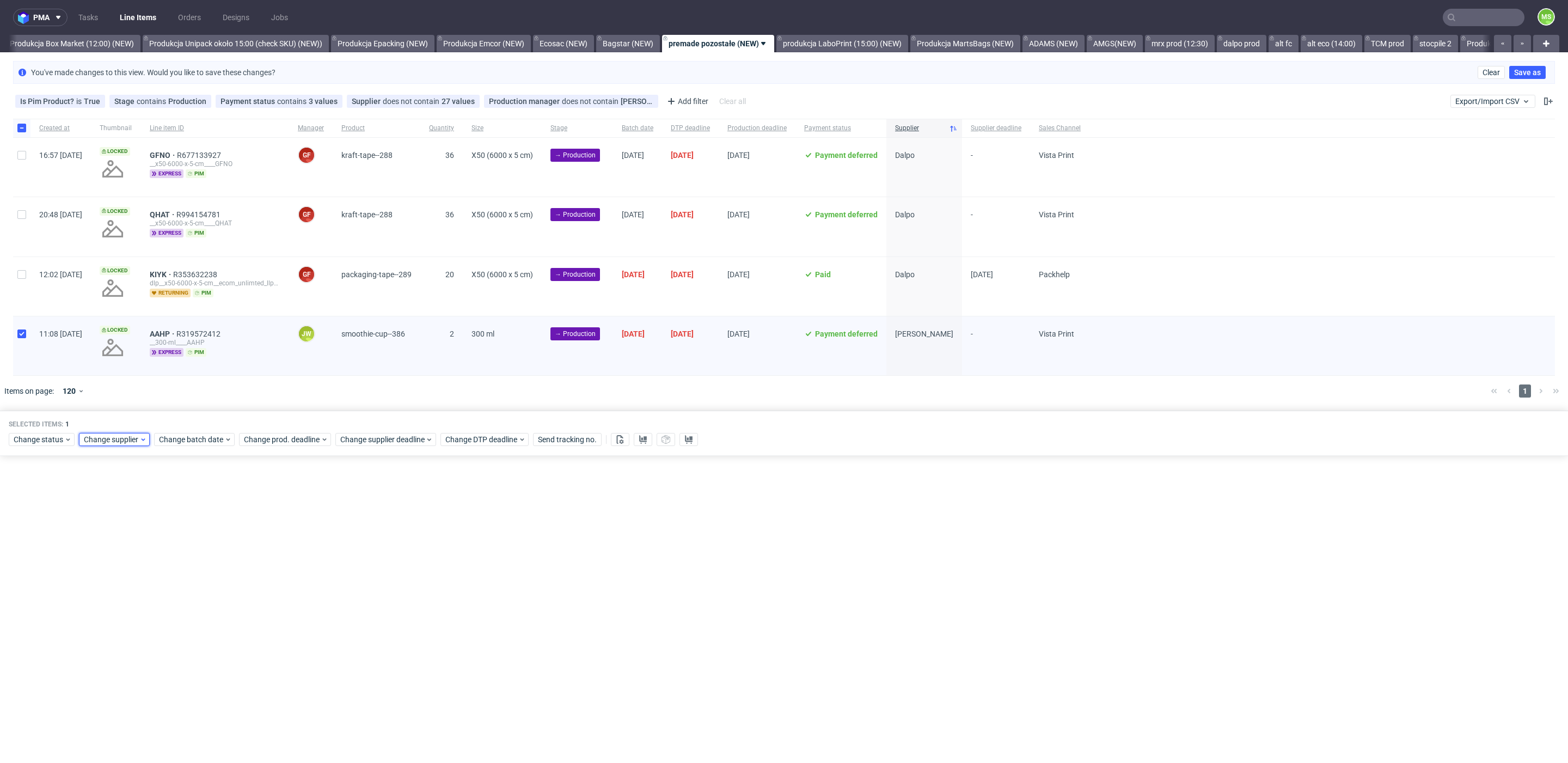
click at [120, 440] on span "Change supplier" at bounding box center [111, 439] width 56 height 11
click at [170, 440] on span "Change batch date" at bounding box center [191, 439] width 66 height 11
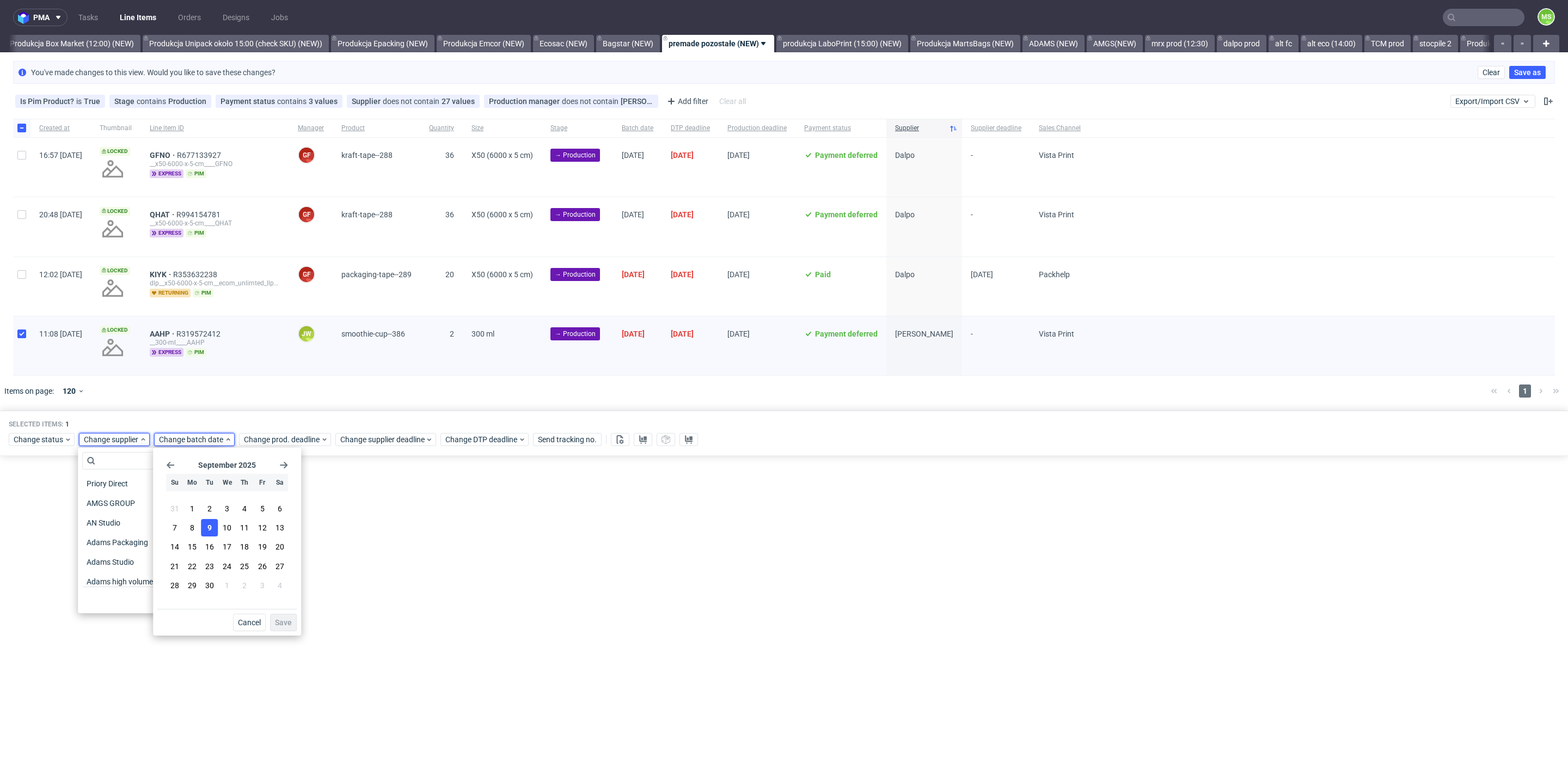
click at [206, 524] on button "9" at bounding box center [209, 528] width 17 height 17
click at [282, 625] on span "Save" at bounding box center [283, 622] width 17 height 7
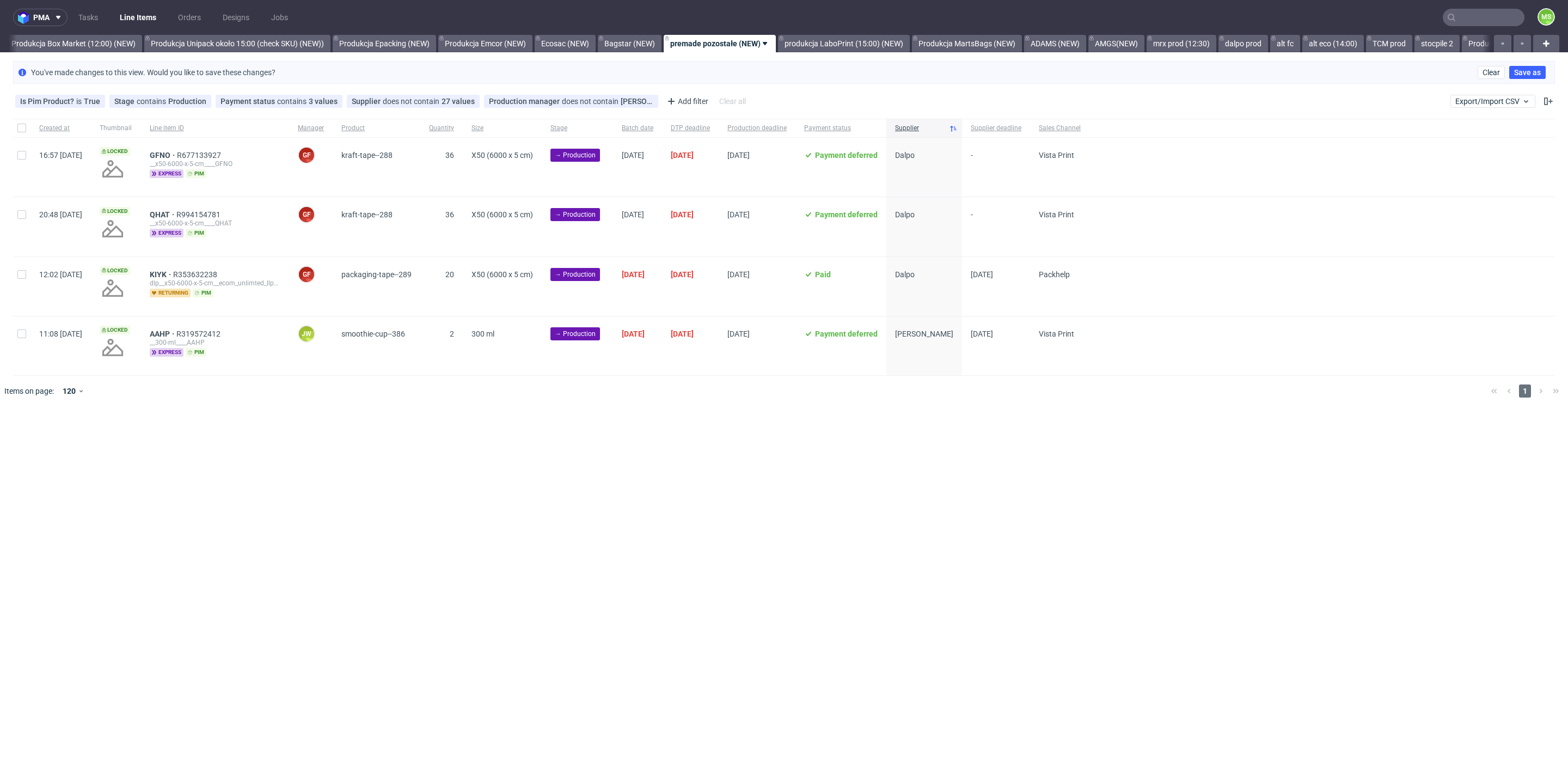
scroll to position [0, 2022]
click at [26, 337] on div at bounding box center [22, 346] width 17 height 59
checkbox input "true"
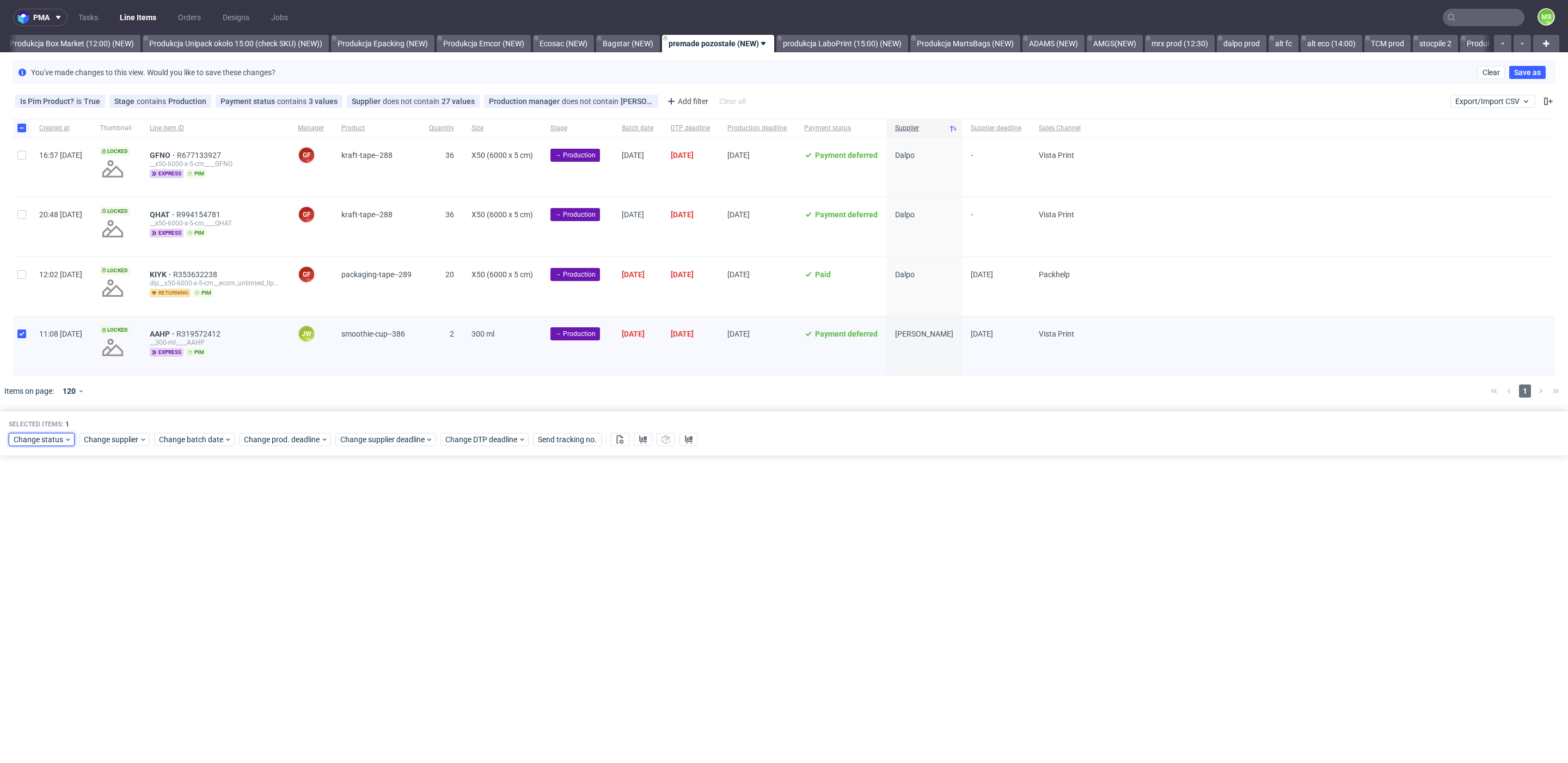
click at [37, 440] on span "Change status" at bounding box center [38, 439] width 51 height 11
click at [69, 497] on div "In Production" at bounding box center [76, 498] width 125 height 15
click at [116, 603] on span "Save" at bounding box center [125, 600] width 17 height 7
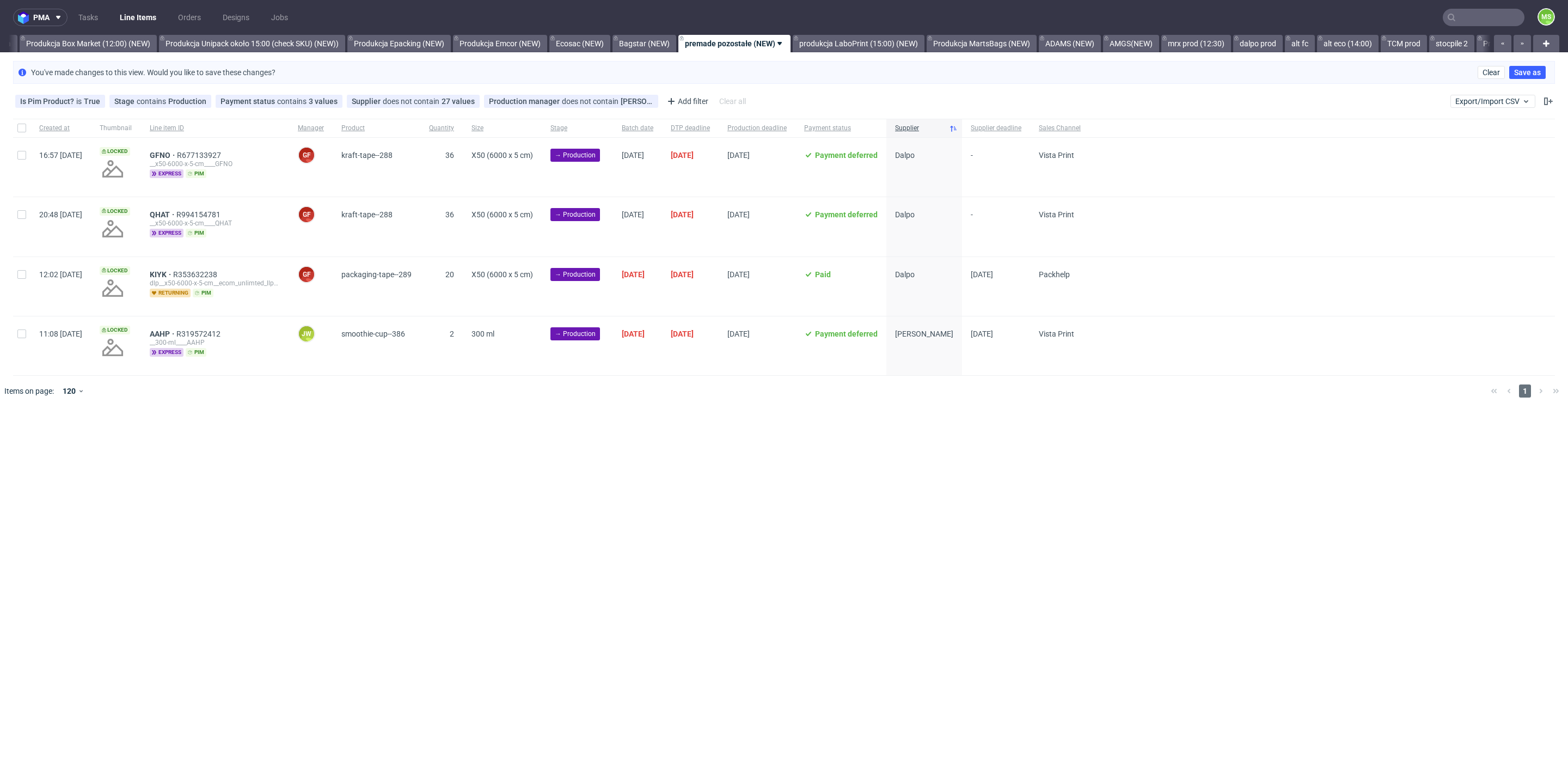
scroll to position [0, 2022]
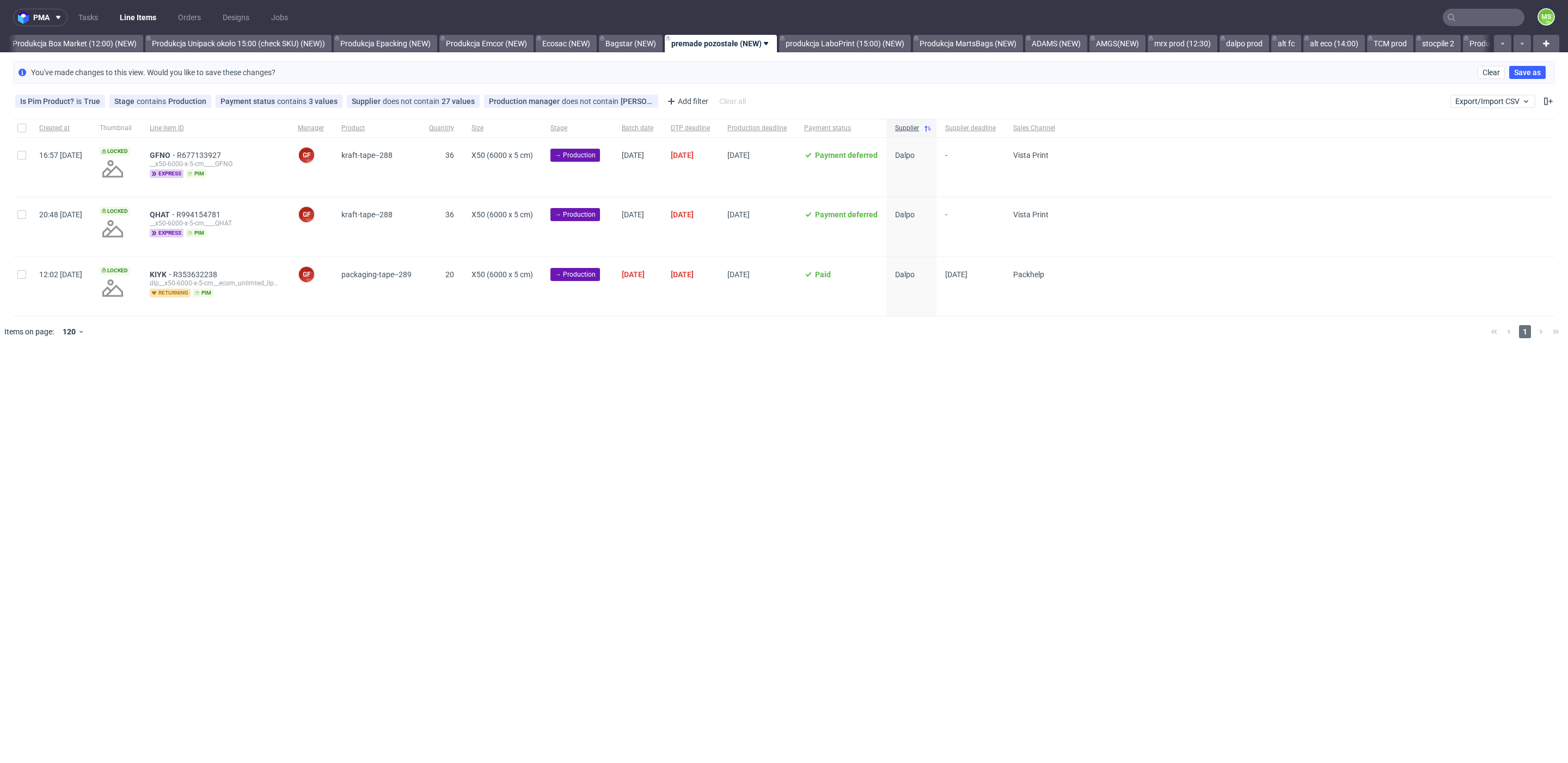
scroll to position [0, 2022]
click at [985, 44] on link "Produkcja MartsBags (NEW)" at bounding box center [966, 43] width 110 height 17
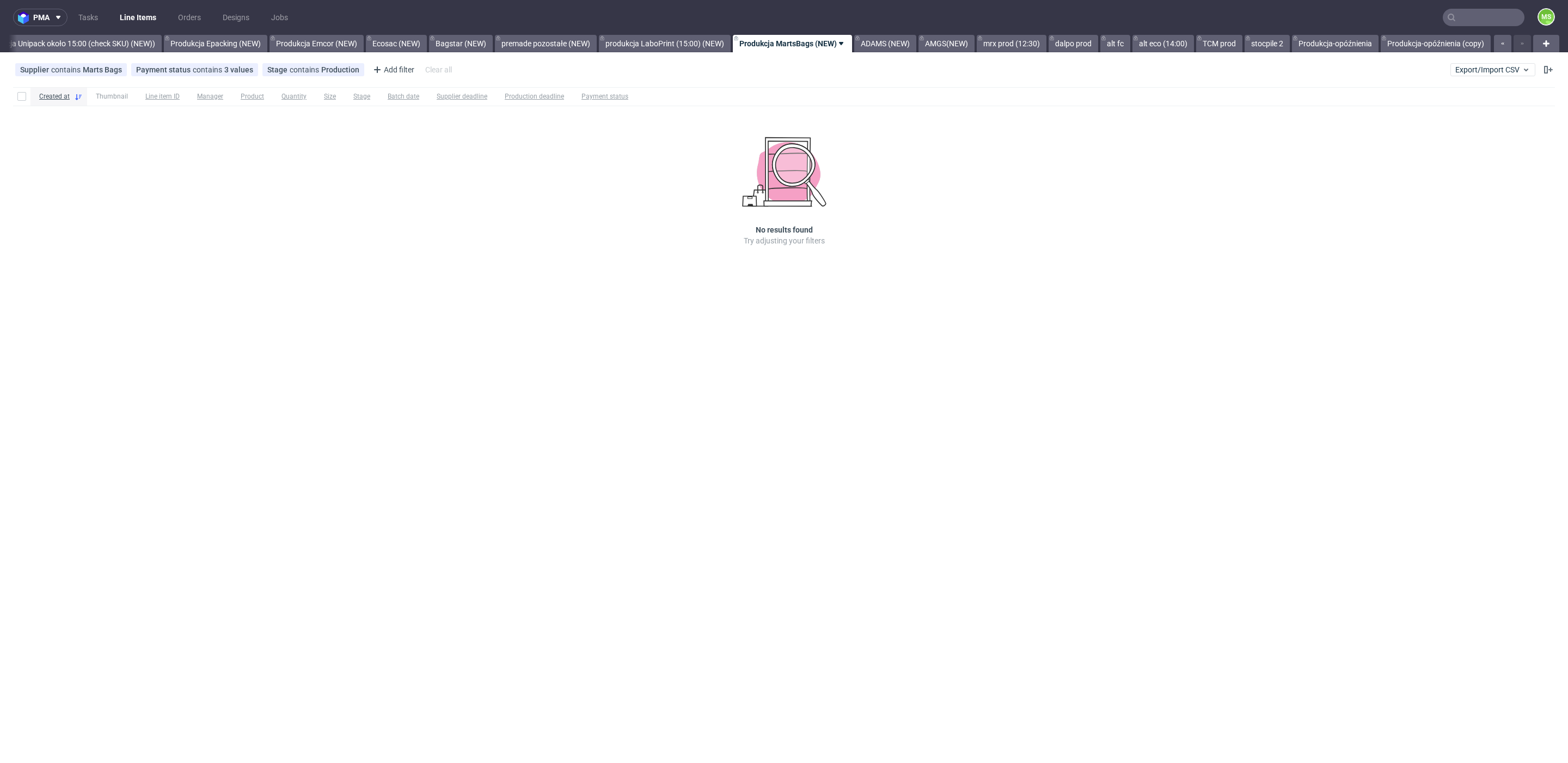
scroll to position [0, 2222]
click at [882, 43] on link "ADAMS (NEW)" at bounding box center [885, 43] width 62 height 17
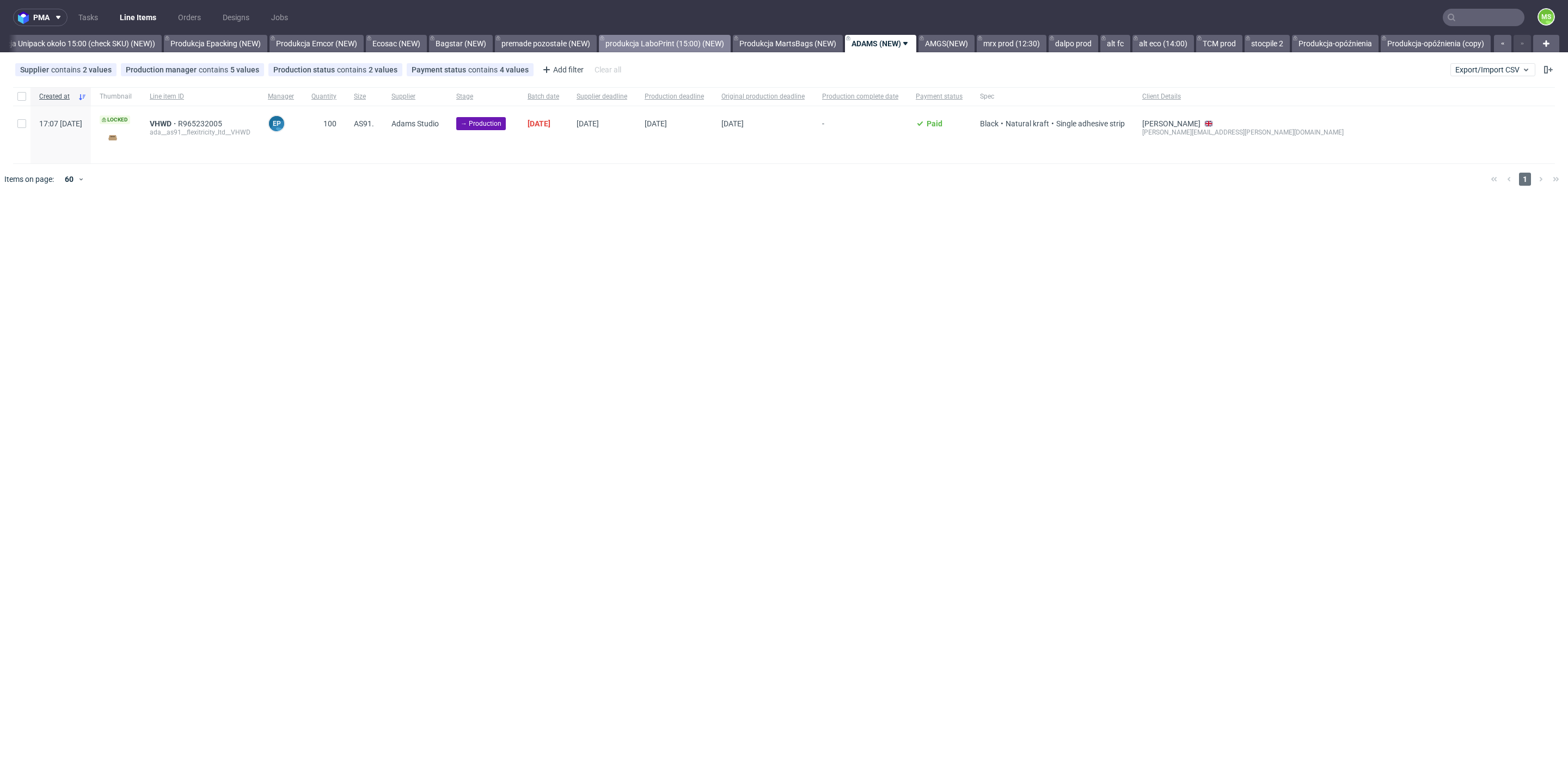
click at [650, 45] on link "produkcja LaboPrint (15:00) (NEW)" at bounding box center [665, 43] width 132 height 17
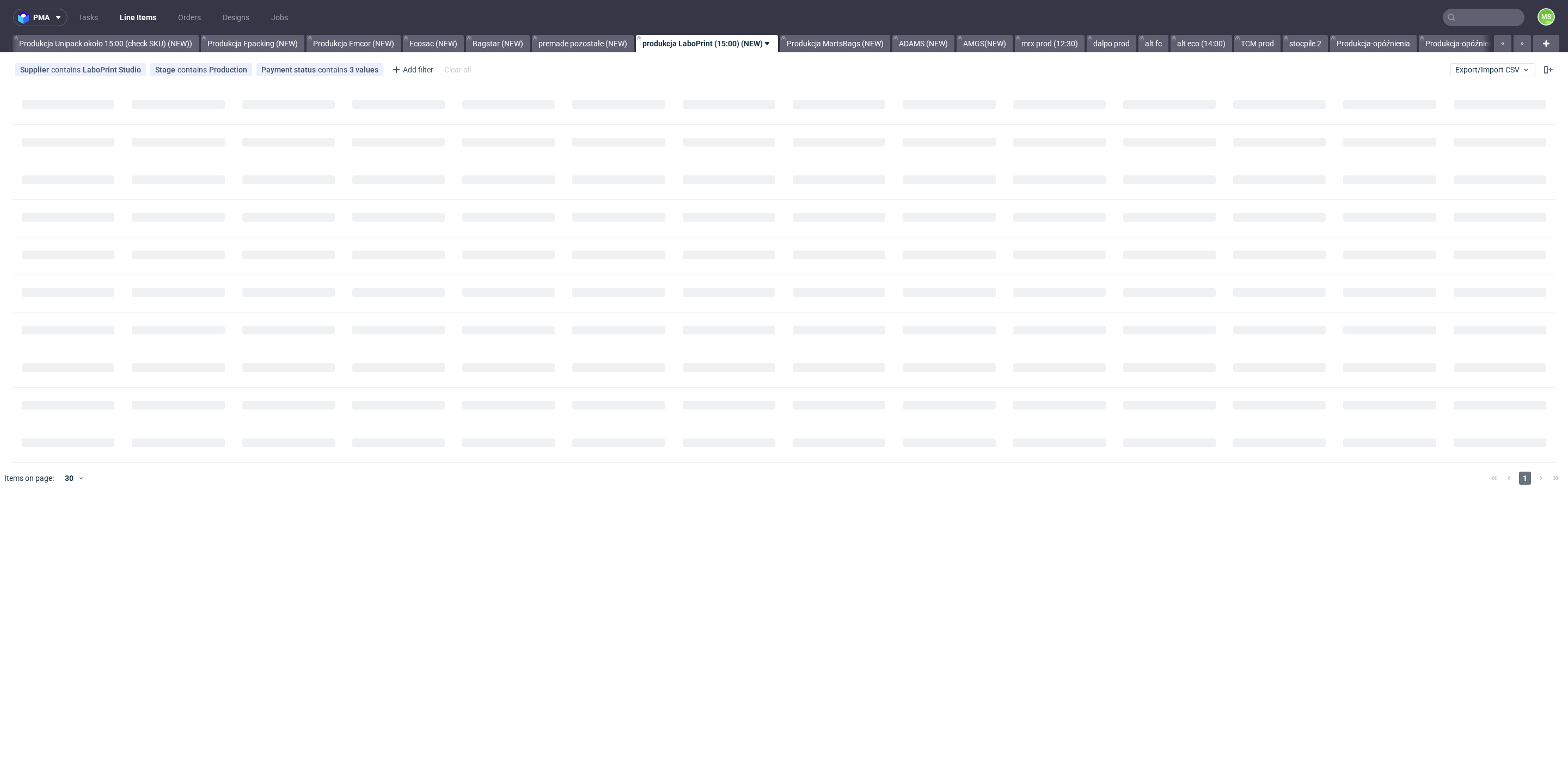
scroll to position [0, 2141]
click at [873, 42] on link "Produkcja MartsBags (NEW)" at bounding box center [846, 43] width 110 height 17
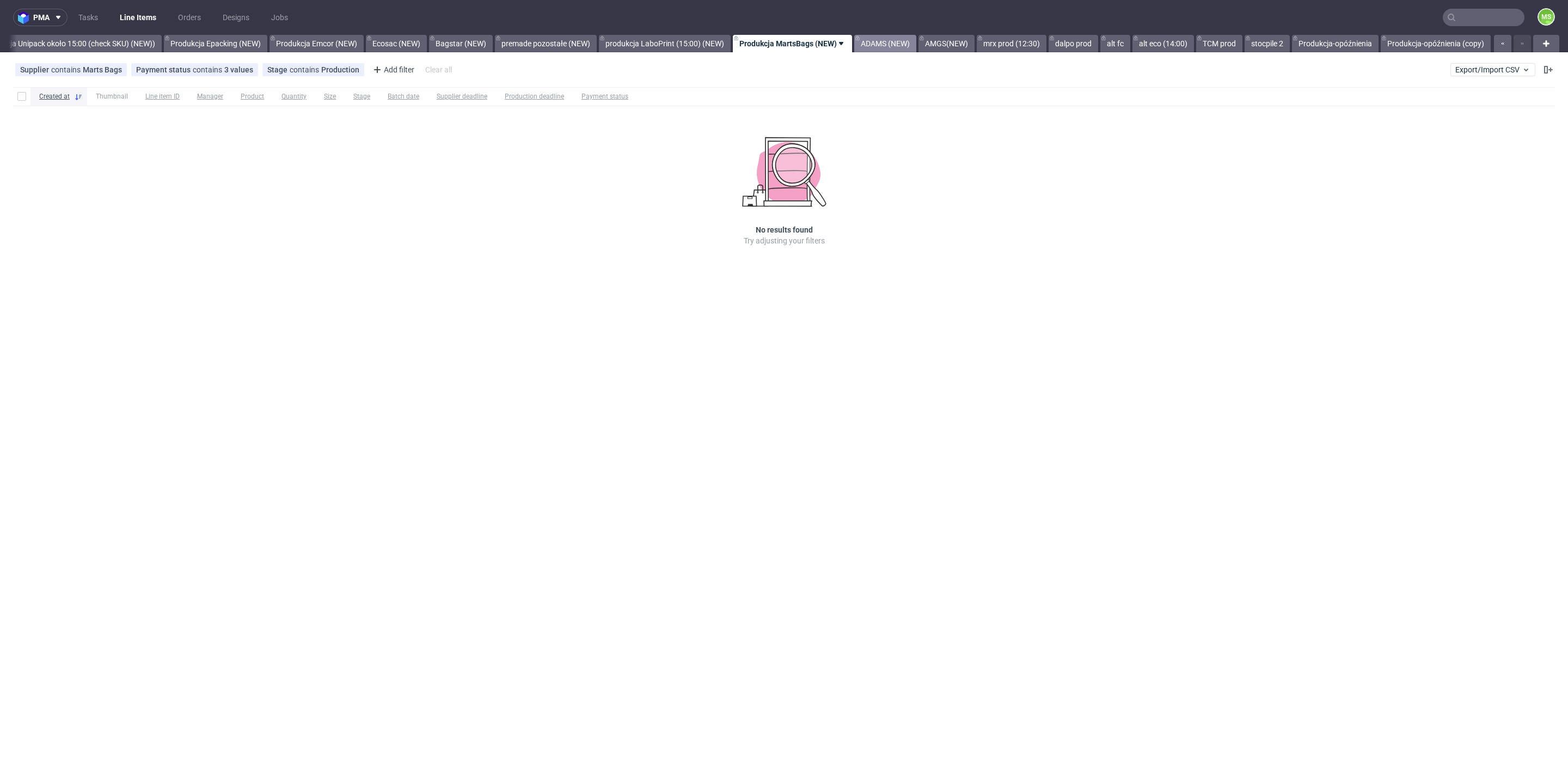
click at [885, 40] on link "ADAMS (NEW)" at bounding box center [885, 43] width 62 height 17
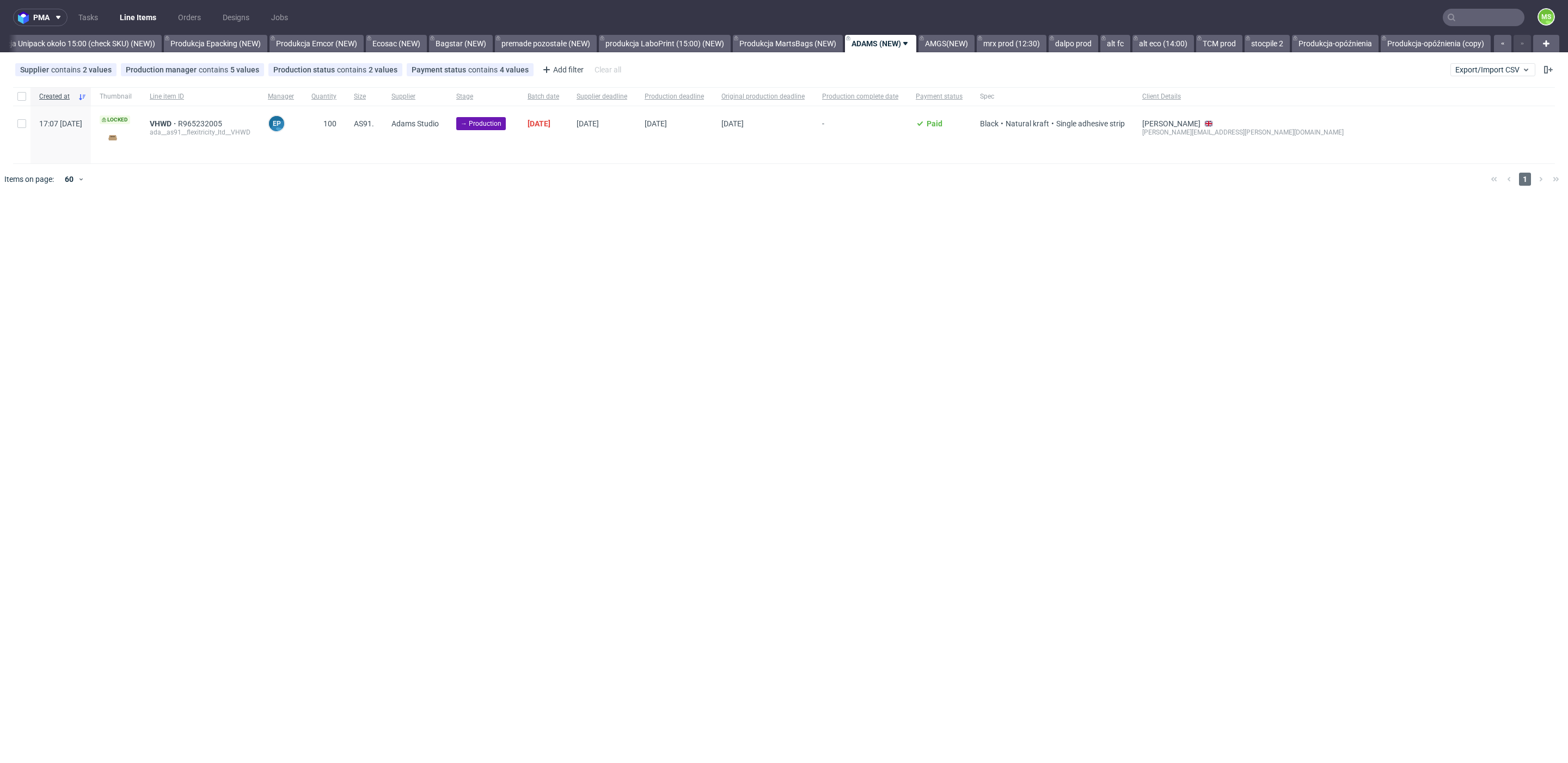
click at [27, 117] on div at bounding box center [22, 135] width 17 height 57
checkbox input "true"
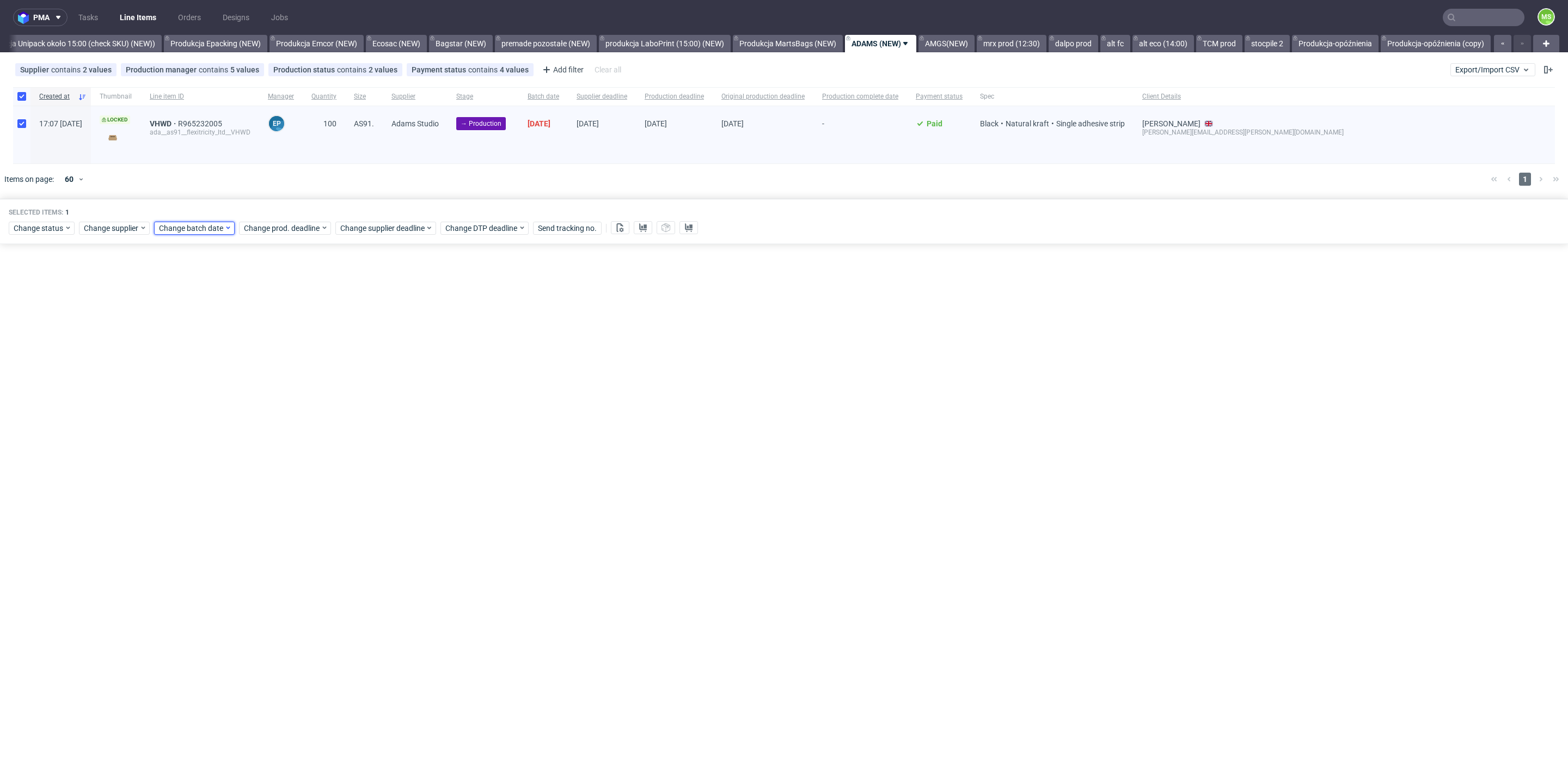
click at [176, 231] on span "Change batch date" at bounding box center [191, 228] width 66 height 11
click at [209, 315] on span "9" at bounding box center [209, 316] width 4 height 11
click at [282, 407] on span "Save" at bounding box center [283, 411] width 17 height 7
click at [297, 234] on div "Selected items: 1 Change status Change supplier Change batch date Change prod. …" at bounding box center [784, 221] width 1568 height 45
click at [300, 227] on span "Change prod. deadline" at bounding box center [283, 228] width 76 height 11
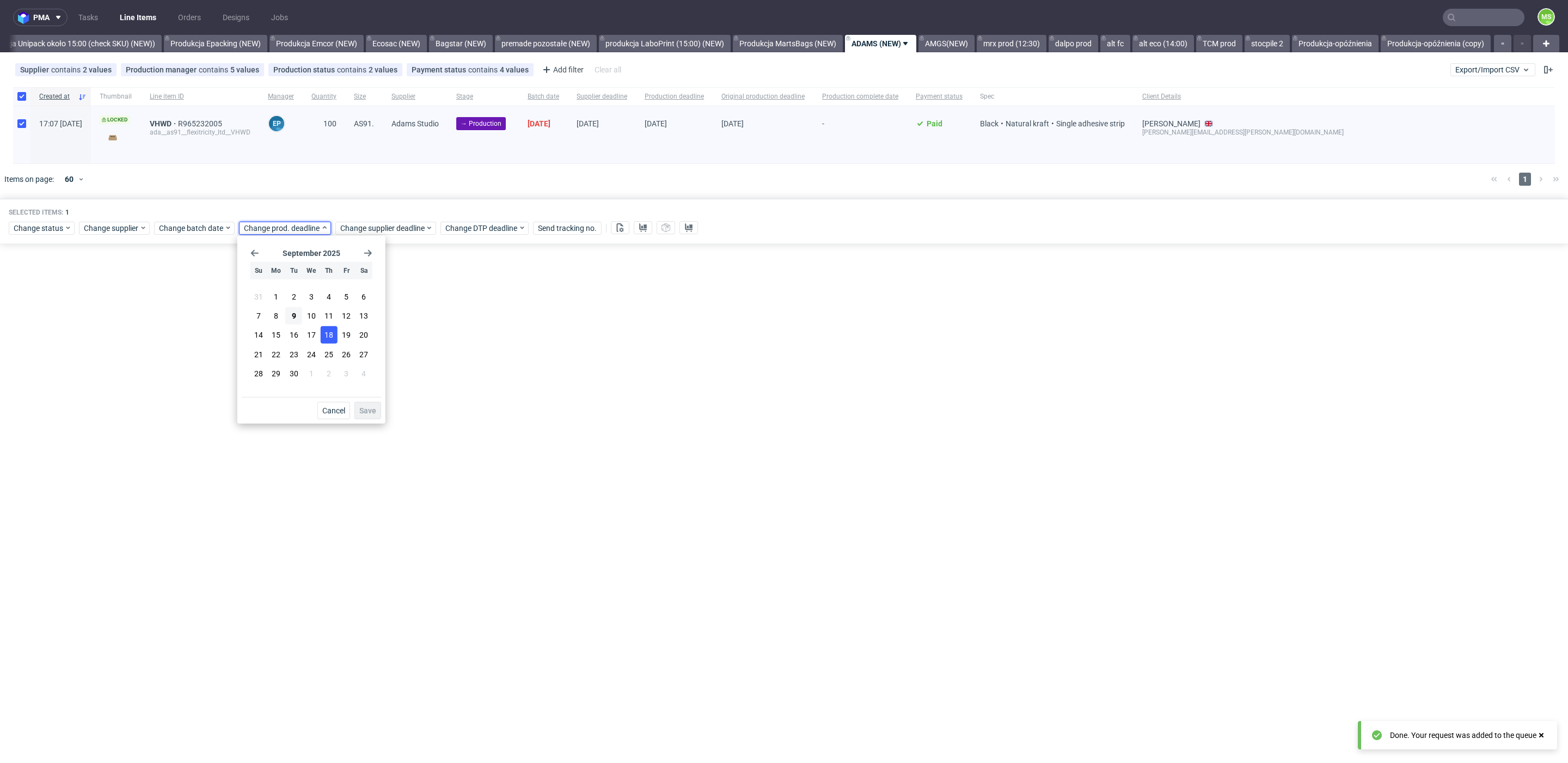
click at [322, 332] on button "18" at bounding box center [328, 335] width 17 height 17
drag, startPoint x: 363, startPoint y: 410, endPoint x: 393, endPoint y: 258, distance: 154.9
click at [364, 407] on span "Save" at bounding box center [368, 411] width 17 height 7
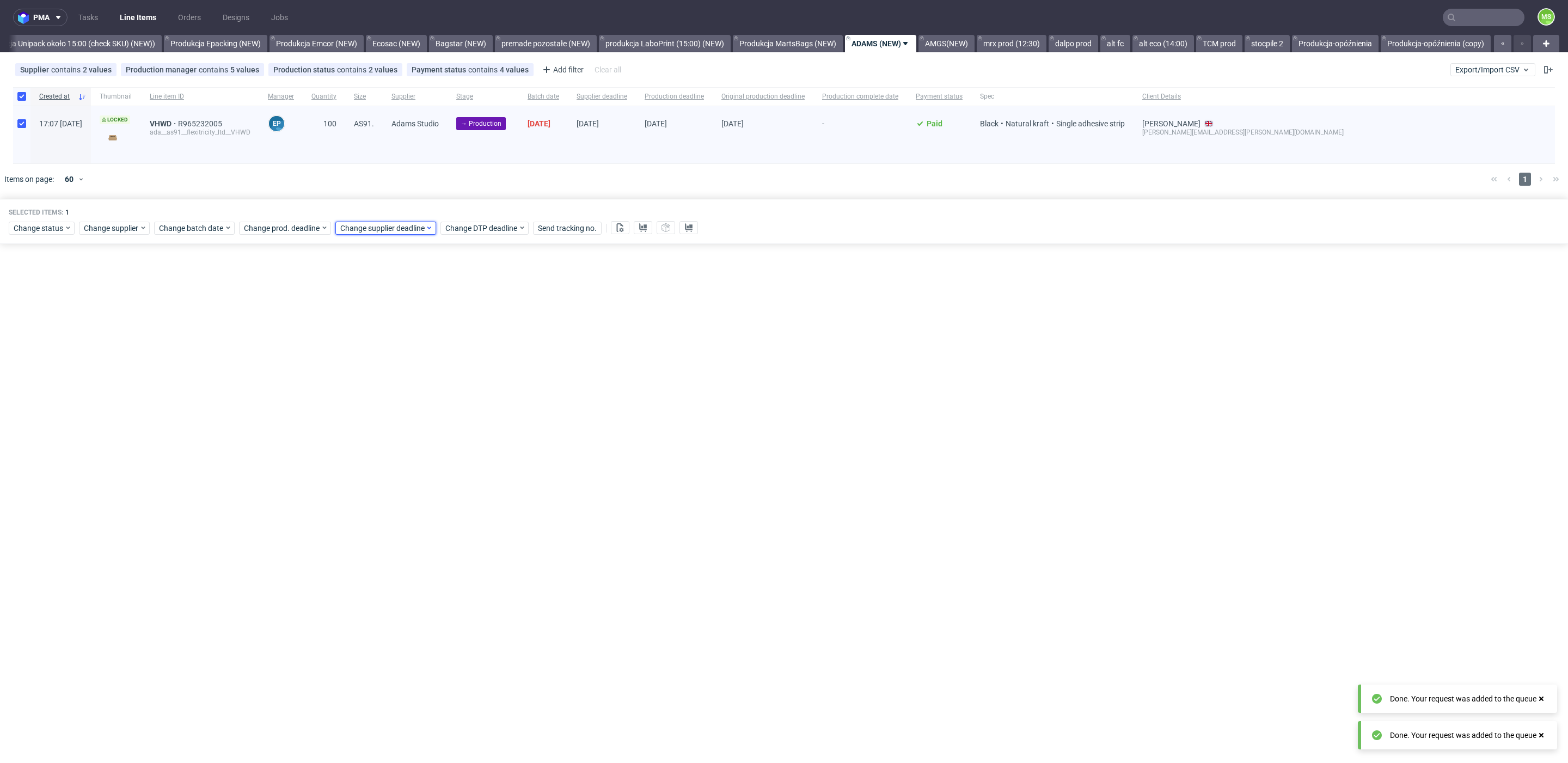
click at [394, 229] on span "Change supplier deadline" at bounding box center [383, 228] width 85 height 11
click at [423, 332] on span "18" at bounding box center [425, 334] width 8 height 11
click at [465, 408] on span "Save" at bounding box center [464, 411] width 17 height 7
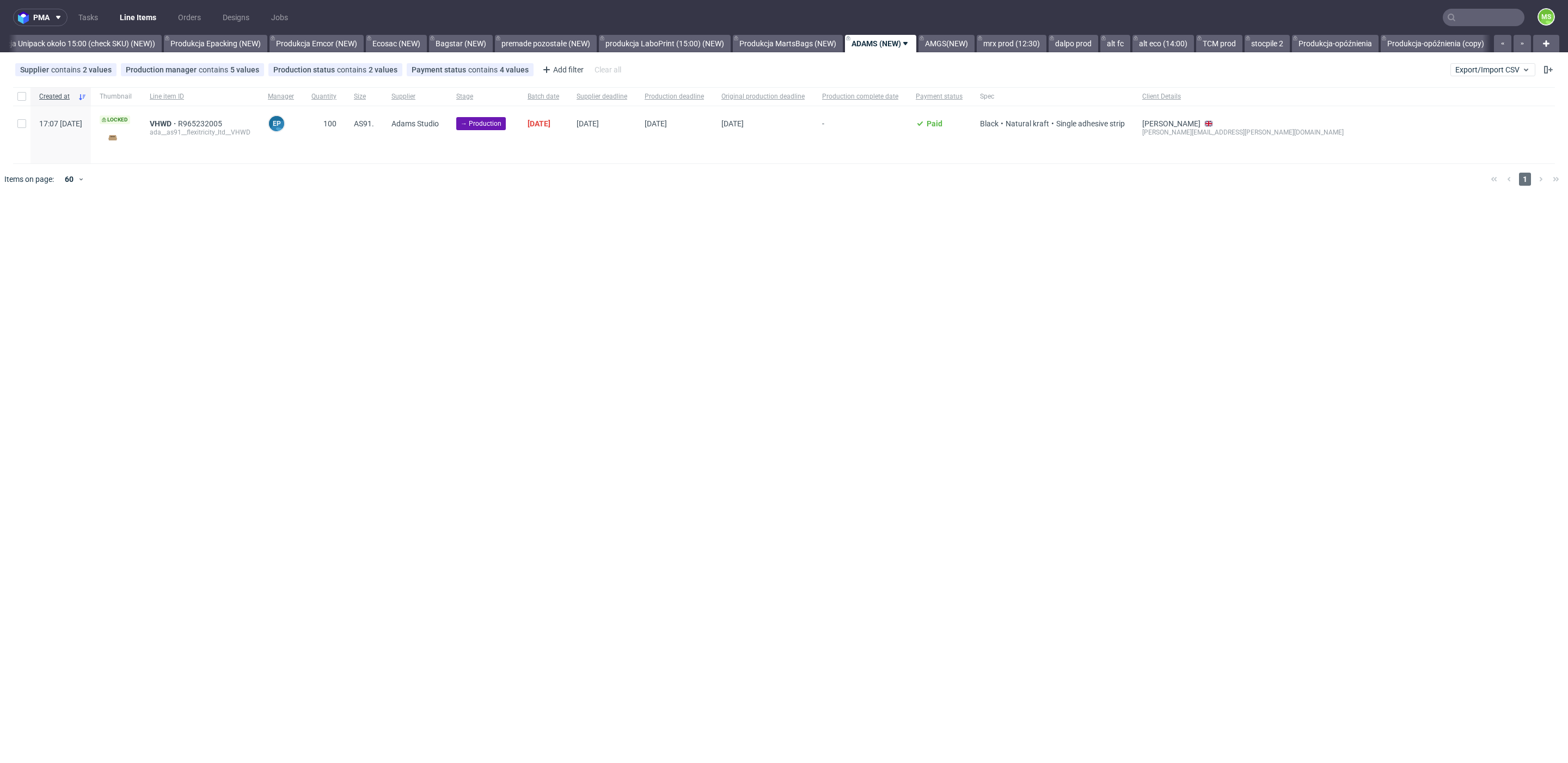
scroll to position [0, 2221]
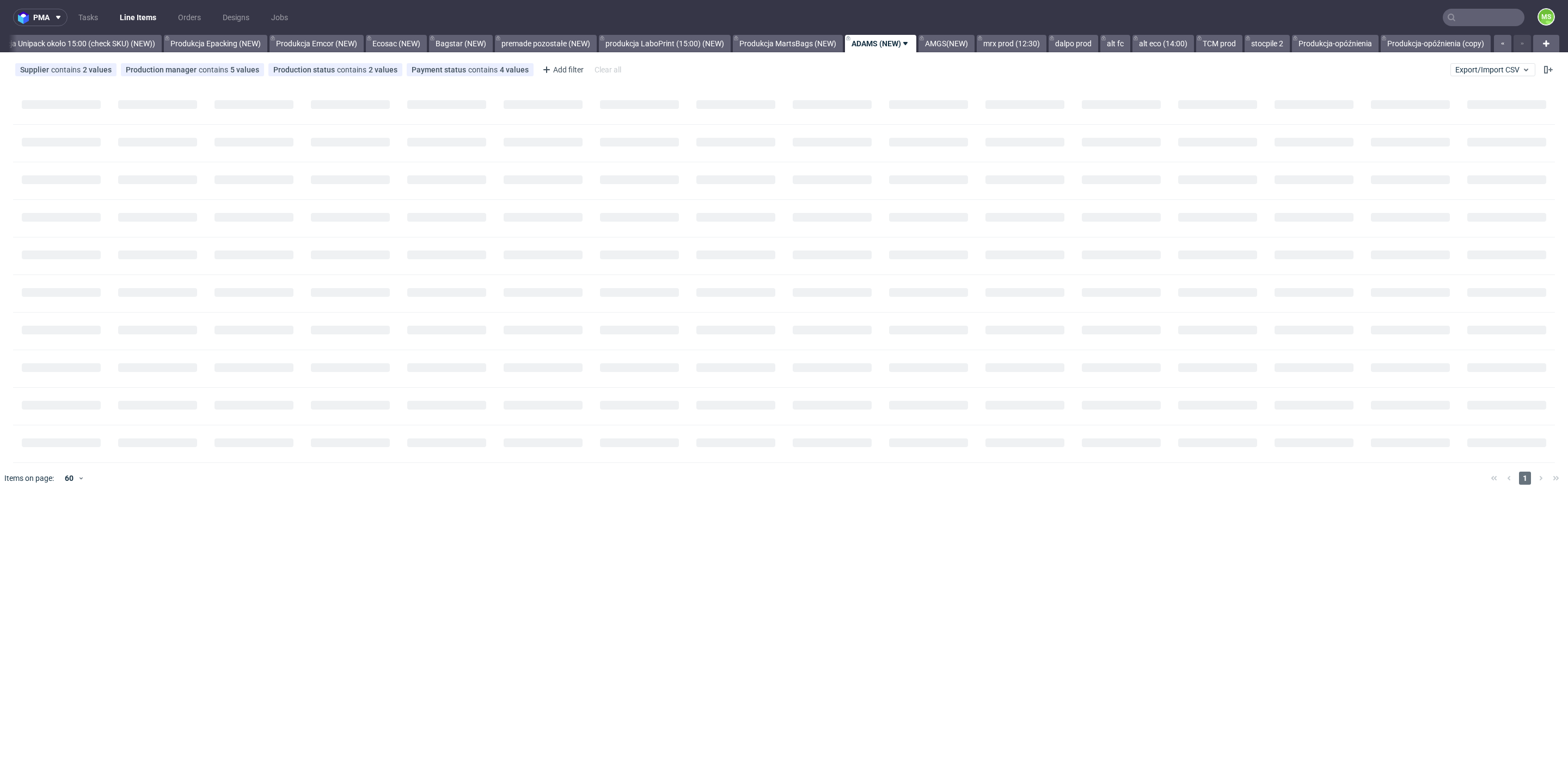
scroll to position [0, 2221]
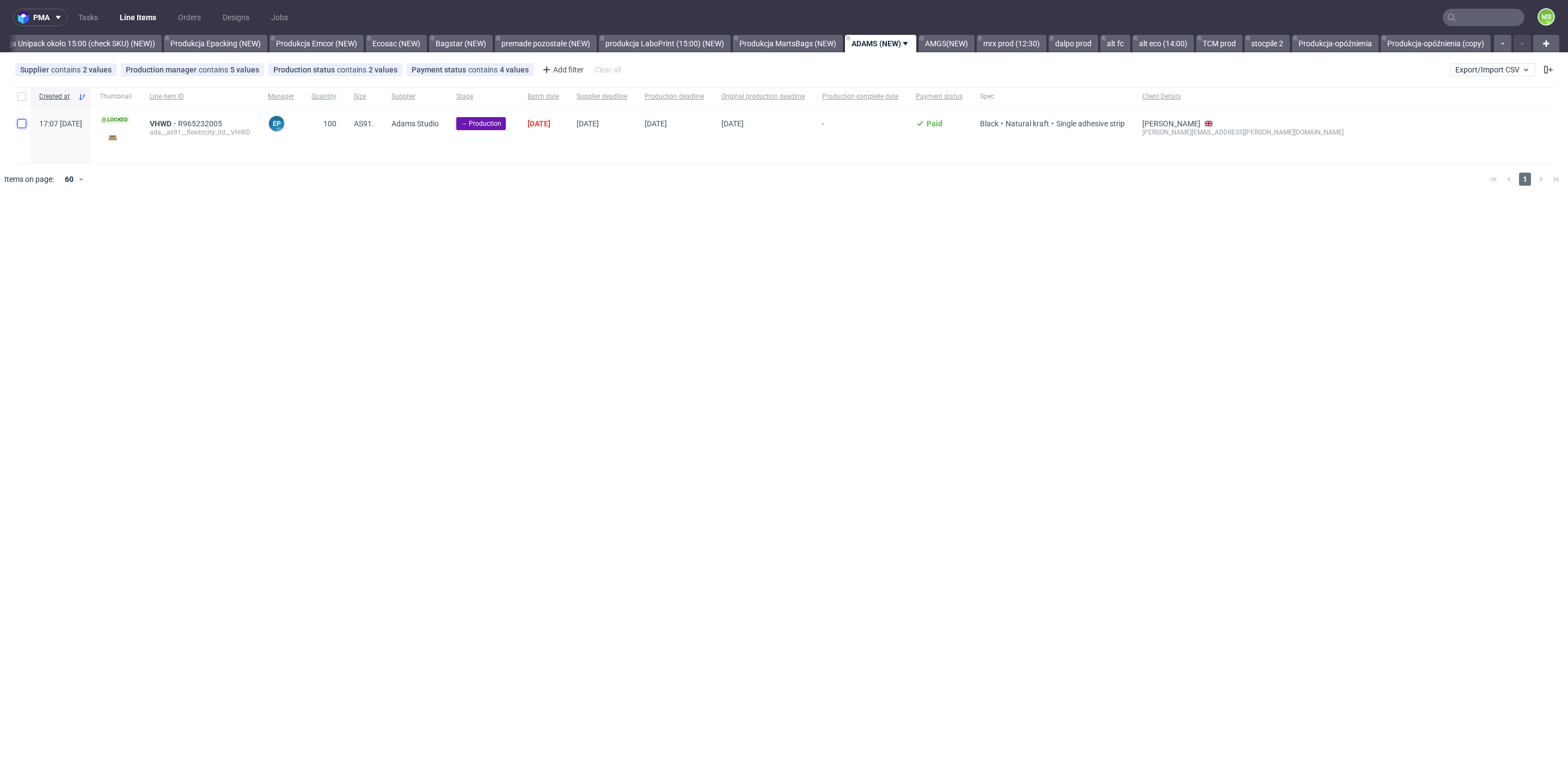
drag, startPoint x: 25, startPoint y: 127, endPoint x: 35, endPoint y: 140, distance: 16.4
click at [25, 127] on input "checkbox" at bounding box center [22, 124] width 8 height 8
checkbox input "true"
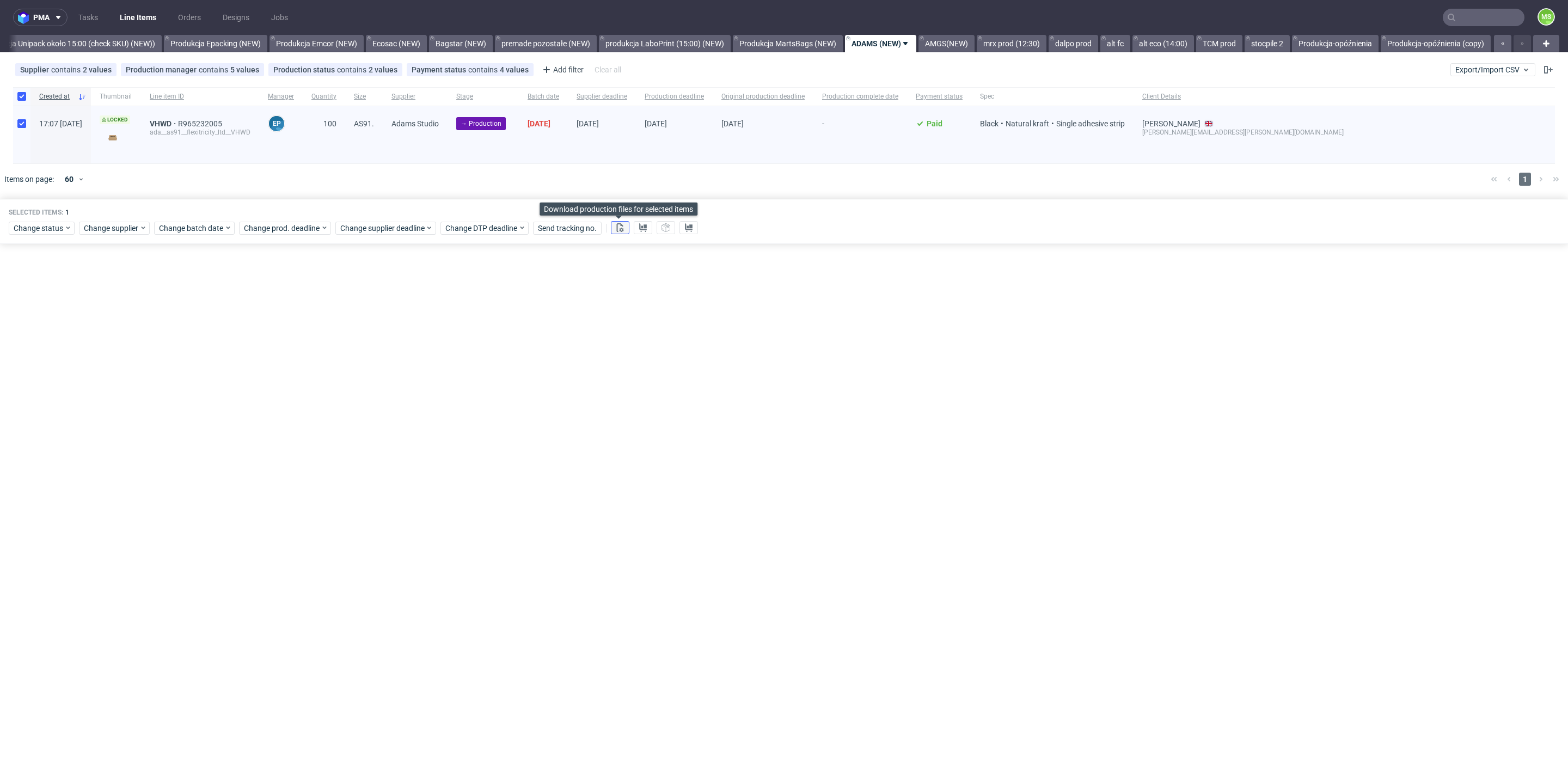
click at [617, 229] on use at bounding box center [620, 228] width 7 height 8
click at [641, 229] on icon at bounding box center [643, 228] width 8 height 8
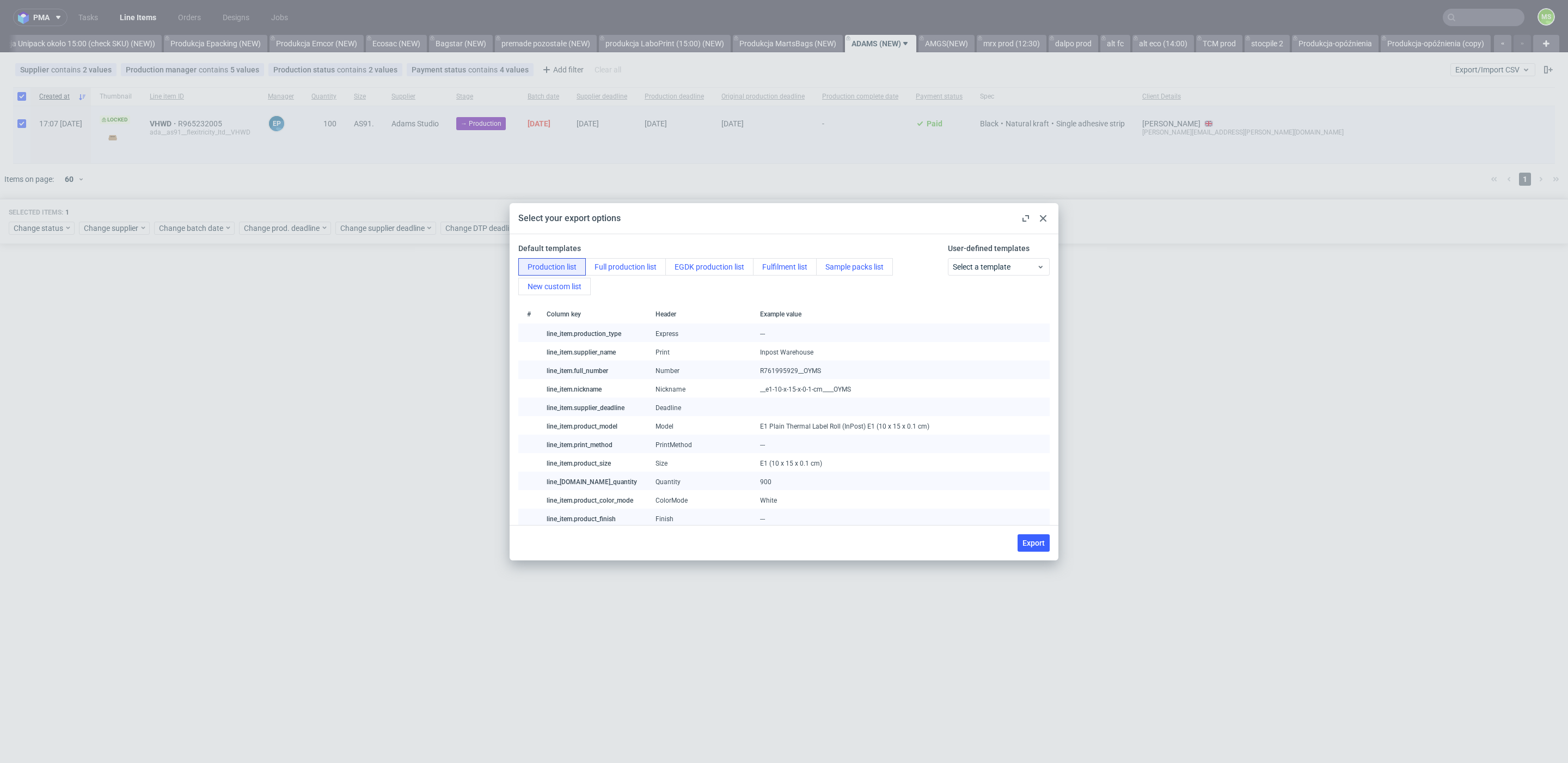
click at [1042, 542] on span "Export" at bounding box center [1034, 543] width 22 height 7
checkbox input "false"
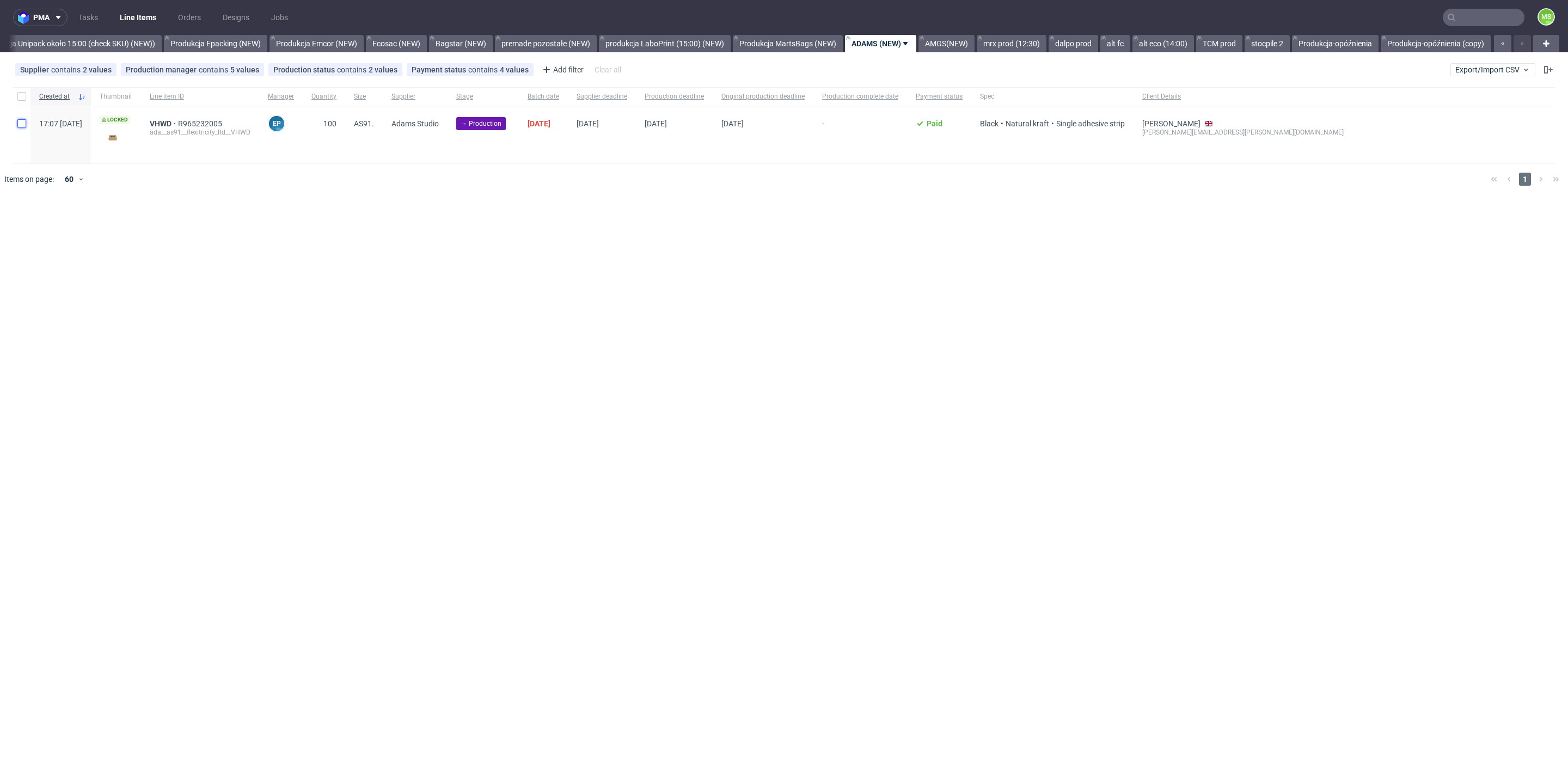
click at [20, 122] on input "checkbox" at bounding box center [22, 124] width 8 height 8
checkbox input "true"
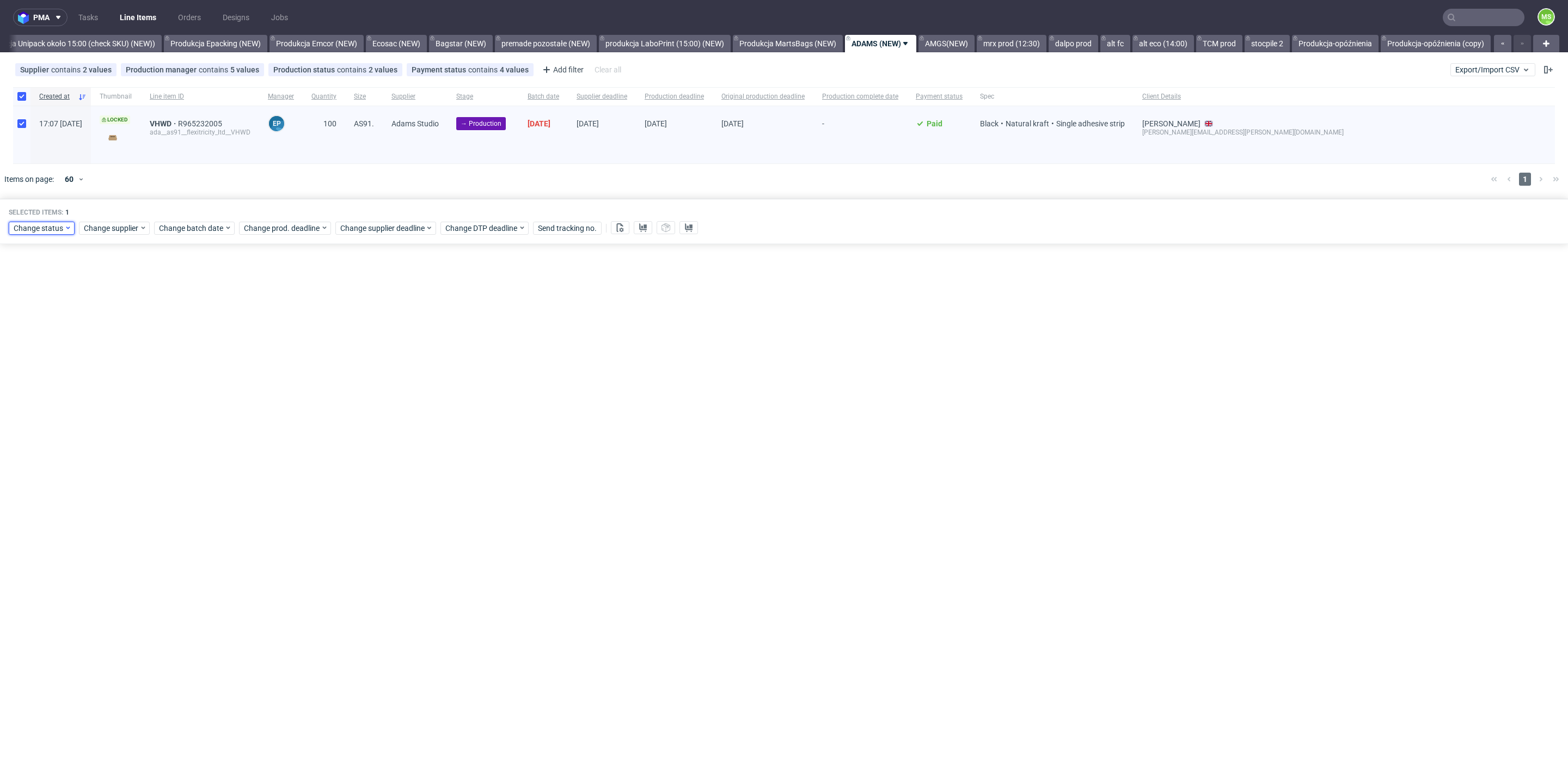
click at [48, 224] on span "Change status" at bounding box center [38, 228] width 51 height 11
click at [67, 285] on div "In Production" at bounding box center [76, 287] width 125 height 15
click at [116, 385] on span "Save" at bounding box center [125, 388] width 17 height 7
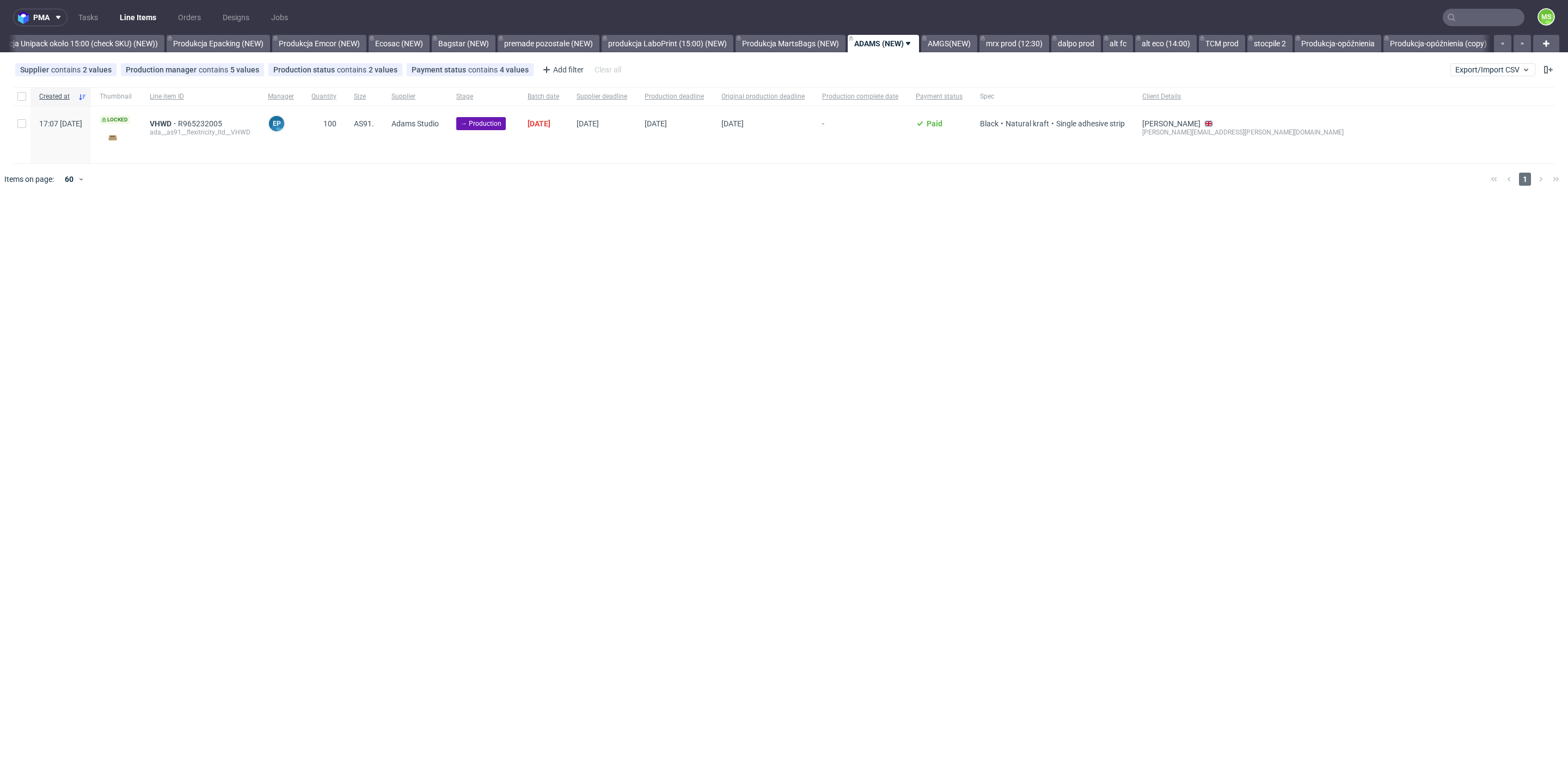
scroll to position [0, 2221]
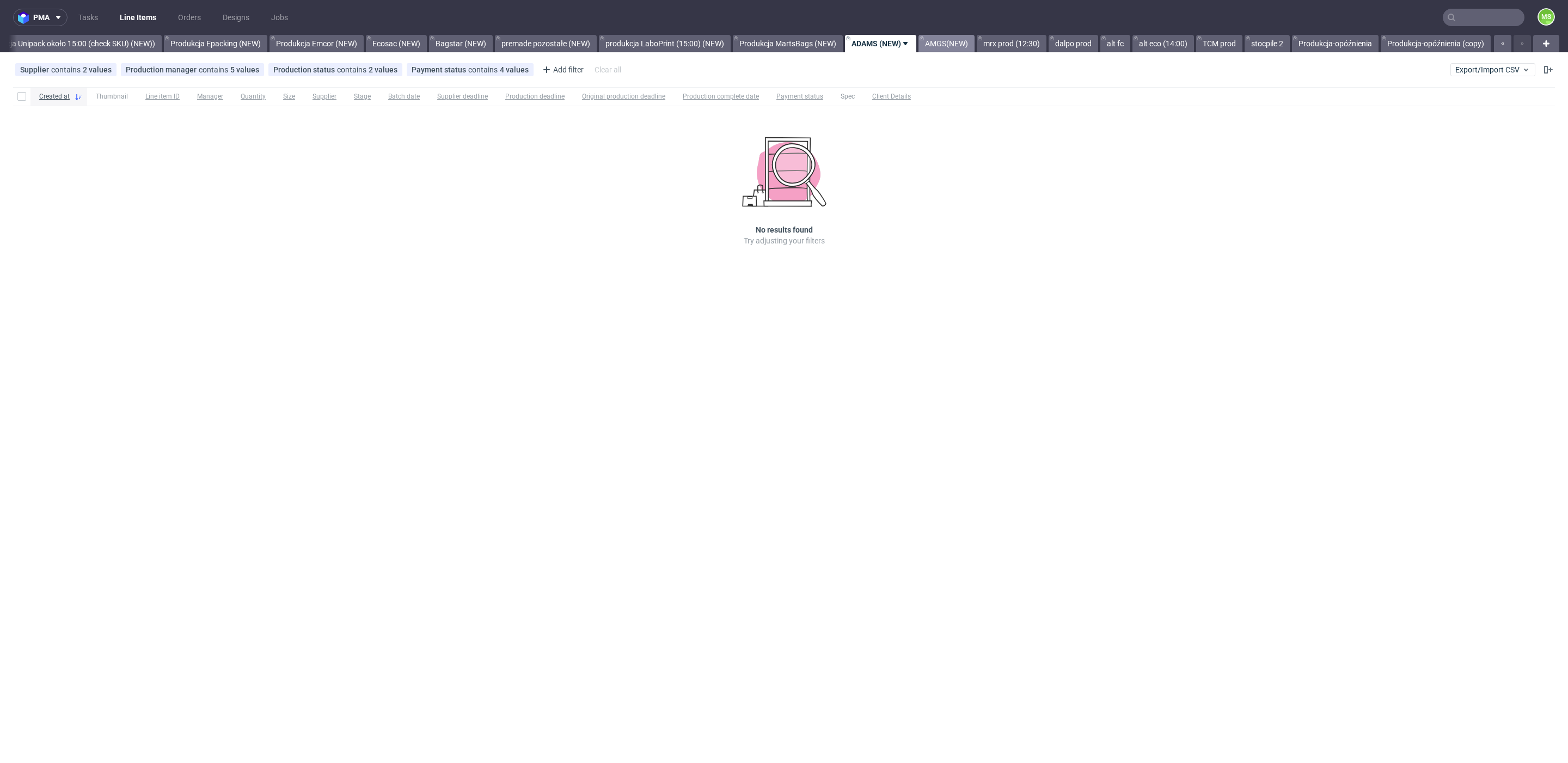
scroll to position [0, 2221]
click at [935, 47] on link "AMGS(NEW)" at bounding box center [946, 43] width 56 height 17
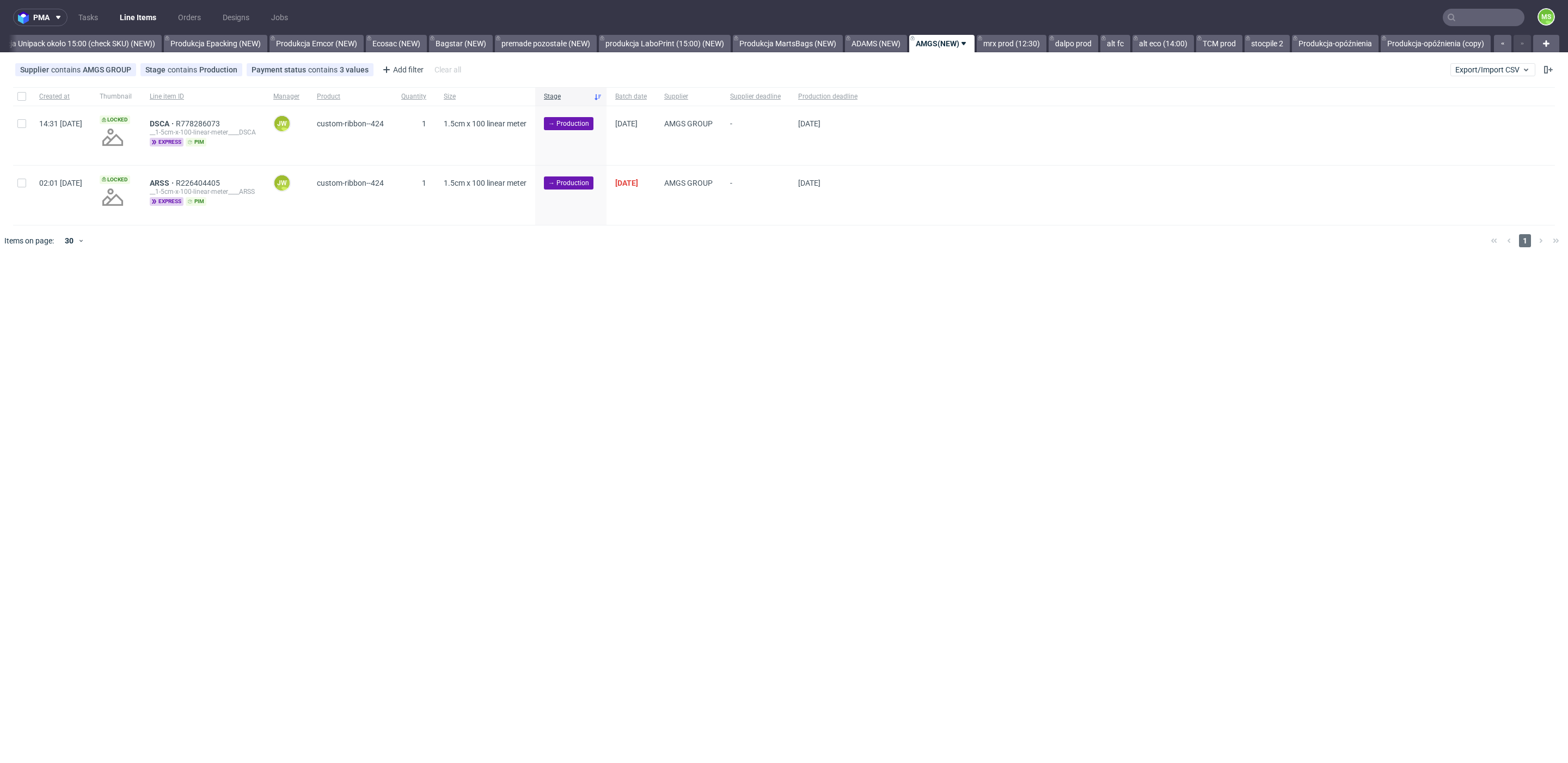
click at [15, 127] on div at bounding box center [22, 135] width 17 height 59
checkbox input "true"
click at [20, 181] on input "checkbox" at bounding box center [22, 183] width 8 height 8
checkbox input "true"
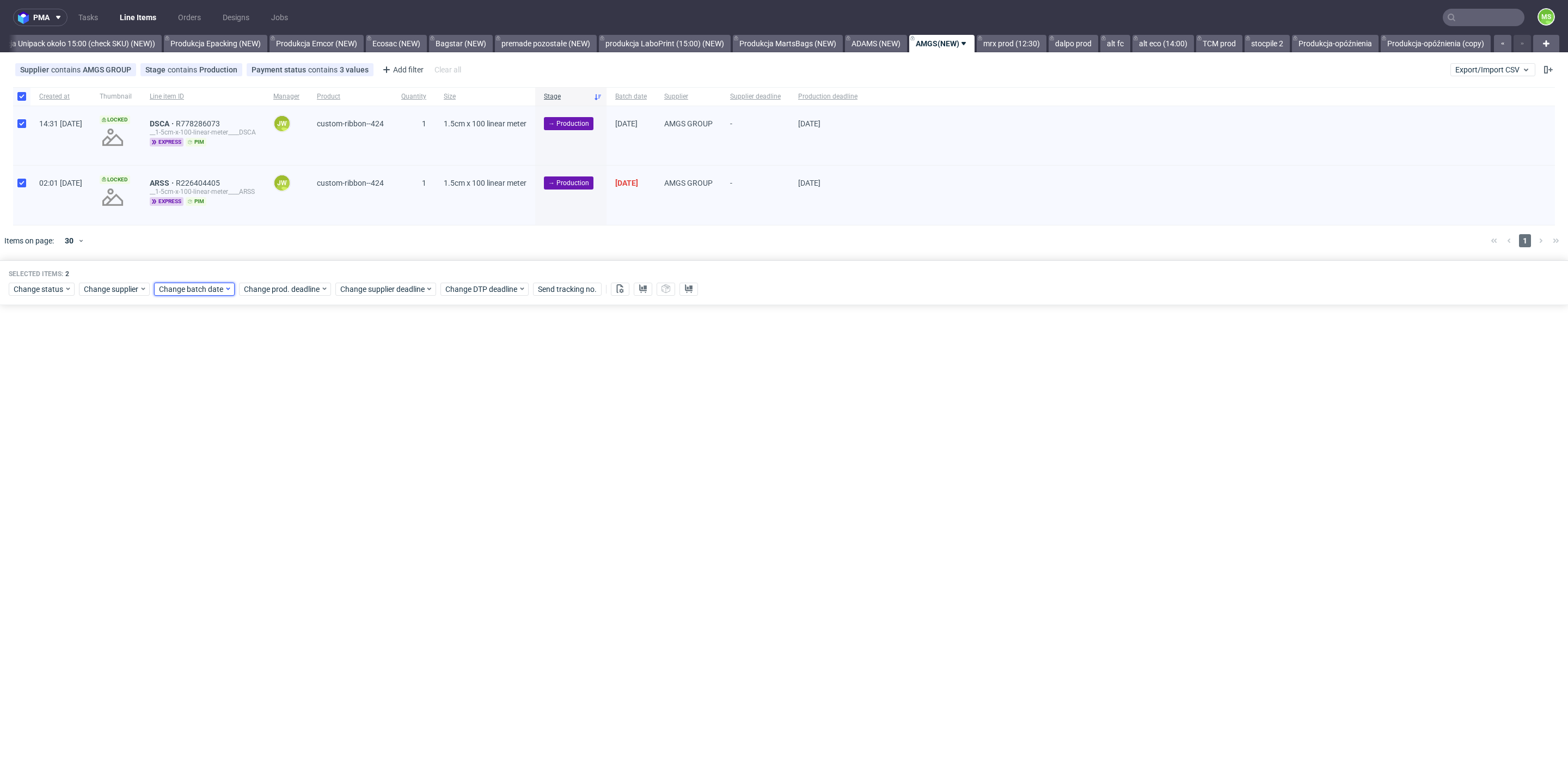
click at [208, 290] on span "Change batch date" at bounding box center [191, 288] width 66 height 11
click at [209, 374] on span "9" at bounding box center [209, 377] width 4 height 11
click at [282, 470] on span "Save" at bounding box center [283, 472] width 17 height 7
click at [286, 293] on span "Change prod. deadline" at bounding box center [283, 288] width 76 height 11
drag, startPoint x: 297, startPoint y: 394, endPoint x: 327, endPoint y: 406, distance: 32.3
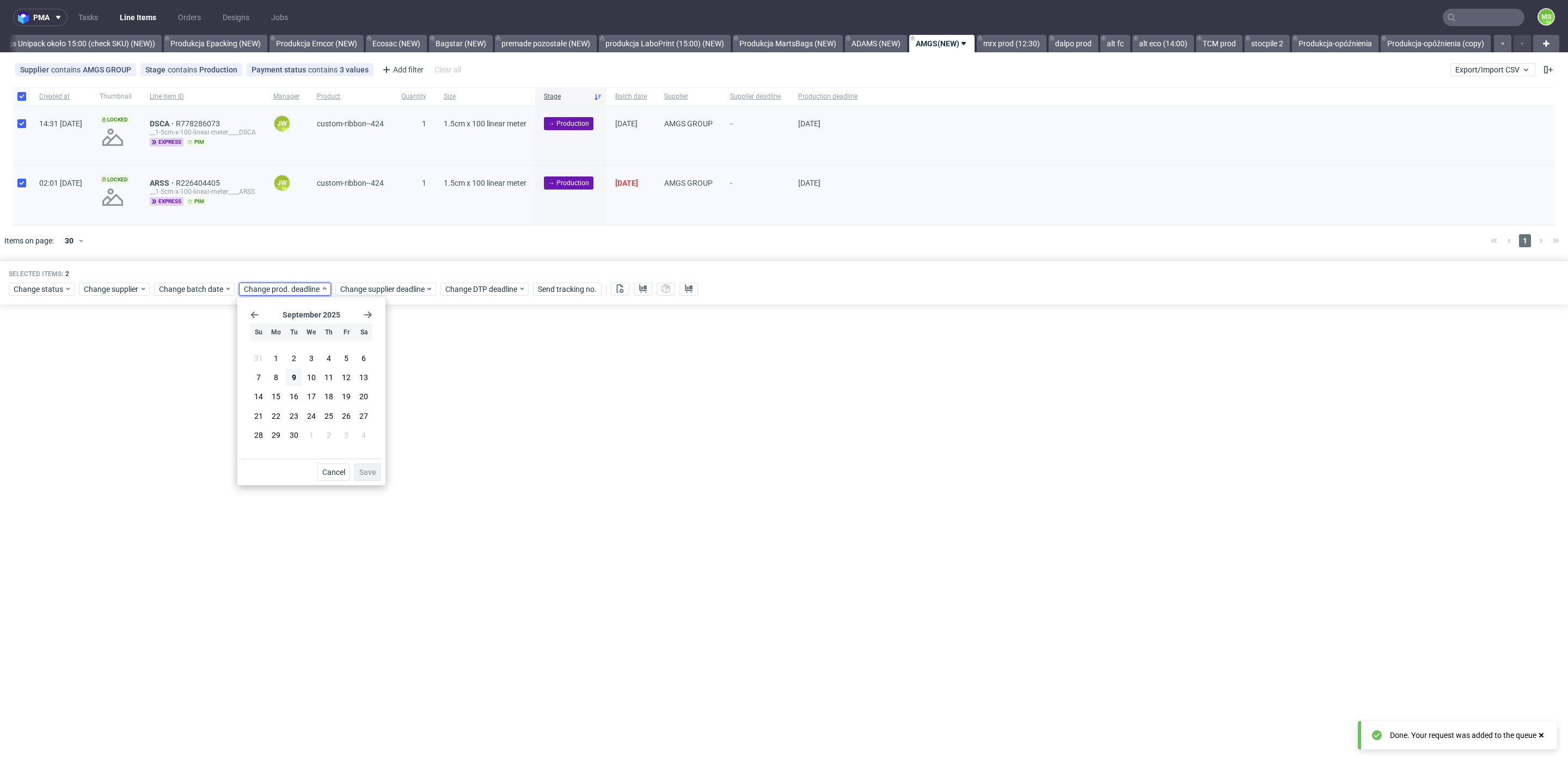
click at [302, 396] on button "16" at bounding box center [293, 396] width 17 height 17
click at [369, 470] on span "Save" at bounding box center [368, 472] width 17 height 7
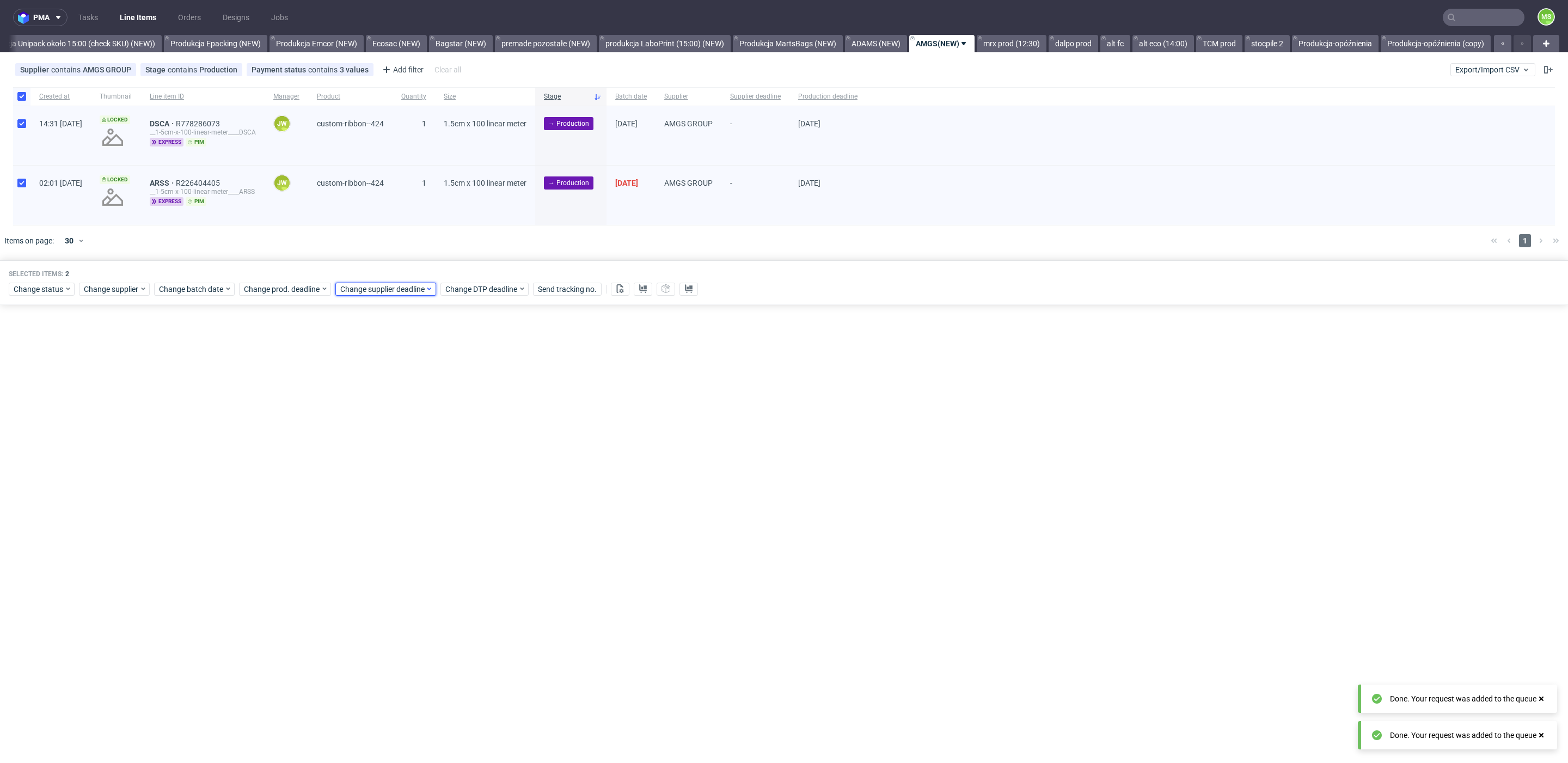
click at [372, 290] on span "Change supplier deadline" at bounding box center [383, 288] width 85 height 11
click at [386, 397] on button "16" at bounding box center [390, 396] width 17 height 17
click at [463, 469] on span "Save" at bounding box center [464, 472] width 17 height 7
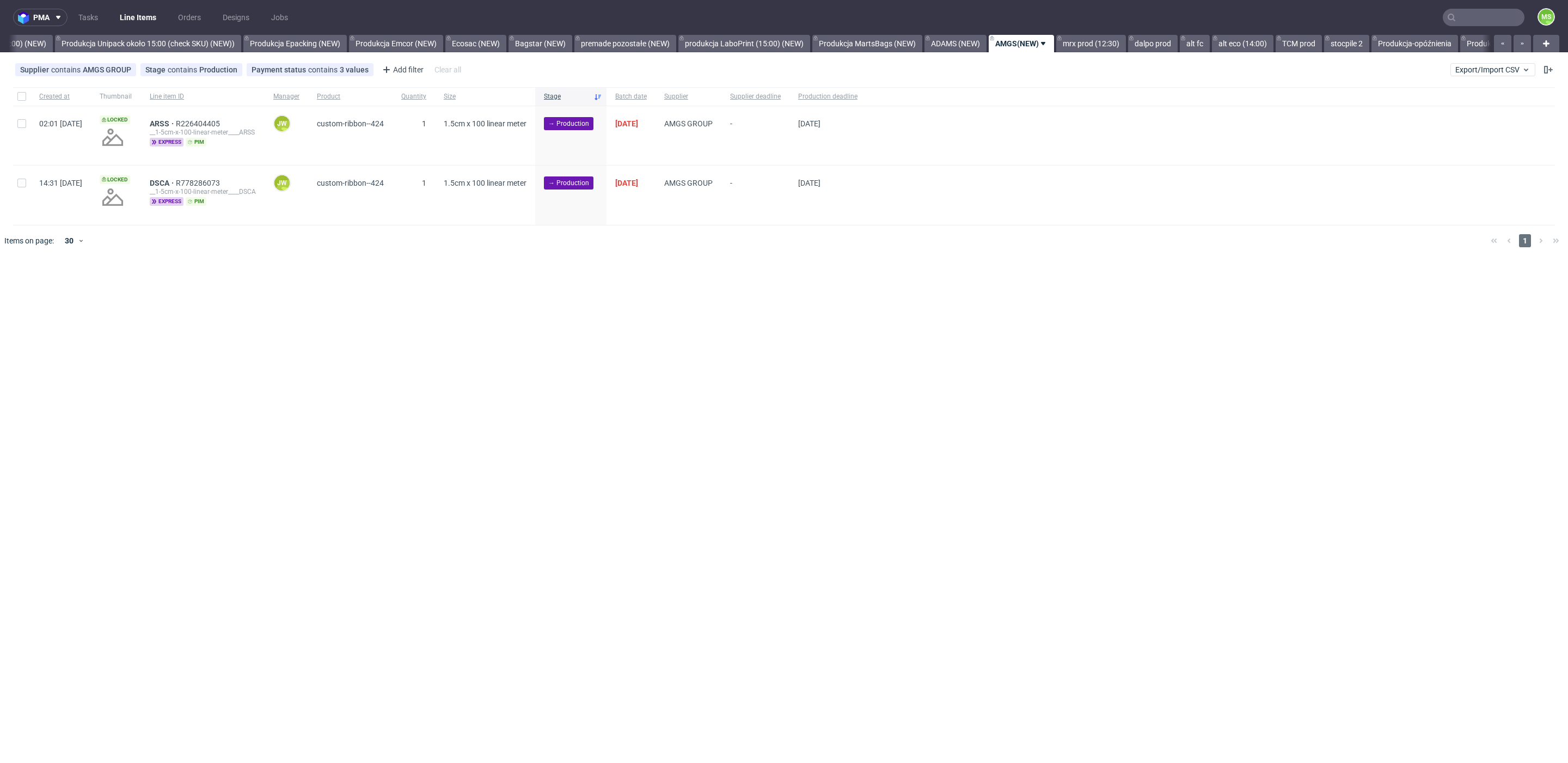
scroll to position [0, 2169]
drag, startPoint x: 24, startPoint y: 99, endPoint x: 61, endPoint y: 132, distance: 49.6
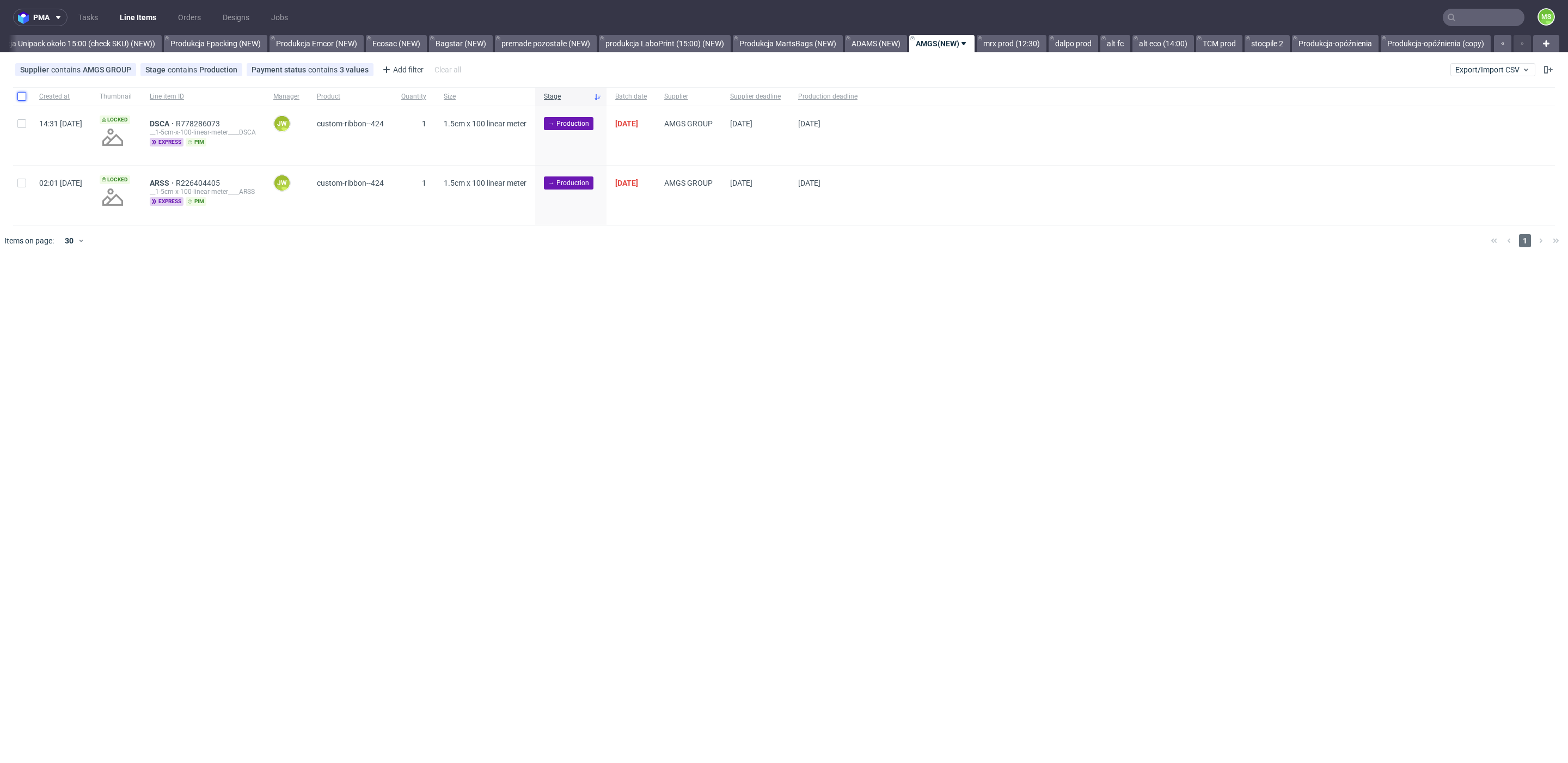
click at [25, 101] on div at bounding box center [22, 96] width 17 height 18
checkbox input "true"
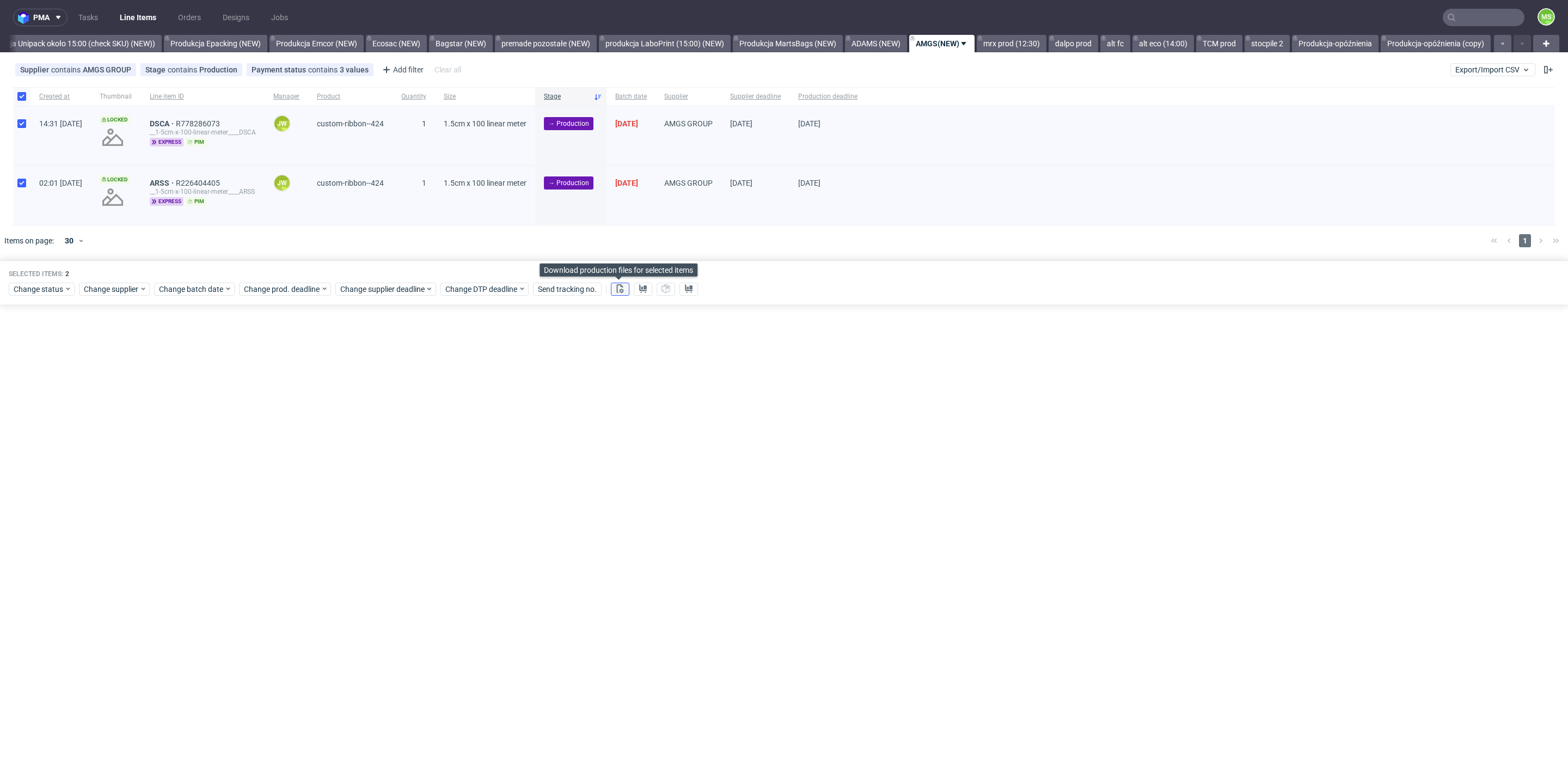
click at [617, 290] on use at bounding box center [620, 288] width 7 height 8
click at [646, 293] on button at bounding box center [643, 289] width 18 height 13
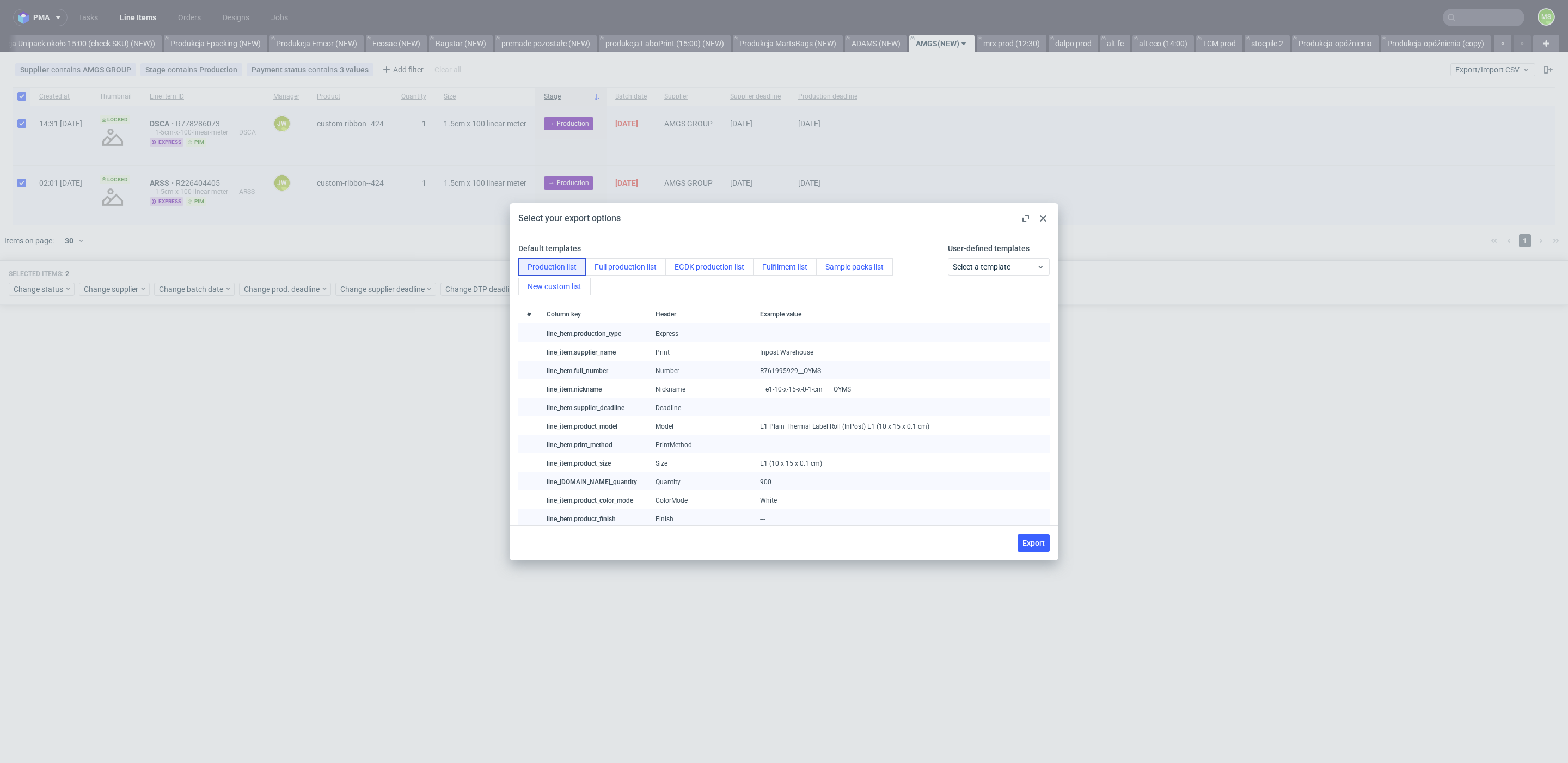
click at [1037, 540] on span "Export" at bounding box center [1034, 543] width 22 height 7
checkbox input "false"
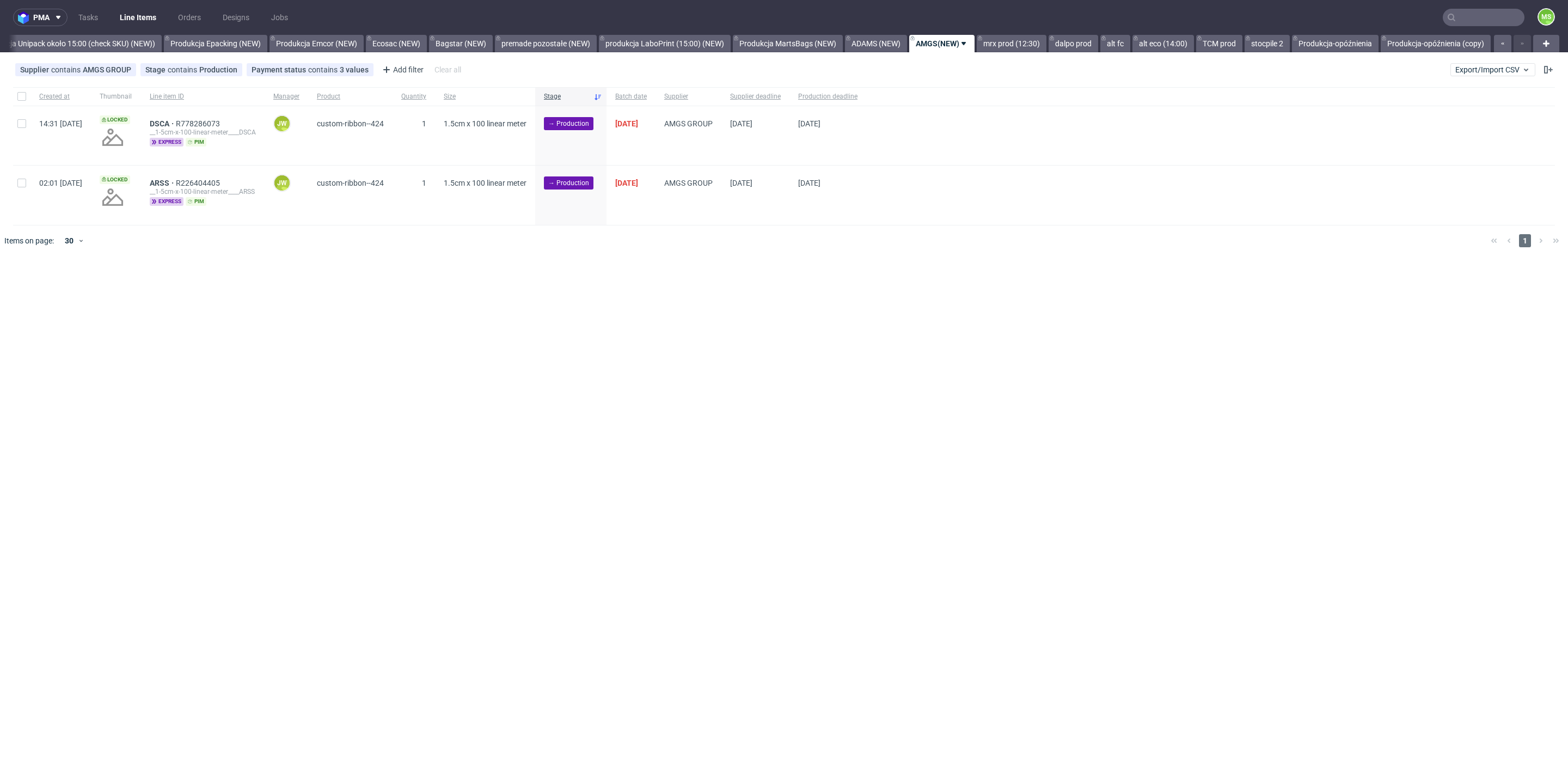
click at [21, 102] on div at bounding box center [22, 96] width 17 height 18
checkbox input "true"
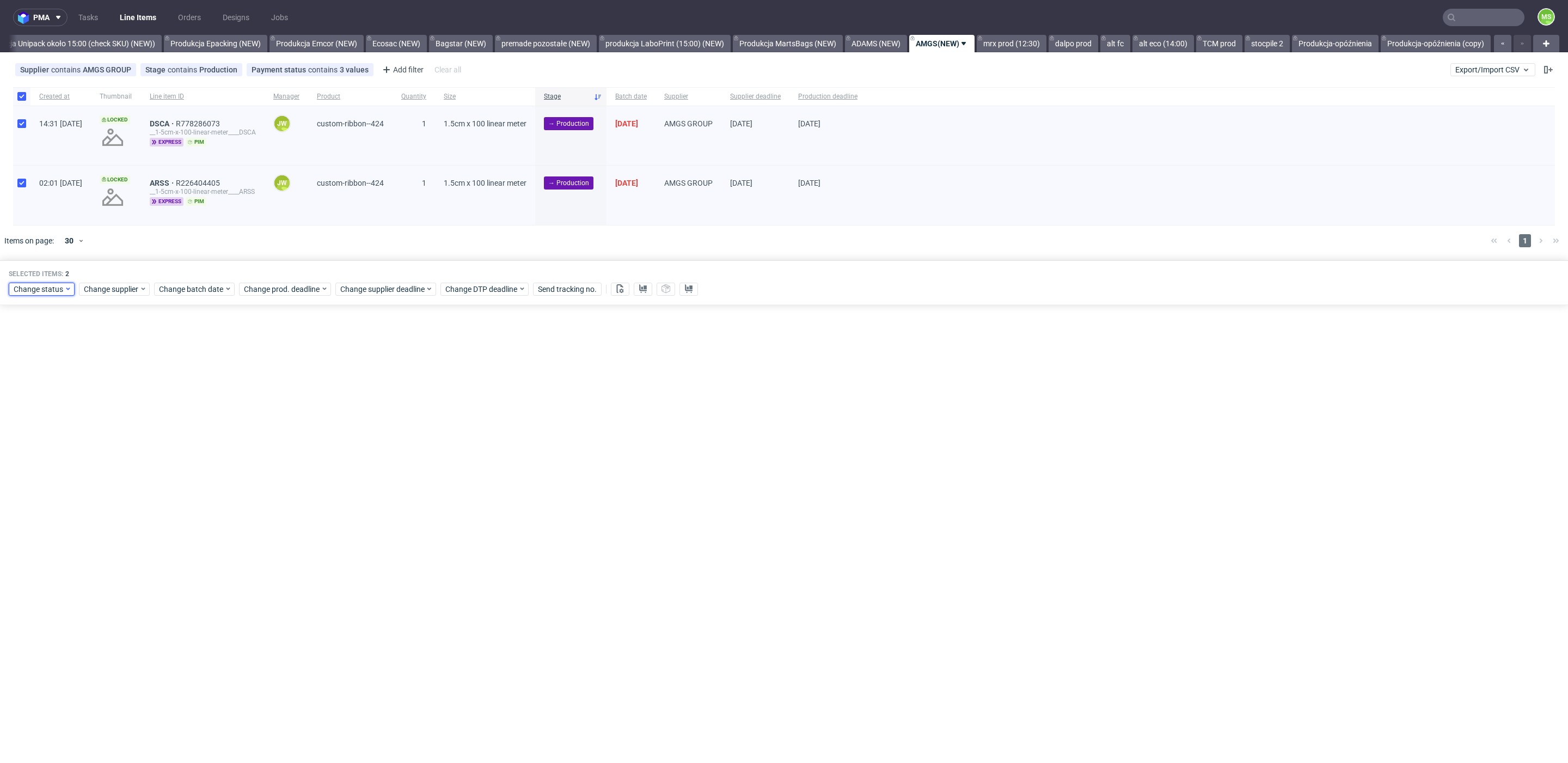
click at [29, 287] on span "Change status" at bounding box center [38, 288] width 51 height 11
click at [55, 352] on span "In Production" at bounding box center [41, 348] width 55 height 15
click at [118, 446] on span "Save" at bounding box center [125, 450] width 17 height 7
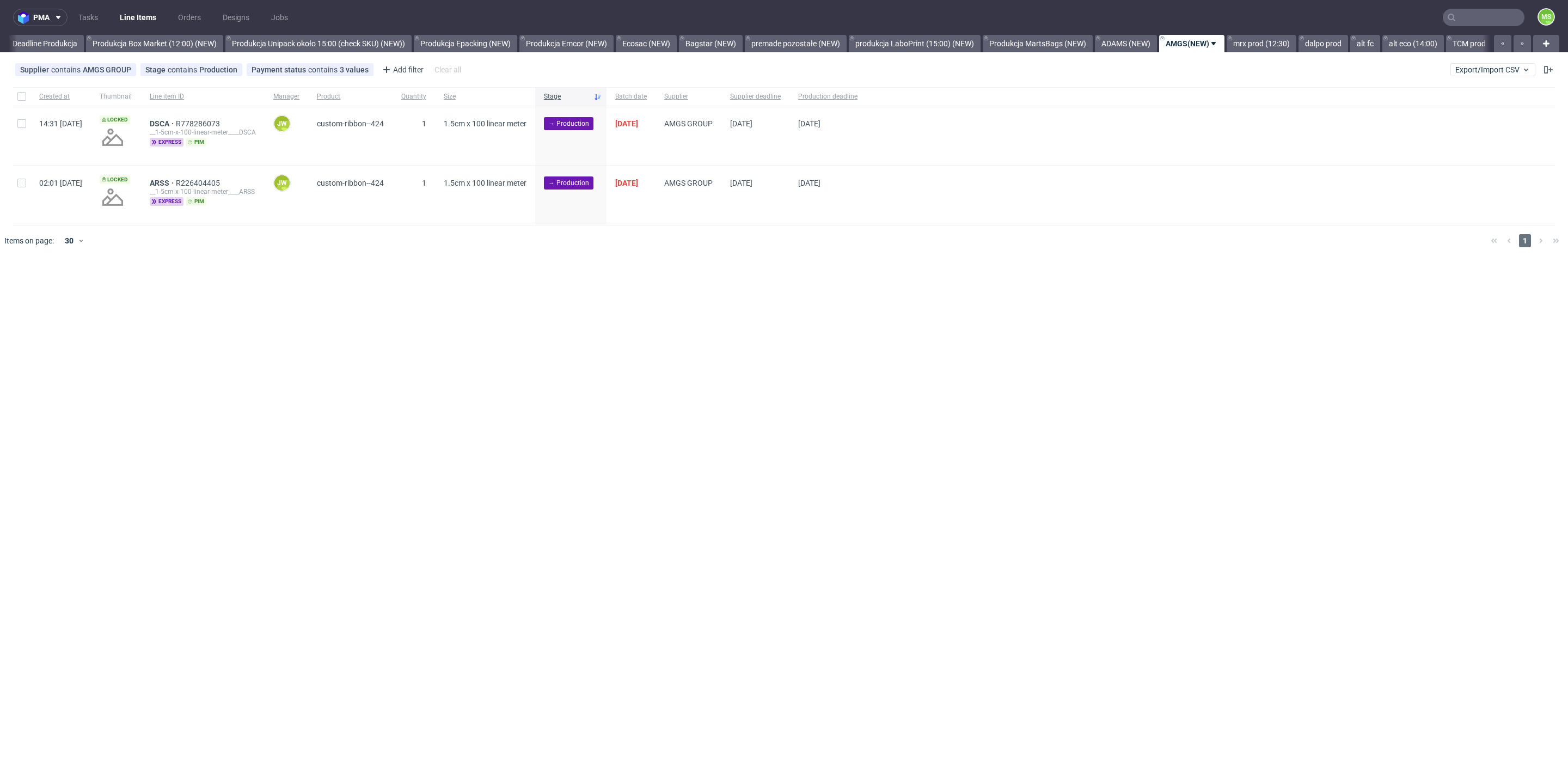
scroll to position [0, 2061]
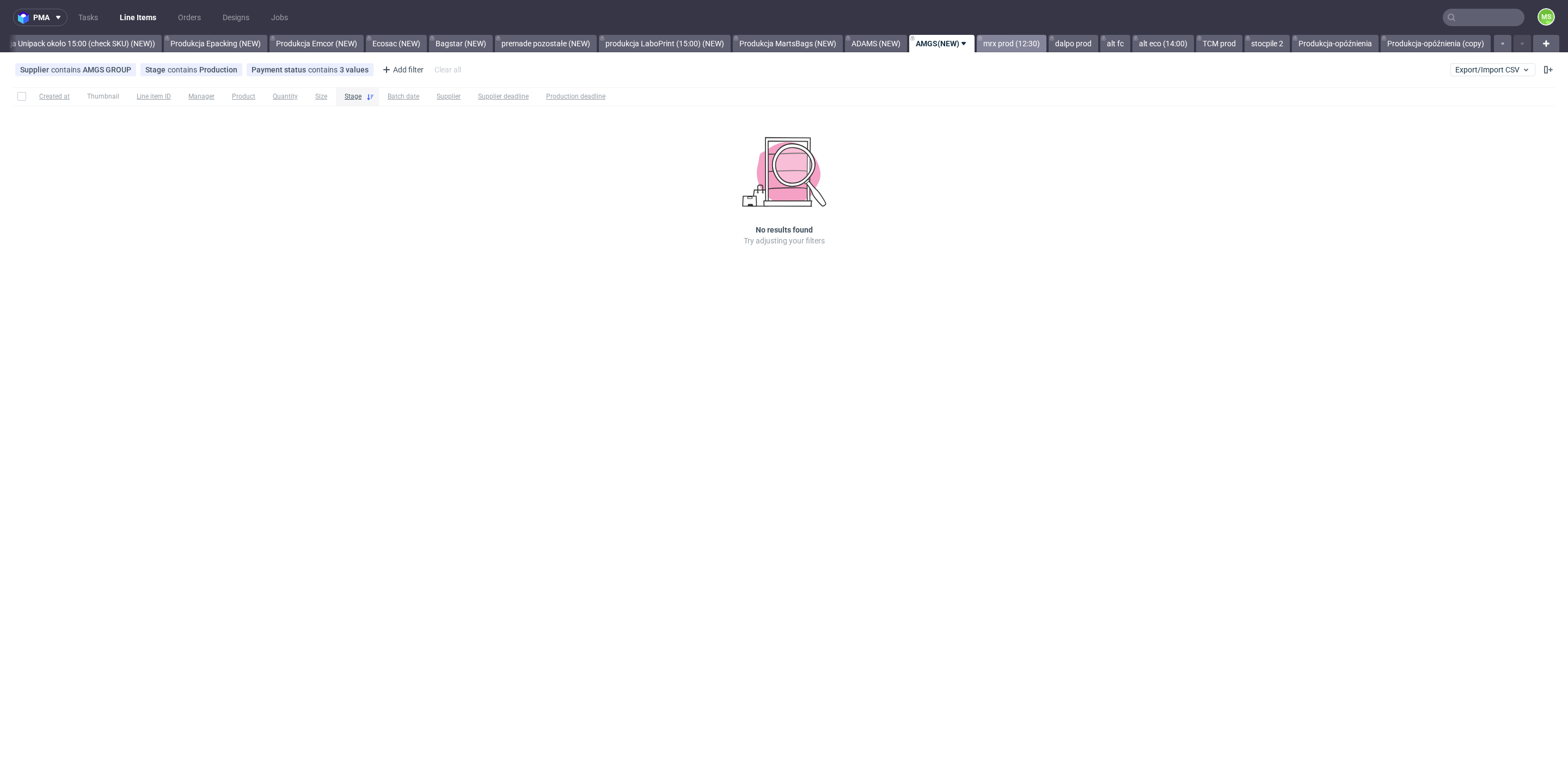
click at [1007, 43] on link "mrx prod (12:30)" at bounding box center [1012, 43] width 70 height 17
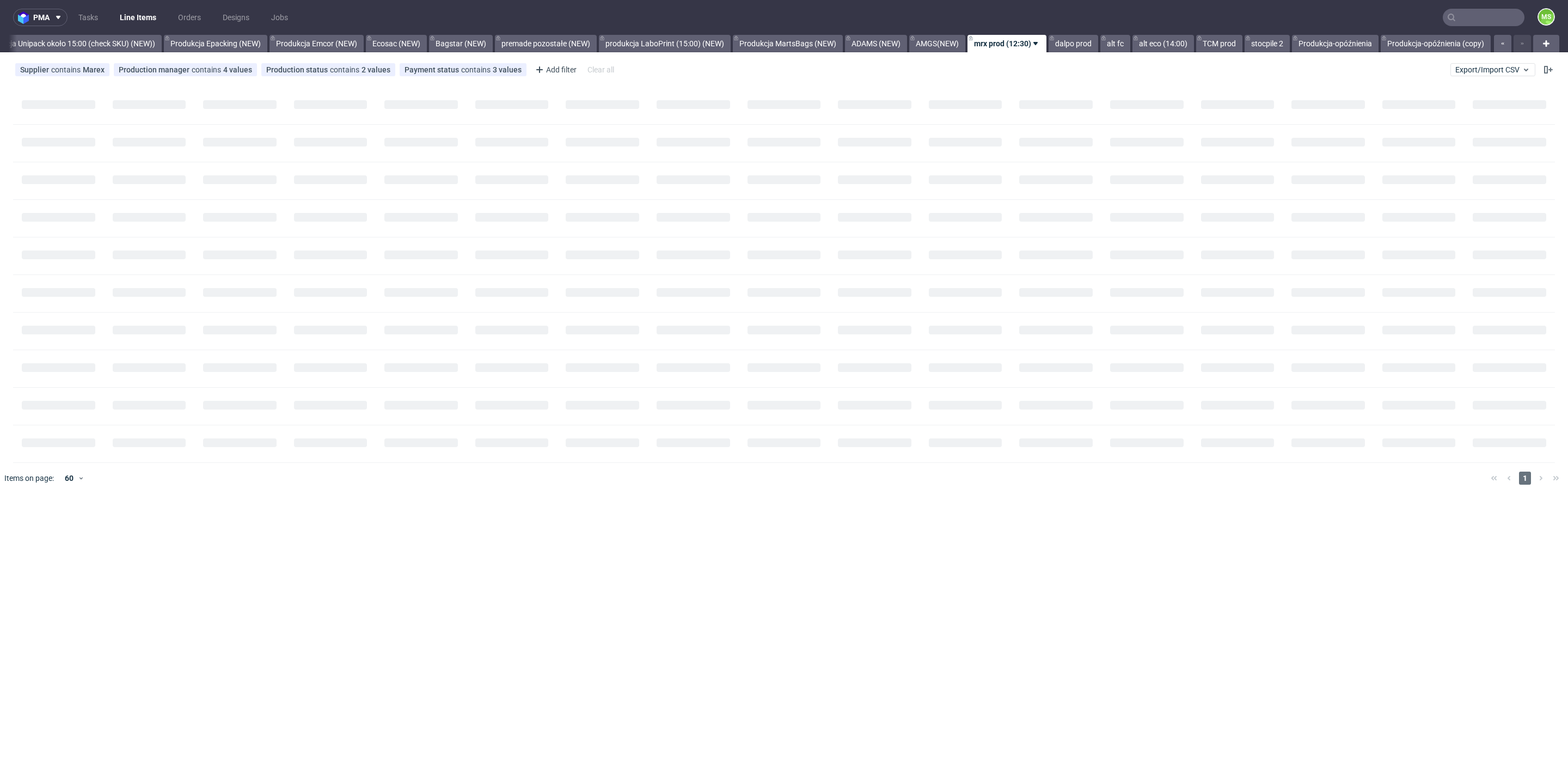
scroll to position [0, 2222]
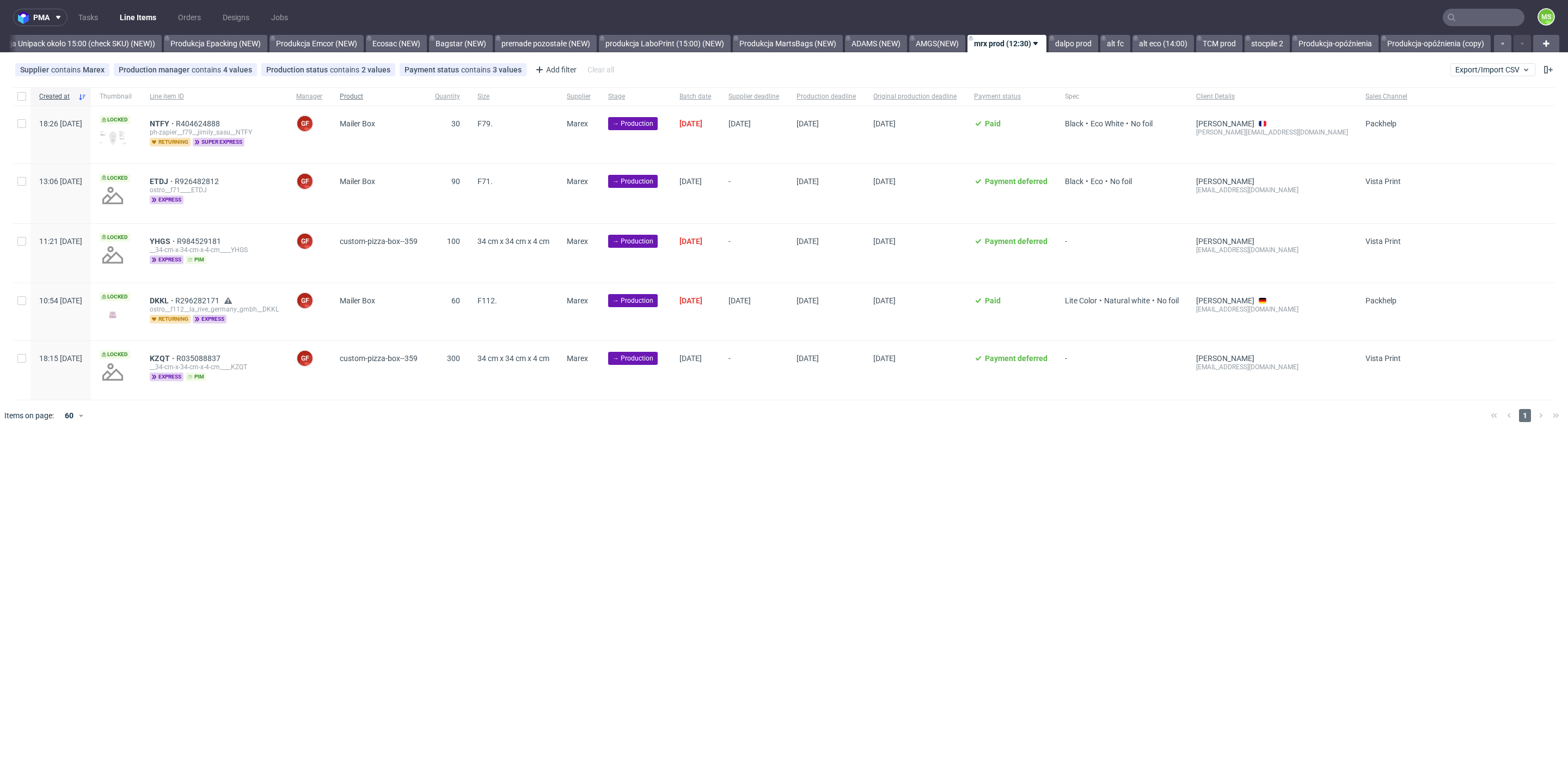
click at [386, 98] on span "Product" at bounding box center [379, 96] width 78 height 9
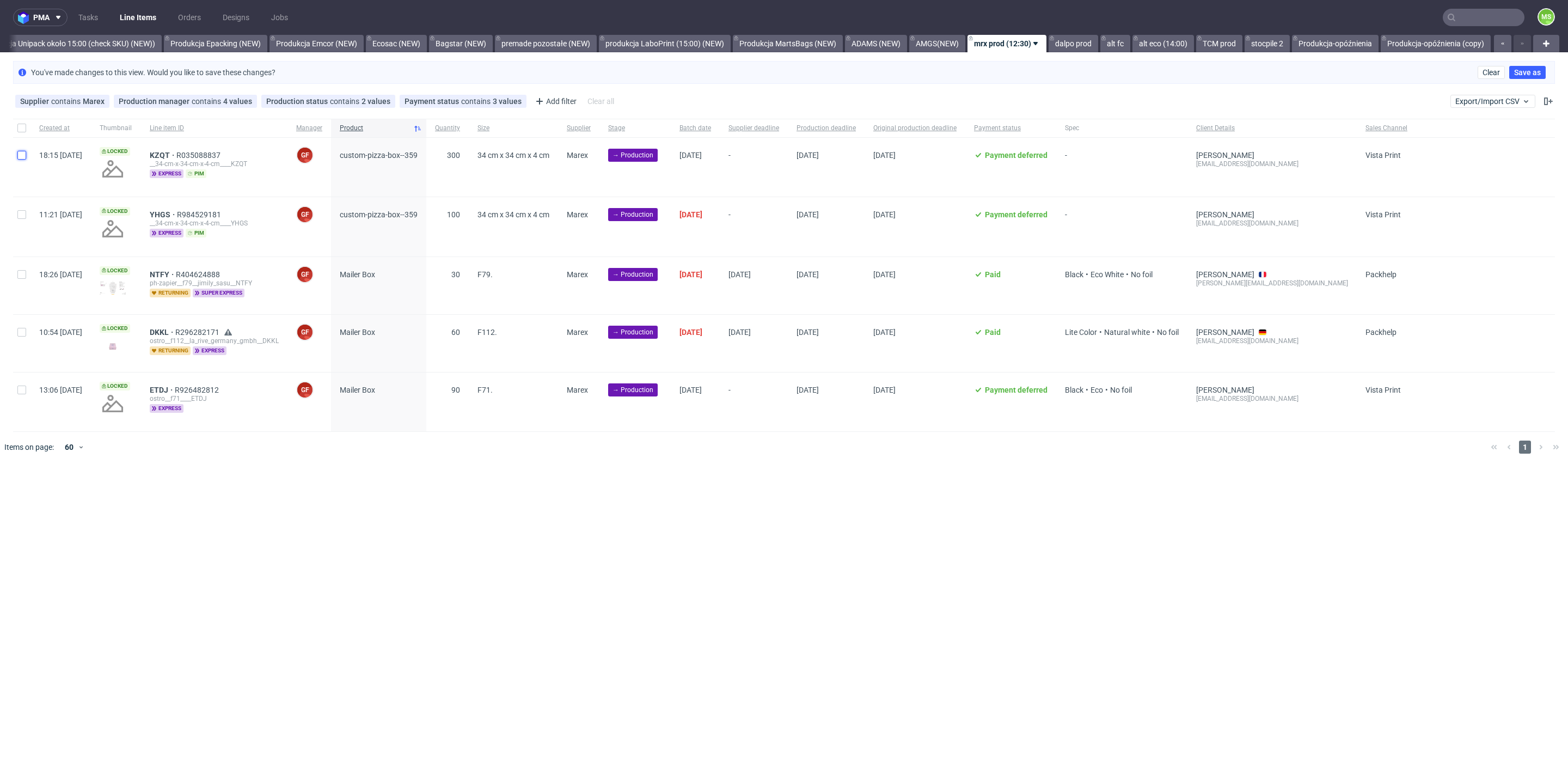
click at [24, 160] on div at bounding box center [22, 167] width 17 height 59
checkbox input "true"
drag, startPoint x: 26, startPoint y: 214, endPoint x: 75, endPoint y: 268, distance: 72.9
click at [26, 215] on input "checkbox" at bounding box center [22, 214] width 8 height 8
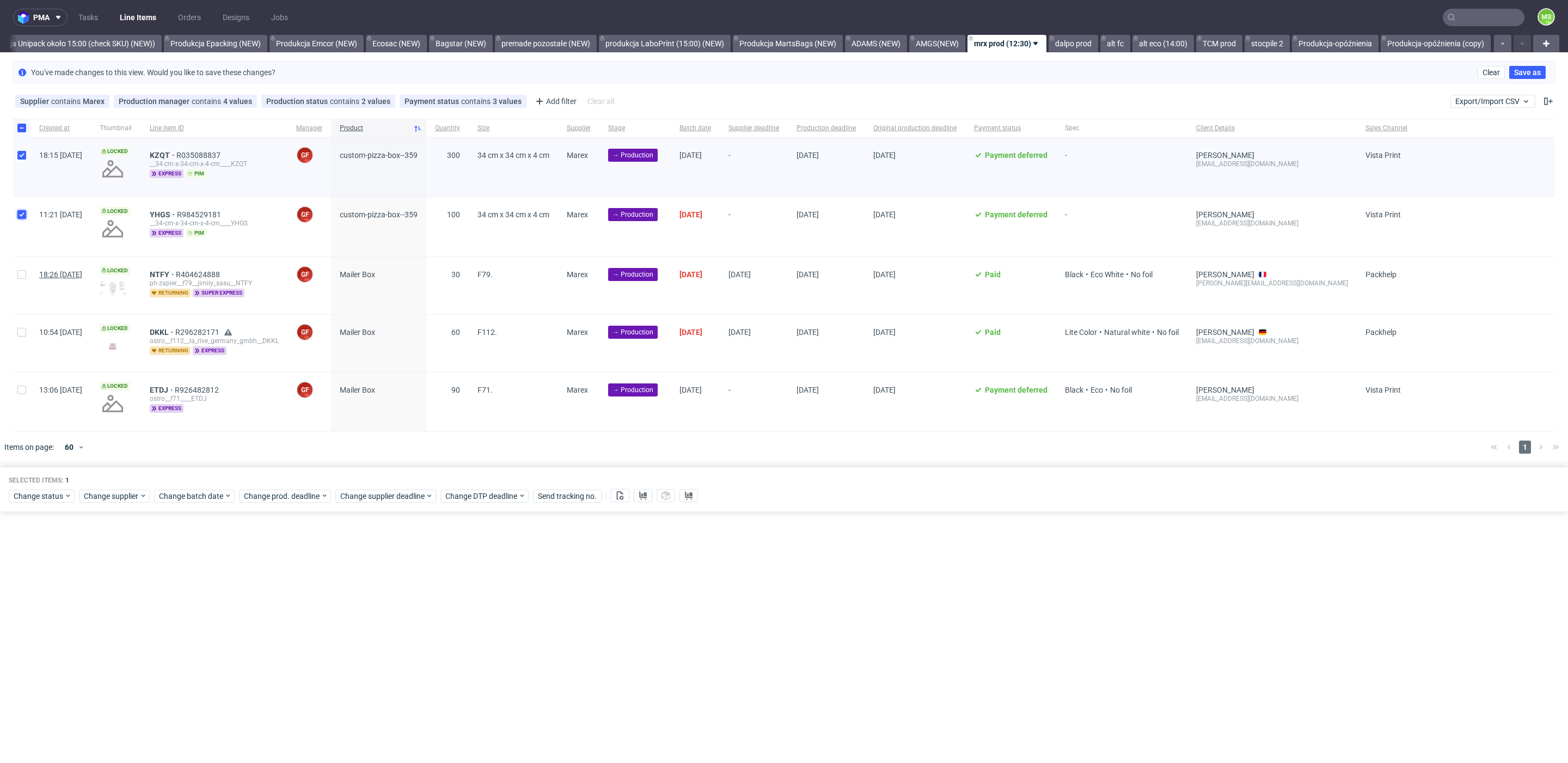
checkbox input "true"
drag, startPoint x: 24, startPoint y: 334, endPoint x: 32, endPoint y: 352, distance: 19.7
click at [27, 340] on div at bounding box center [22, 343] width 17 height 57
checkbox input "true"
click at [26, 388] on div at bounding box center [22, 401] width 17 height 59
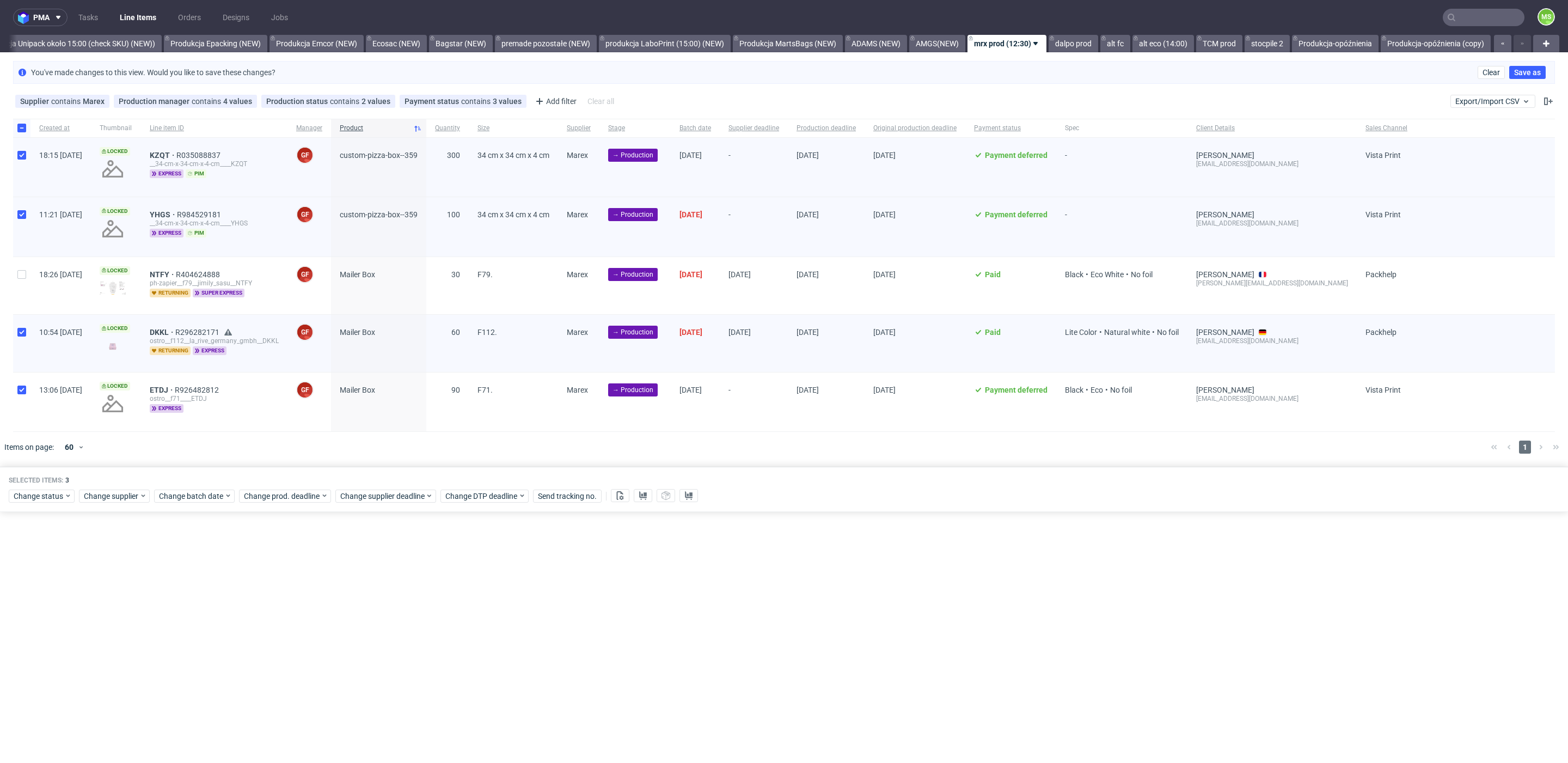
checkbox input "true"
click at [194, 490] on span "Change batch date" at bounding box center [191, 495] width 66 height 11
drag, startPoint x: 211, startPoint y: 583, endPoint x: 222, endPoint y: 589, distance: 12.5
click at [212, 583] on button "9" at bounding box center [209, 583] width 17 height 17
click at [291, 677] on span "Save" at bounding box center [283, 677] width 17 height 7
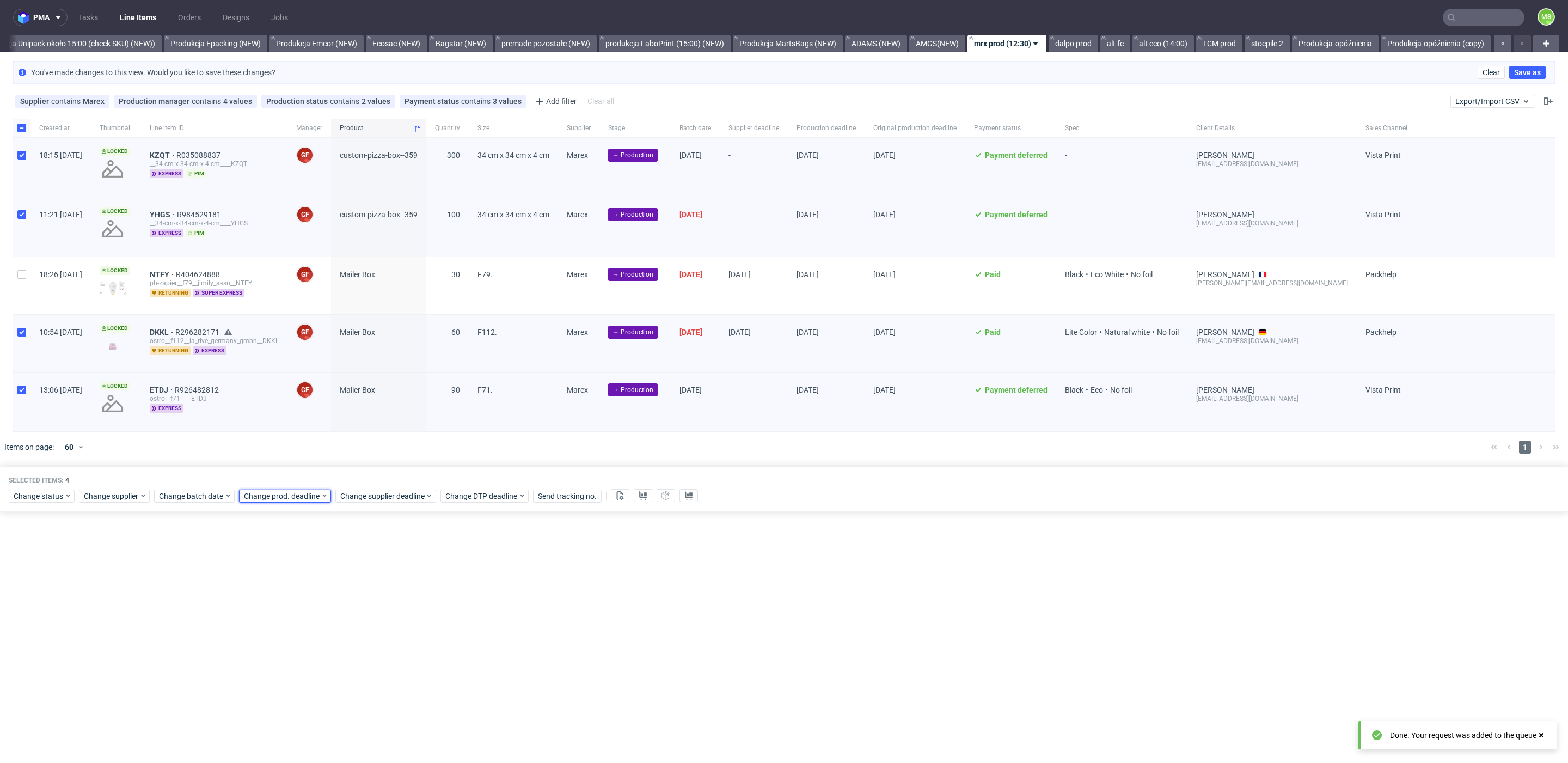
drag, startPoint x: 297, startPoint y: 490, endPoint x: 302, endPoint y: 500, distance: 11.2
click at [297, 491] on span "Change prod. deadline" at bounding box center [283, 495] width 76 height 11
click at [332, 604] on span "18" at bounding box center [329, 602] width 8 height 11
click at [371, 680] on span "Save" at bounding box center [368, 677] width 17 height 7
drag, startPoint x: 362, startPoint y: 489, endPoint x: 374, endPoint y: 500, distance: 16.3
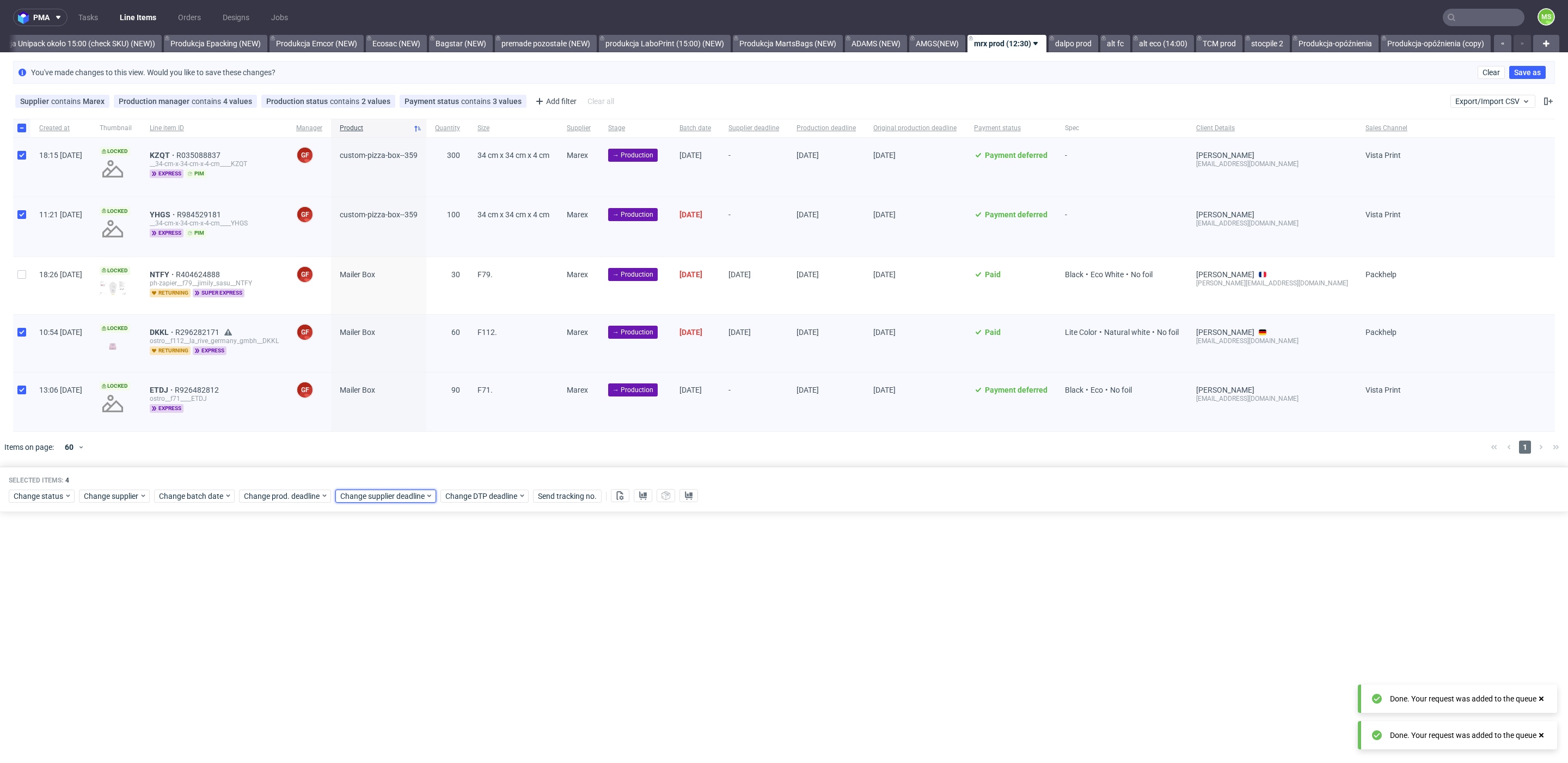
click at [363, 490] on span "Change supplier deadline" at bounding box center [383, 495] width 85 height 11
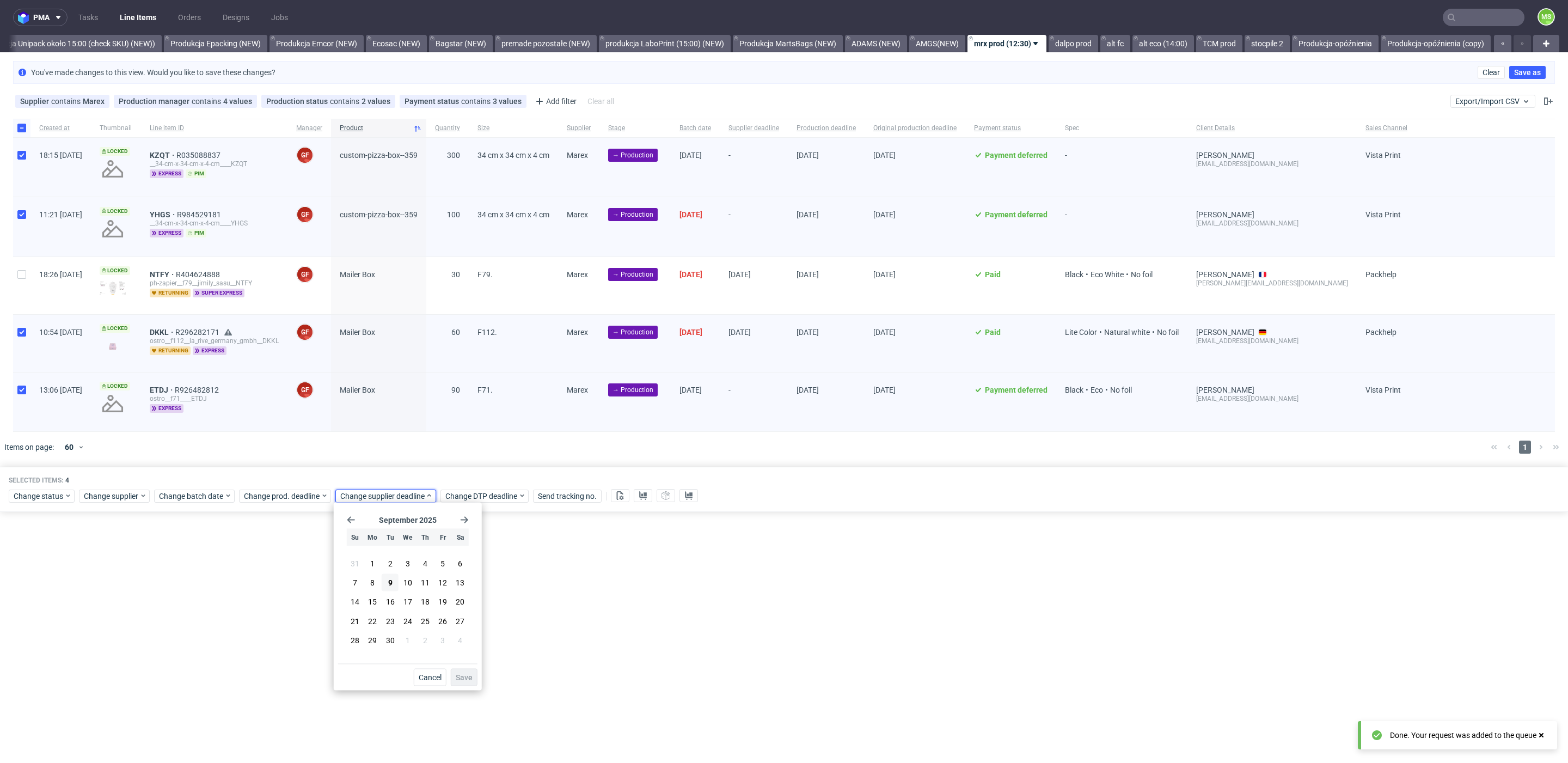
drag, startPoint x: 422, startPoint y: 604, endPoint x: 447, endPoint y: 650, distance: 52.4
click at [423, 604] on span "18" at bounding box center [425, 602] width 8 height 11
drag, startPoint x: 461, startPoint y: 680, endPoint x: 472, endPoint y: 673, distance: 13.0
click at [462, 680] on span "Save" at bounding box center [464, 677] width 17 height 7
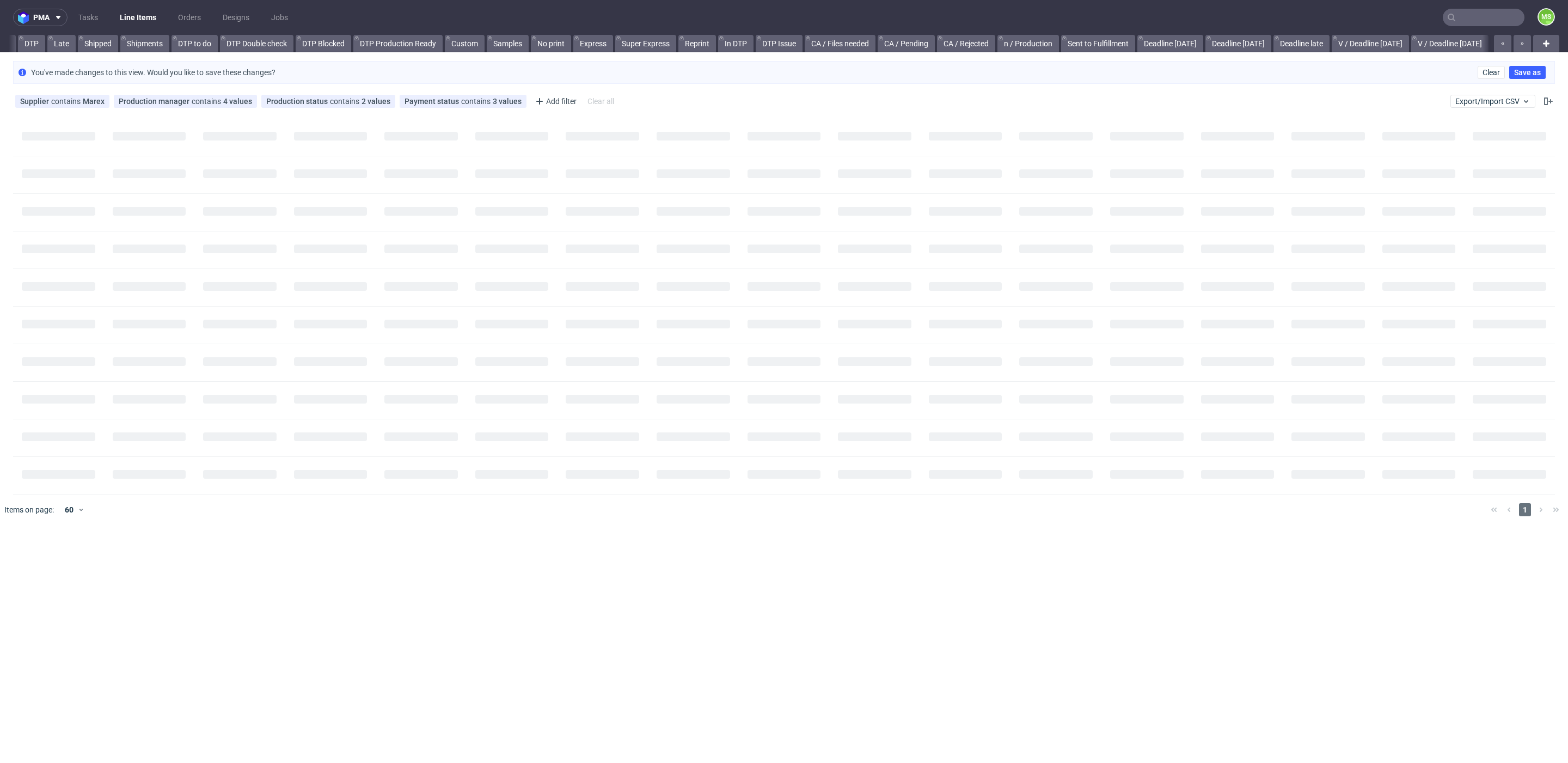
scroll to position [0, 851]
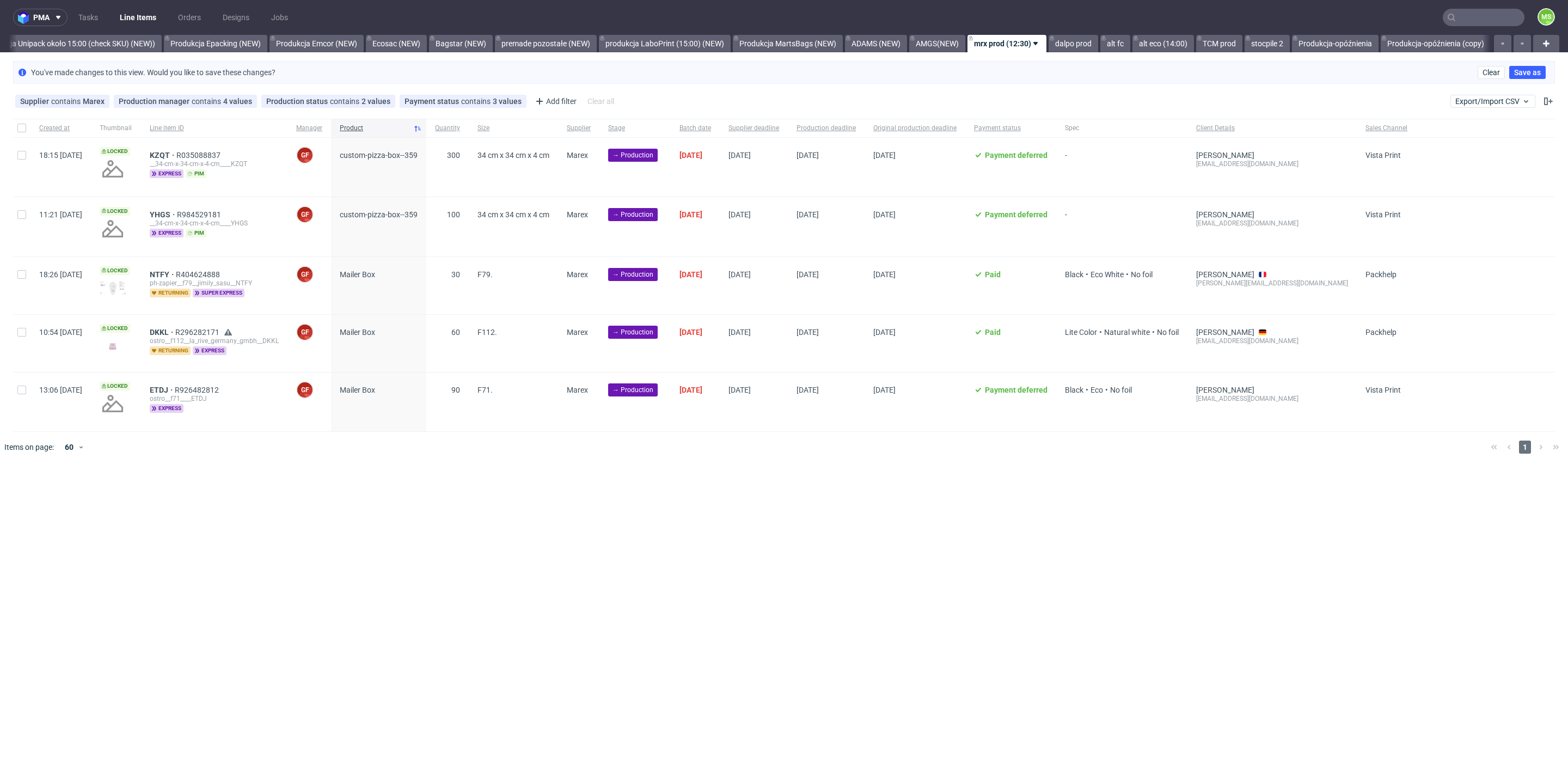
scroll to position [0, 2222]
click at [20, 270] on input "checkbox" at bounding box center [22, 274] width 8 height 8
checkbox input "true"
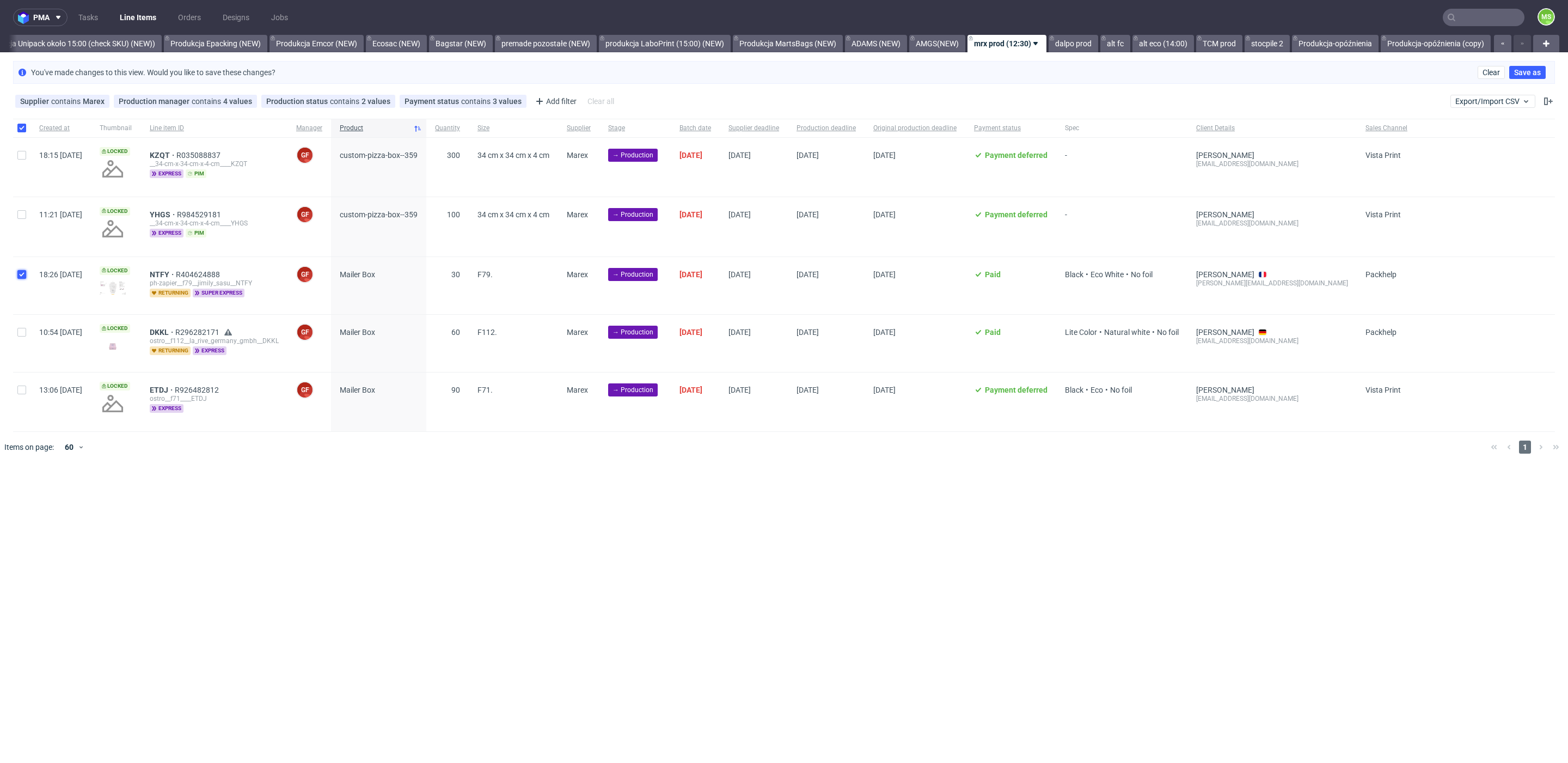
checkbox input "true"
click at [197, 499] on div "Change batch date" at bounding box center [194, 496] width 81 height 13
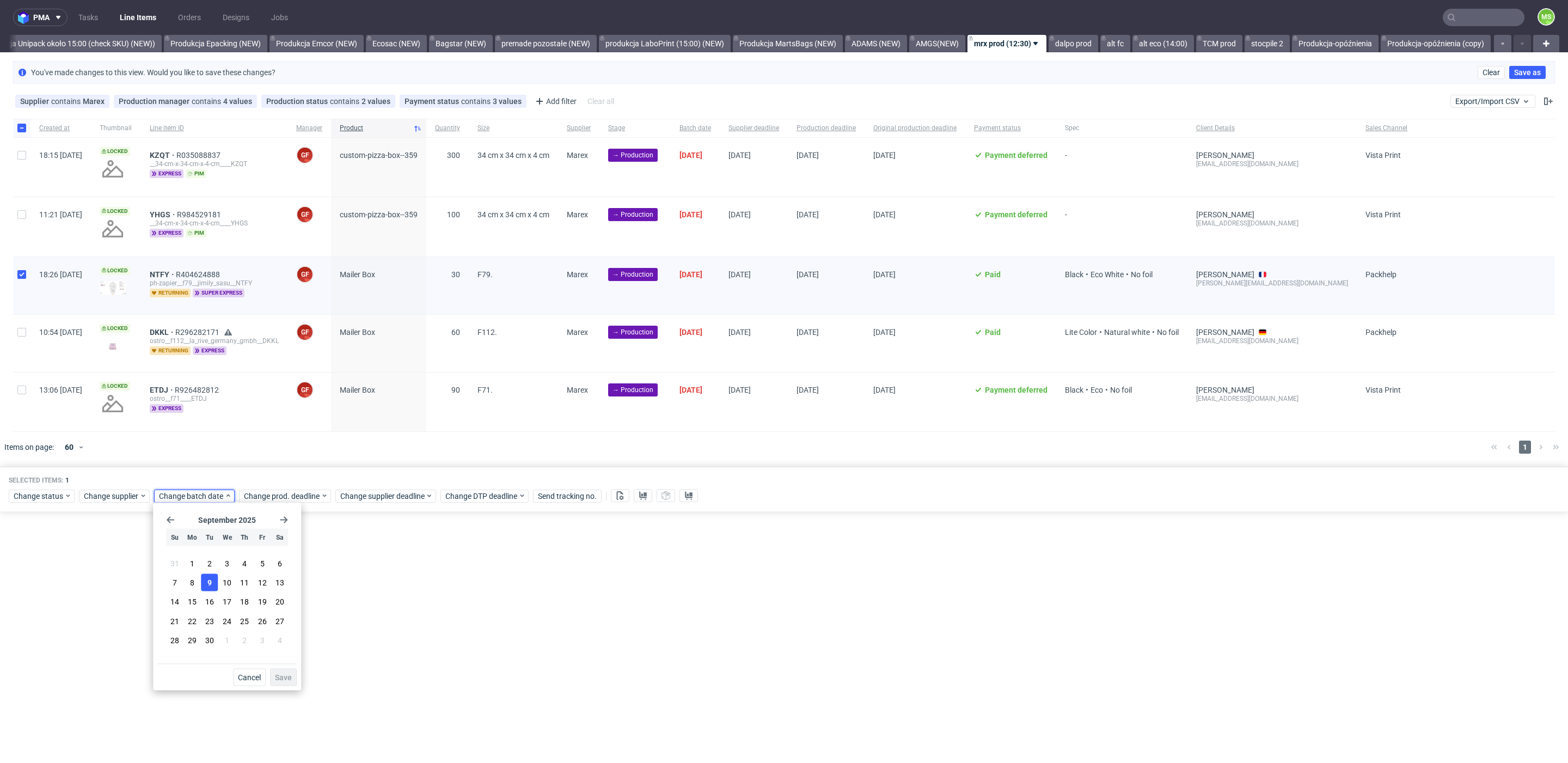
click at [214, 583] on button "9" at bounding box center [209, 583] width 17 height 17
drag, startPoint x: 290, startPoint y: 679, endPoint x: 298, endPoint y: 662, distance: 18.8
click at [290, 679] on span "Save" at bounding box center [283, 677] width 17 height 7
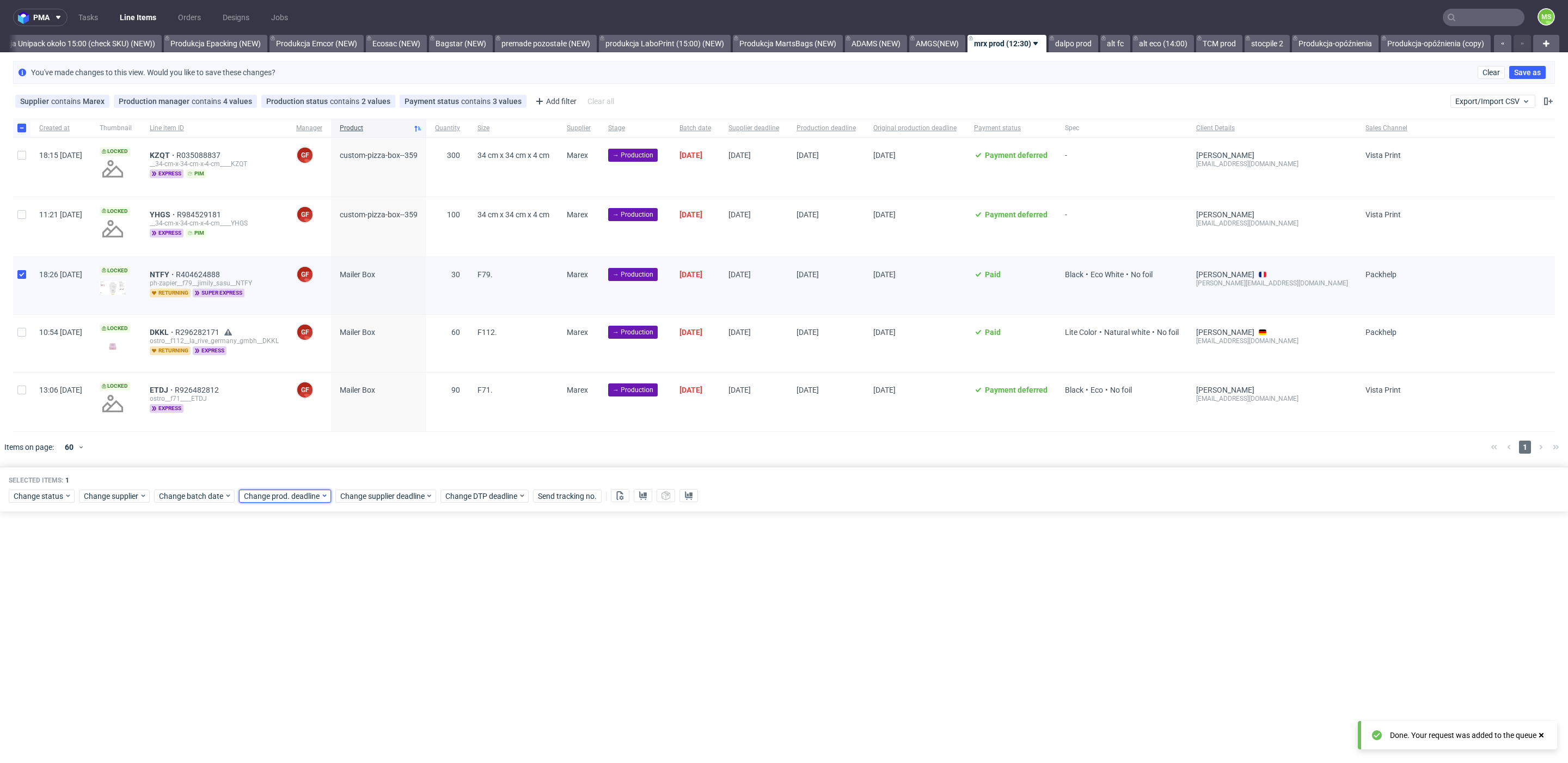
click at [307, 499] on span "Change prod. deadline" at bounding box center [283, 495] width 76 height 11
drag, startPoint x: 334, startPoint y: 585, endPoint x: 339, endPoint y: 593, distance: 9.4
click at [334, 584] on button "11" at bounding box center [328, 583] width 17 height 17
click at [367, 674] on span "Save" at bounding box center [368, 677] width 17 height 7
drag, startPoint x: 376, startPoint y: 492, endPoint x: 378, endPoint y: 497, distance: 5.4
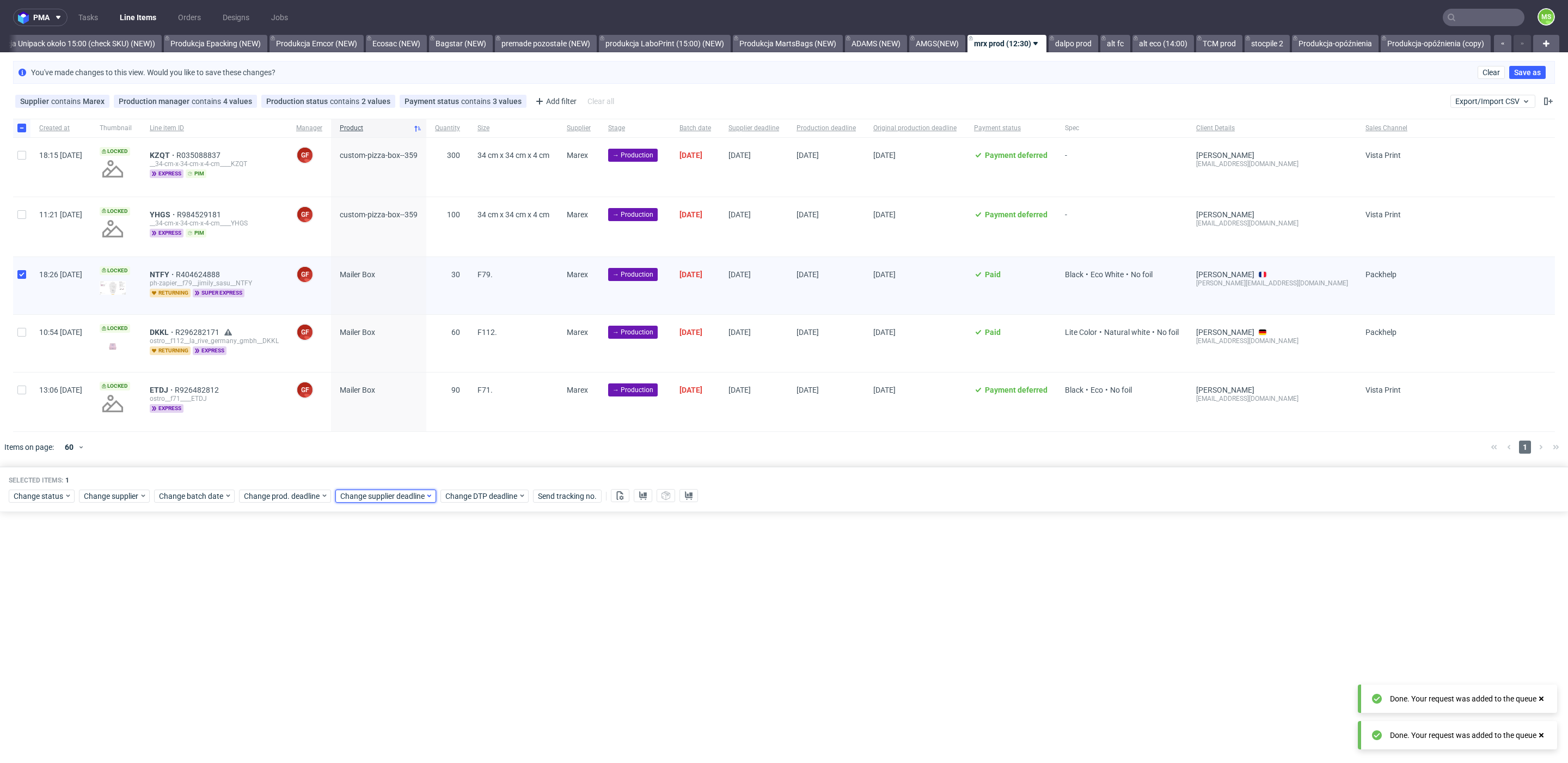
click at [376, 494] on span "Change supplier deadline" at bounding box center [383, 495] width 85 height 11
drag, startPoint x: 424, startPoint y: 583, endPoint x: 432, endPoint y: 591, distance: 11.3
click at [424, 583] on span "11" at bounding box center [425, 583] width 8 height 11
click at [468, 674] on span "Save" at bounding box center [464, 677] width 17 height 7
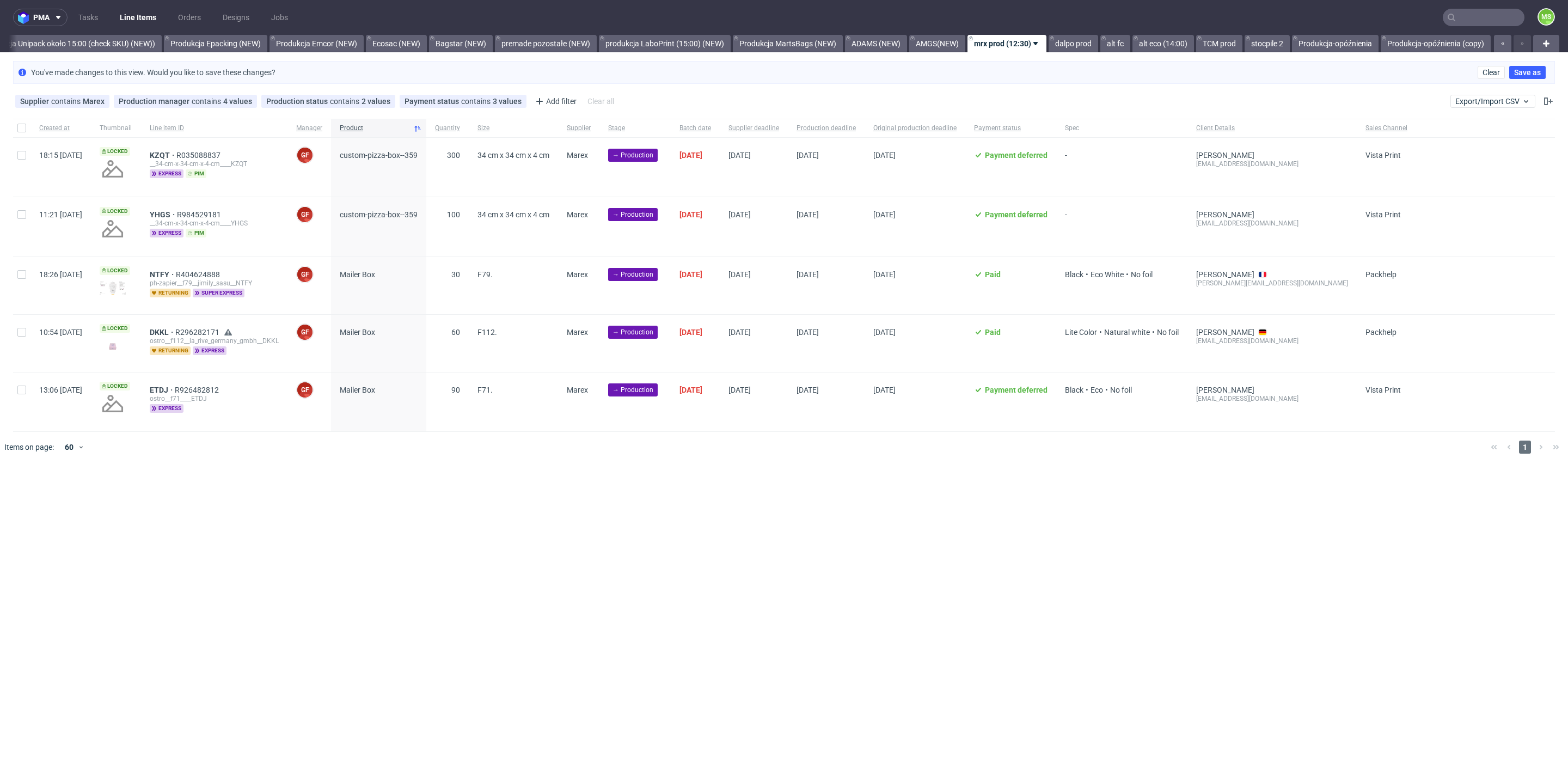
scroll to position [0, 2222]
click at [22, 130] on input "checkbox" at bounding box center [22, 128] width 8 height 8
checkbox input "true"
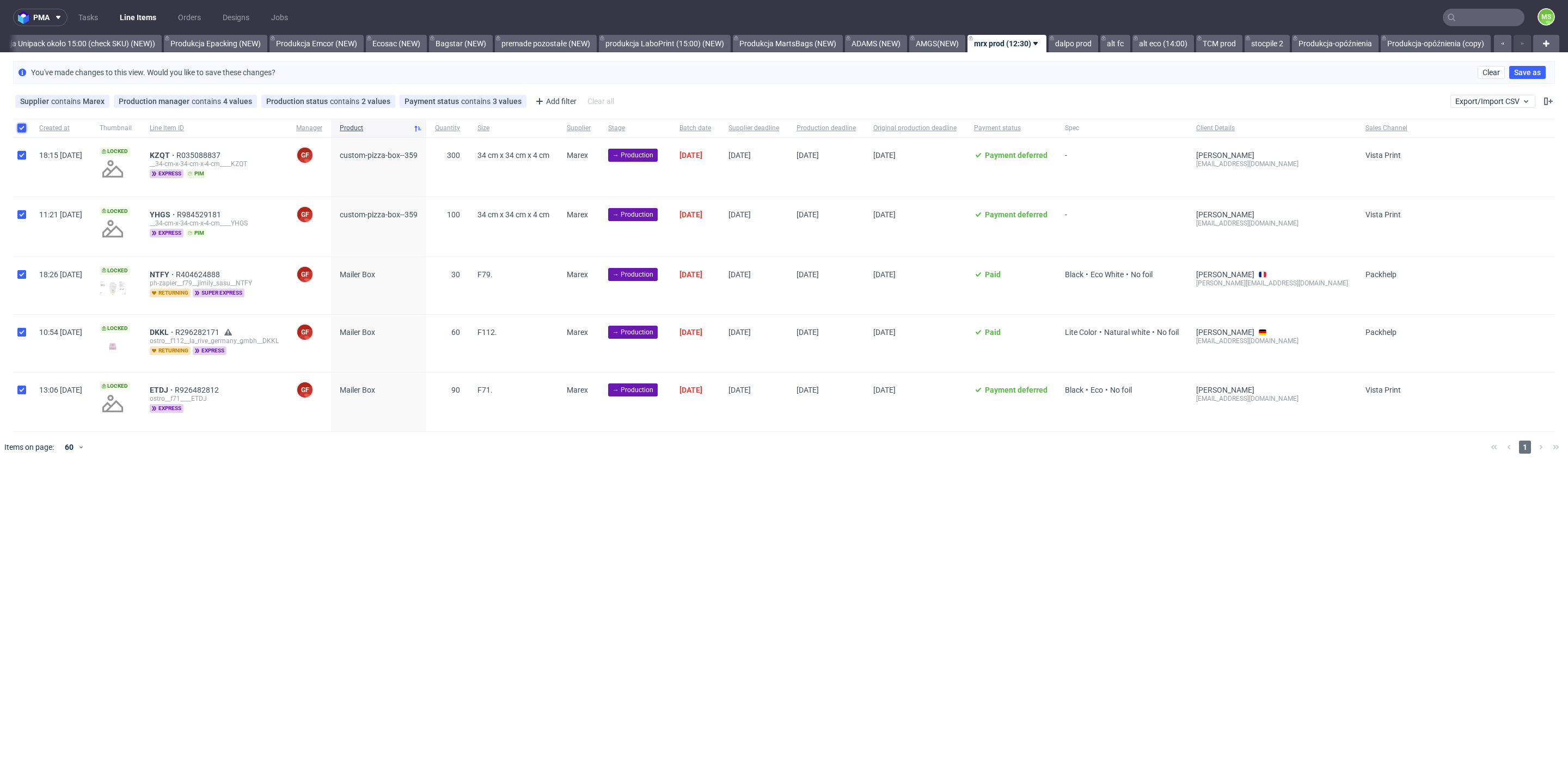
checkbox input "true"
click at [649, 497] on button at bounding box center [643, 495] width 18 height 13
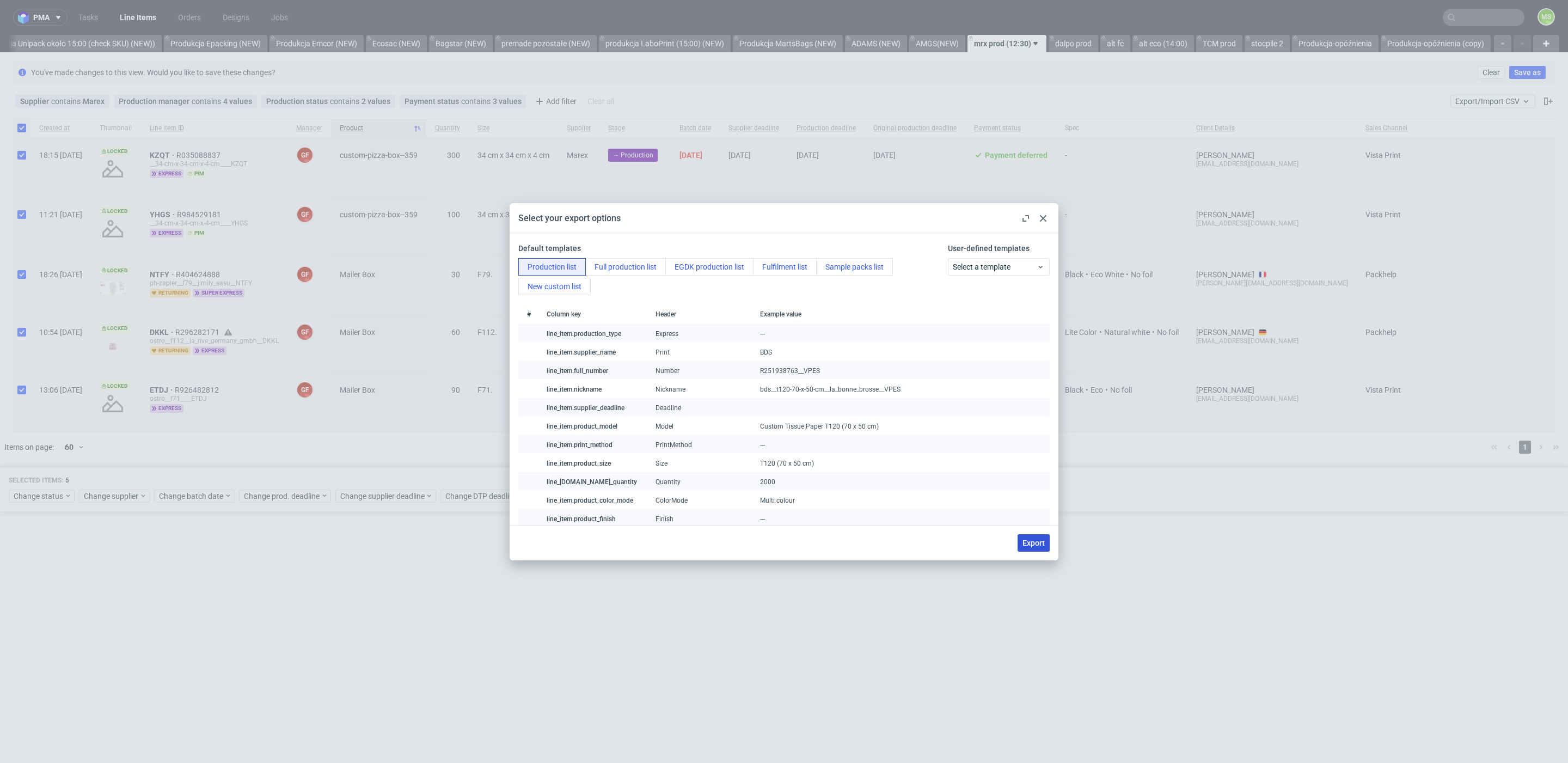
click at [1033, 539] on span "Export" at bounding box center [1034, 543] width 22 height 7
checkbox input "false"
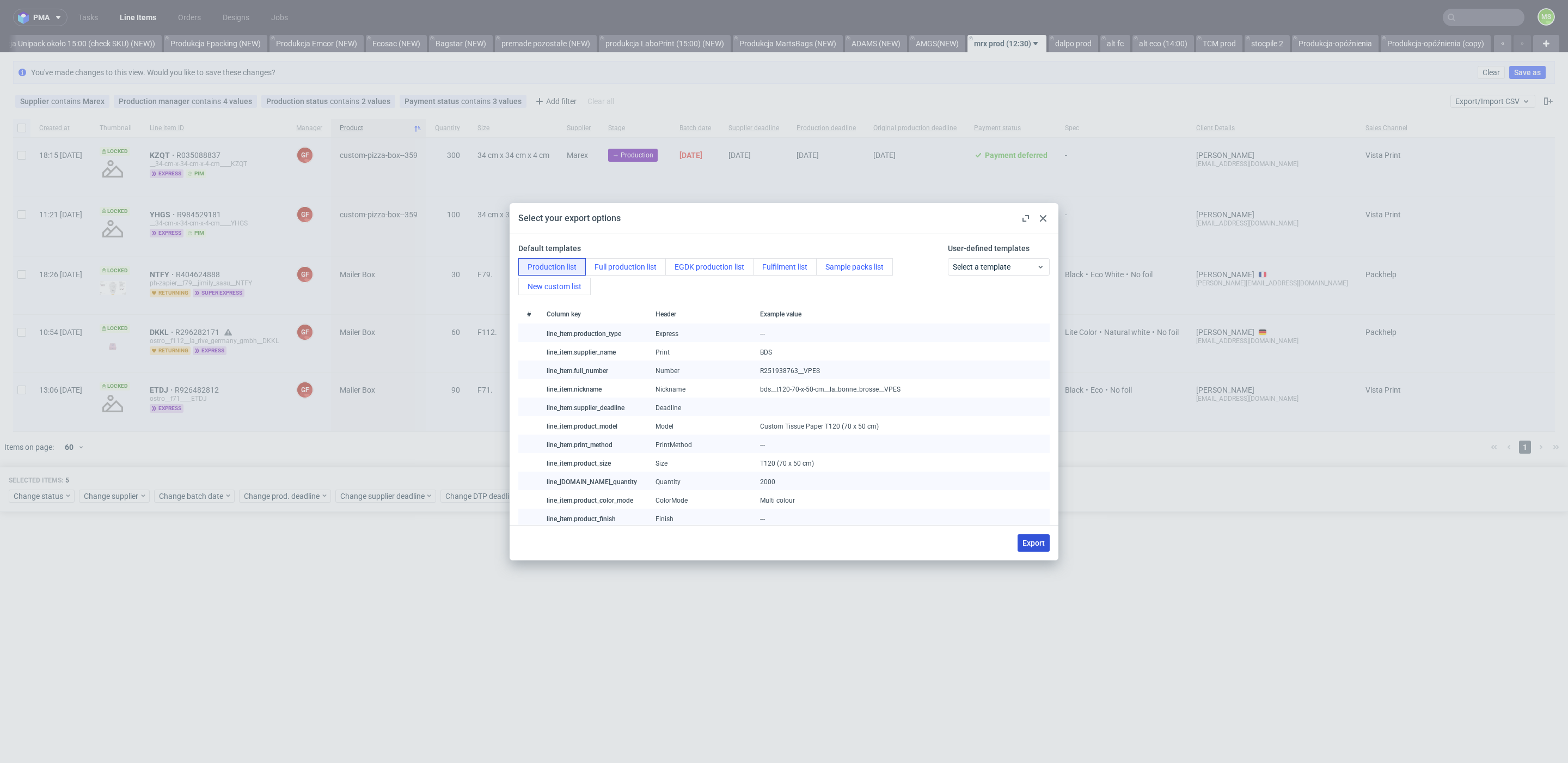
checkbox input "false"
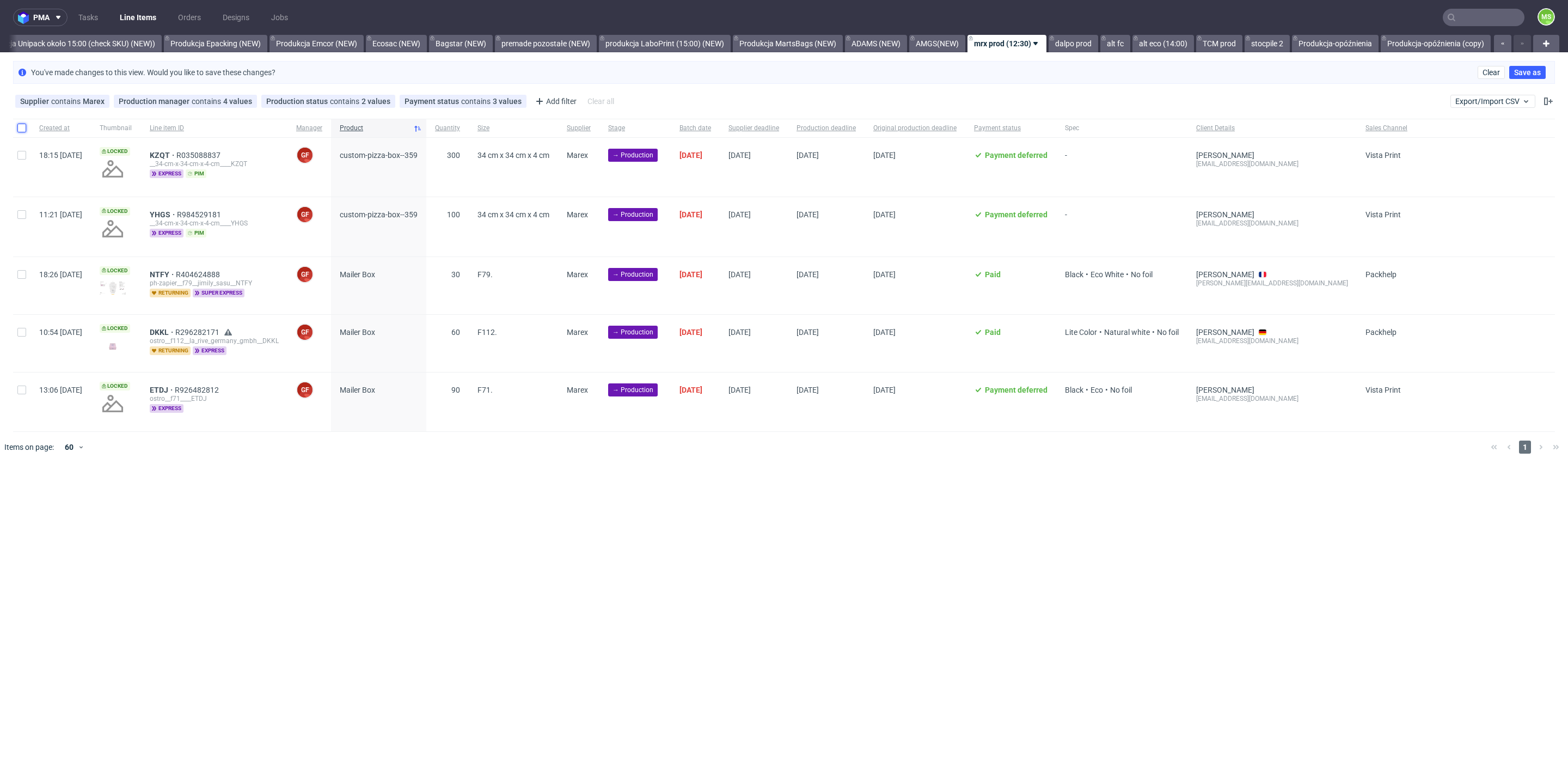
click at [18, 130] on input "checkbox" at bounding box center [22, 128] width 8 height 8
checkbox input "true"
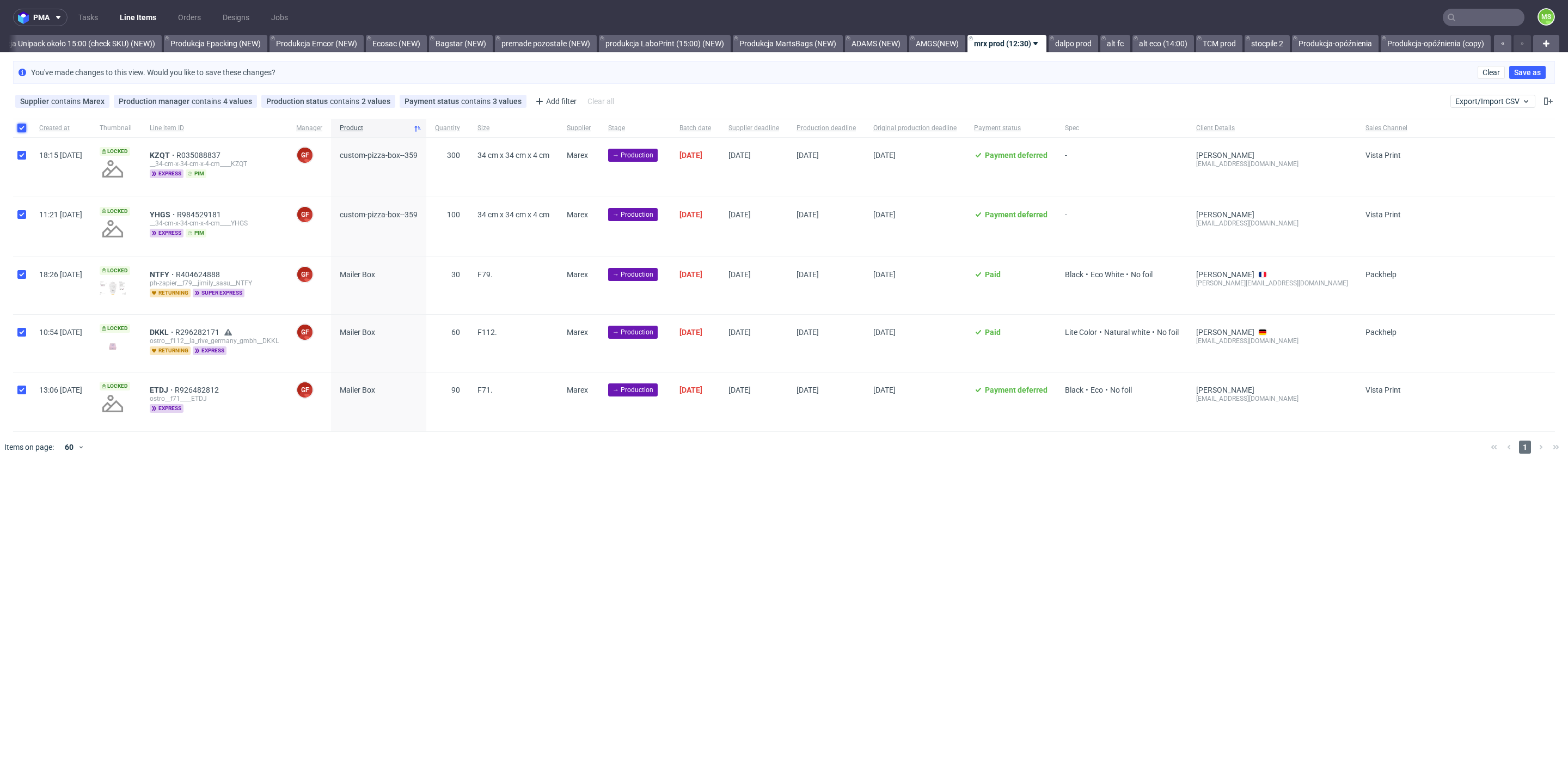
checkbox input "true"
click at [626, 492] on button at bounding box center [620, 495] width 18 height 13
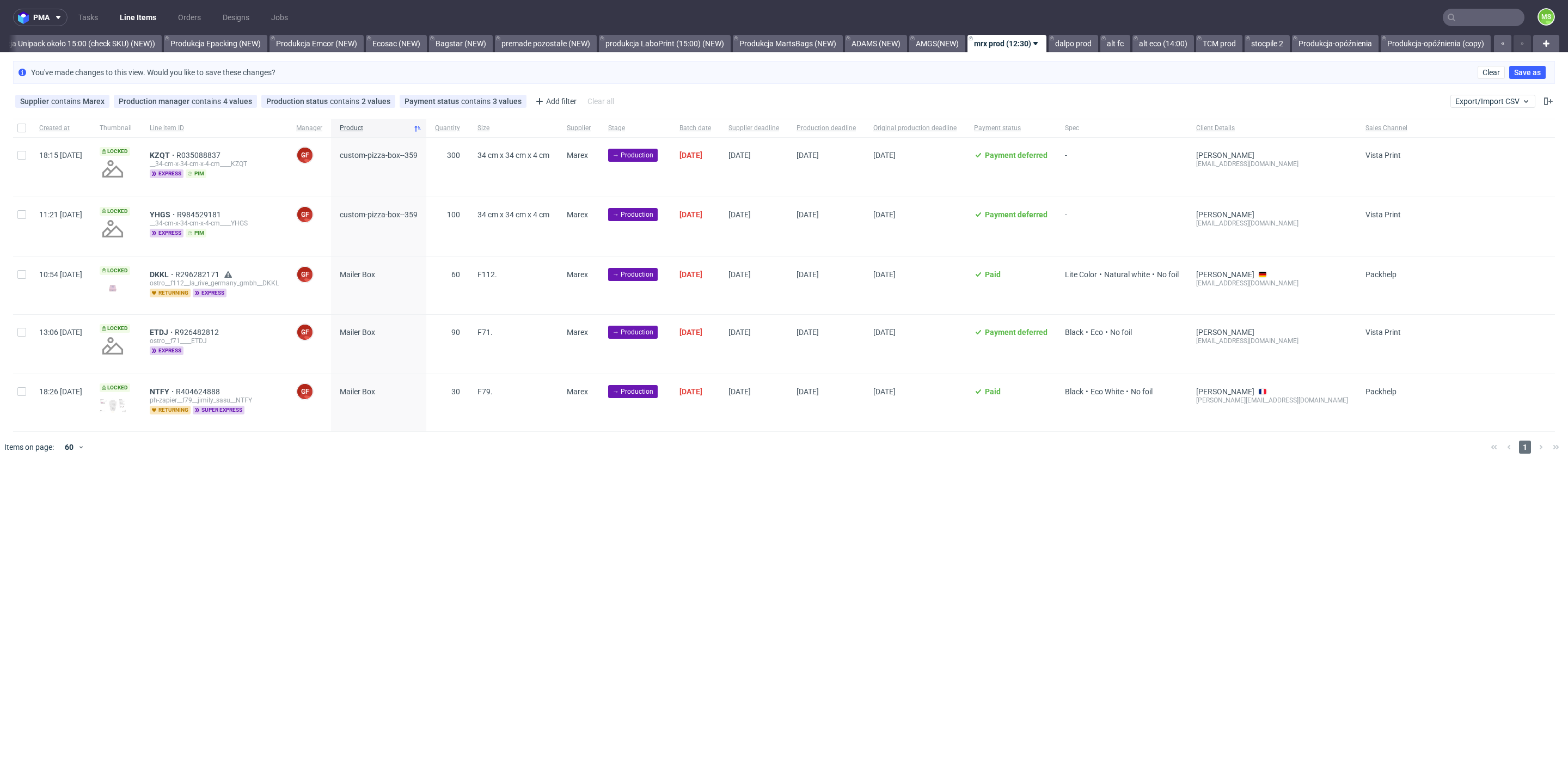
scroll to position [0, 2222]
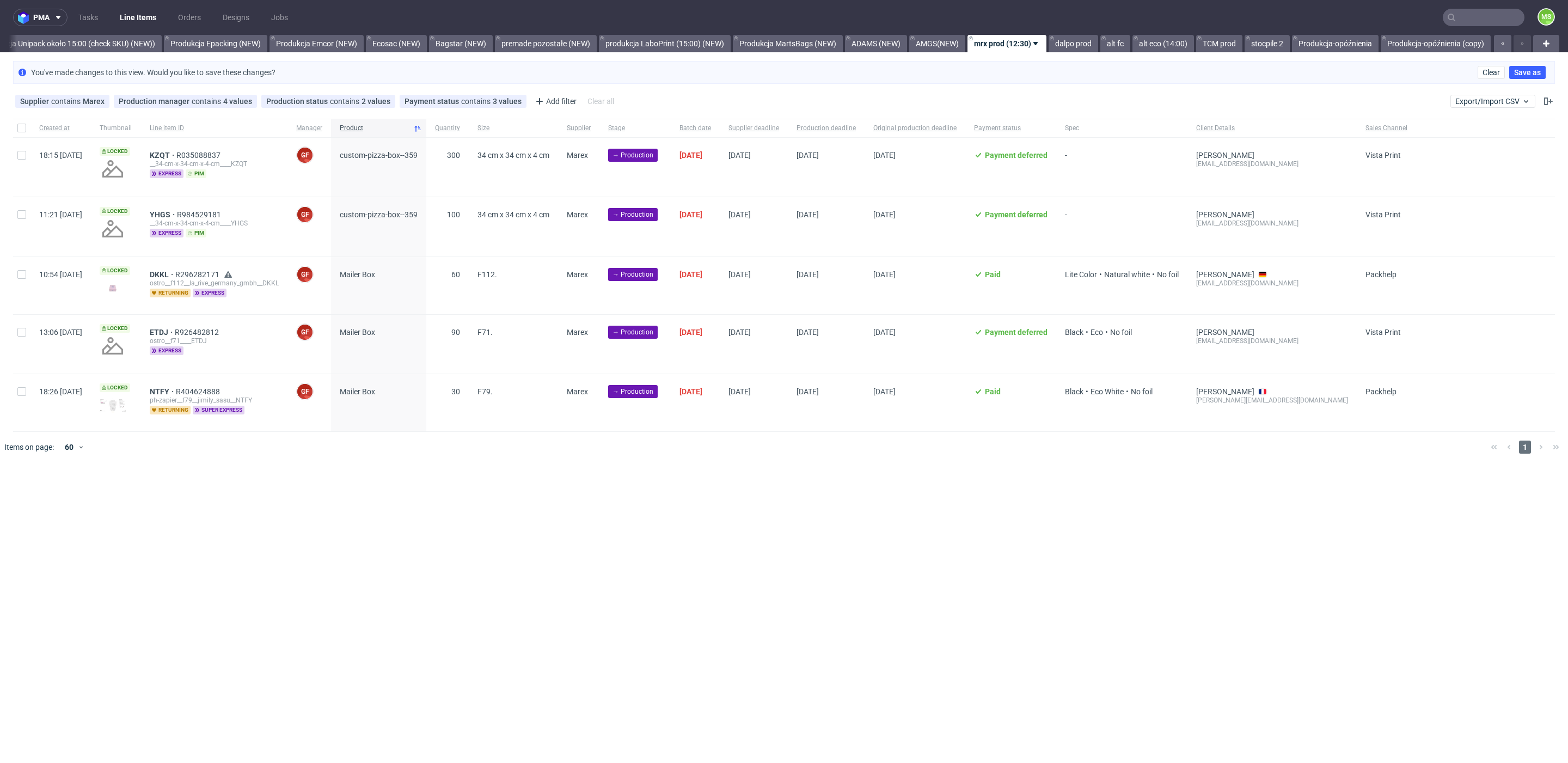
scroll to position [0, 2222]
click at [1081, 43] on link "dalpo prod" at bounding box center [1074, 43] width 50 height 17
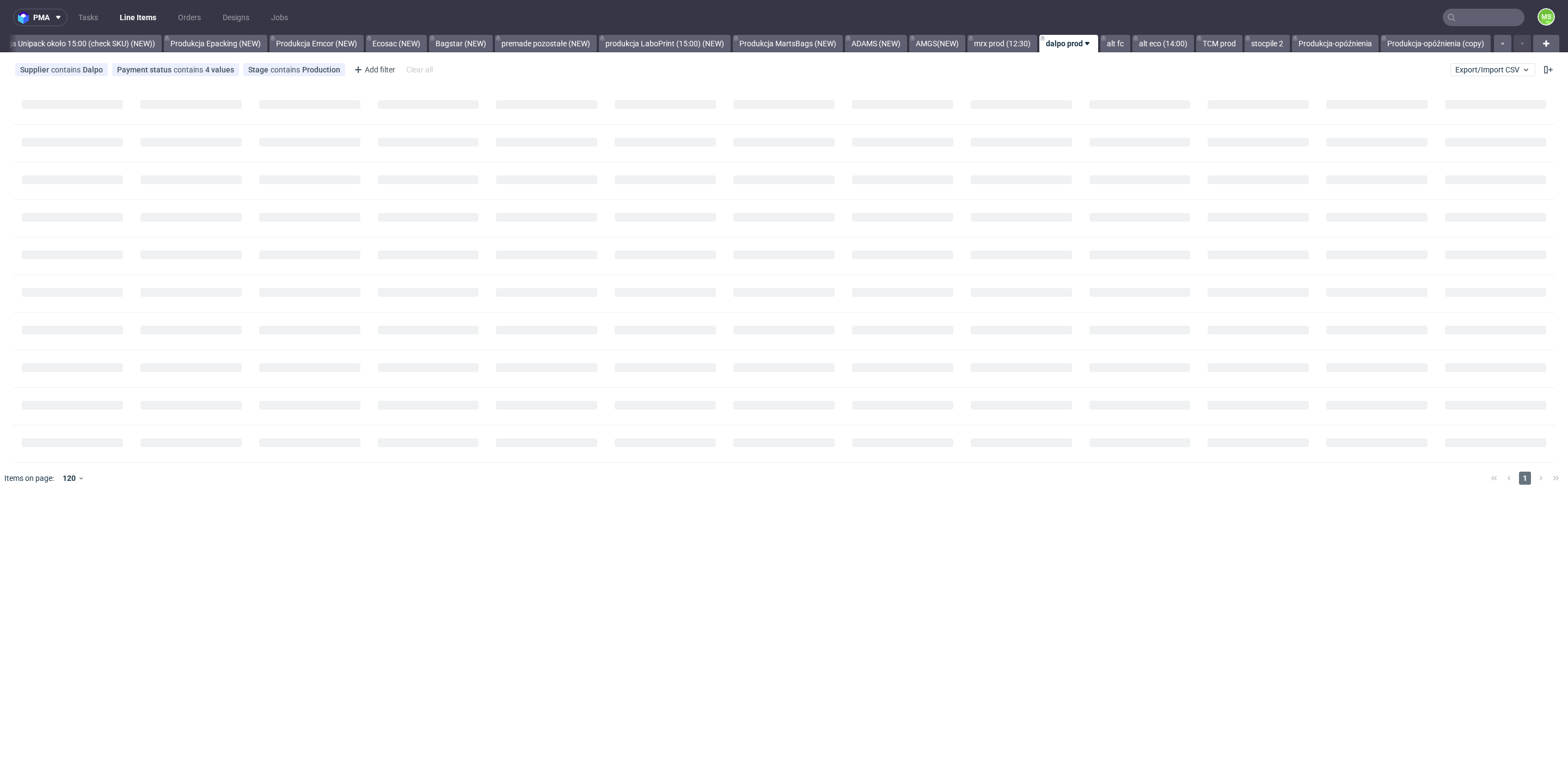
scroll to position [0, 2221]
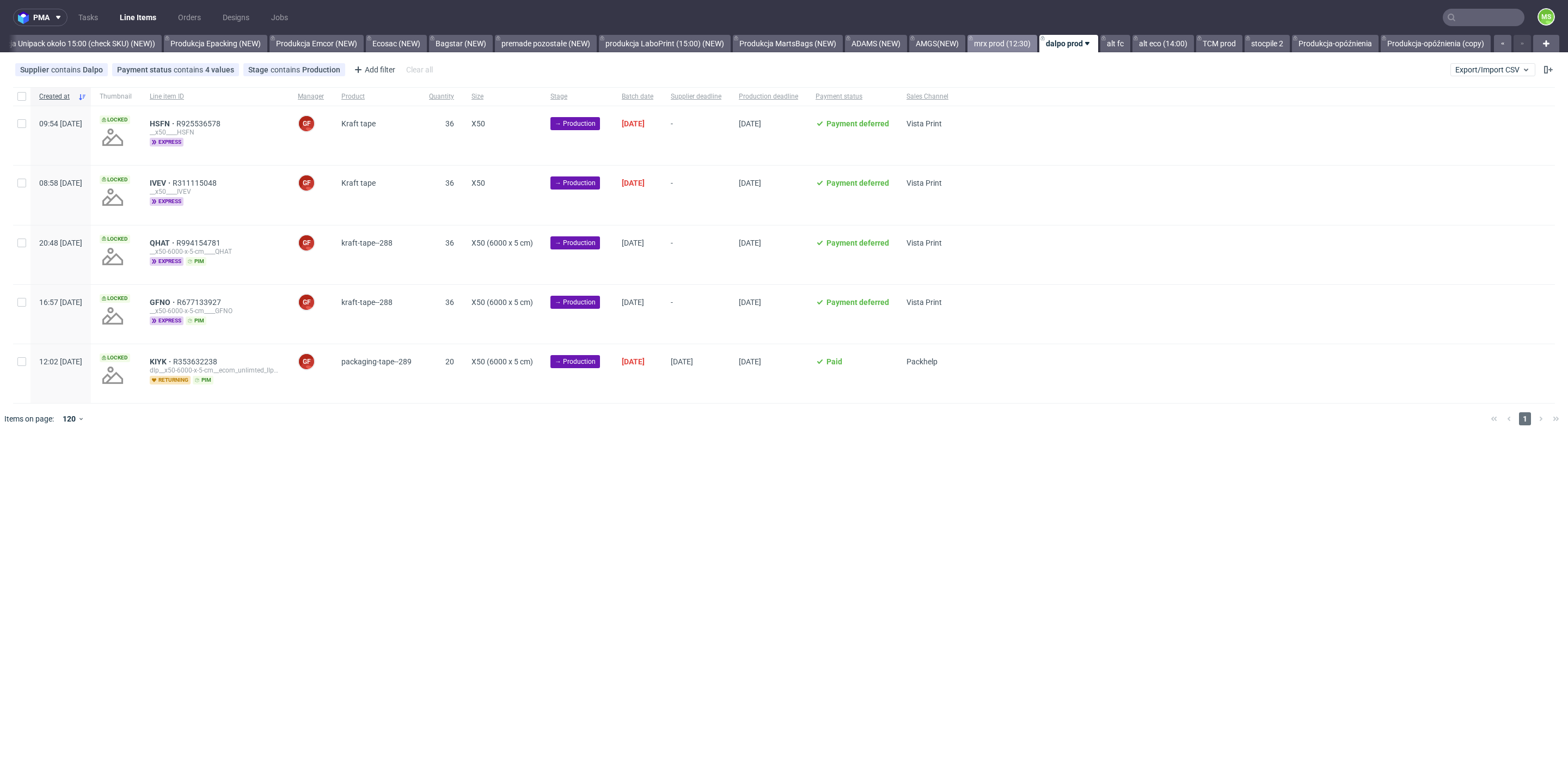
click at [990, 50] on link "mrx prod (12:30)" at bounding box center [1002, 43] width 70 height 17
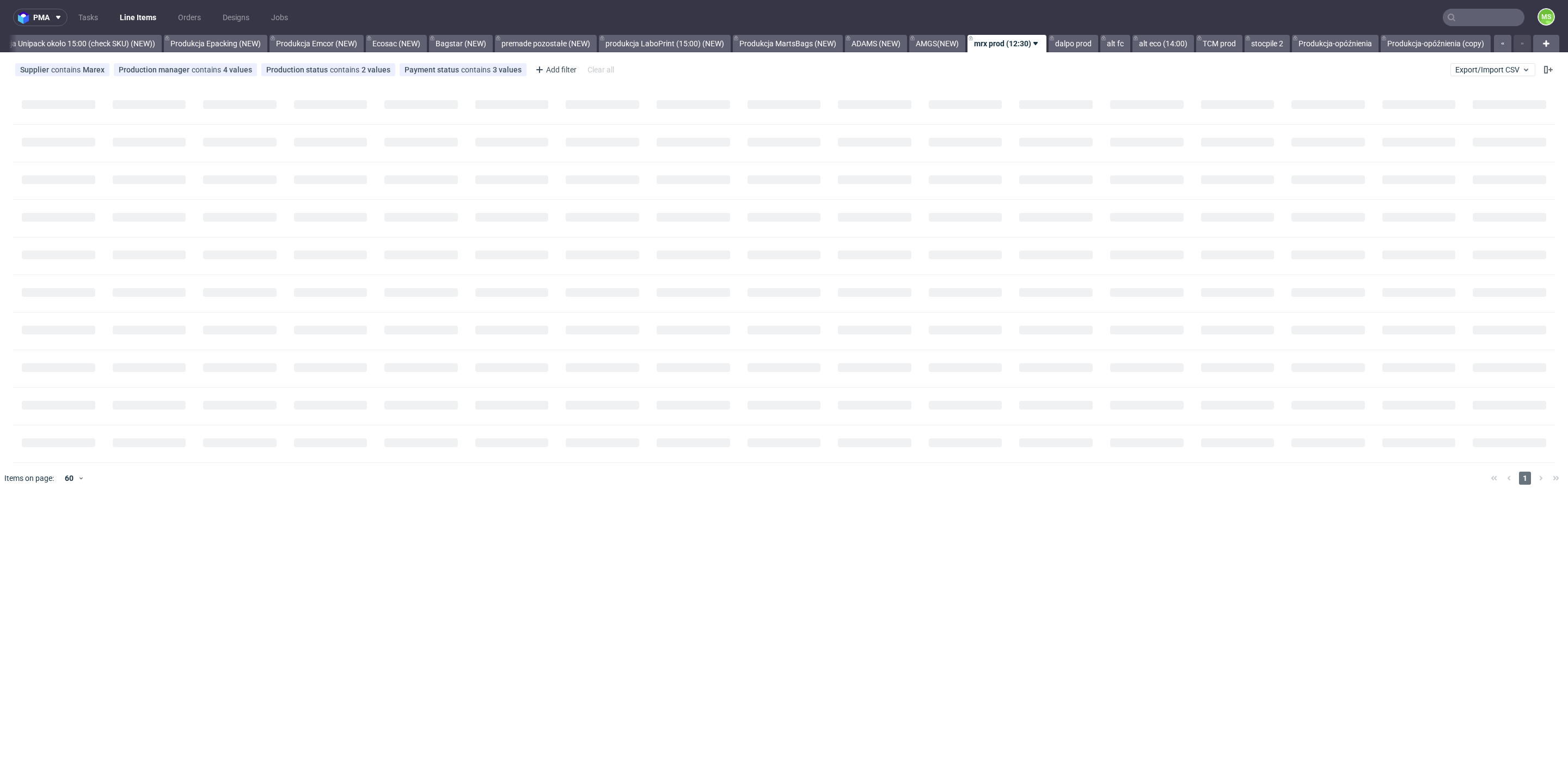
scroll to position [0, 2222]
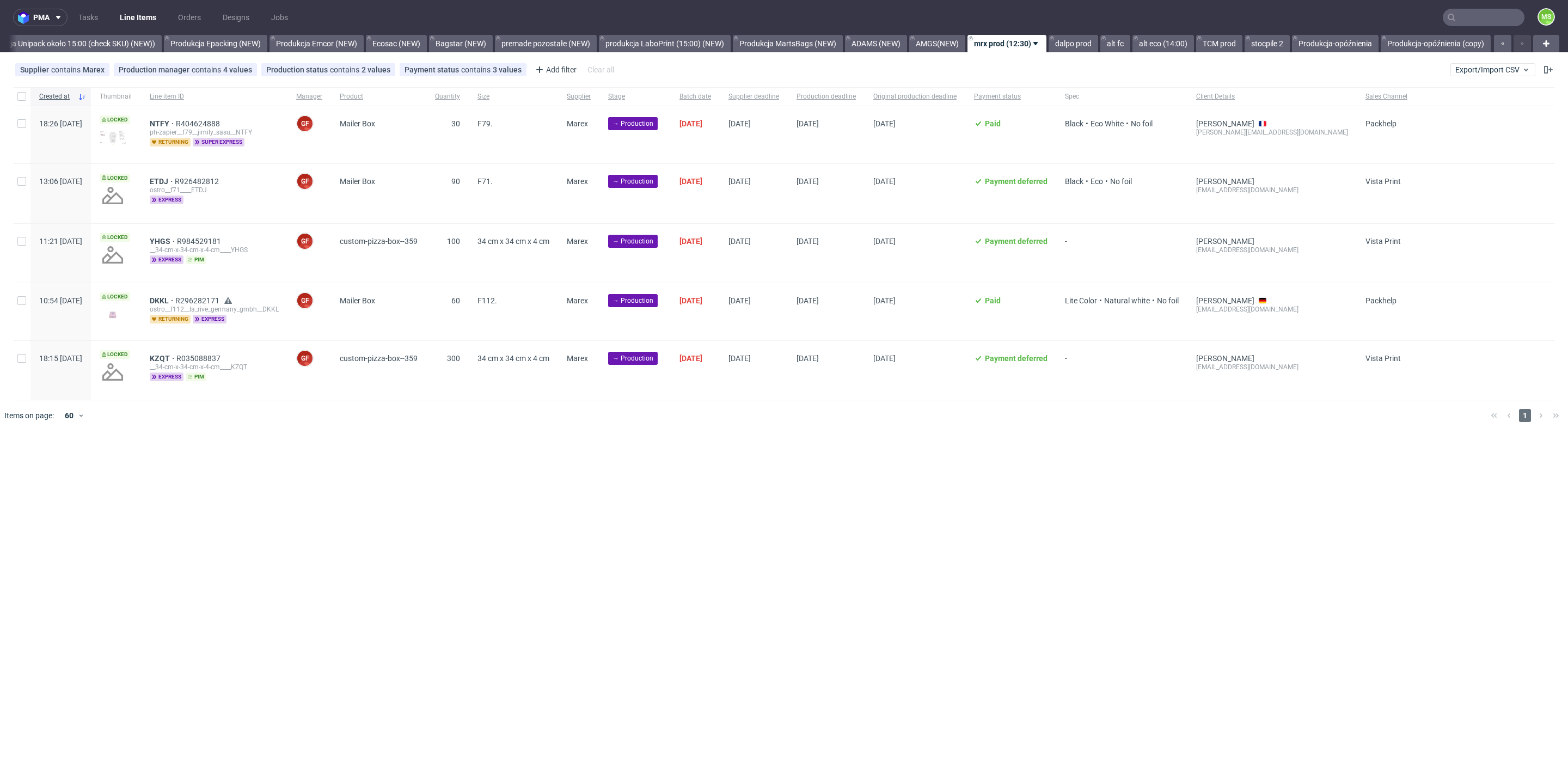
drag, startPoint x: 26, startPoint y: 103, endPoint x: 27, endPoint y: 117, distance: 14.0
click at [24, 104] on div at bounding box center [22, 96] width 17 height 18
checkbox input "true"
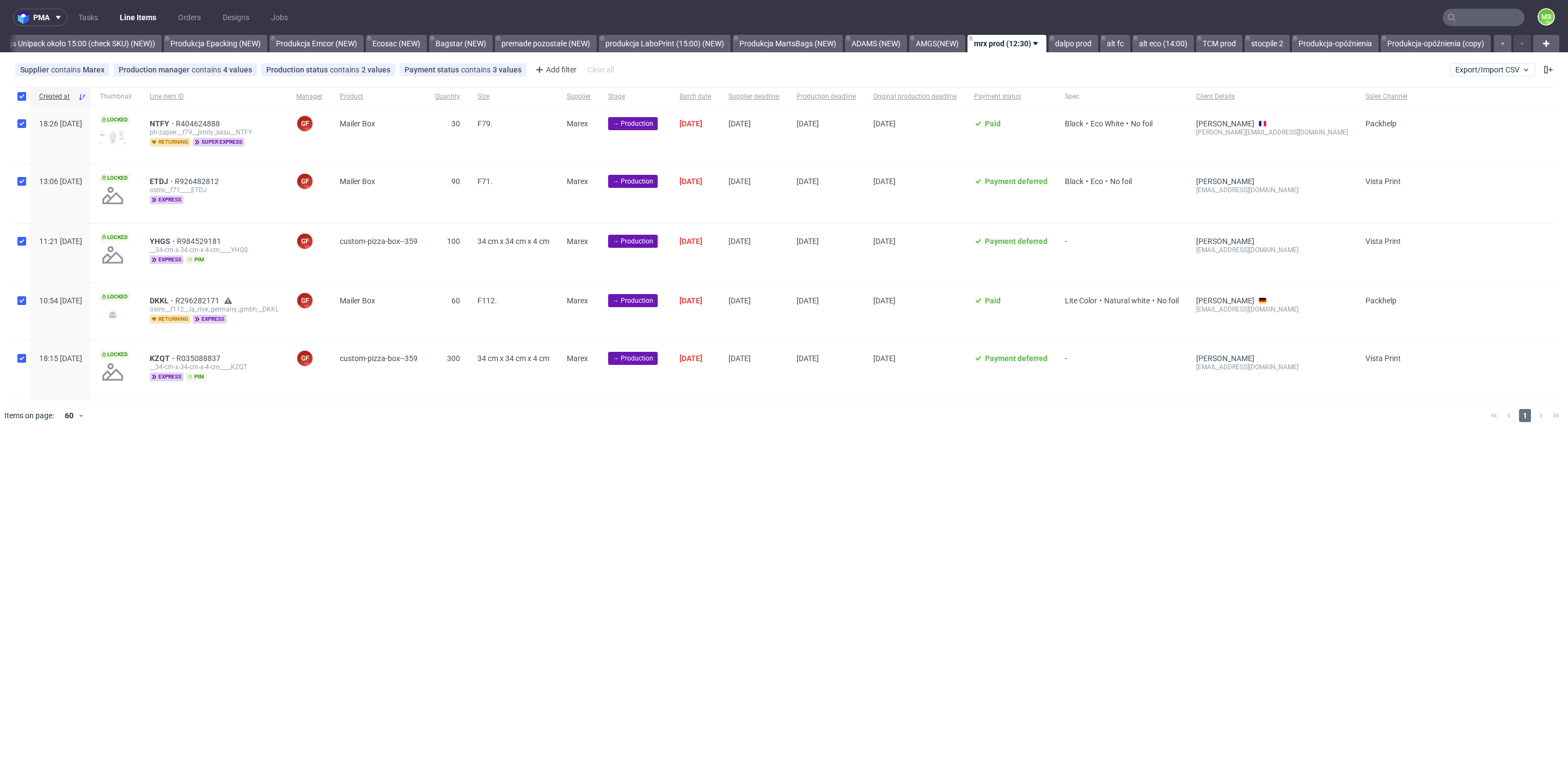
checkbox input "true"
click at [37, 464] on span "Change status" at bounding box center [38, 464] width 51 height 11
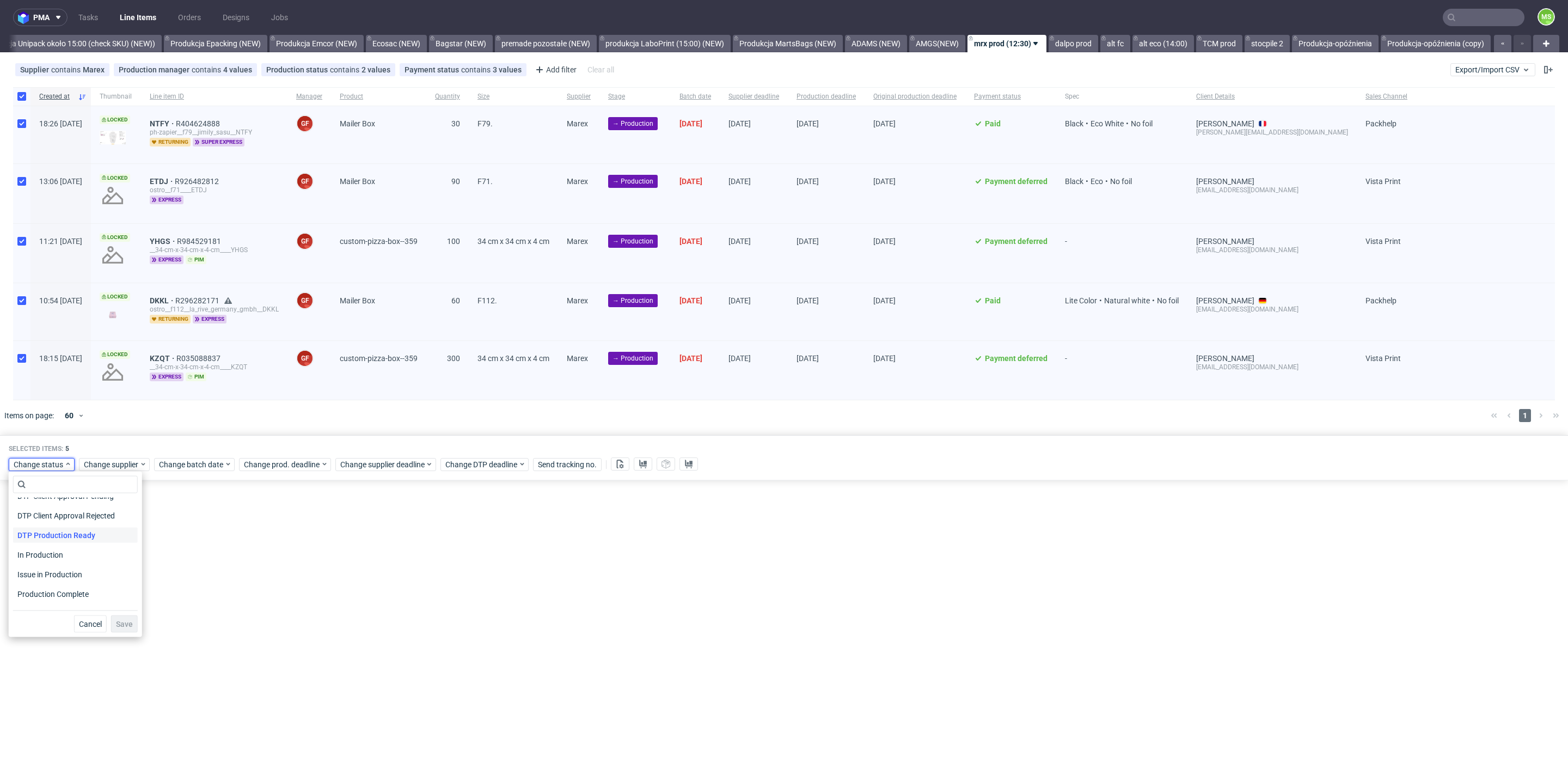
scroll to position [142, 0]
click at [39, 524] on span "In Production" at bounding box center [41, 522] width 55 height 15
click at [117, 620] on span "Save" at bounding box center [125, 623] width 17 height 7
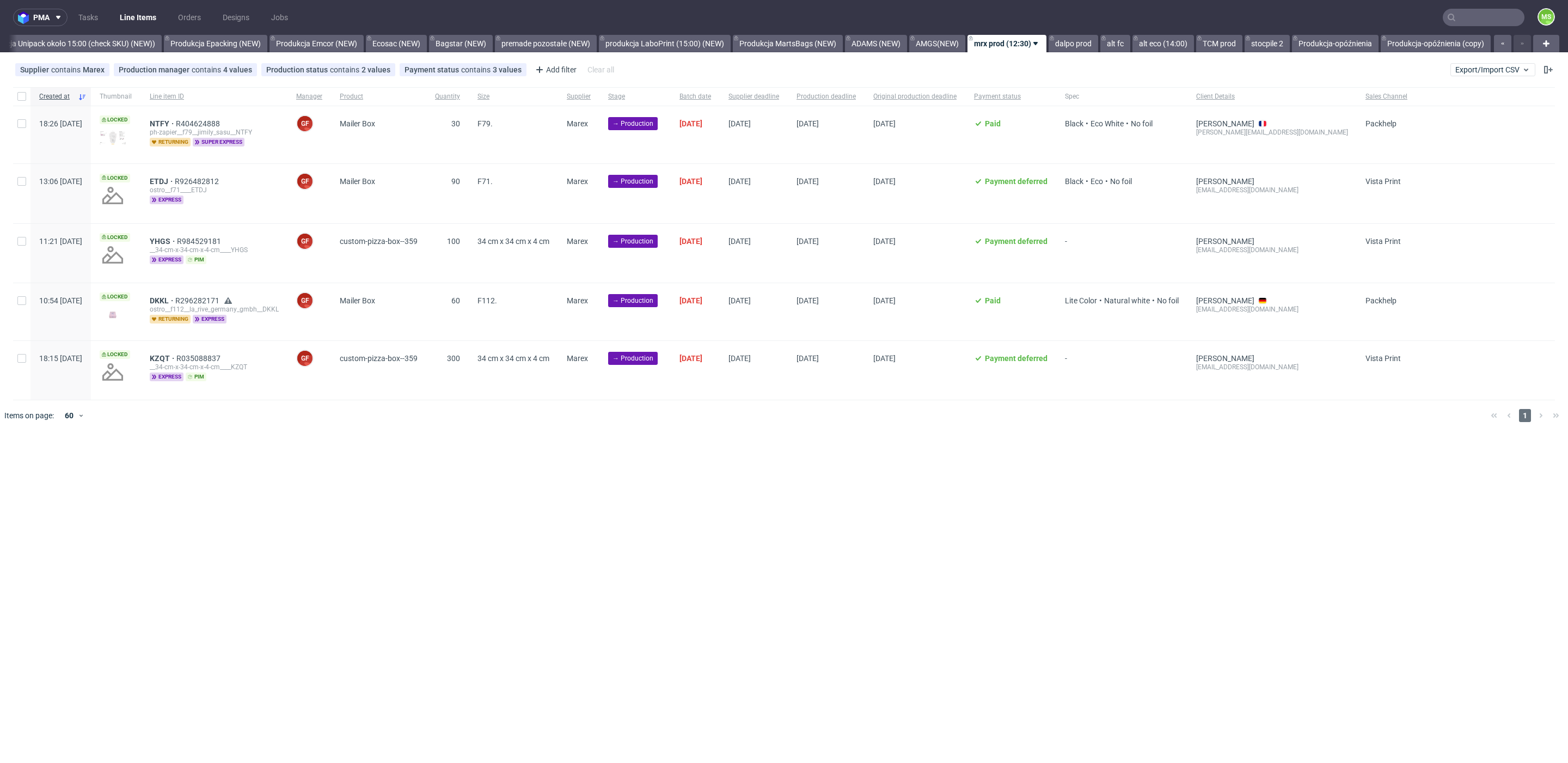
scroll to position [0, 2222]
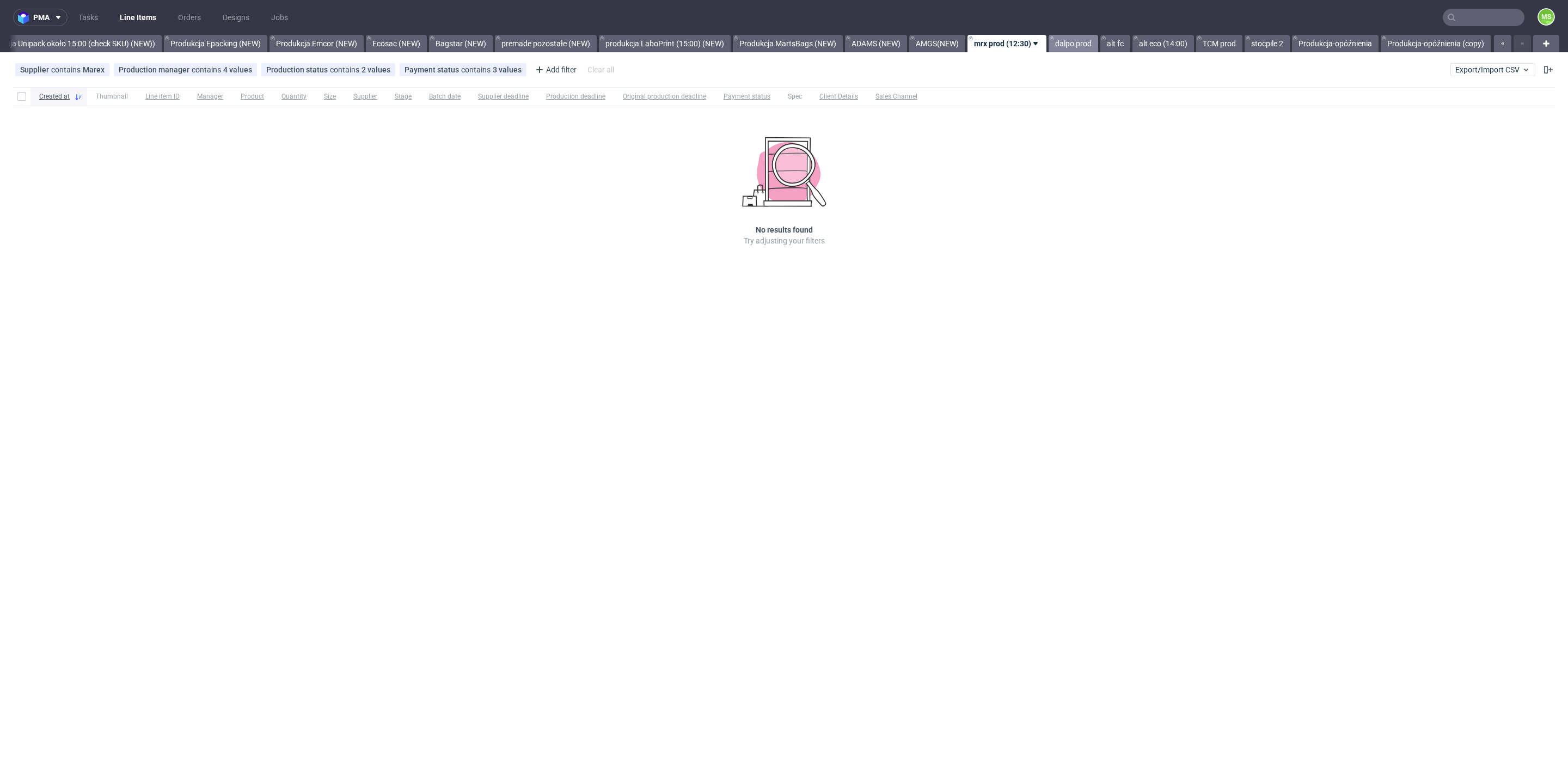
drag, startPoint x: 1061, startPoint y: 47, endPoint x: 1020, endPoint y: 71, distance: 47.5
click at [1061, 47] on link "dalpo prod" at bounding box center [1074, 43] width 50 height 17
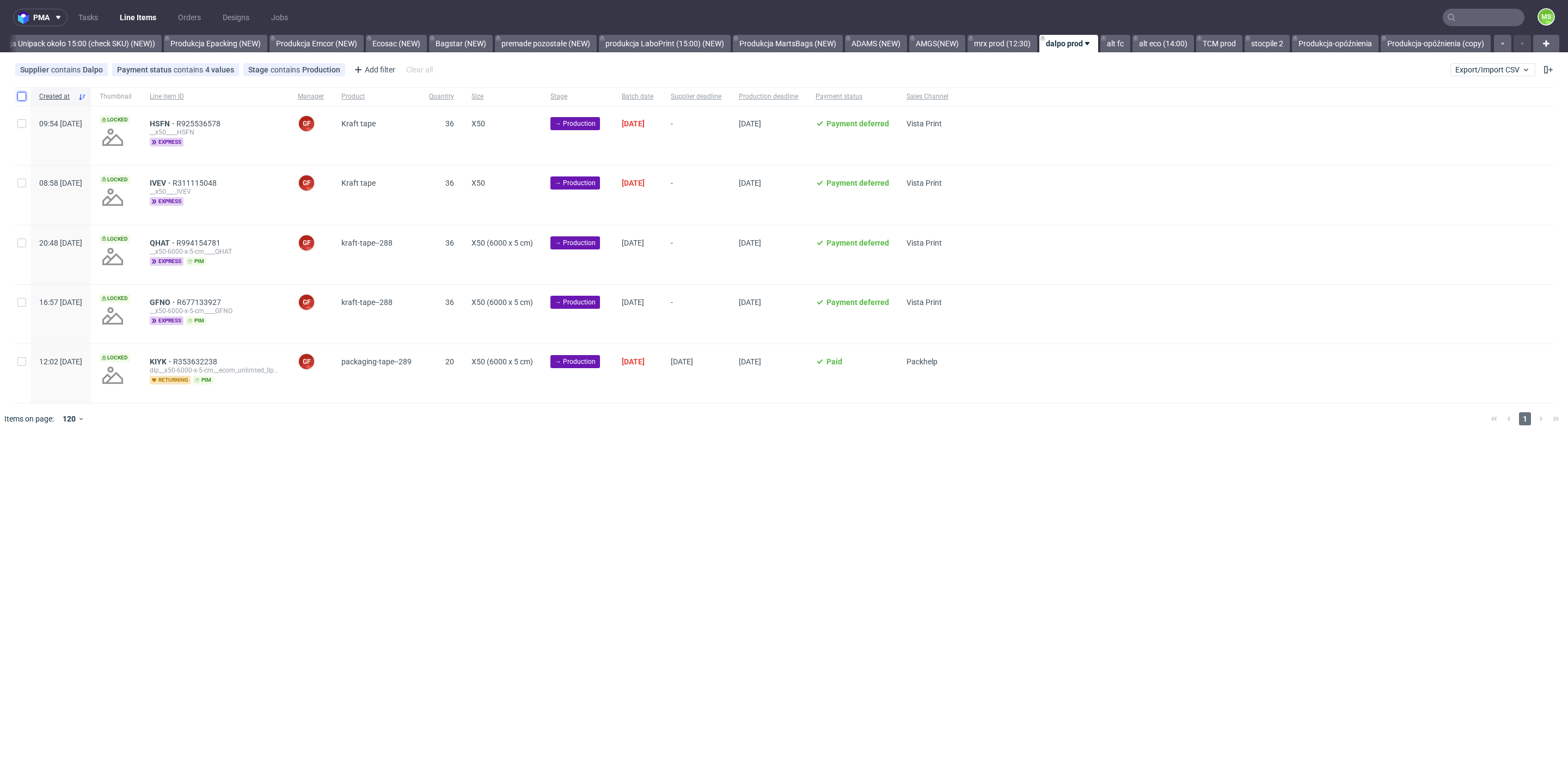
click at [22, 101] on input "checkbox" at bounding box center [22, 96] width 8 height 8
checkbox input "true"
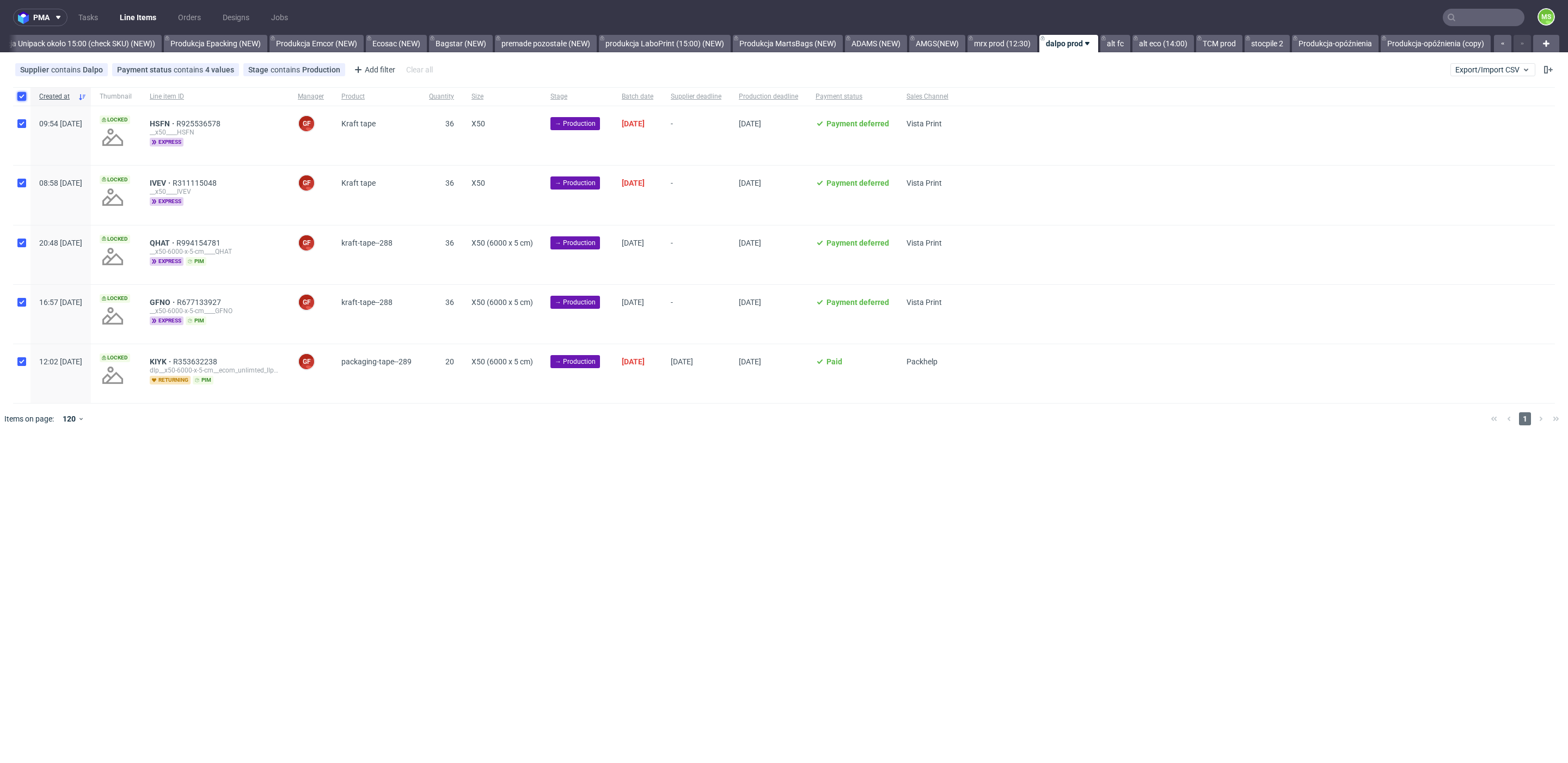
checkbox input "true"
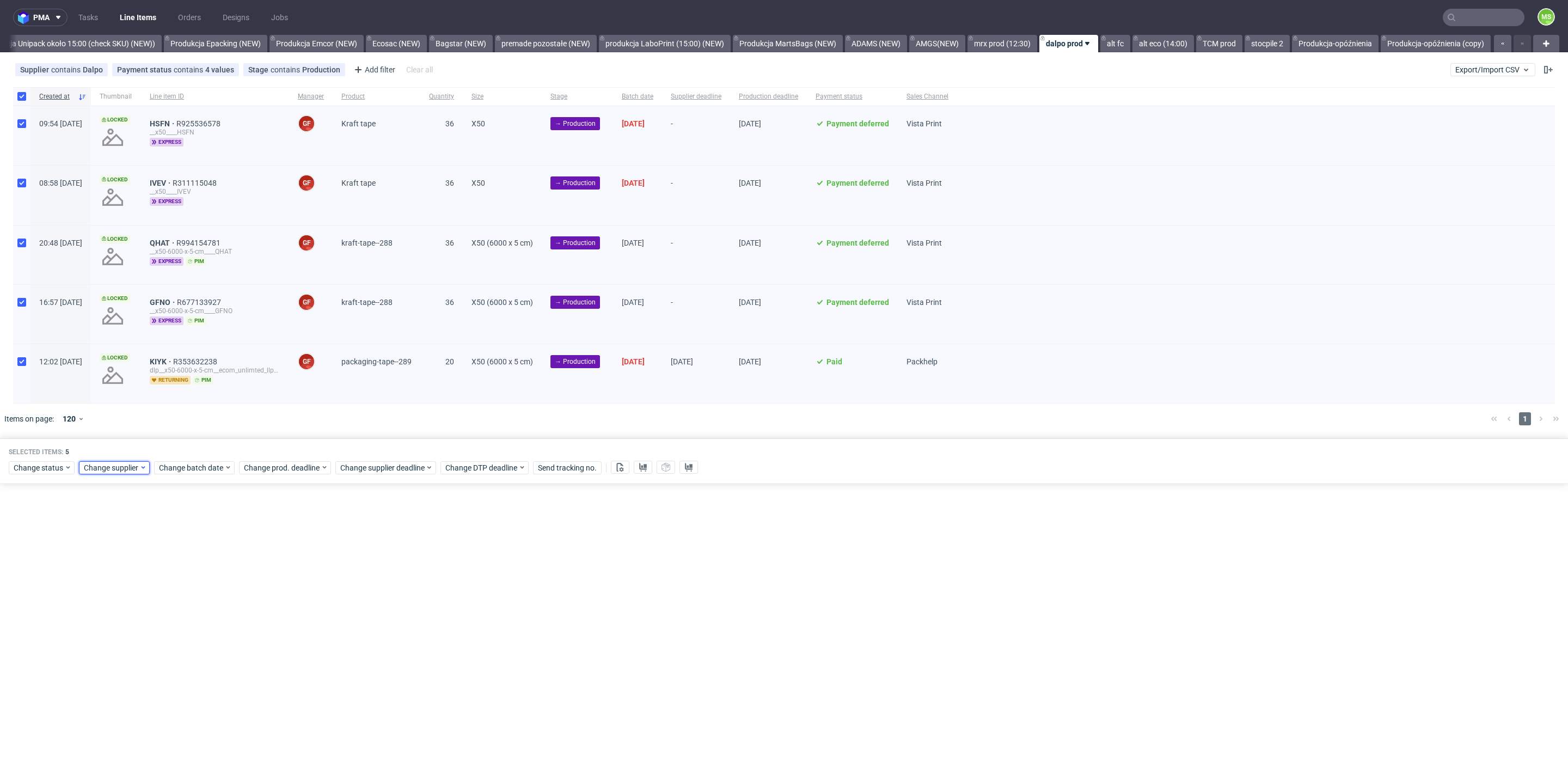
click at [128, 467] on span "Change supplier" at bounding box center [111, 467] width 56 height 11
click at [132, 475] on body "pma Tasks Line Items Orders Designs Jobs MS All DTP Late Shipped Shipments DTP …" at bounding box center [784, 382] width 1568 height 763
click at [184, 474] on div "Selected items: 5 Change status Change supplier Change batch date Change prod. …" at bounding box center [784, 461] width 1568 height 45
click at [188, 473] on div "Change batch date" at bounding box center [194, 468] width 81 height 13
click at [209, 560] on span "9" at bounding box center [209, 555] width 4 height 11
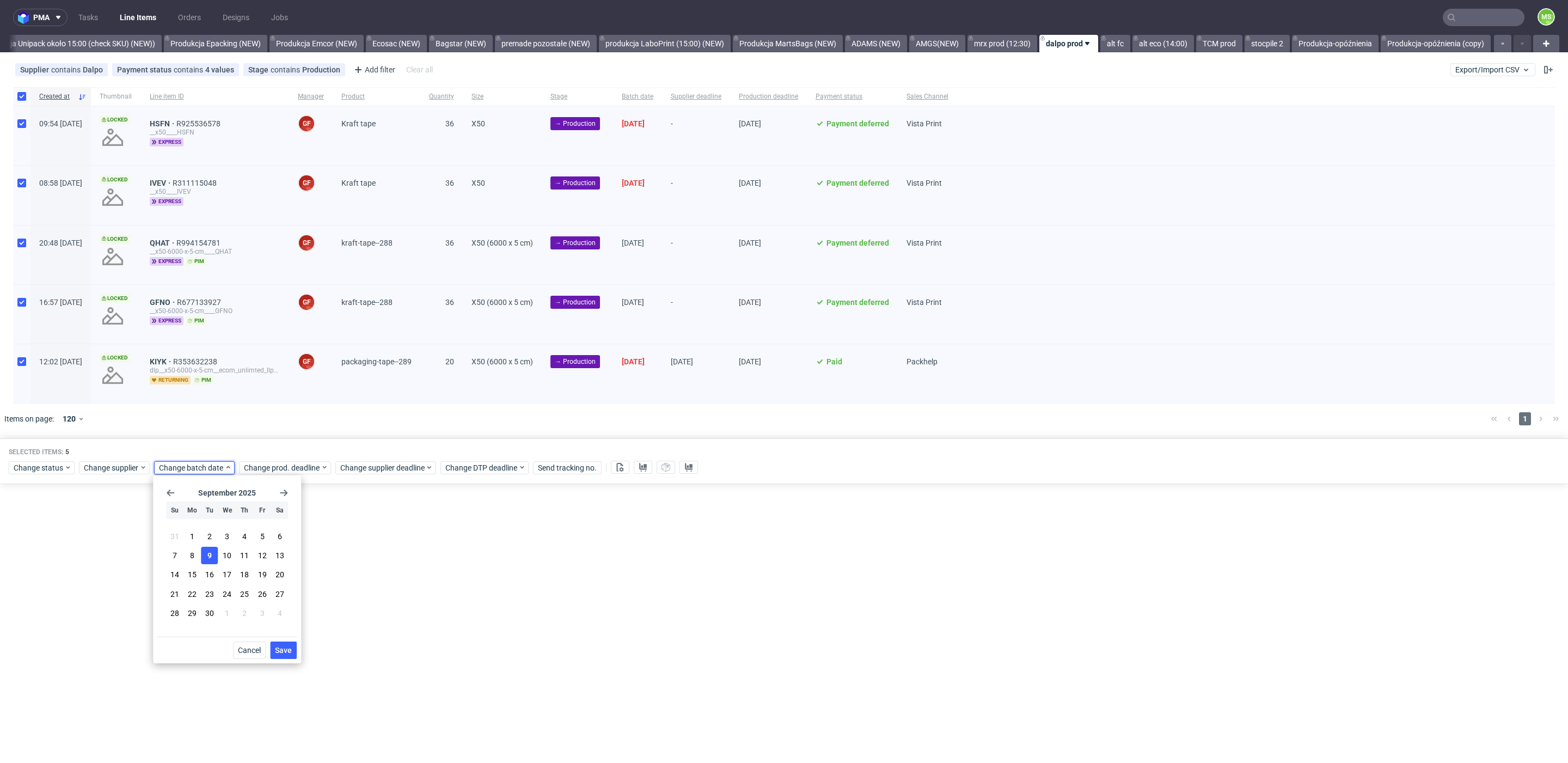
drag, startPoint x: 279, startPoint y: 647, endPoint x: 283, endPoint y: 623, distance: 24.3
click at [280, 638] on div "Cancel Save" at bounding box center [227, 647] width 140 height 22
drag, startPoint x: 288, startPoint y: 653, endPoint x: 302, endPoint y: 511, distance: 142.7
click at [289, 652] on span "Save" at bounding box center [283, 650] width 17 height 7
drag, startPoint x: 301, startPoint y: 465, endPoint x: 302, endPoint y: 471, distance: 6.1
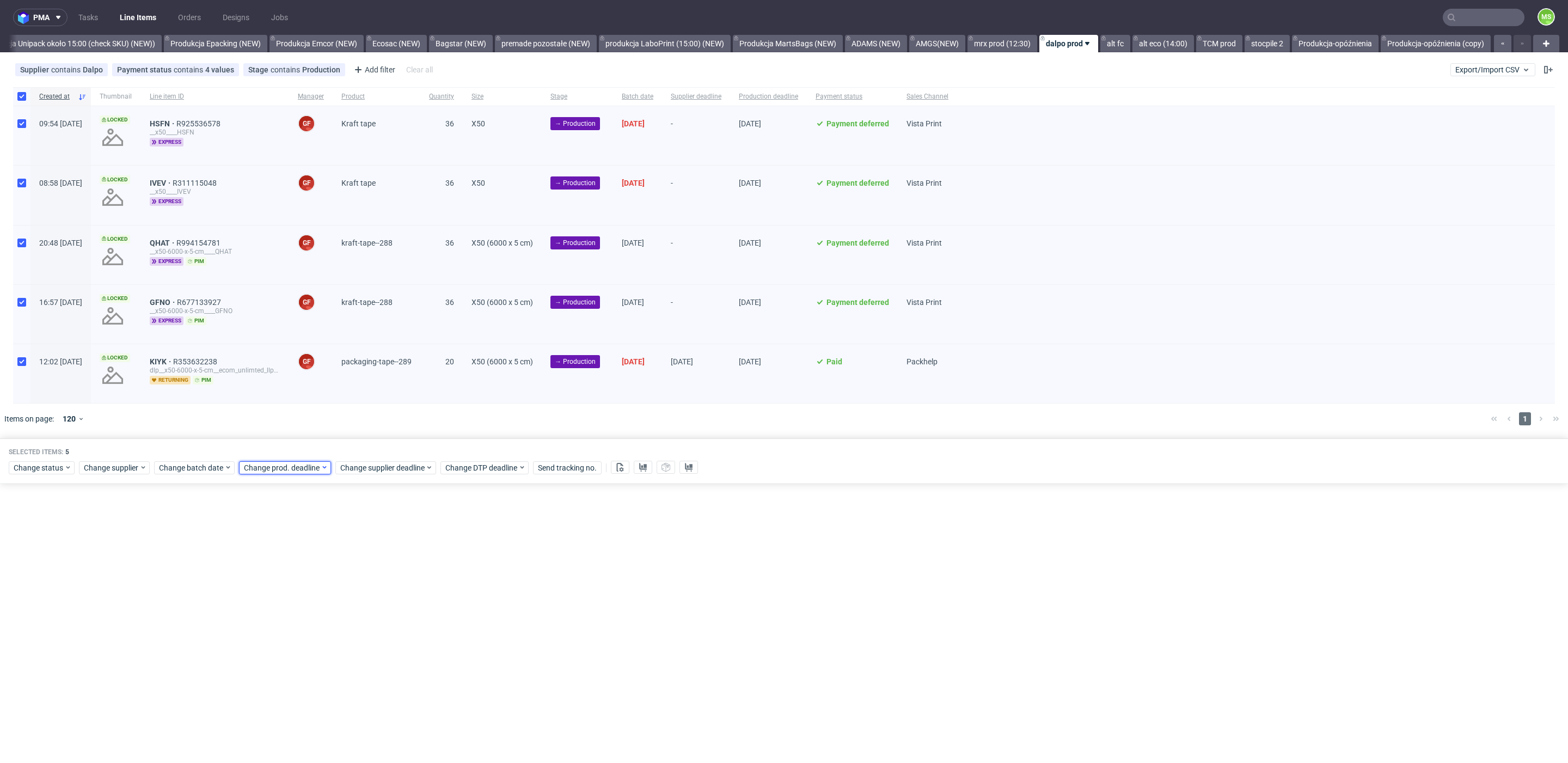
click at [301, 466] on span "Change prod. deadline" at bounding box center [283, 467] width 76 height 11
click at [297, 590] on span "23" at bounding box center [294, 593] width 8 height 11
click at [372, 650] on span "Save" at bounding box center [368, 650] width 17 height 7
click at [380, 461] on div "Change supplier deadline" at bounding box center [386, 468] width 101 height 13
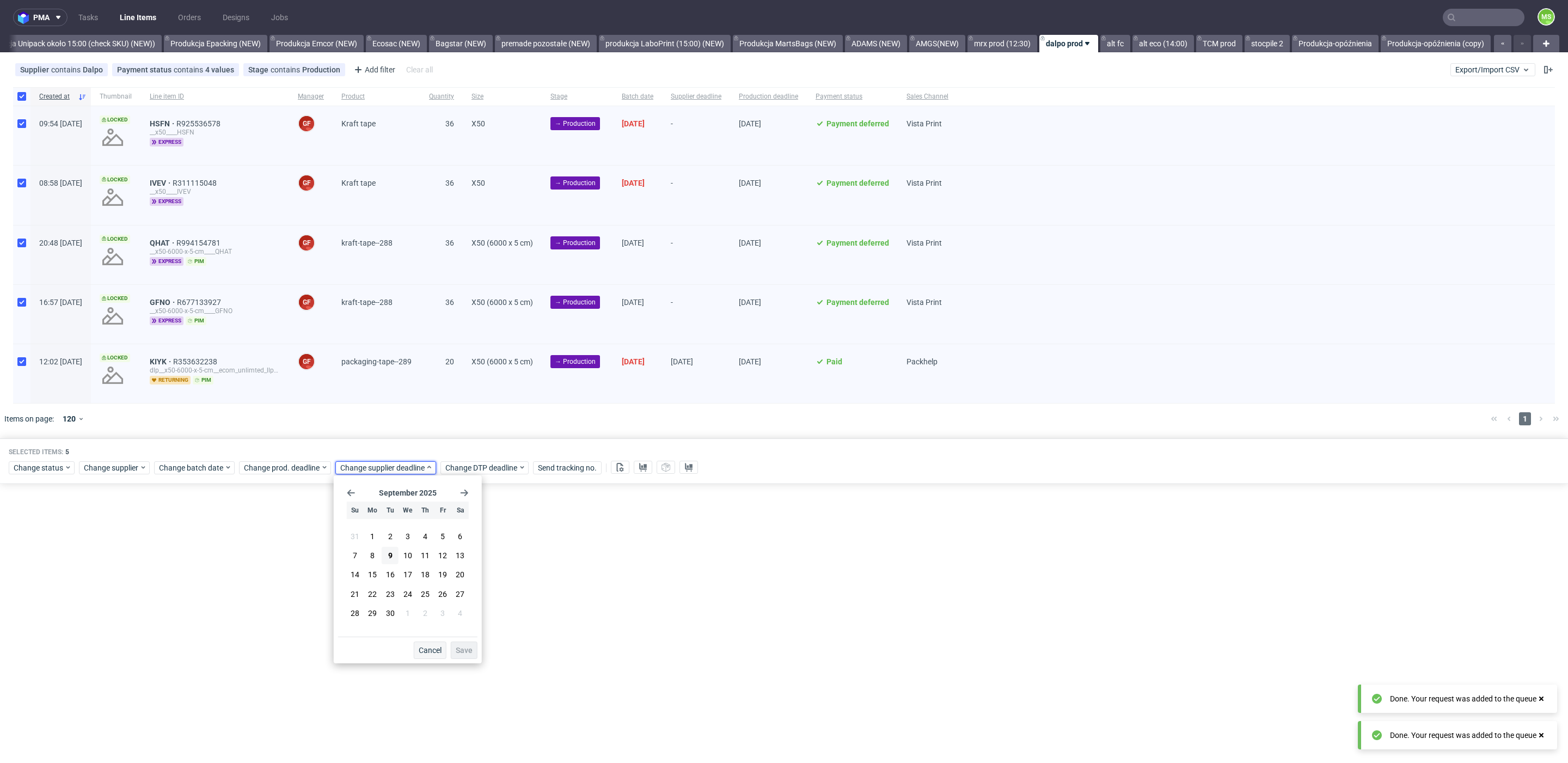
drag, startPoint x: 386, startPoint y: 598, endPoint x: 436, endPoint y: 646, distance: 69.3
click at [386, 597] on span "23" at bounding box center [391, 593] width 8 height 11
click at [459, 647] on span "Save" at bounding box center [464, 650] width 17 height 7
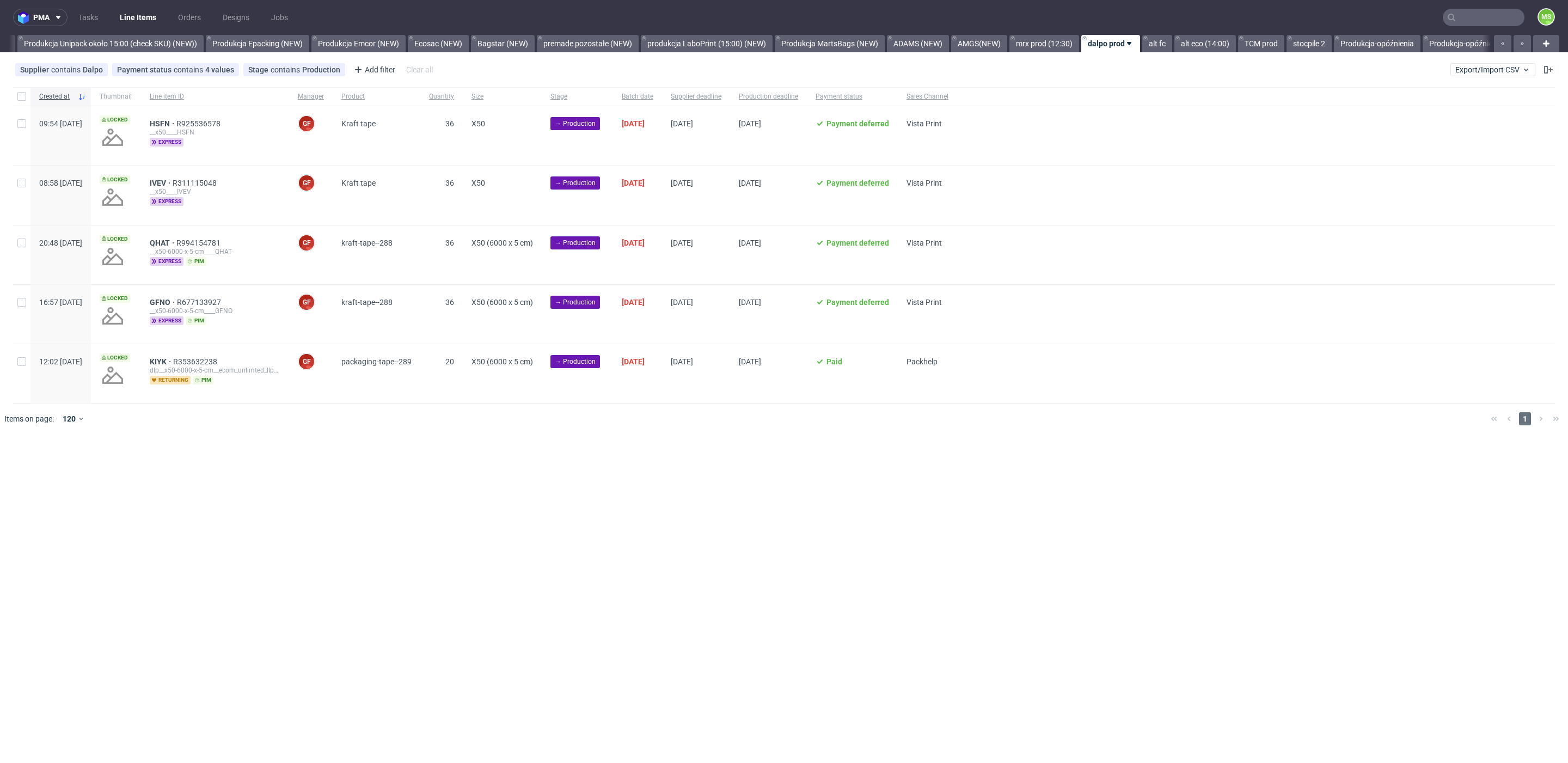
scroll to position [0, 2191]
drag, startPoint x: 20, startPoint y: 96, endPoint x: 99, endPoint y: 223, distance: 149.6
click at [20, 97] on input "checkbox" at bounding box center [22, 96] width 8 height 8
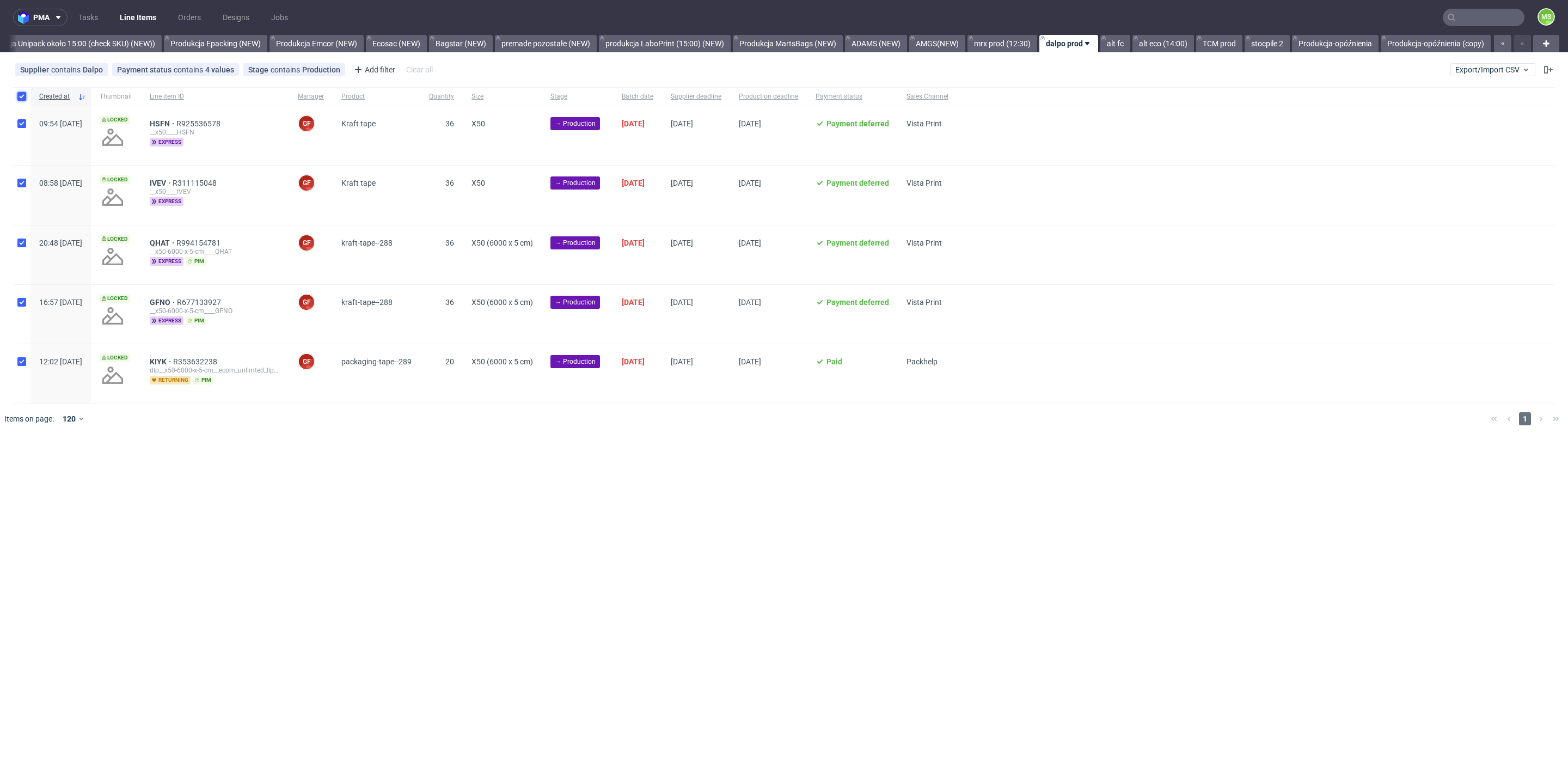
checkbox input "true"
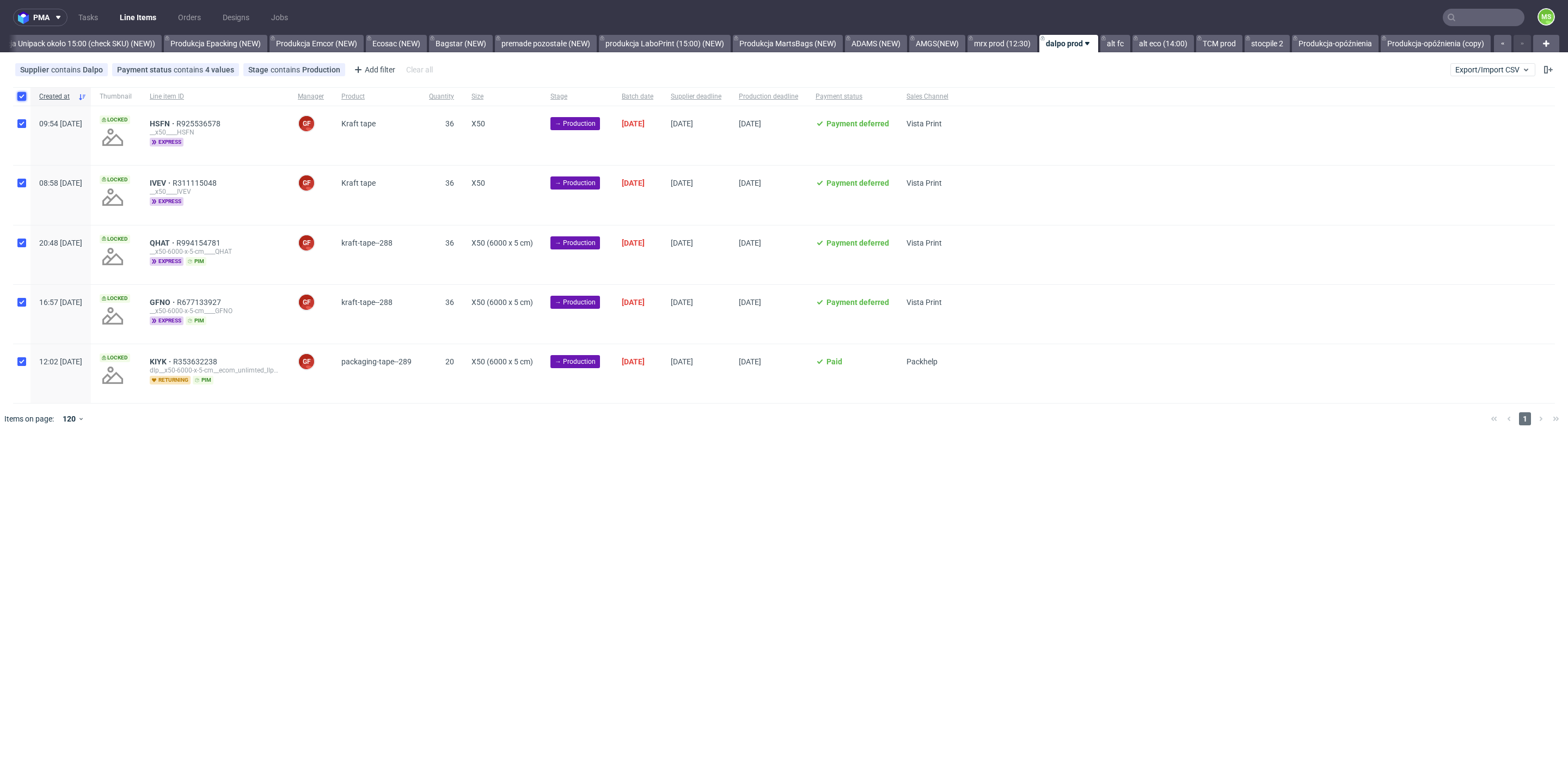
checkbox input "true"
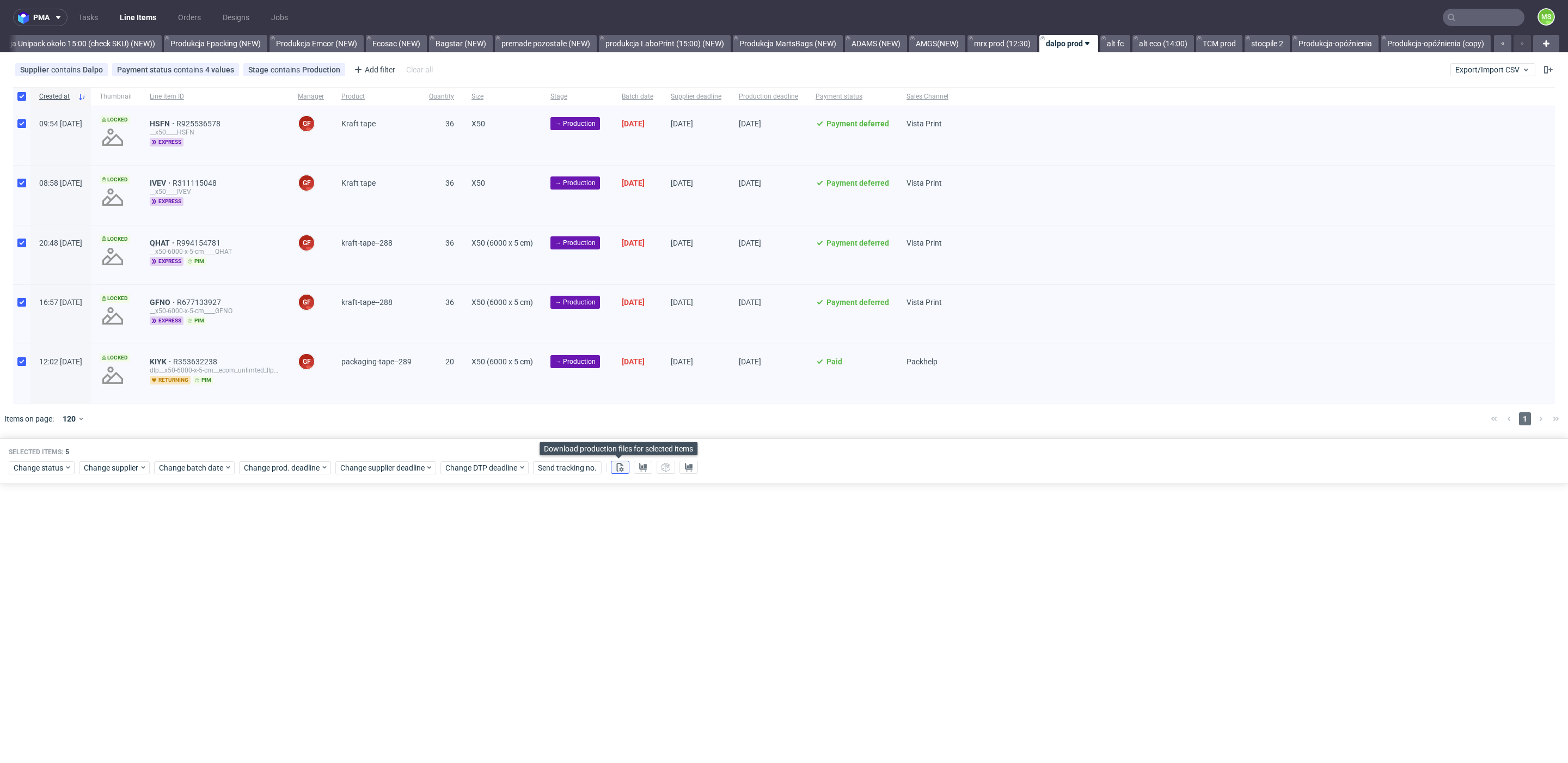
drag, startPoint x: 621, startPoint y: 469, endPoint x: 627, endPoint y: 471, distance: 6.3
click at [622, 469] on use at bounding box center [620, 467] width 7 height 8
click at [641, 469] on icon at bounding box center [643, 467] width 8 height 8
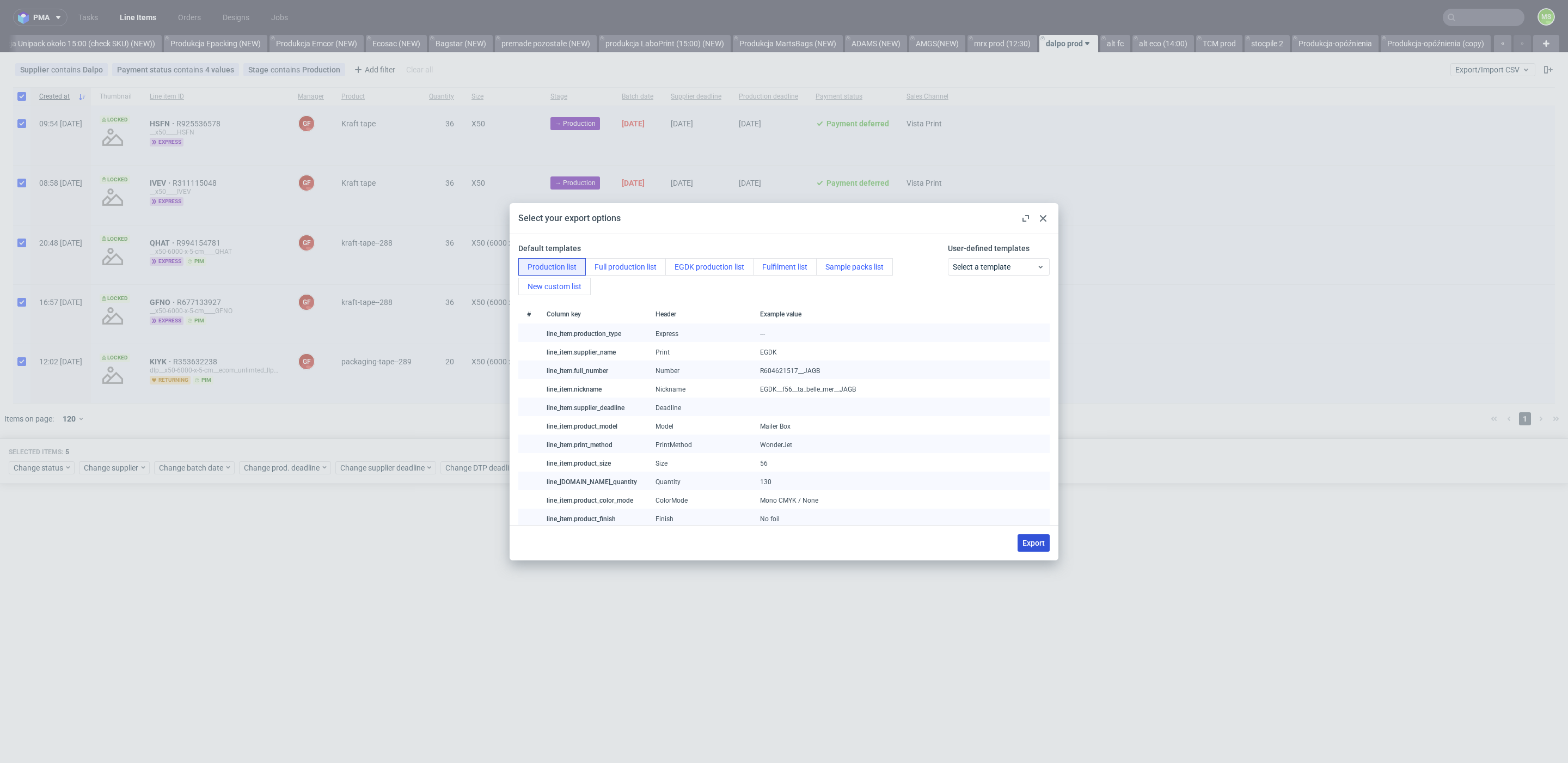
click at [1029, 543] on span "Export" at bounding box center [1034, 543] width 22 height 7
checkbox input "false"
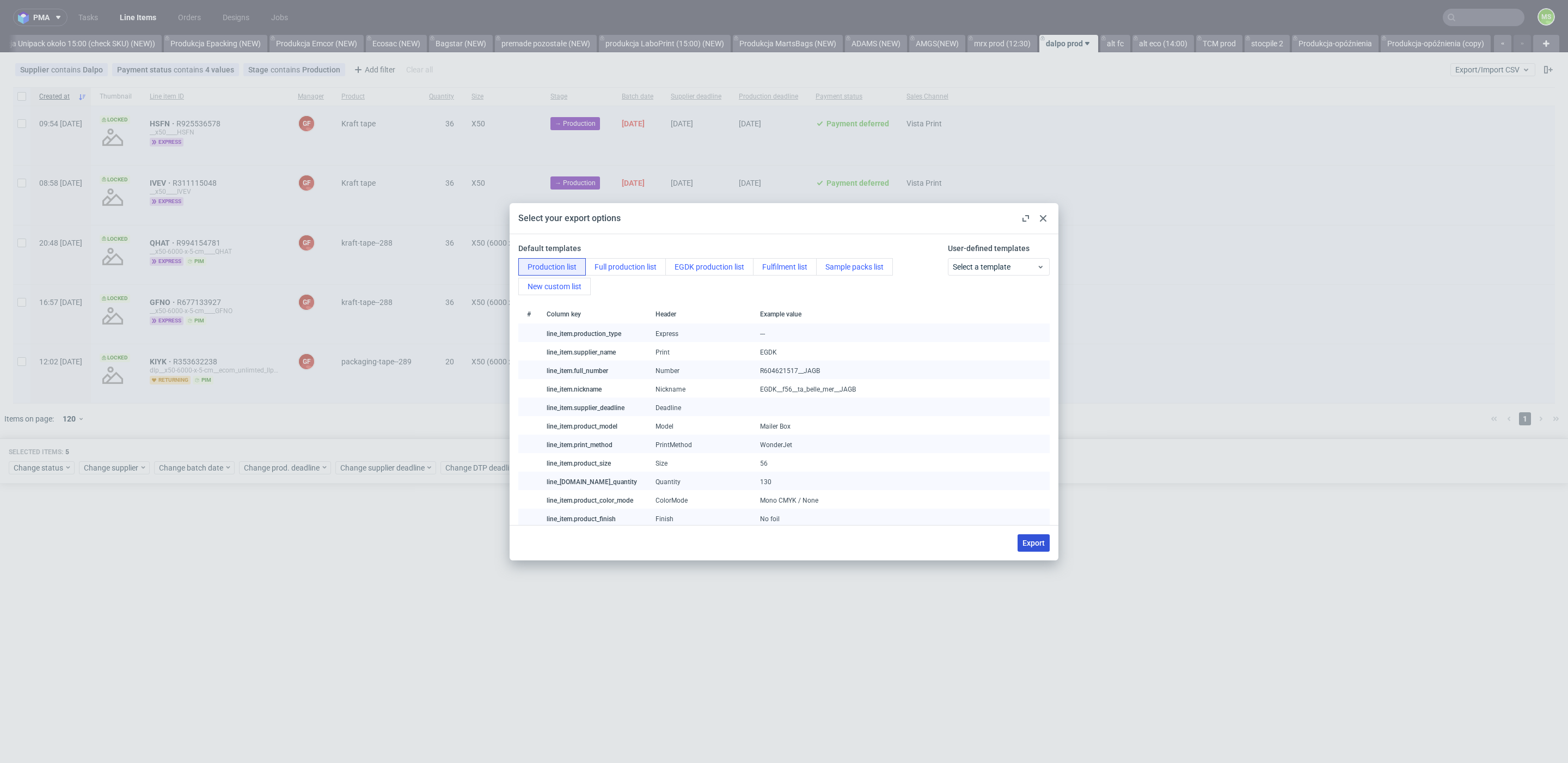
checkbox input "false"
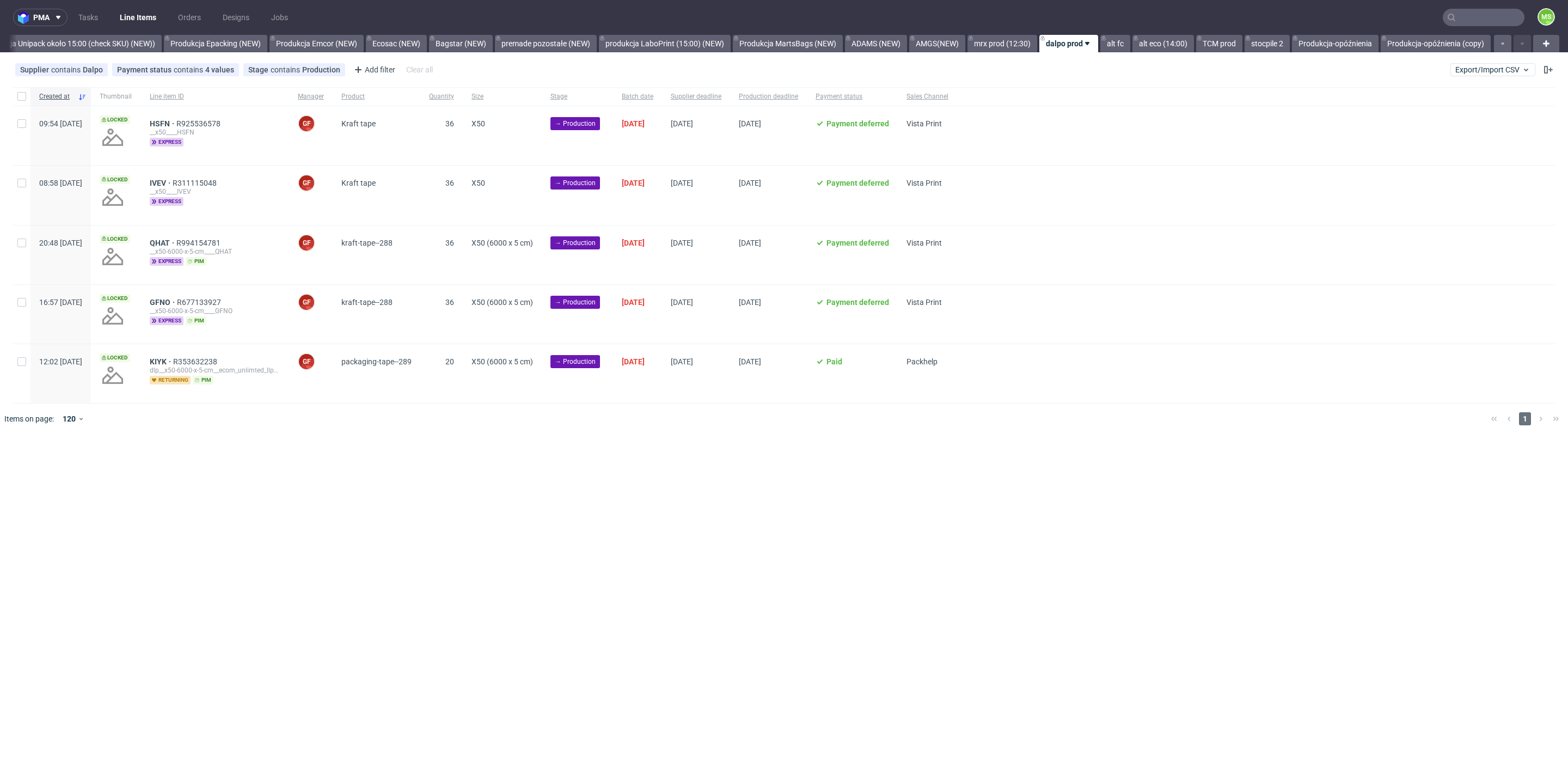
click at [20, 101] on div at bounding box center [22, 96] width 17 height 18
checkbox input "true"
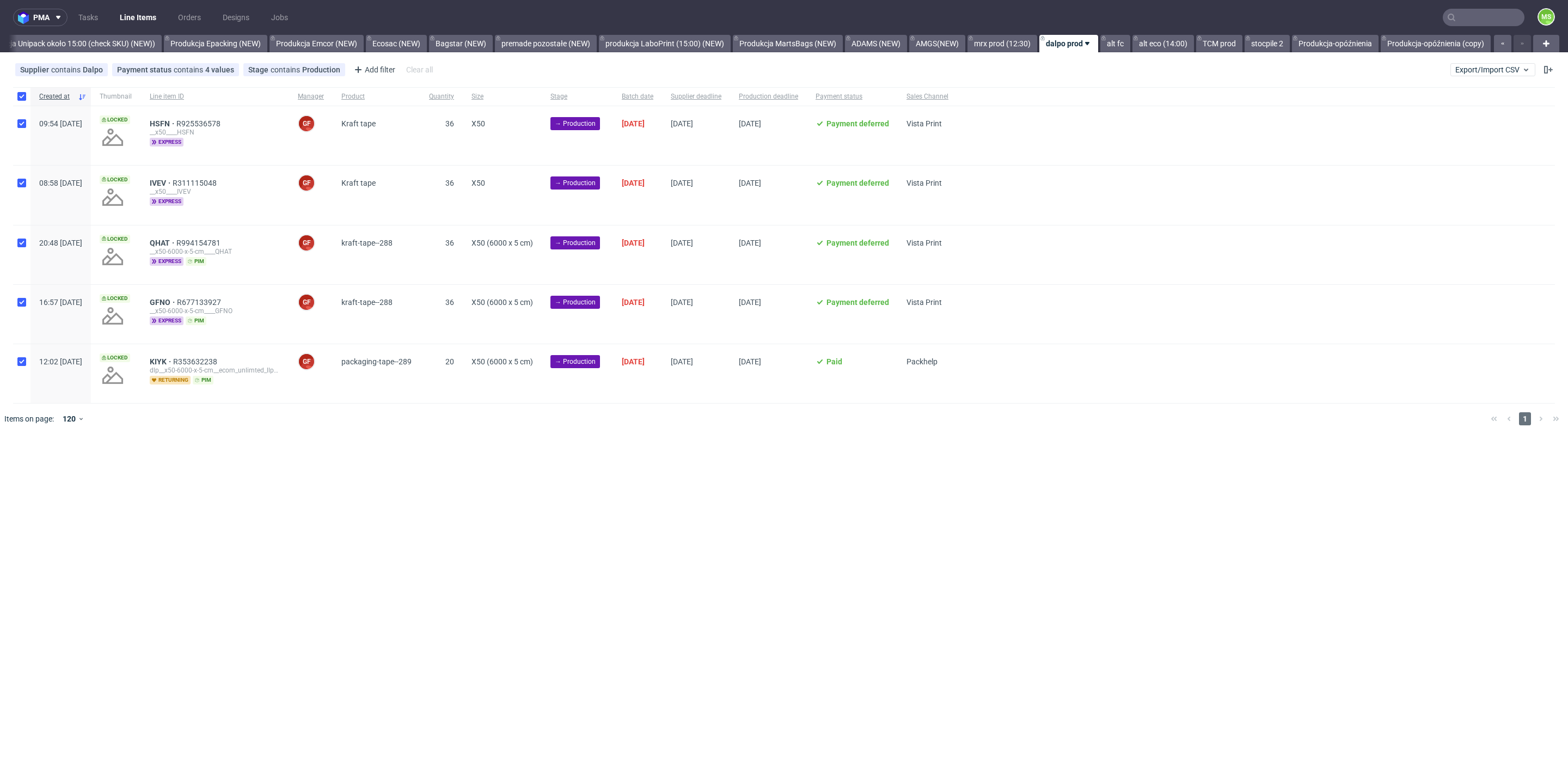
checkbox input "true"
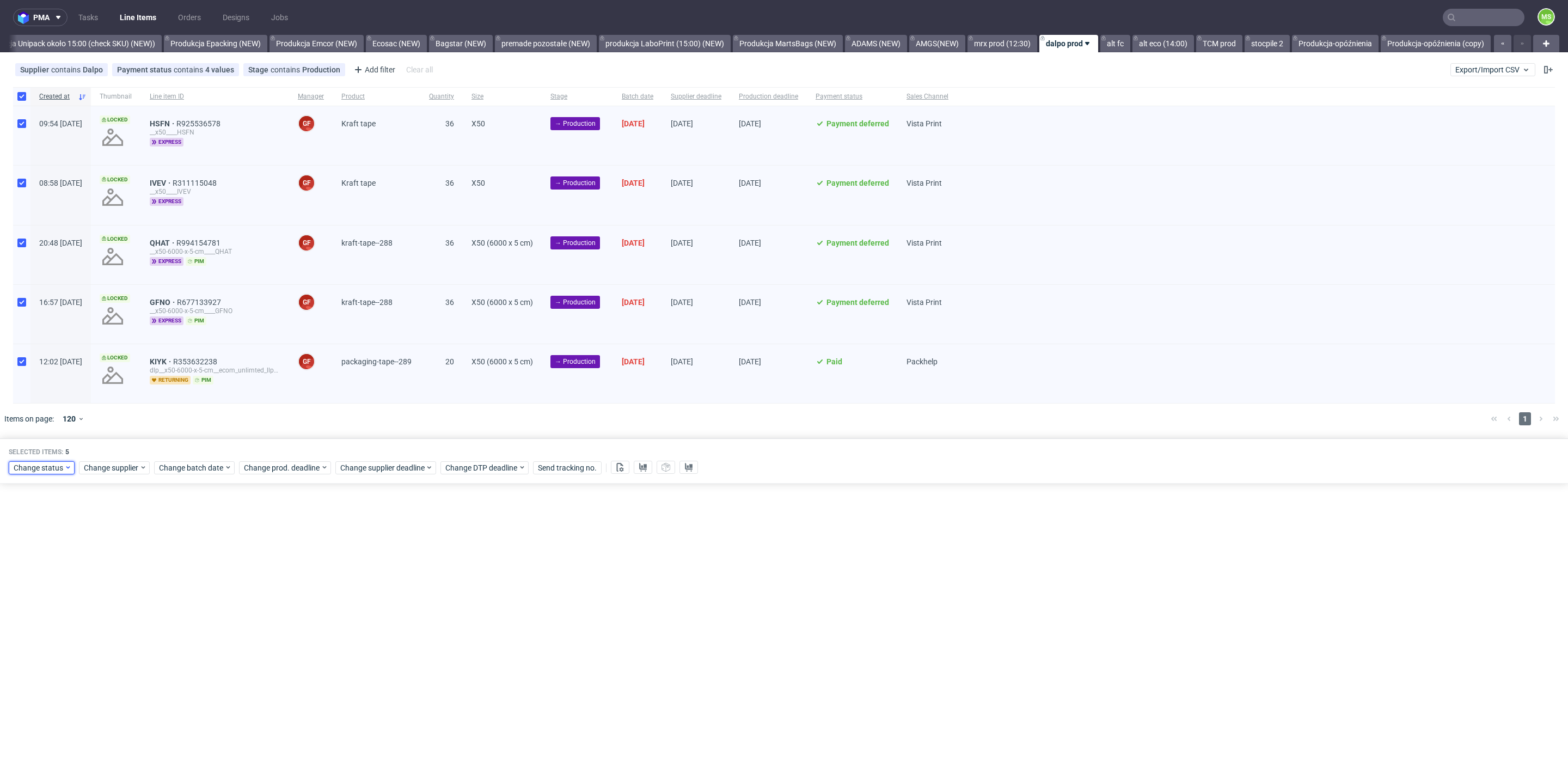
click at [47, 467] on span "Change status" at bounding box center [38, 467] width 51 height 11
click at [70, 521] on div "In Production" at bounding box center [76, 526] width 125 height 15
click at [116, 630] on span "Save" at bounding box center [125, 628] width 17 height 7
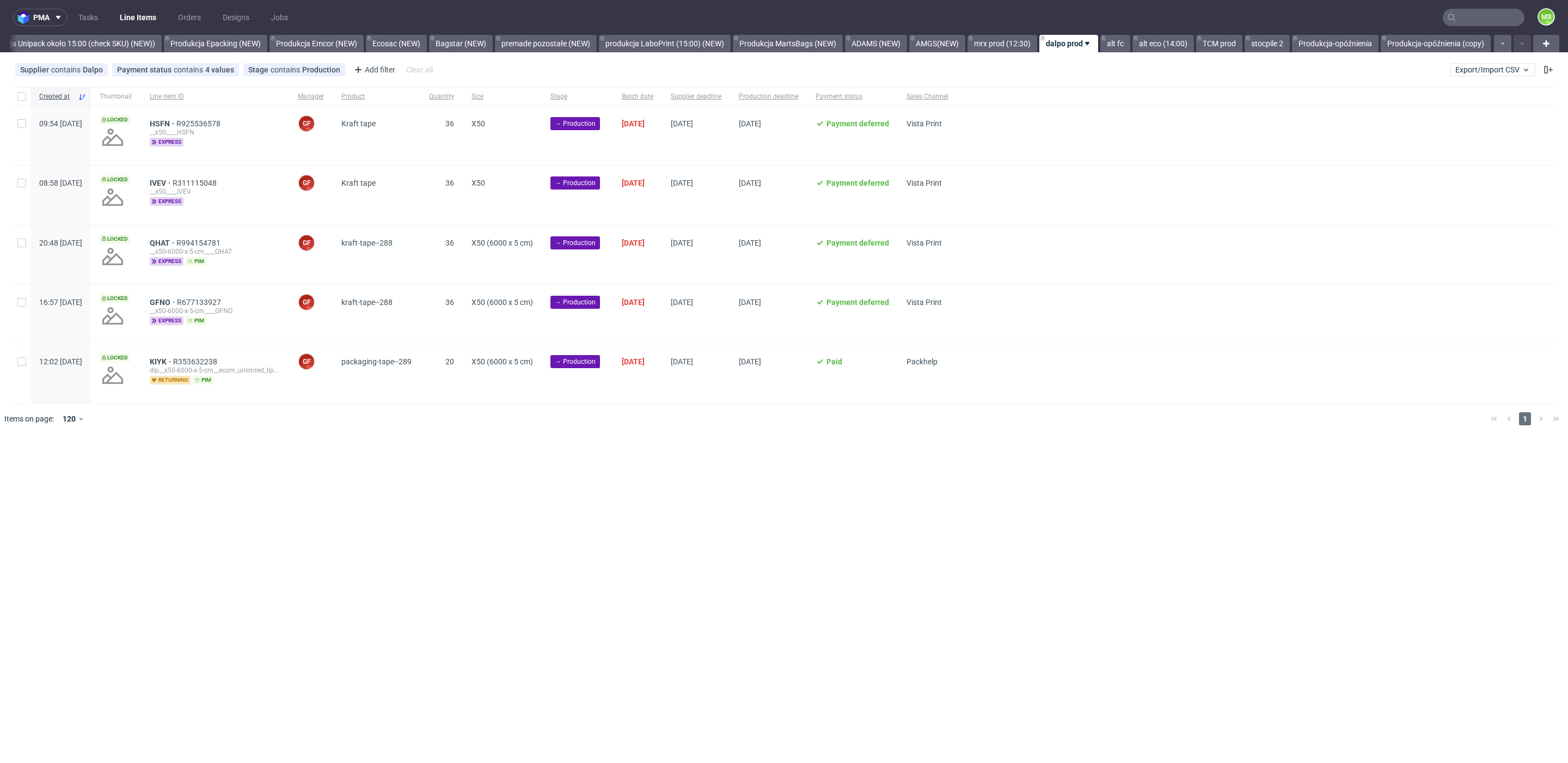
scroll to position [0, 2221]
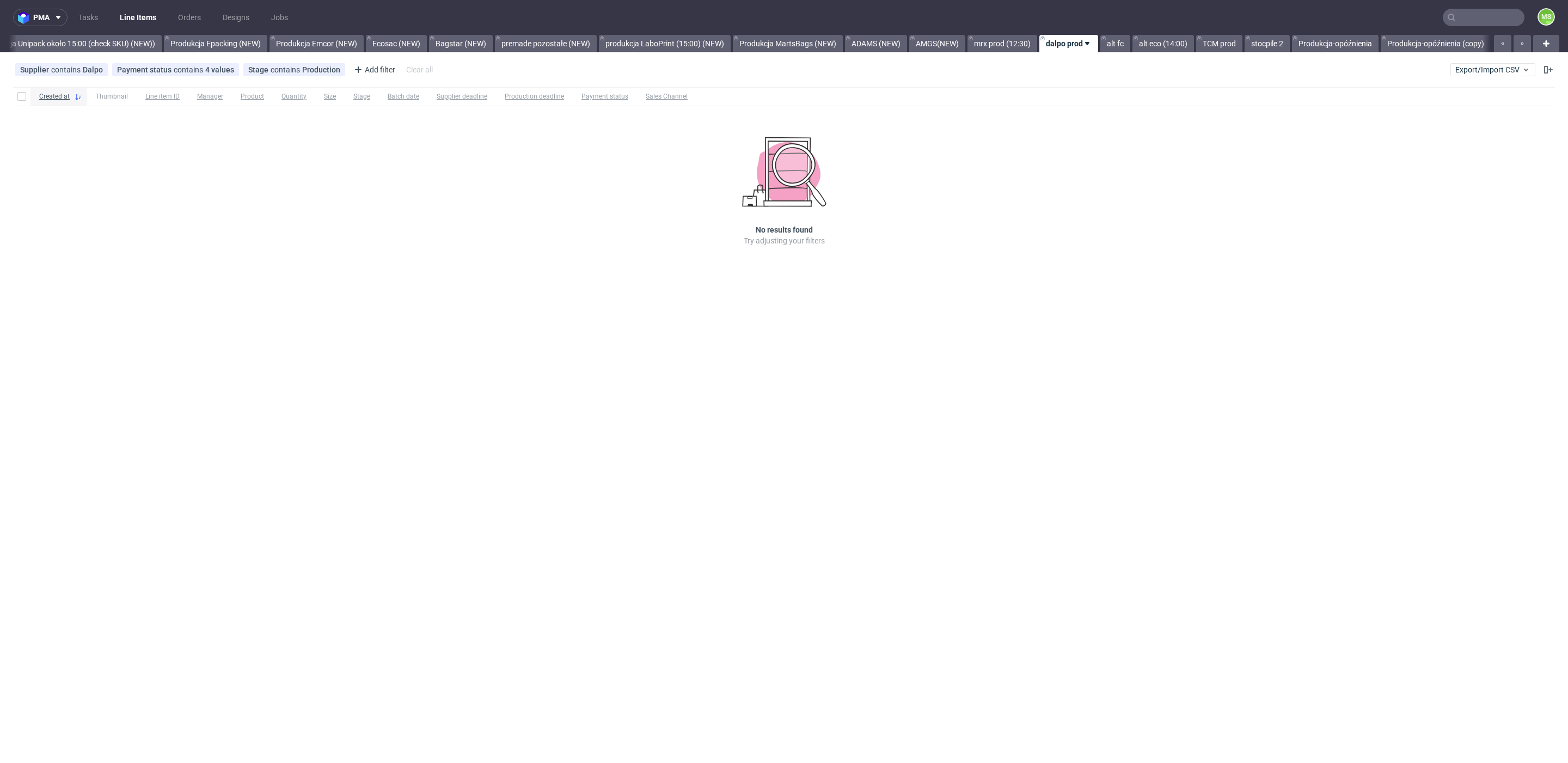
scroll to position [0, 2221]
click at [1227, 47] on link "TCM prod" at bounding box center [1220, 43] width 47 height 17
click at [1258, 44] on link "stocpile 2" at bounding box center [1267, 43] width 45 height 17
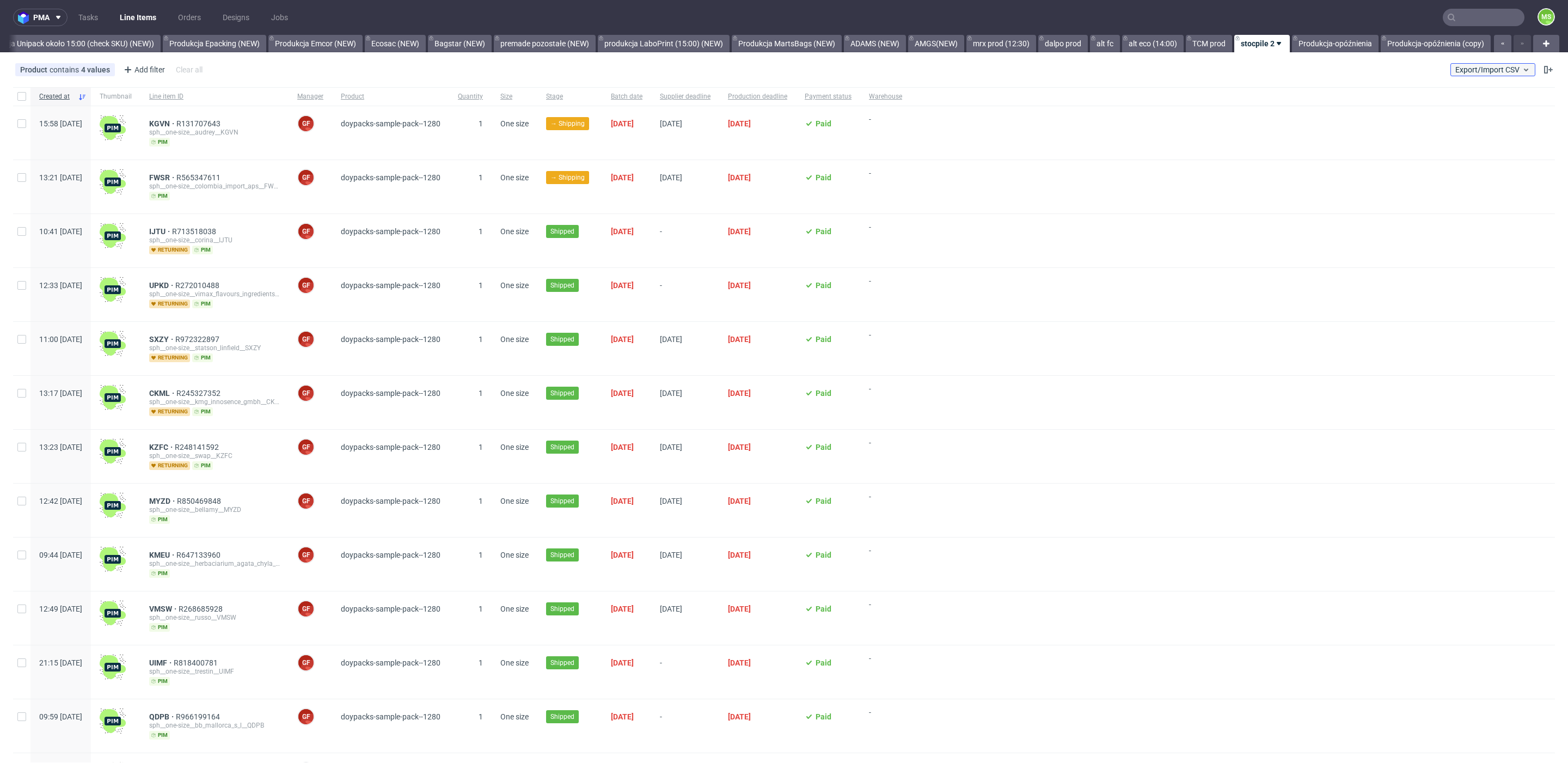
click at [1485, 68] on span "Export/Import CSV" at bounding box center [1493, 70] width 75 height 8
click at [1462, 106] on link "Import shipments CSV" at bounding box center [1454, 113] width 127 height 17
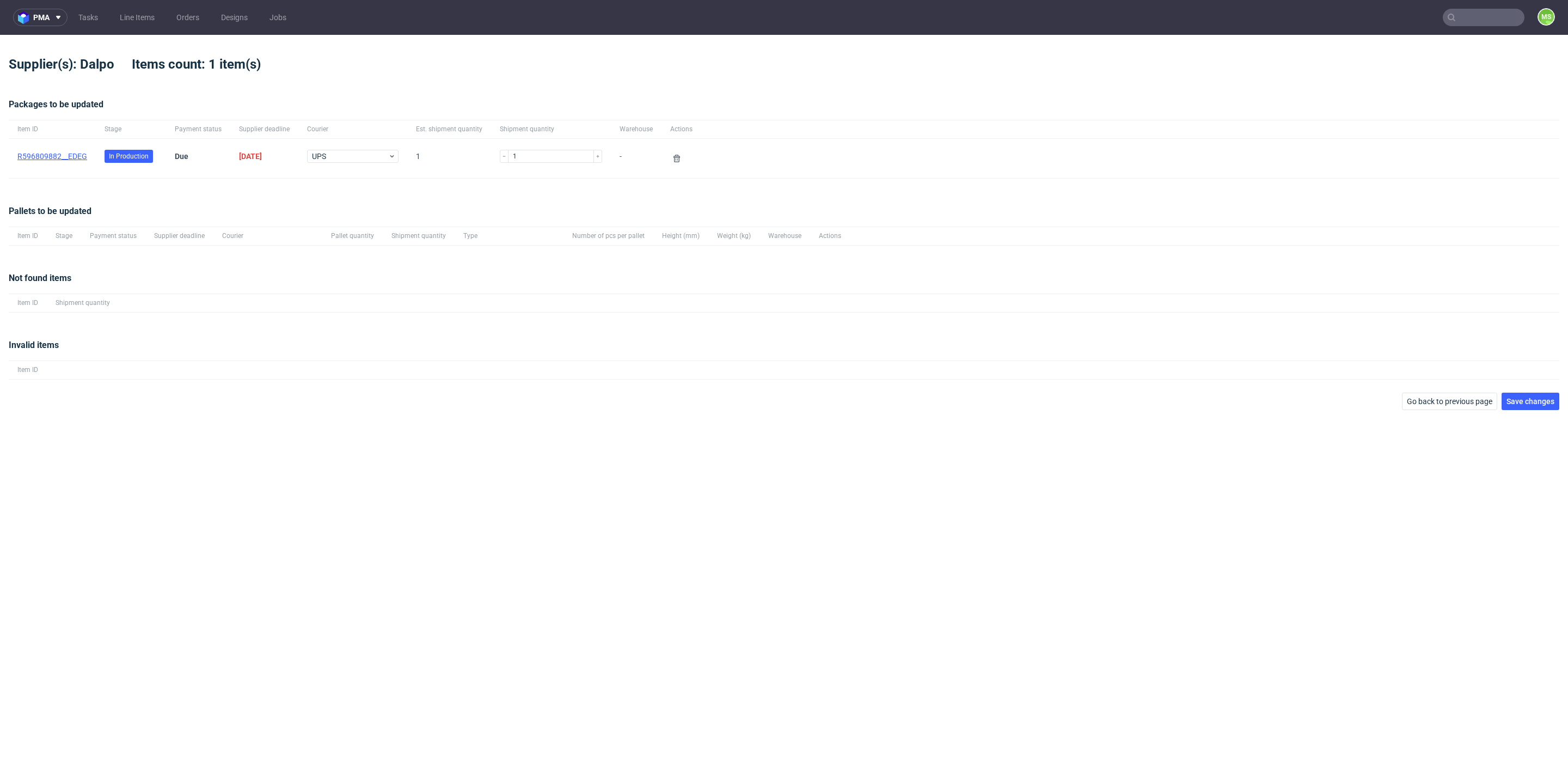
click at [48, 159] on link "R596809882__EDEG" at bounding box center [52, 156] width 70 height 8
click at [1520, 397] on span "Save changes" at bounding box center [1531, 401] width 48 height 7
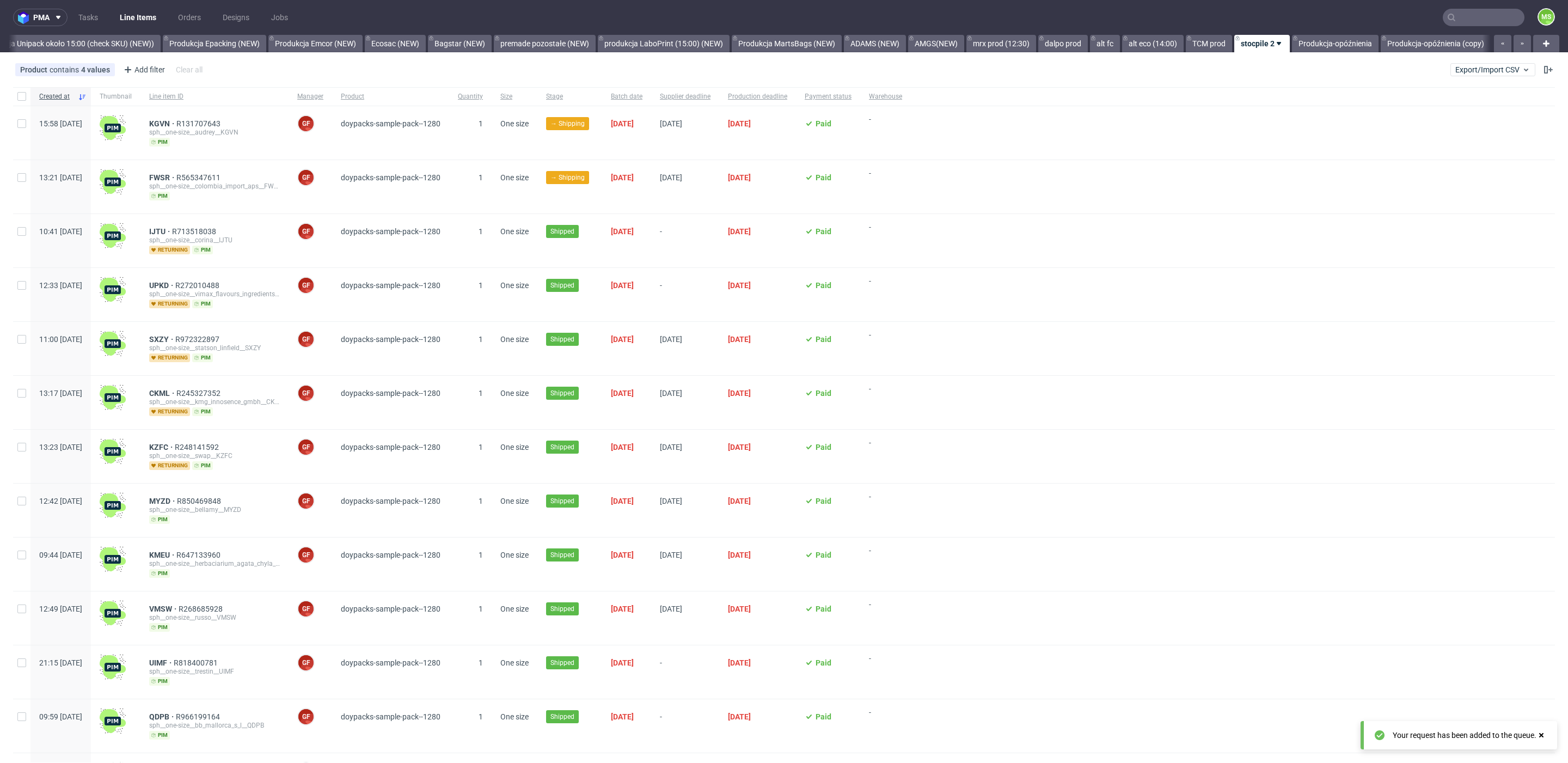
scroll to position [0, 2234]
drag, startPoint x: 1495, startPoint y: 66, endPoint x: 1486, endPoint y: 73, distance: 11.4
click at [1495, 66] on span "Export/Import CSV" at bounding box center [1493, 70] width 75 height 8
click at [1465, 116] on link "Import shipments CSV" at bounding box center [1454, 113] width 127 height 17
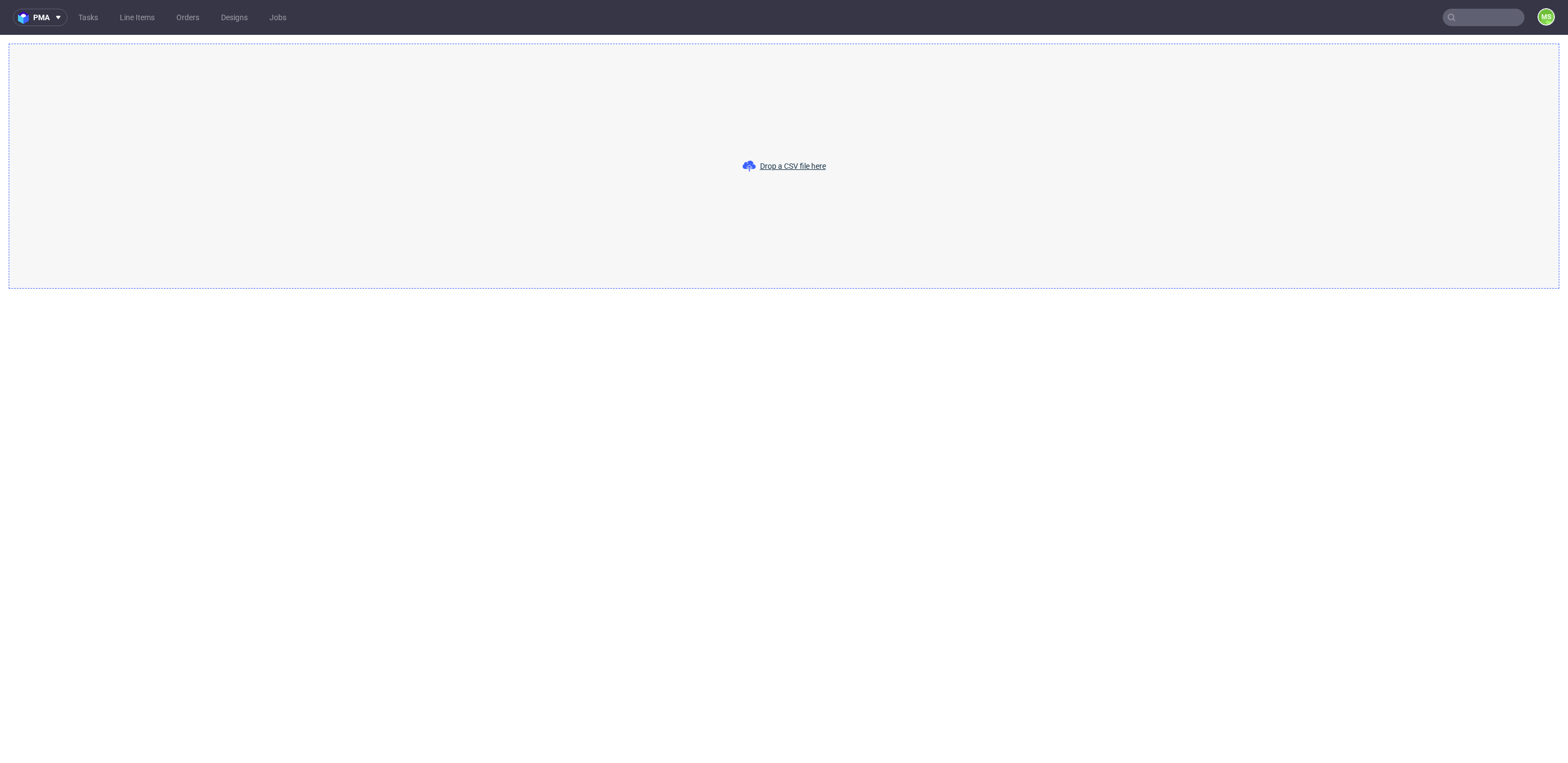
click at [797, 165] on span "Drop a CSV file here" at bounding box center [793, 165] width 66 height 11
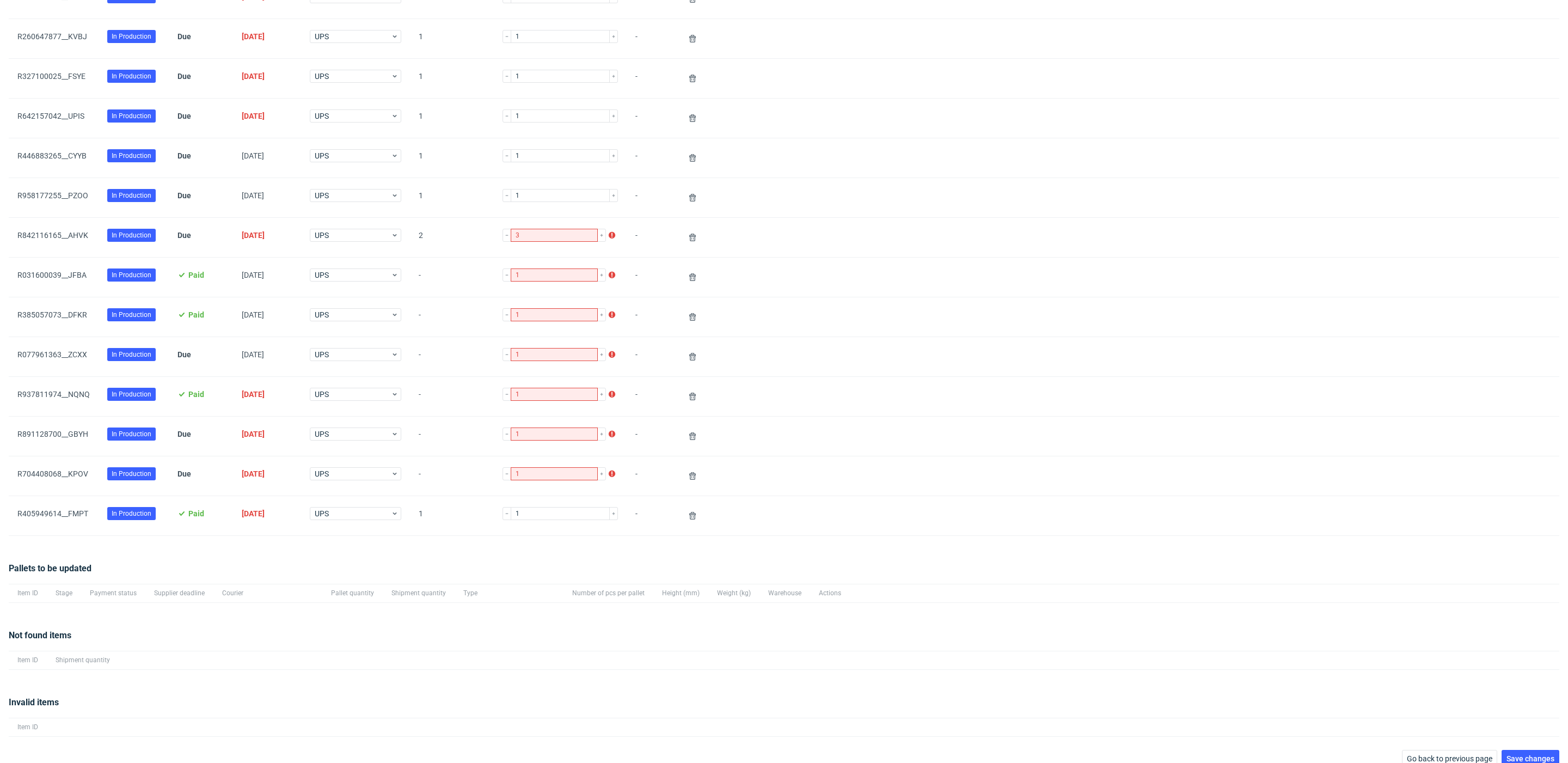
scroll to position [923, 0]
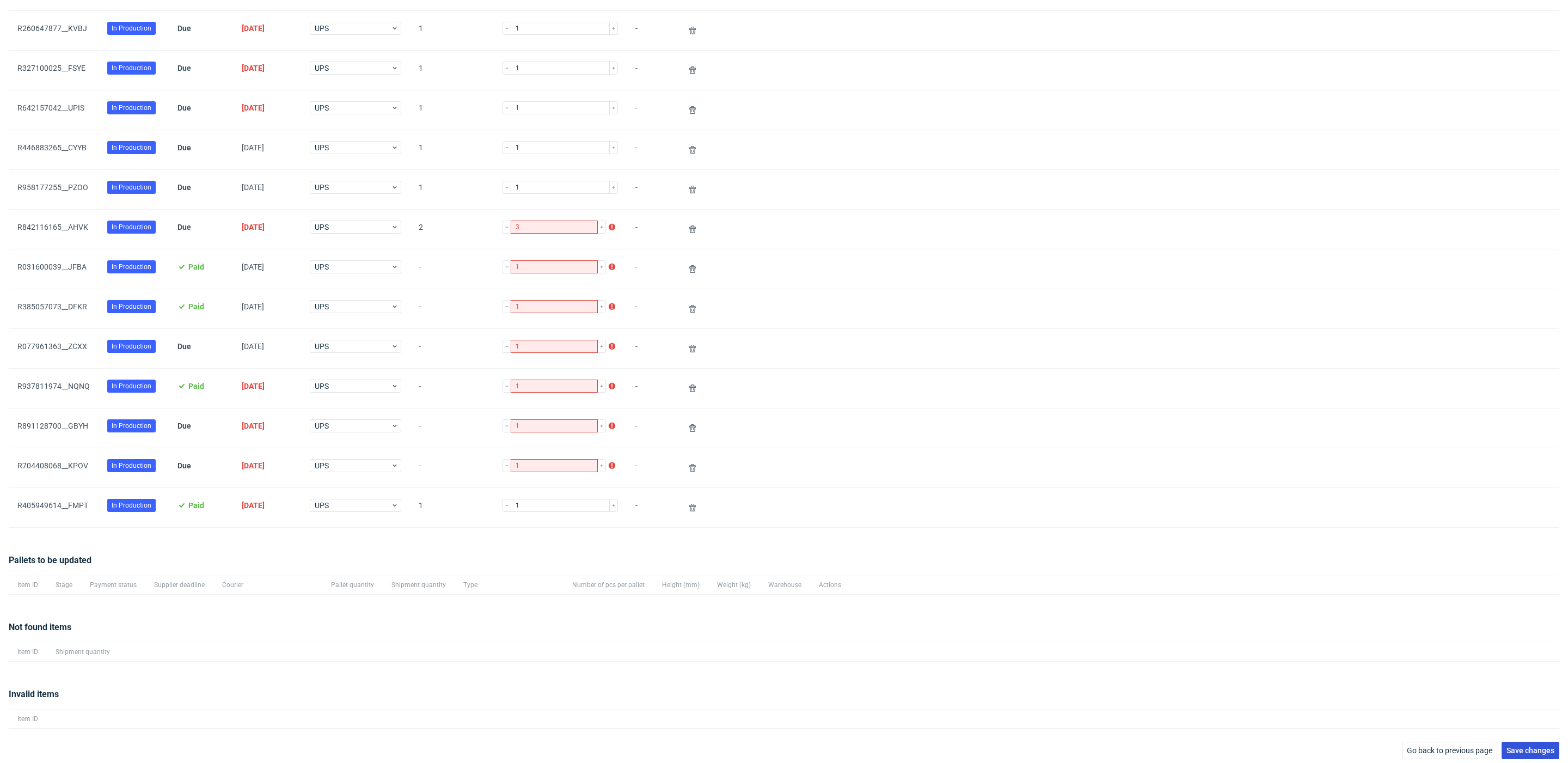
click at [1520, 746] on span "Save changes" at bounding box center [1531, 750] width 48 height 7
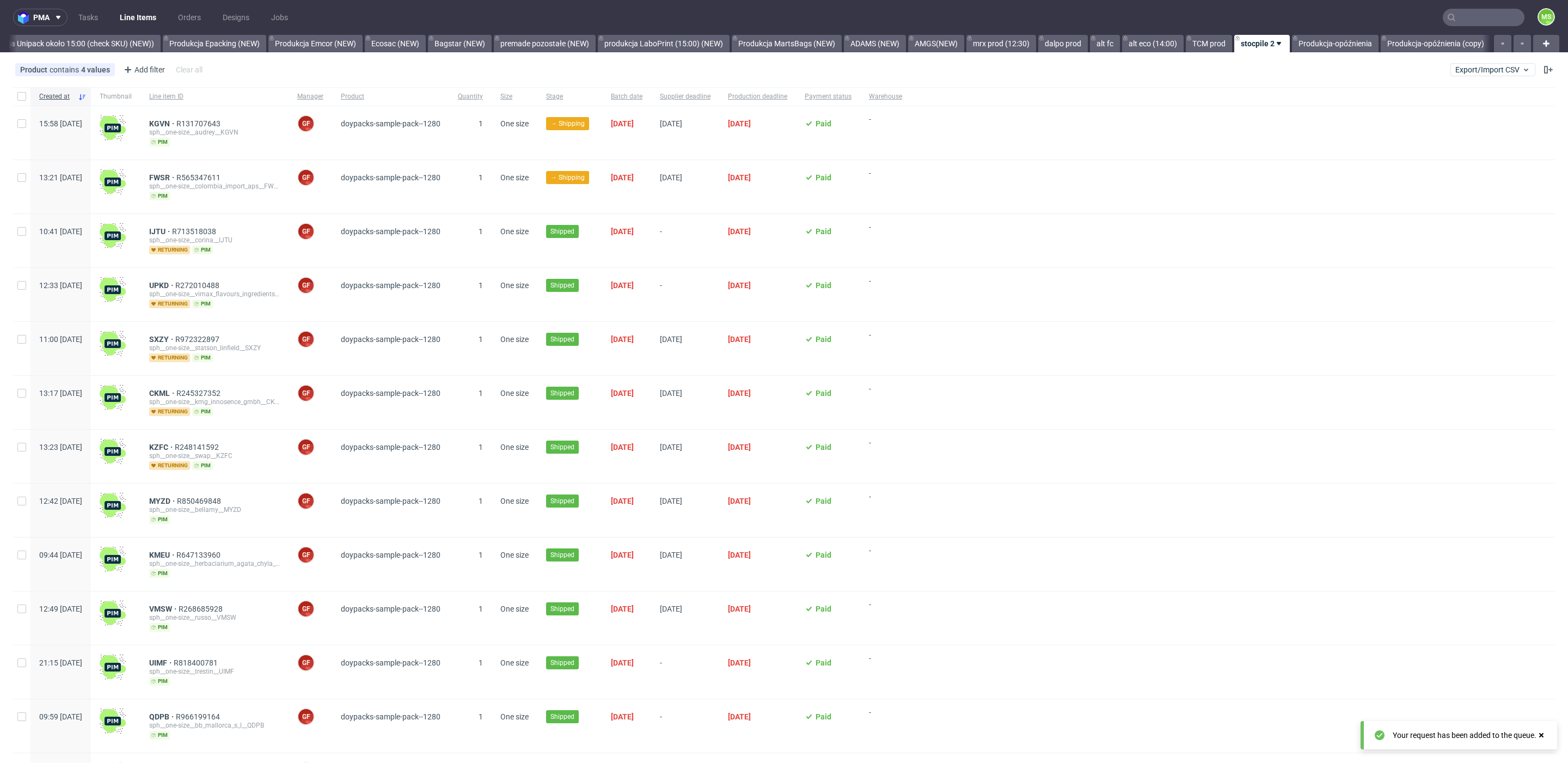
scroll to position [0, 2234]
click at [1465, 19] on input "text" at bounding box center [1484, 17] width 81 height 17
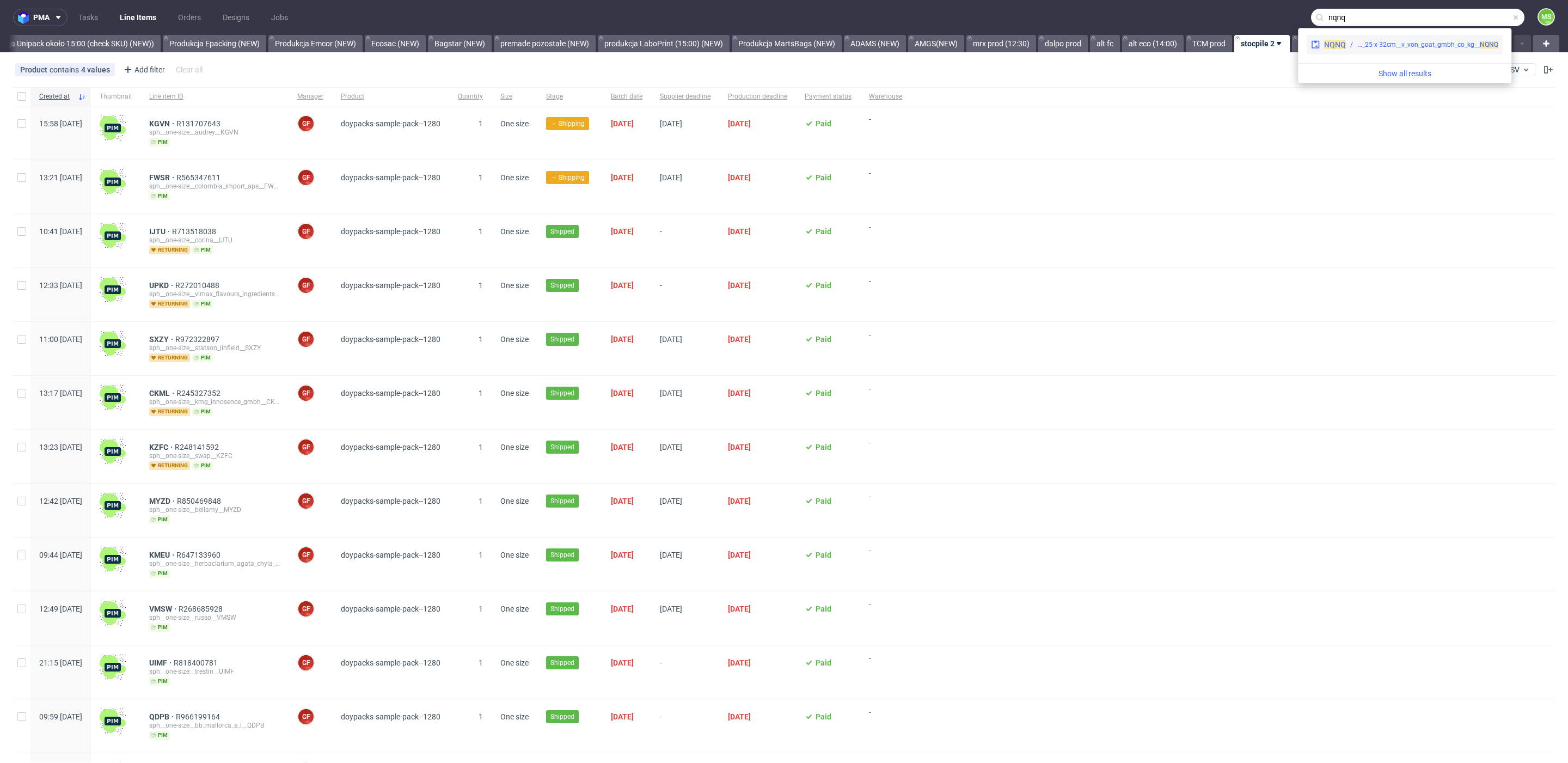
type input "nqnq"
click at [1428, 43] on div "pcs__25-x-32cm__v_von_goat_gmbh_co_kg__ NQNQ" at bounding box center [1428, 45] width 141 height 10
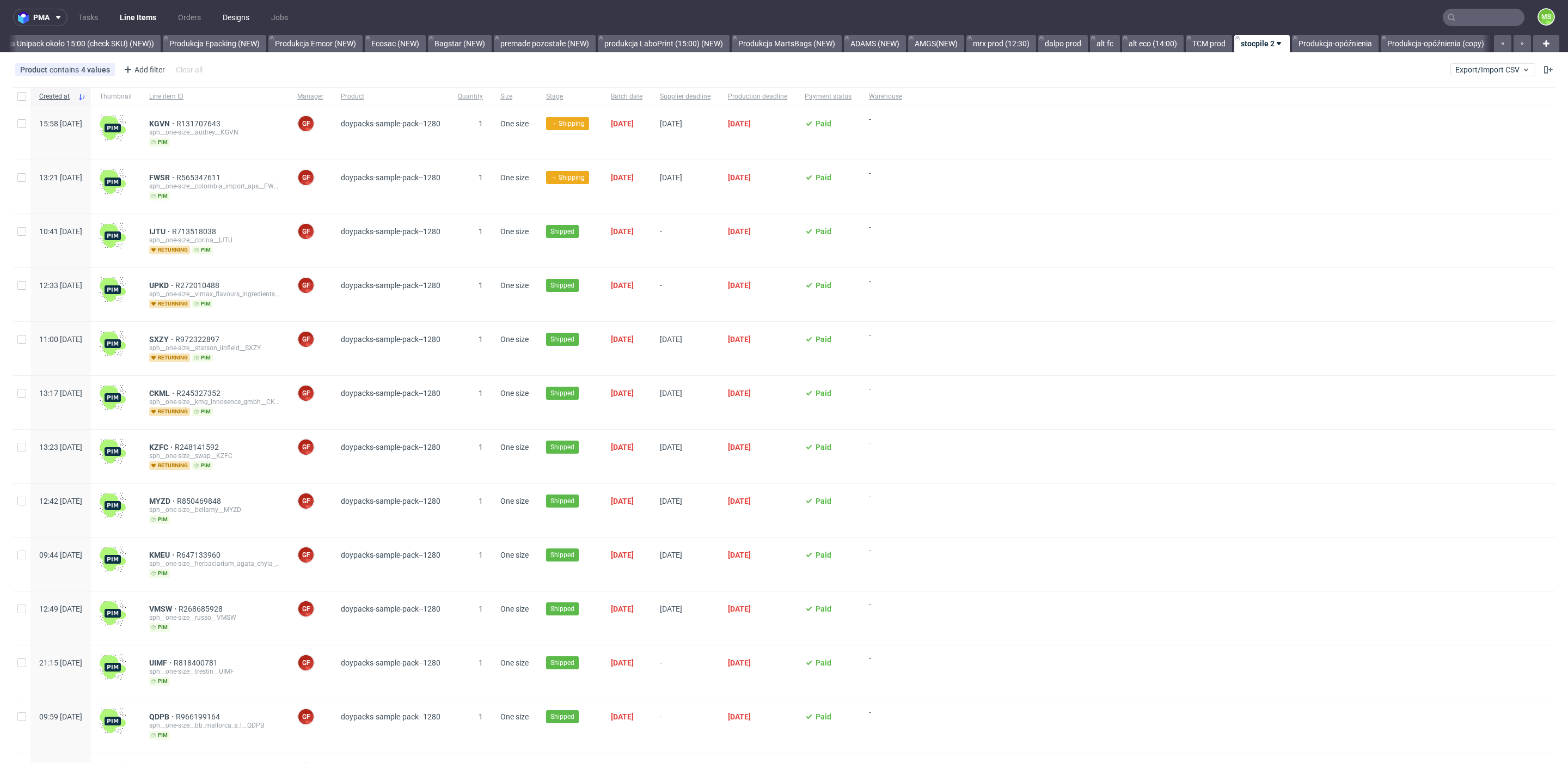
scroll to position [0, 2234]
